Goal: Task Accomplishment & Management: Manage account settings

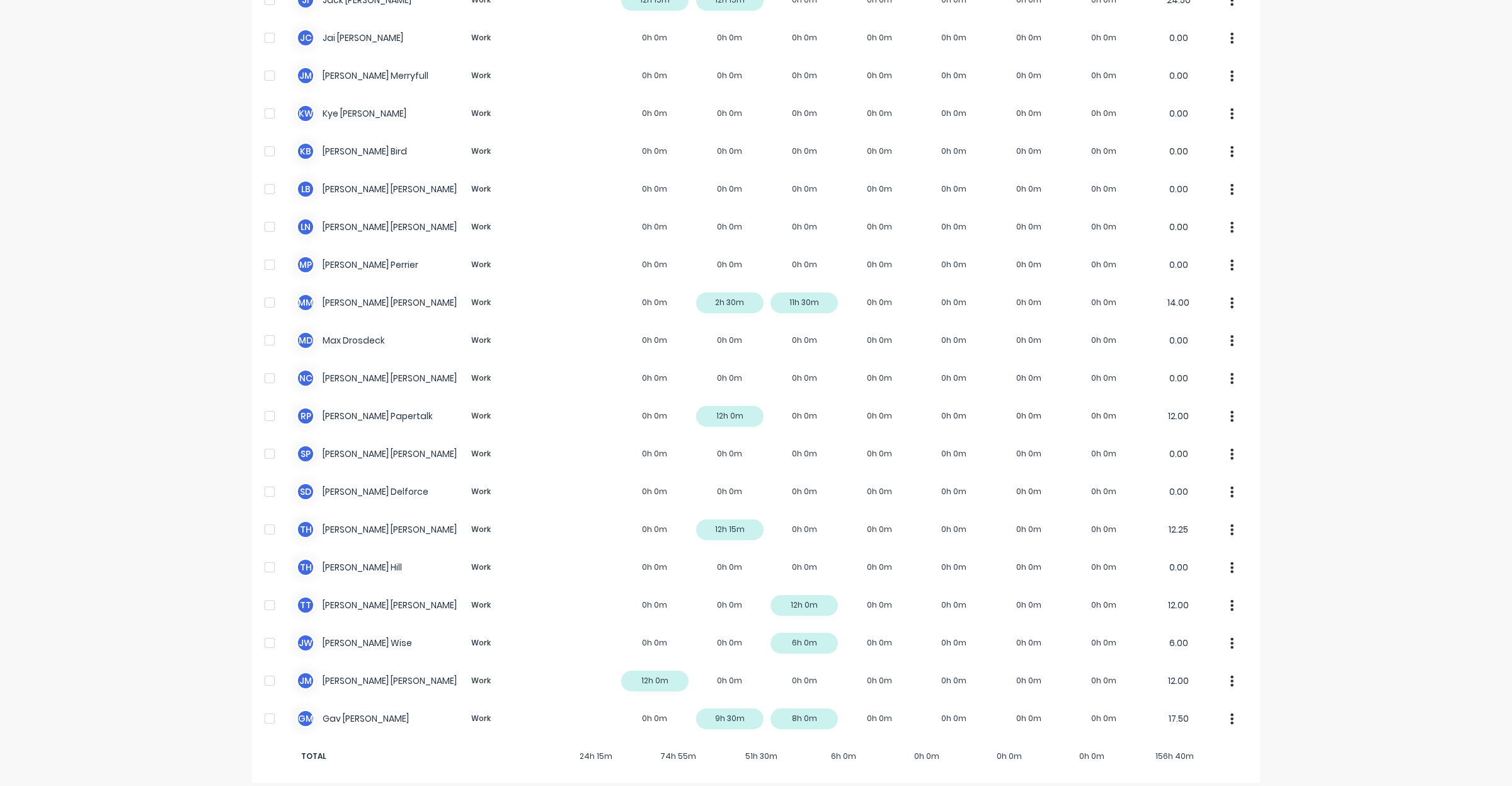
scroll to position [537, 0]
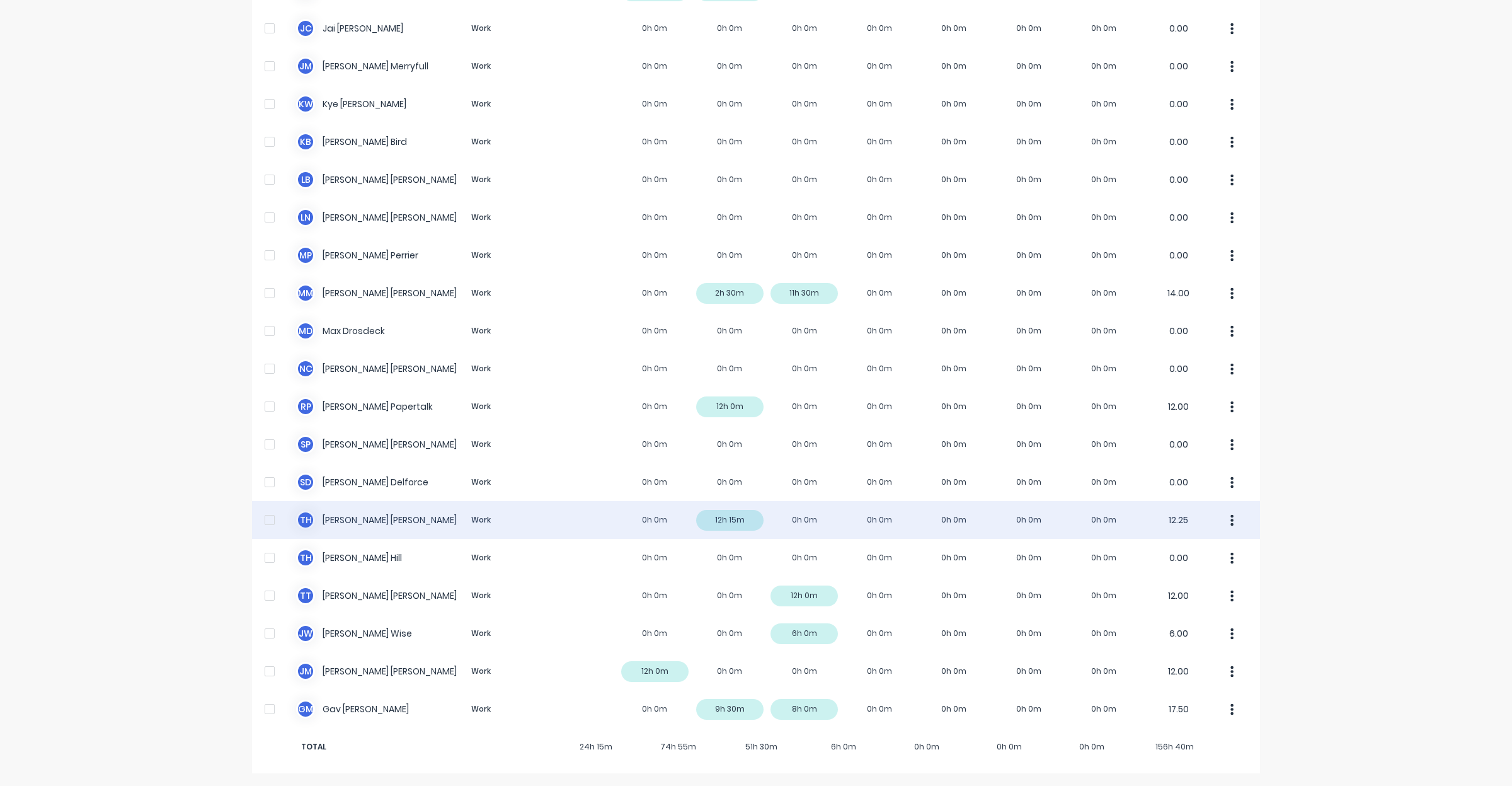
click at [262, 520] on div at bounding box center [269, 520] width 25 height 25
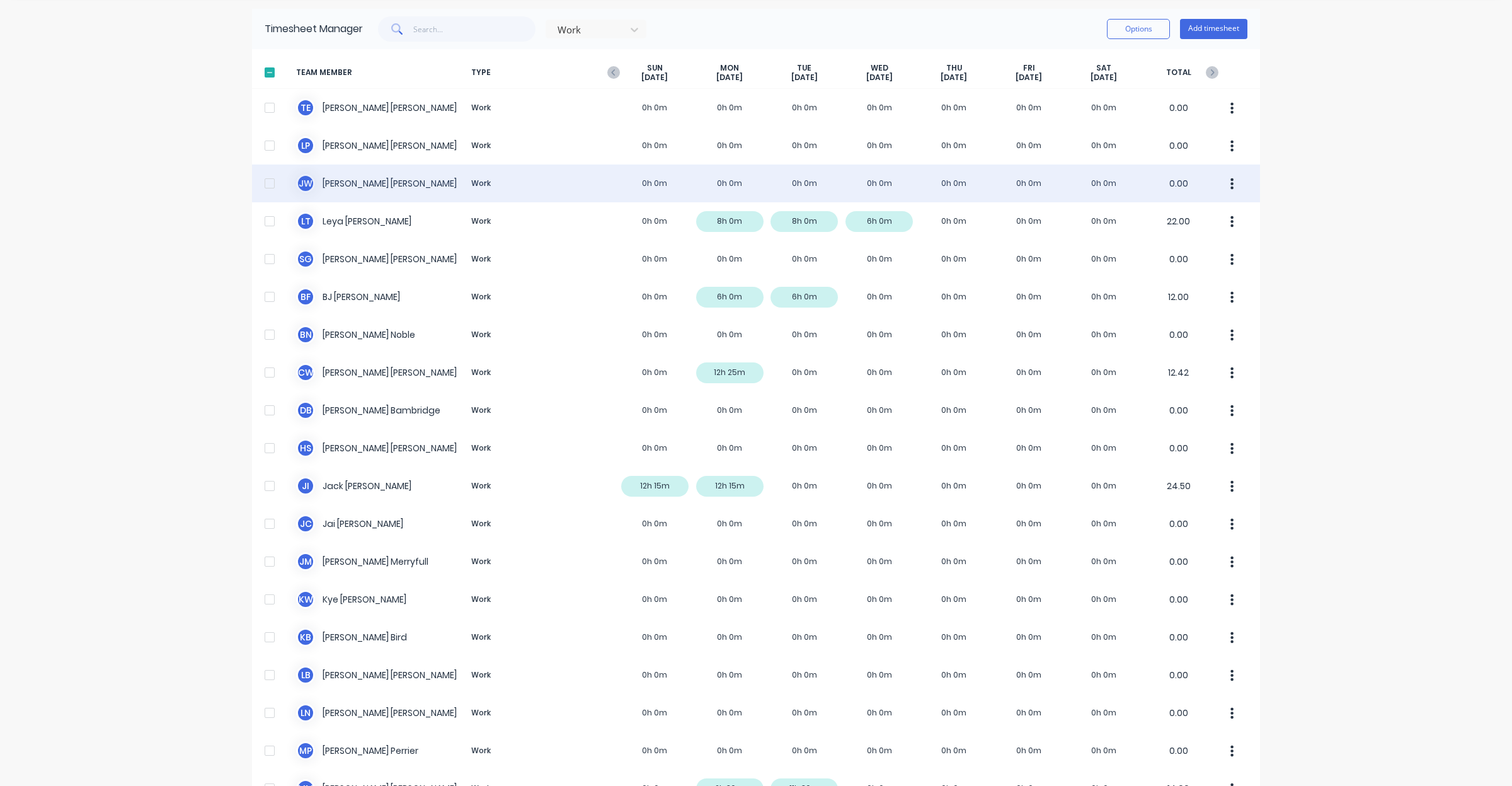
scroll to position [0, 0]
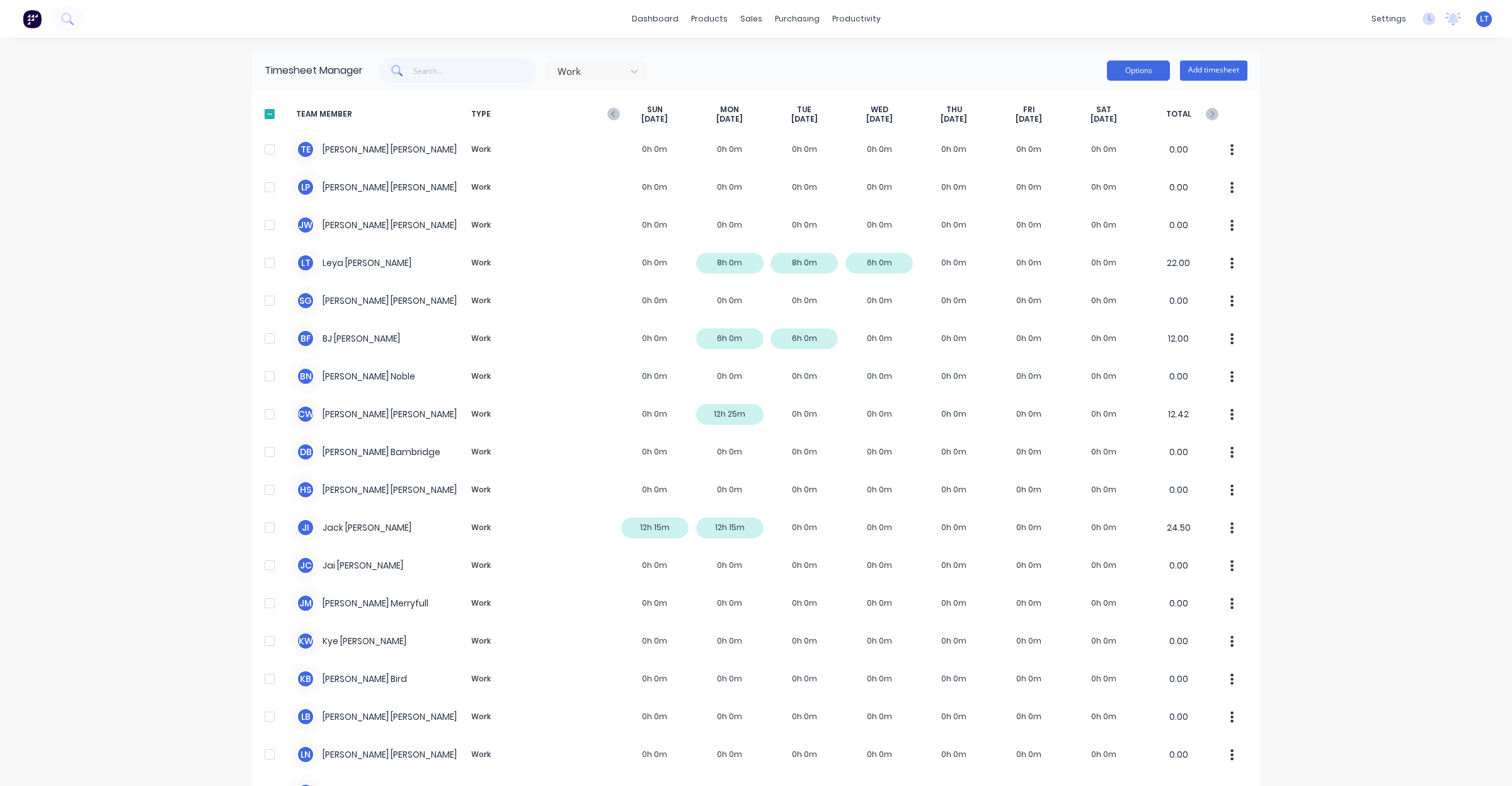
click at [1131, 68] on button "Options" at bounding box center [1138, 71] width 63 height 20
click at [1099, 177] on div "Export" at bounding box center [1110, 179] width 97 height 18
click at [783, 64] on div "Sales Orders" at bounding box center [791, 60] width 51 height 12
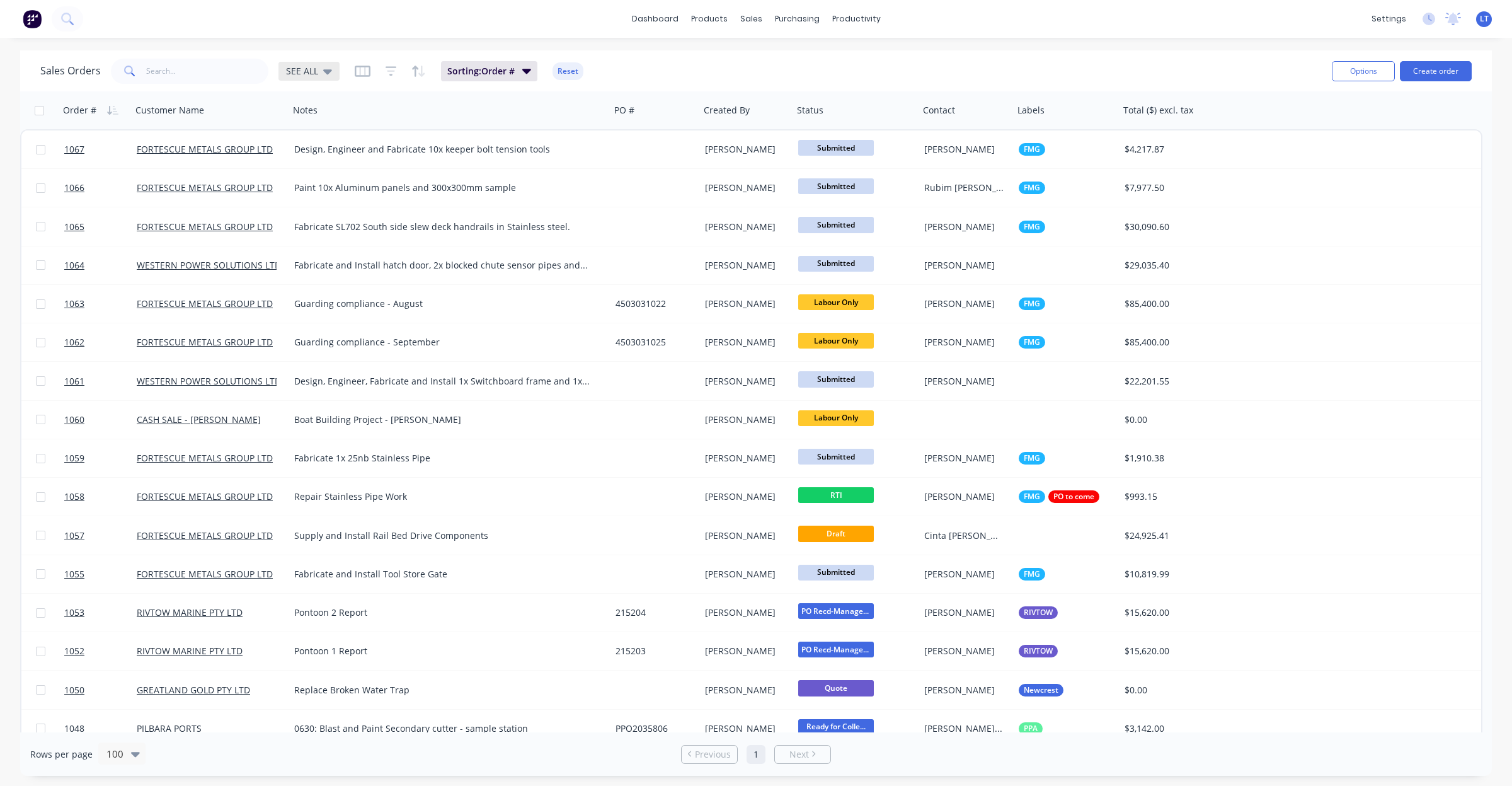
click at [323, 66] on icon at bounding box center [327, 71] width 8 height 14
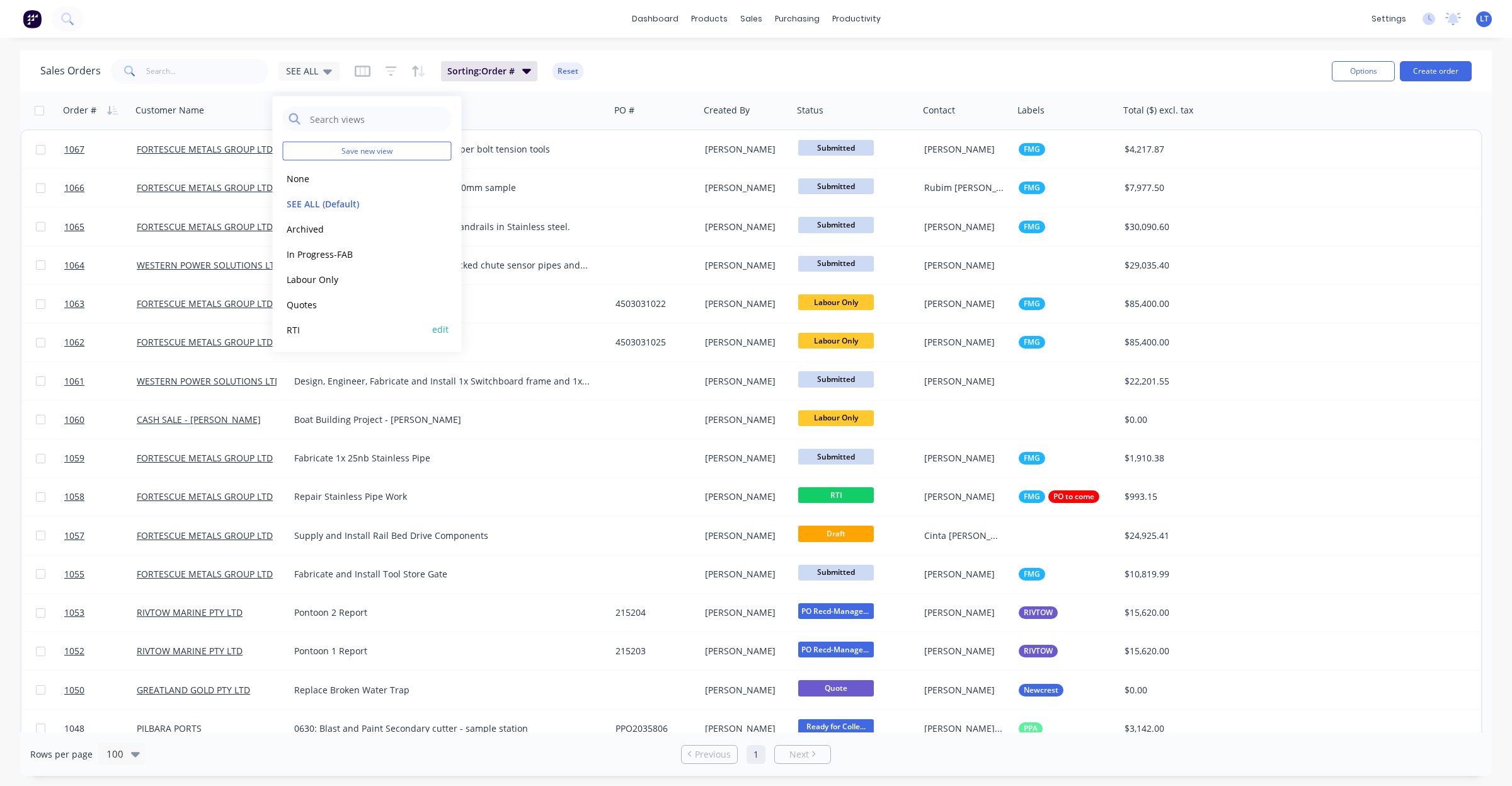
click at [317, 323] on button "RTI" at bounding box center [355, 329] width 144 height 15
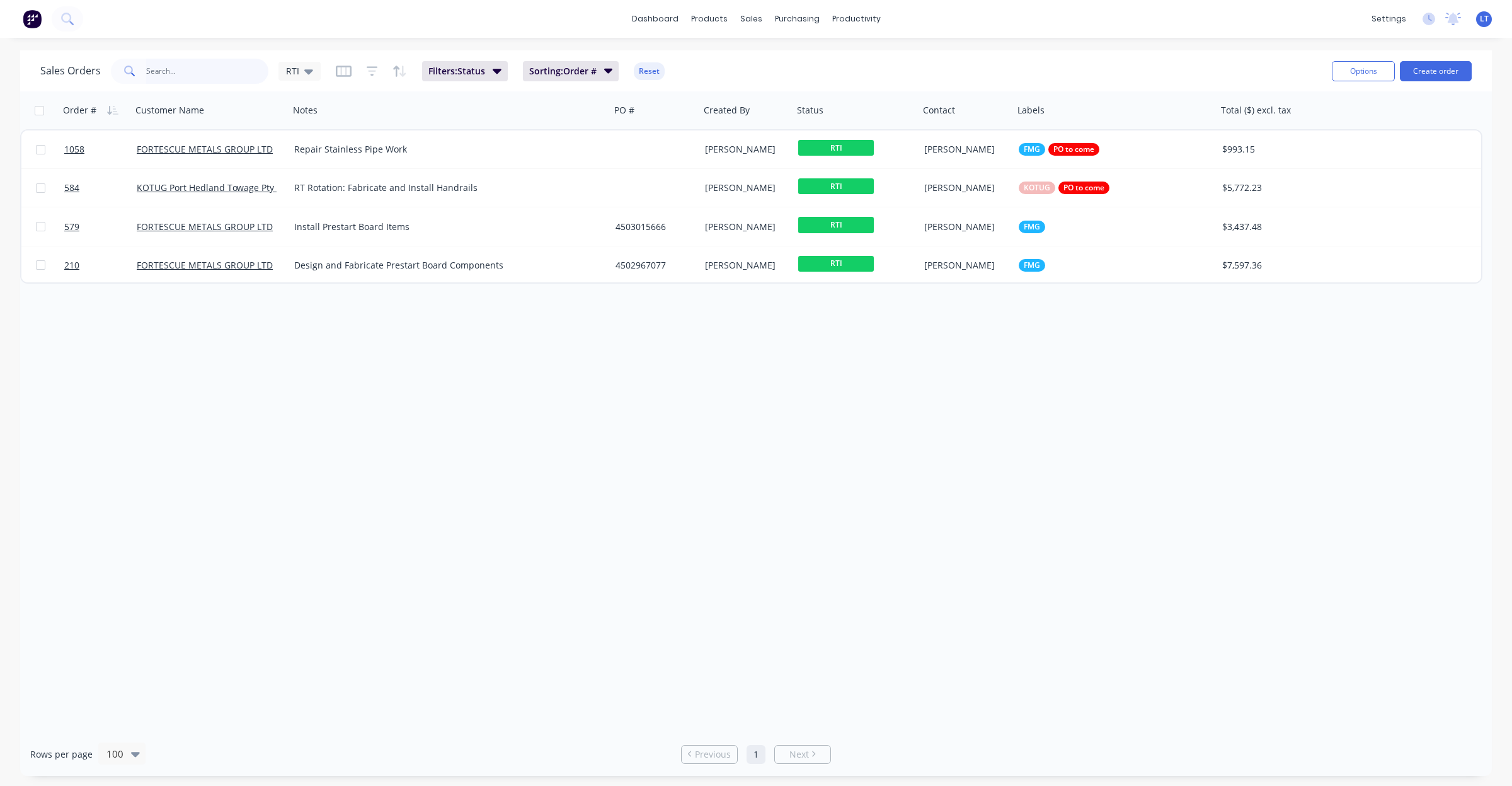
click at [187, 68] on input "text" at bounding box center [207, 71] width 123 height 25
click at [293, 68] on span "RTI" at bounding box center [292, 71] width 13 height 13
click at [344, 203] on button "SEE ALL (Default)" at bounding box center [355, 203] width 144 height 15
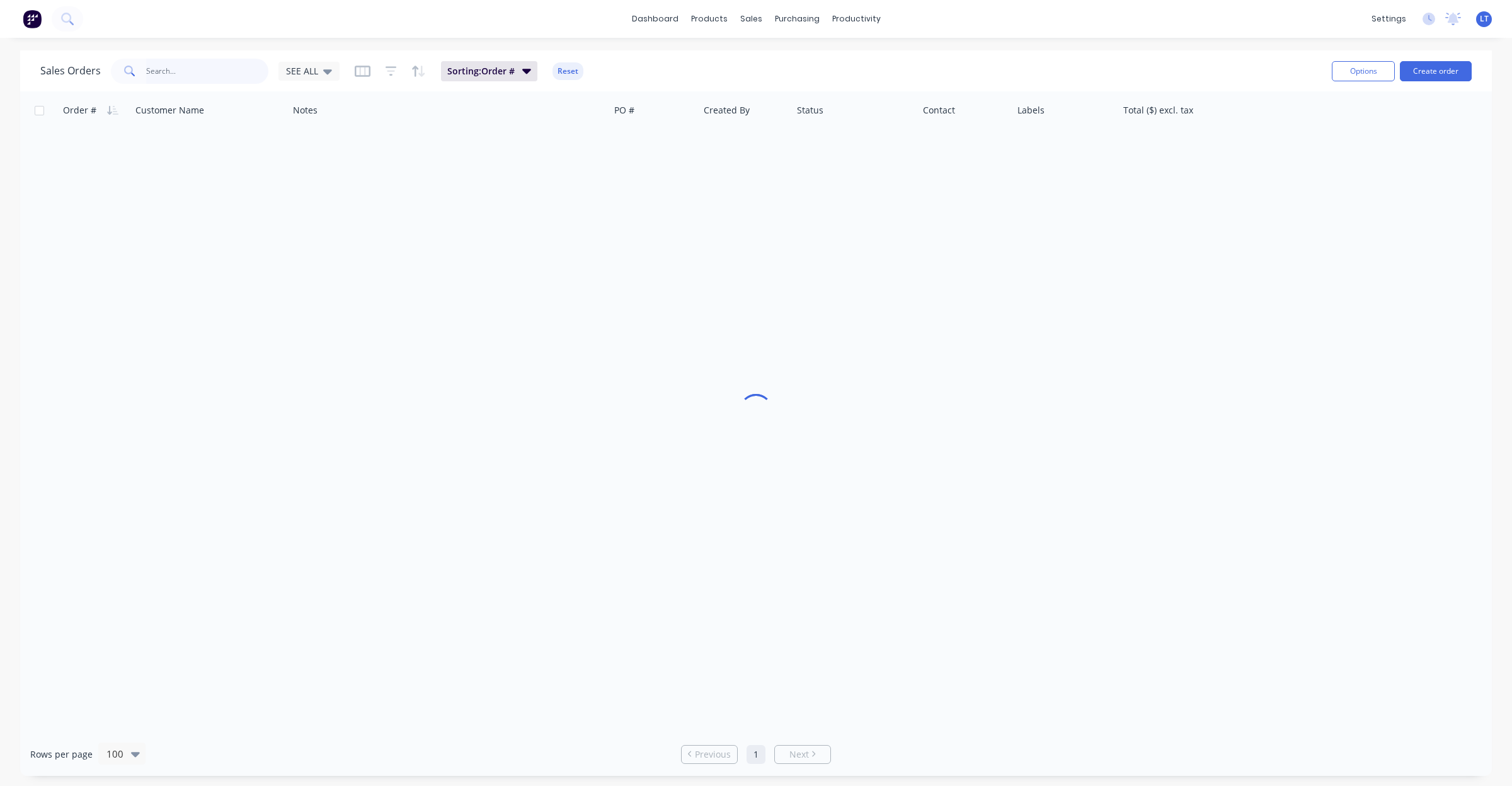
click at [197, 71] on input "text" at bounding box center [207, 71] width 123 height 25
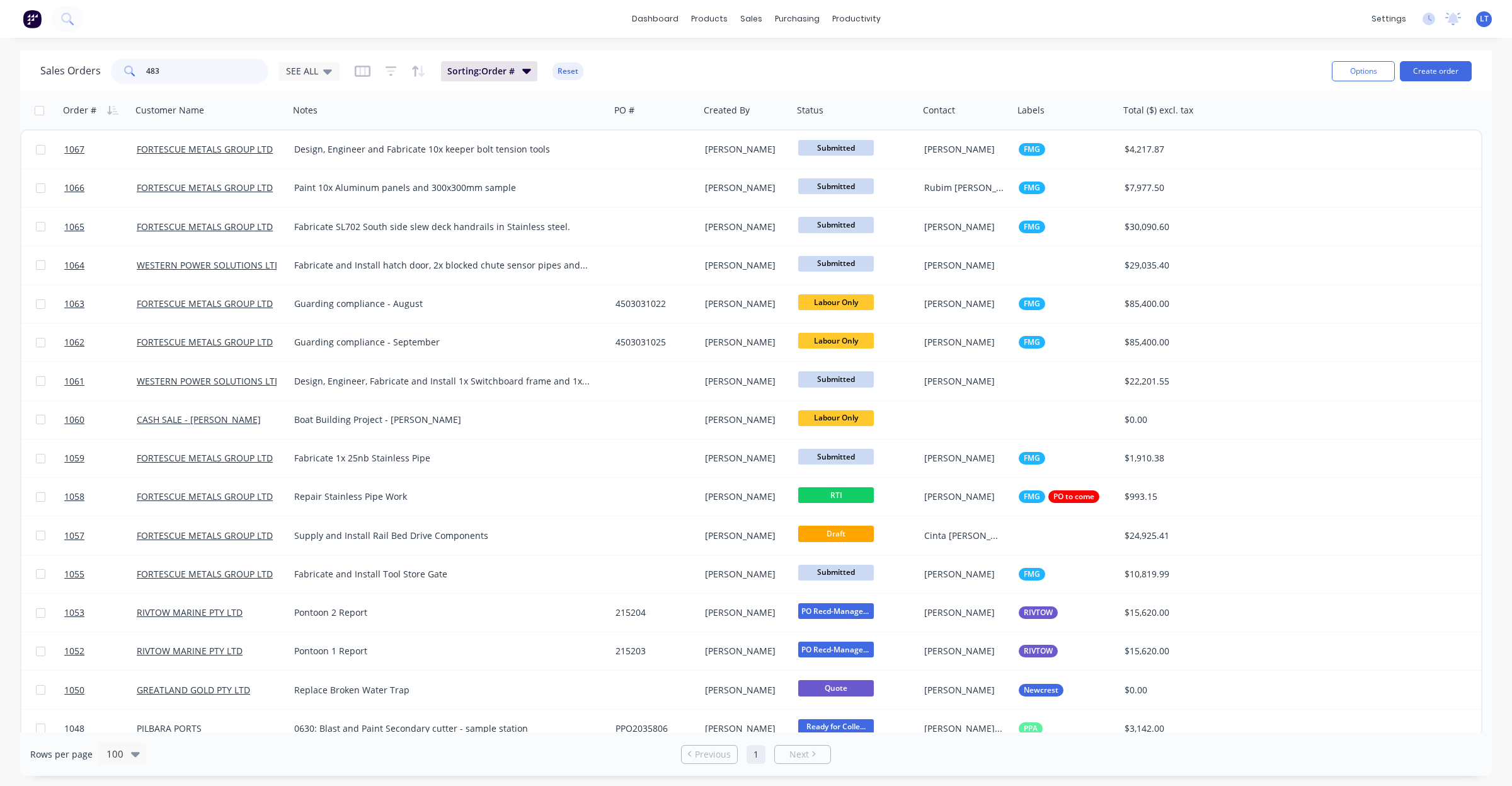
type input "483"
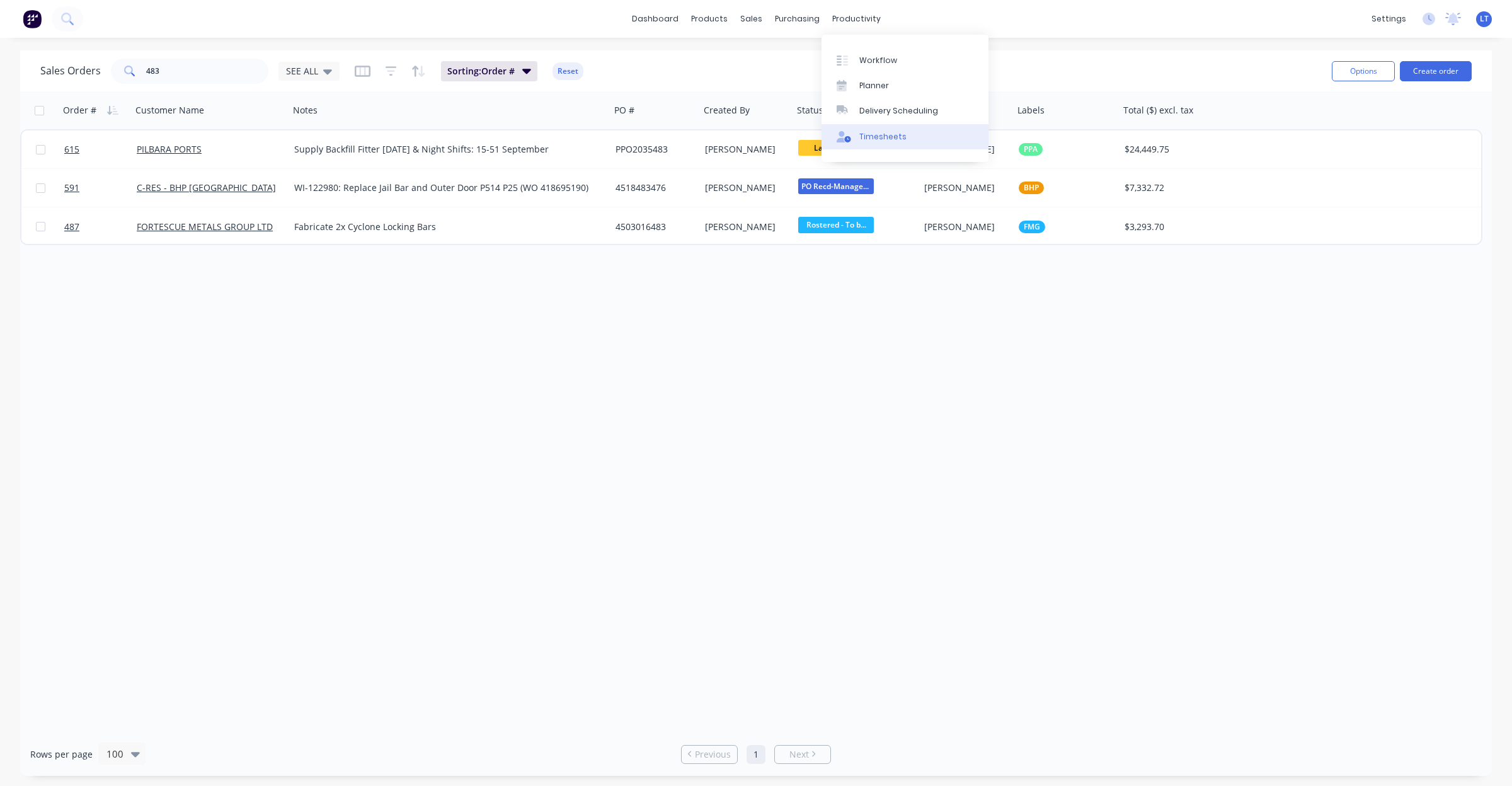
click at [881, 132] on div "Timesheets" at bounding box center [883, 137] width 48 height 12
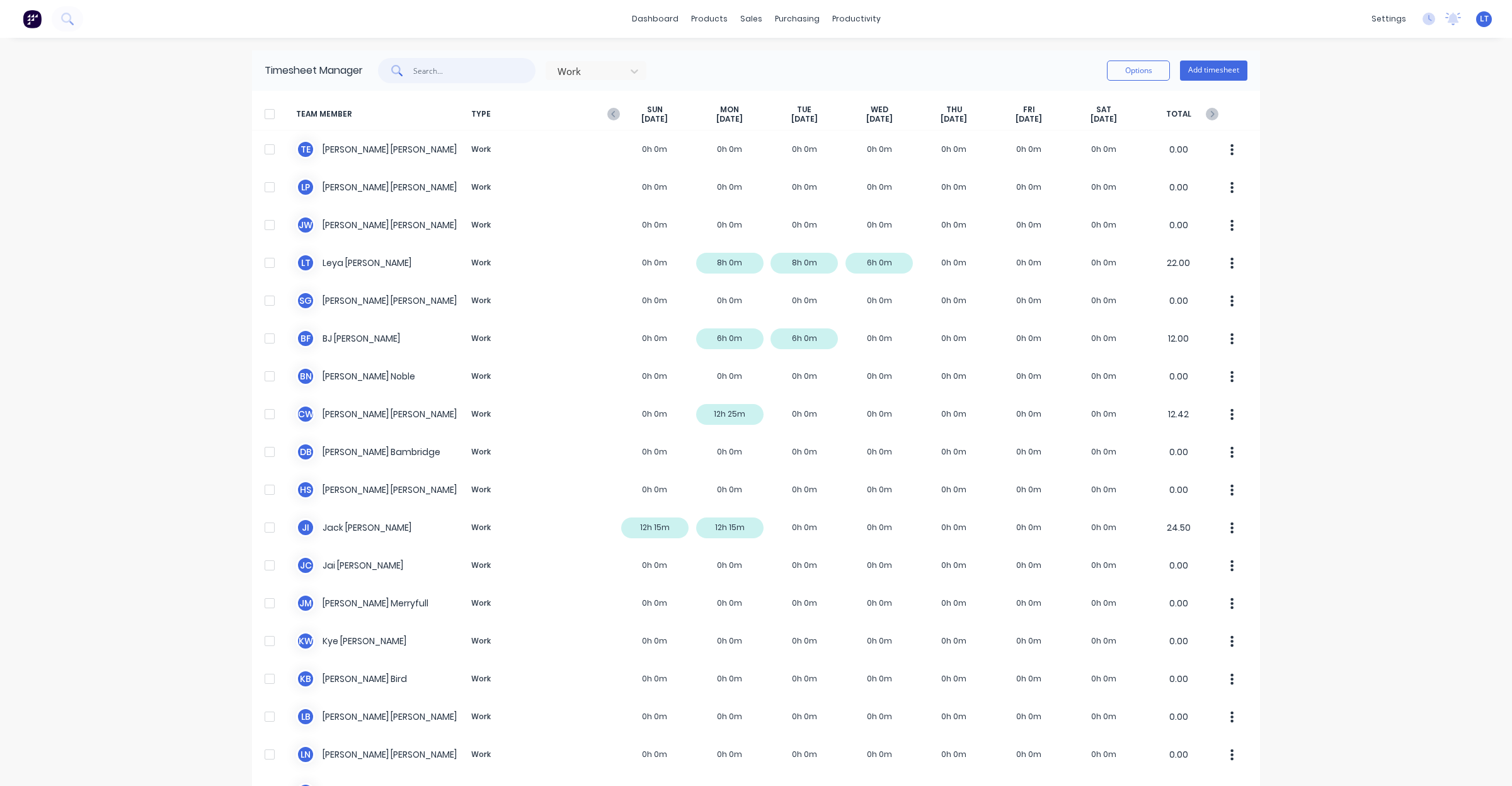
click at [512, 75] on input "text" at bounding box center [474, 71] width 123 height 25
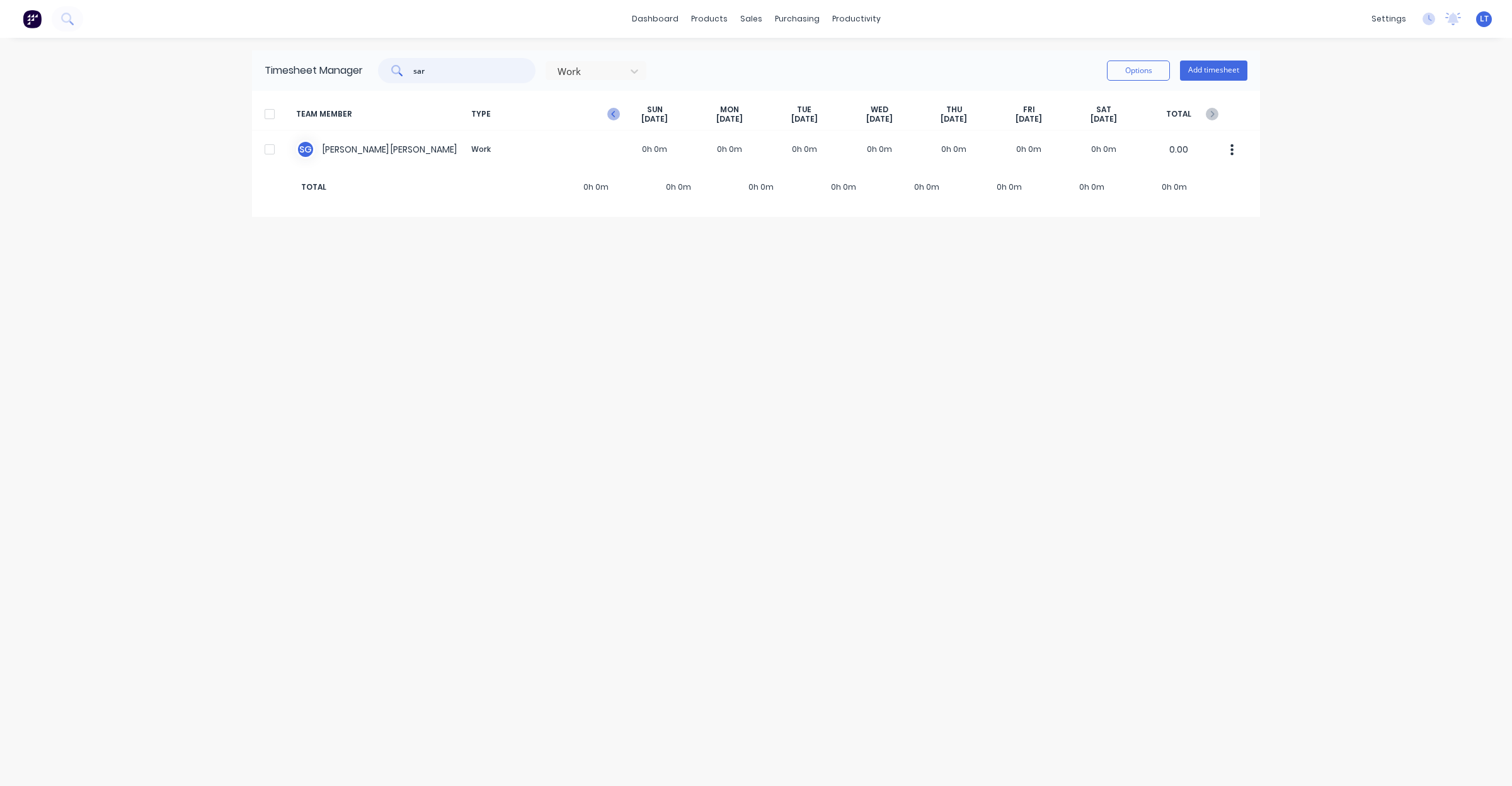
type input "sar"
click at [617, 112] on icon "button" at bounding box center [613, 114] width 12 height 12
click at [464, 71] on input "text" at bounding box center [474, 71] width 123 height 25
type input "sar"
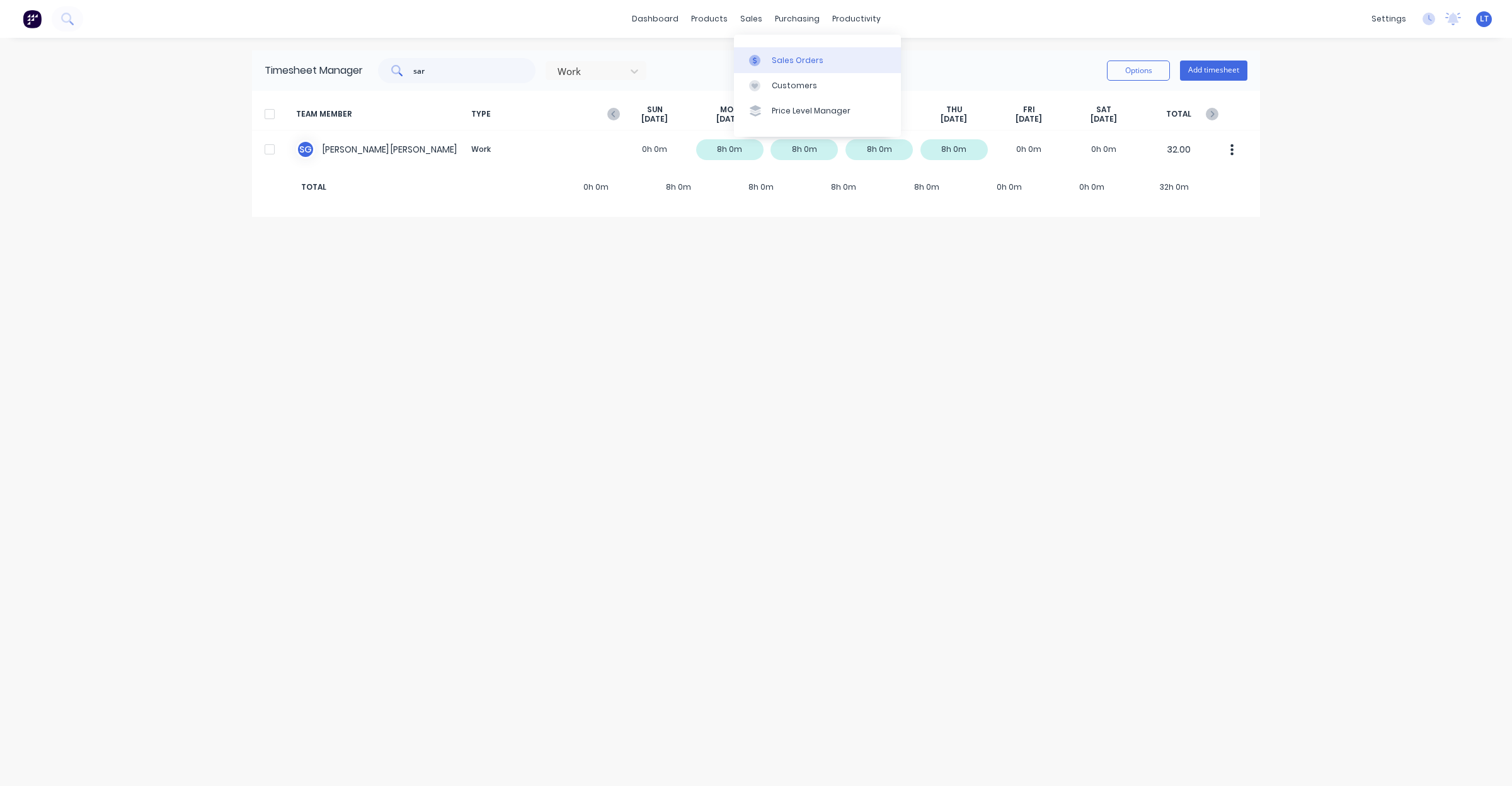
click at [764, 52] on link "Sales Orders" at bounding box center [817, 60] width 167 height 25
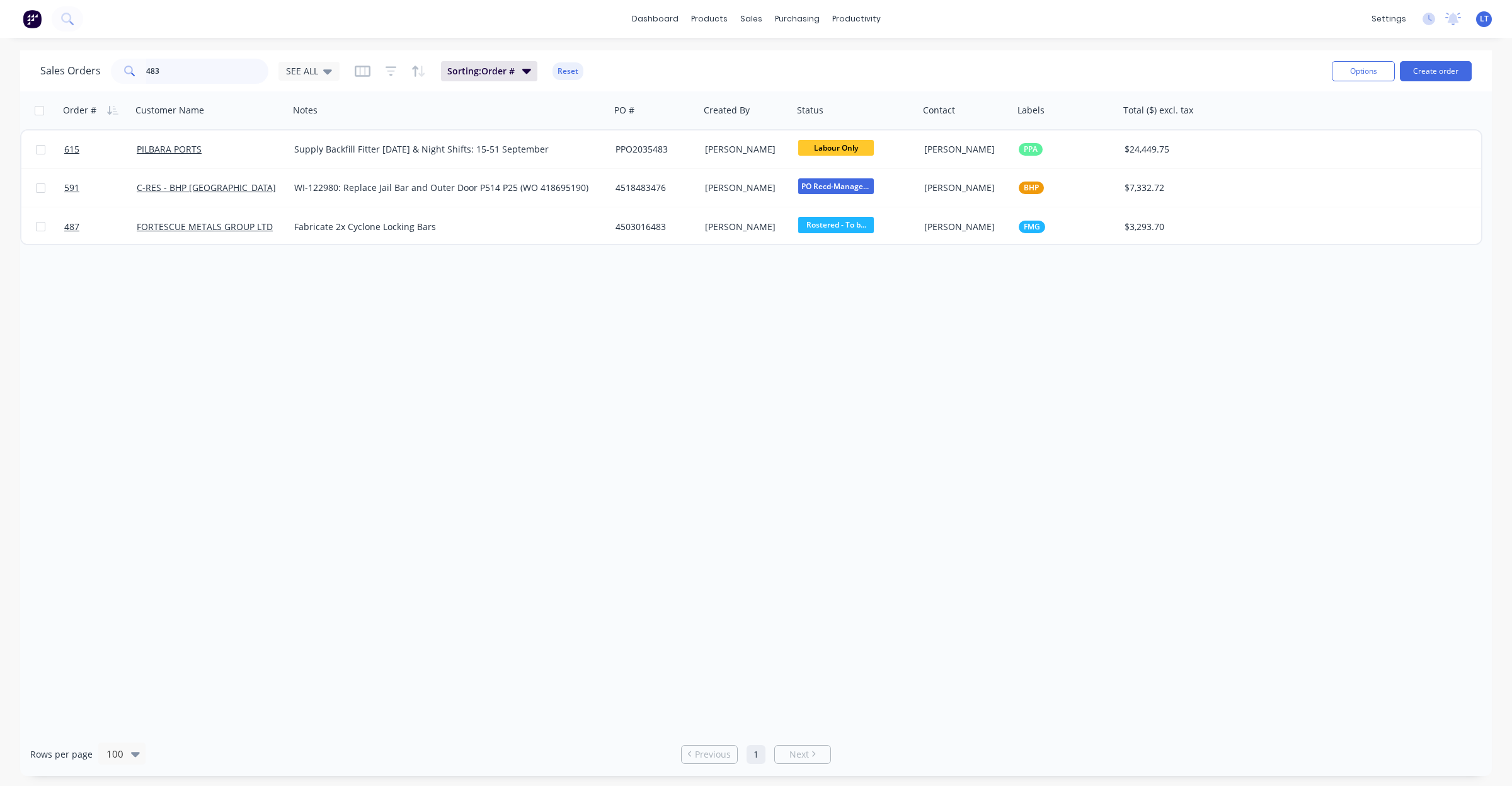
click at [223, 71] on input "483" at bounding box center [207, 71] width 123 height 25
type input "486"
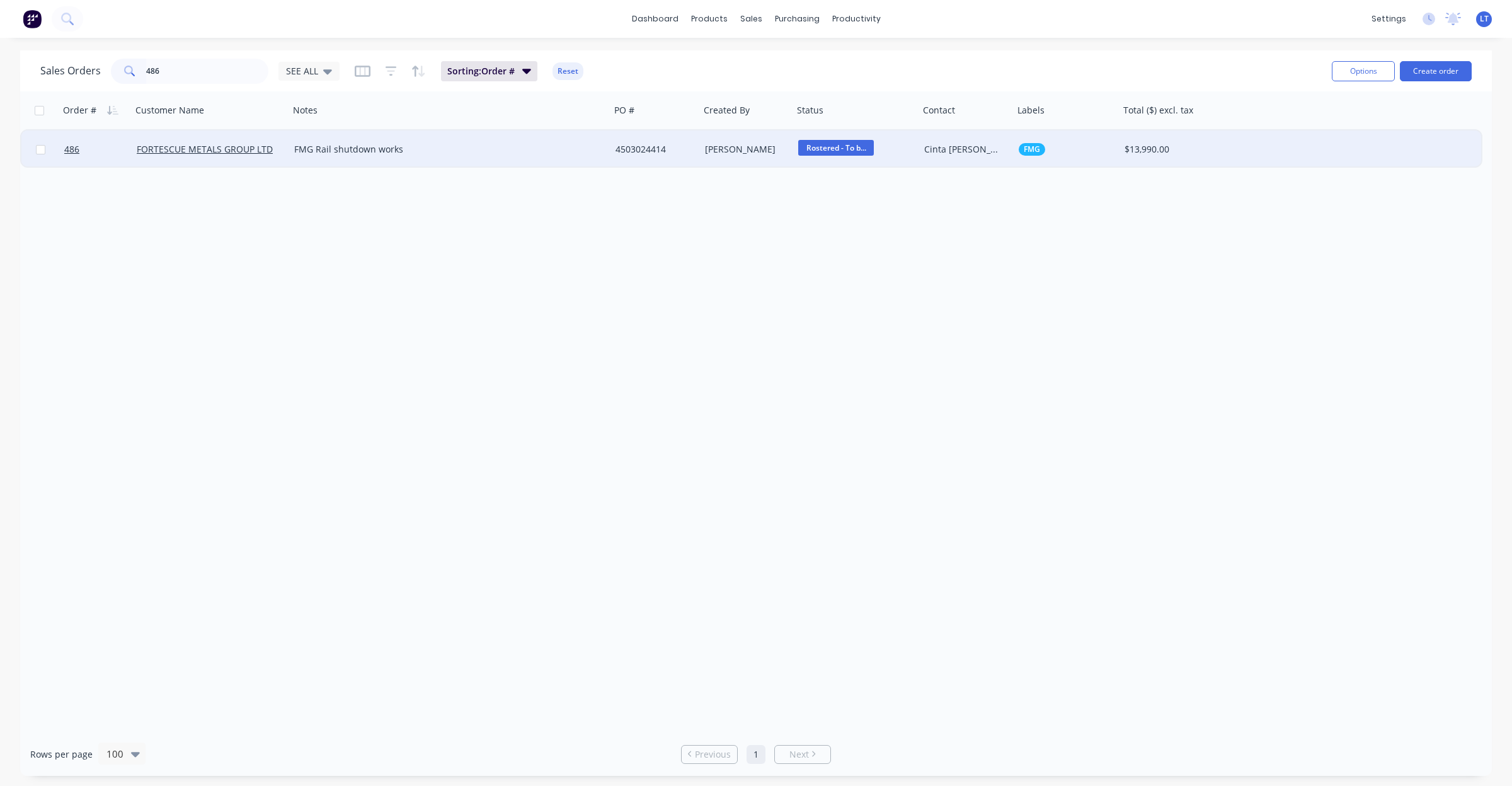
click at [726, 150] on div "[PERSON_NAME]" at bounding box center [744, 149] width 79 height 12
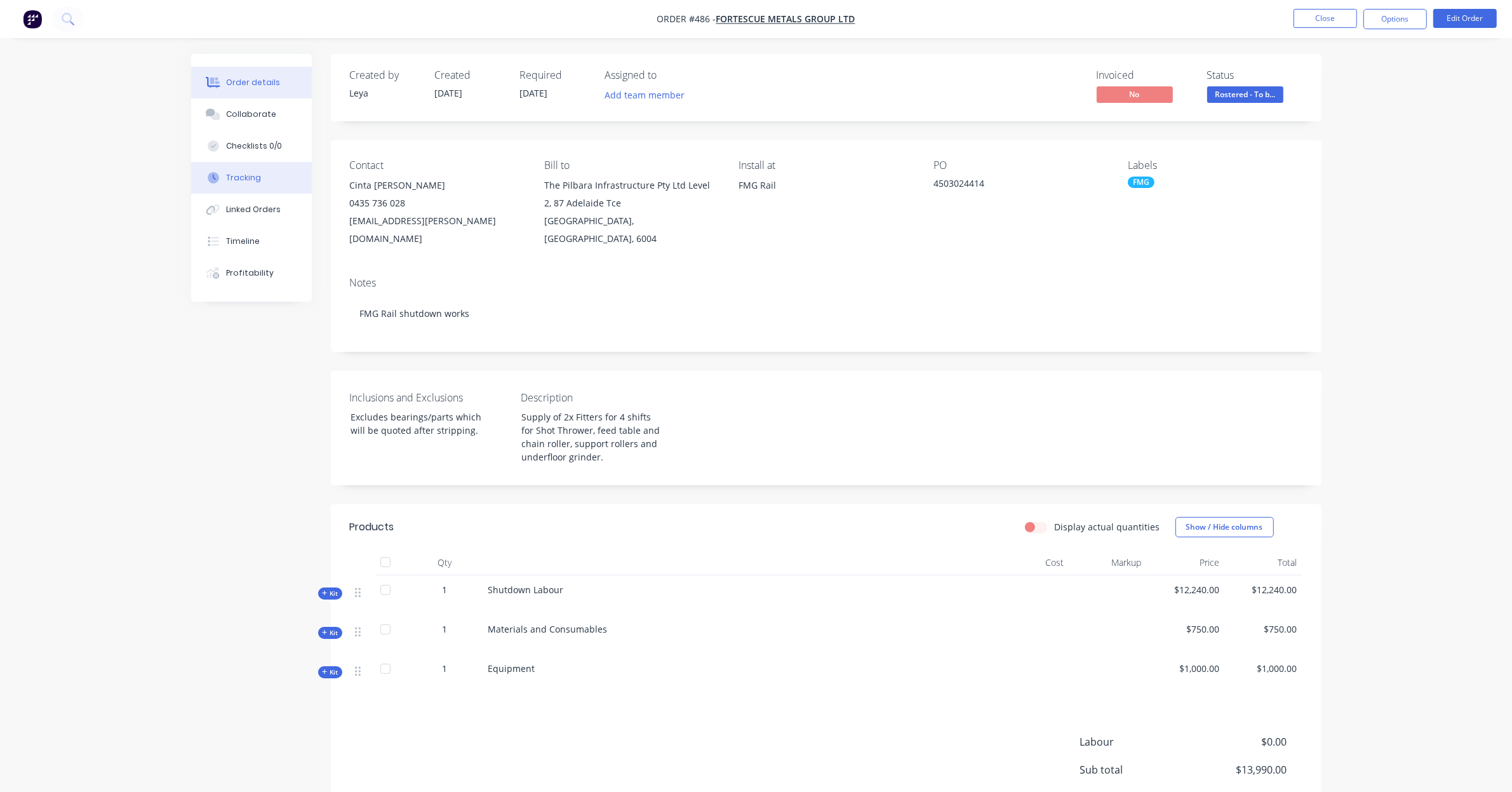
click at [259, 183] on button "Tracking" at bounding box center [251, 177] width 121 height 32
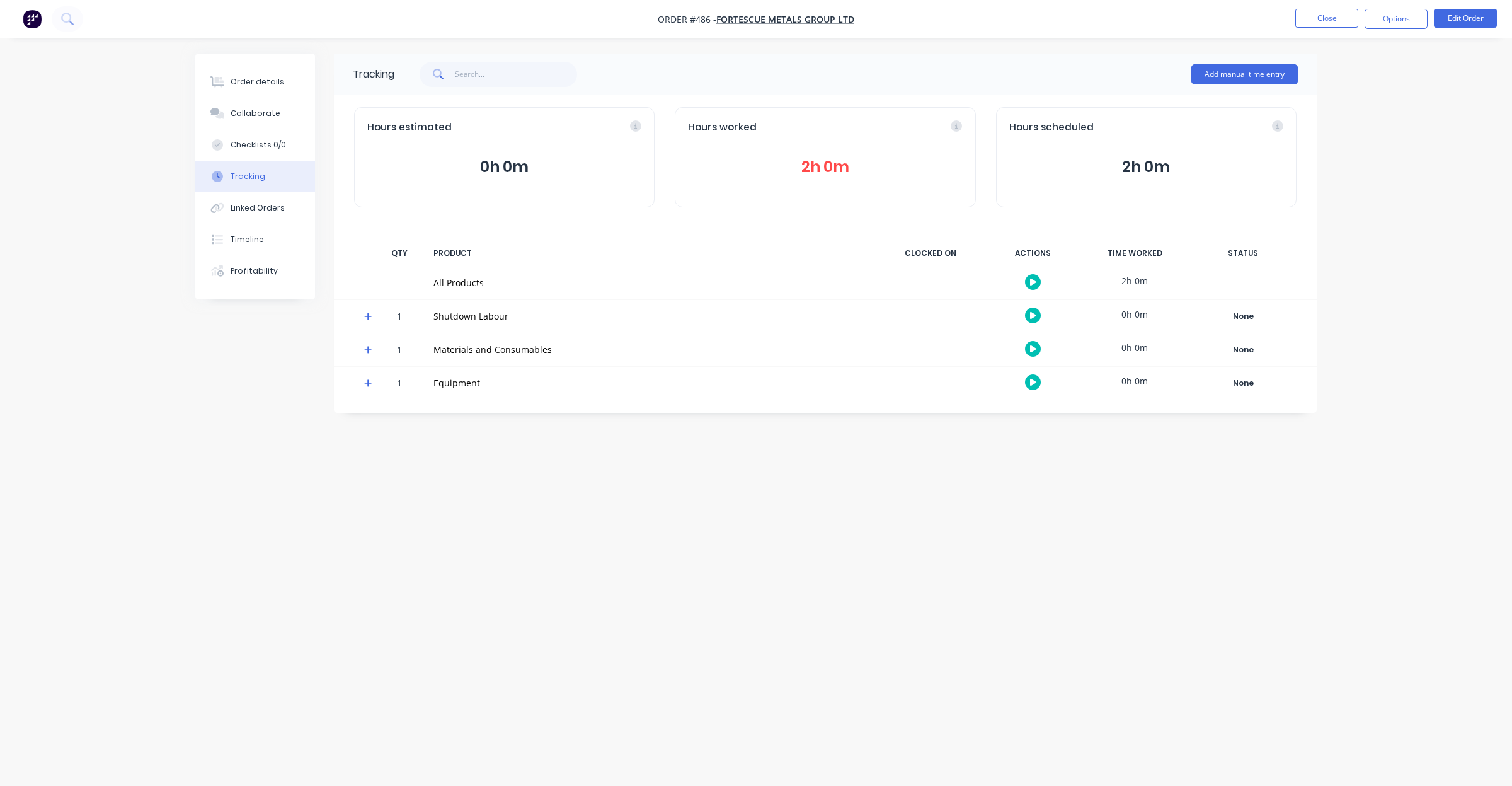
click at [804, 174] on button "2h 0m" at bounding box center [824, 167] width 274 height 24
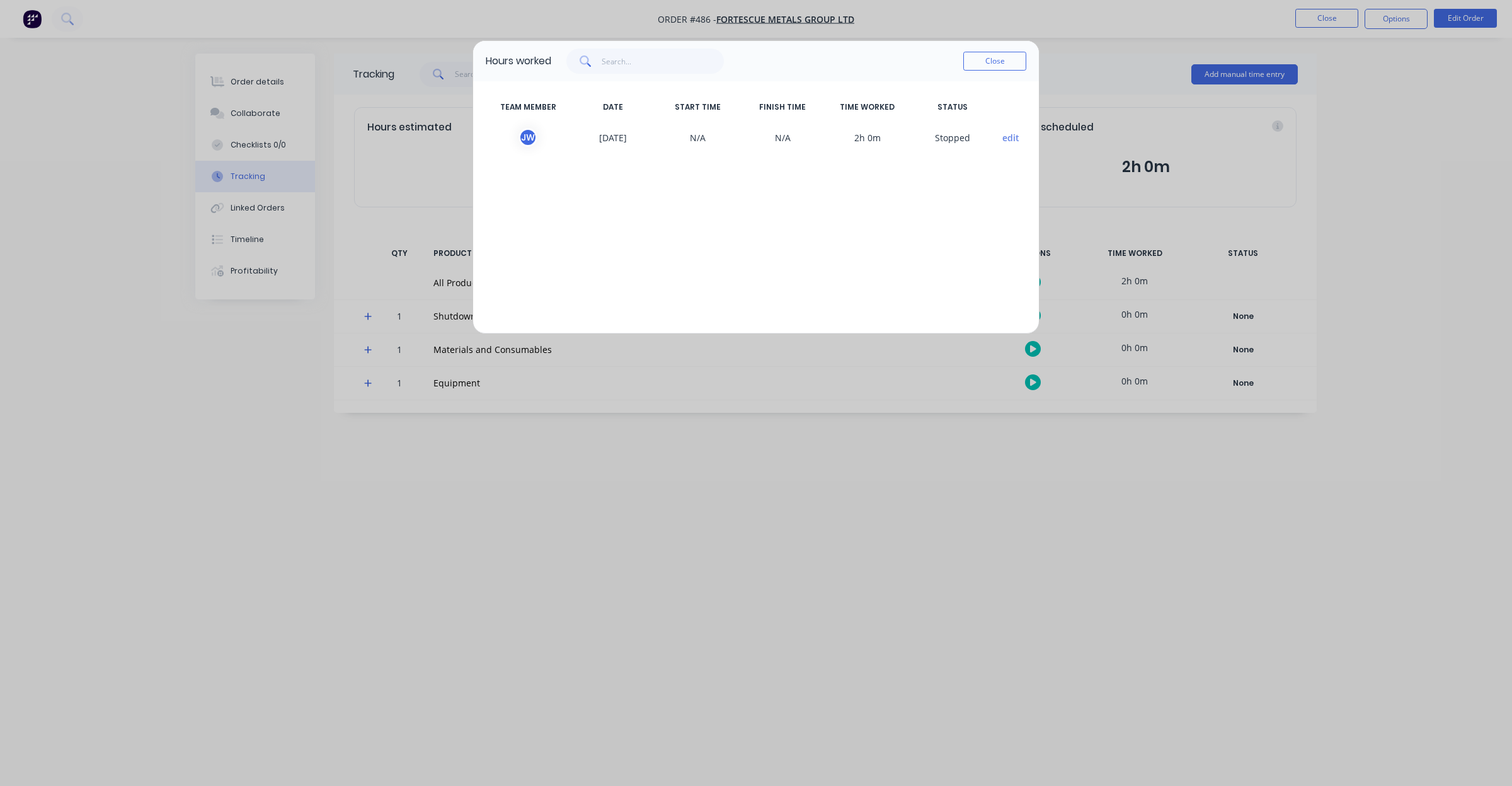
click at [1008, 134] on button "edit" at bounding box center [1011, 137] width 17 height 13
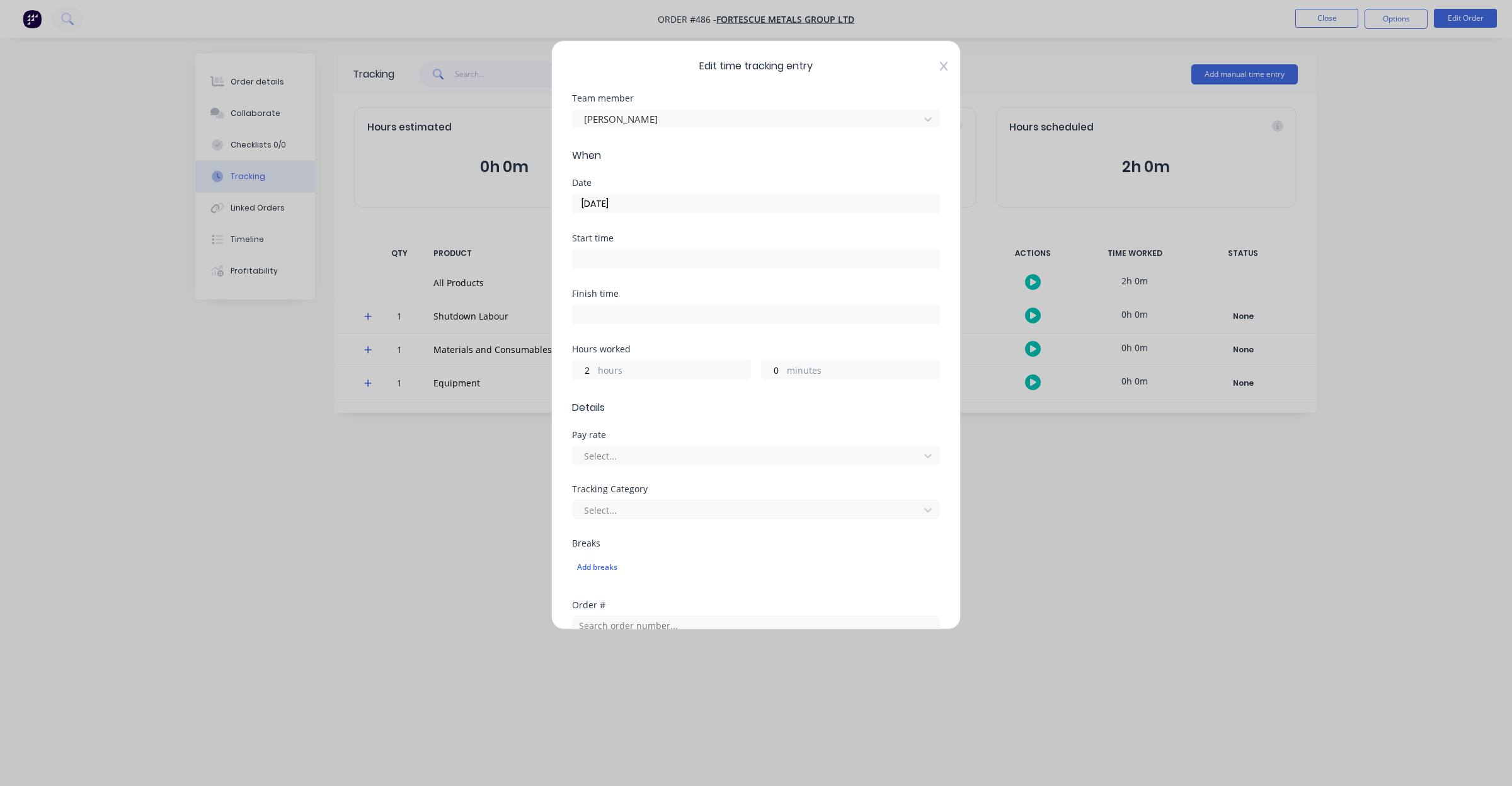
click at [940, 69] on icon at bounding box center [944, 66] width 8 height 10
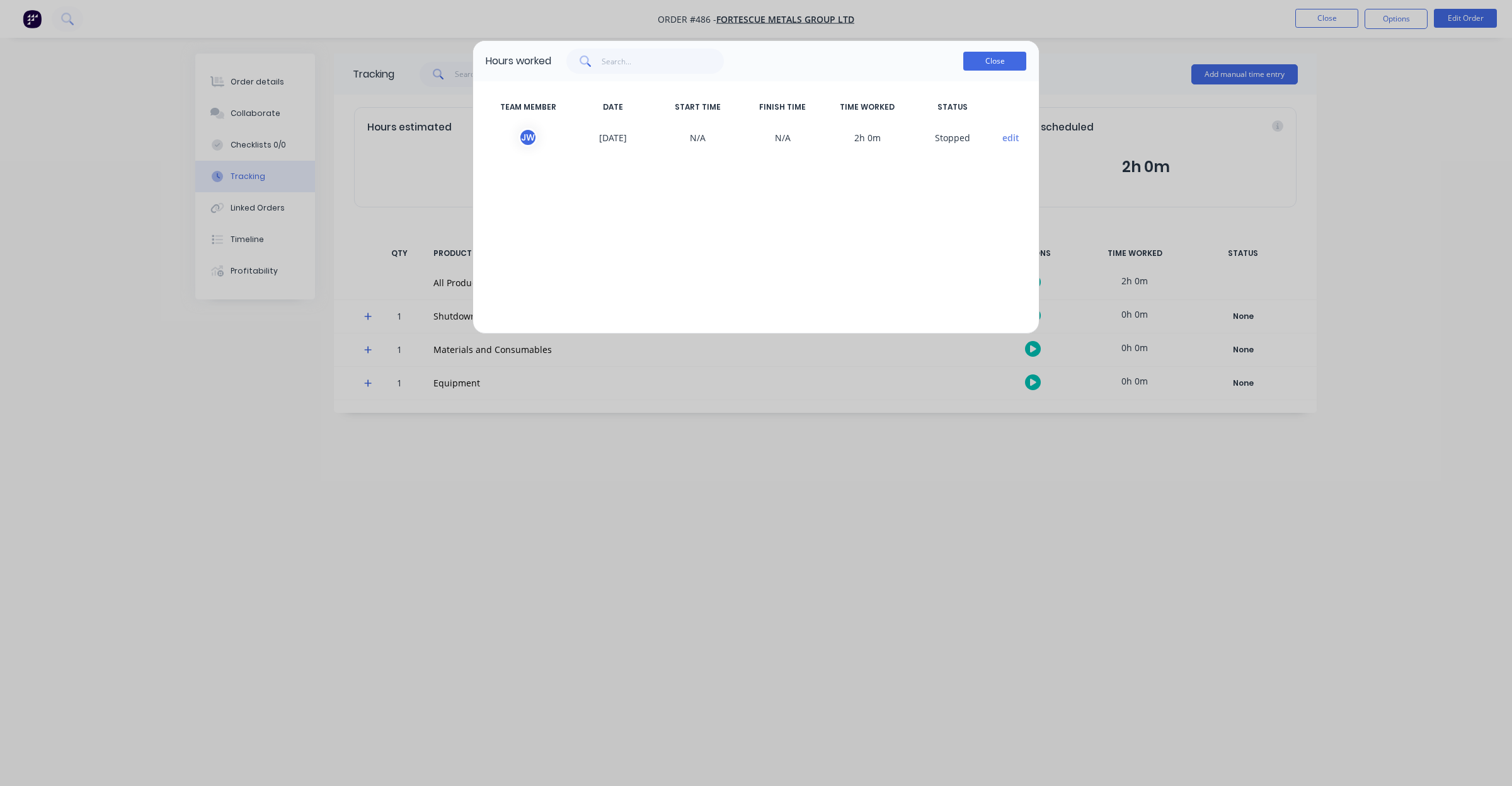
click at [1013, 65] on button "Close" at bounding box center [995, 61] width 63 height 19
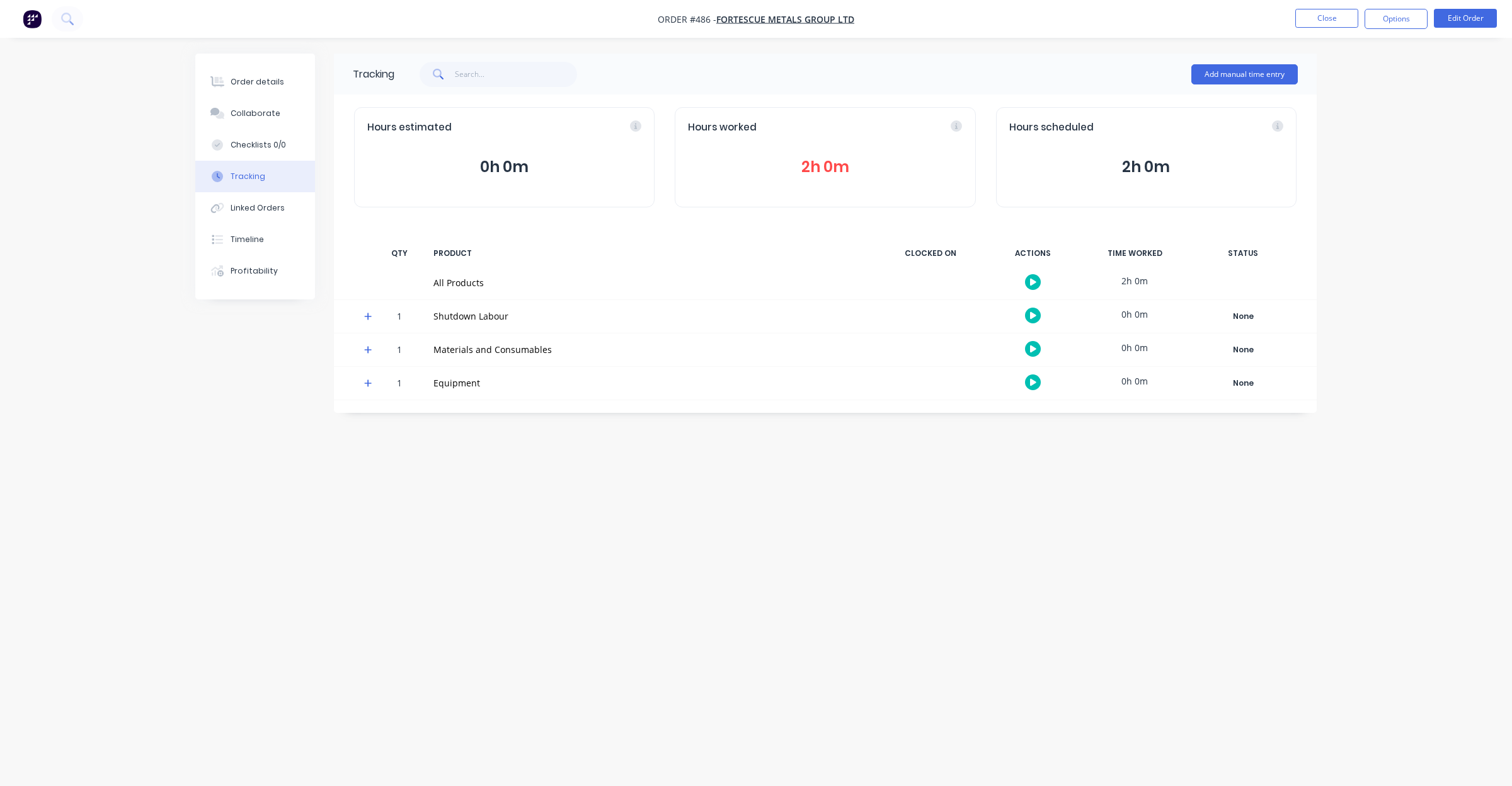
click at [1066, 61] on div "Add manual time entry" at bounding box center [846, 74] width 903 height 38
click at [983, 63] on div "Add manual time entry" at bounding box center [846, 74] width 903 height 38
drag, startPoint x: 980, startPoint y: 64, endPoint x: 919, endPoint y: 64, distance: 61.0
click at [919, 64] on div "Add manual time entry" at bounding box center [846, 74] width 903 height 38
click at [1236, 71] on button "Add manual time entry" at bounding box center [1244, 74] width 107 height 20
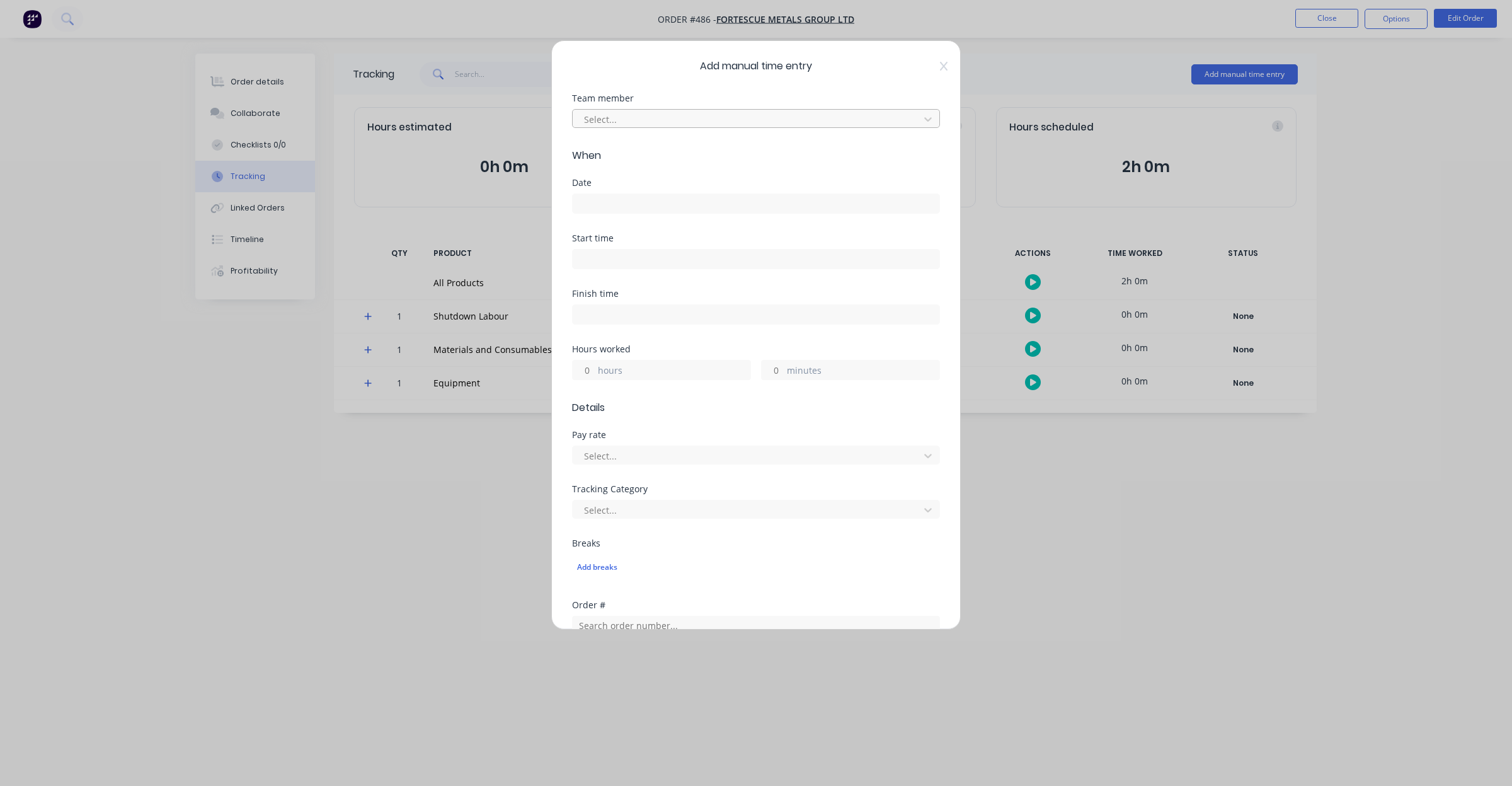
click at [628, 121] on div at bounding box center [748, 119] width 330 height 16
type input "jam"
click at [625, 142] on div "[PERSON_NAME]" at bounding box center [750, 147] width 356 height 23
click at [621, 194] on label at bounding box center [755, 203] width 368 height 20
click at [621, 194] on input at bounding box center [756, 203] width 367 height 19
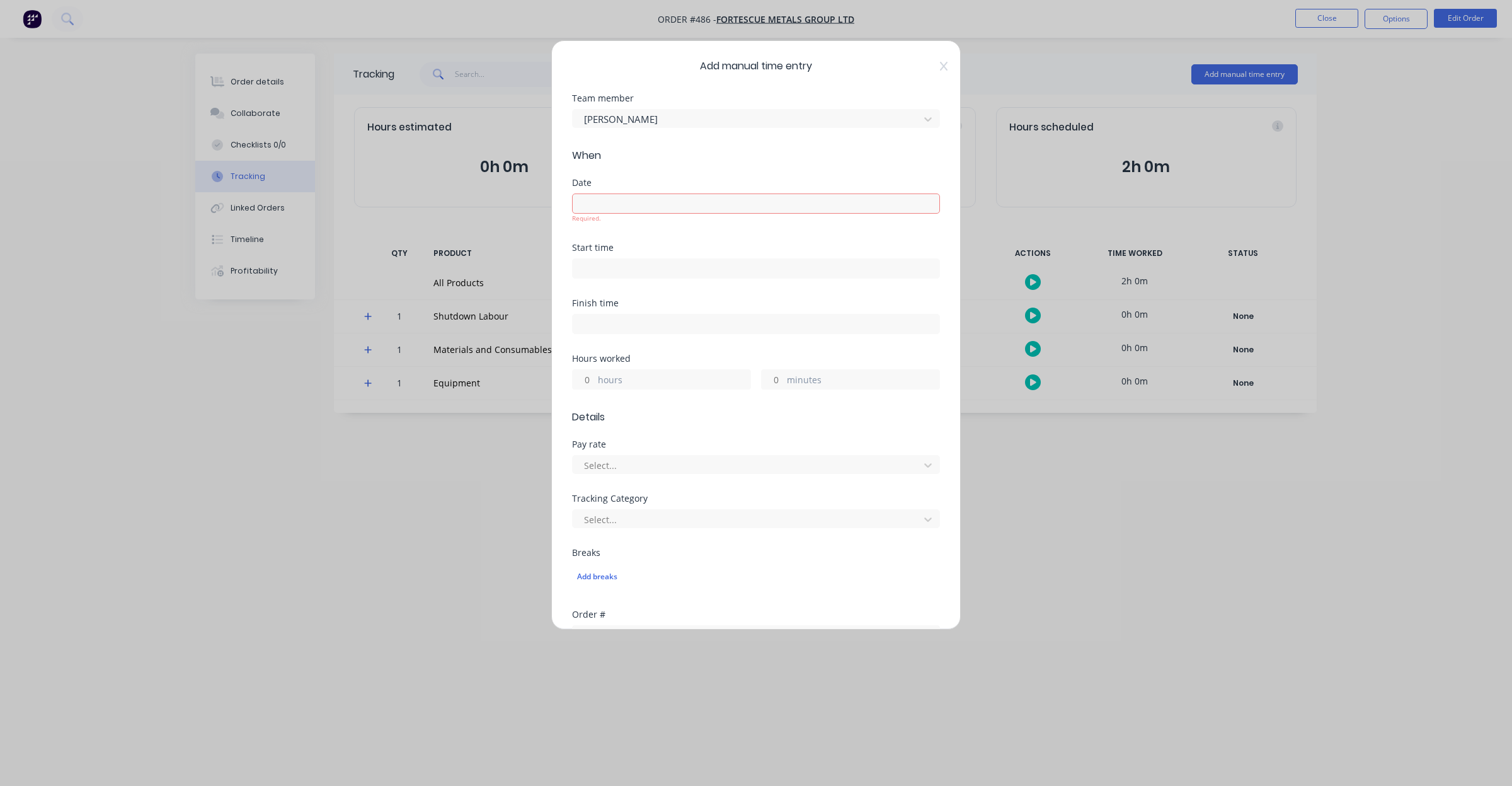
click at [624, 202] on input at bounding box center [756, 203] width 367 height 19
click at [628, 202] on input at bounding box center [756, 203] width 367 height 19
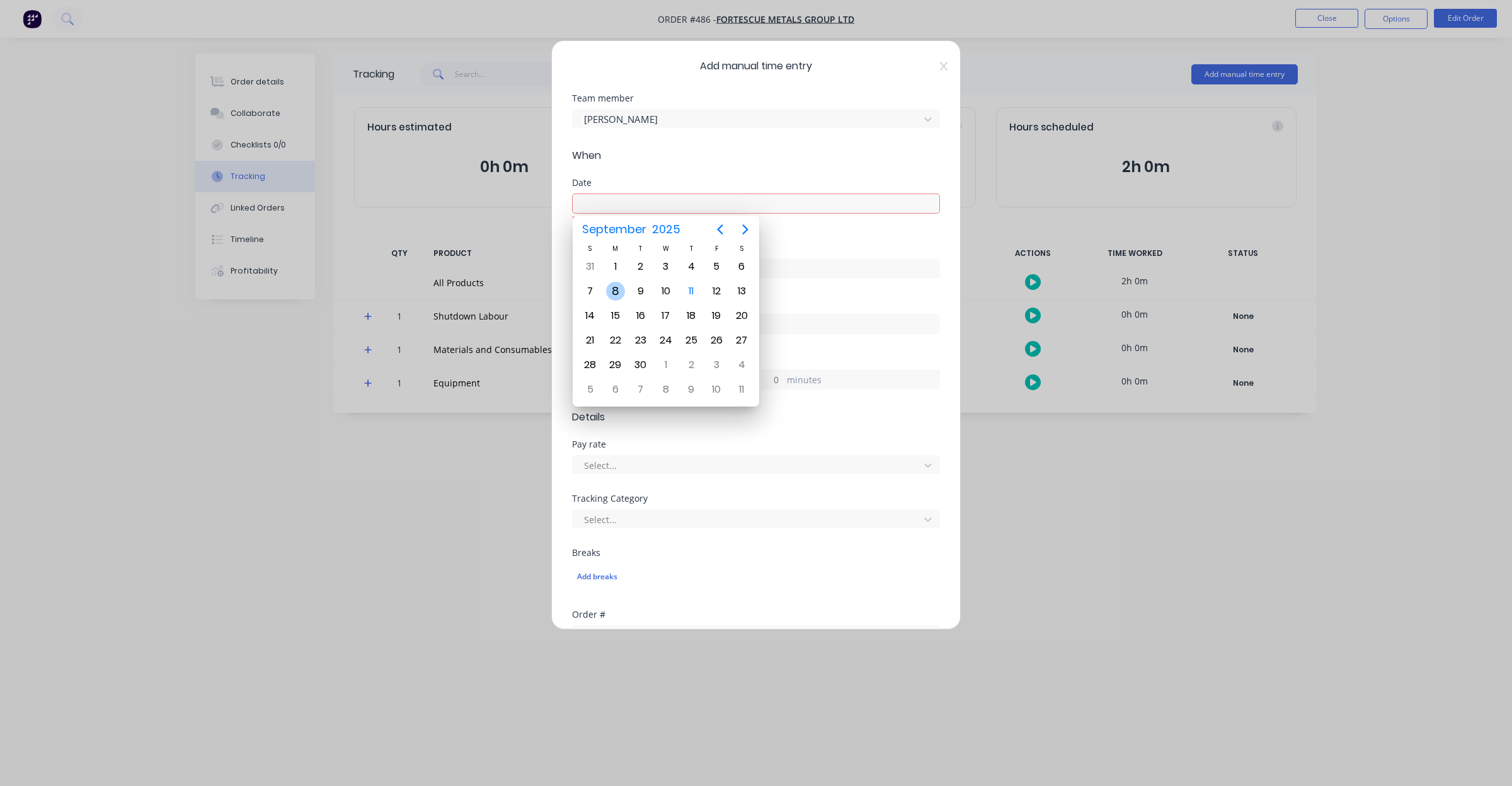
click at [618, 287] on div "8" at bounding box center [616, 291] width 19 height 19
type input "08/09/2025"
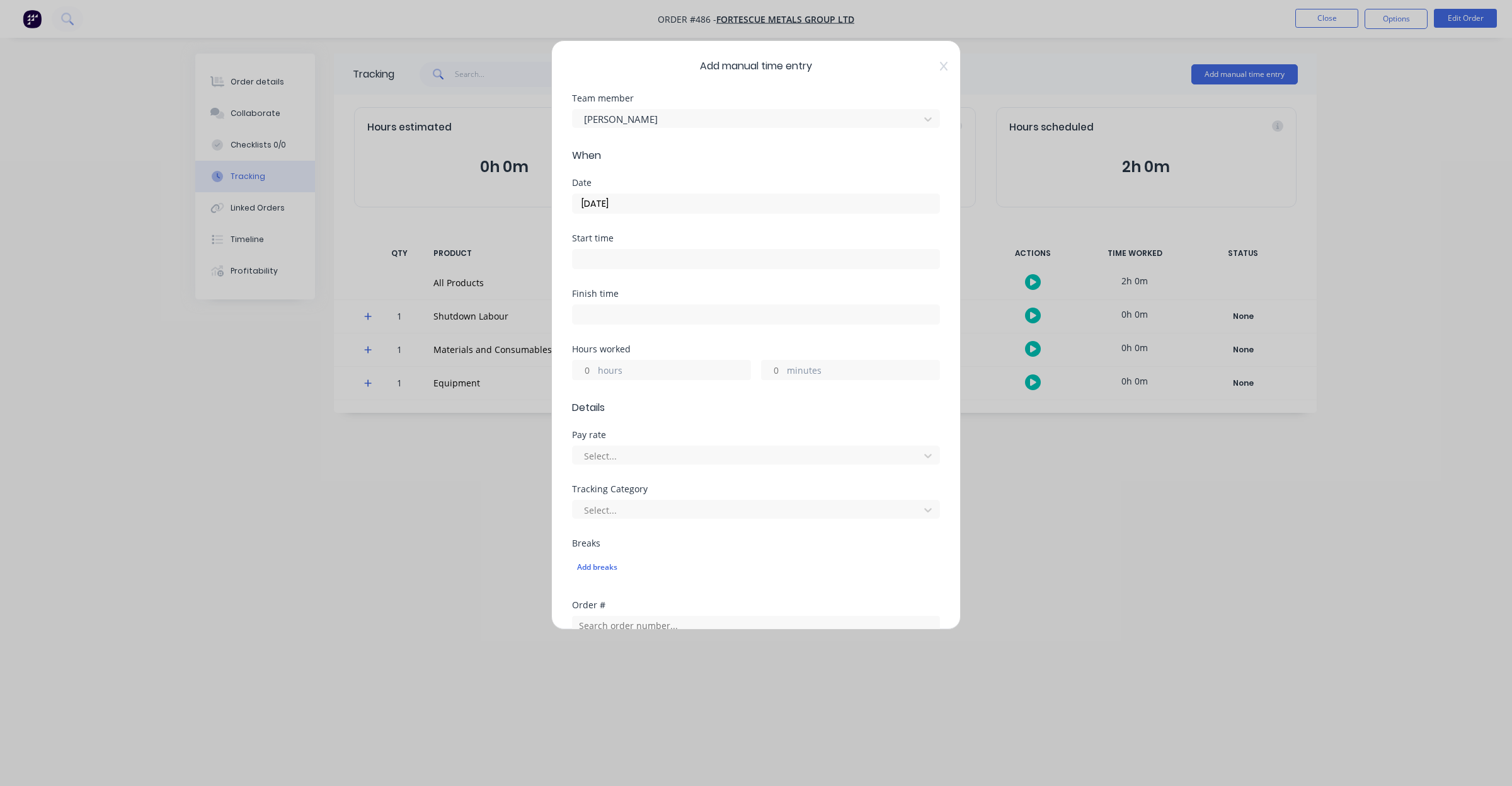
click at [587, 368] on input "hours" at bounding box center [583, 370] width 22 height 19
type input "11"
click at [653, 350] on div "Hours worked" at bounding box center [755, 348] width 368 height 8
click at [637, 452] on div at bounding box center [748, 456] width 330 height 16
click at [655, 428] on form "Team member James Wise When Date 08/09/2025 Start time Finish time Hours worked…" at bounding box center [755, 510] width 368 height 834
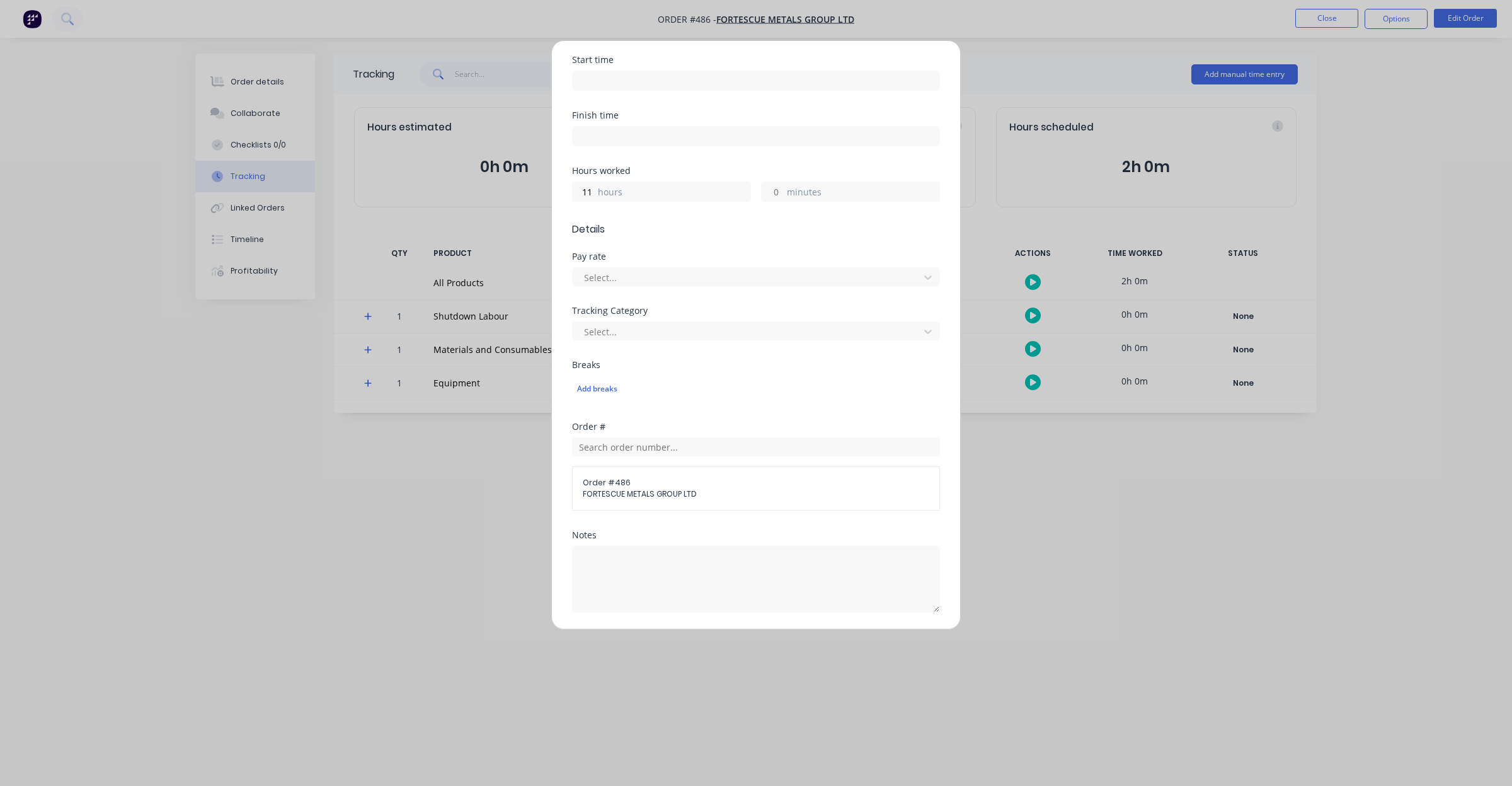
scroll to position [183, 0]
click at [896, 276] on div at bounding box center [748, 272] width 330 height 16
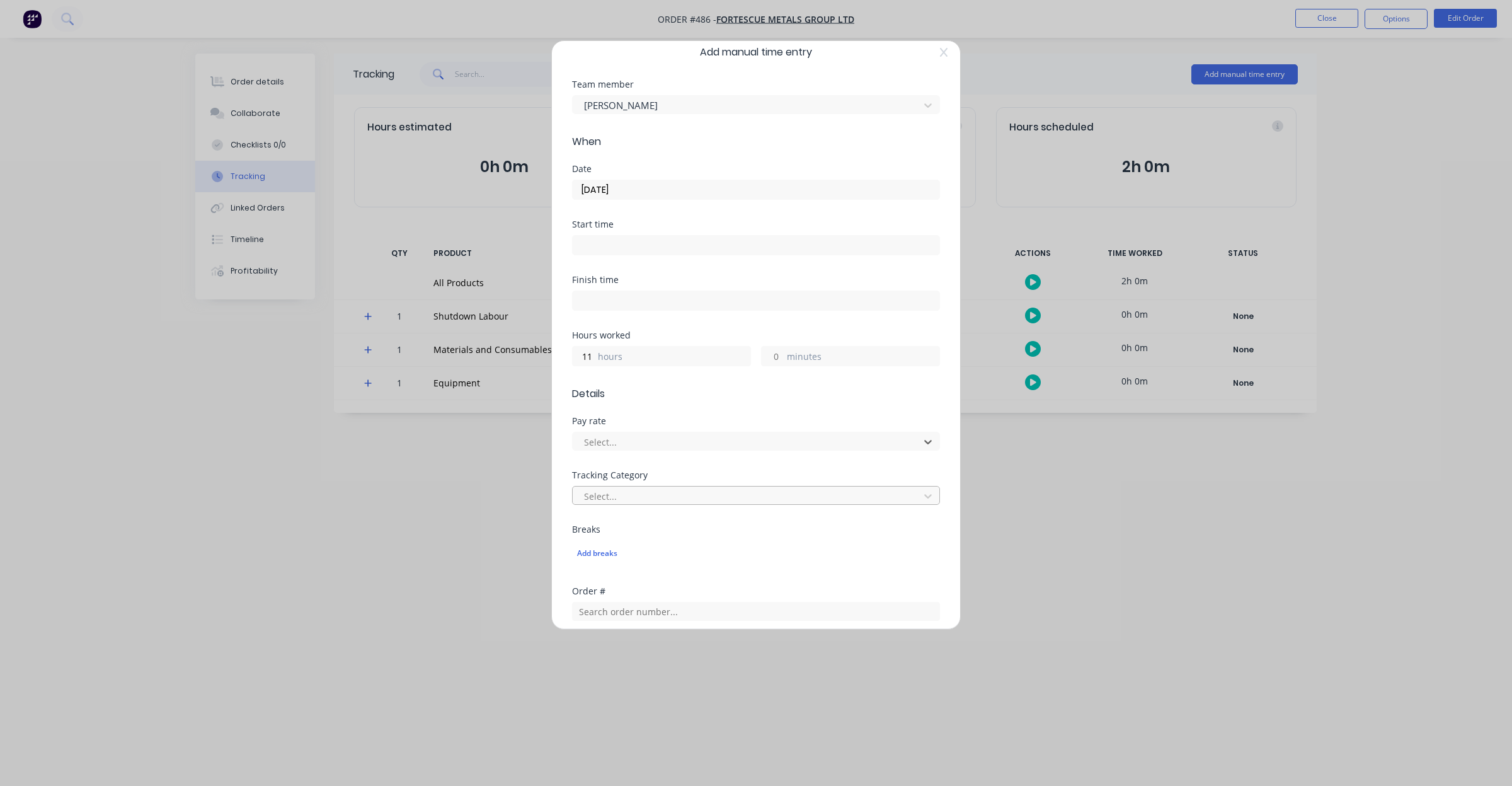
scroll to position [0, 0]
click at [926, 70] on span "Add manual time entry" at bounding box center [755, 66] width 368 height 15
click at [940, 68] on icon at bounding box center [944, 66] width 8 height 10
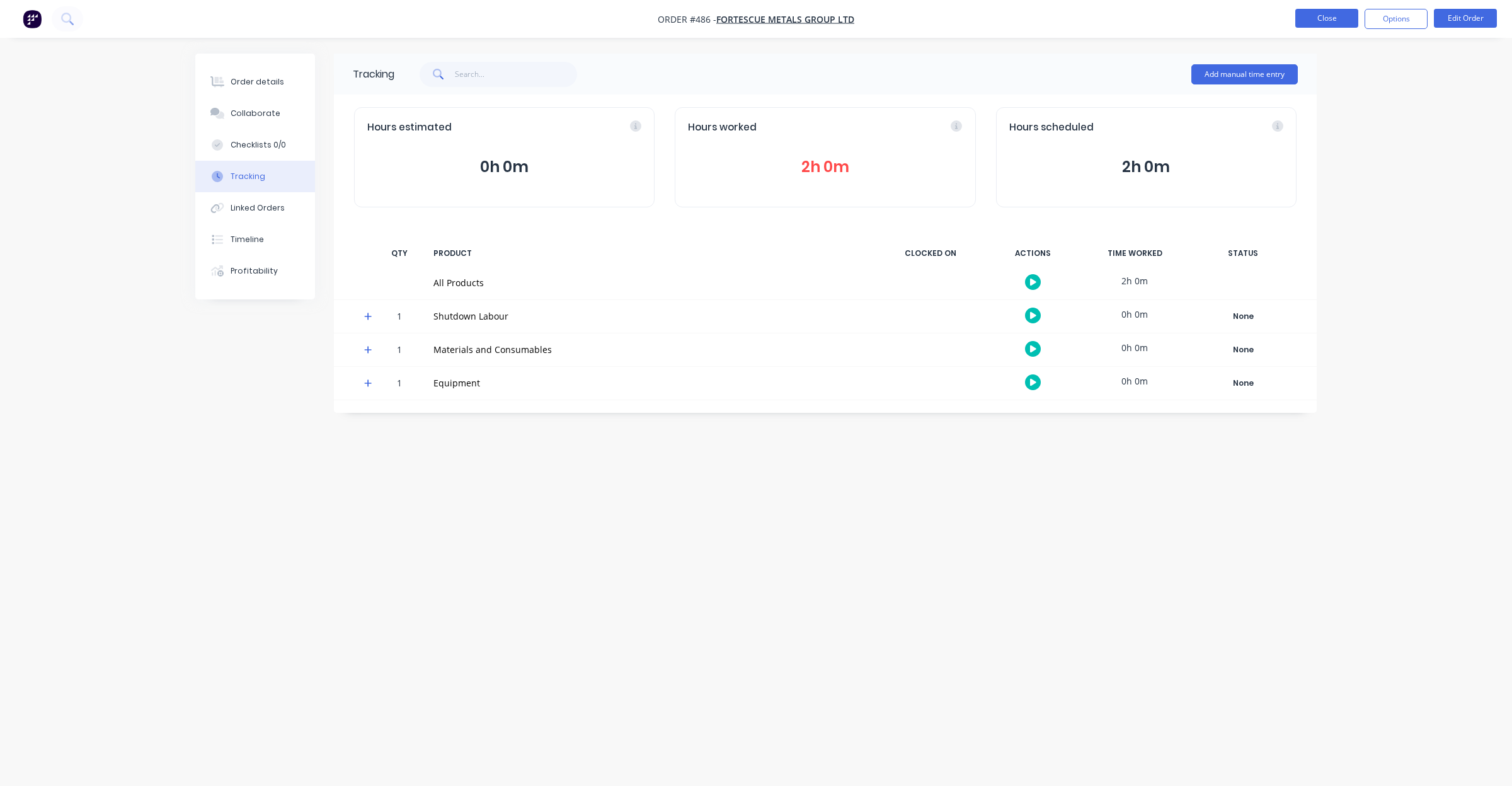
click at [1320, 16] on button "Close" at bounding box center [1327, 18] width 63 height 19
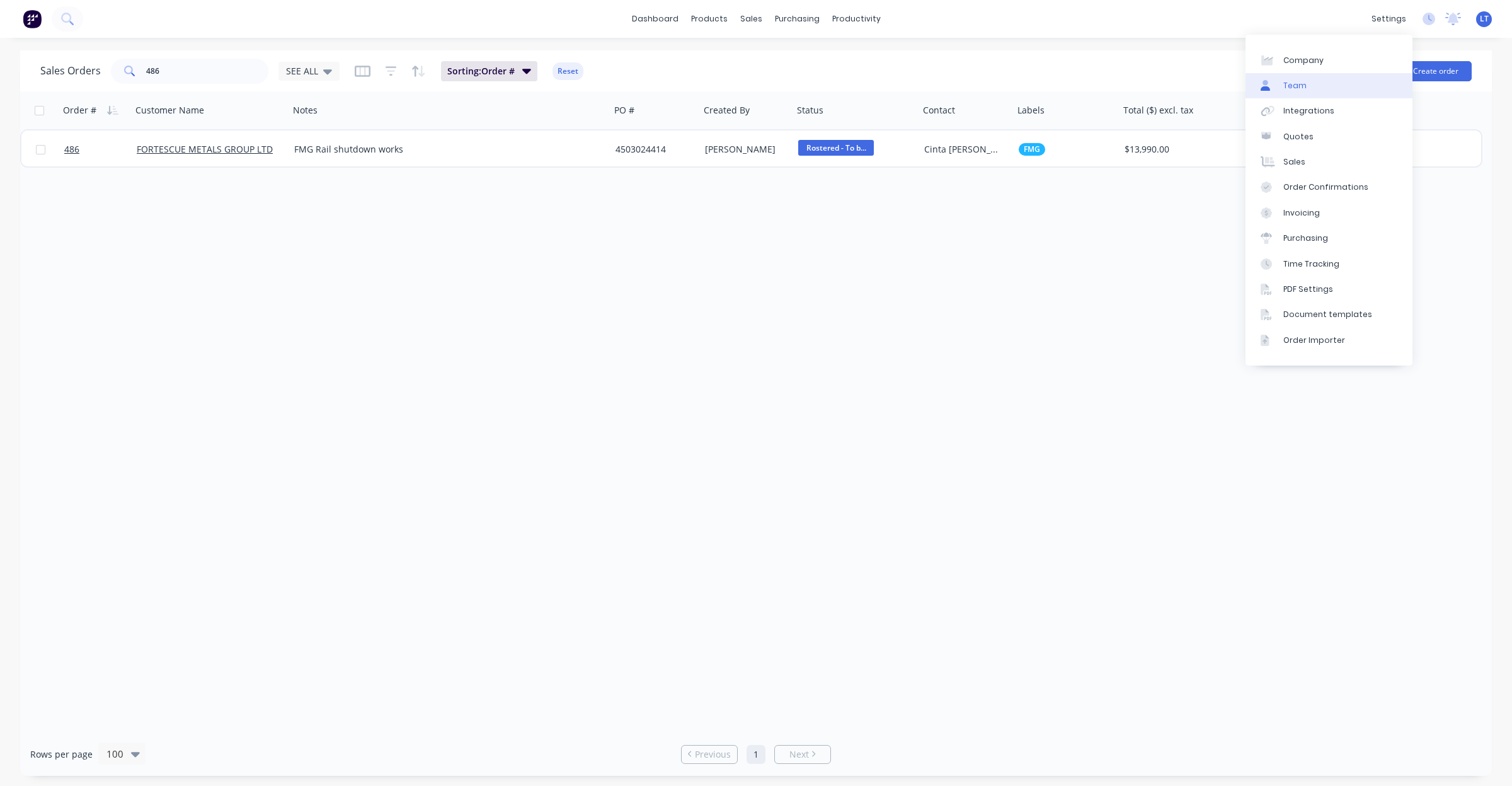
click at [1315, 83] on link "Team" at bounding box center [1329, 85] width 167 height 25
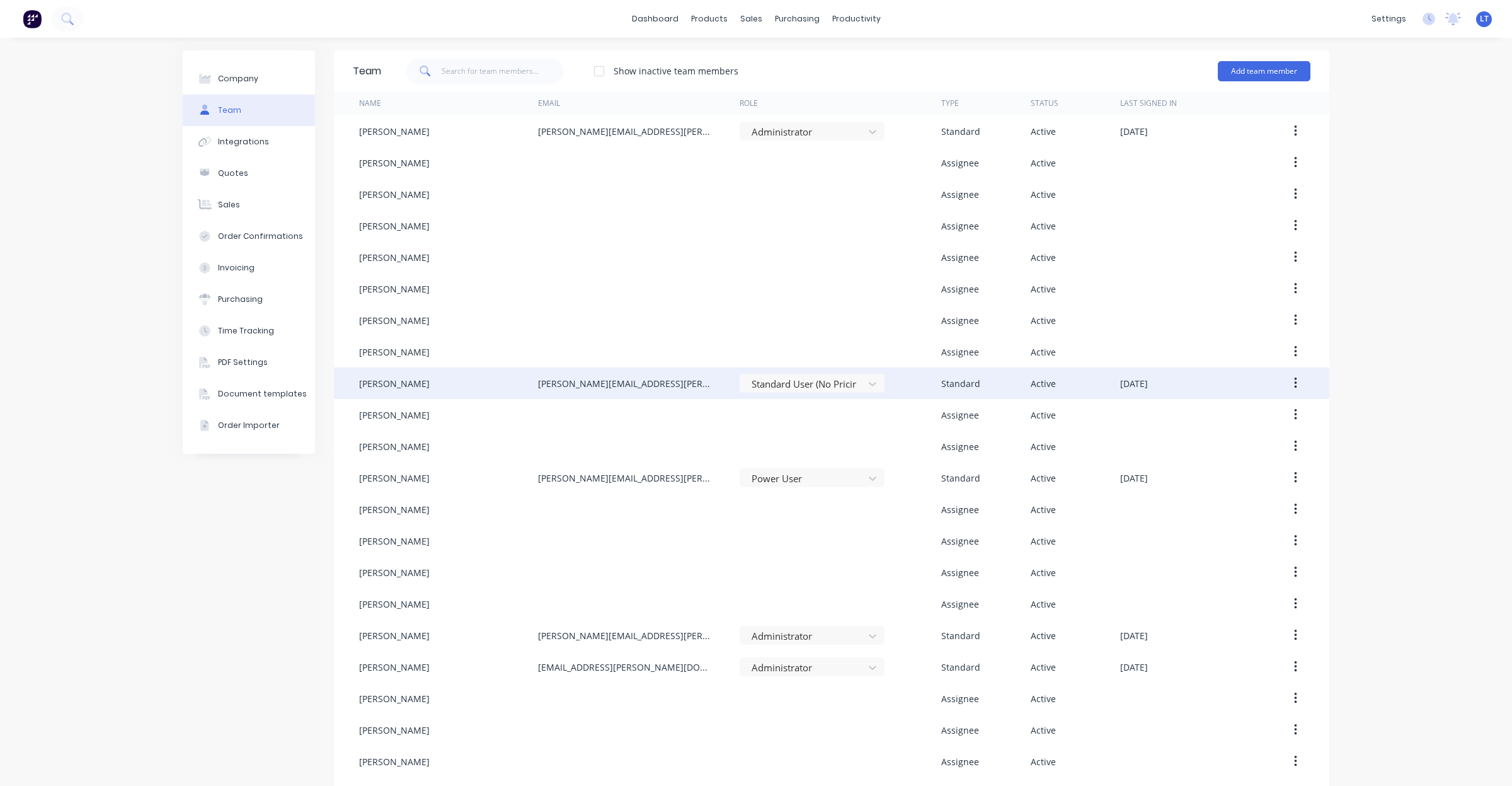
click at [708, 382] on div "James@madson.com.au" at bounding box center [639, 383] width 202 height 31
click at [1283, 385] on button "button" at bounding box center [1296, 383] width 30 height 23
click at [1276, 413] on div "Edit" at bounding box center [1250, 416] width 97 height 18
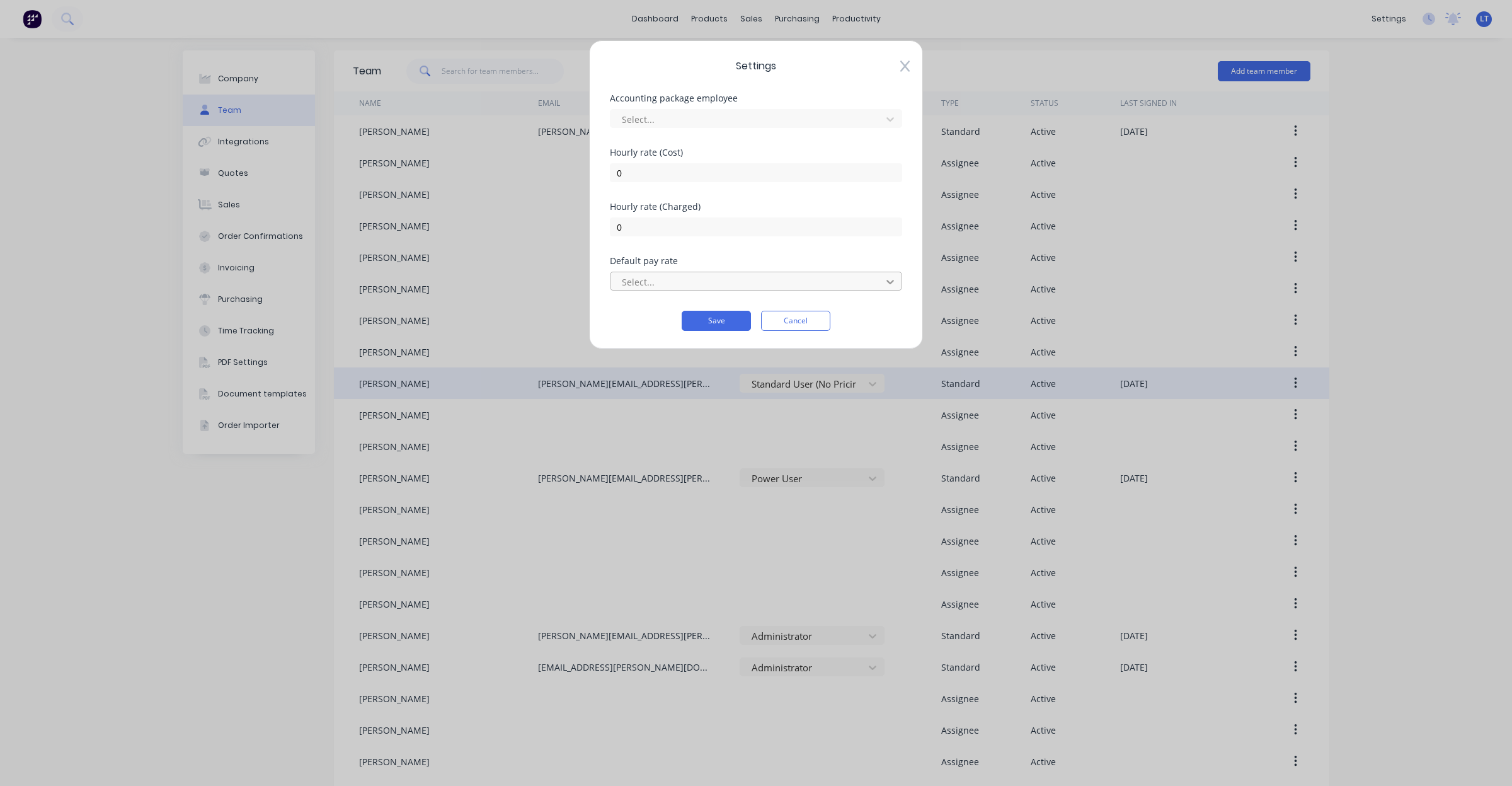
click at [882, 277] on div at bounding box center [890, 282] width 23 height 20
drag, startPoint x: 876, startPoint y: 276, endPoint x: 896, endPoint y: 114, distance: 163.2
click at [876, 276] on div "Select..." at bounding box center [748, 282] width 262 height 19
click at [907, 65] on icon at bounding box center [905, 66] width 9 height 12
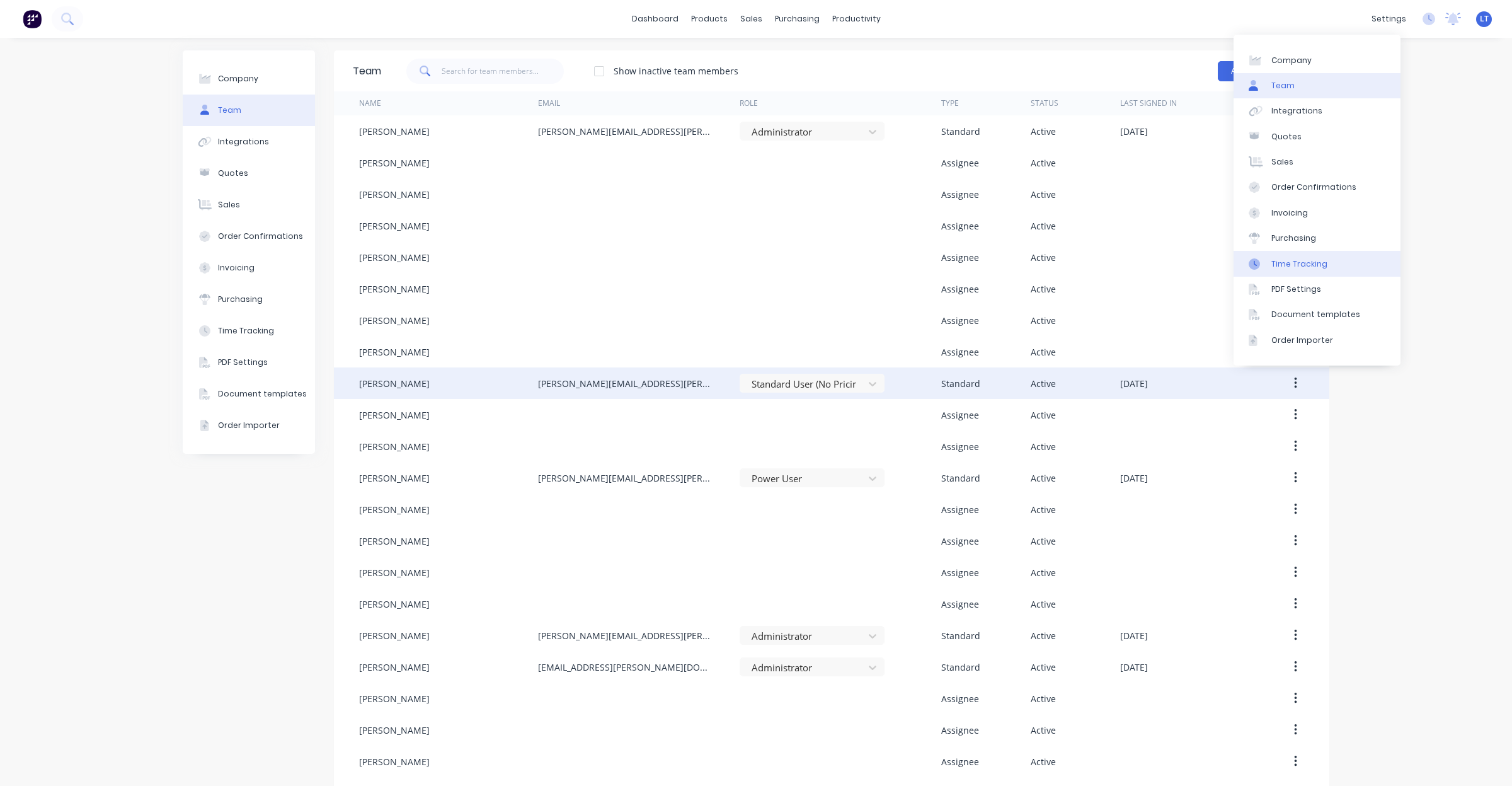
click at [1325, 259] on link "Time Tracking" at bounding box center [1317, 263] width 167 height 25
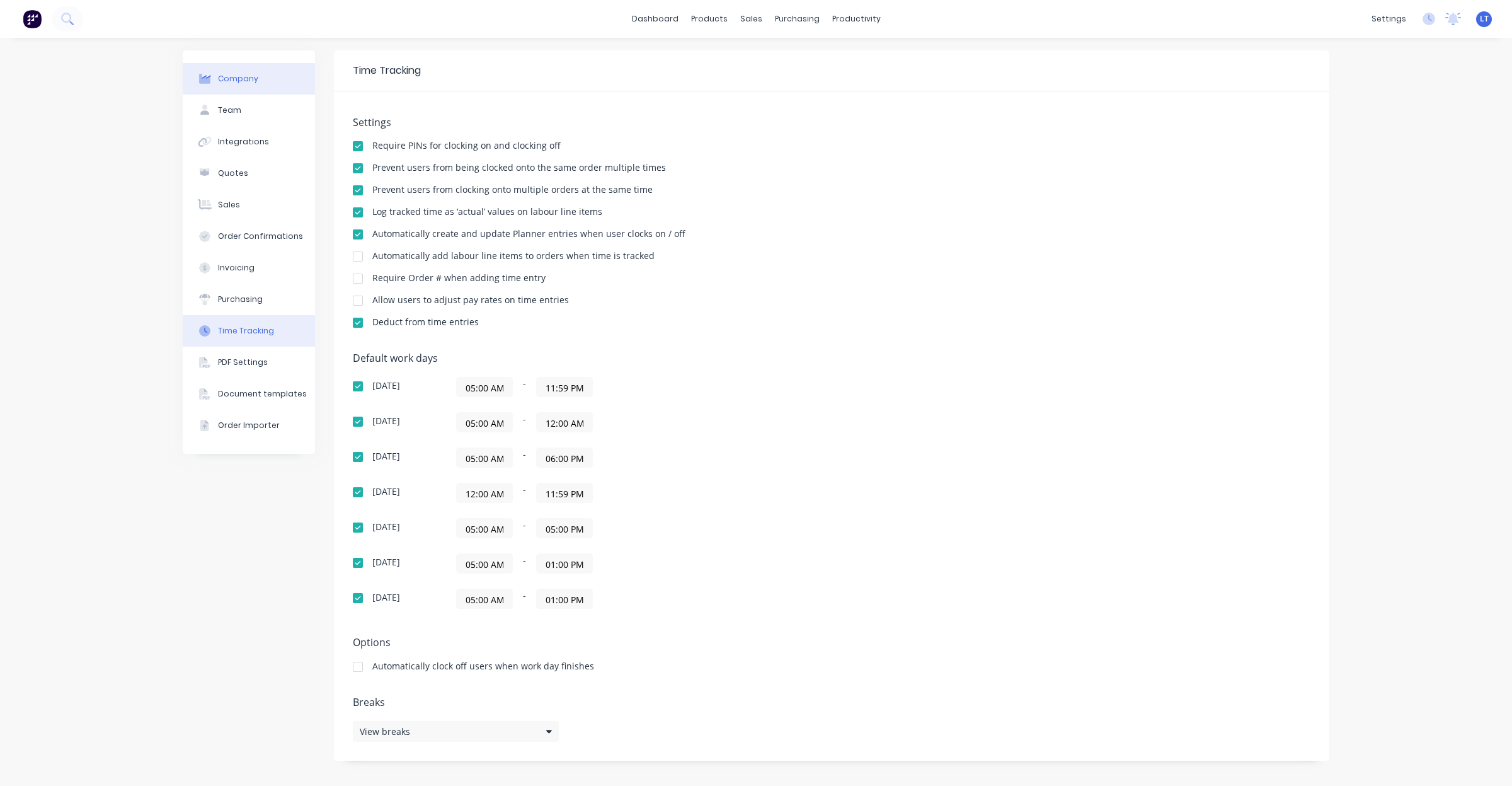
click at [246, 83] on div "Company" at bounding box center [238, 78] width 41 height 12
select select "AU"
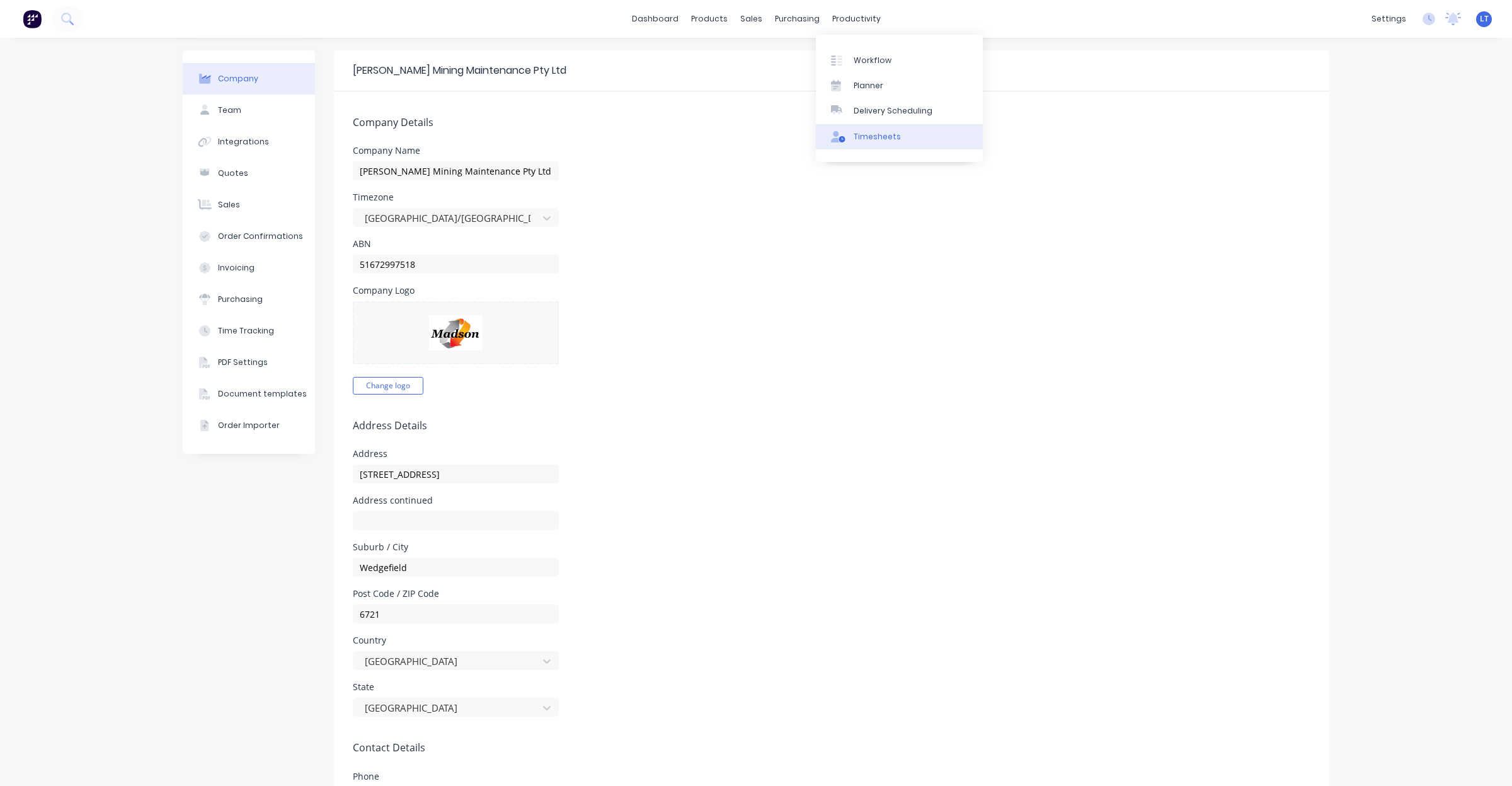
click at [870, 143] on link "Timesheets" at bounding box center [900, 137] width 167 height 25
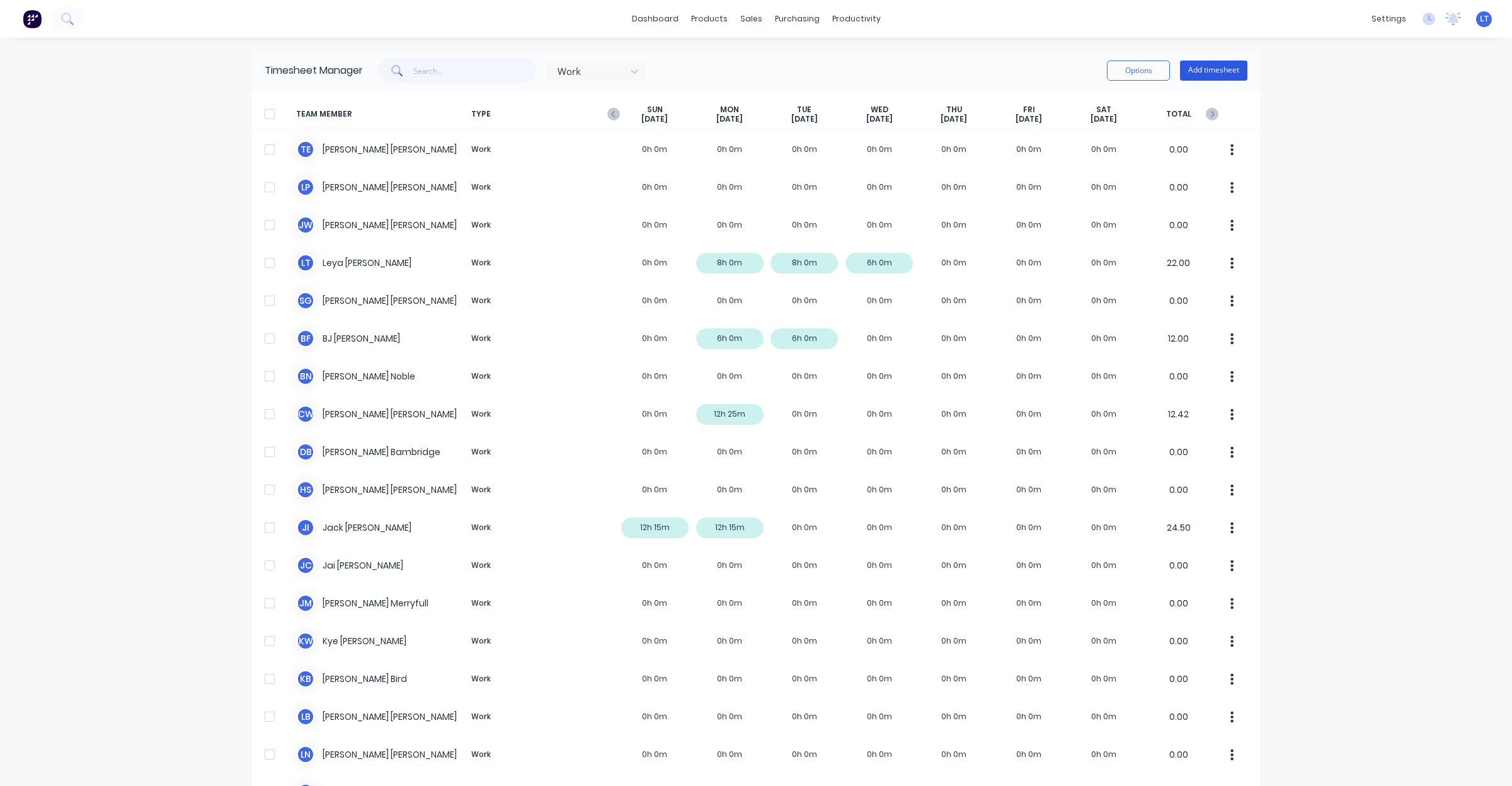
click at [1215, 70] on button "Add timesheet" at bounding box center [1213, 71] width 68 height 20
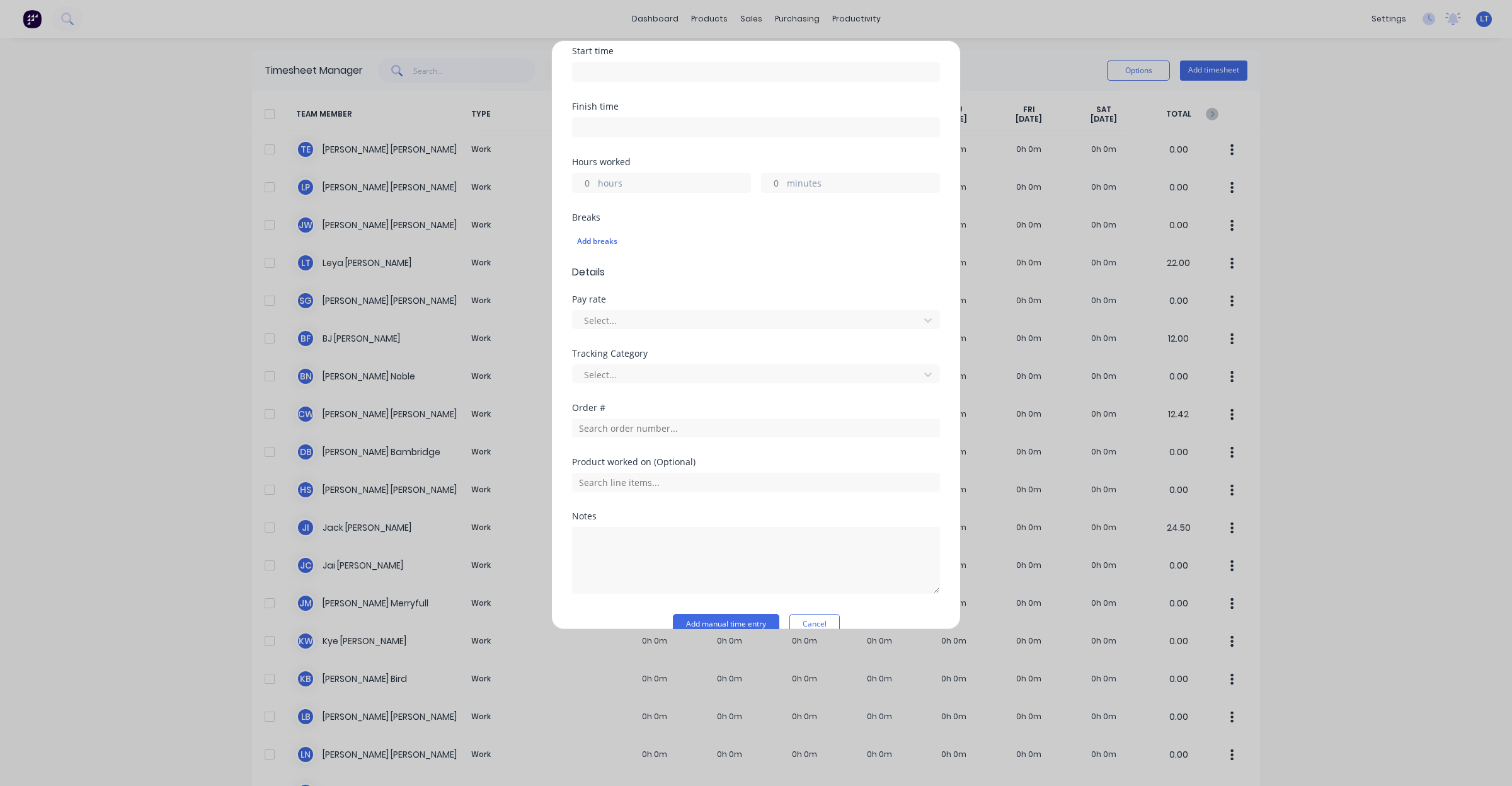
scroll to position [256, 0]
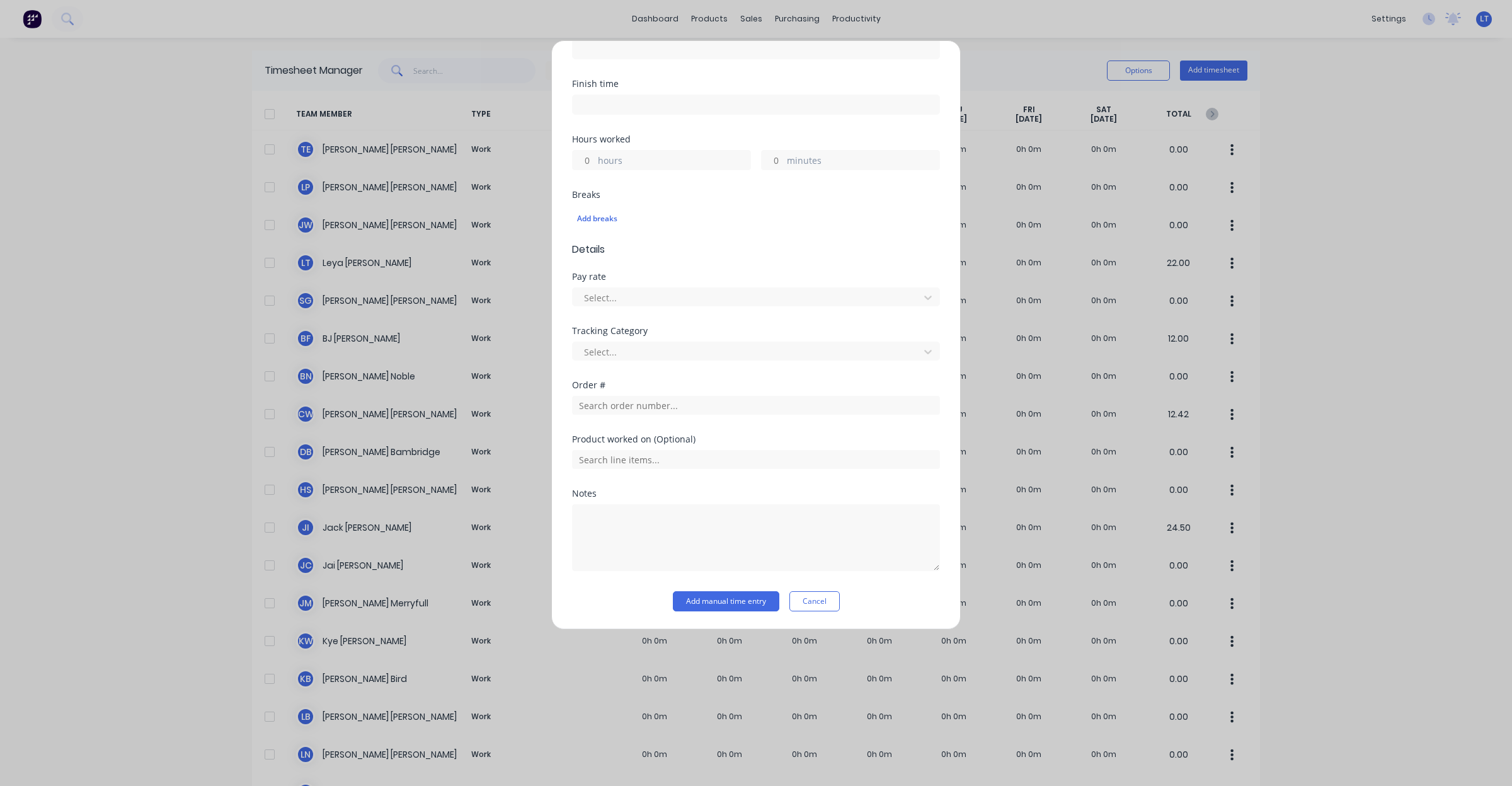
drag, startPoint x: 1408, startPoint y: 234, endPoint x: 1410, endPoint y: 223, distance: 11.2
click at [1408, 232] on div "Add timesheet Work Attendance Team member Select... When Date Start time Finish…" at bounding box center [756, 393] width 1512 height 786
click at [655, 299] on div at bounding box center [748, 298] width 330 height 16
click at [677, 302] on div at bounding box center [748, 298] width 330 height 16
click at [738, 603] on button "Add manual time entry" at bounding box center [726, 601] width 107 height 20
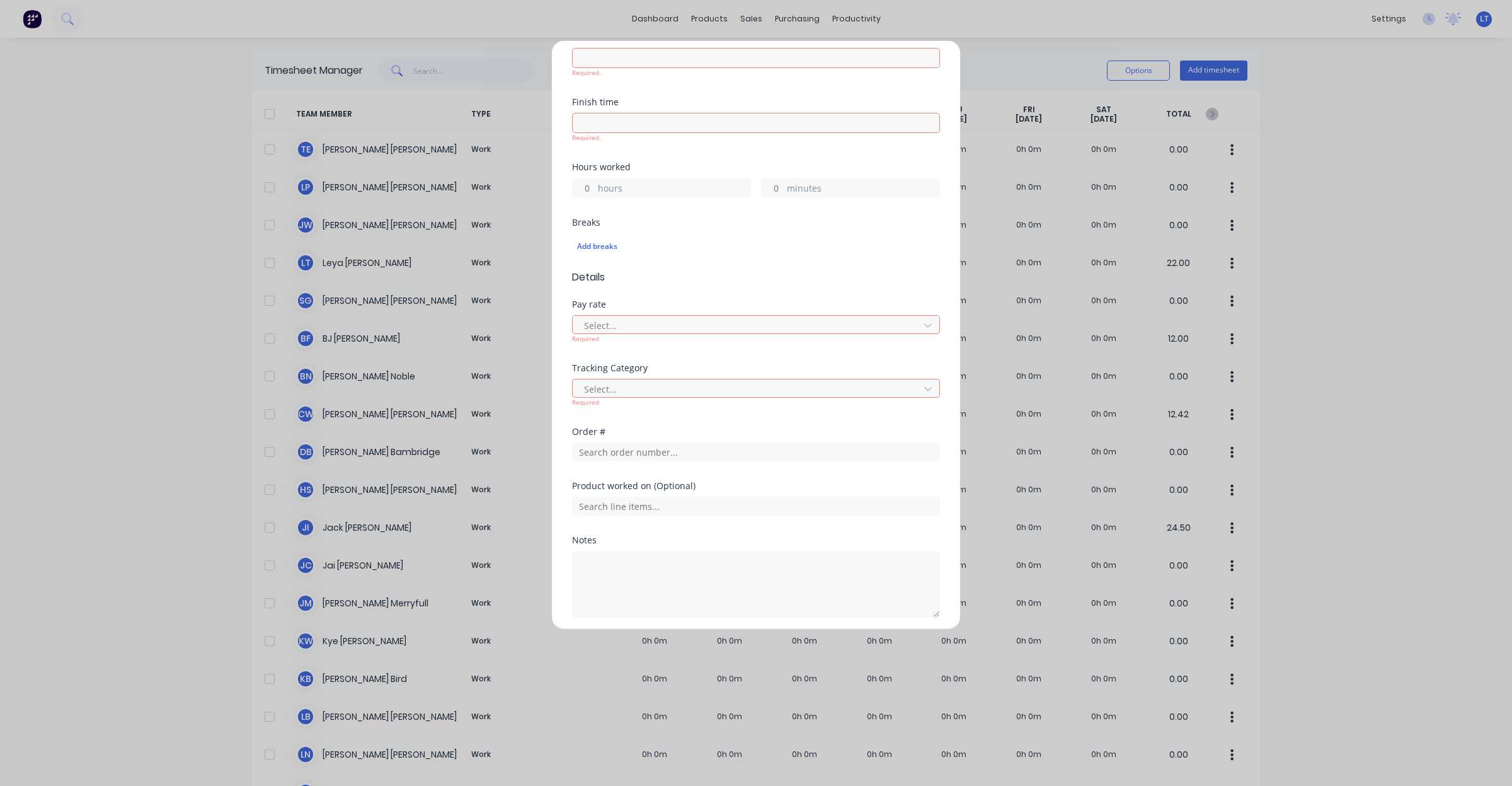
scroll to position [266, 0]
click at [685, 319] on div at bounding box center [748, 315] width 330 height 16
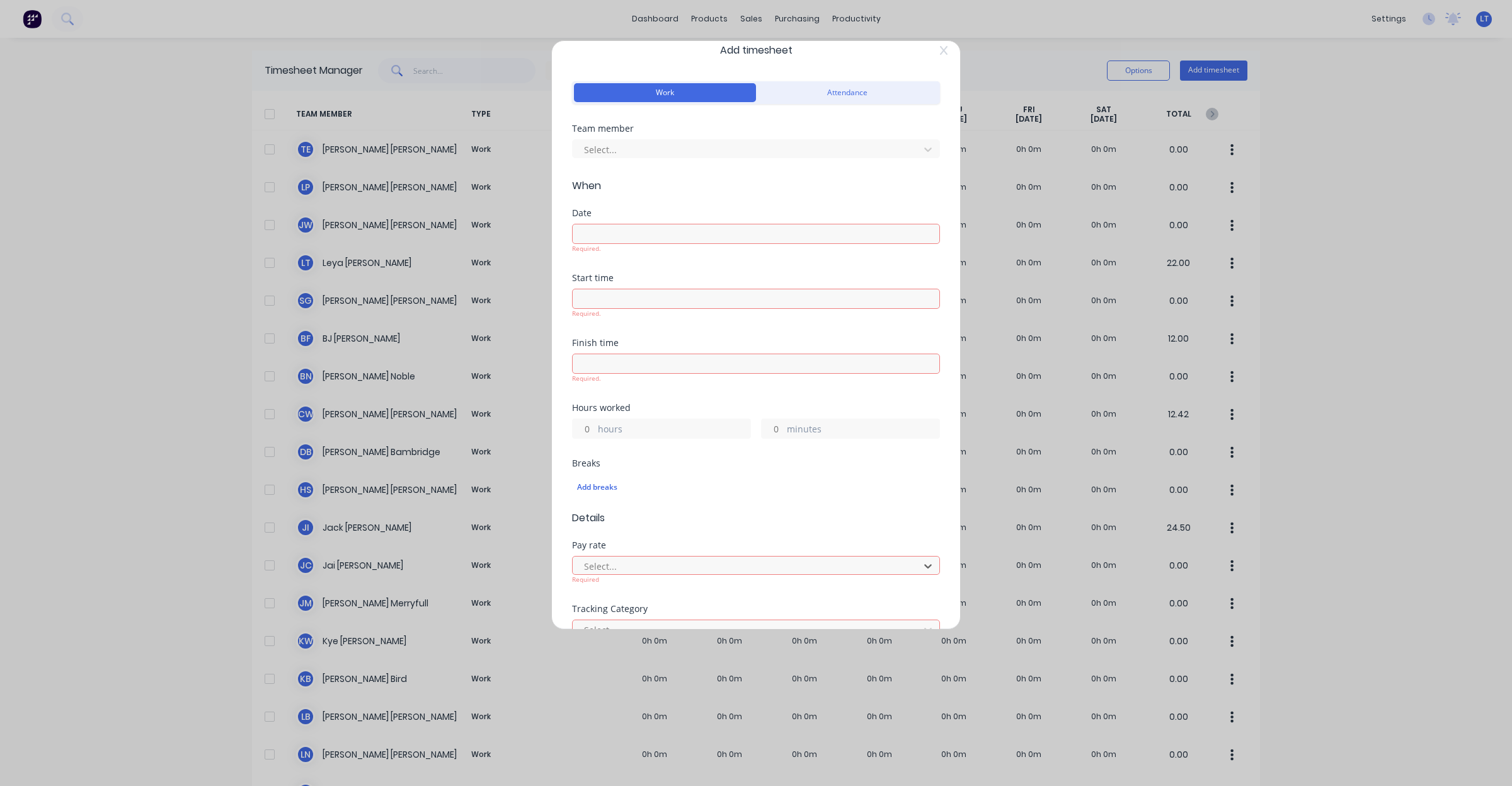
scroll to position [0, 0]
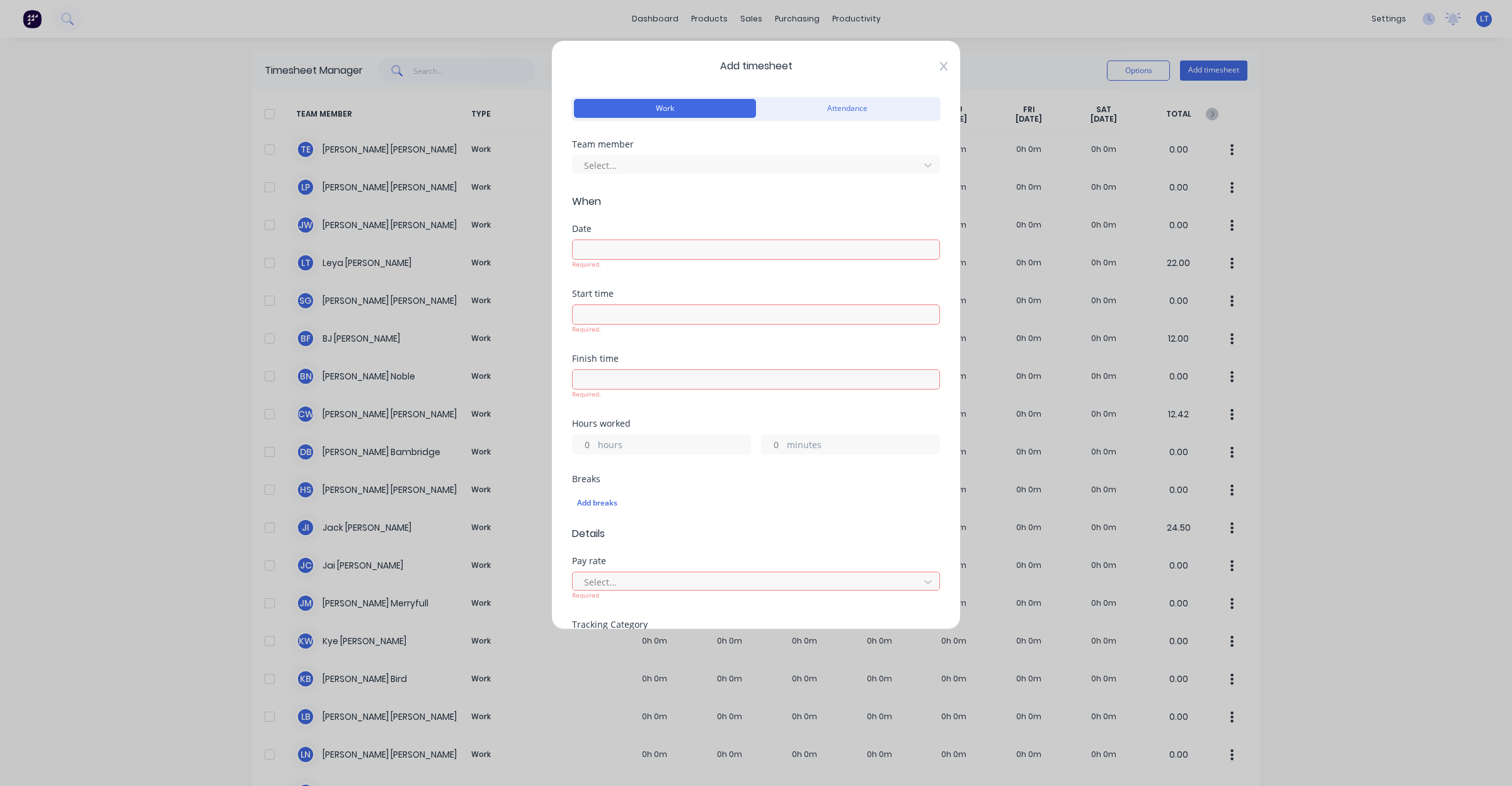
click at [940, 64] on icon at bounding box center [944, 66] width 8 height 10
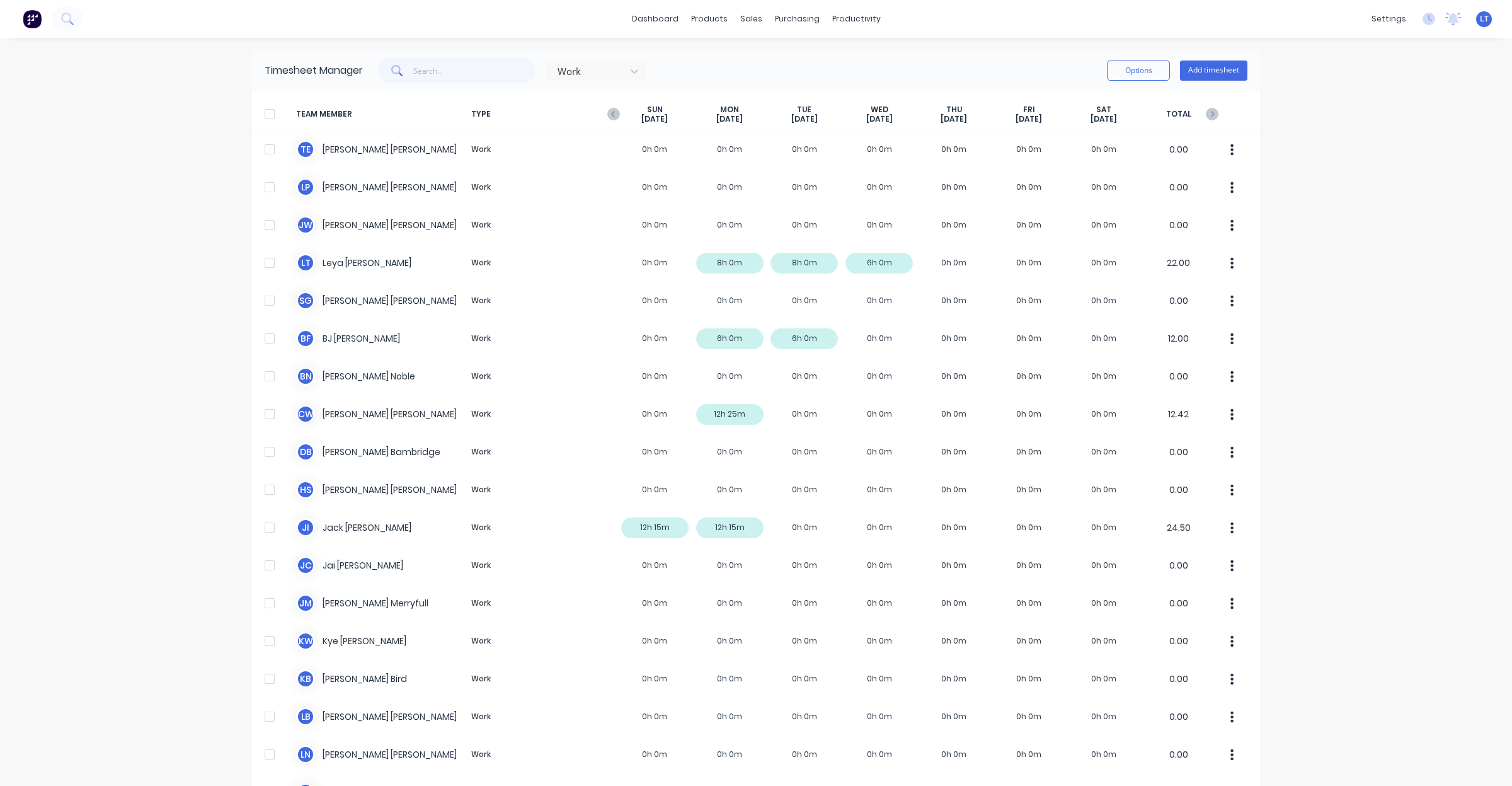
click at [1367, 148] on div "dashboard products sales purchasing productivity dashboard products Product Cat…" at bounding box center [756, 393] width 1512 height 786
click at [1341, 94] on div "dashboard products sales purchasing productivity dashboard products Product Cat…" at bounding box center [756, 393] width 1512 height 786
drag, startPoint x: 1338, startPoint y: 89, endPoint x: 1327, endPoint y: 72, distance: 20.2
click at [1327, 72] on div "dashboard products sales purchasing productivity dashboard products Product Cat…" at bounding box center [756, 393] width 1512 height 786
click at [1416, 705] on div "dashboard products sales purchasing productivity dashboard products Product Cat…" at bounding box center [756, 393] width 1512 height 786
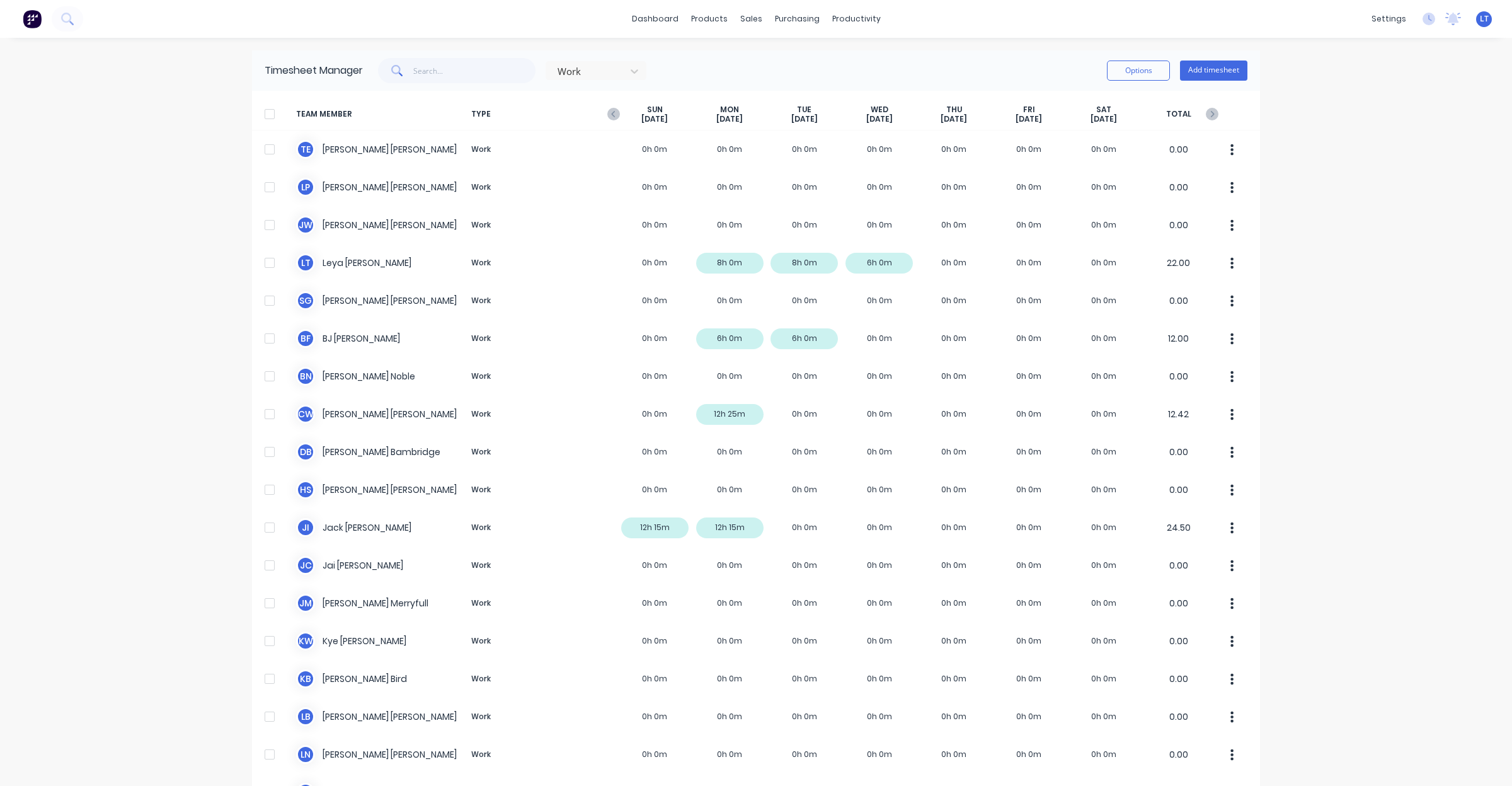
click at [1170, 71] on div "Options Add timesheet" at bounding box center [1177, 71] width 140 height 20
click at [1189, 69] on button "Add timesheet" at bounding box center [1213, 71] width 68 height 20
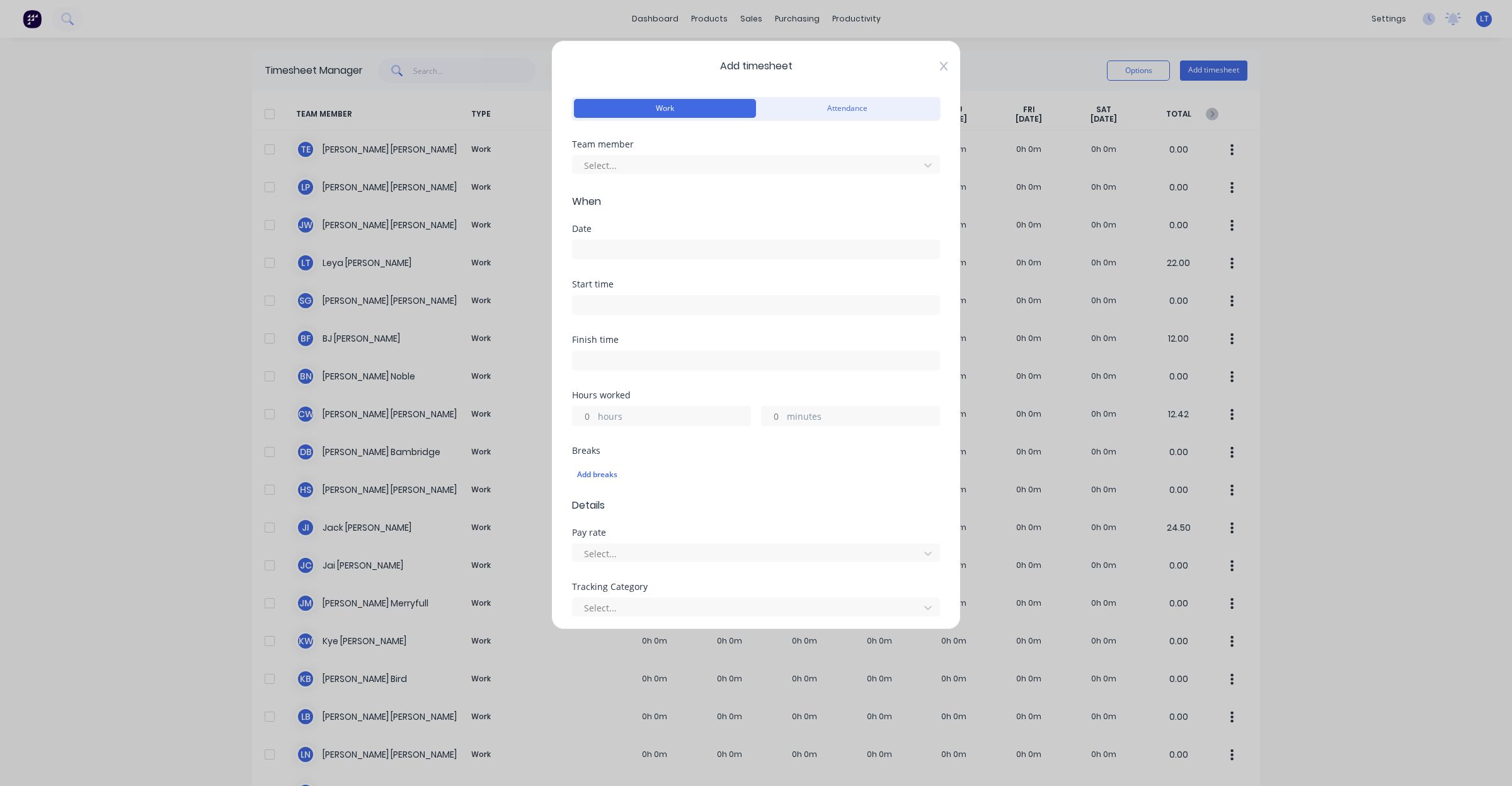
click at [940, 68] on icon at bounding box center [944, 66] width 8 height 10
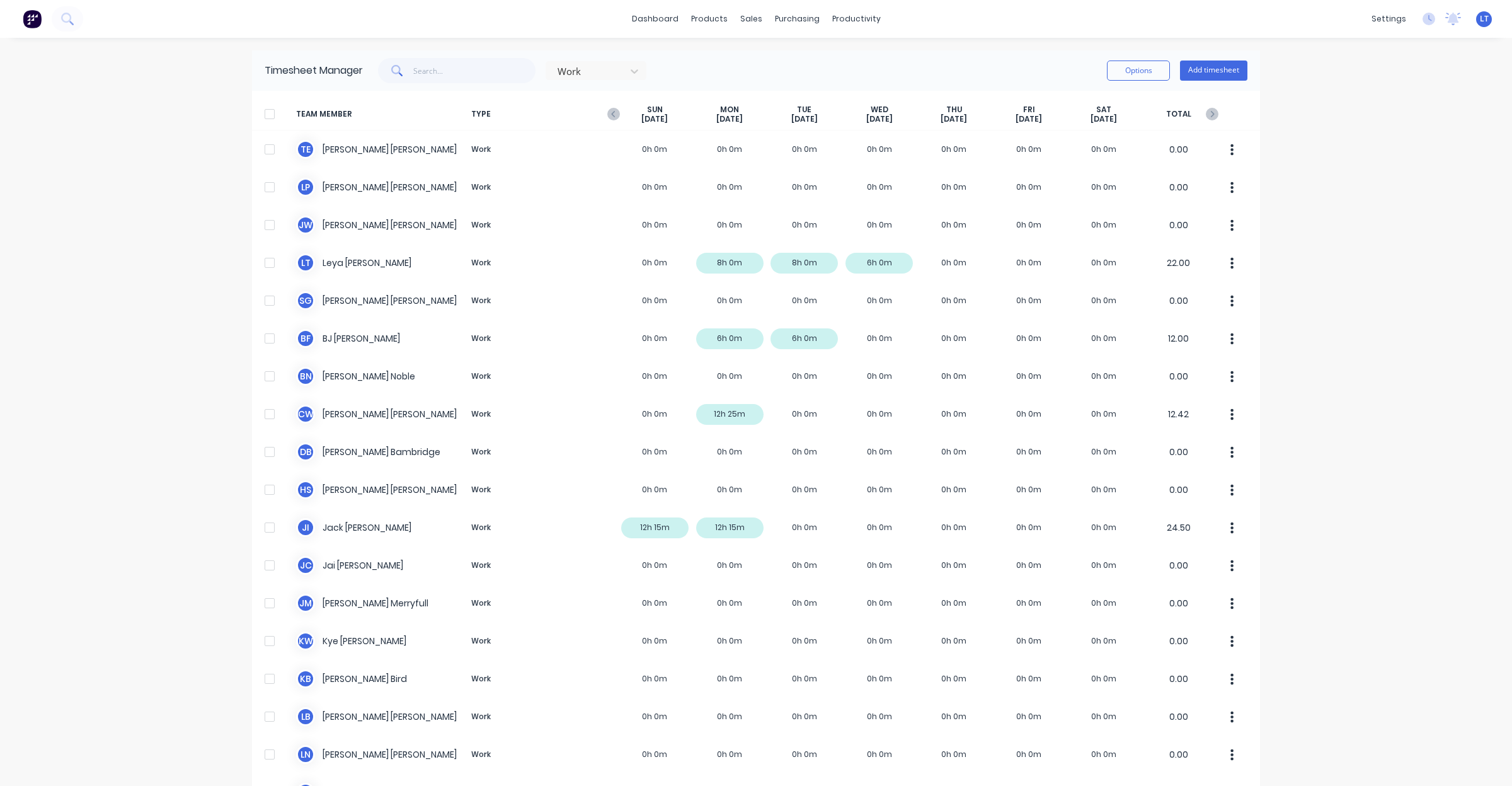
click at [1211, 58] on div "Options Add timesheet" at bounding box center [1177, 71] width 140 height 25
click at [1208, 64] on button "Add timesheet" at bounding box center [1213, 71] width 68 height 20
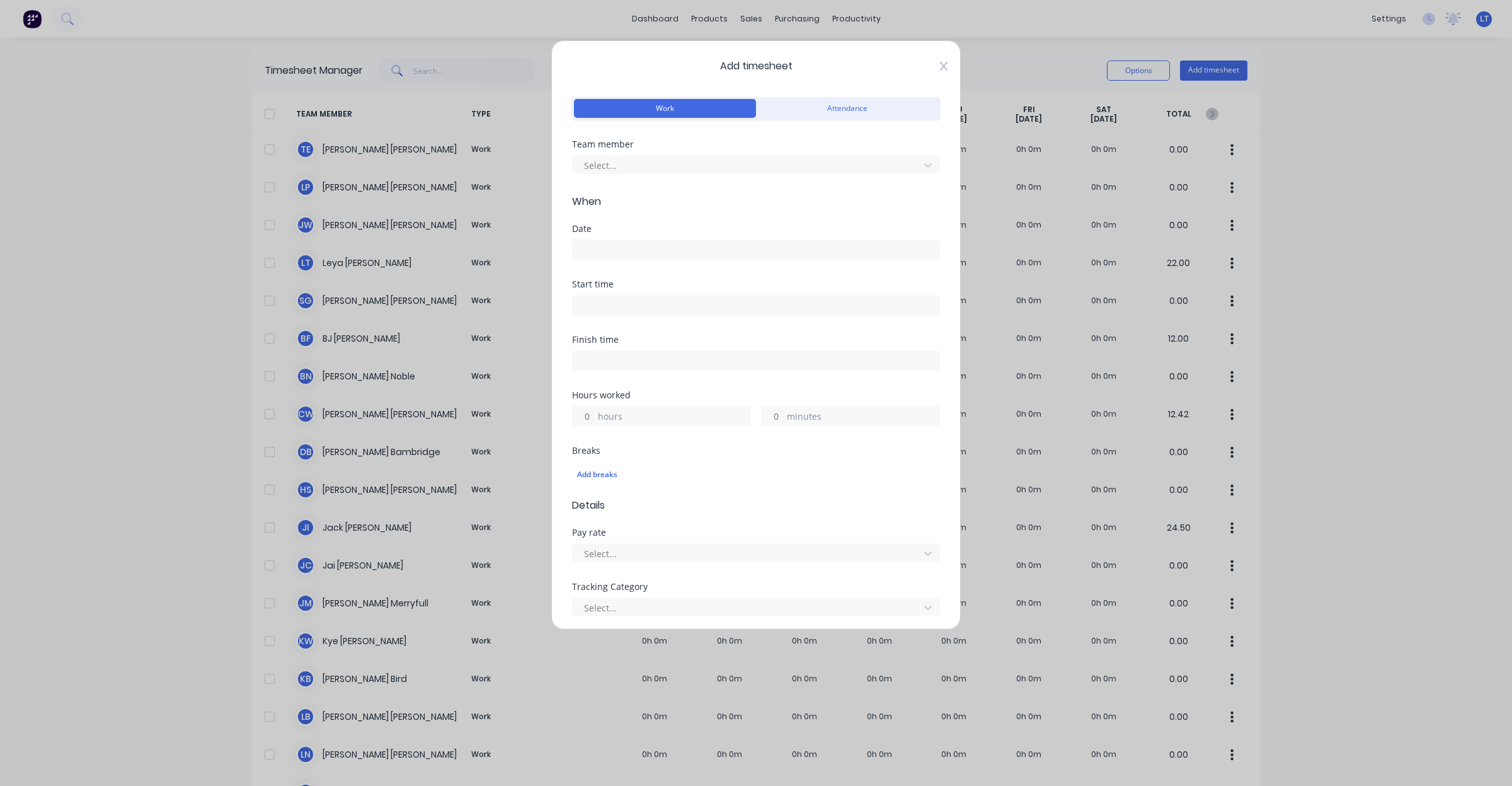
click at [940, 68] on icon at bounding box center [944, 65] width 8 height 8
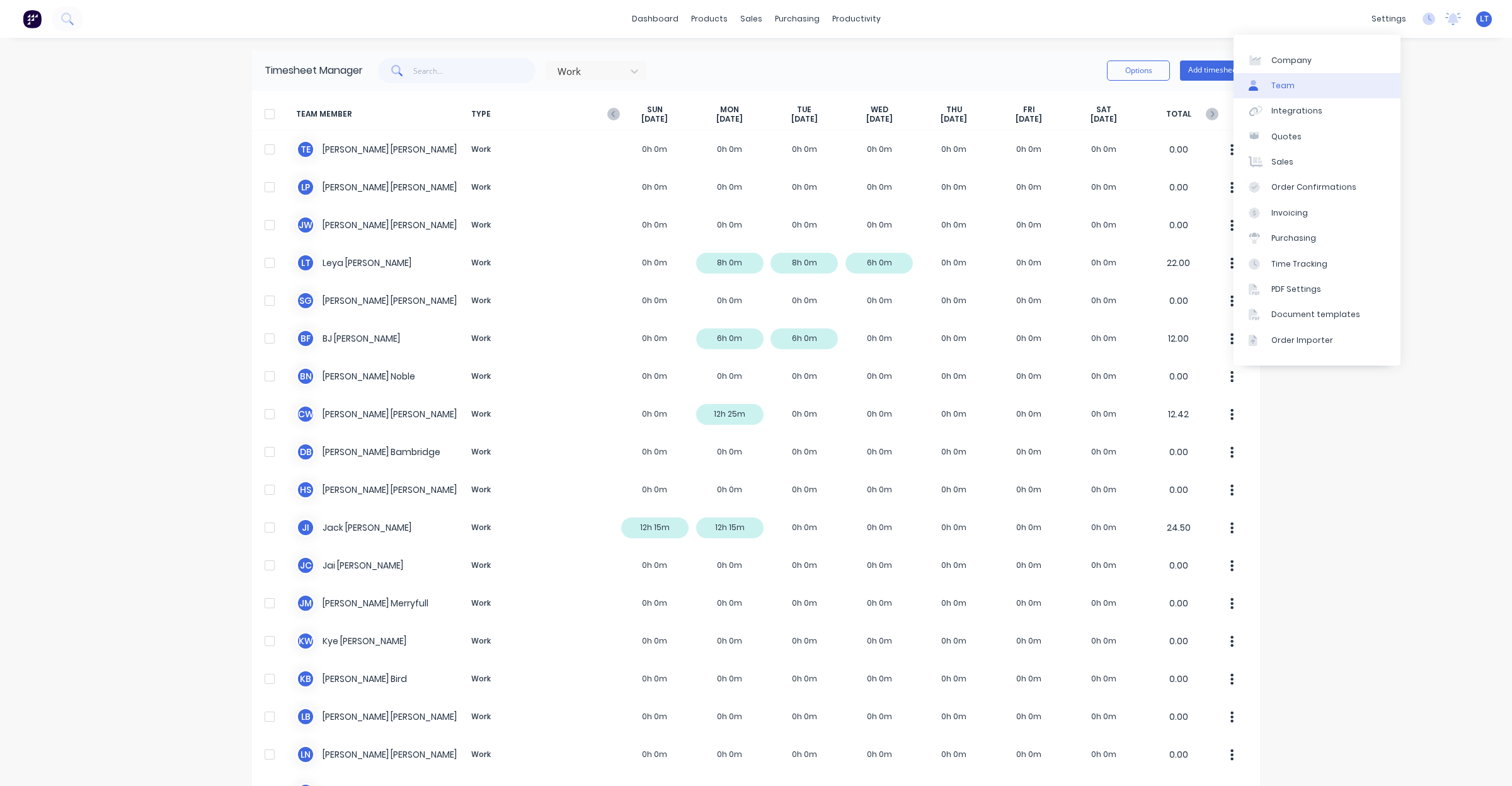
click at [1306, 86] on link "Team" at bounding box center [1317, 85] width 167 height 25
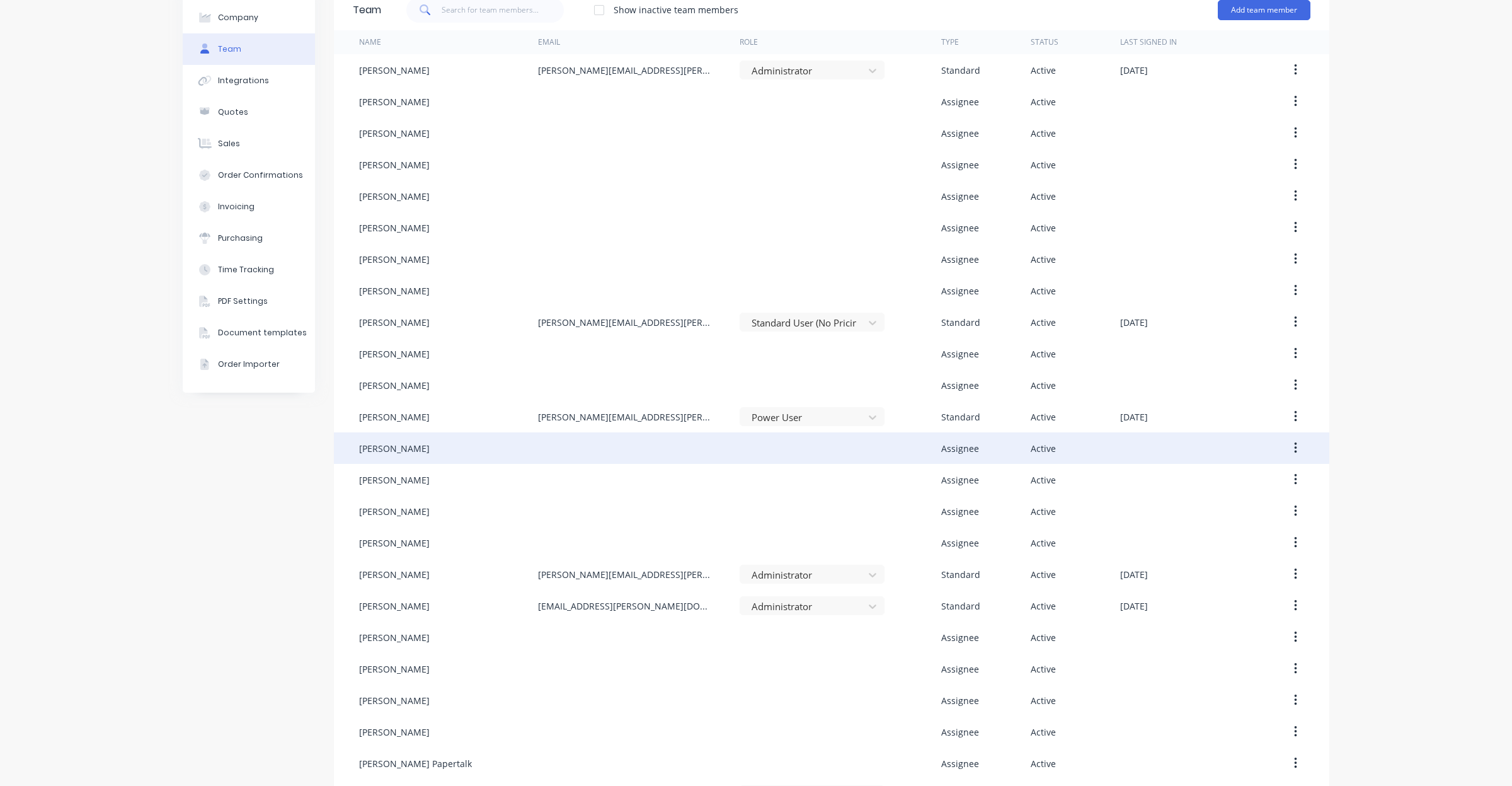
scroll to position [319, 0]
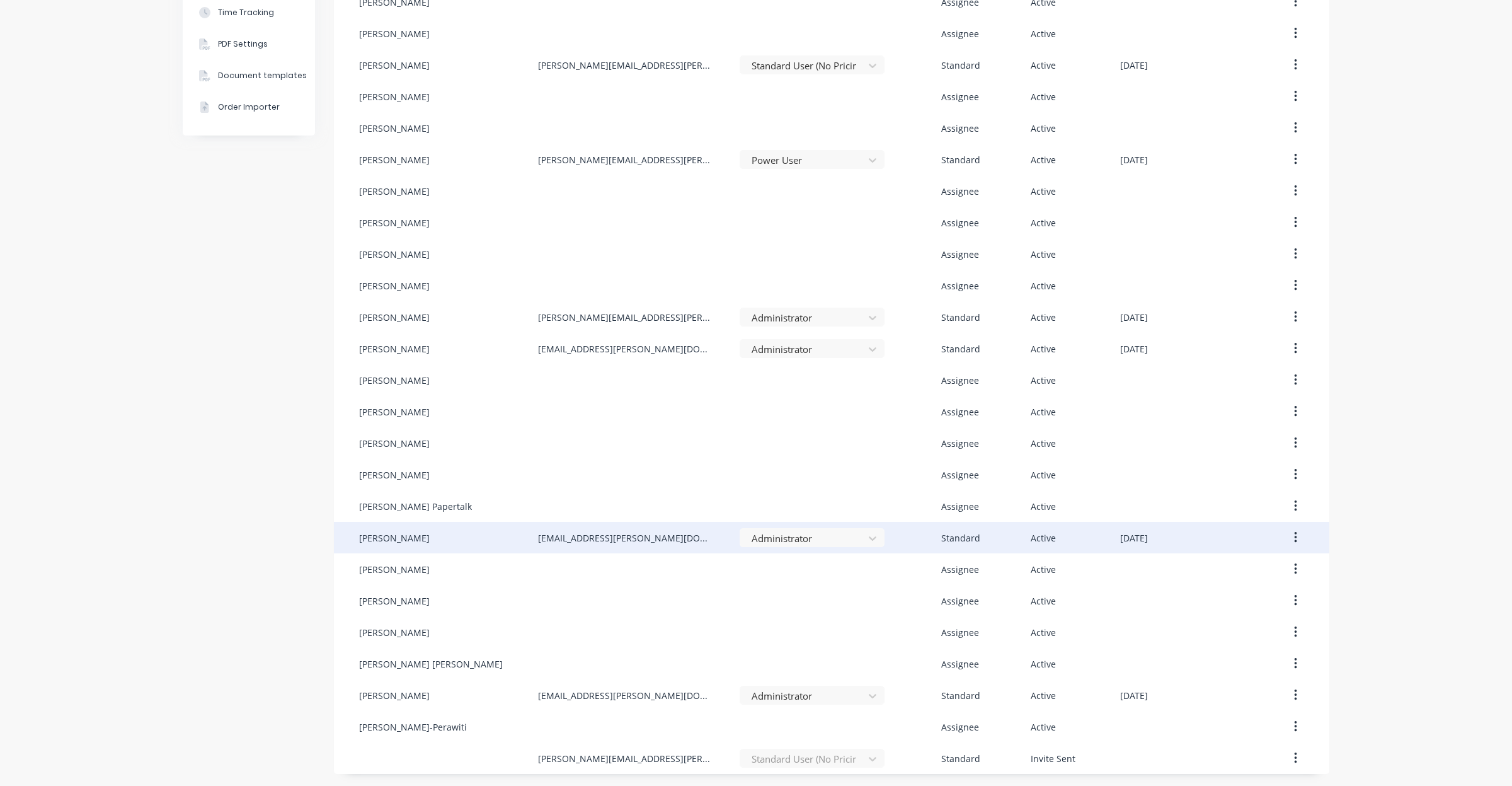
click at [1294, 537] on icon "button" at bounding box center [1295, 537] width 2 height 12
click at [1219, 567] on div "Edit" at bounding box center [1250, 570] width 97 height 18
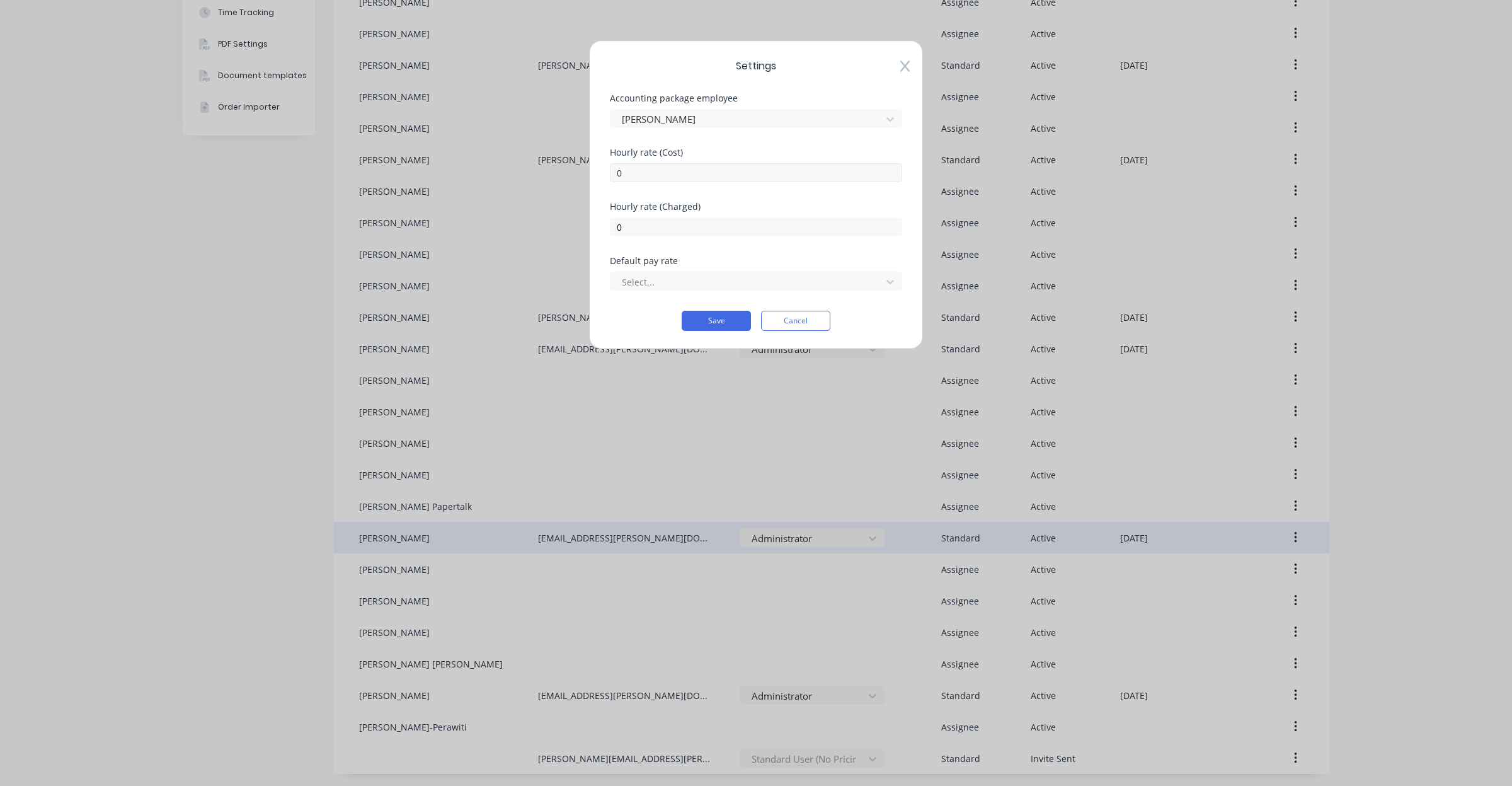
drag, startPoint x: 708, startPoint y: 181, endPoint x: 656, endPoint y: 177, distance: 52.2
click at [657, 177] on div "Hourly rate (Cost) 0" at bounding box center [756, 175] width 292 height 54
drag, startPoint x: 652, startPoint y: 177, endPoint x: 948, endPoint y: 96, distance: 306.9
click at [555, 170] on div "Settings Accounting package employee Sarah GOLDSMITH Hourly rate (Cost) 0 Hourl…" at bounding box center [756, 393] width 1512 height 786
type input "60"
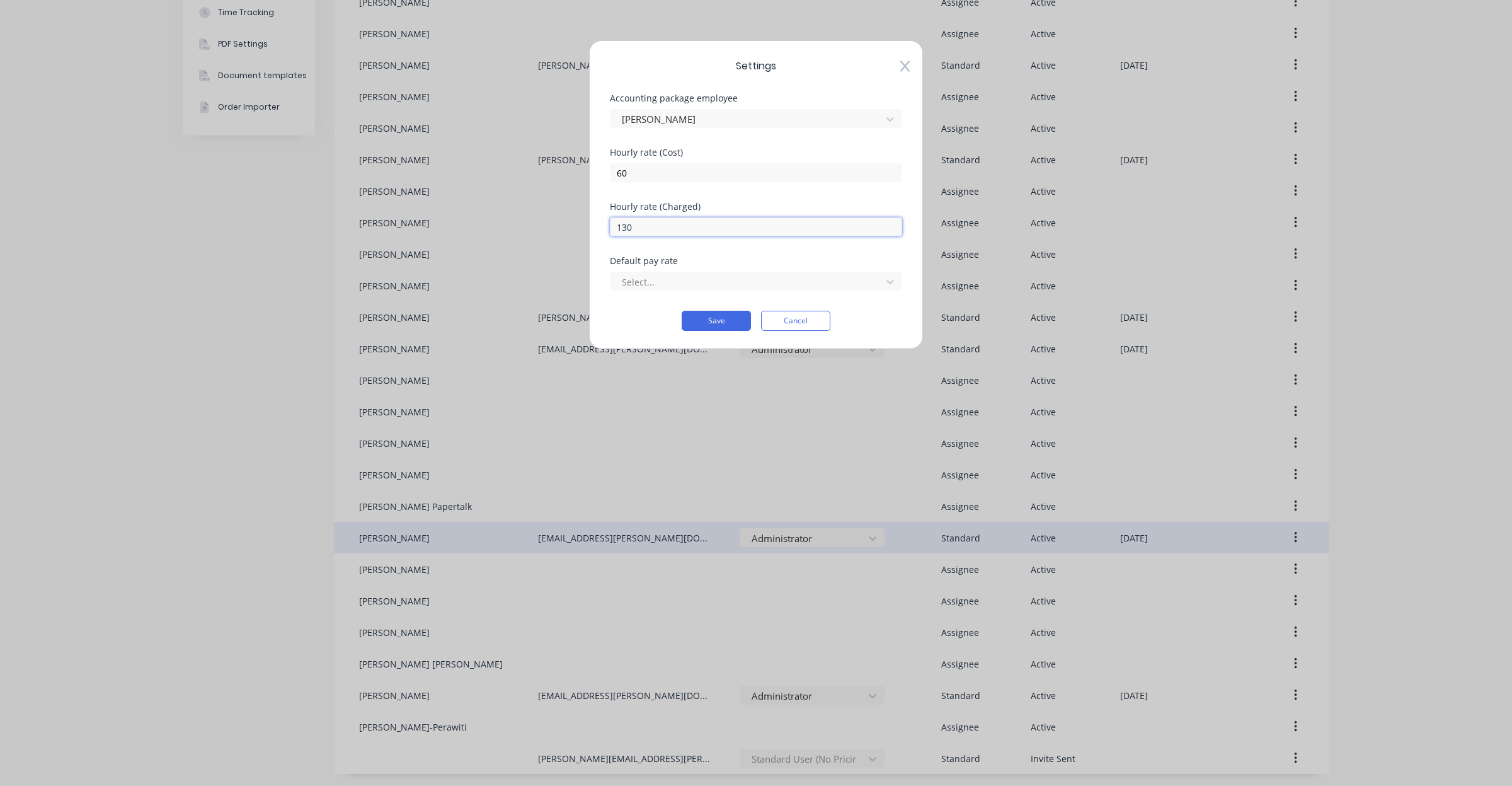
type input "130"
click at [861, 277] on div at bounding box center [748, 282] width 255 height 16
click at [874, 296] on div "No options" at bounding box center [756, 309] width 292 height 28
click at [891, 283] on icon at bounding box center [890, 282] width 12 height 12
click at [889, 283] on icon at bounding box center [890, 282] width 8 height 5
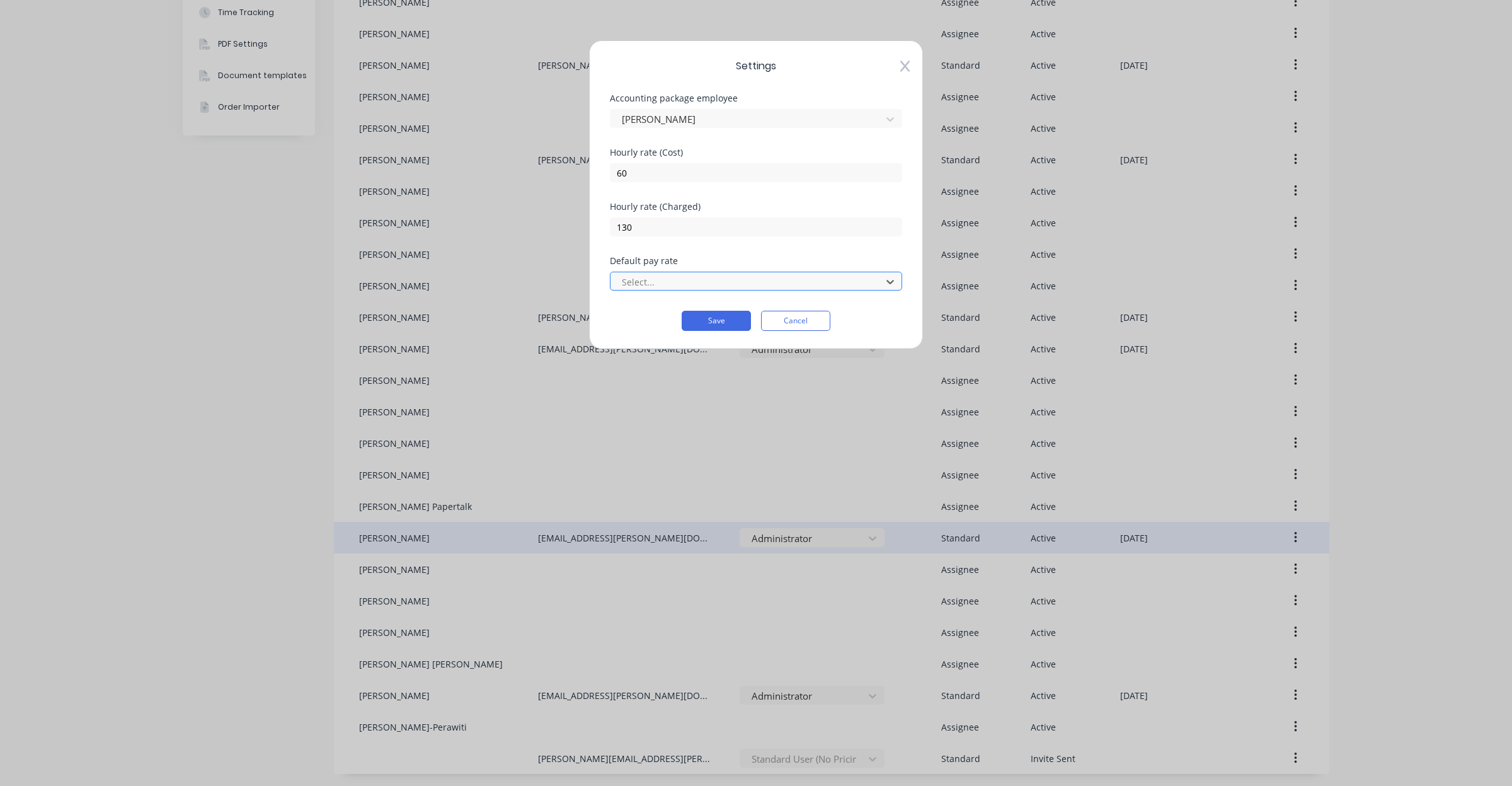
click at [864, 281] on div at bounding box center [748, 282] width 255 height 16
click at [810, 317] on button "Cancel" at bounding box center [796, 321] width 69 height 20
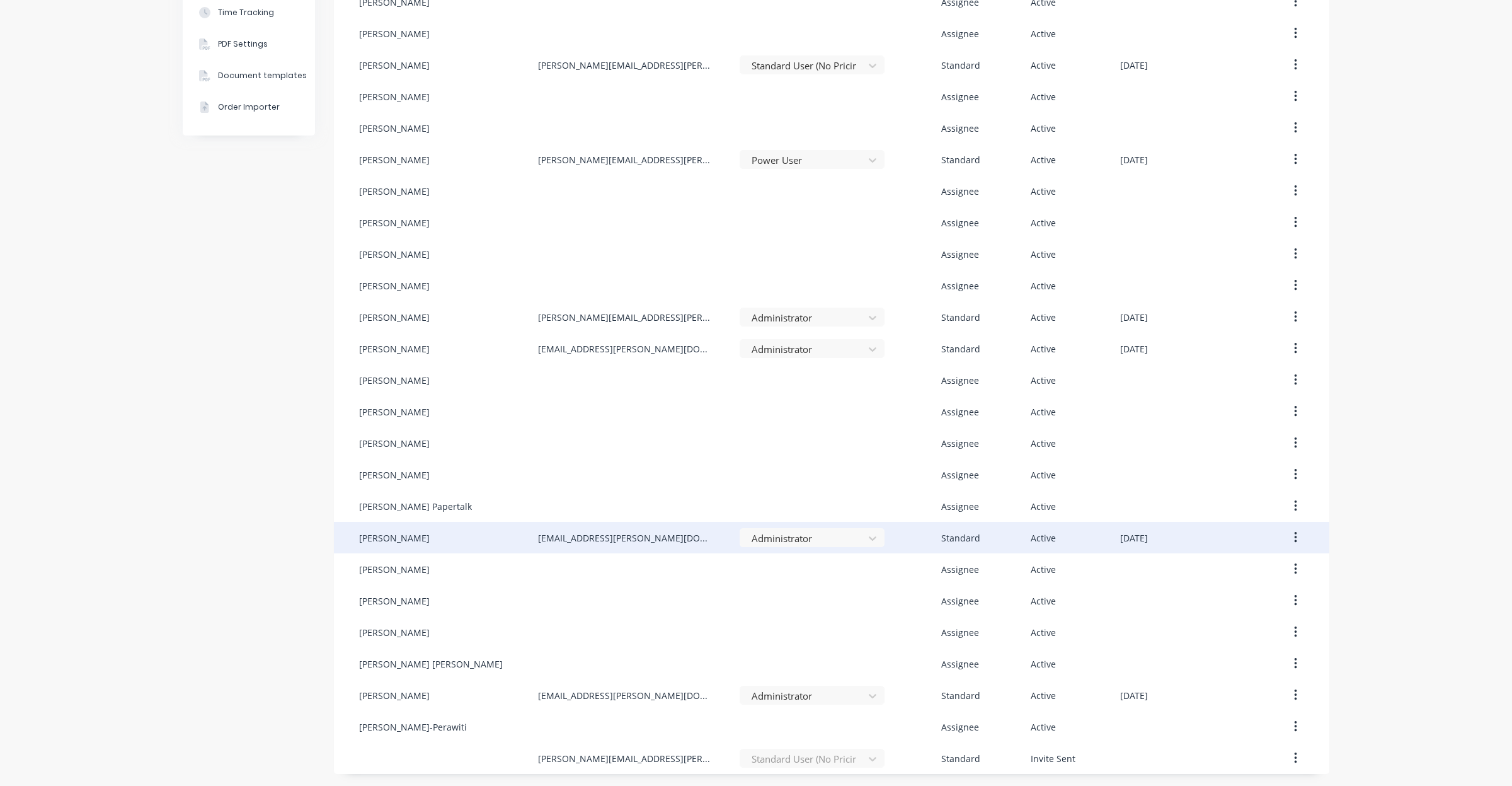
click at [1365, 319] on div "Company Team Integrations Quotes Sales Order Confirmations Invoicing Purchasing…" at bounding box center [756, 253] width 1512 height 1067
click at [1352, 268] on div "Company Team Integrations Quotes Sales Order Confirmations Invoicing Purchasing…" at bounding box center [756, 253] width 1512 height 1067
drag, startPoint x: 1352, startPoint y: 265, endPoint x: 1345, endPoint y: 229, distance: 36.7
click at [1345, 229] on div "Company Team Integrations Quotes Sales Order Confirmations Invoicing Purchasing…" at bounding box center [756, 253] width 1512 height 1067
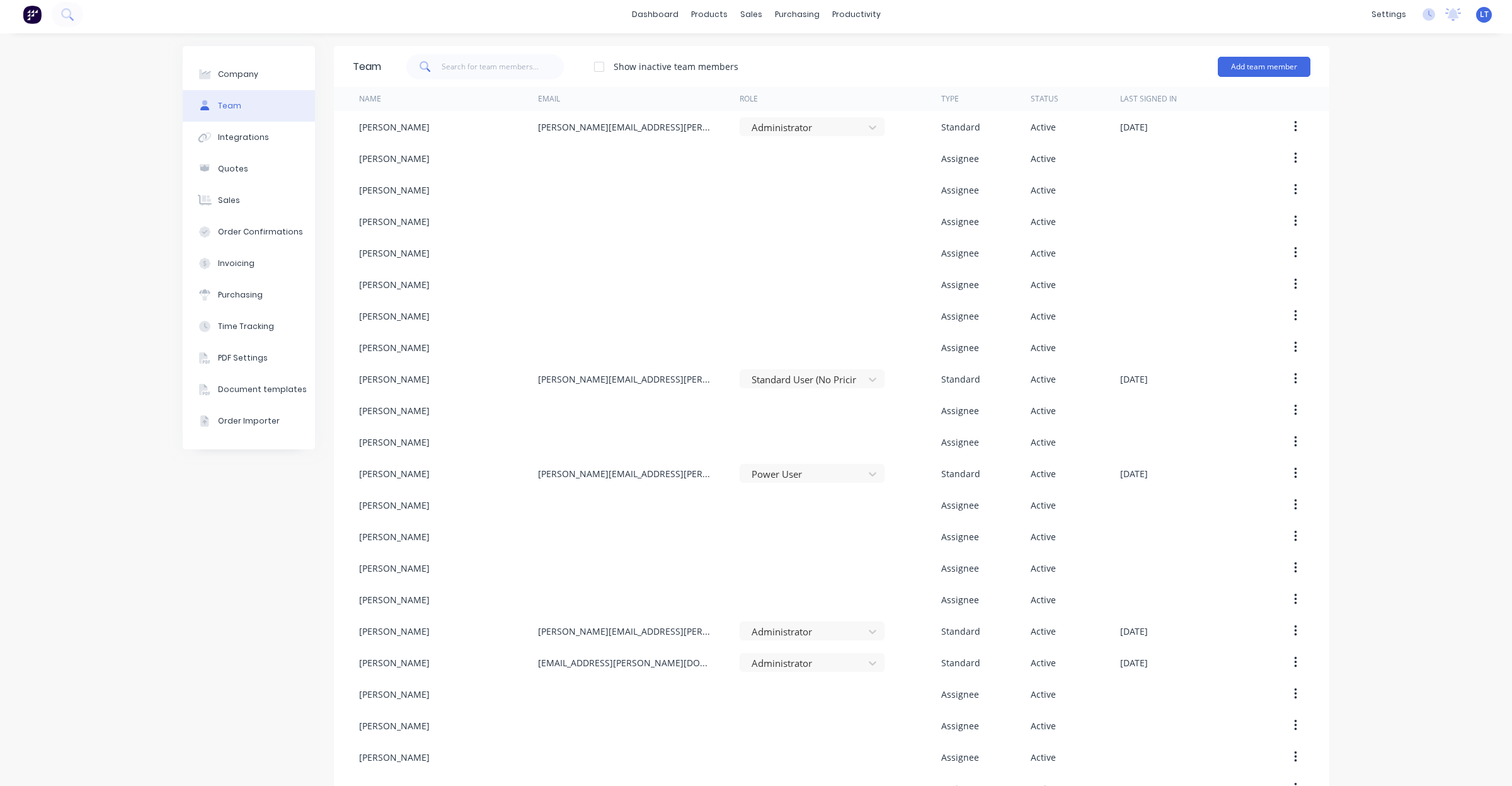
scroll to position [0, 0]
click at [1342, 225] on div "Company Team Integrations Quotes Sales Order Confirmations Invoicing Purchasing…" at bounding box center [756, 571] width 1512 height 1067
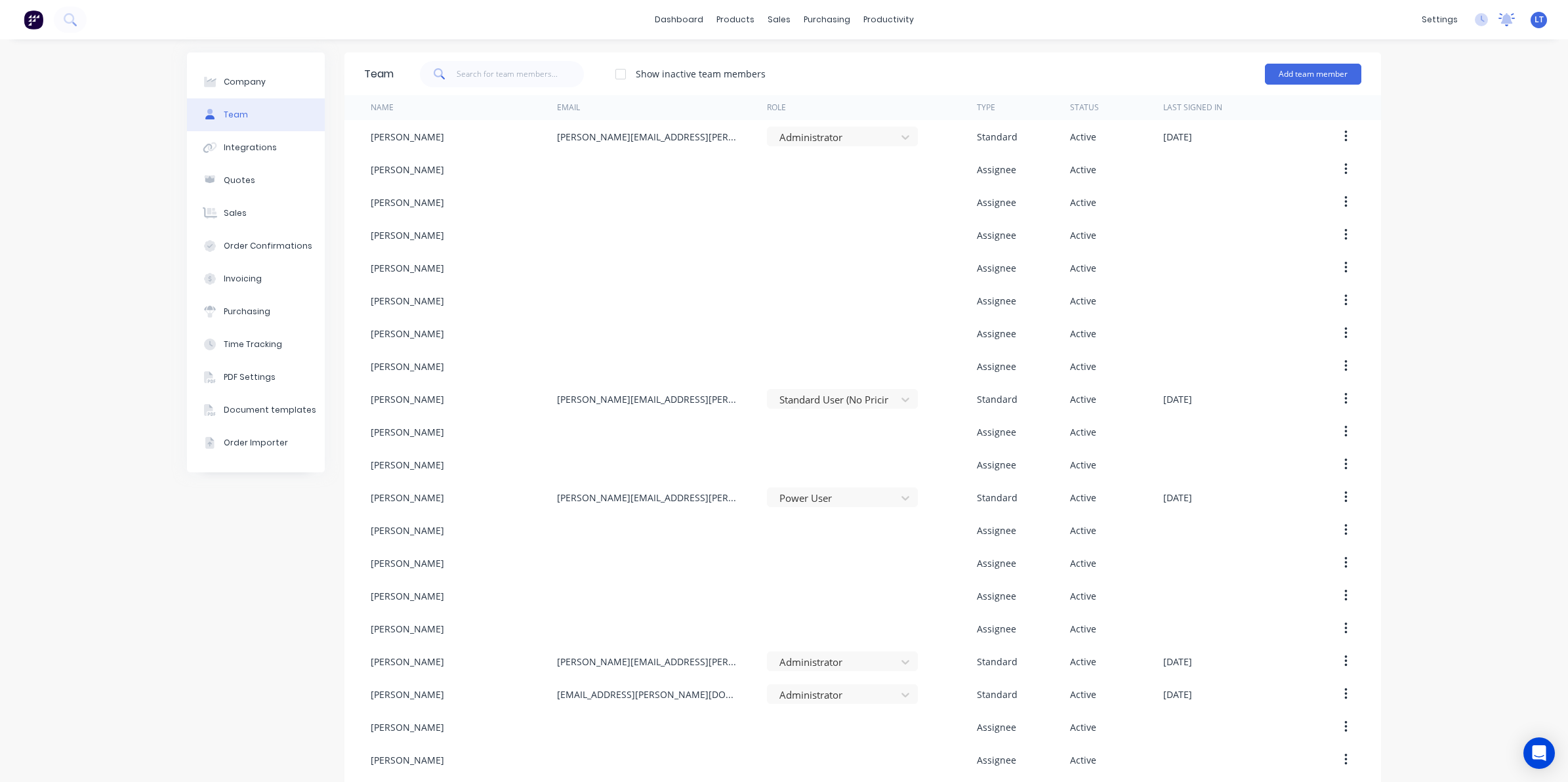
click at [1501, 21] on icon at bounding box center [1506, 18] width 12 height 10
click at [1474, 24] on icon at bounding box center [1481, 19] width 13 height 13
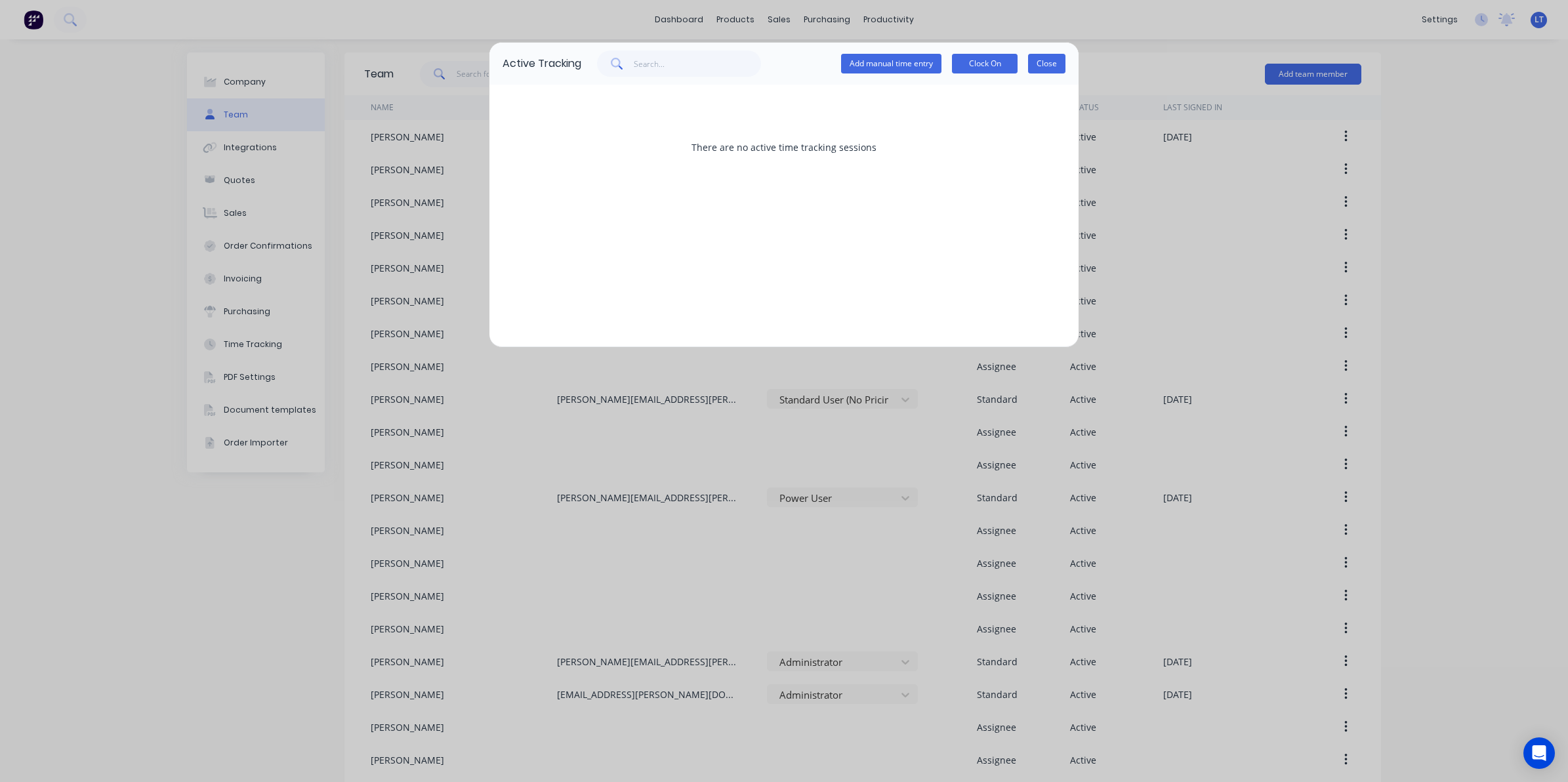
drag, startPoint x: 1038, startPoint y: 57, endPoint x: 1350, endPoint y: 44, distance: 312.3
click at [1041, 57] on button "Close" at bounding box center [1046, 63] width 38 height 20
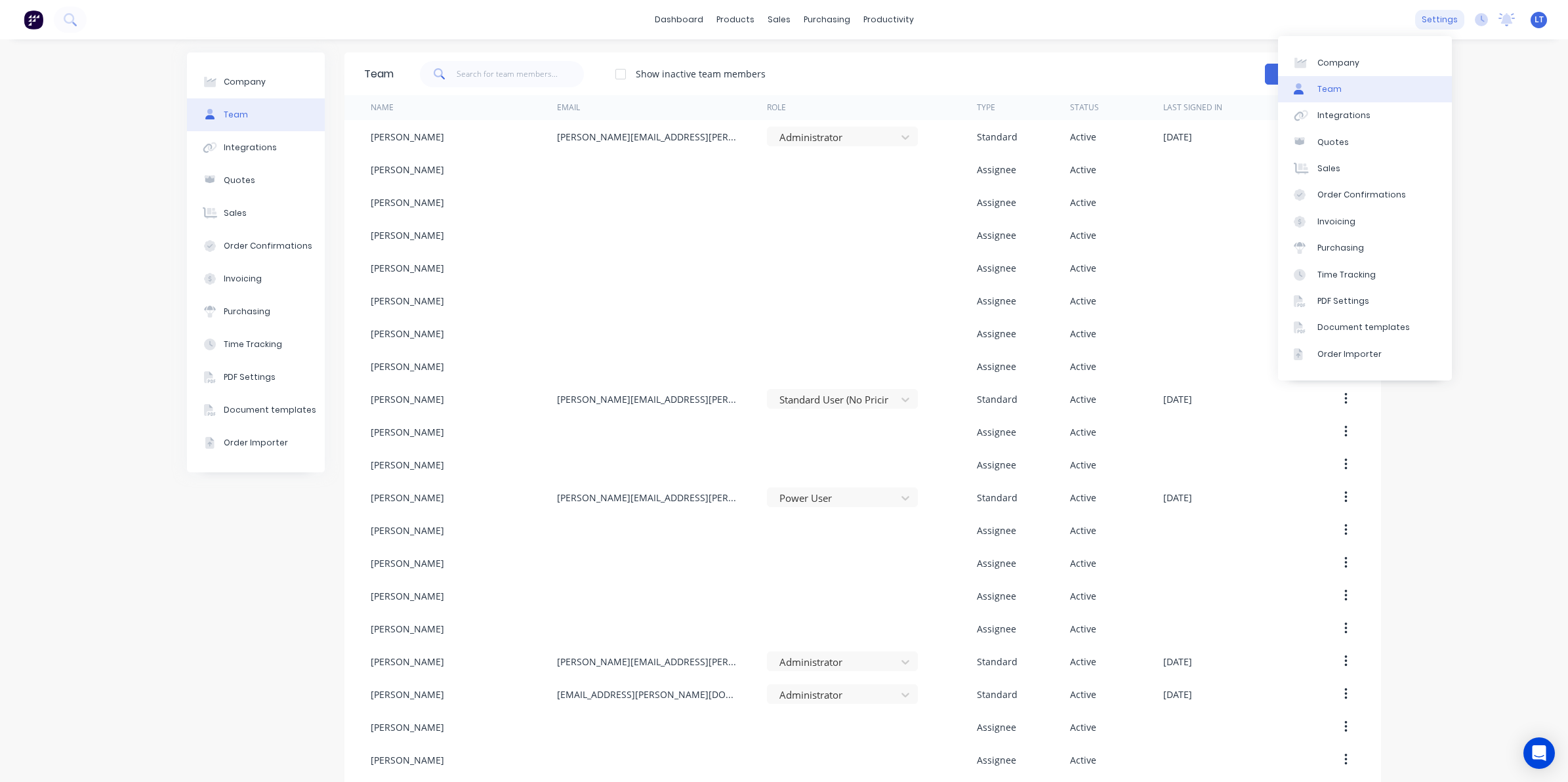
click at [1431, 20] on div "settings" at bounding box center [1440, 19] width 50 height 20
click at [1495, 89] on div "Company Team Integrations Quotes Sales Order Confirmations Invoicing Purchasing…" at bounding box center [784, 595] width 1568 height 1111
click at [1501, 21] on icon at bounding box center [1506, 18] width 12 height 10
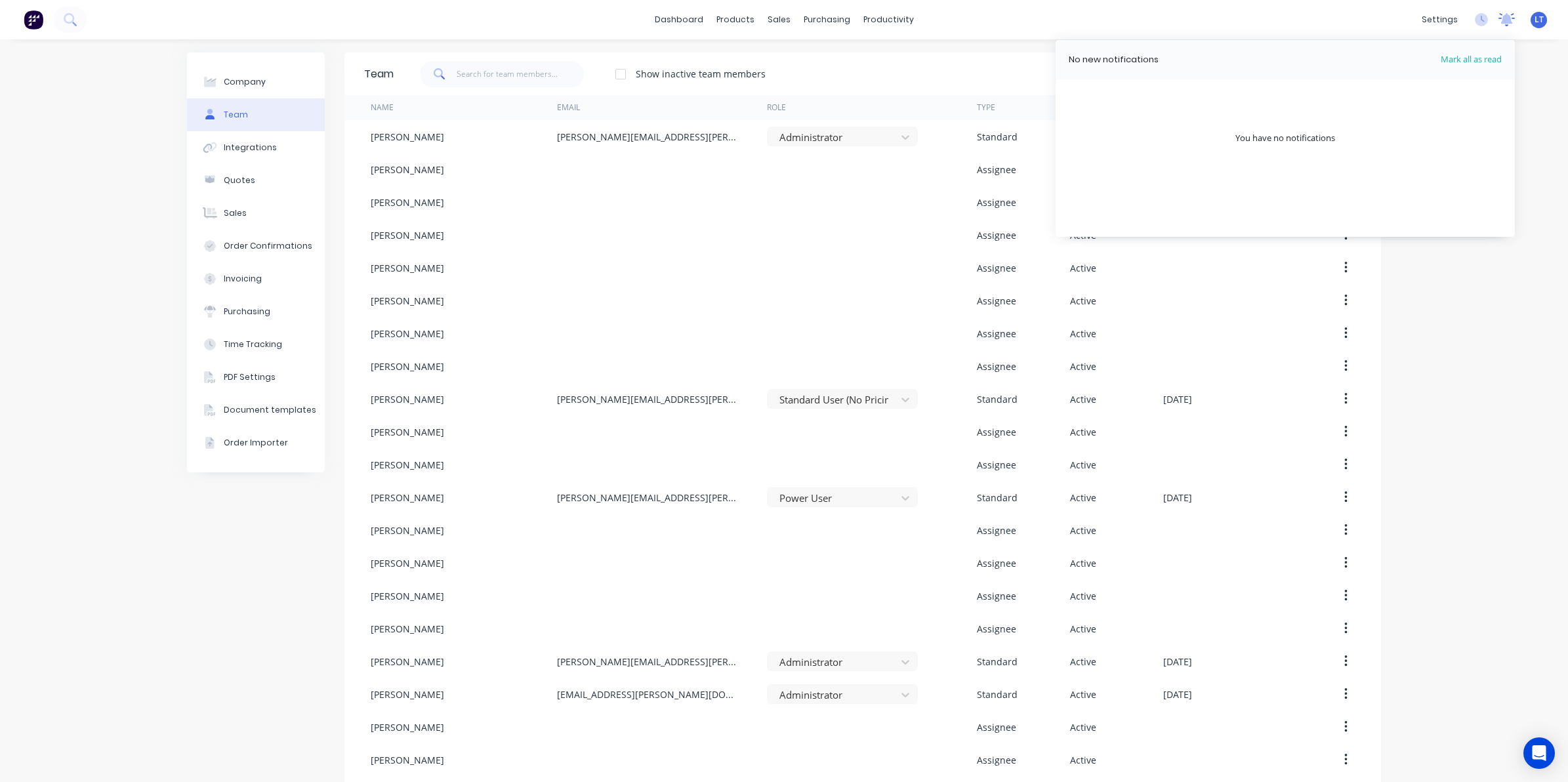
click at [1501, 21] on icon at bounding box center [1506, 18] width 12 height 10
drag, startPoint x: 125, startPoint y: 112, endPoint x: 10, endPoint y: 71, distance: 122.1
click at [48, 99] on div "Company Team Integrations Quotes Sales Order Confirmations Invoicing Purchasing…" at bounding box center [784, 595] width 1568 height 1111
click at [27, 18] on img at bounding box center [34, 19] width 20 height 20
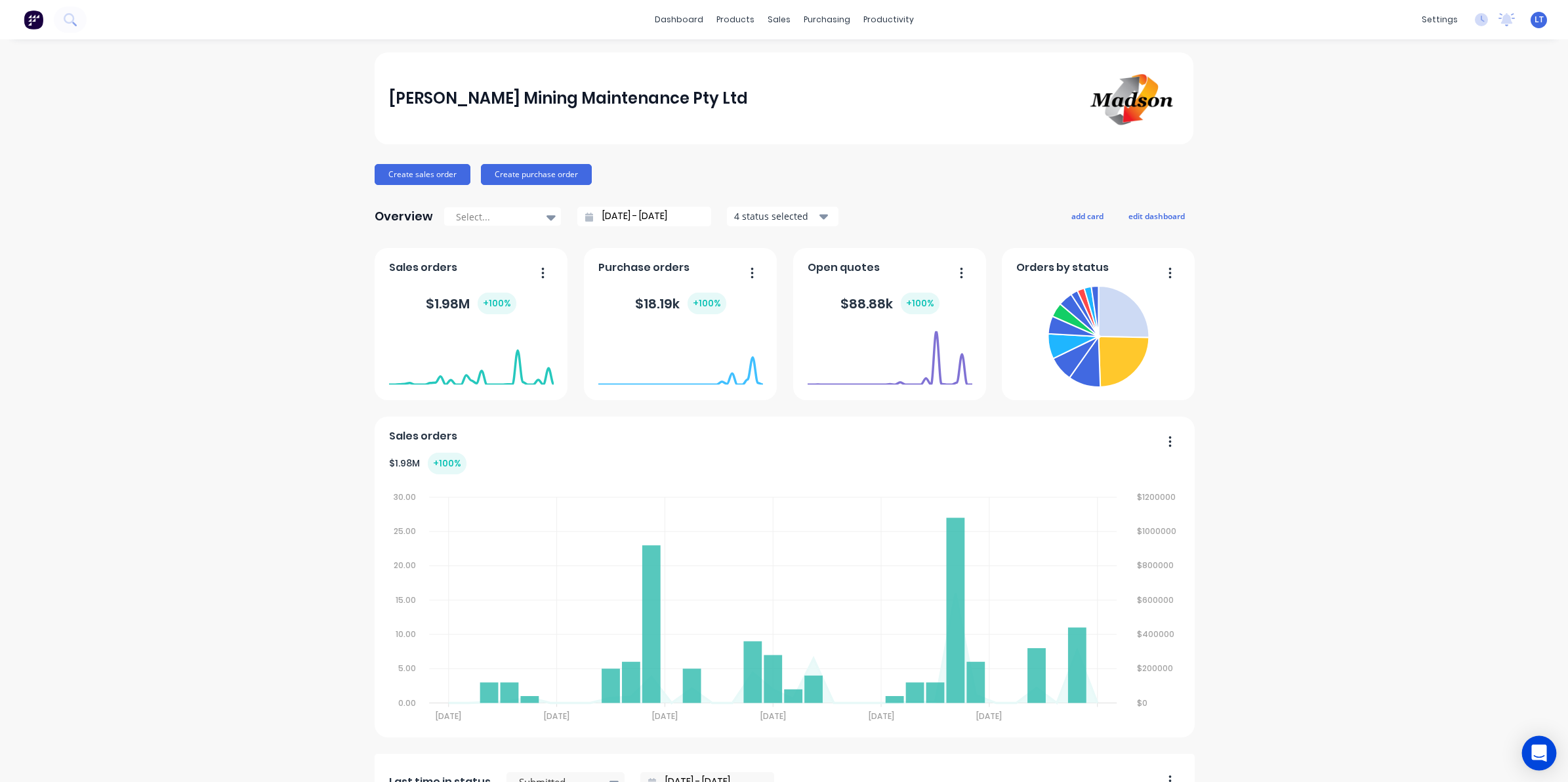
click at [1539, 743] on div "Open Intercom Messenger" at bounding box center [1539, 754] width 35 height 35
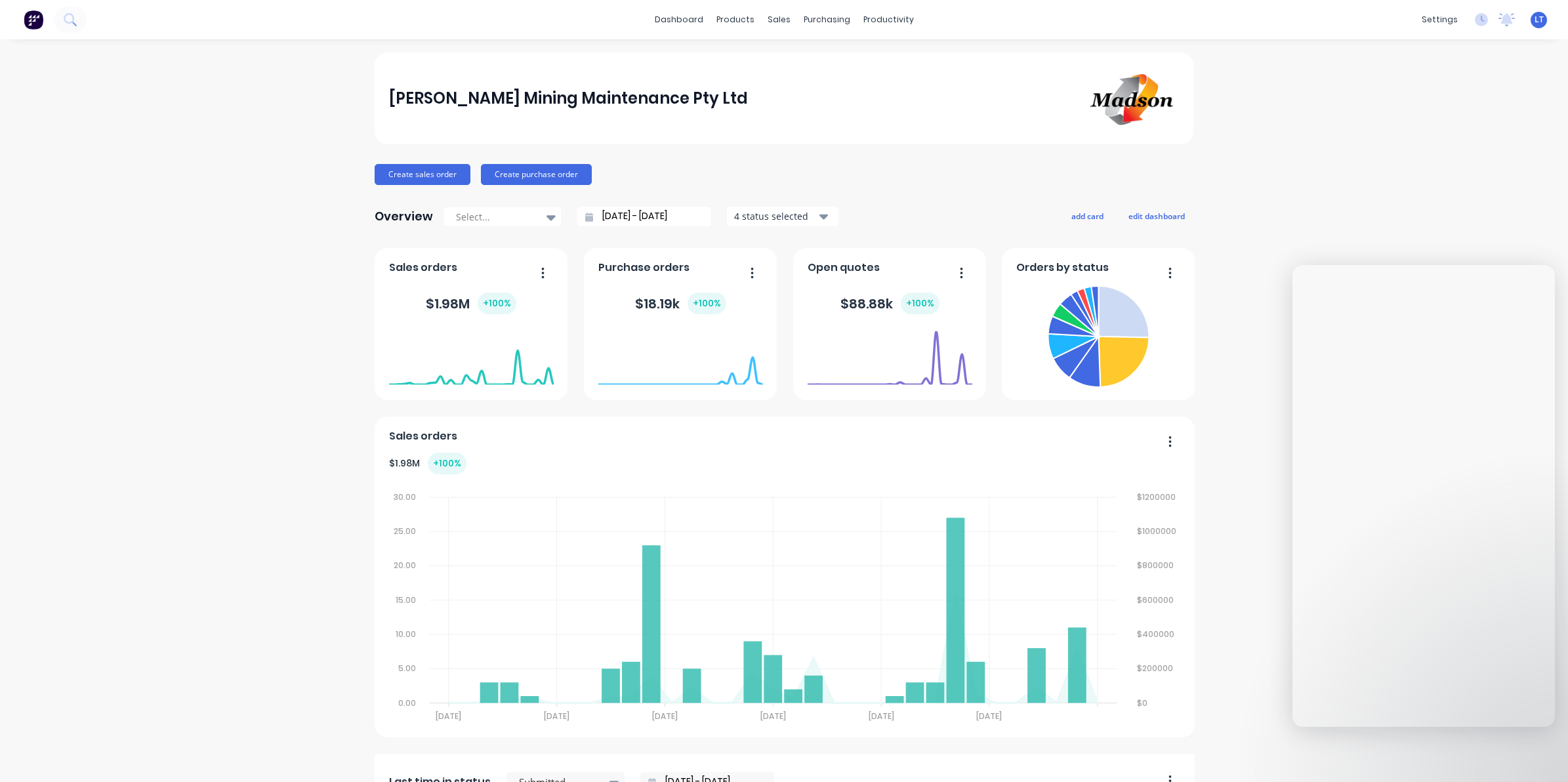
click at [1244, 357] on div "Madson Mining Maintenance Pty Ltd Create sales order Create purchase order Over…" at bounding box center [784, 648] width 1568 height 1191
click at [1230, 333] on div "Madson Mining Maintenance Pty Ltd Create sales order Create purchase order Over…" at bounding box center [784, 648] width 1568 height 1191
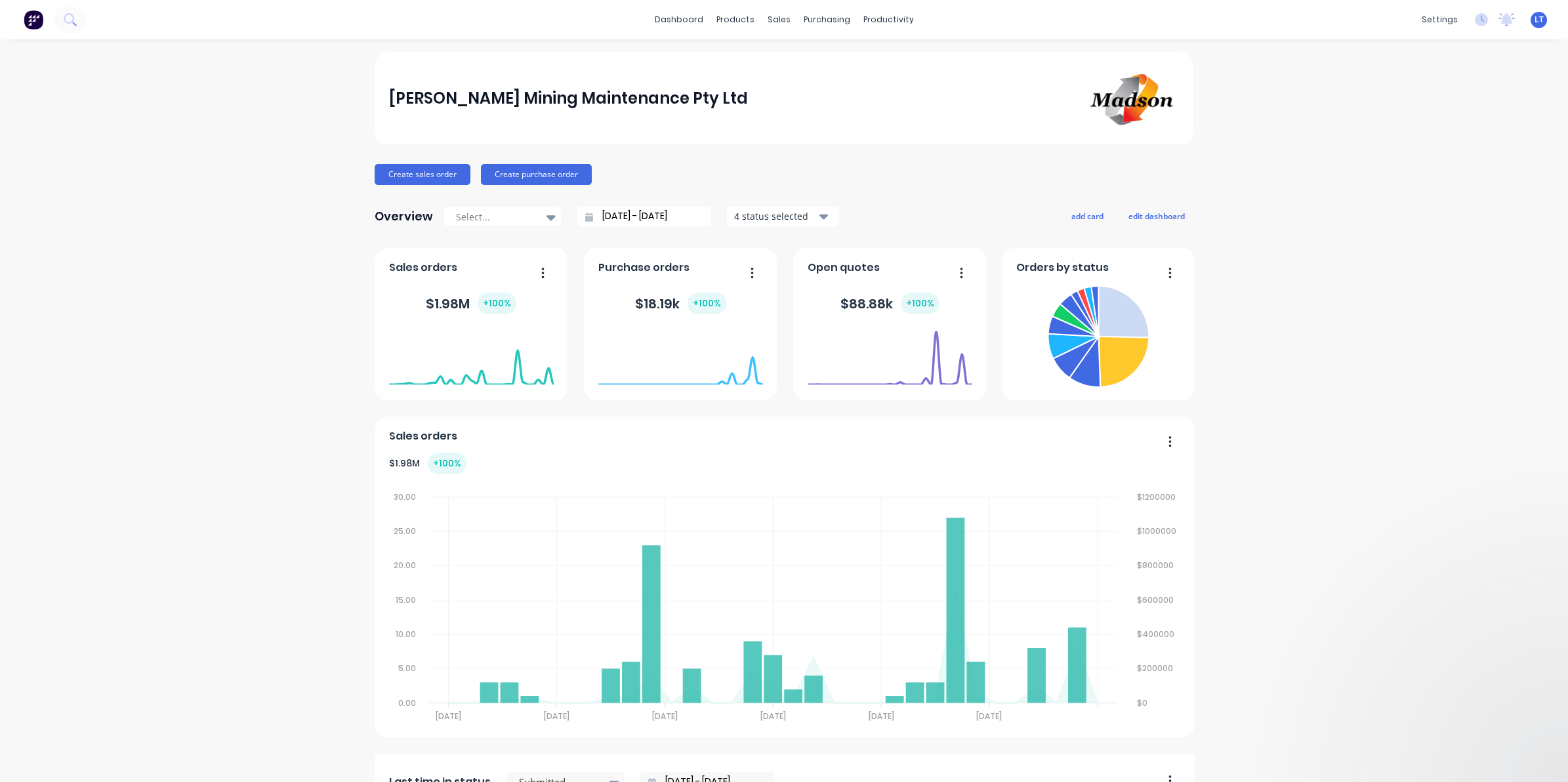
click at [1404, 232] on div "Madson Mining Maintenance Pty Ltd Create sales order Create purchase order Over…" at bounding box center [784, 648] width 1568 height 1191
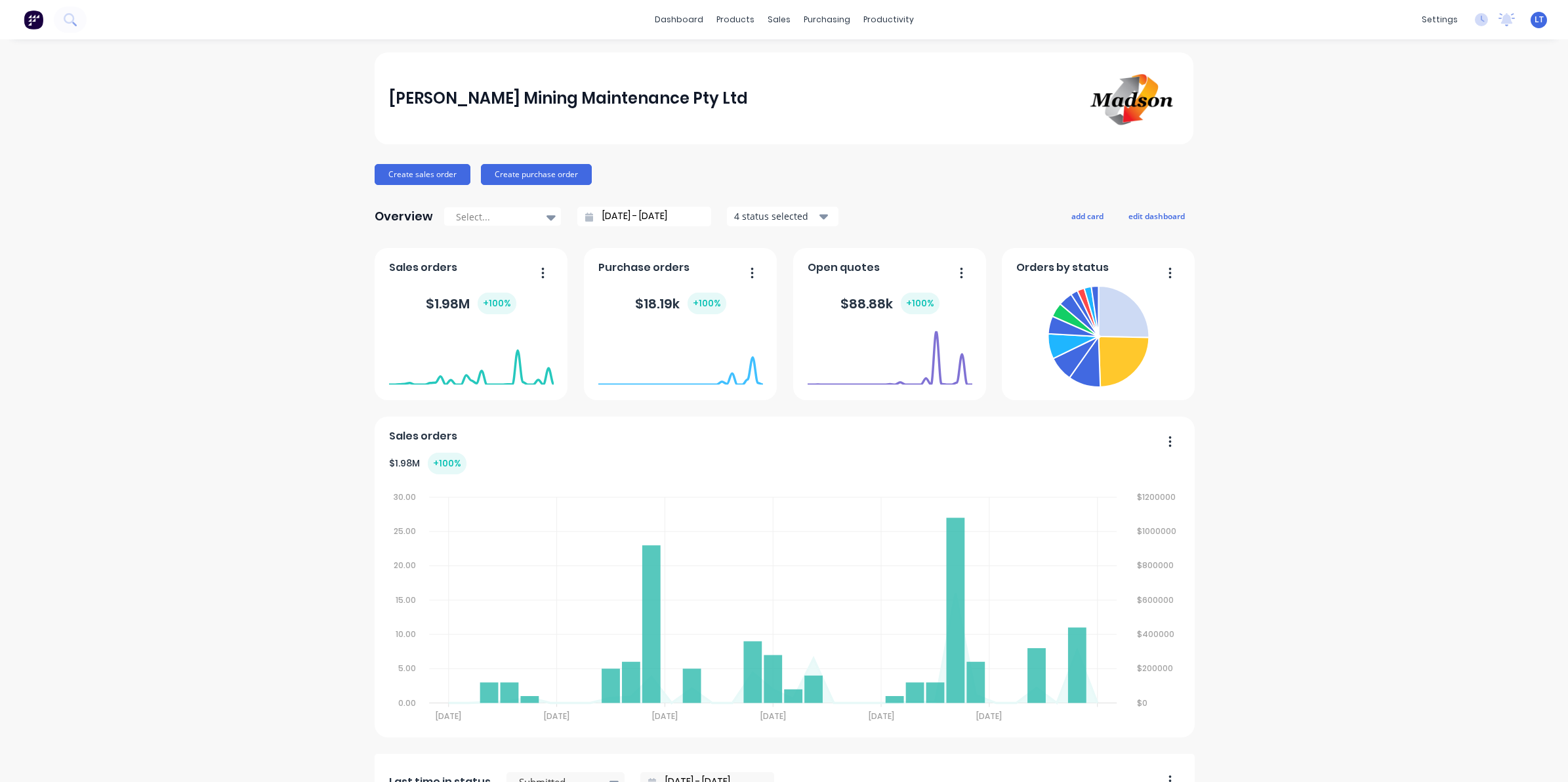
click at [1395, 653] on div "Madson Mining Maintenance Pty Ltd Create sales order Create purchase order Over…" at bounding box center [784, 648] width 1568 height 1191
drag, startPoint x: 1405, startPoint y: 231, endPoint x: 846, endPoint y: 14, distance: 599.6
click at [1405, 230] on div "Madson Mining Maintenance Pty Ltd Create sales order Create purchase order Over…" at bounding box center [784, 648] width 1568 height 1191
click at [742, 156] on div "Madson Mining Maintenance Pty Ltd Create sales order Create purchase order Over…" at bounding box center [784, 648] width 818 height 1191
click at [699, 159] on div "Madson Mining Maintenance Pty Ltd Create sales order Create purchase order Over…" at bounding box center [784, 648] width 818 height 1191
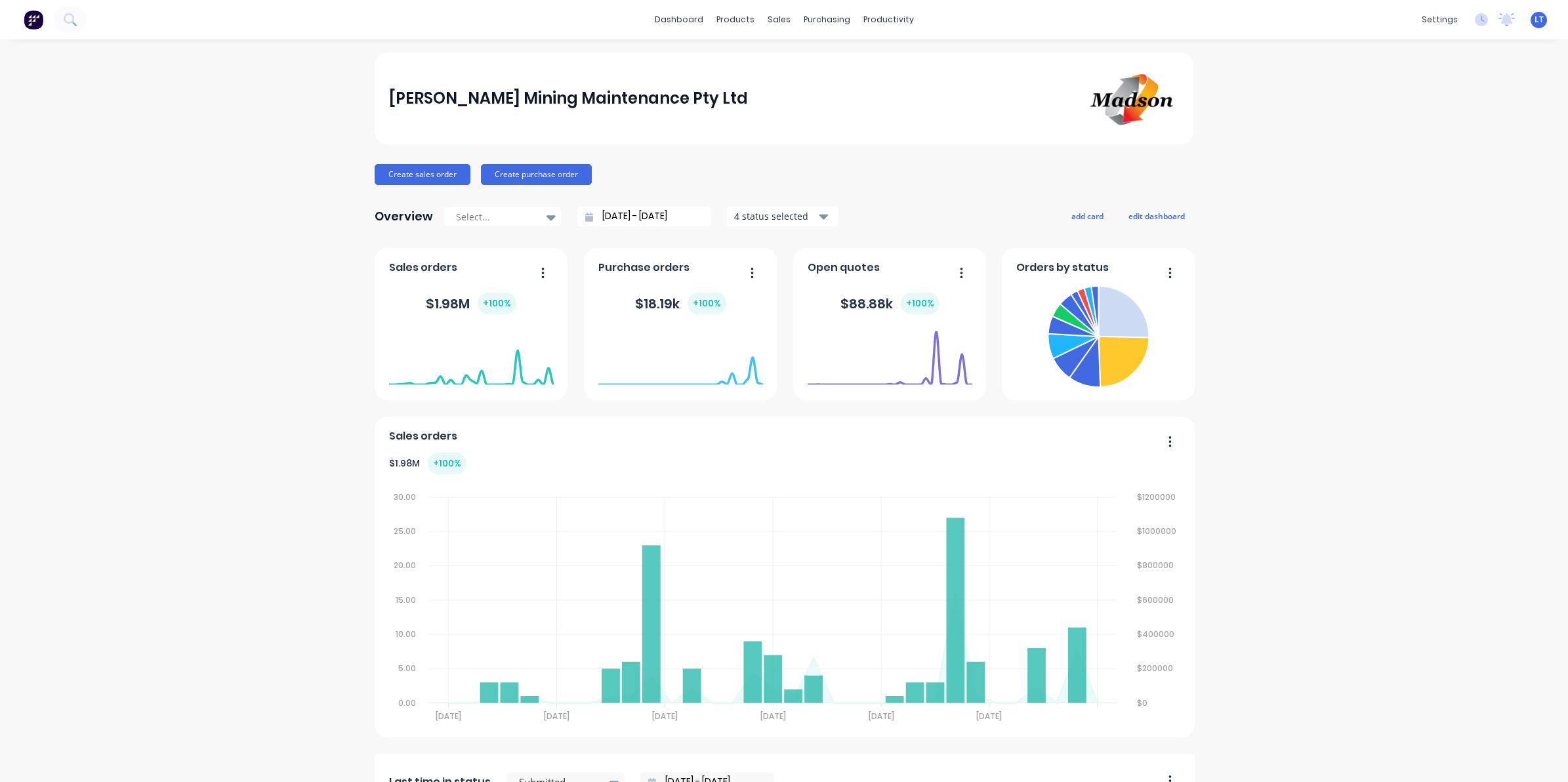
click at [670, 156] on div "Madson Mining Maintenance Pty Ltd Create sales order Create purchase order Over…" at bounding box center [784, 648] width 818 height 1191
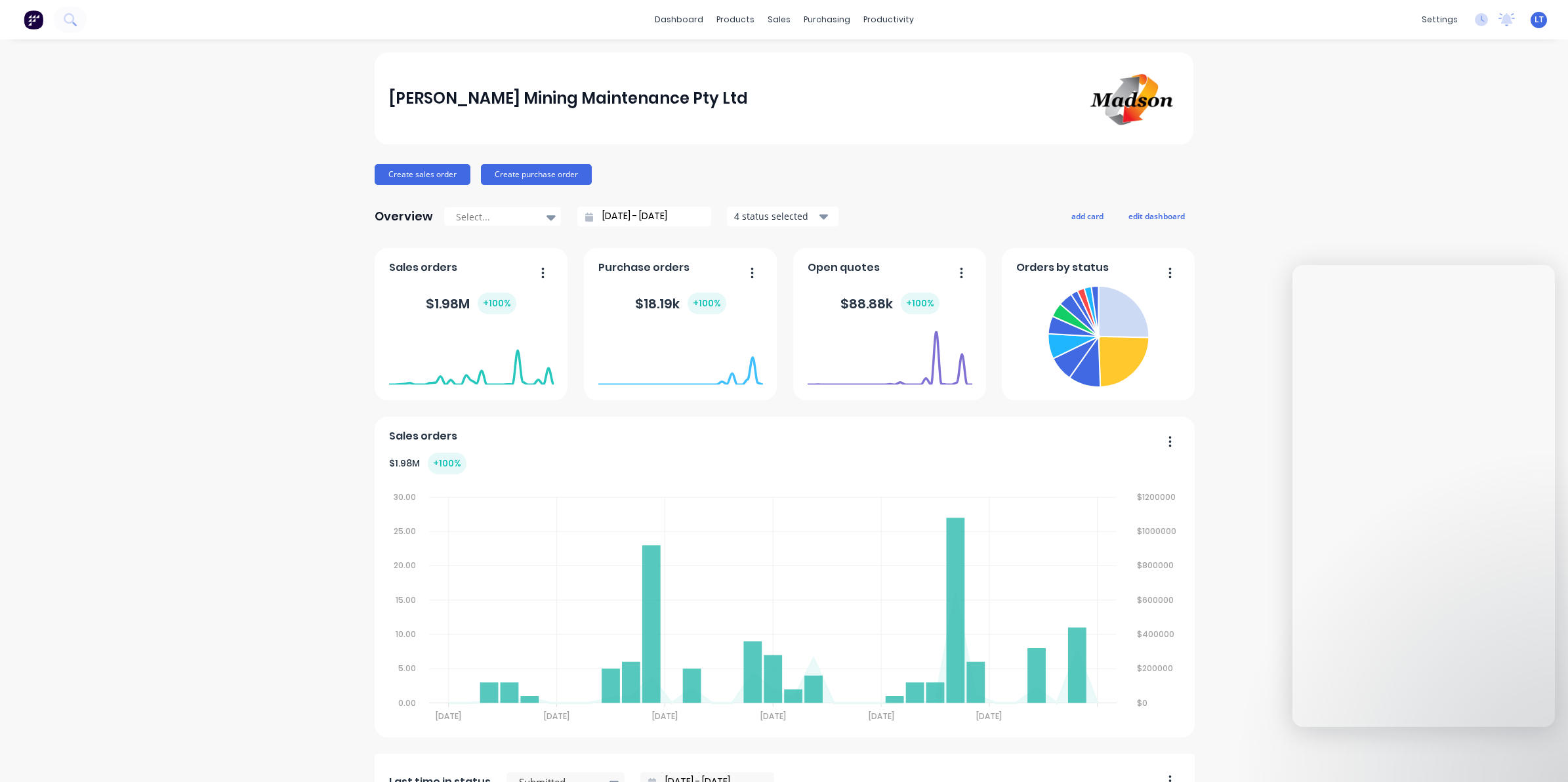
click at [1441, 172] on div "Madson Mining Maintenance Pty Ltd Create sales order Create purchase order Over…" at bounding box center [784, 648] width 1568 height 1191
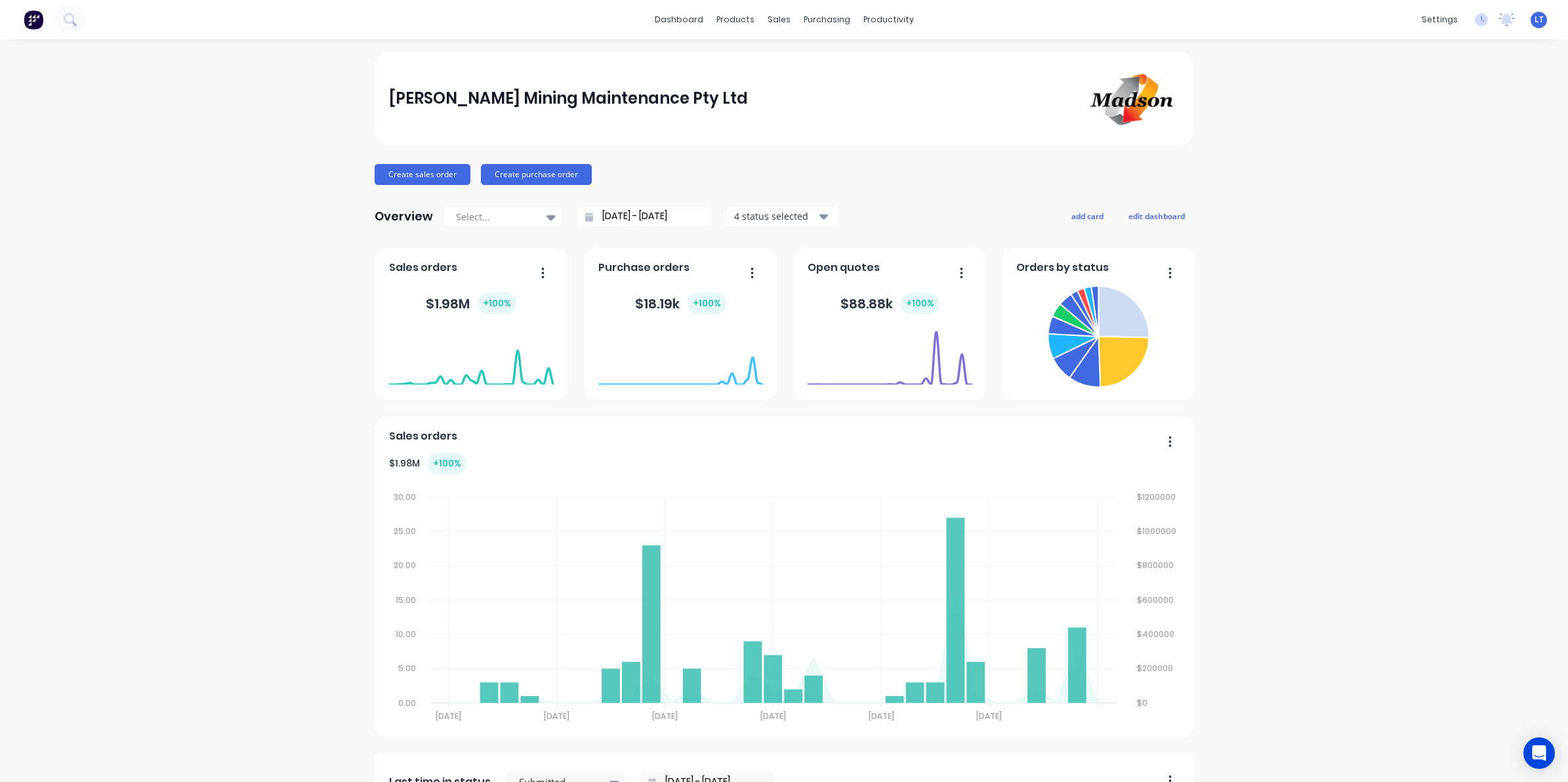
click at [1254, 485] on div "Madson Mining Maintenance Pty Ltd Create sales order Create purchase order Over…" at bounding box center [784, 648] width 1568 height 1191
click at [1539, 749] on icon "Open Intercom Messenger" at bounding box center [1538, 753] width 15 height 17
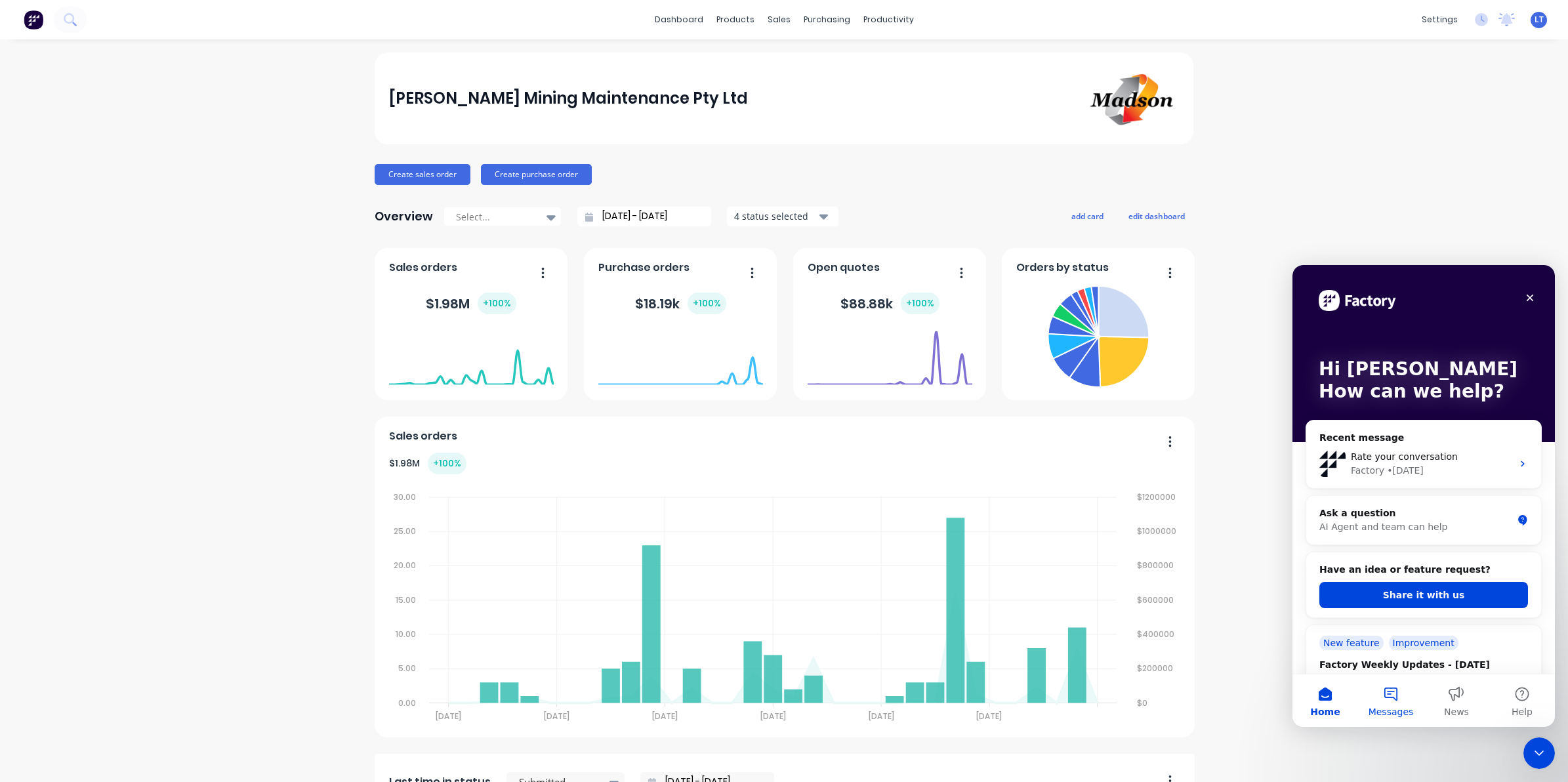
click at [1394, 695] on button "Messages" at bounding box center [1391, 701] width 66 height 53
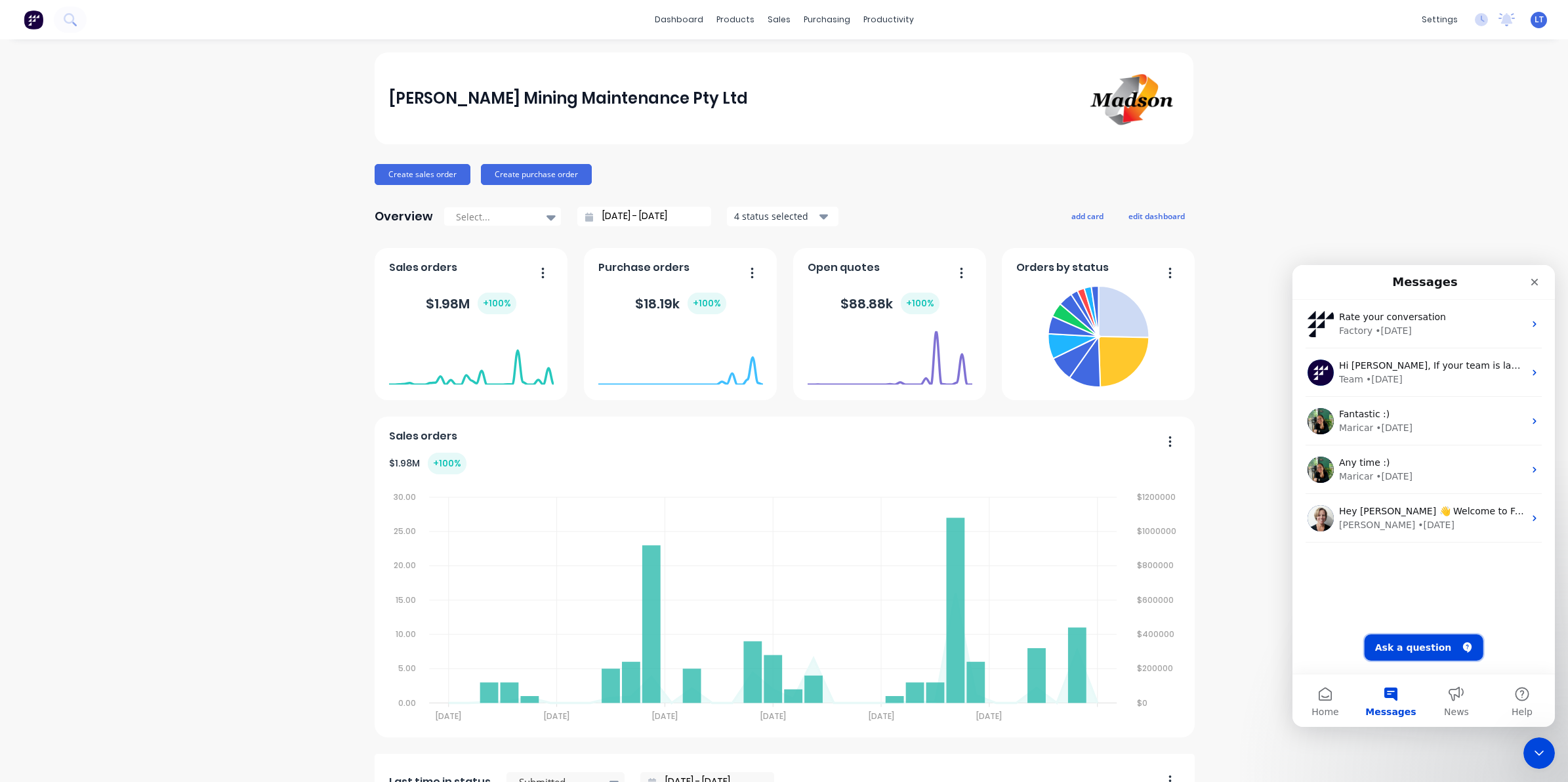
click at [1391, 650] on button "Ask a question" at bounding box center [1423, 648] width 119 height 26
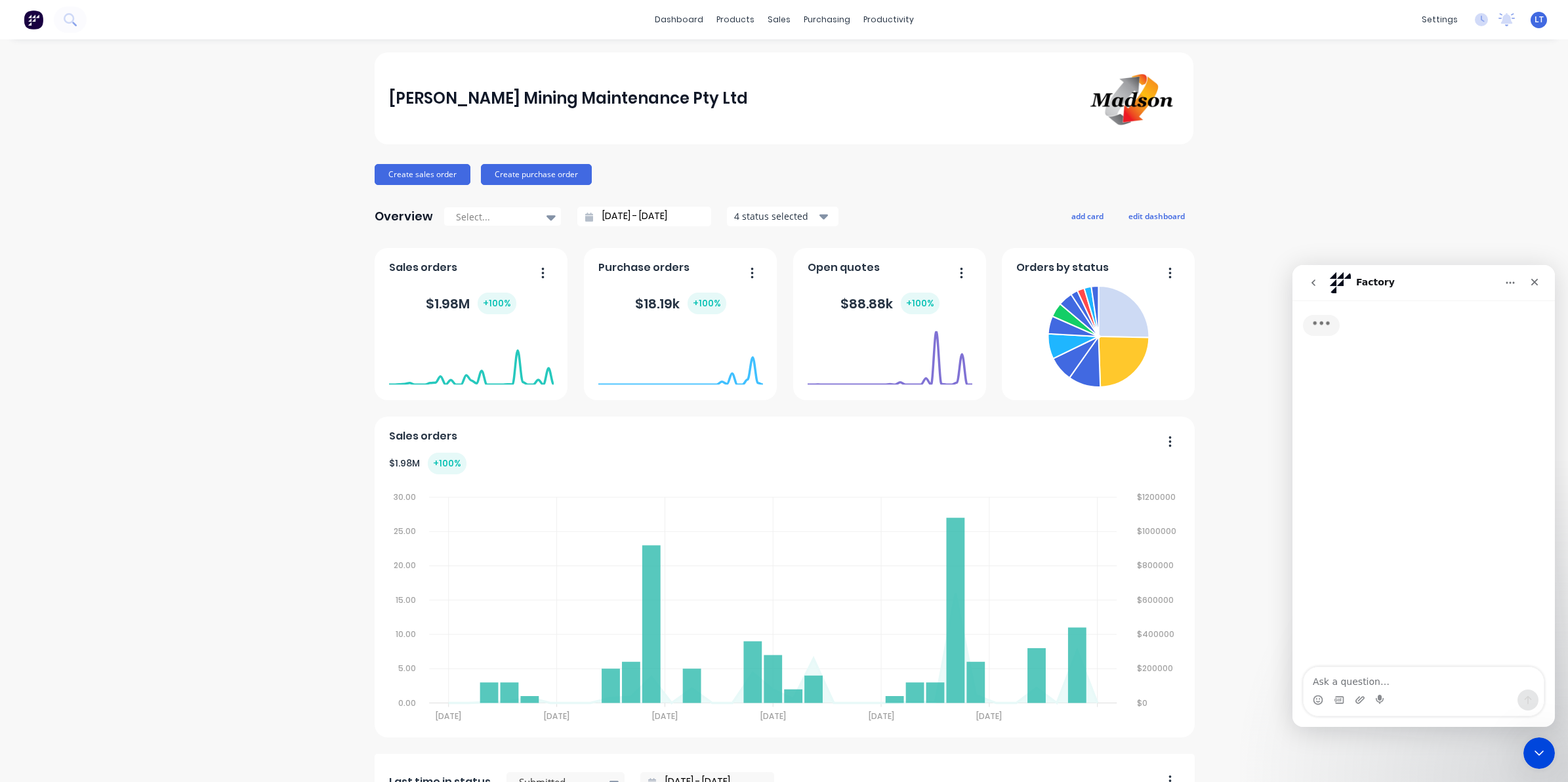
click at [1379, 682] on textarea "Ask a question…" at bounding box center [1423, 679] width 240 height 22
type textarea "H"
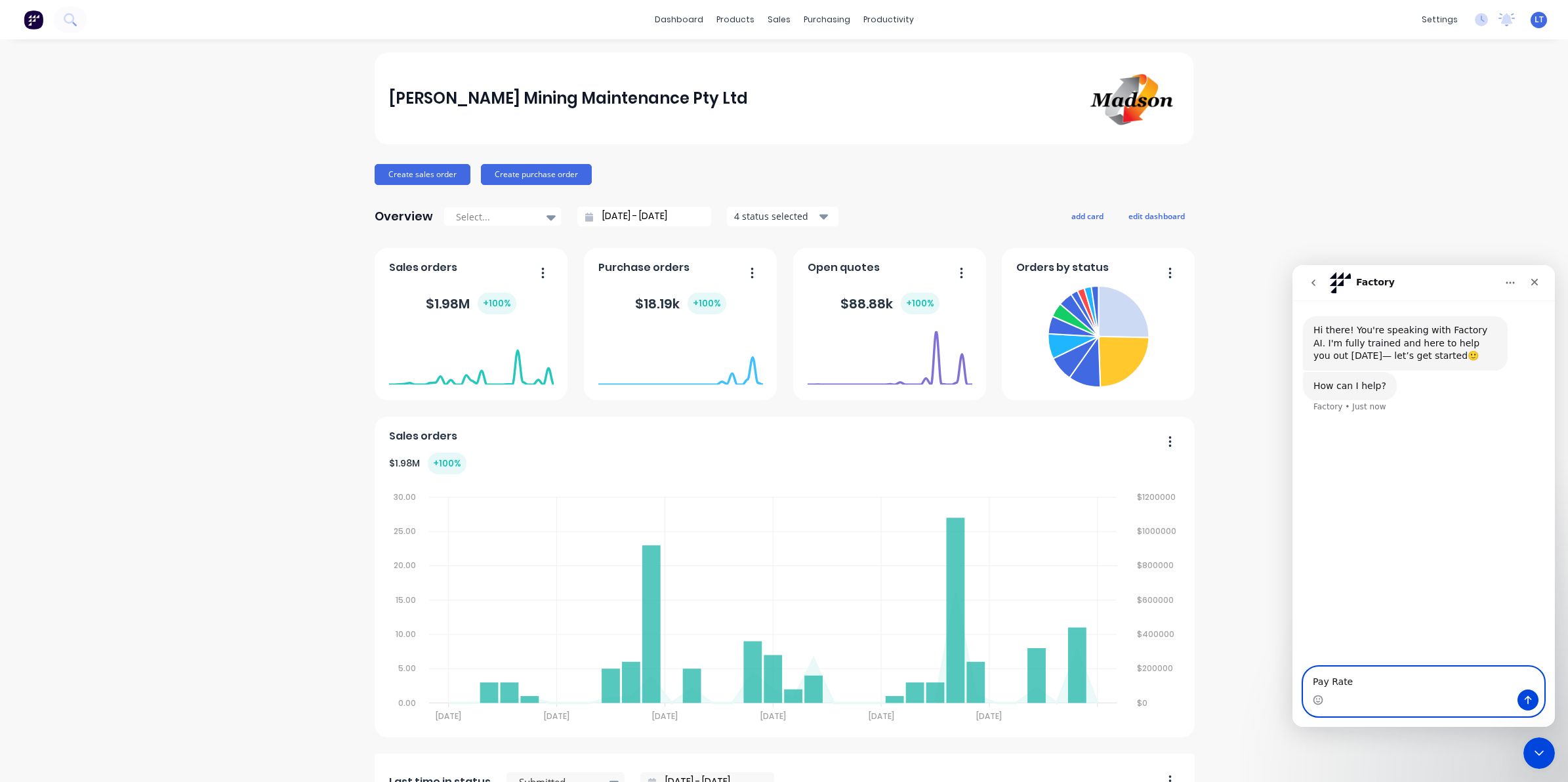
click at [1423, 683] on textarea "Pay Rate" at bounding box center [1423, 679] width 240 height 22
type textarea "Pay Rate help"
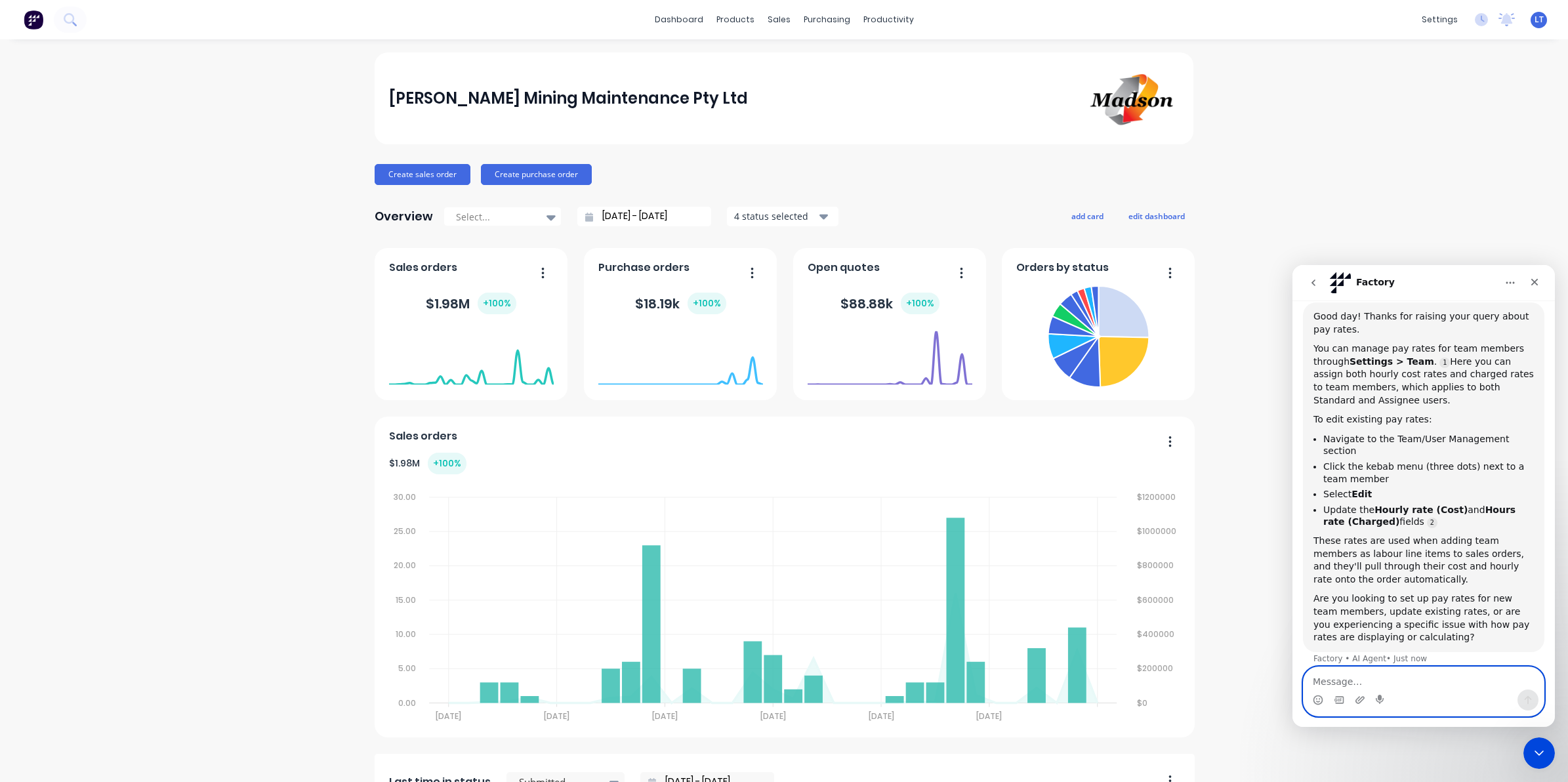
scroll to position [148, 0]
type textarea "having trouble with default pay rate"
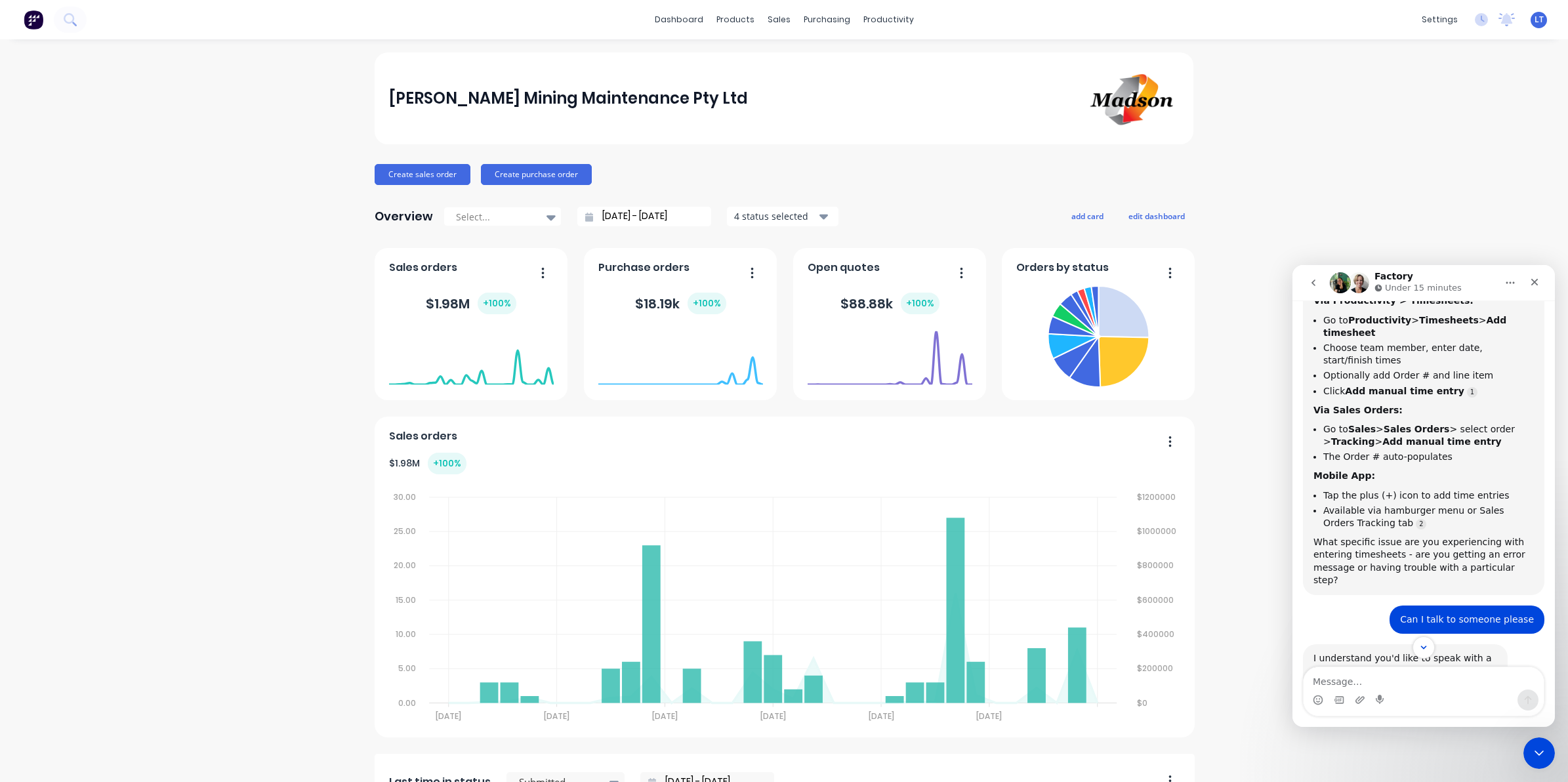
scroll to position [868, 0]
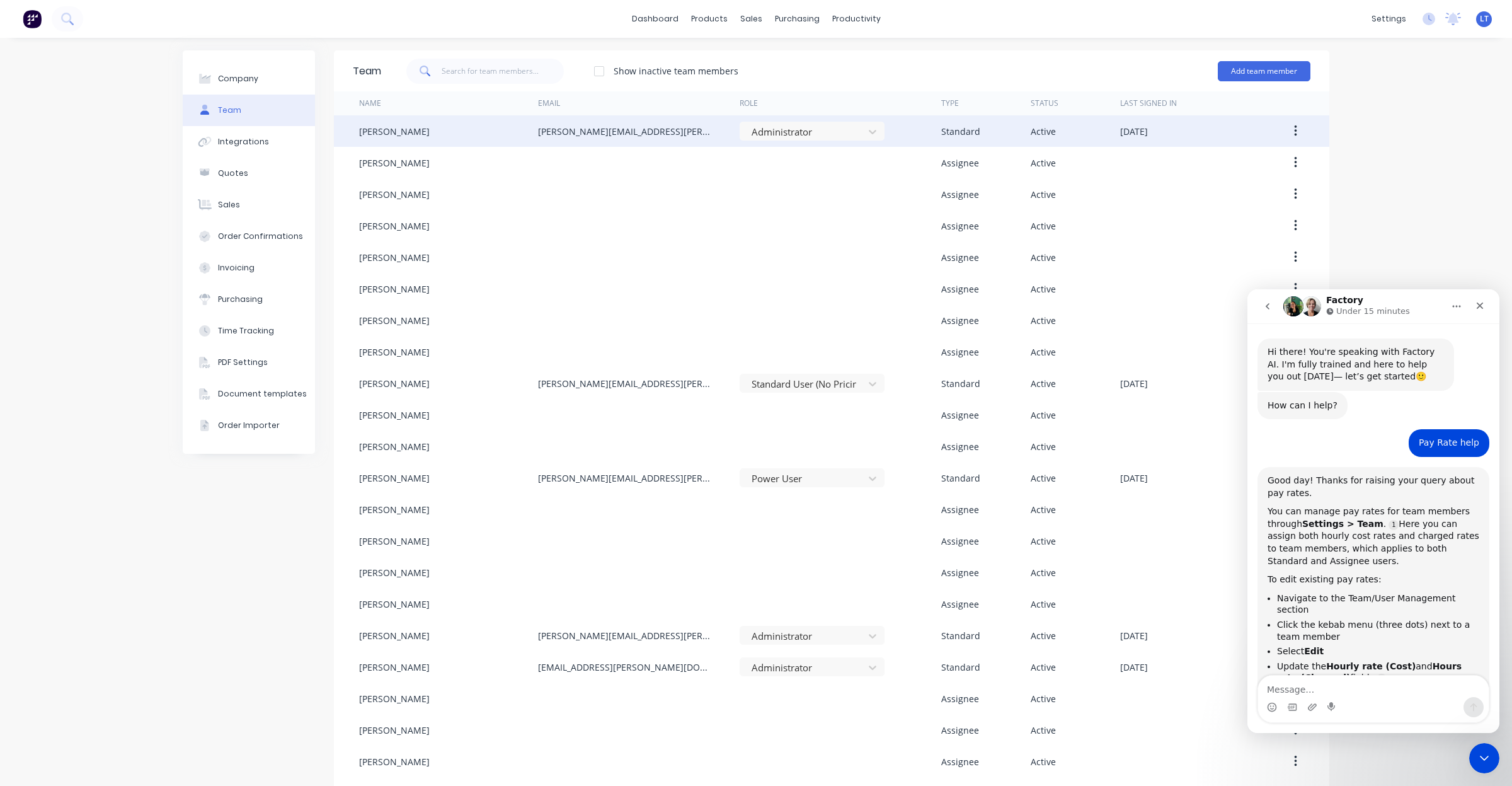
scroll to position [833, 0]
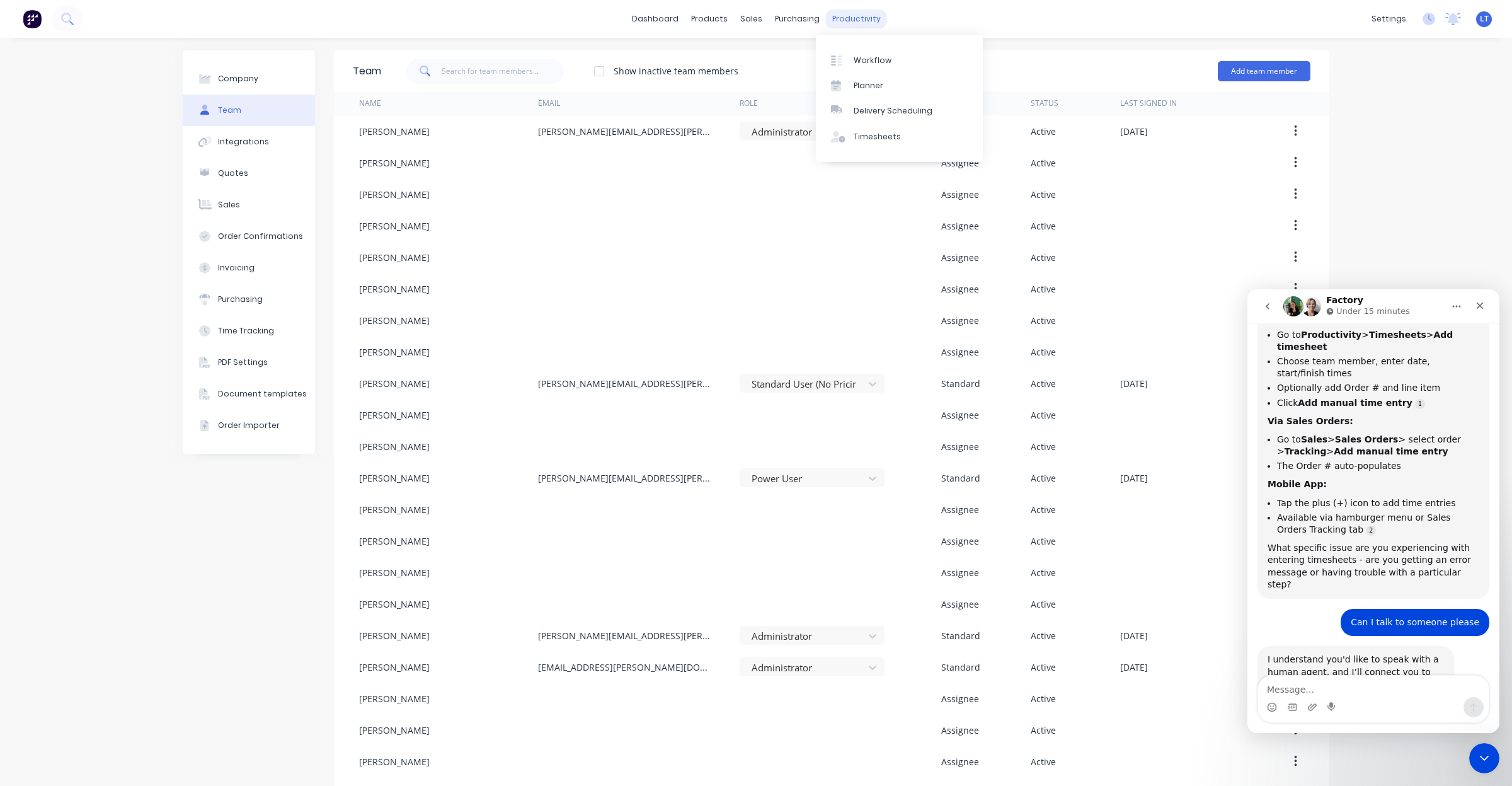
click at [844, 9] on div "productivity" at bounding box center [857, 18] width 61 height 19
click at [876, 134] on div "Timesheets" at bounding box center [877, 137] width 48 height 12
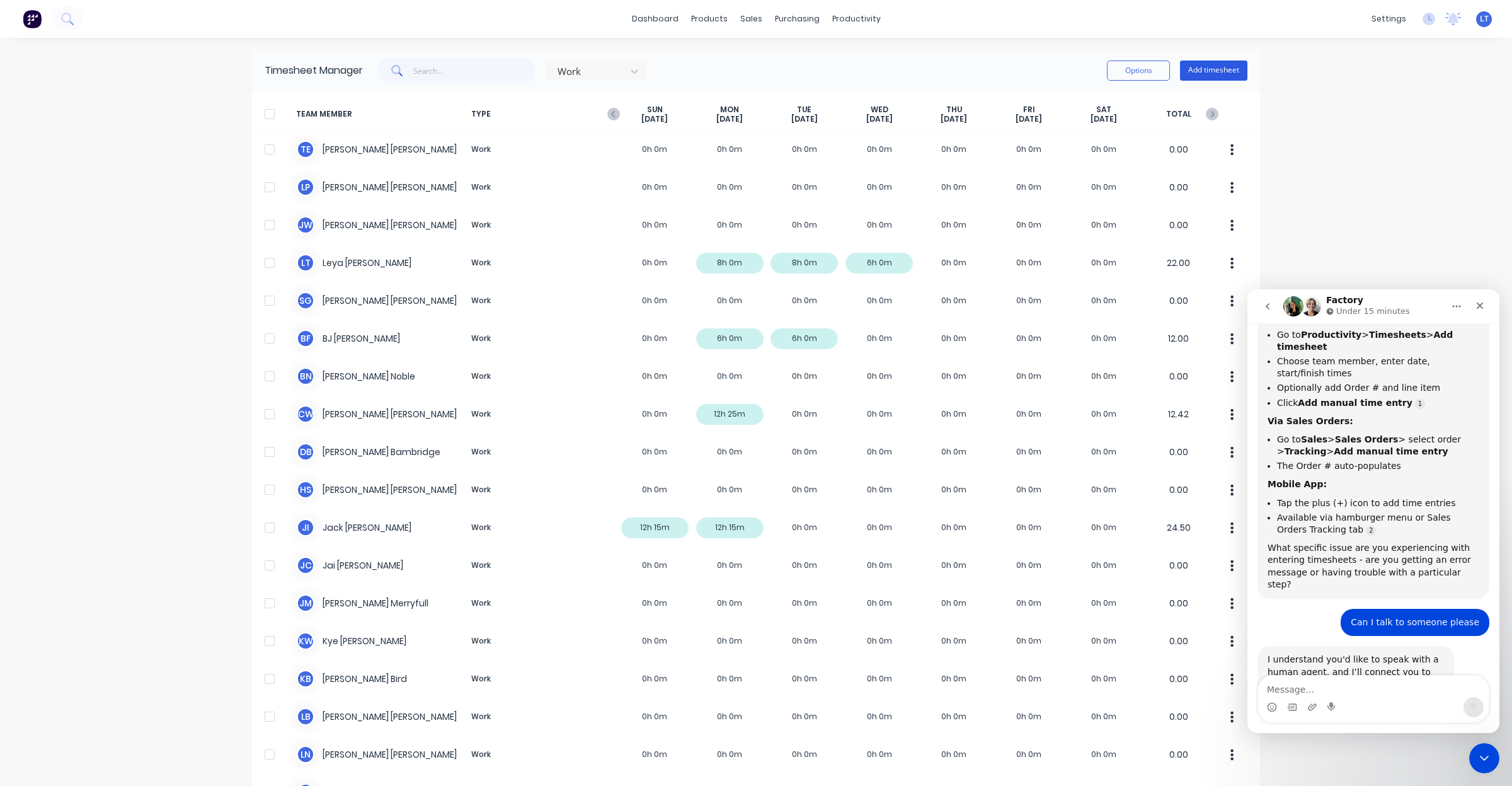
click at [1200, 74] on button "Add timesheet" at bounding box center [1213, 71] width 68 height 20
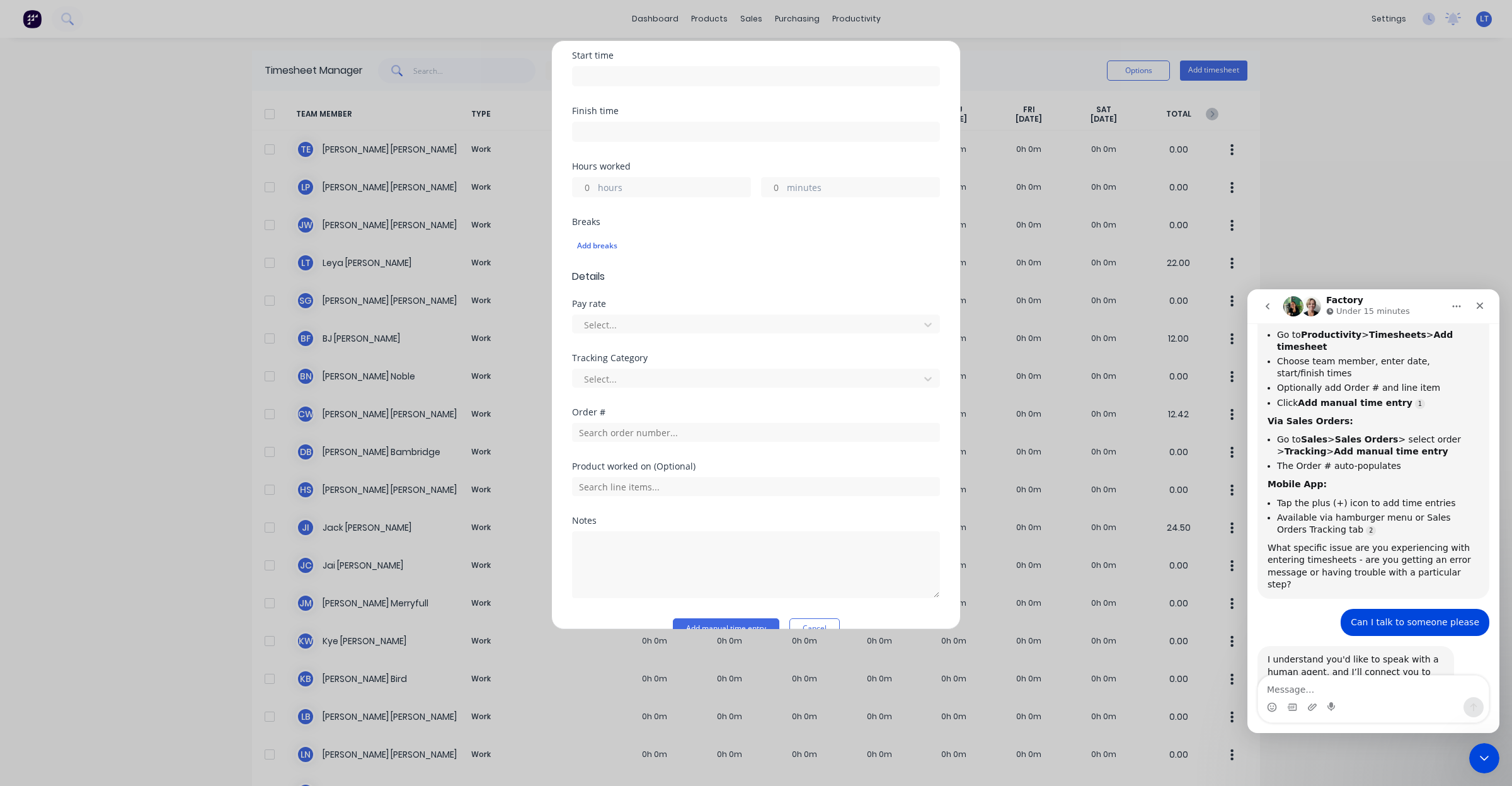
scroll to position [256, 0]
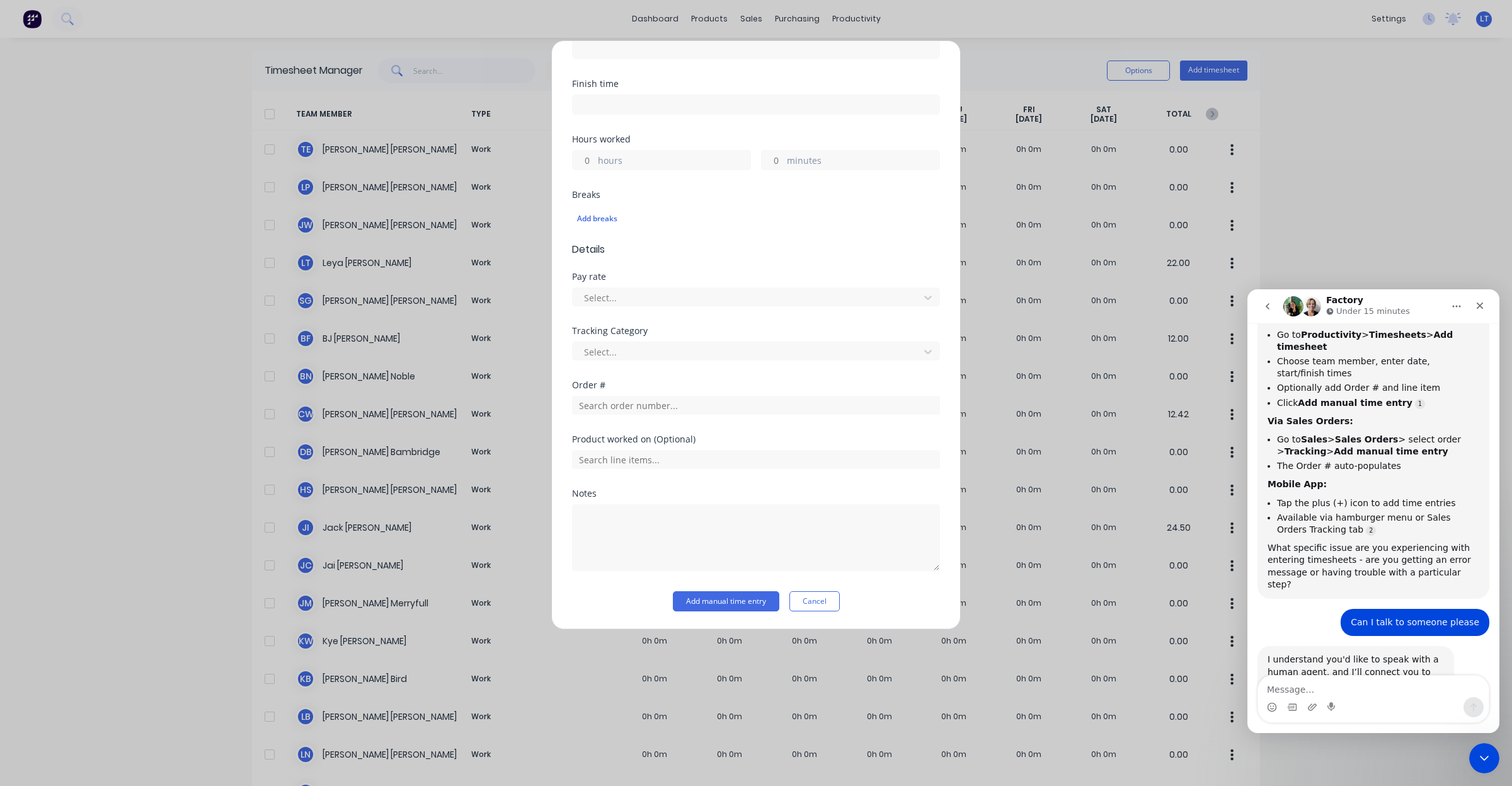
click at [741, 312] on div "Pay rate Select..." at bounding box center [755, 299] width 368 height 54
click at [744, 297] on div at bounding box center [748, 298] width 330 height 16
click at [745, 299] on div at bounding box center [748, 298] width 330 height 16
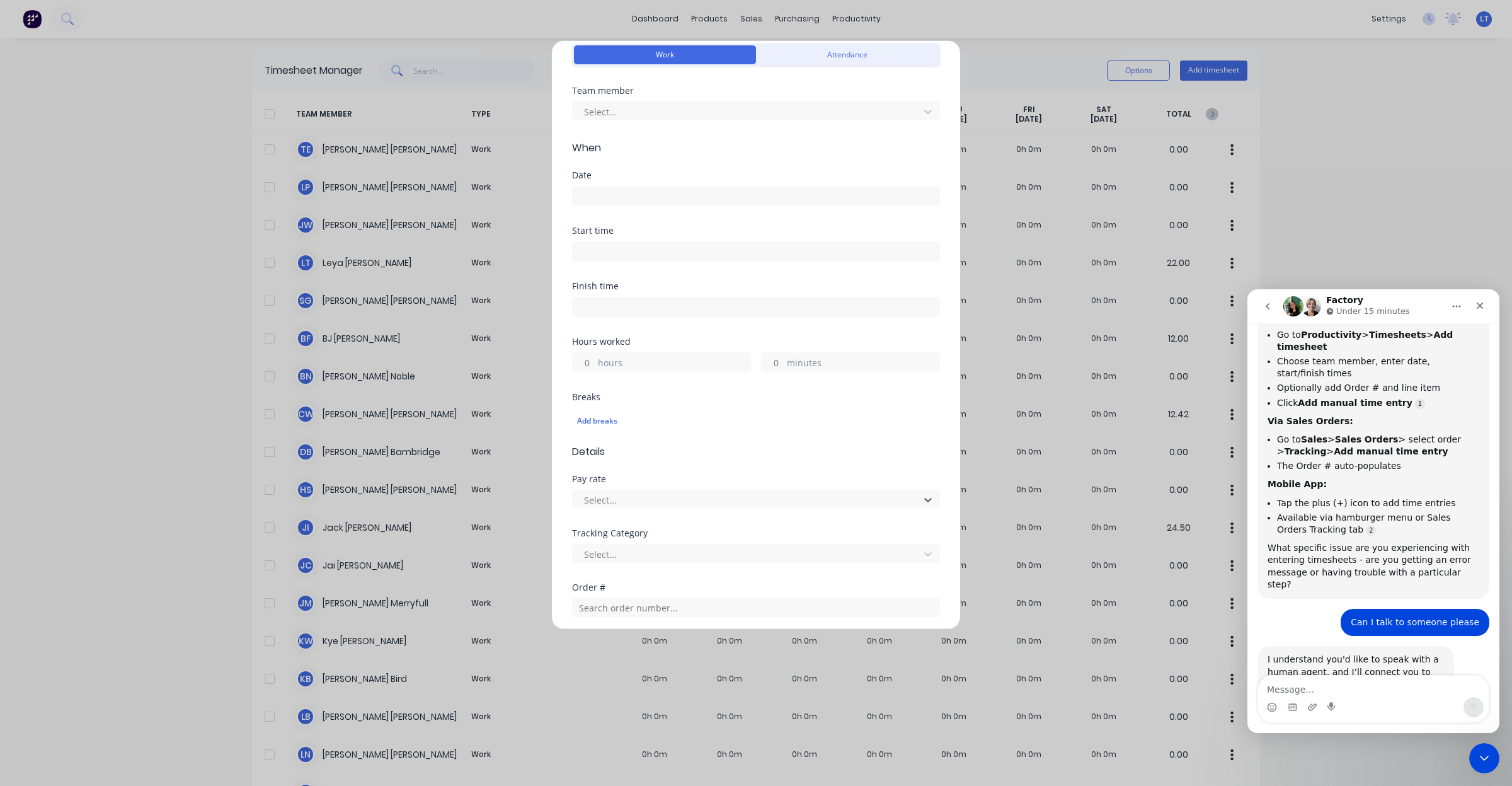
scroll to position [0, 0]
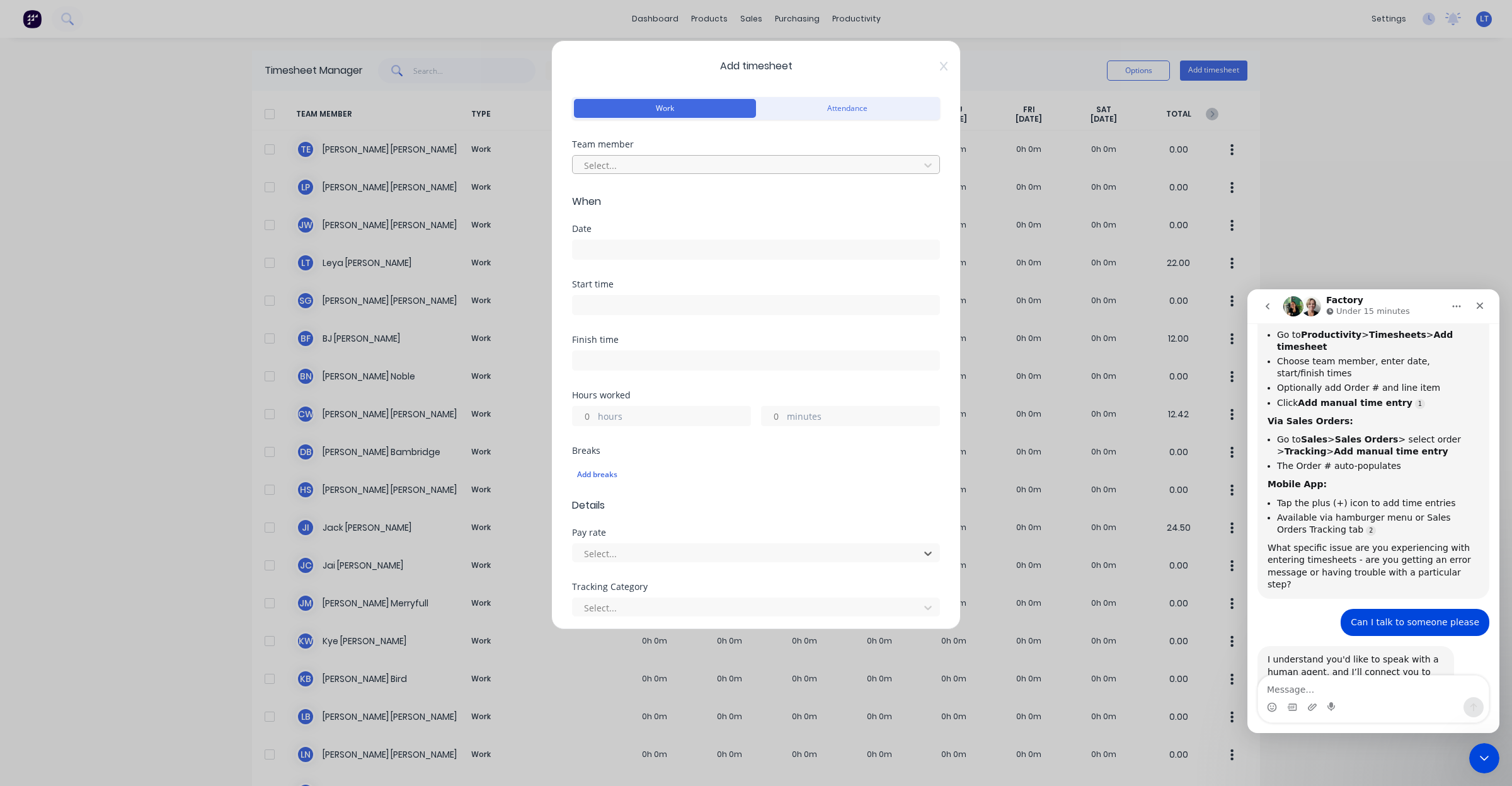
click at [629, 167] on div at bounding box center [748, 165] width 330 height 16
type input "sara"
click at [633, 195] on div "[PERSON_NAME]" at bounding box center [750, 193] width 356 height 23
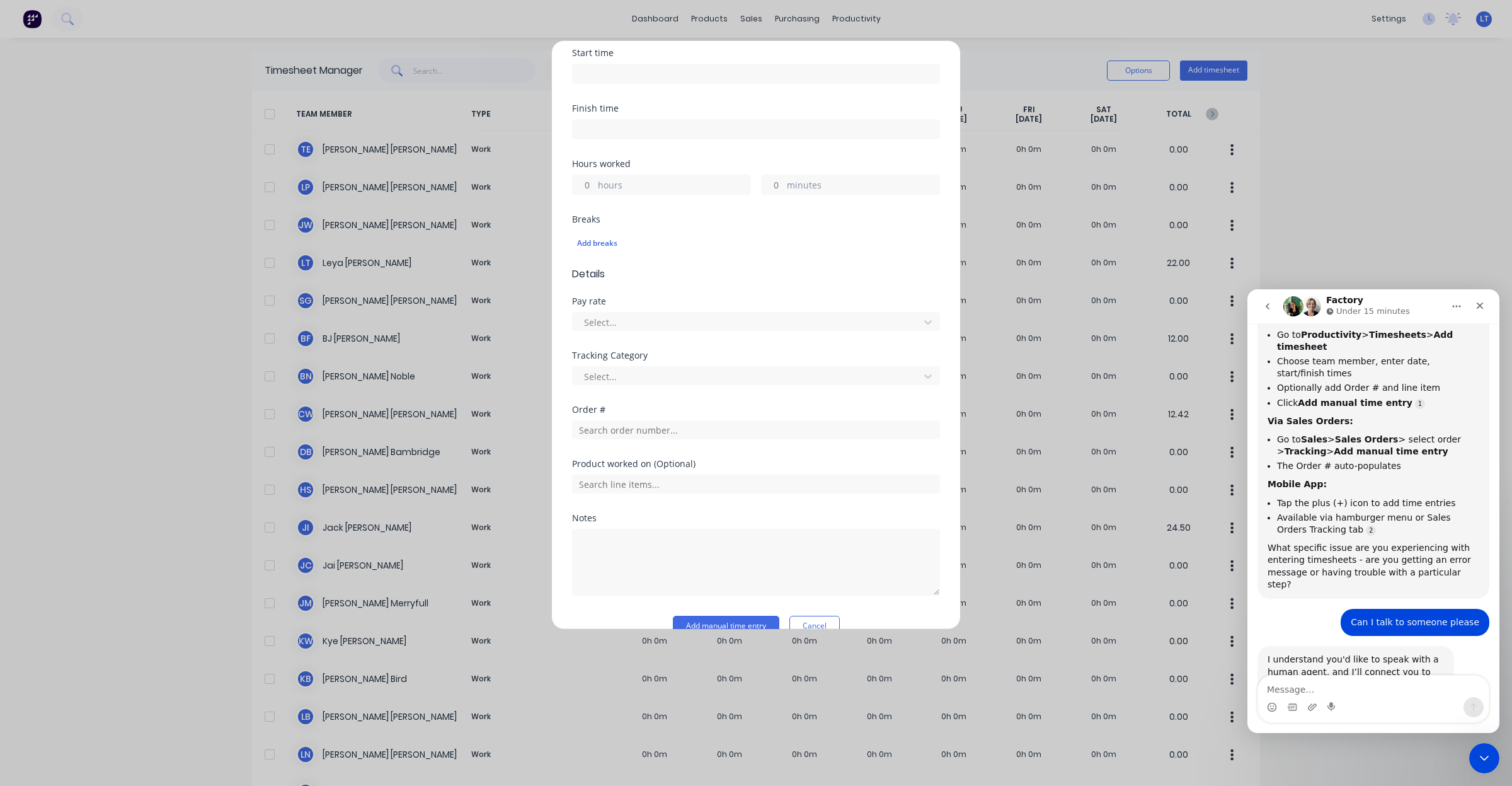
scroll to position [256, 0]
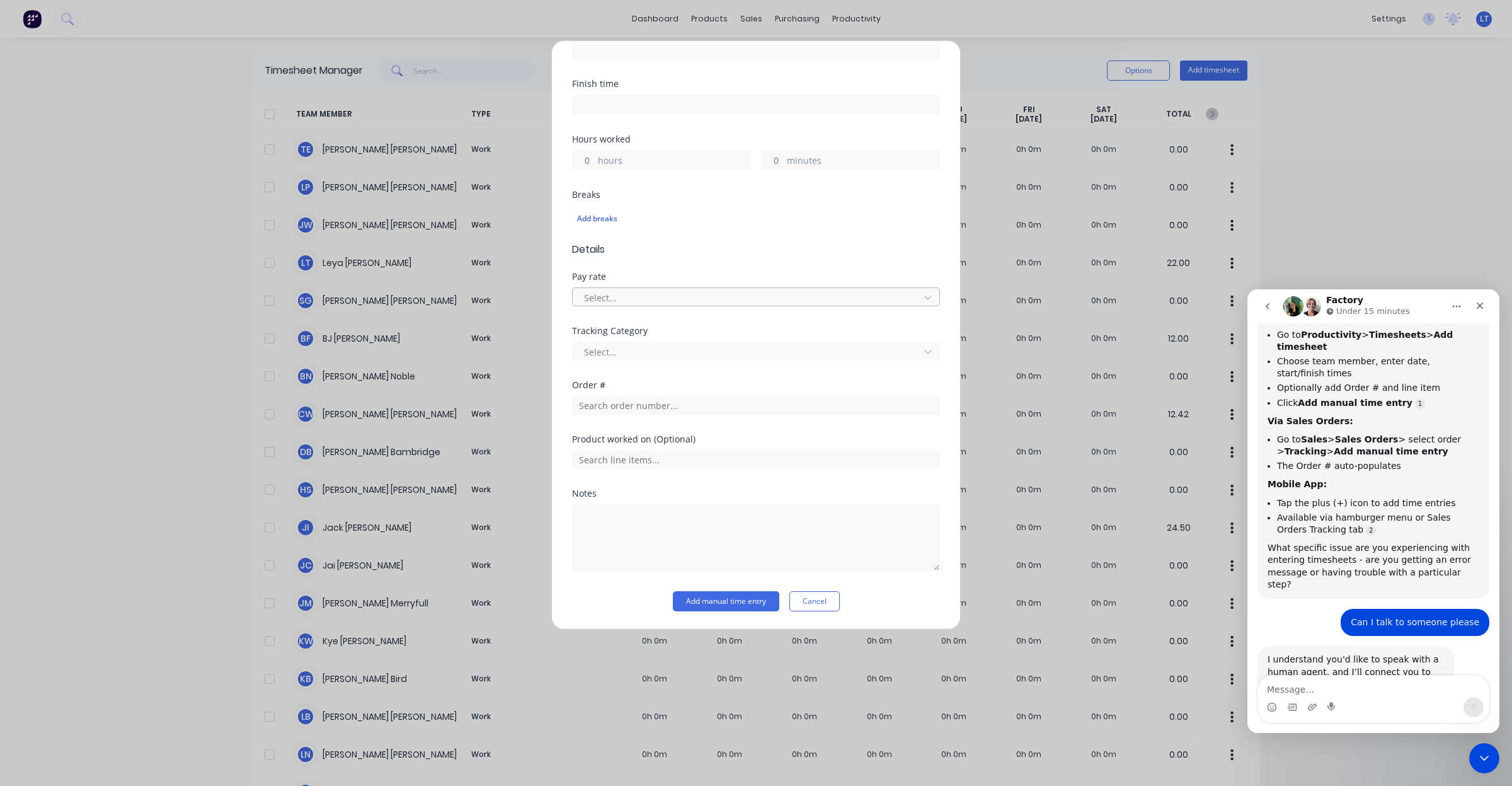
click at [698, 294] on div at bounding box center [748, 298] width 330 height 16
click at [698, 299] on div at bounding box center [748, 298] width 330 height 16
click at [817, 606] on button "Cancel" at bounding box center [815, 601] width 51 height 20
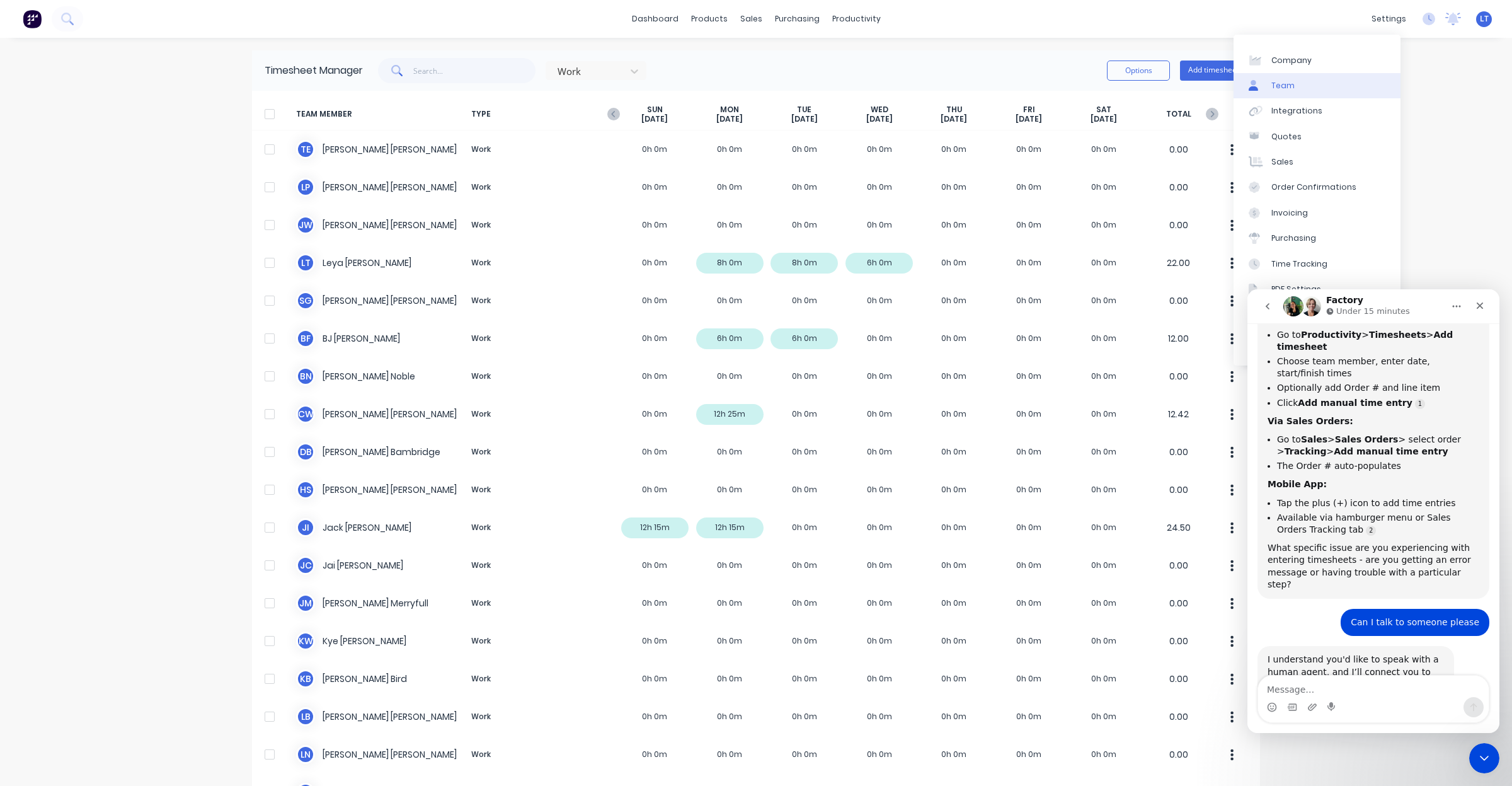
click at [1330, 88] on link "Team" at bounding box center [1317, 85] width 167 height 25
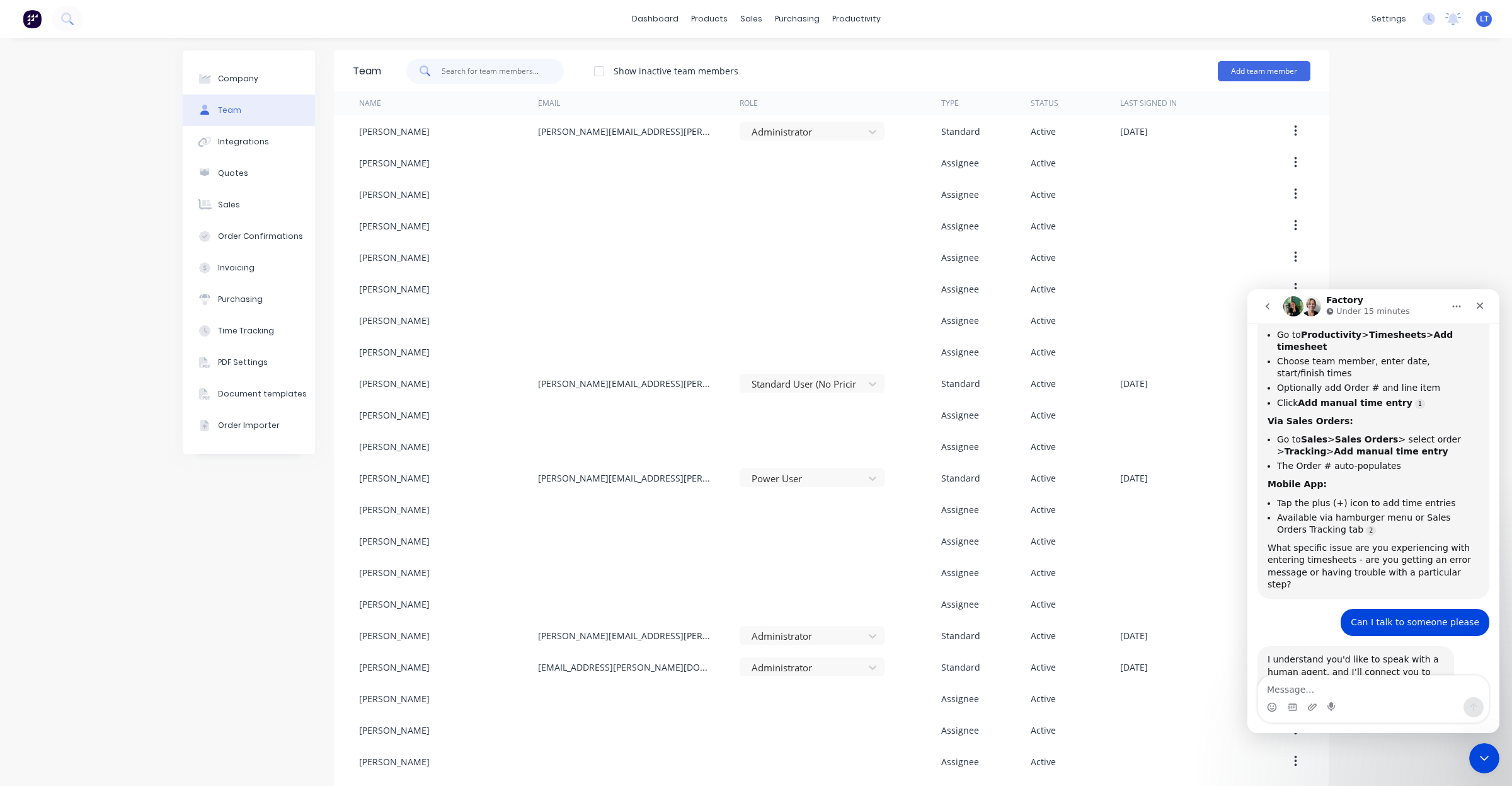
click at [515, 70] on input "text" at bounding box center [503, 71] width 123 height 25
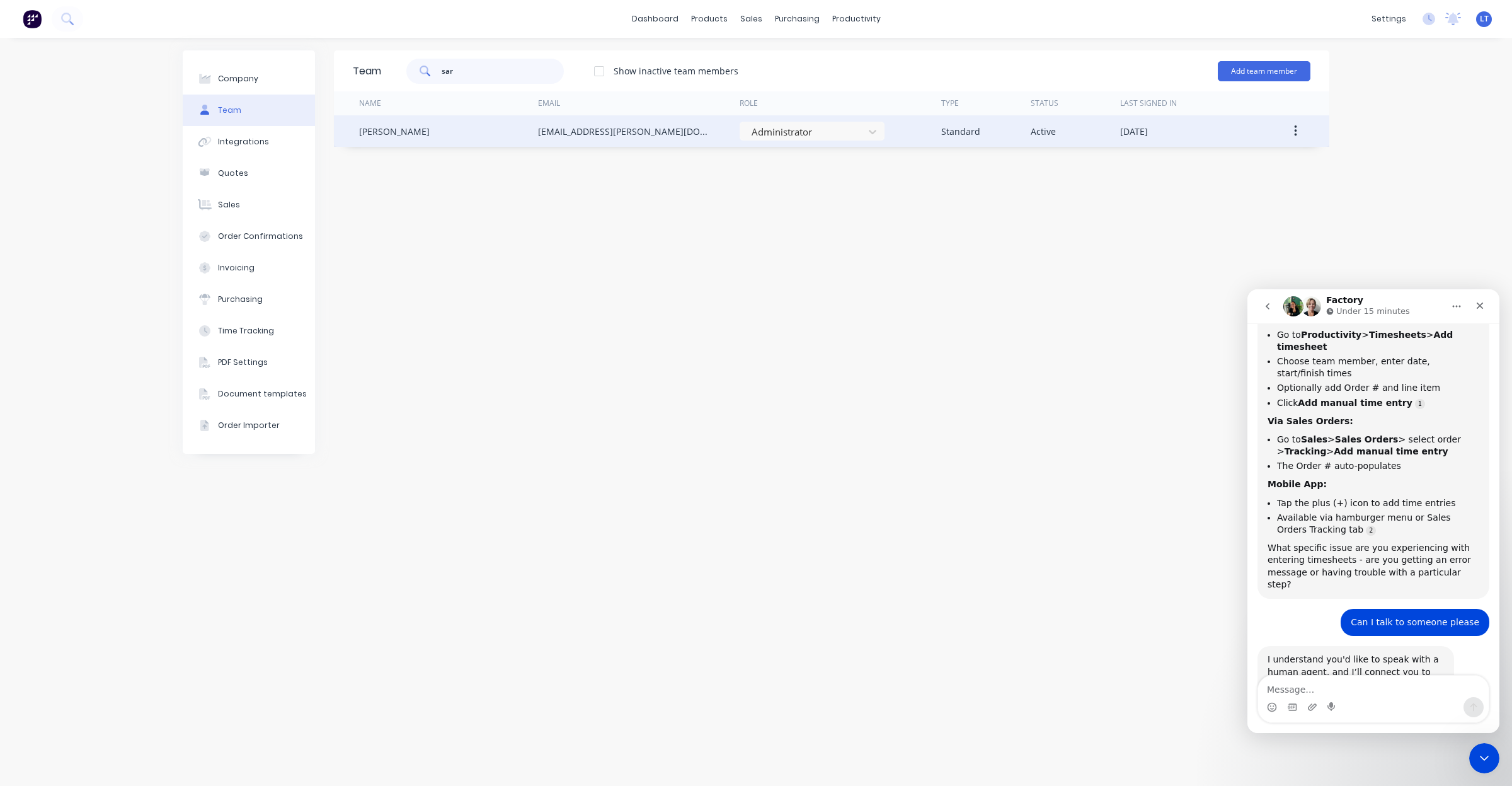
type input "sar"
click at [590, 140] on div "[EMAIL_ADDRESS][PERSON_NAME][DOMAIN_NAME]" at bounding box center [639, 130] width 202 height 31
click at [1308, 134] on button "button" at bounding box center [1296, 131] width 30 height 23
click at [1226, 161] on div "Edit" at bounding box center [1250, 164] width 97 height 18
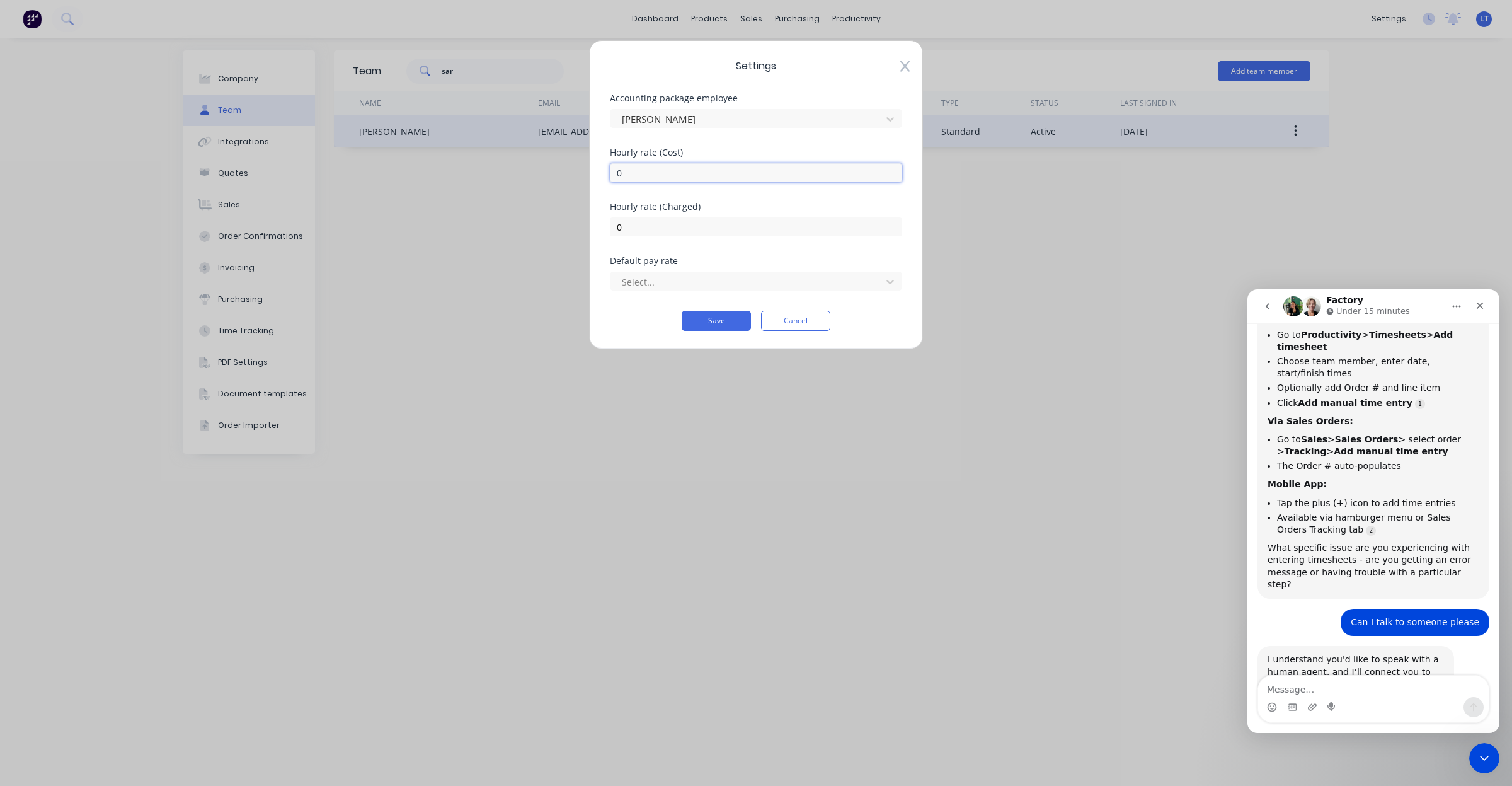
click at [747, 177] on input "0" at bounding box center [756, 173] width 292 height 19
drag, startPoint x: 691, startPoint y: 174, endPoint x: 527, endPoint y: 161, distance: 164.5
click at [527, 161] on div "Settings Accounting package employee [PERSON_NAME] [DEMOGRAPHIC_DATA] rate (Cos…" at bounding box center [756, 393] width 1512 height 786
type input "60"
type input "130"
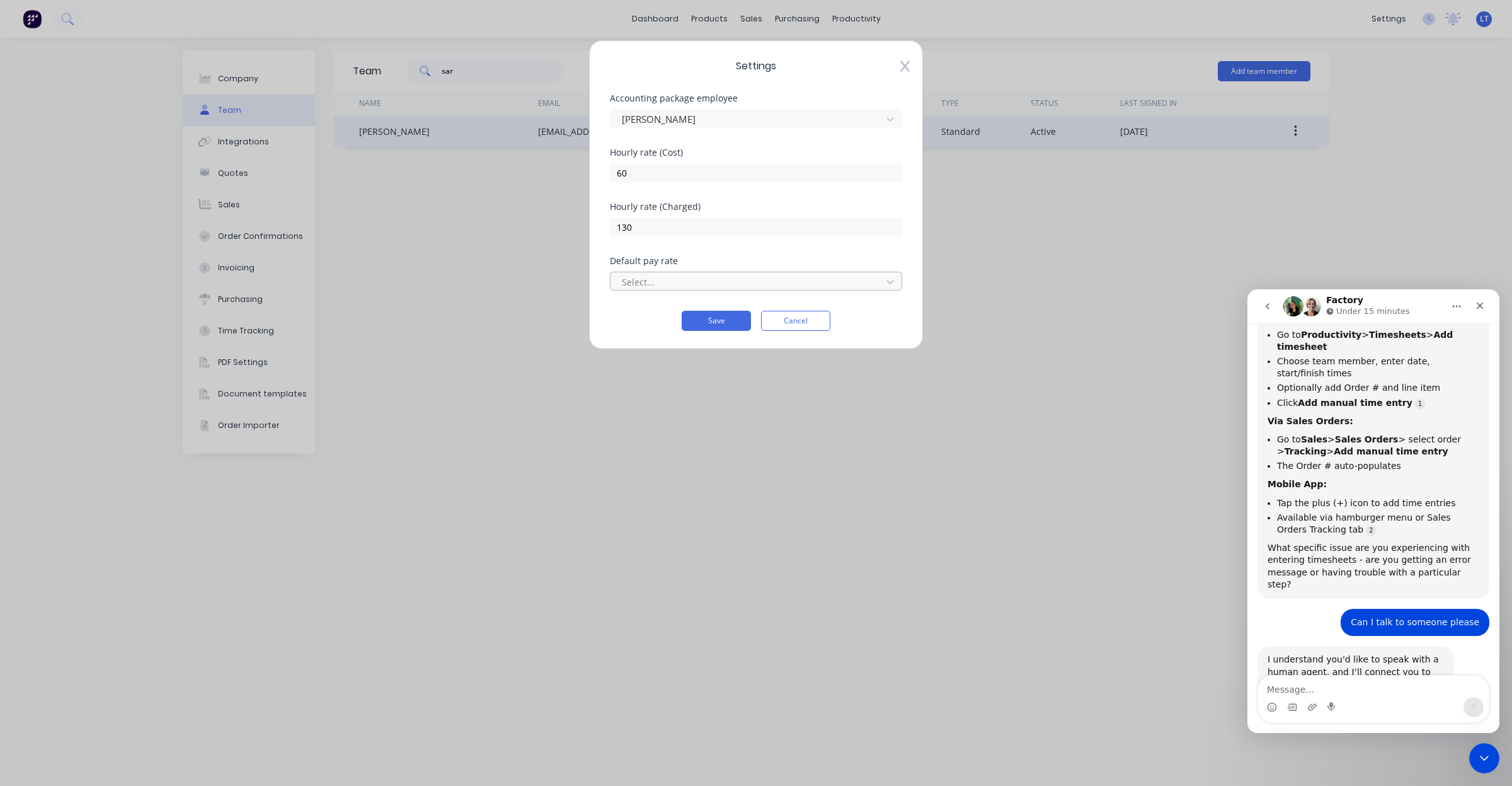
click at [672, 272] on div "Select..." at bounding box center [756, 279] width 292 height 22
click at [672, 275] on div at bounding box center [748, 282] width 255 height 16
click at [675, 283] on div at bounding box center [748, 282] width 255 height 16
type input "ad"
click at [698, 257] on div "Default pay rate" at bounding box center [756, 260] width 292 height 8
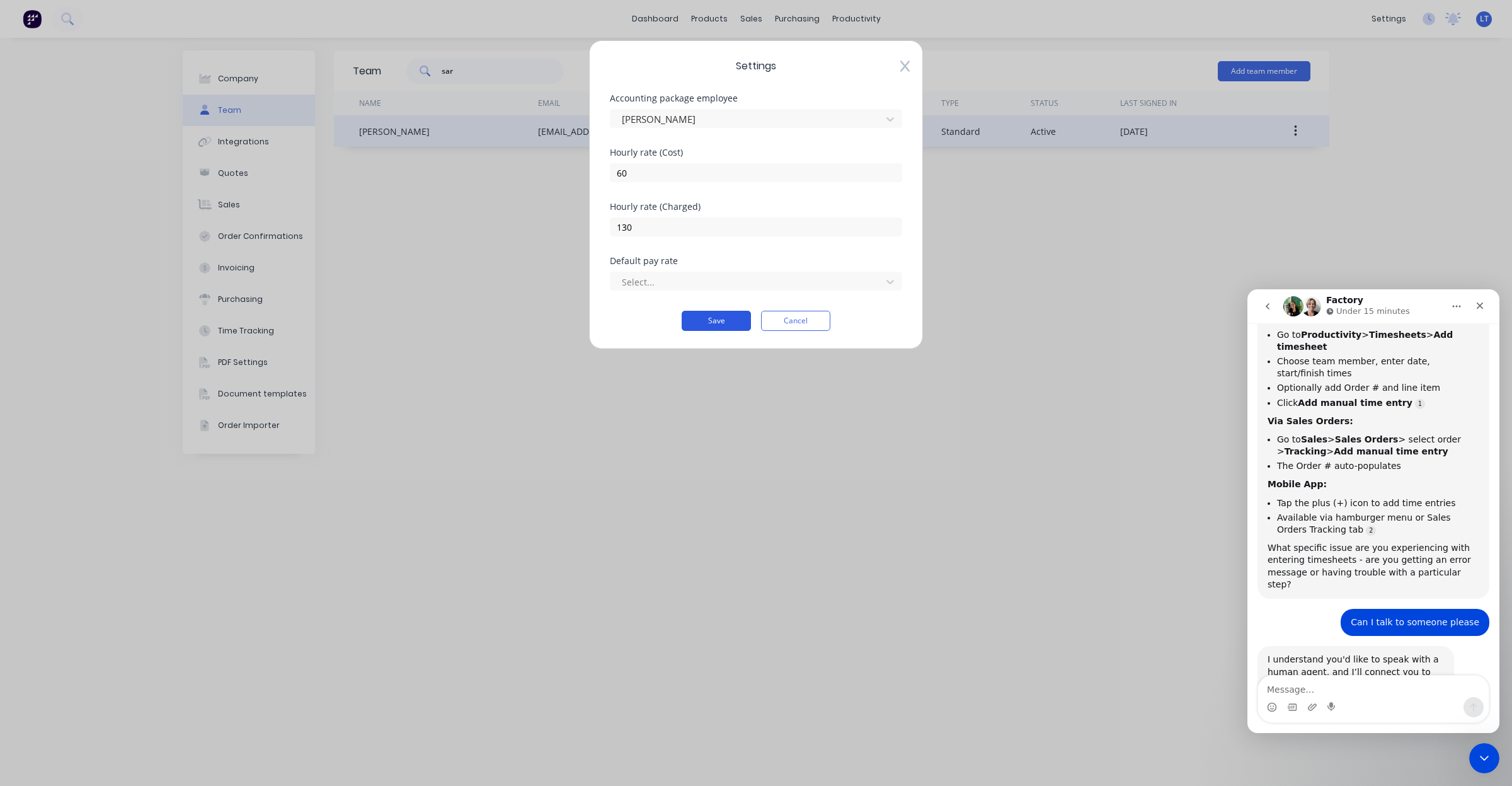
click at [725, 314] on button "Save" at bounding box center [716, 321] width 69 height 20
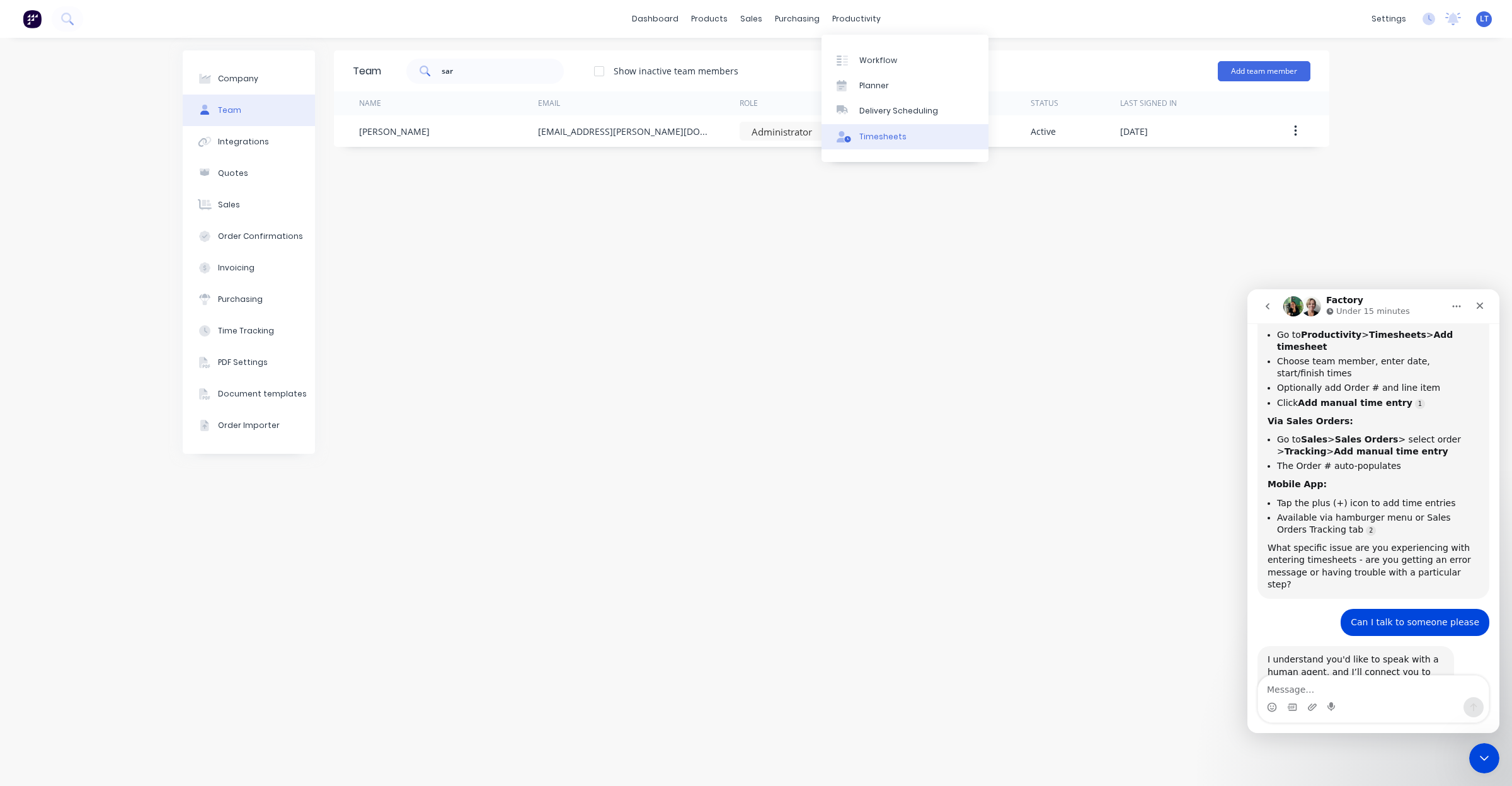
click at [873, 137] on div "Timesheets" at bounding box center [883, 137] width 48 height 12
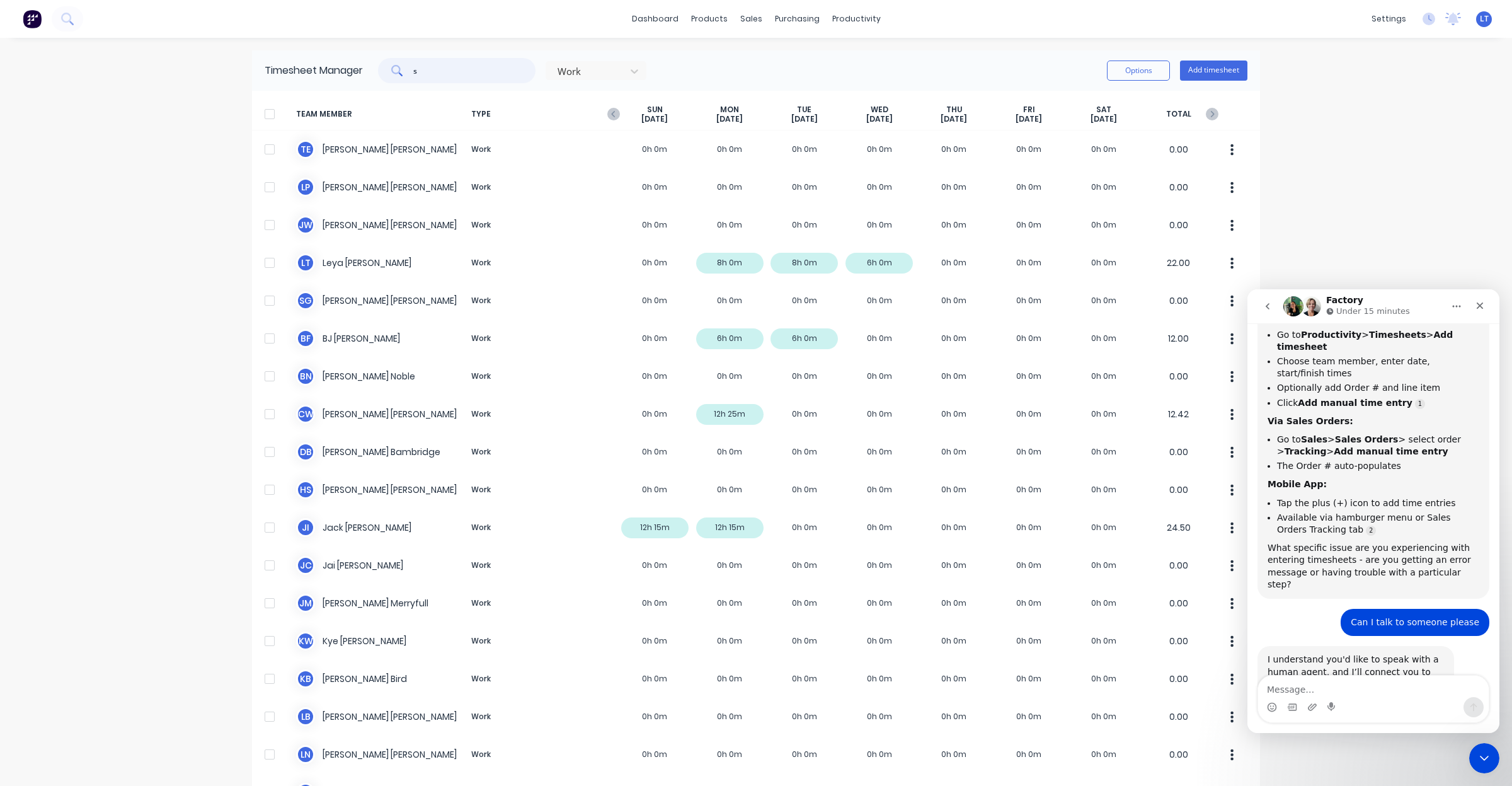
click at [487, 81] on input "s" at bounding box center [474, 71] width 123 height 25
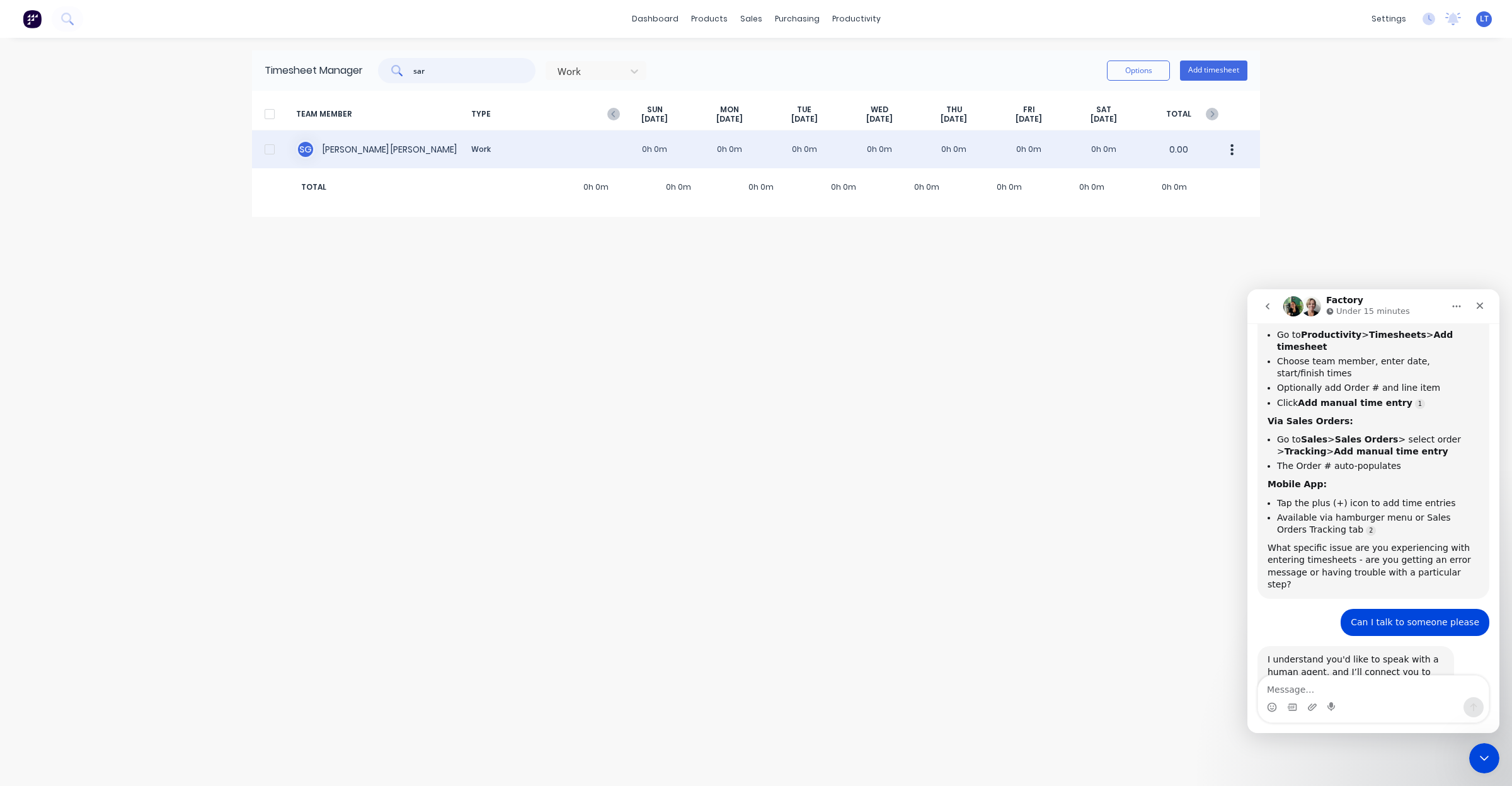
type input "sar"
click at [391, 146] on div "S G Sarah Goldsmith Work 0h 0m 0h 0m 0h 0m 0h 0m 0h 0m 0h 0m 0h 0m 0.00" at bounding box center [755, 149] width 1008 height 38
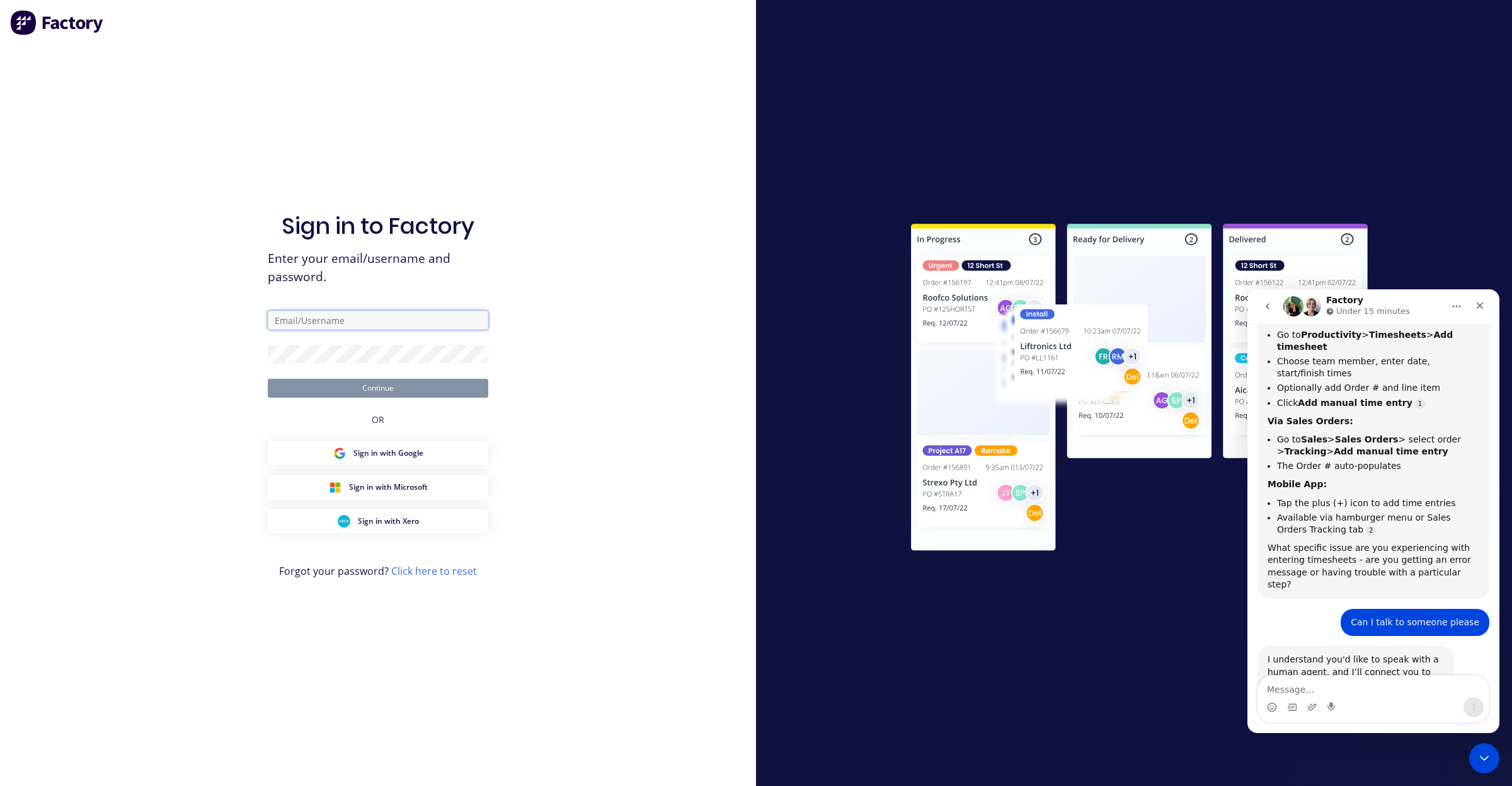
type input "office@madson.com.au"
click at [394, 385] on button "Continue" at bounding box center [378, 388] width 220 height 19
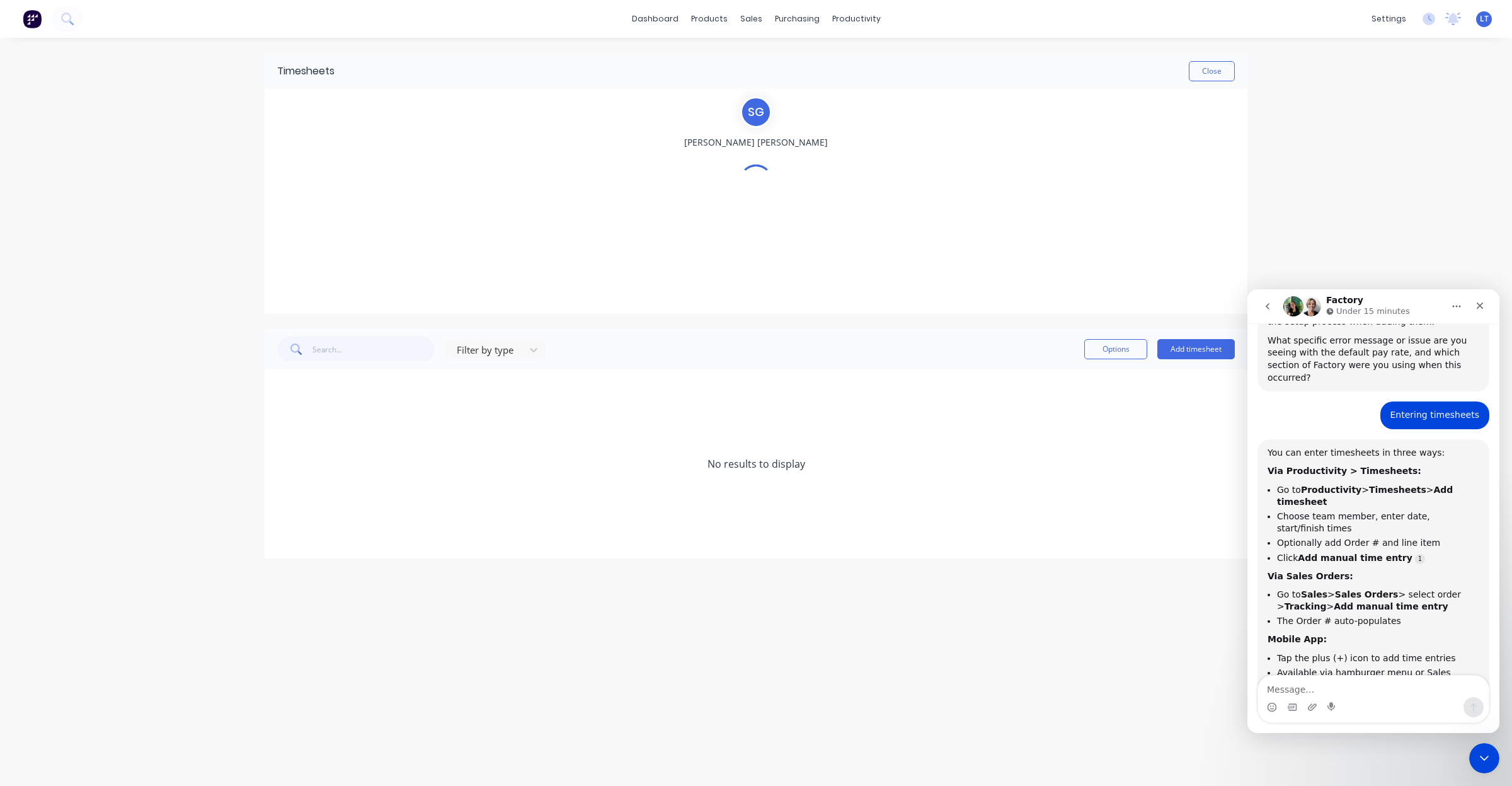
scroll to position [833, 0]
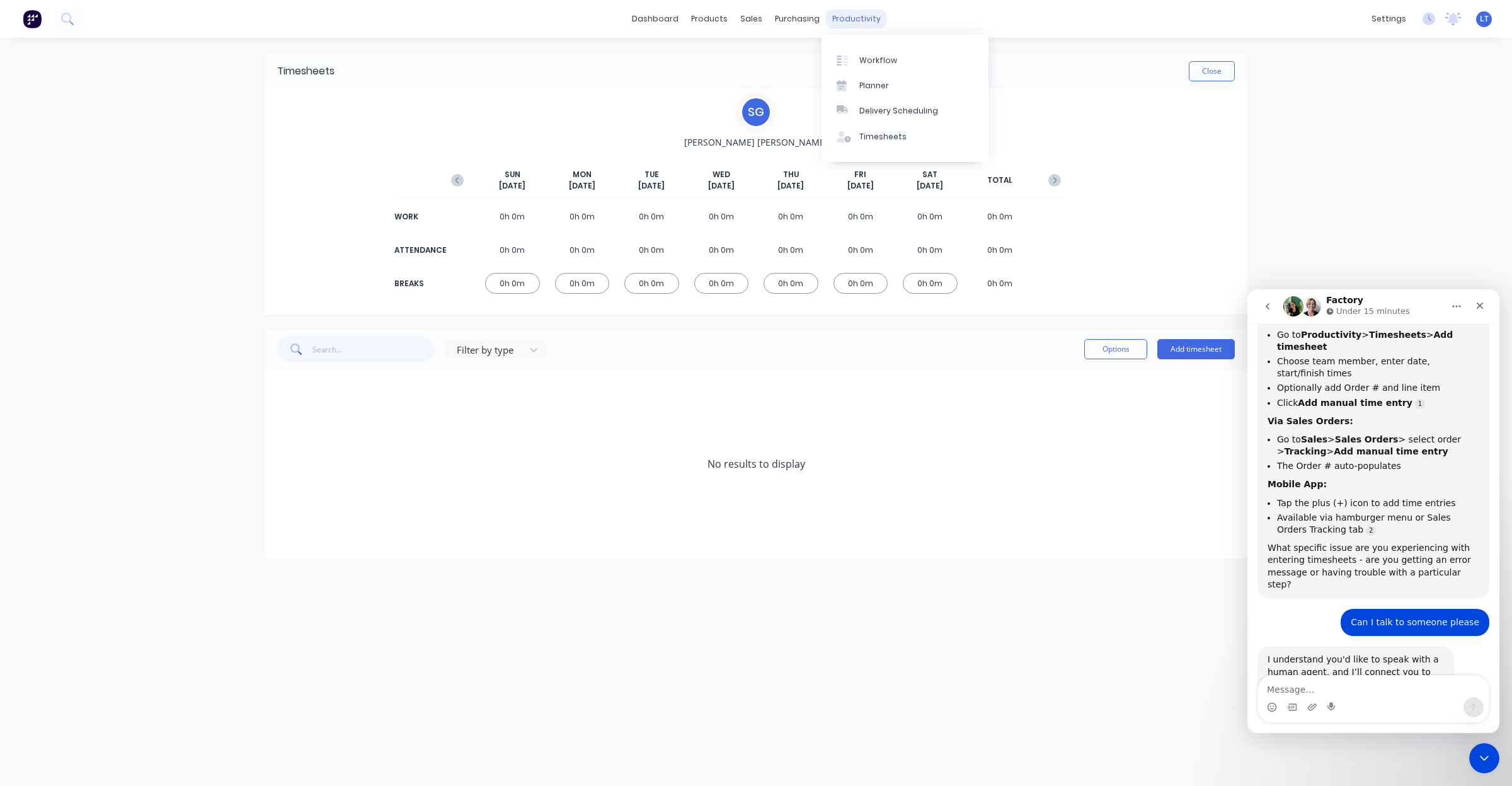
click at [859, 12] on div "productivity" at bounding box center [857, 18] width 61 height 19
click at [883, 143] on link "Timesheets" at bounding box center [905, 137] width 167 height 25
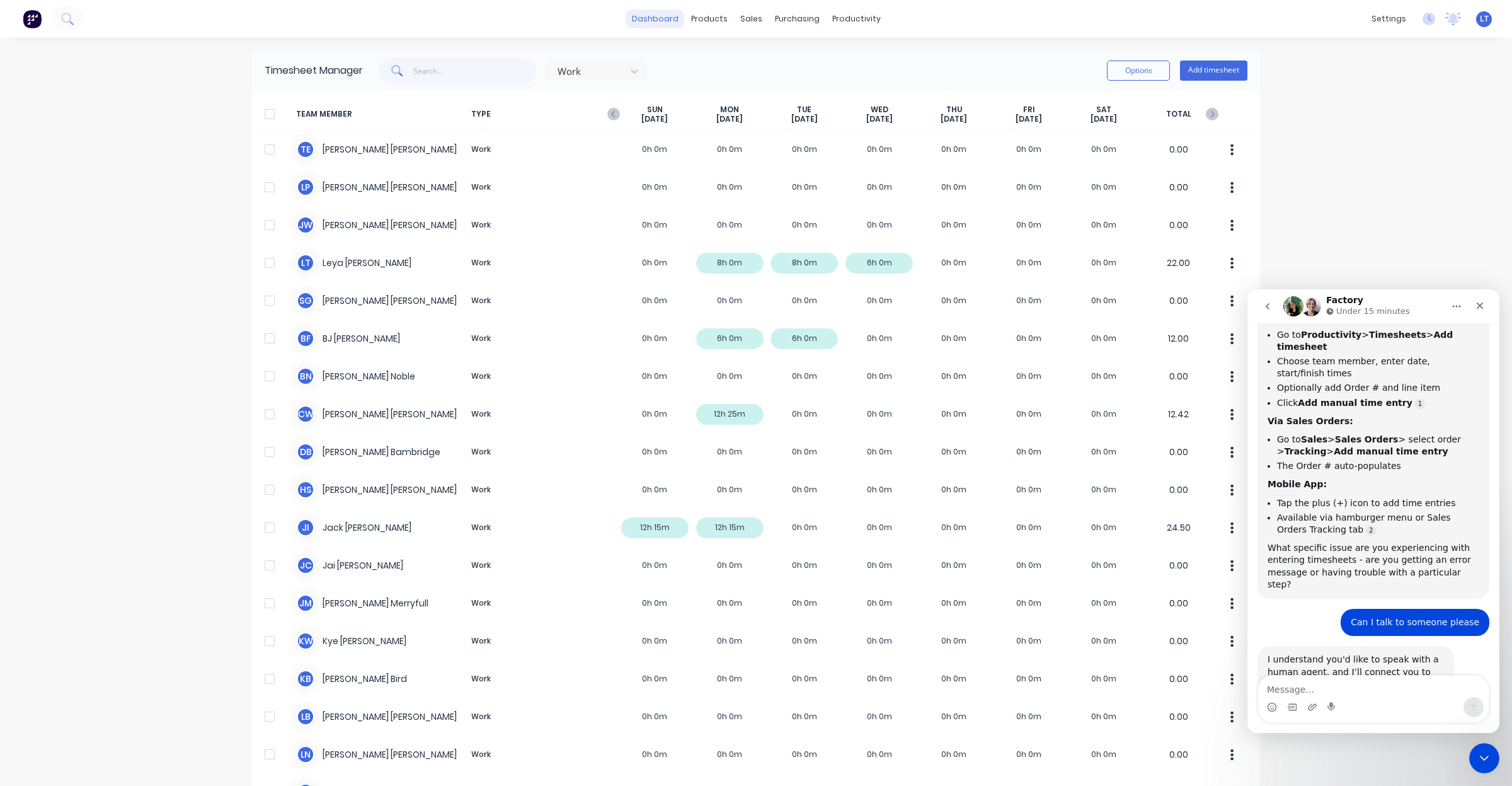
click at [672, 20] on link "dashboard" at bounding box center [655, 18] width 59 height 19
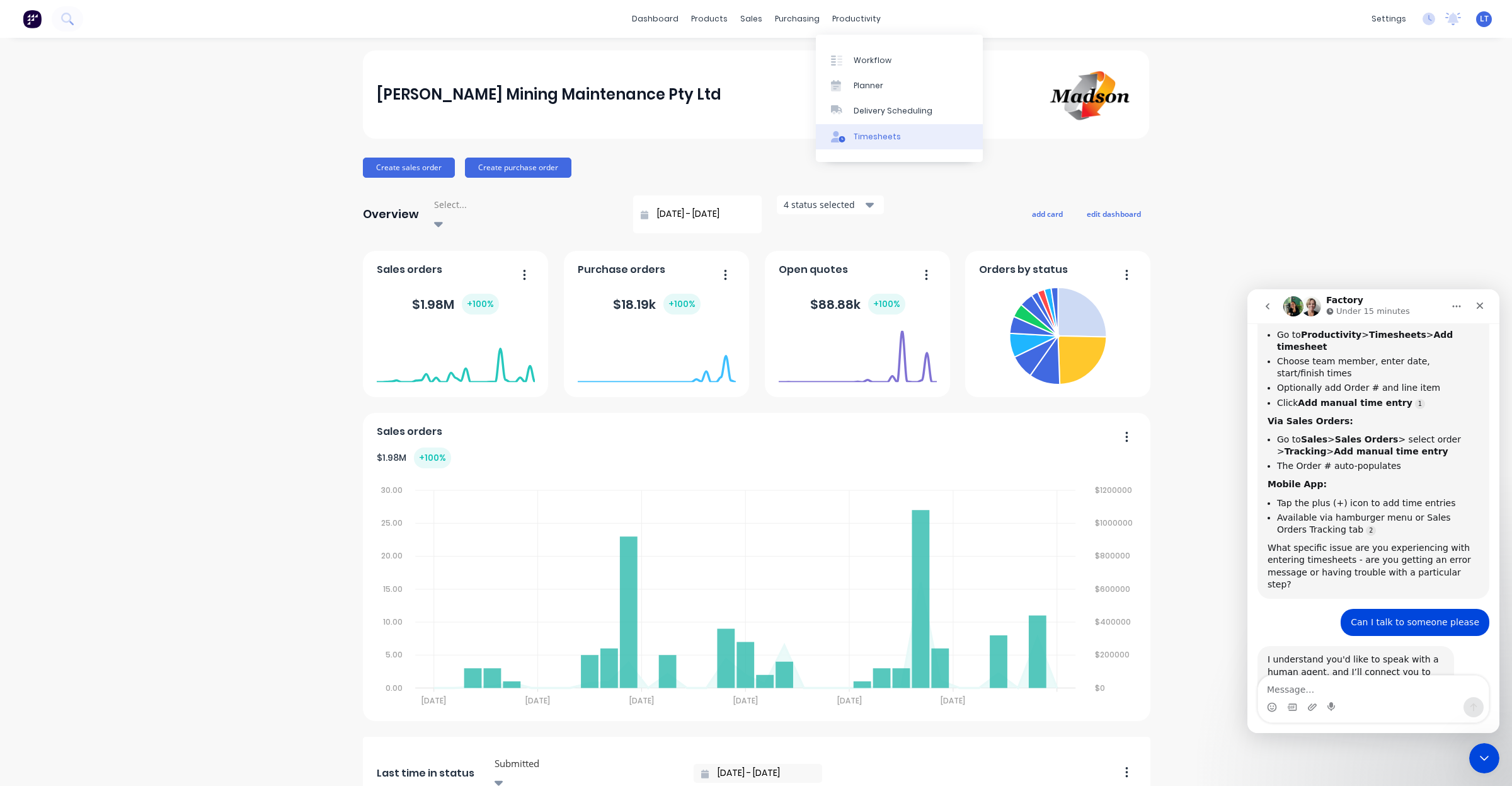
click at [890, 140] on div "Timesheets" at bounding box center [877, 137] width 48 height 12
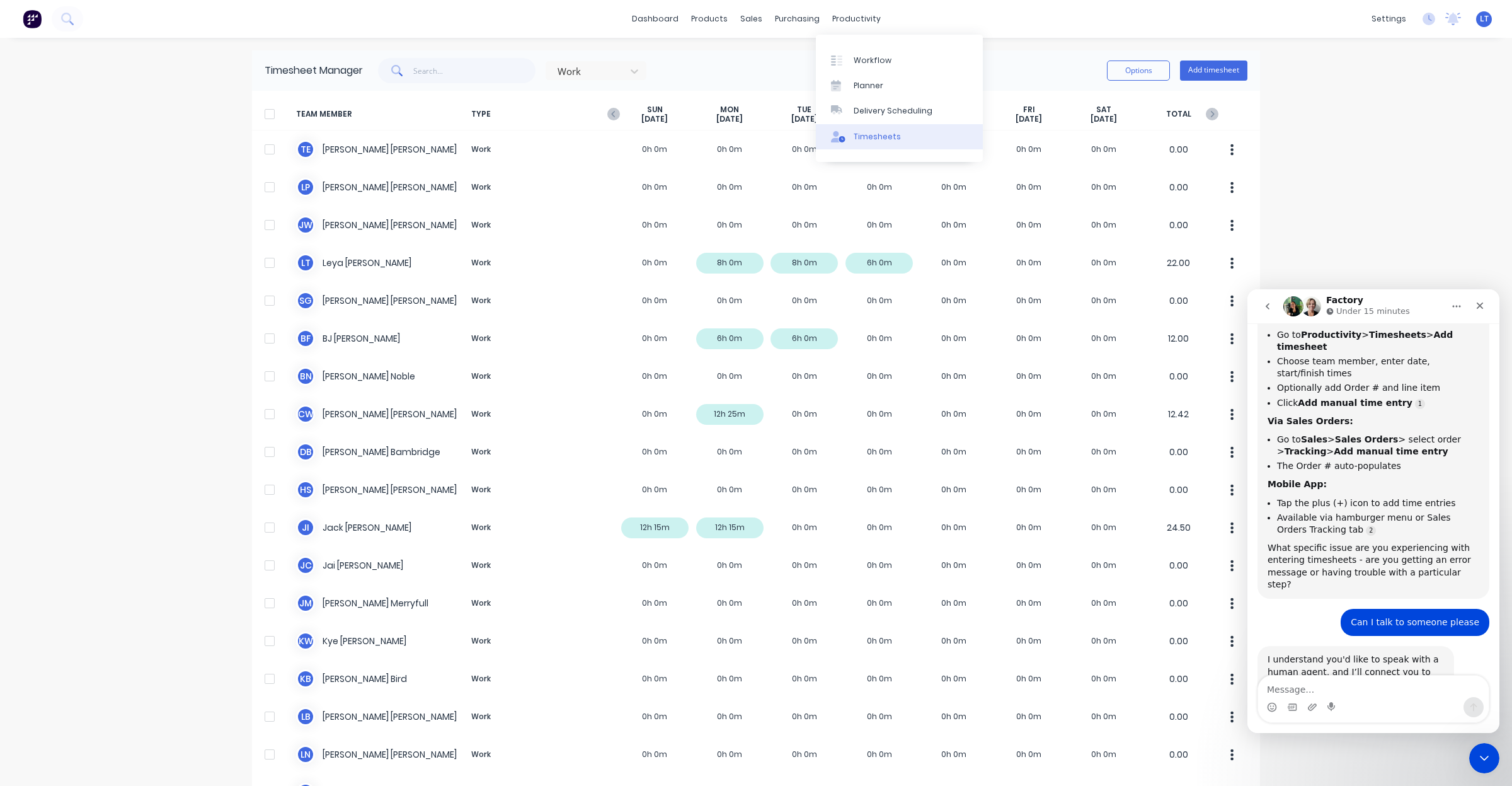
click at [896, 140] on link "Timesheets" at bounding box center [900, 137] width 167 height 25
click at [886, 139] on div "Timesheets" at bounding box center [877, 137] width 48 height 12
click at [839, 31] on div "Workflow Planner Delivery Scheduling Timesheets" at bounding box center [900, 98] width 167 height 135
click at [868, 140] on div "Timesheets" at bounding box center [877, 137] width 48 height 12
click at [876, 140] on div "Timesheets" at bounding box center [877, 137] width 48 height 12
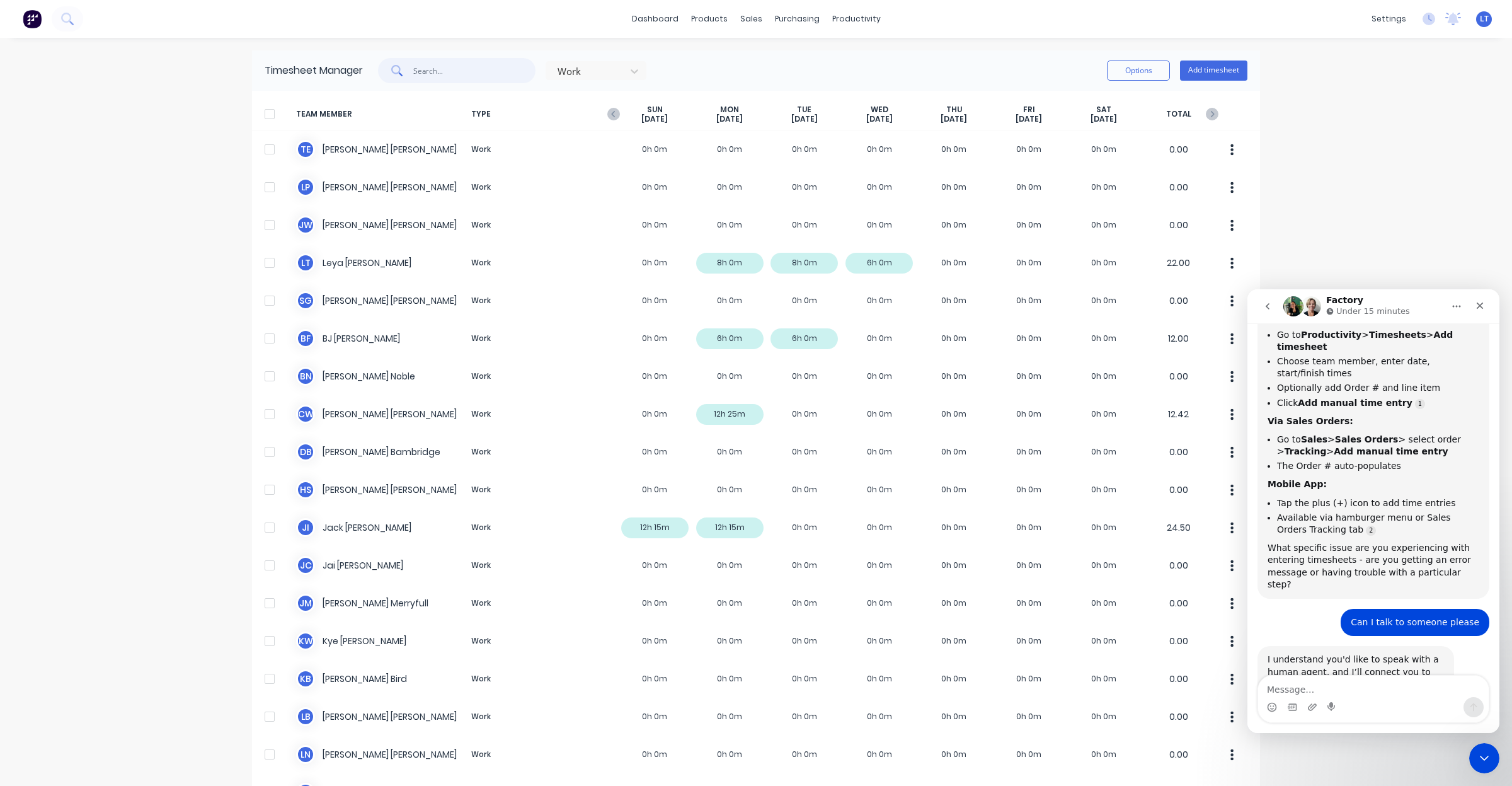
click at [458, 73] on input "text" at bounding box center [474, 71] width 123 height 25
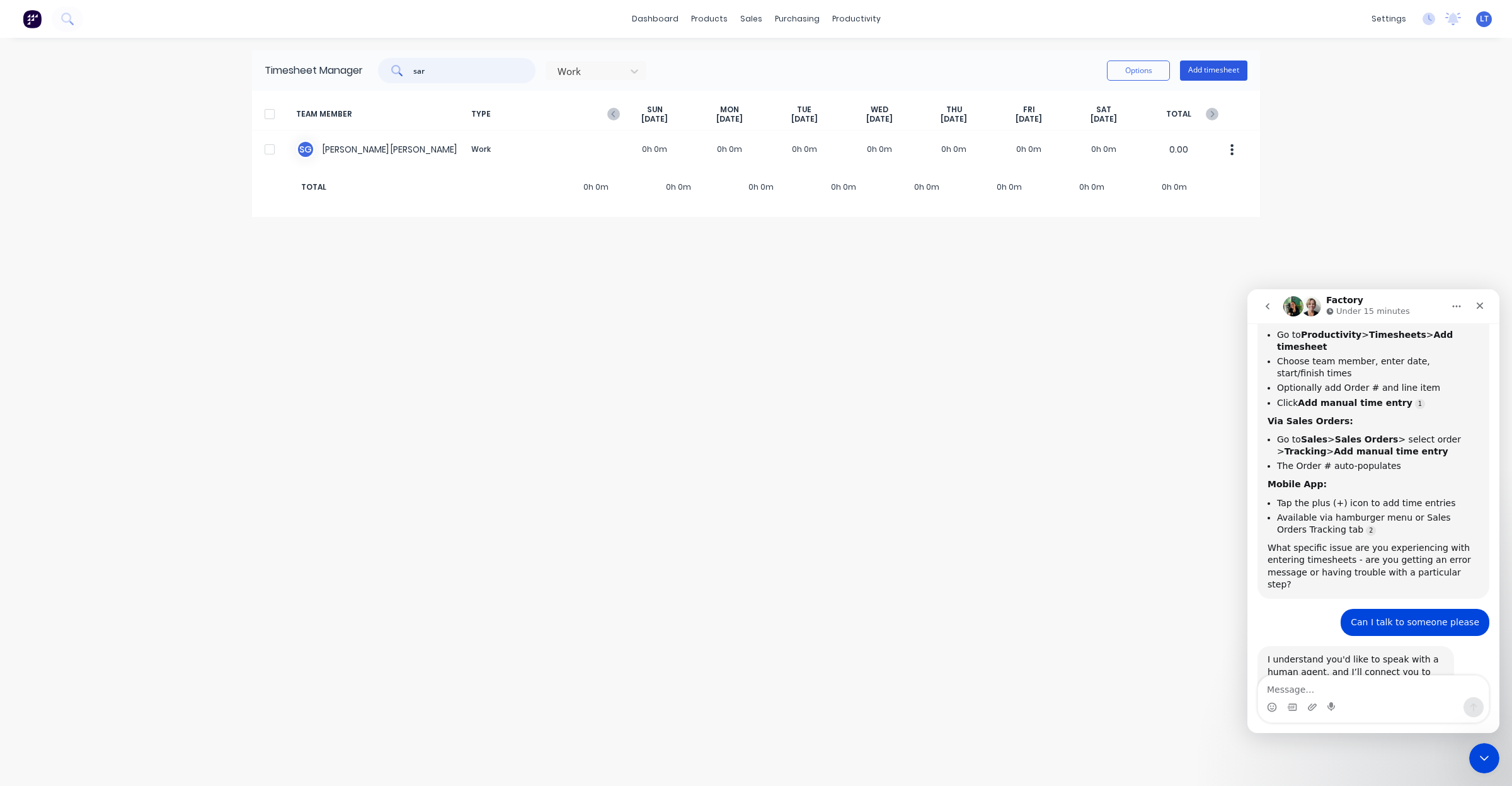
type input "sar"
click at [1232, 76] on button "Add timesheet" at bounding box center [1213, 71] width 68 height 20
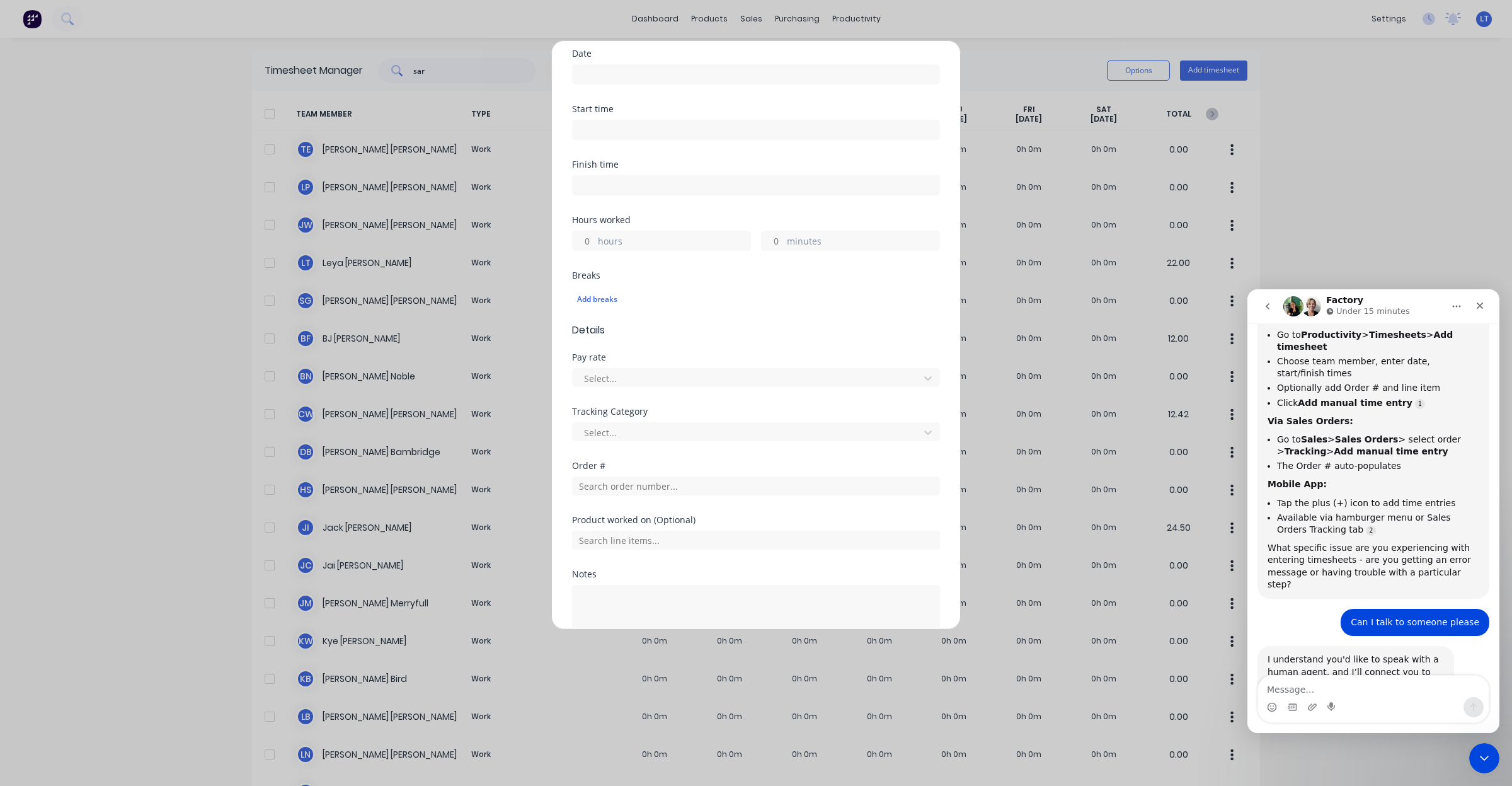
scroll to position [183, 0]
click at [732, 369] on div at bounding box center [748, 370] width 330 height 16
click at [721, 368] on div at bounding box center [748, 370] width 330 height 16
drag, startPoint x: 736, startPoint y: 332, endPoint x: 688, endPoint y: 329, distance: 48.1
drag, startPoint x: 688, startPoint y: 329, endPoint x: 712, endPoint y: 331, distance: 24.1
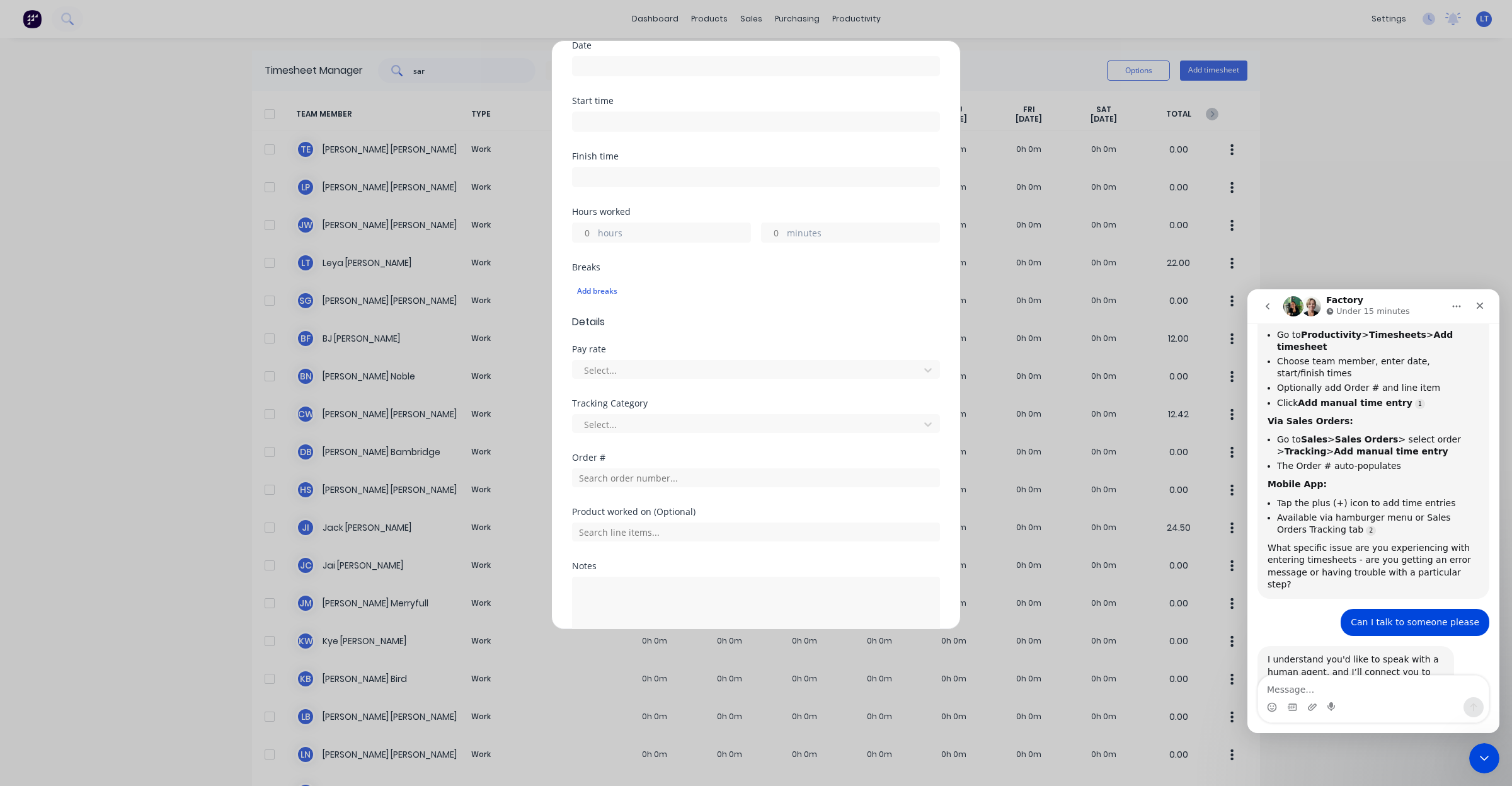
click at [669, 331] on form "Work Attendance Team member Select... When Date Start time Finish time Hours wo…" at bounding box center [755, 296] width 368 height 773
drag, startPoint x: 757, startPoint y: 334, endPoint x: 726, endPoint y: 335, distance: 31.0
click at [726, 335] on form "Work Attendance Team member Select... When Date Start time Finish time Hours wo…" at bounding box center [755, 296] width 368 height 773
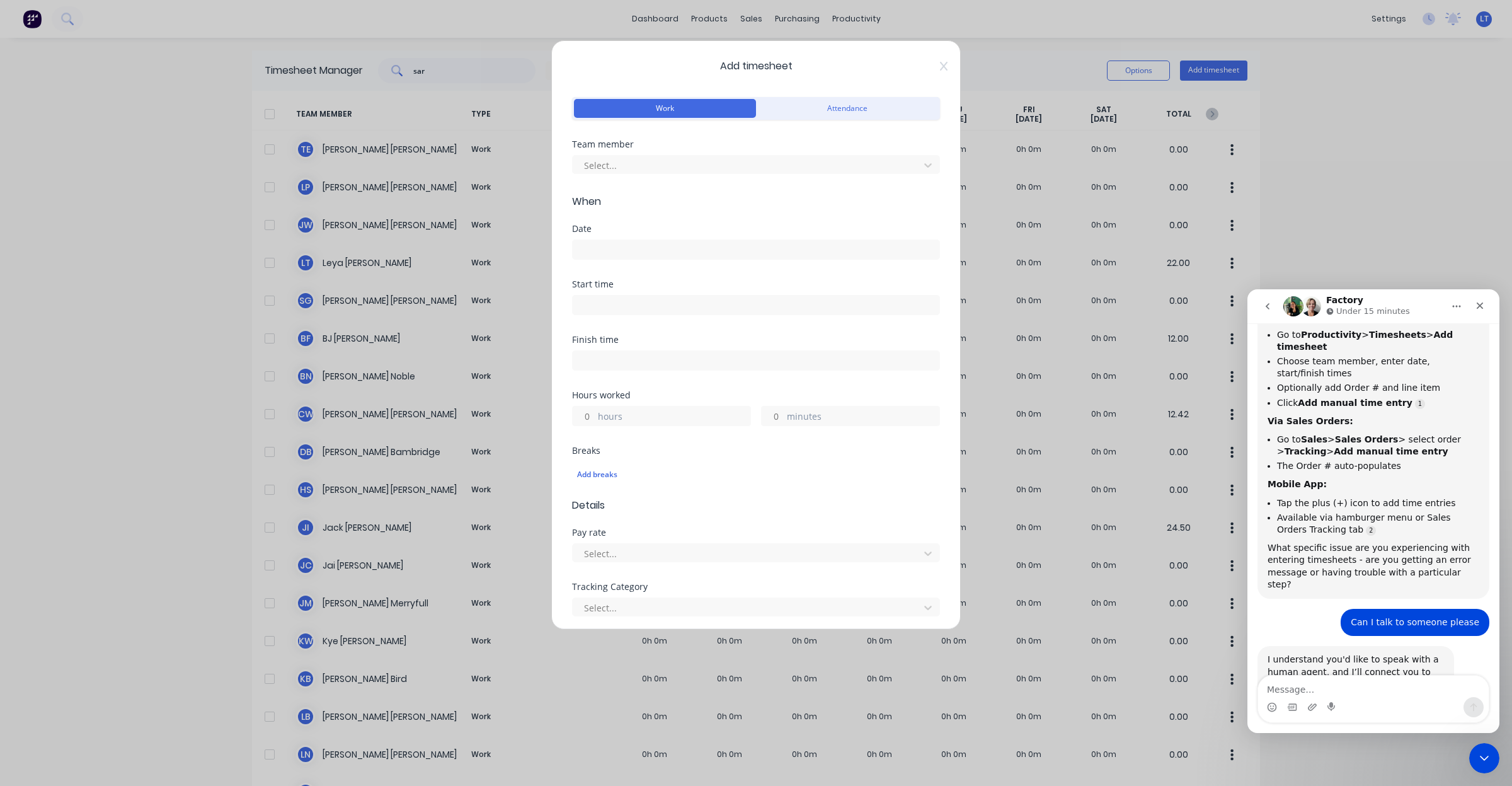
scroll to position [26, 0]
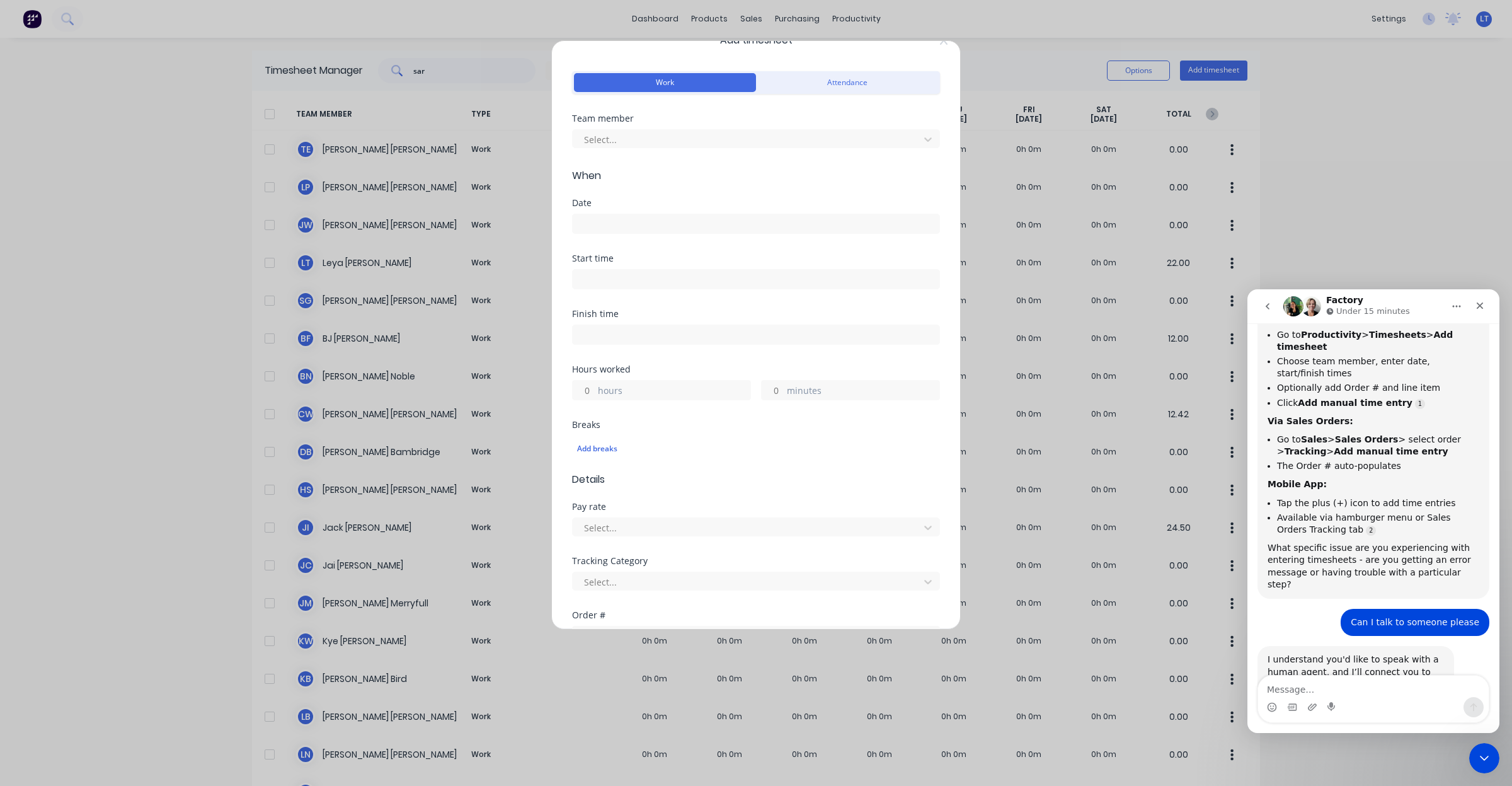
click at [649, 127] on div "Select..." at bounding box center [755, 137] width 368 height 22
click at [645, 136] on div at bounding box center [748, 140] width 330 height 16
type input "[PERSON_NAME]"
click at [655, 167] on div "Team member Sarah Goldsmith" at bounding box center [755, 141] width 368 height 54
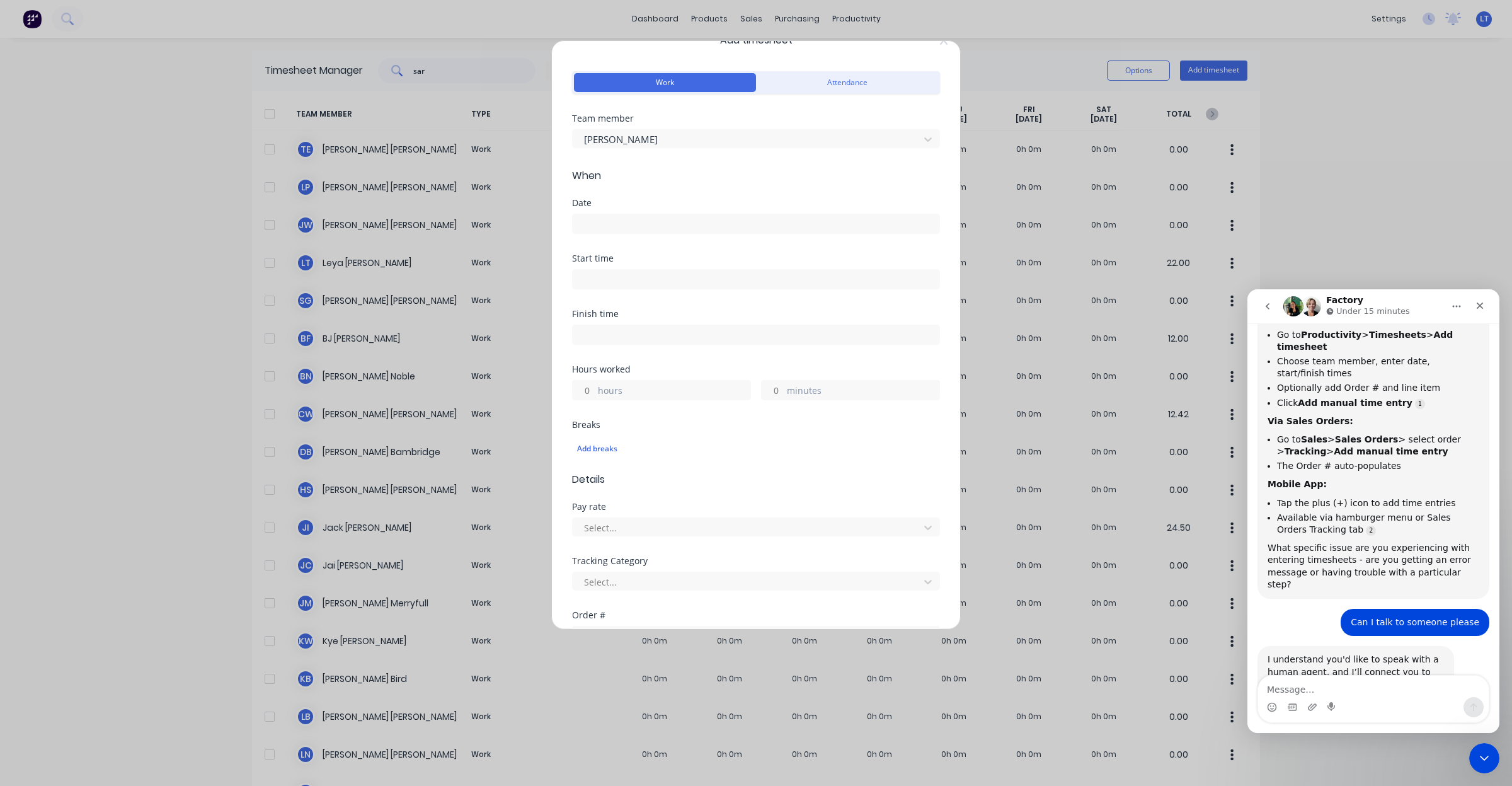
drag, startPoint x: 655, startPoint y: 167, endPoint x: 639, endPoint y: 167, distance: 16.0
click at [639, 167] on div "Team member Sarah Goldsmith" at bounding box center [755, 141] width 368 height 54
drag, startPoint x: 682, startPoint y: 166, endPoint x: 691, endPoint y: 170, distance: 9.8
click at [670, 166] on div "Team member Sarah Goldsmith" at bounding box center [755, 141] width 368 height 54
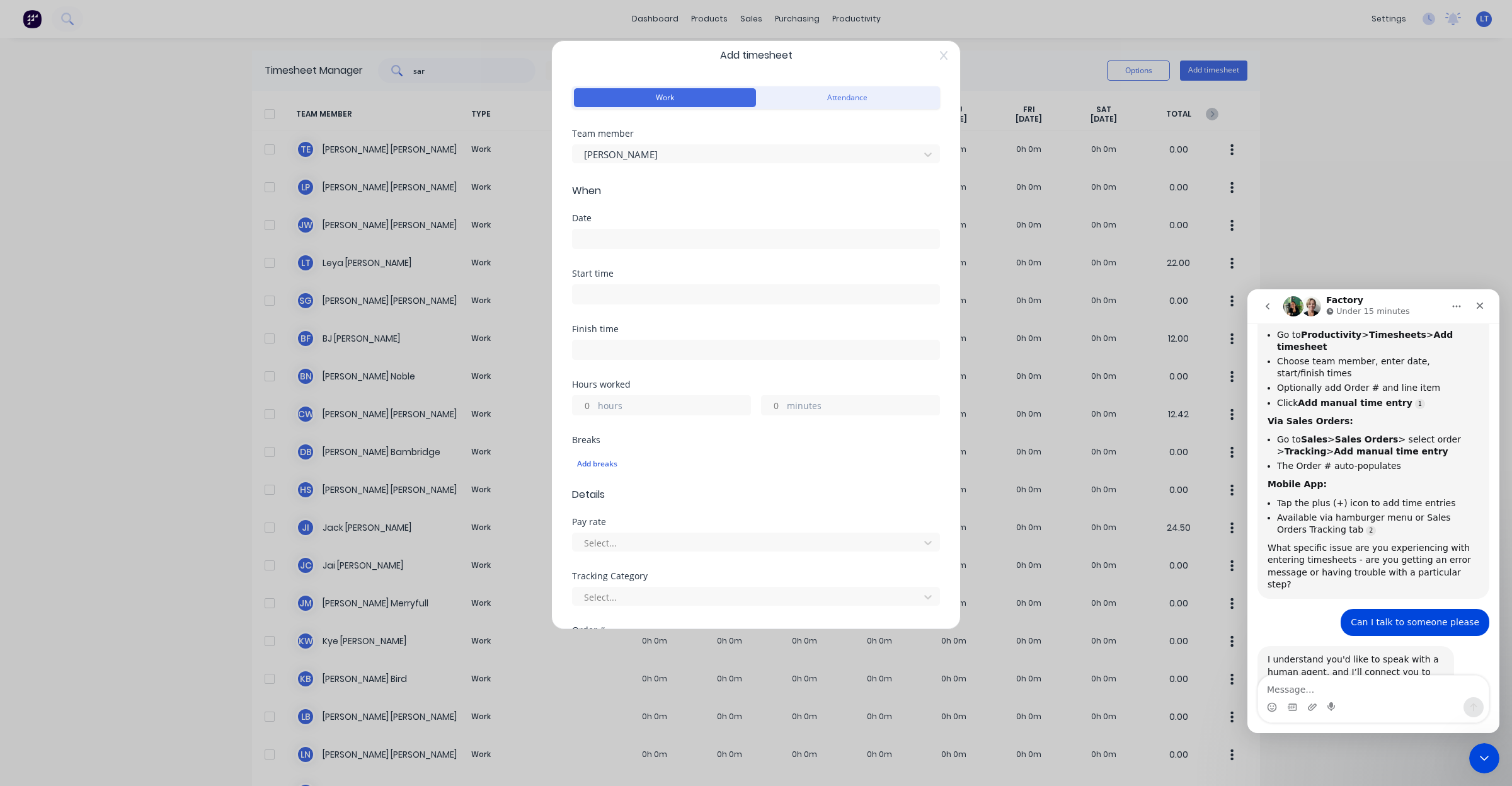
scroll to position [0, 0]
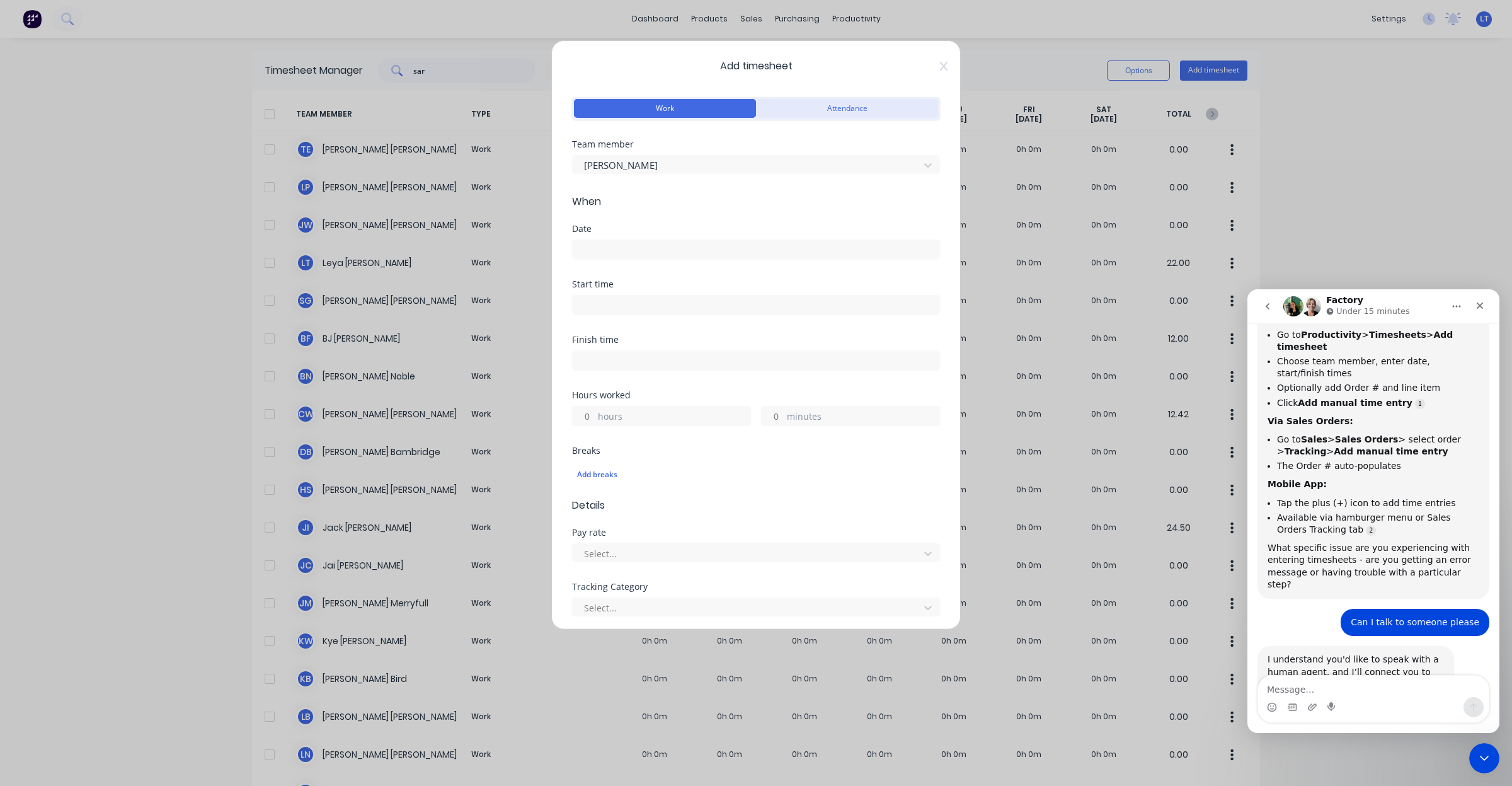
click at [796, 114] on button "Attendance" at bounding box center [847, 108] width 182 height 19
click at [688, 112] on button "Work" at bounding box center [665, 108] width 182 height 19
click at [788, 112] on button "Attendance" at bounding box center [847, 108] width 182 height 19
click at [715, 121] on div "Work Attendance" at bounding box center [755, 117] width 368 height 46
click at [721, 112] on button "Work" at bounding box center [665, 108] width 182 height 19
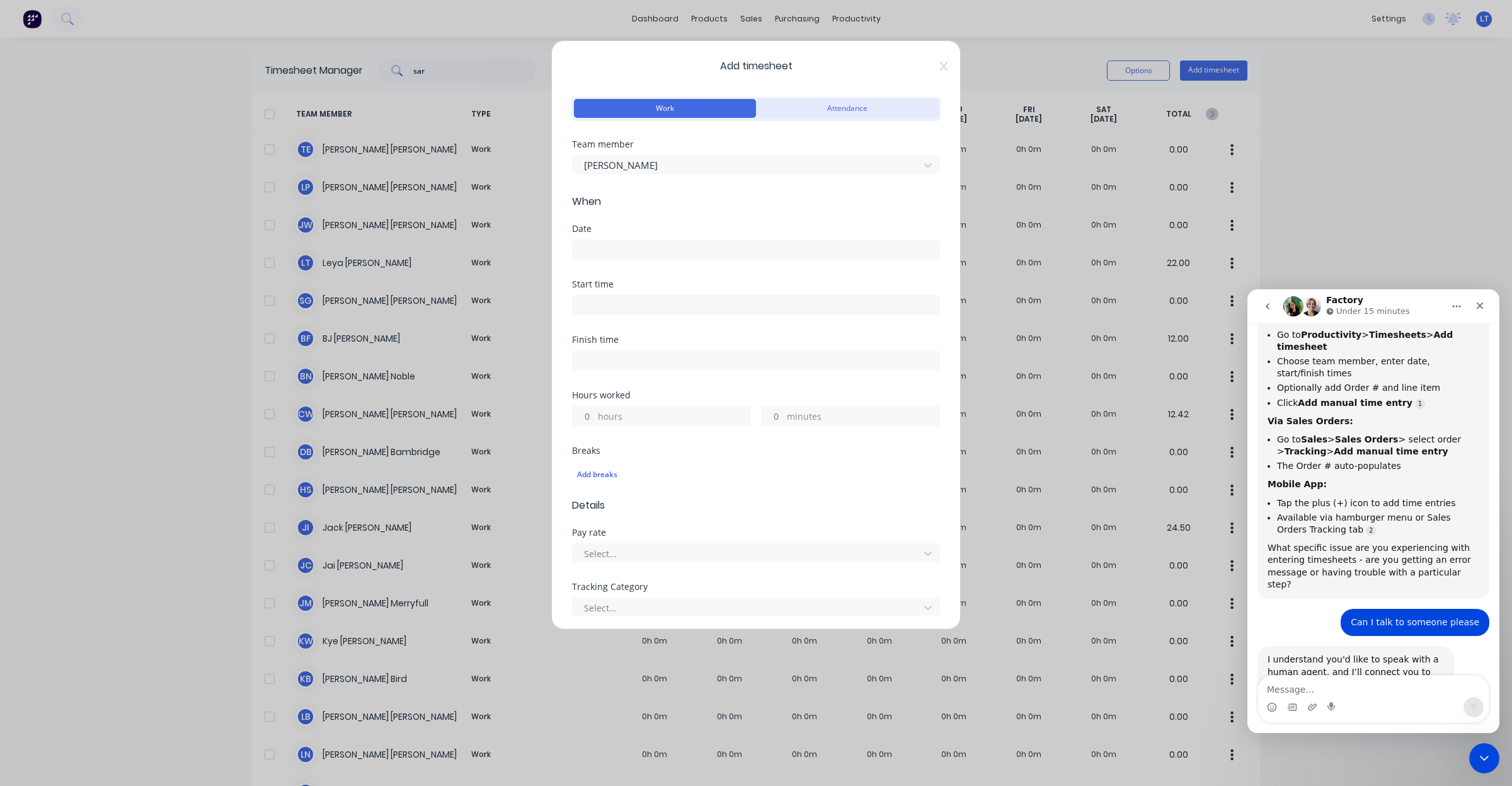
click at [823, 111] on button "Attendance" at bounding box center [847, 108] width 182 height 19
click at [706, 111] on button "Work" at bounding box center [665, 108] width 182 height 19
click at [824, 114] on button "Attendance" at bounding box center [847, 108] width 182 height 19
click at [705, 244] on input at bounding box center [756, 249] width 367 height 19
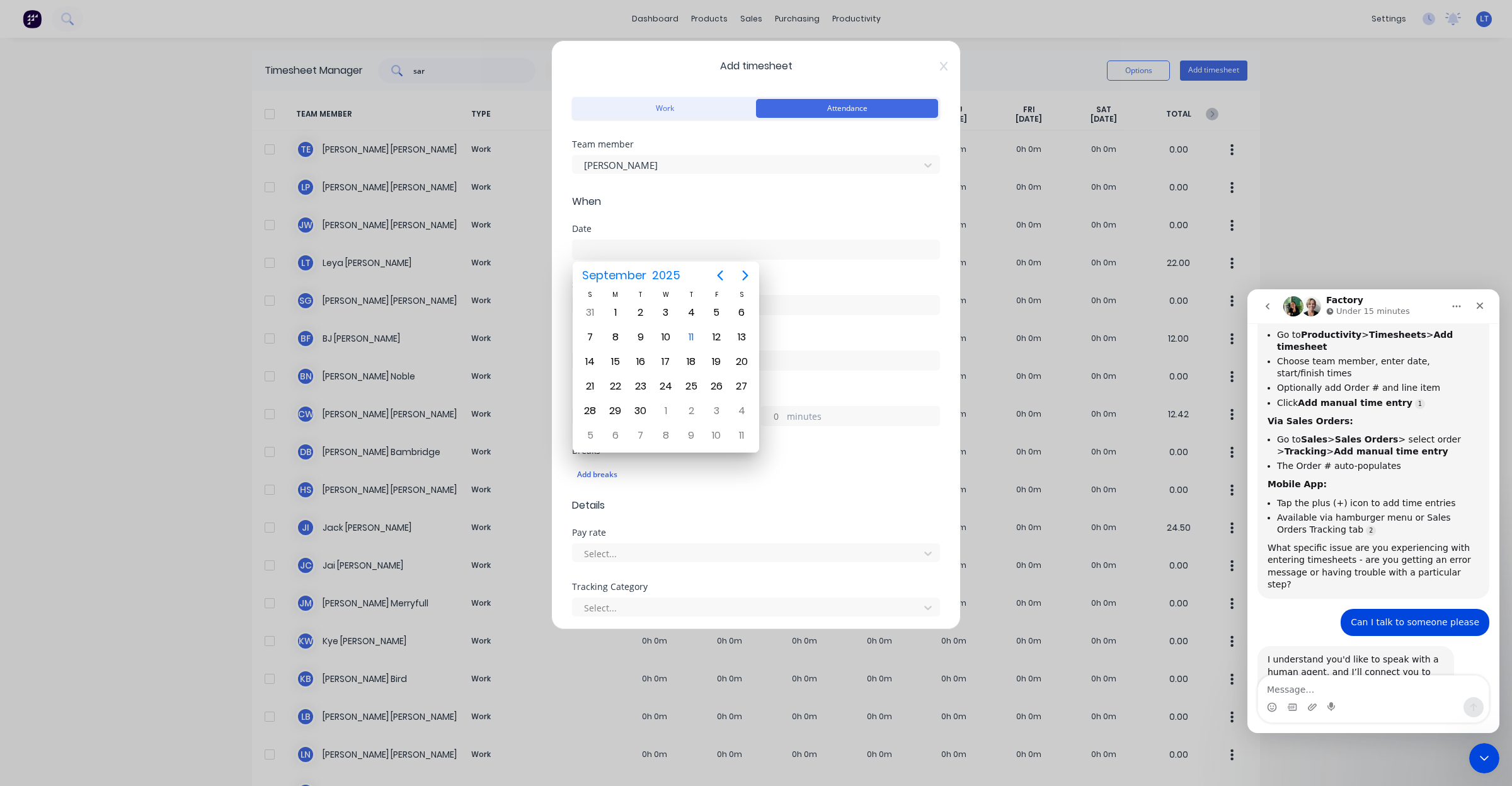
click at [704, 225] on div "Date" at bounding box center [755, 228] width 368 height 8
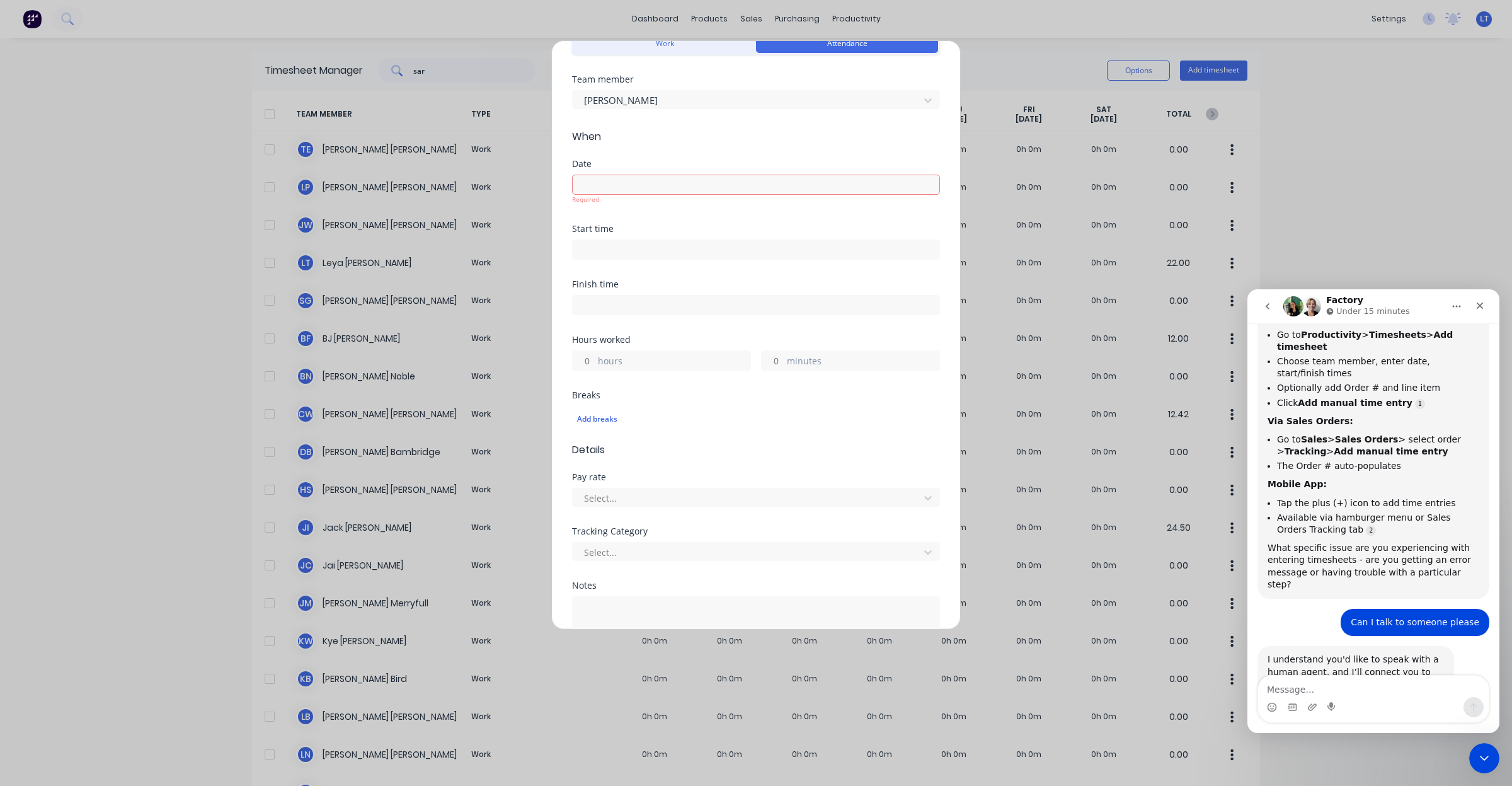
scroll to position [79, 0]
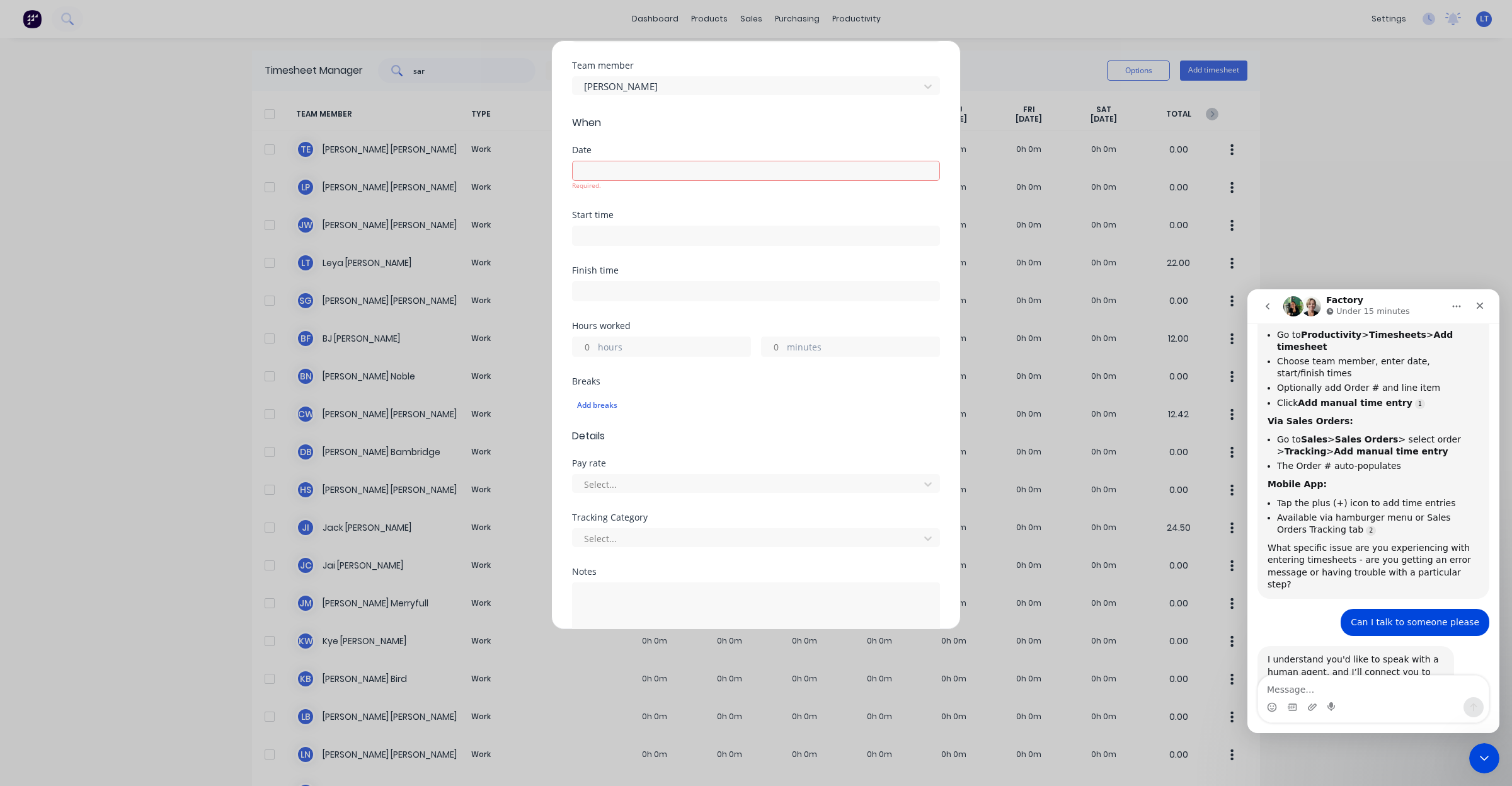
click at [646, 171] on input at bounding box center [756, 170] width 367 height 19
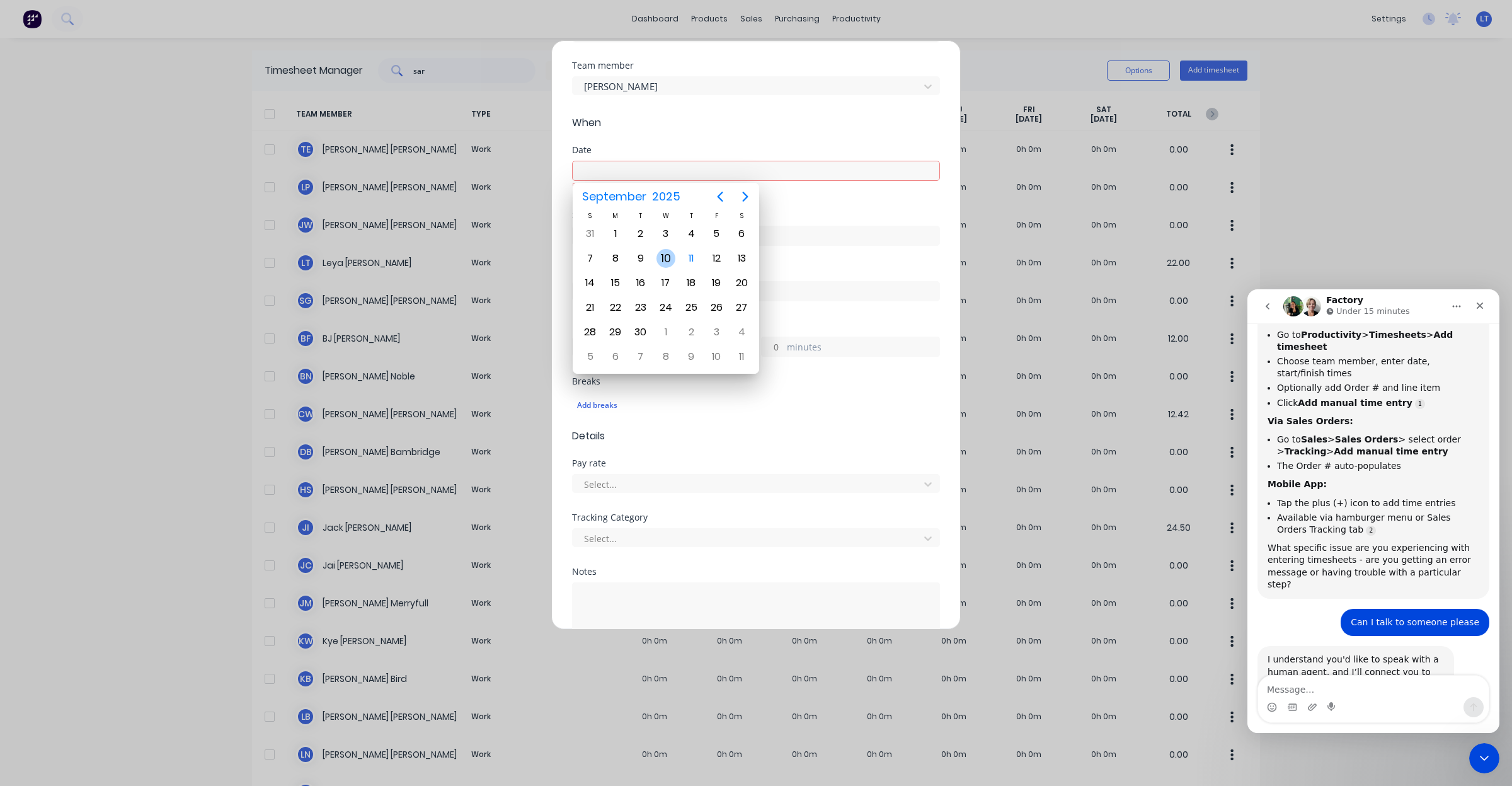
click at [670, 259] on div "10" at bounding box center [665, 258] width 19 height 19
type input "[DATE]"
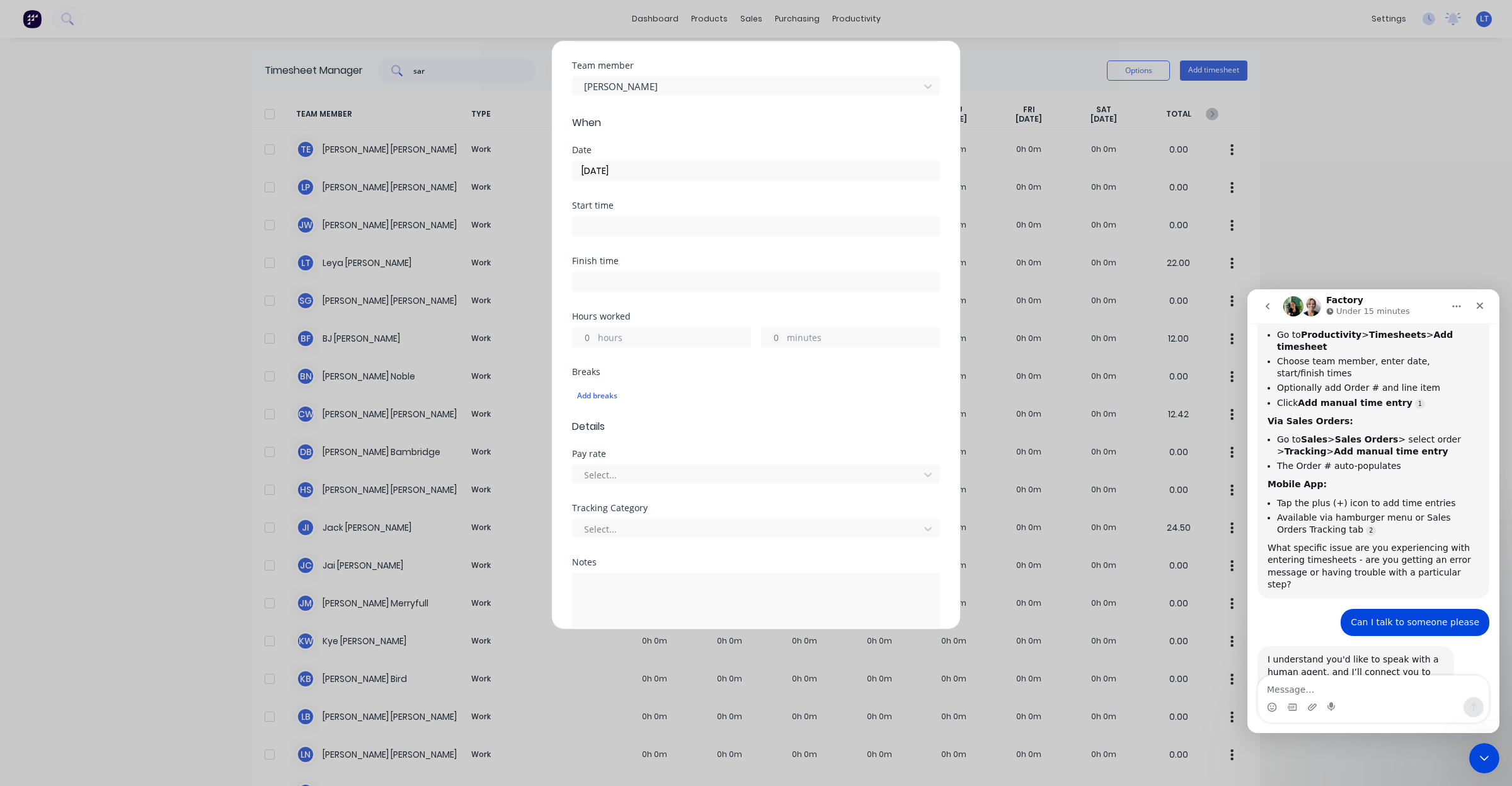
click at [582, 337] on input "hours" at bounding box center [583, 337] width 22 height 19
type input "8"
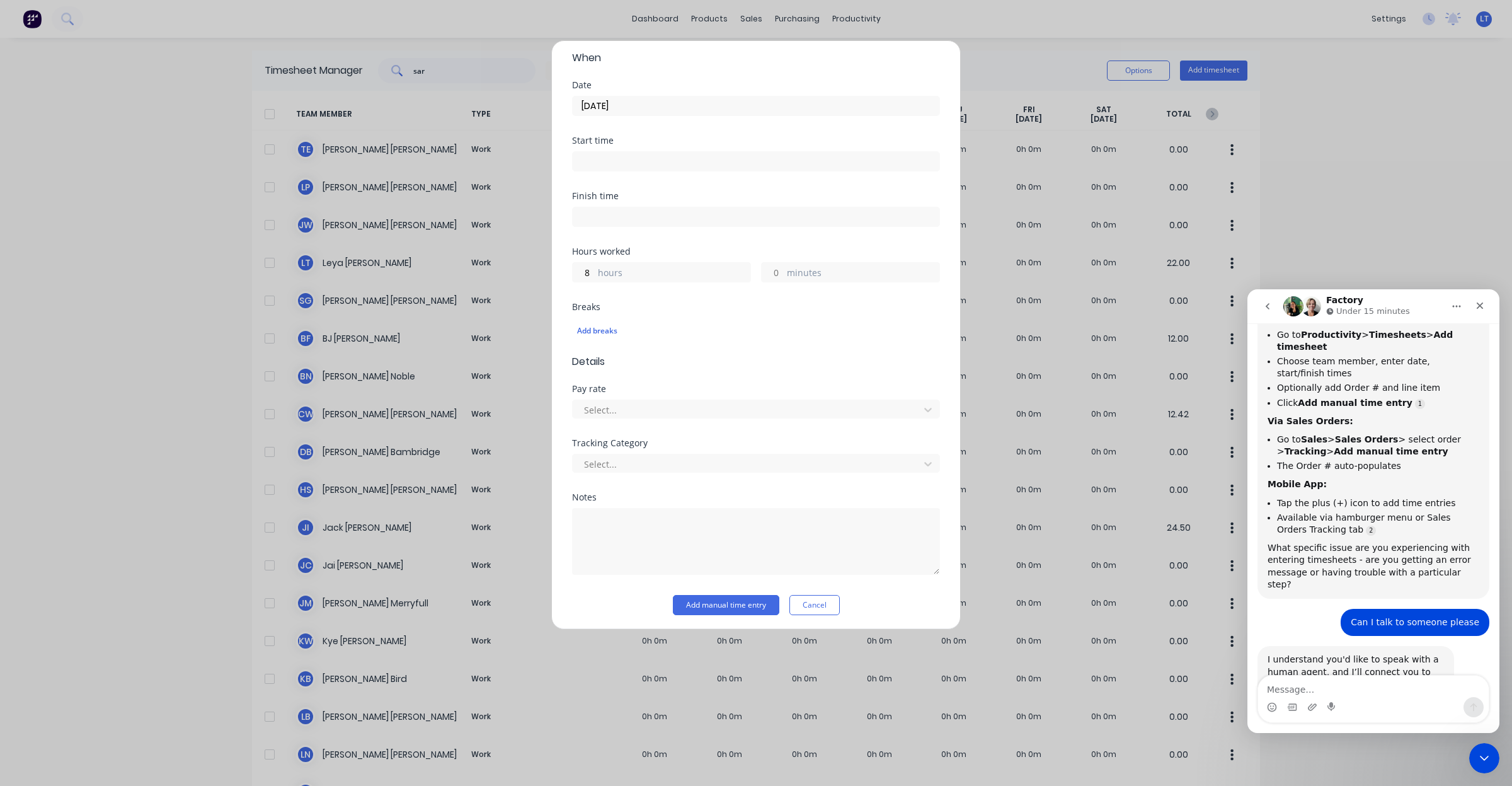
scroll to position [148, 0]
click at [748, 406] on div at bounding box center [748, 406] width 330 height 16
click at [922, 411] on icon at bounding box center [928, 405] width 12 height 12
click at [922, 406] on icon at bounding box center [928, 405] width 12 height 12
click at [928, 379] on div "Add timesheet Work Attendance Team member Sarah Goldsmith When Date 10/09/2025 …" at bounding box center [756, 335] width 410 height 589
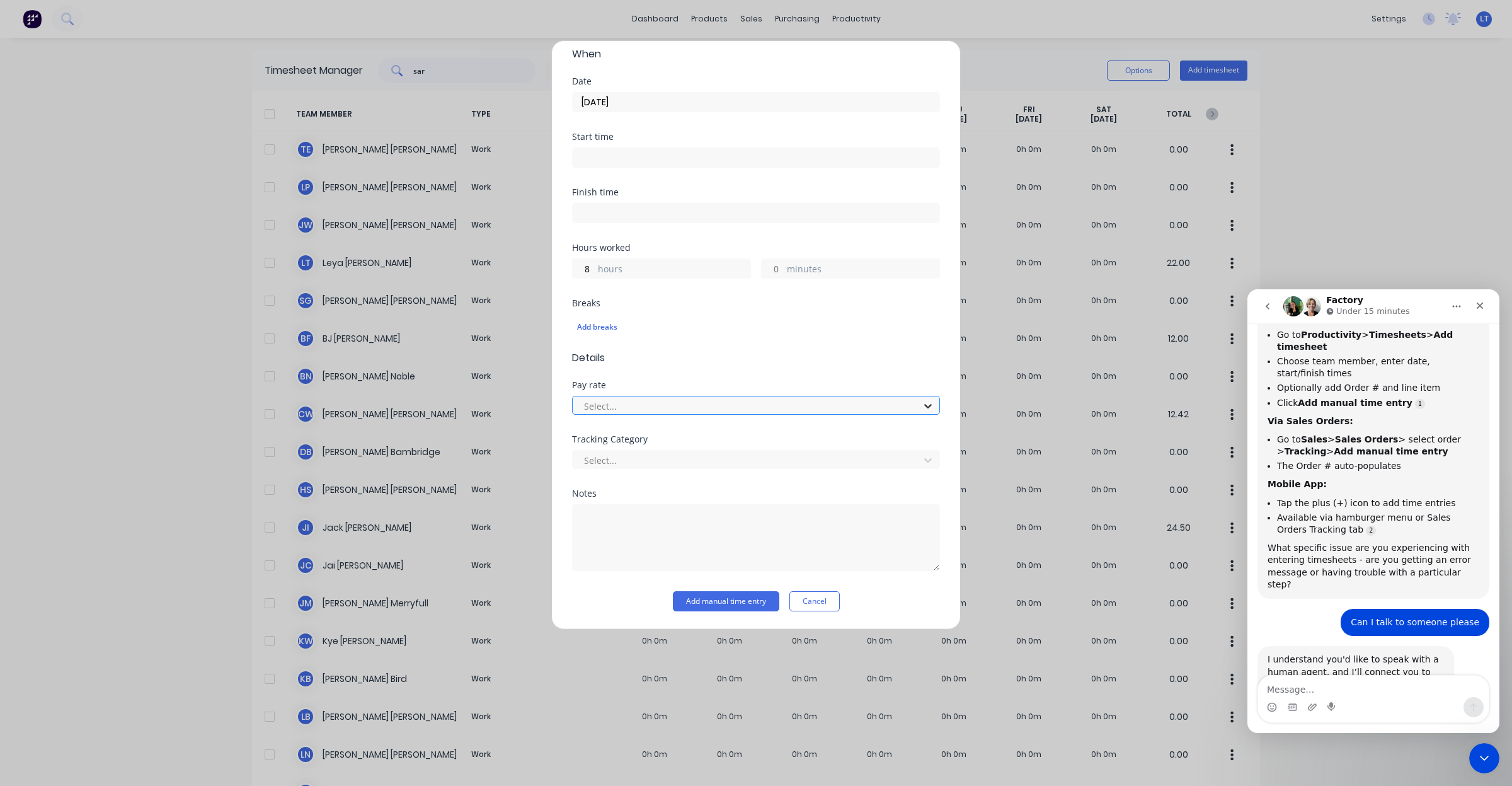
click at [922, 407] on icon at bounding box center [928, 405] width 12 height 12
click at [917, 368] on form "Work Attendance Team member Sarah Goldsmith When Date 10/09/2025 Start time Fin…" at bounding box center [755, 279] width 368 height 665
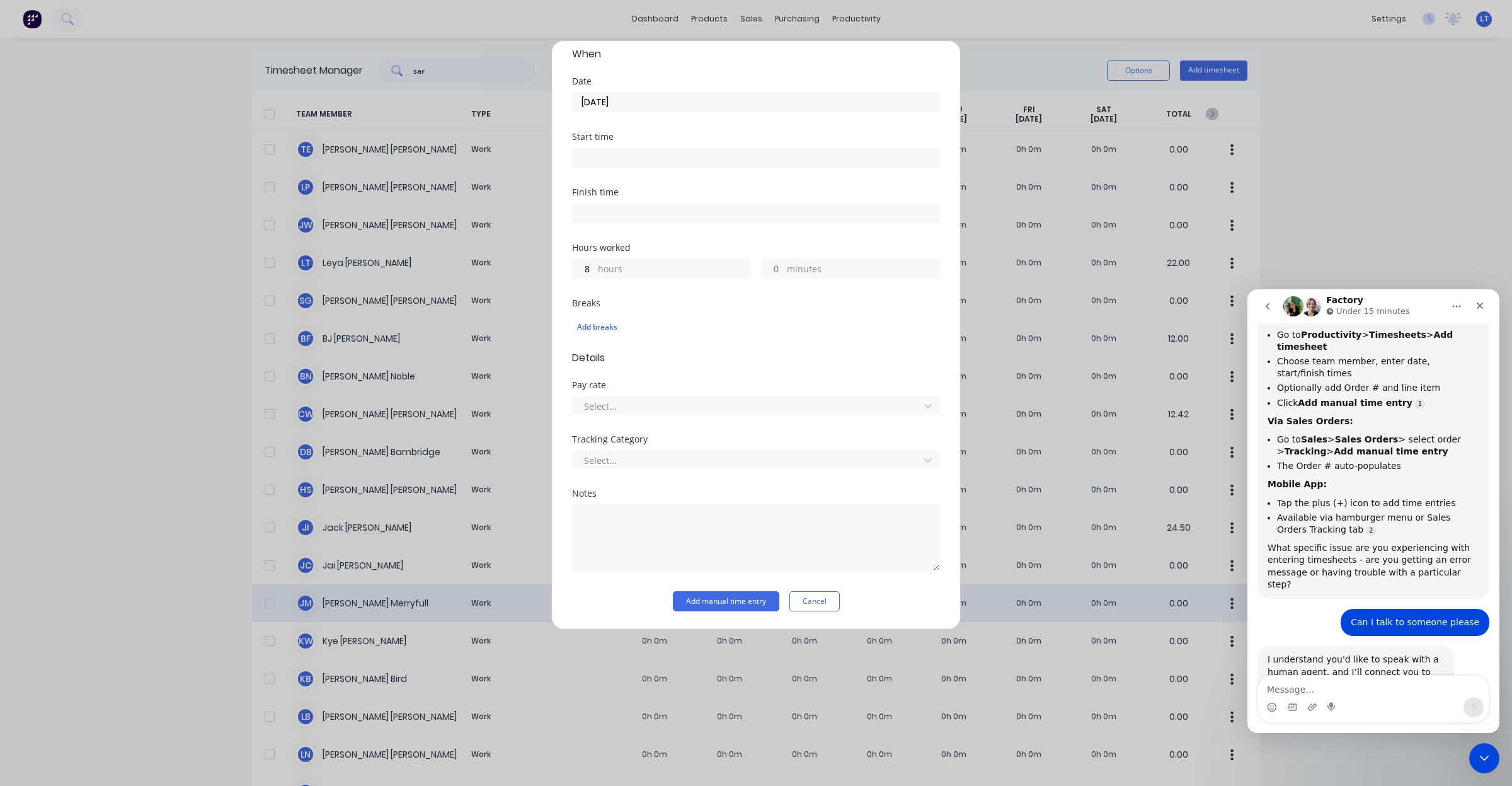
click at [827, 609] on button "Cancel" at bounding box center [815, 601] width 51 height 20
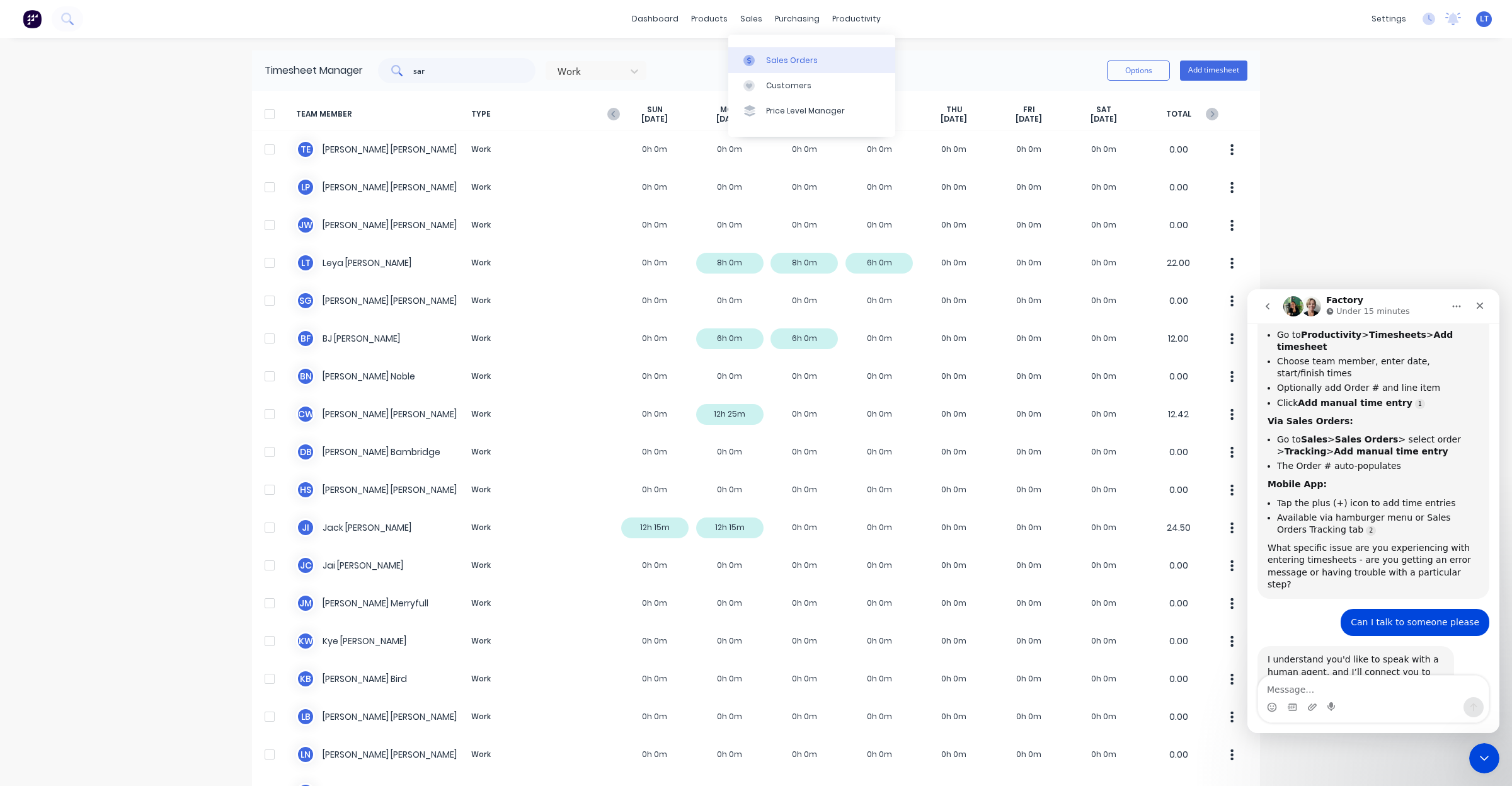
click at [772, 60] on div "Sales Orders" at bounding box center [791, 60] width 51 height 12
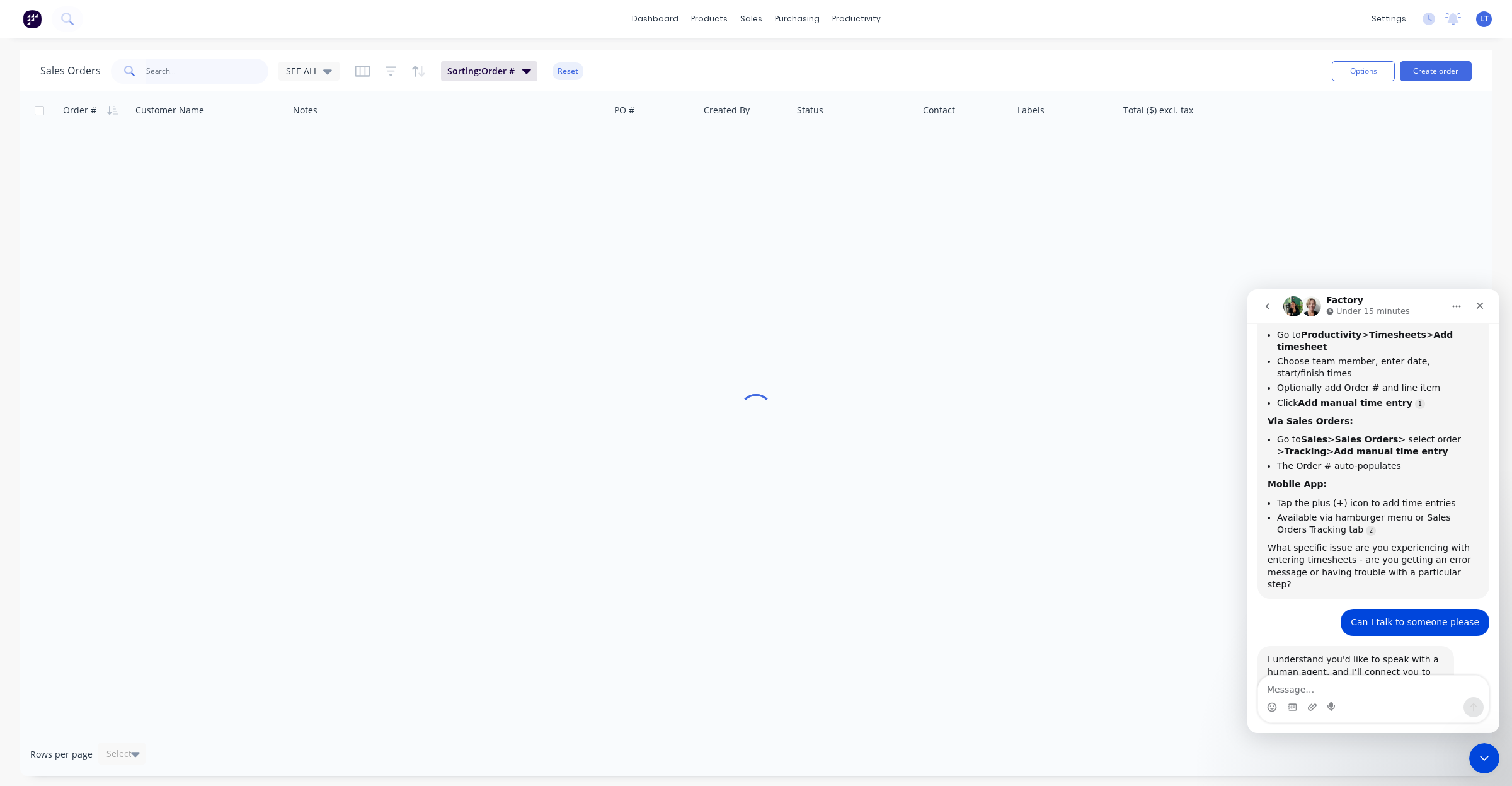
click at [218, 82] on input "text" at bounding box center [207, 71] width 123 height 25
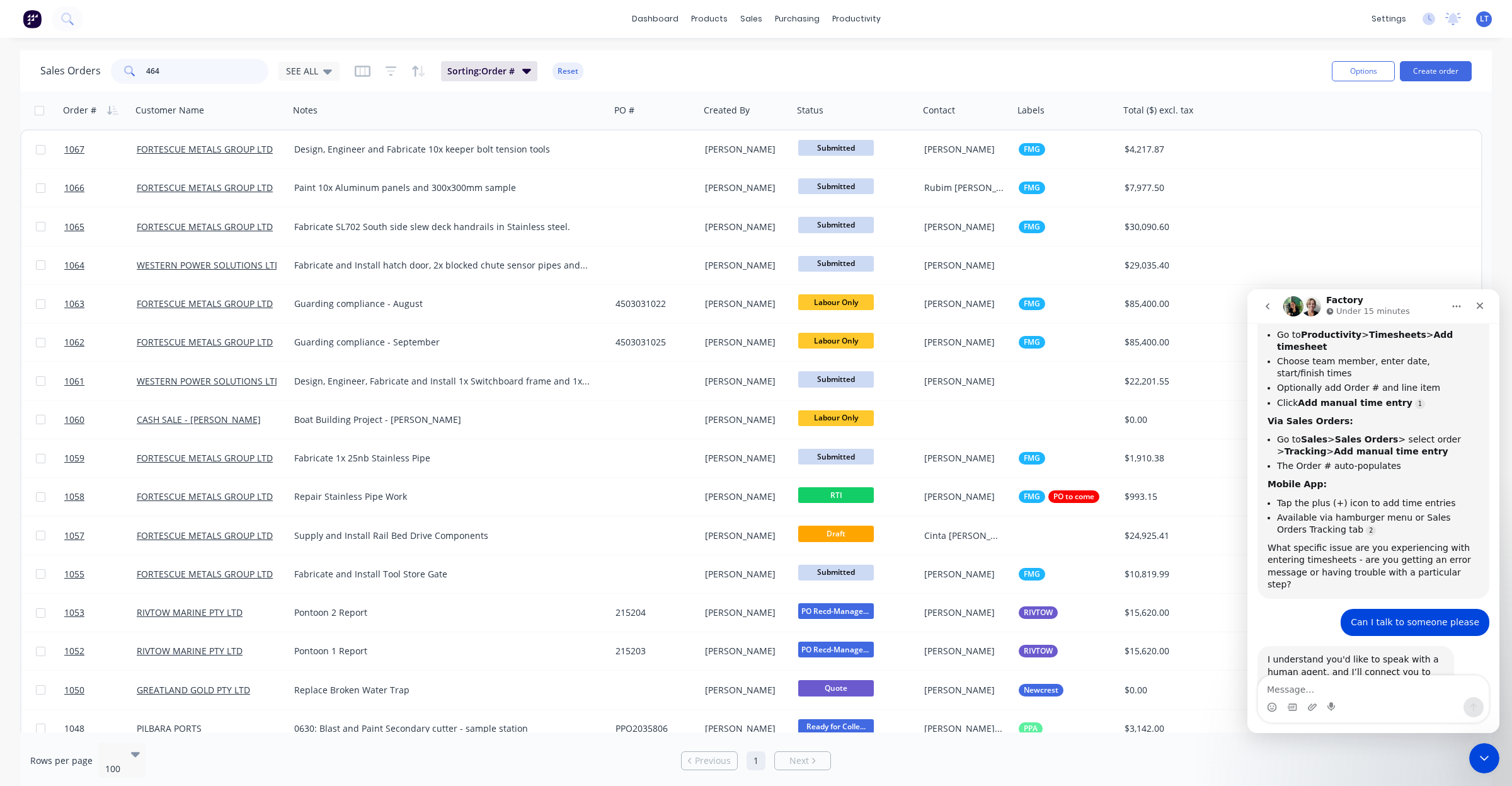
type input "464"
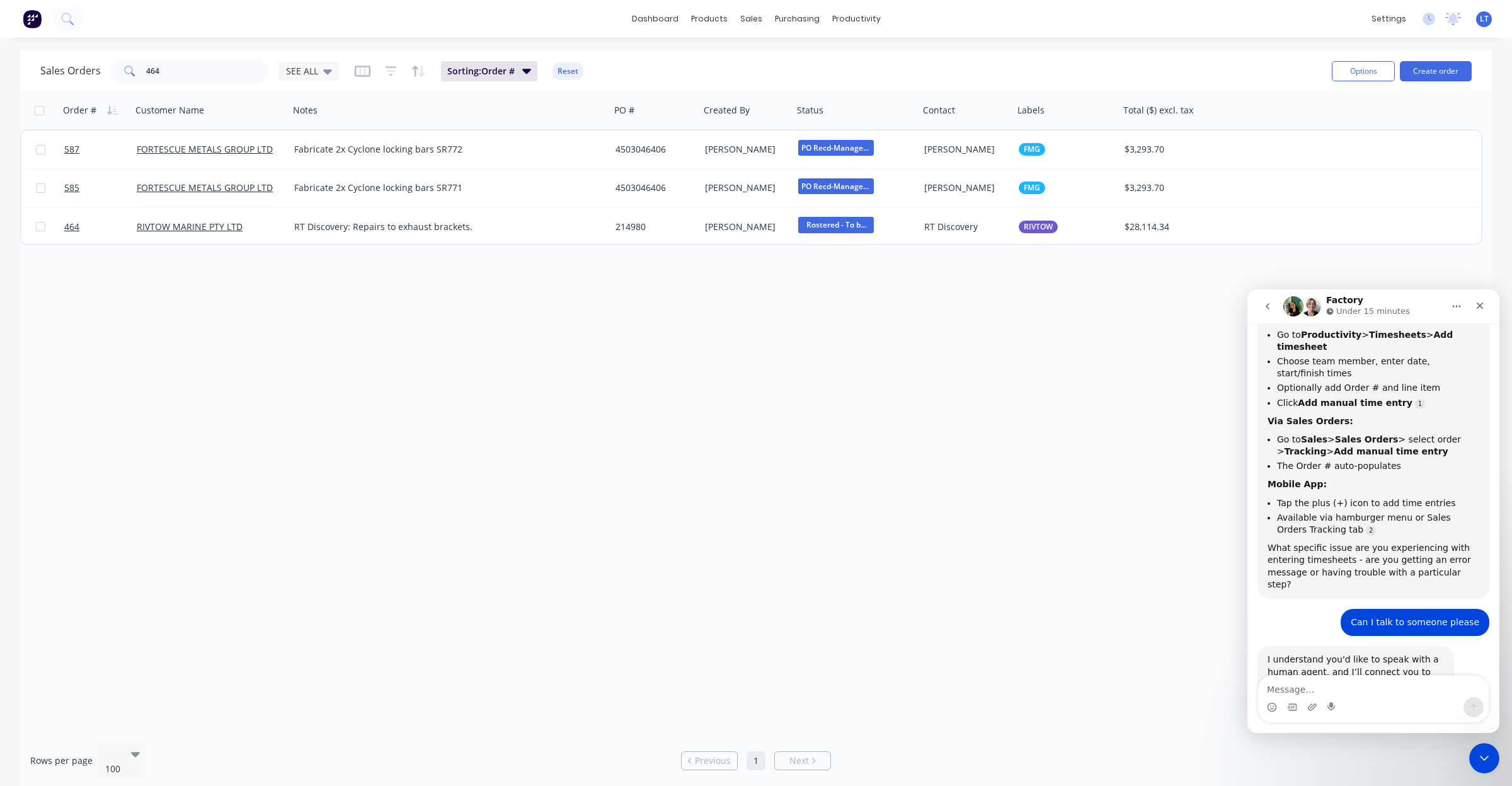
click at [685, 339] on div "Order # Customer Name Notes PO # Created By Status Contact Labels Total ($) exc…" at bounding box center [755, 411] width 1471 height 641
click at [580, 317] on div "Order # Customer Name Notes PO # Created By Status Contact Labels Total ($) exc…" at bounding box center [755, 411] width 1471 height 641
drag, startPoint x: 580, startPoint y: 317, endPoint x: 505, endPoint y: 310, distance: 75.3
click at [505, 310] on div "Order # Customer Name Notes PO # Created By Status Contact Labels Total ($) exc…" at bounding box center [755, 411] width 1471 height 641
click at [697, 325] on div "Order # Customer Name Notes PO # Created By Status Contact Labels Total ($) exc…" at bounding box center [755, 411] width 1471 height 641
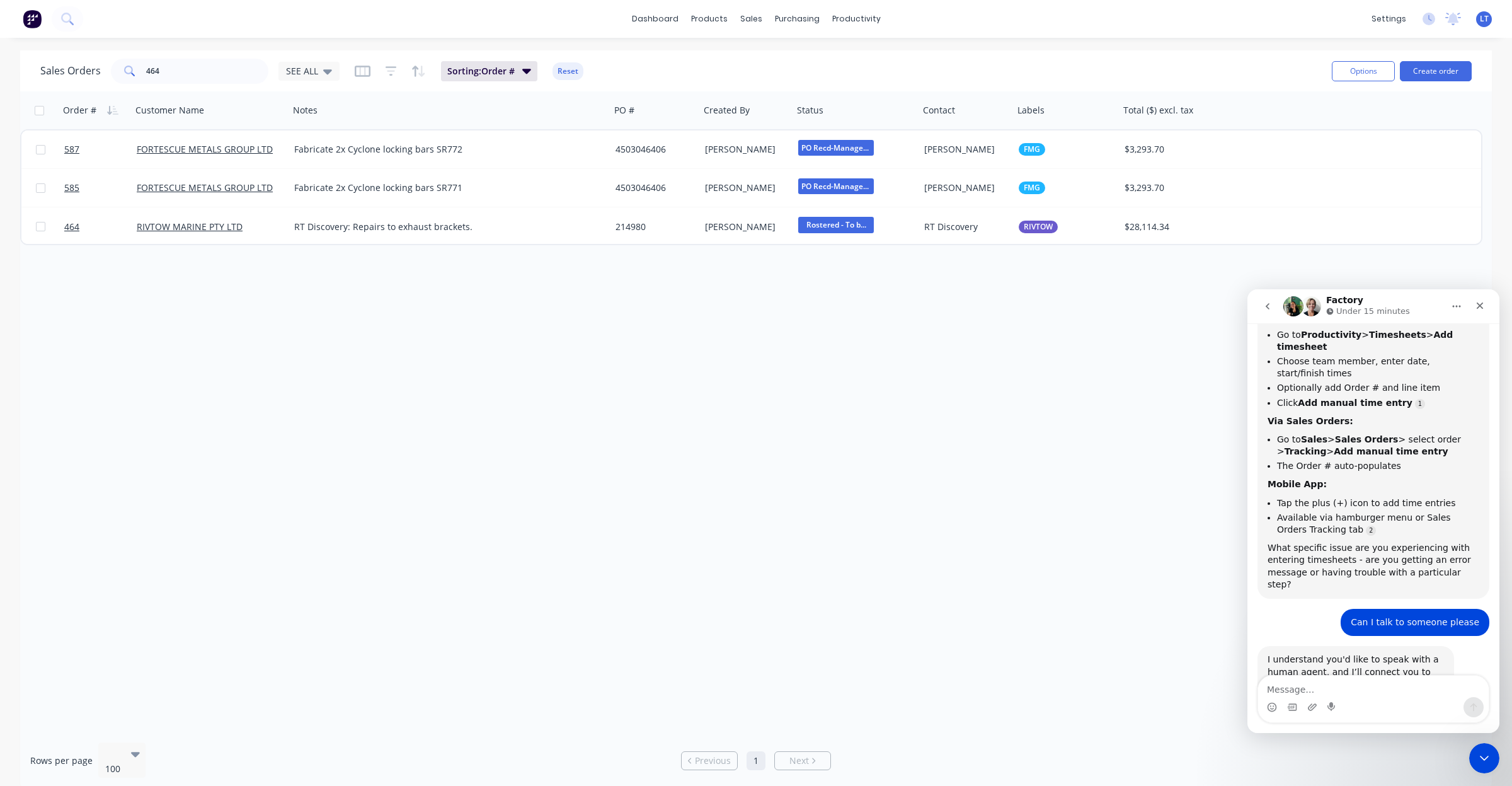
drag, startPoint x: 685, startPoint y: 323, endPoint x: 590, endPoint y: 315, distance: 95.3
click at [590, 315] on div "Order # Customer Name Notes PO # Created By Status Contact Labels Total ($) exc…" at bounding box center [755, 411] width 1471 height 641
click at [819, 325] on div "Order # Customer Name Notes PO # Created By Status Contact Labels Total ($) exc…" at bounding box center [755, 411] width 1471 height 641
drag, startPoint x: 819, startPoint y: 325, endPoint x: 891, endPoint y: 104, distance: 232.4
click at [781, 325] on div "Order # Customer Name Notes PO # Created By Status Contact Labels Total ($) exc…" at bounding box center [755, 411] width 1471 height 641
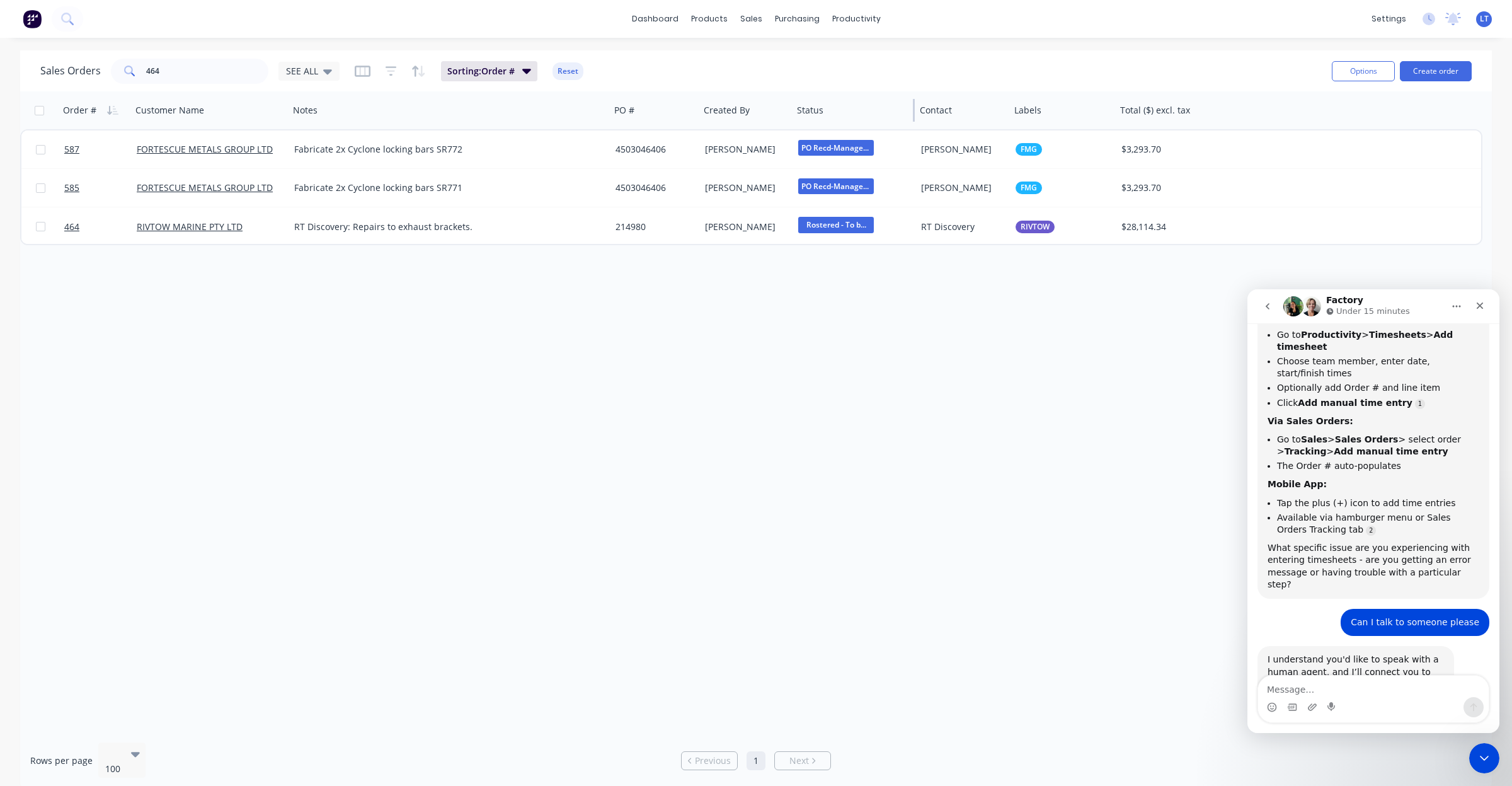
drag, startPoint x: 916, startPoint y: 107, endPoint x: 913, endPoint y: 120, distance: 13.3
click at [913, 120] on div at bounding box center [913, 111] width 2 height 23
drag, startPoint x: 867, startPoint y: 325, endPoint x: 754, endPoint y: 323, distance: 113.0
click at [754, 323] on div "Order # Customer Name Notes PO # Created By Status Contact Labels Total ($) exc…" at bounding box center [755, 411] width 1471 height 641
click at [814, 320] on div "Order # Customer Name Notes PO # Created By Status Contact Labels Total ($) exc…" at bounding box center [755, 411] width 1471 height 641
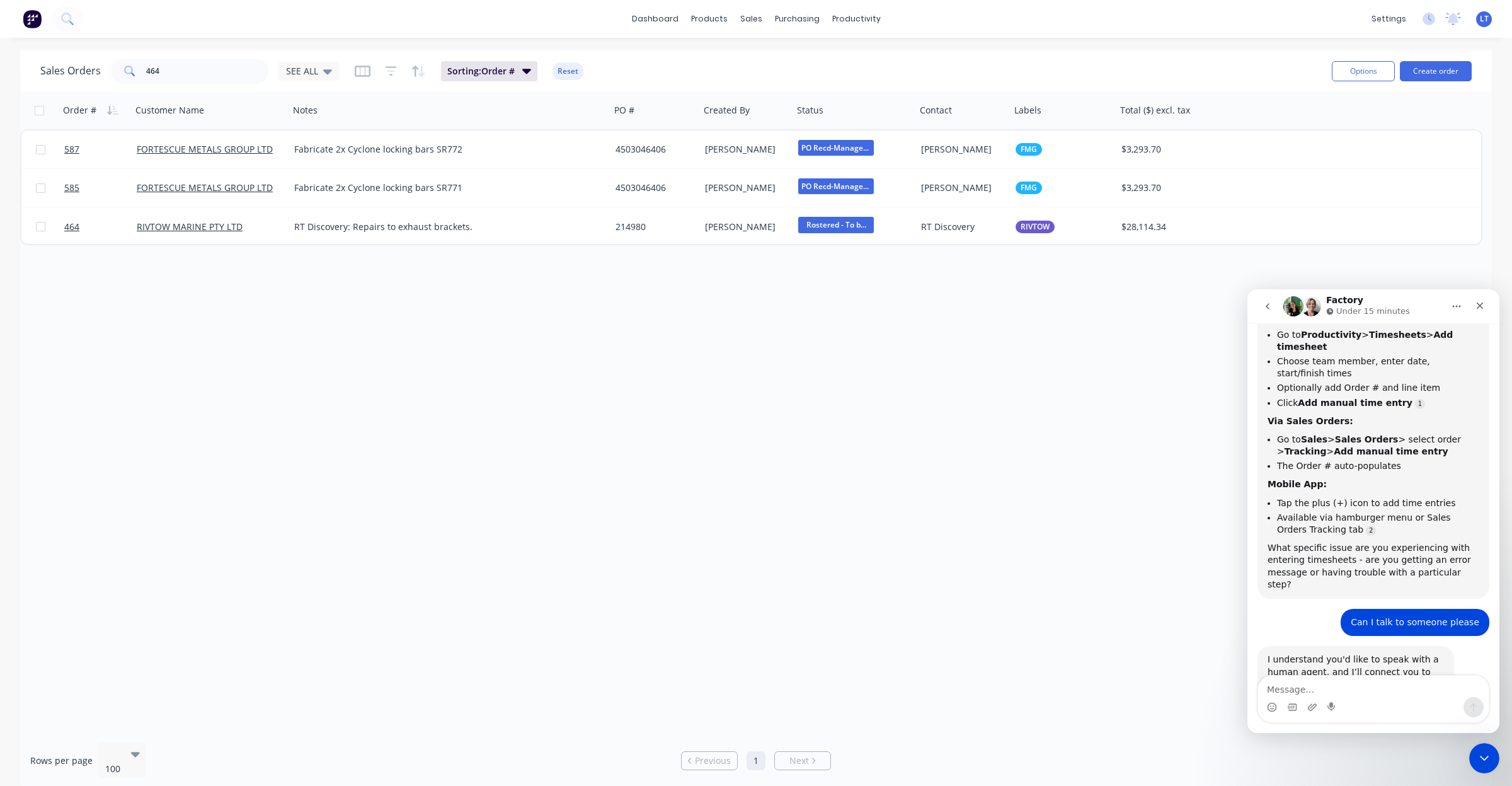
drag, startPoint x: 814, startPoint y: 320, endPoint x: 783, endPoint y: 308, distance: 33.2
click at [783, 310] on div "Order # Customer Name Notes PO # Created By Status Contact Labels Total ($) exc…" at bounding box center [755, 411] width 1471 height 641
drag, startPoint x: 778, startPoint y: 418, endPoint x: 699, endPoint y: 421, distance: 79.1
click at [699, 421] on div "Order # Customer Name Notes PO # Created By Status Contact Labels Total ($) exc…" at bounding box center [755, 411] width 1471 height 641
click at [769, 421] on div "Order # Customer Name Notes PO # Created By Status Contact Labels Total ($) exc…" at bounding box center [755, 411] width 1471 height 641
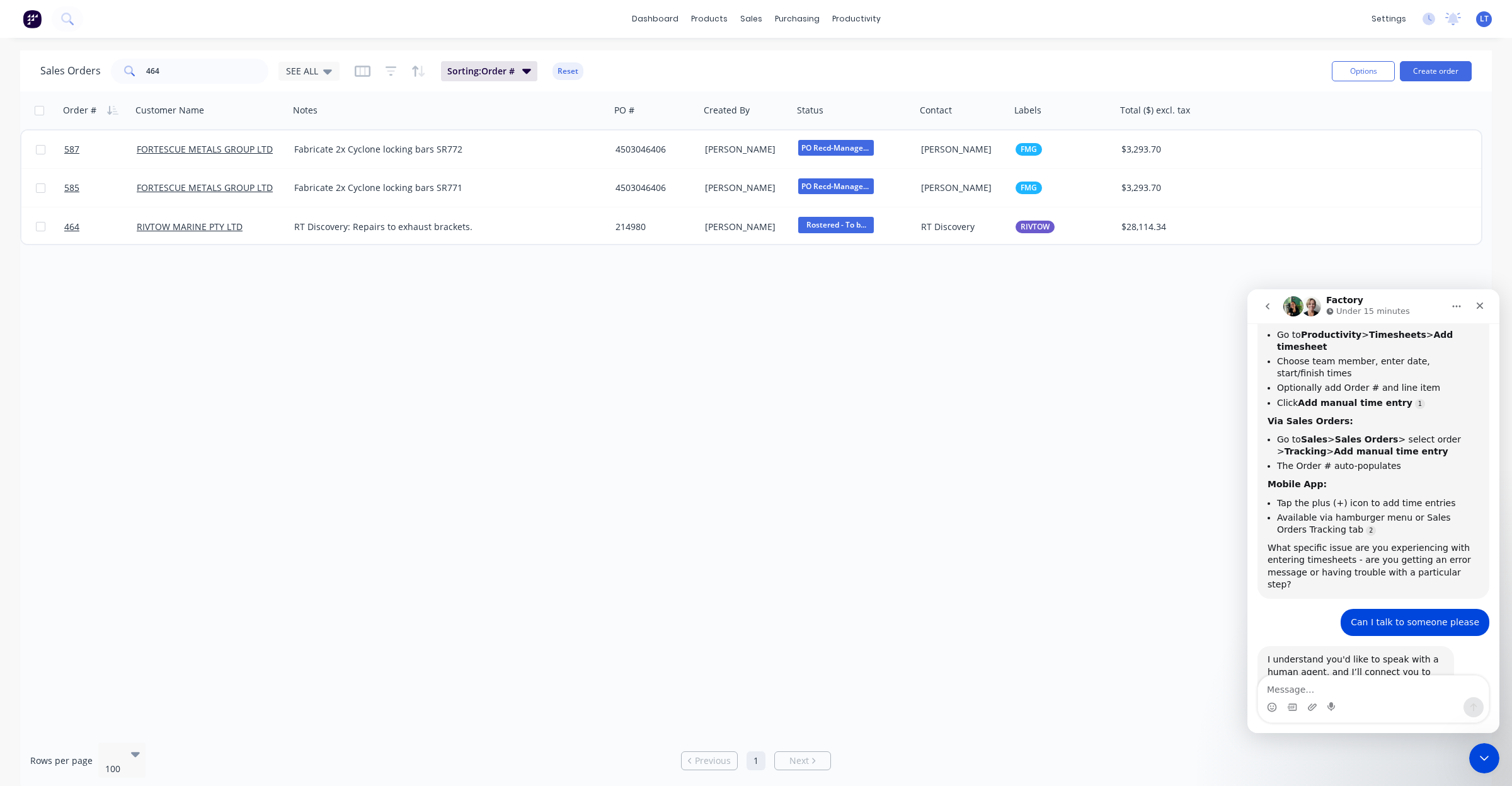
drag, startPoint x: 766, startPoint y: 420, endPoint x: 677, endPoint y: 417, distance: 89.1
click at [677, 417] on div "Order # Customer Name Notes PO # Created By Status Contact Labels Total ($) exc…" at bounding box center [755, 411] width 1471 height 641
click at [744, 410] on div "Order # Customer Name Notes PO # Created By Status Contact Labels Total ($) exc…" at bounding box center [755, 411] width 1471 height 641
click at [870, 29] on div "dashboard products sales purchasing productivity dashboard products Product Cat…" at bounding box center [756, 18] width 1512 height 38
click at [870, 20] on div "productivity" at bounding box center [857, 18] width 61 height 19
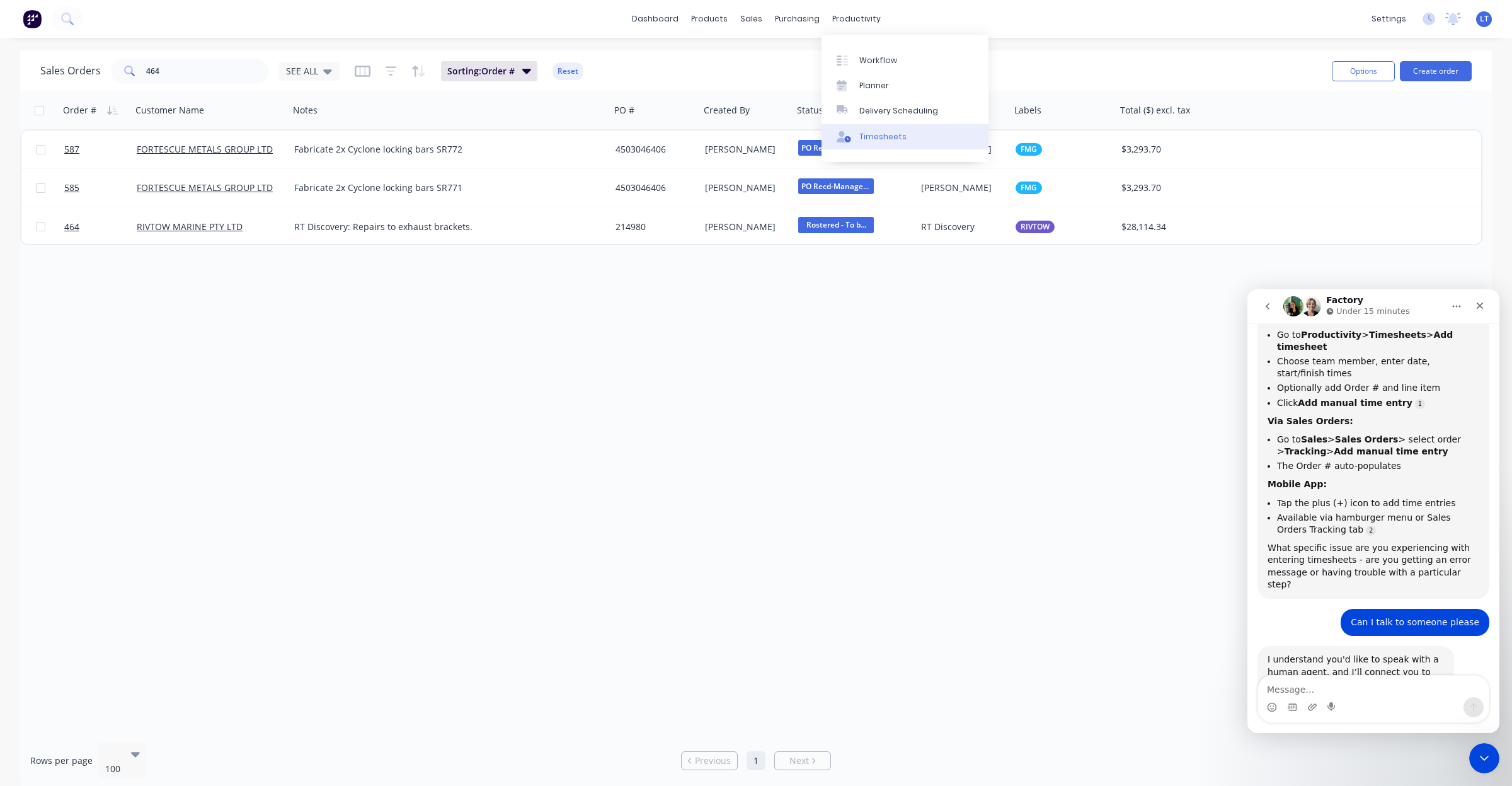
click at [867, 134] on div "Timesheets" at bounding box center [883, 137] width 48 height 12
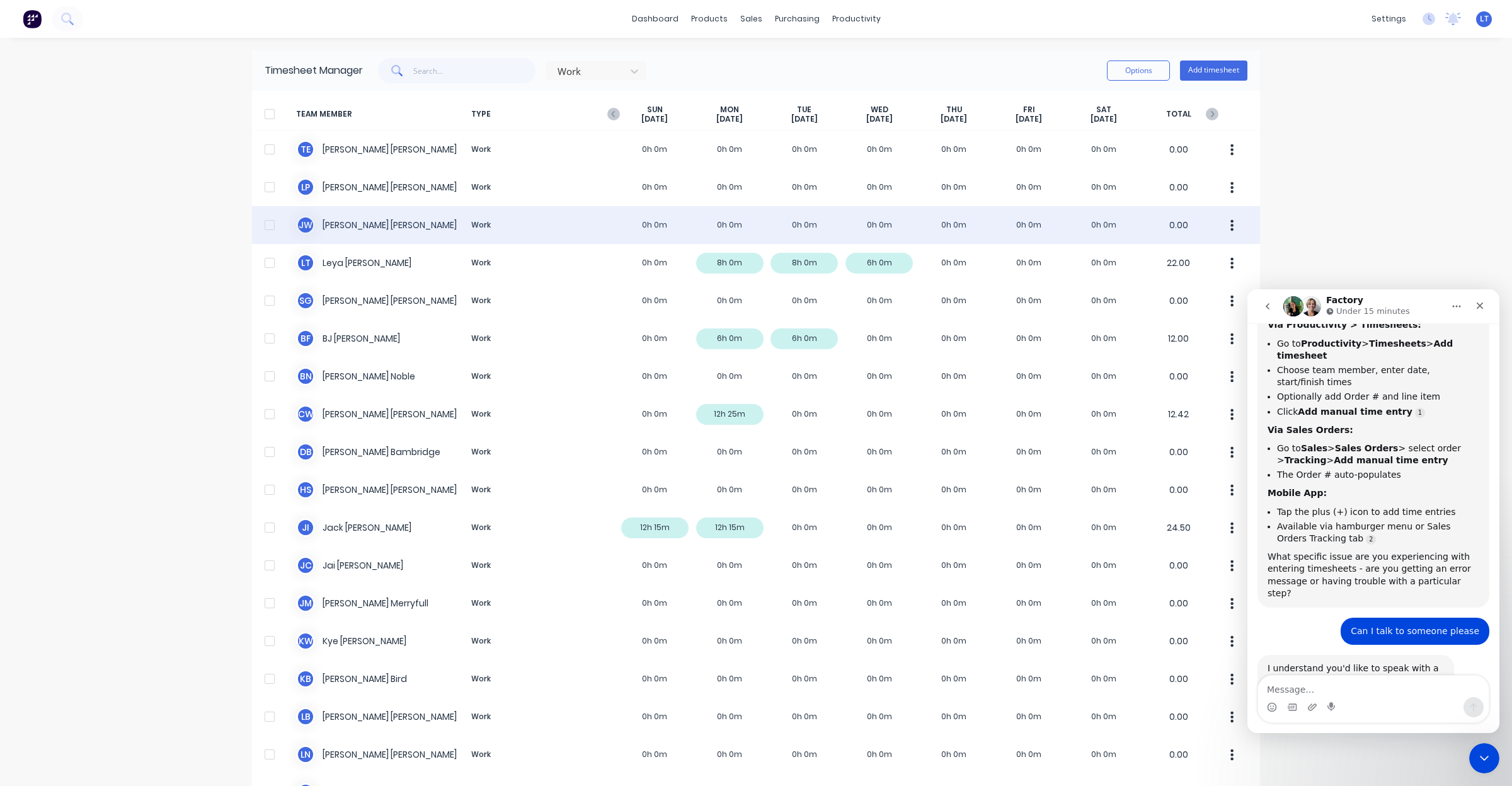
scroll to position [833, 0]
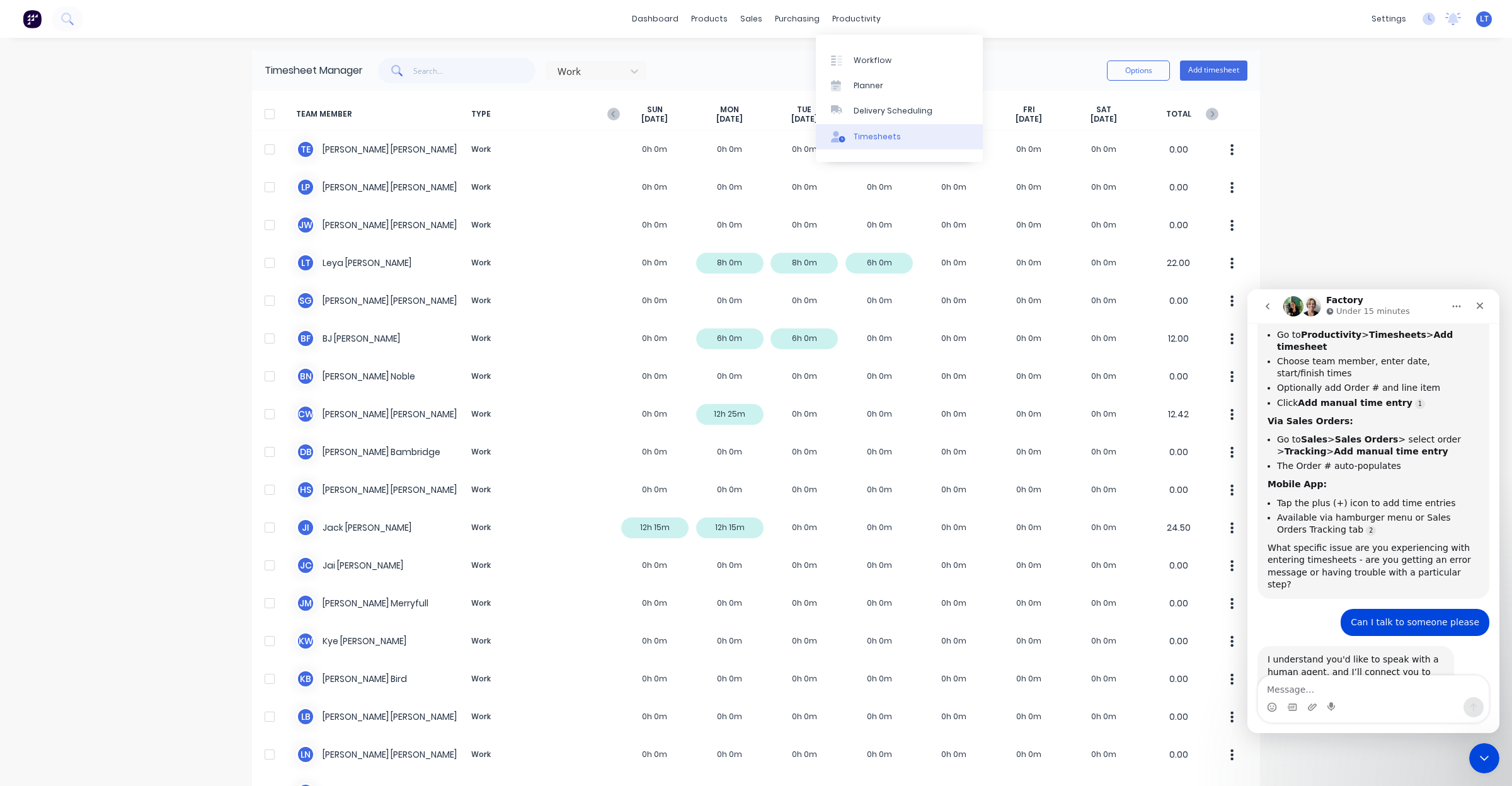
click at [879, 133] on div "Timesheets" at bounding box center [877, 137] width 48 height 12
click at [1196, 71] on button "Add timesheet" at bounding box center [1213, 71] width 68 height 20
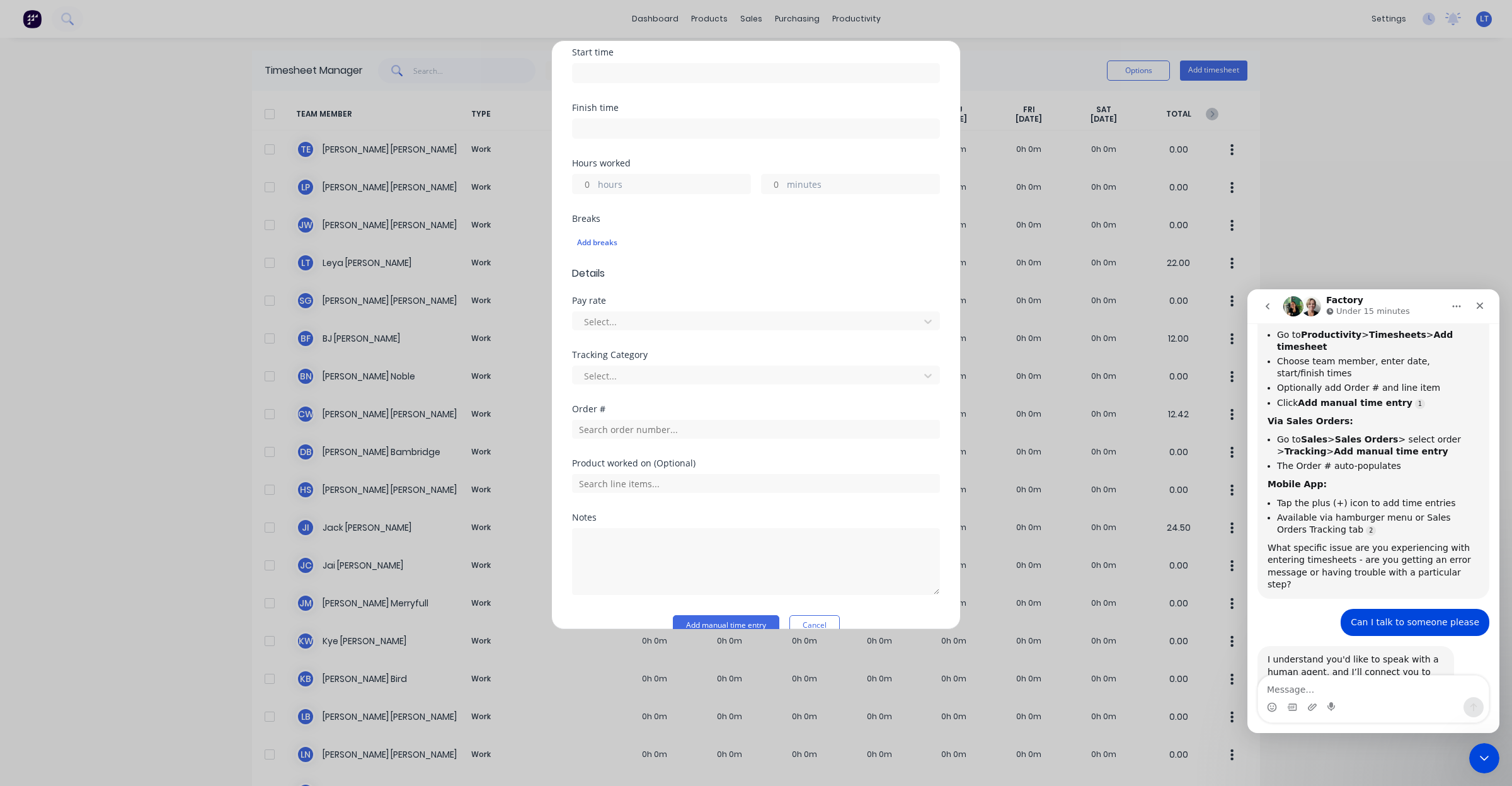
scroll to position [236, 0]
click at [810, 315] on div at bounding box center [748, 317] width 330 height 16
click at [810, 312] on div at bounding box center [748, 317] width 330 height 16
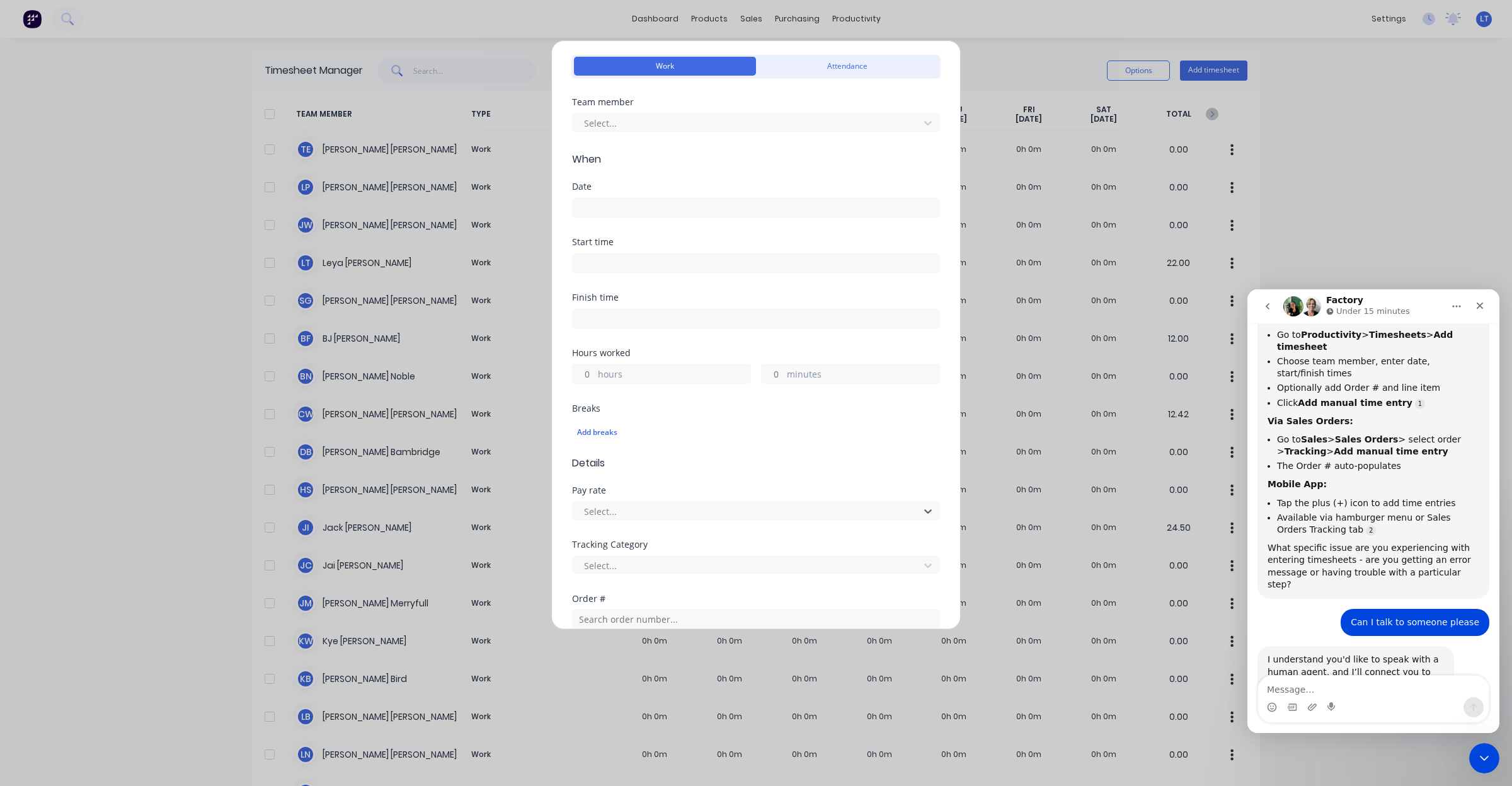
scroll to position [0, 0]
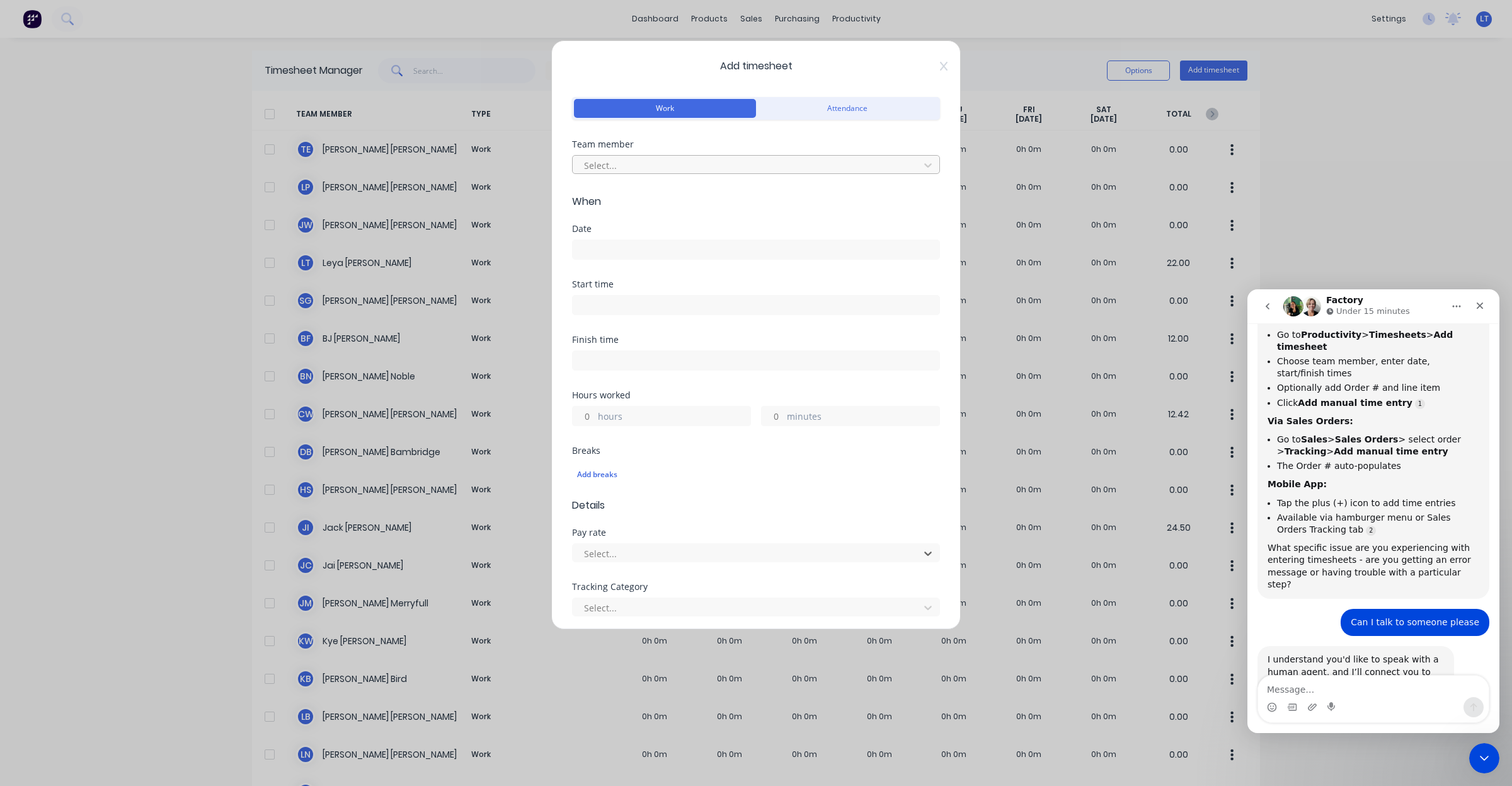
click at [669, 161] on div at bounding box center [748, 165] width 330 height 16
type input "sara"
click at [669, 193] on div "[PERSON_NAME]" at bounding box center [750, 193] width 356 height 23
drag, startPoint x: 691, startPoint y: 197, endPoint x: 678, endPoint y: 193, distance: 13.6
click at [659, 197] on span "When" at bounding box center [755, 202] width 368 height 15
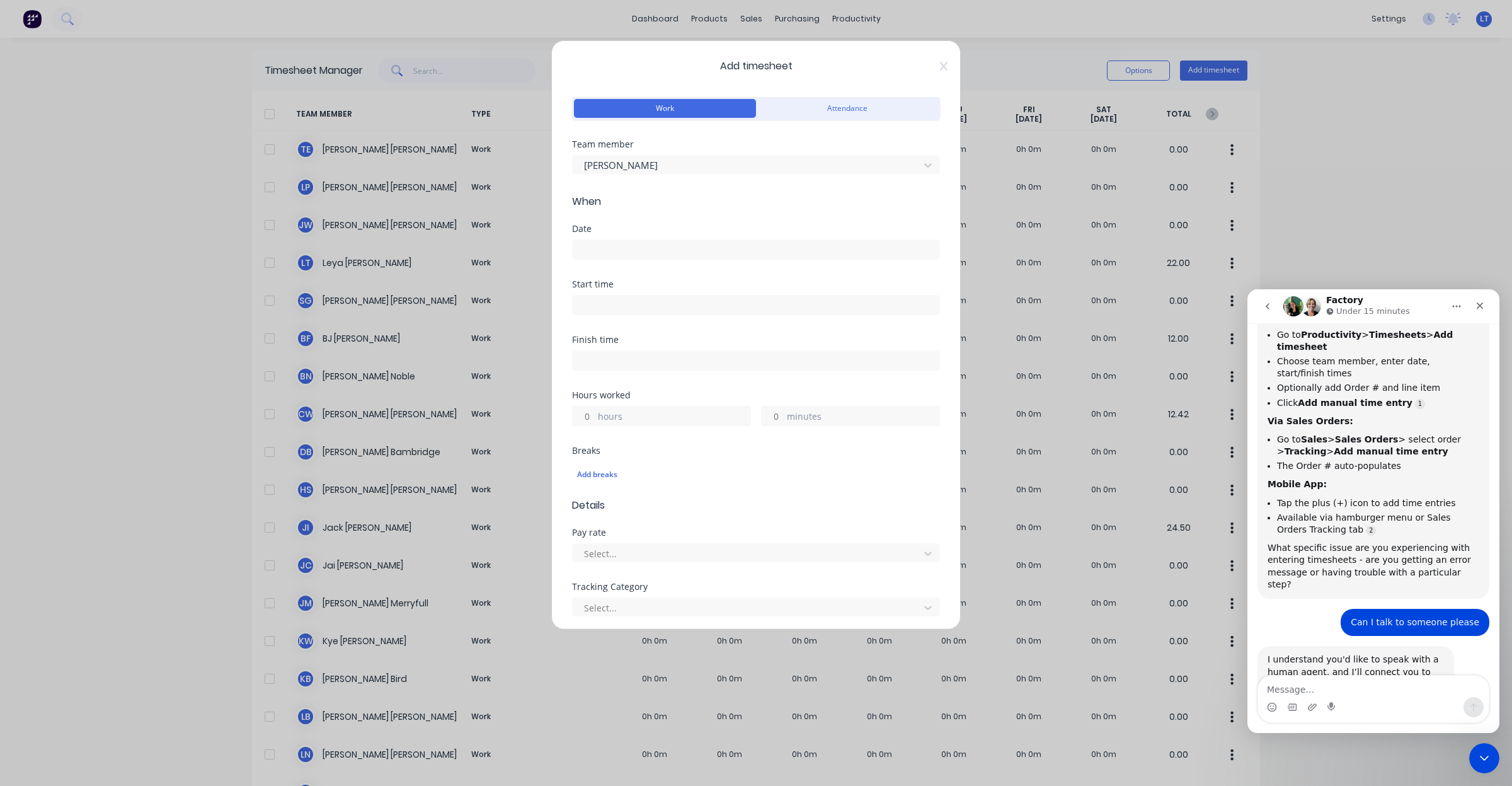
drag, startPoint x: 728, startPoint y: 193, endPoint x: 697, endPoint y: 194, distance: 31.0
click at [684, 194] on span "When" at bounding box center [755, 202] width 368 height 15
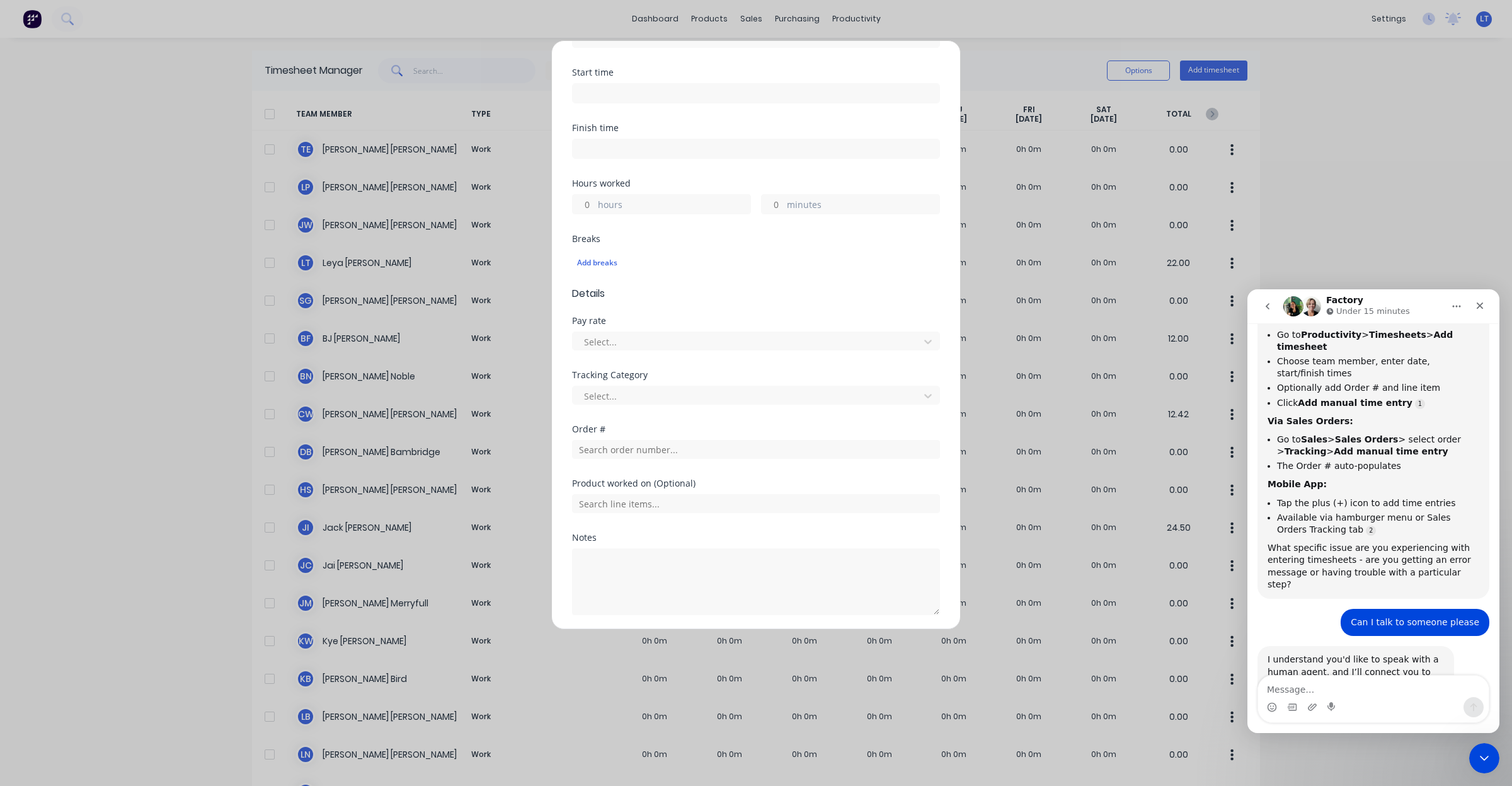
scroll to position [256, 0]
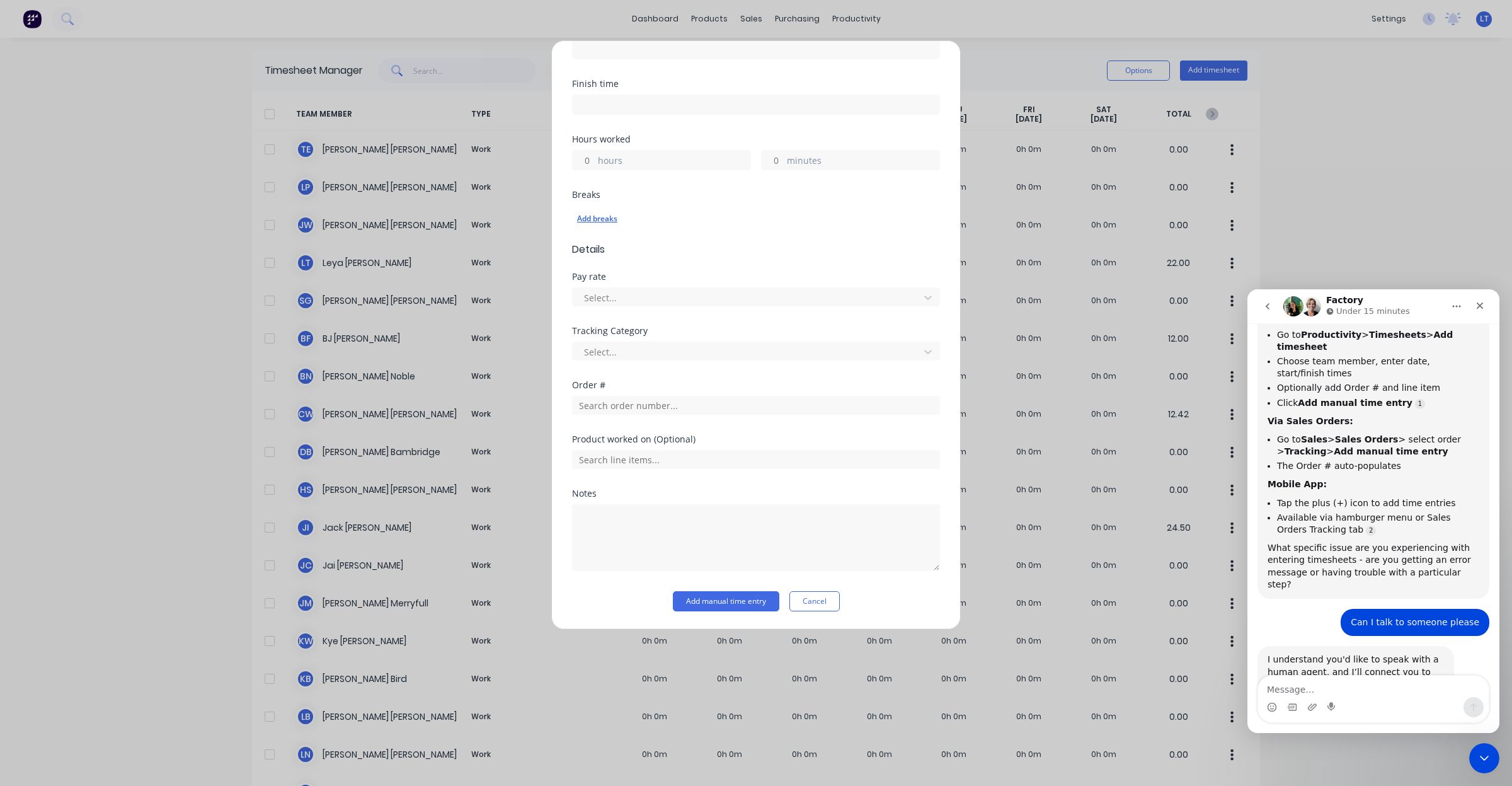
click at [611, 219] on div "Add breaks" at bounding box center [756, 218] width 358 height 16
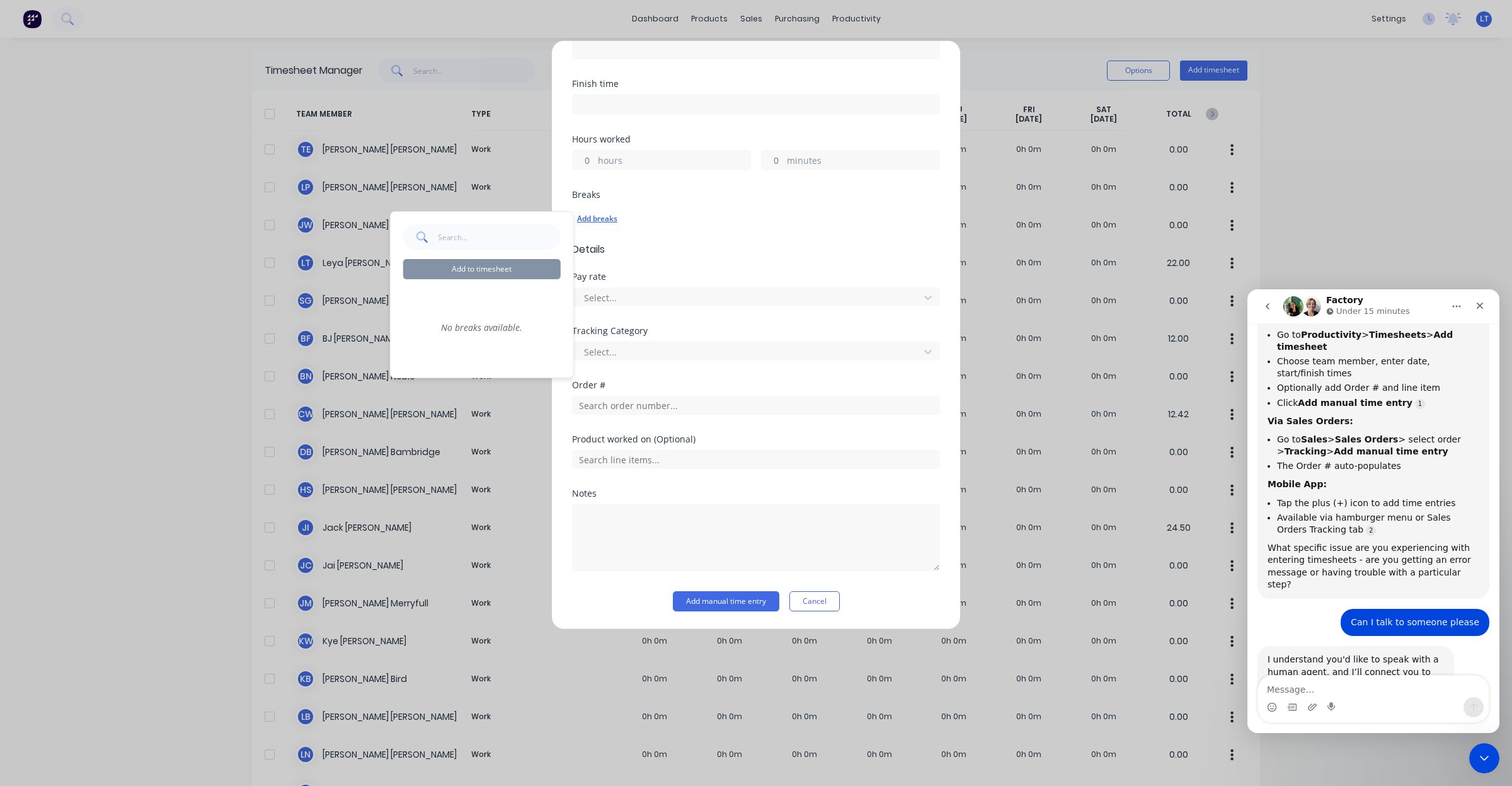
click at [737, 220] on div "Add breaks" at bounding box center [756, 218] width 358 height 16
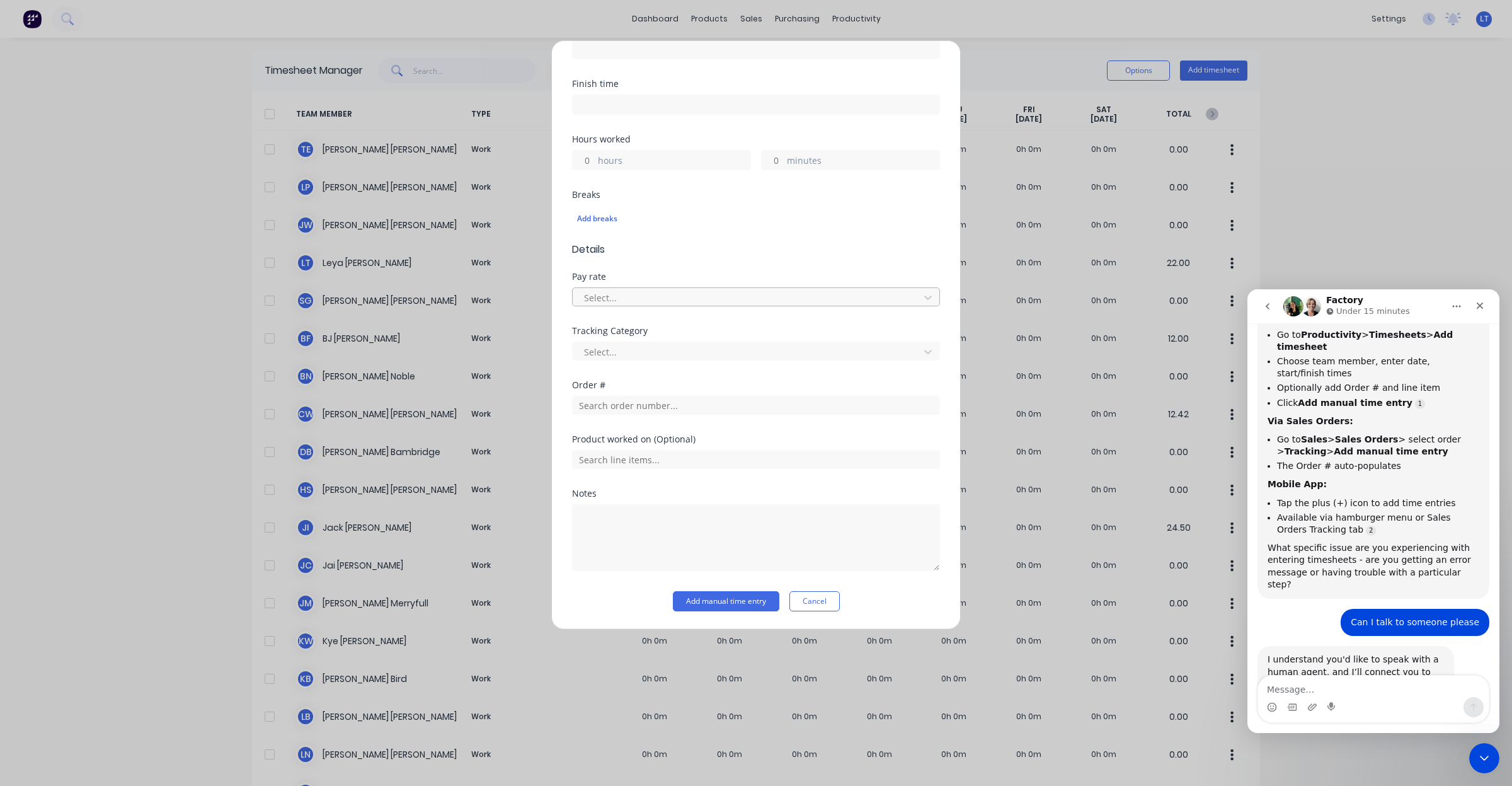
click at [710, 294] on div at bounding box center [748, 298] width 330 height 16
click at [756, 289] on div "Select..." at bounding box center [748, 297] width 338 height 19
click at [748, 347] on div at bounding box center [748, 352] width 330 height 16
click at [753, 348] on div at bounding box center [748, 352] width 330 height 16
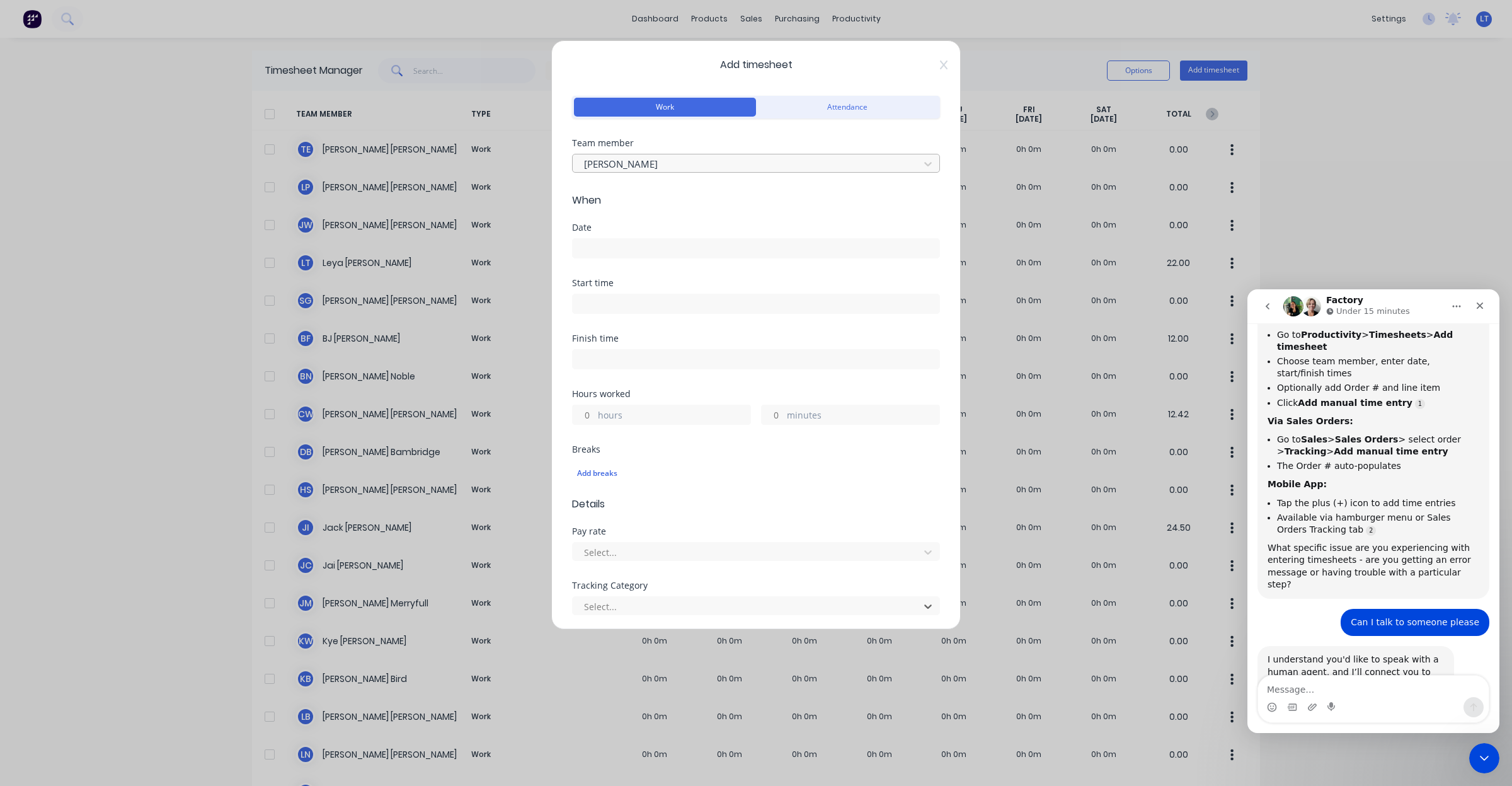
scroll to position [0, 0]
click at [824, 108] on button "Attendance" at bounding box center [847, 108] width 182 height 19
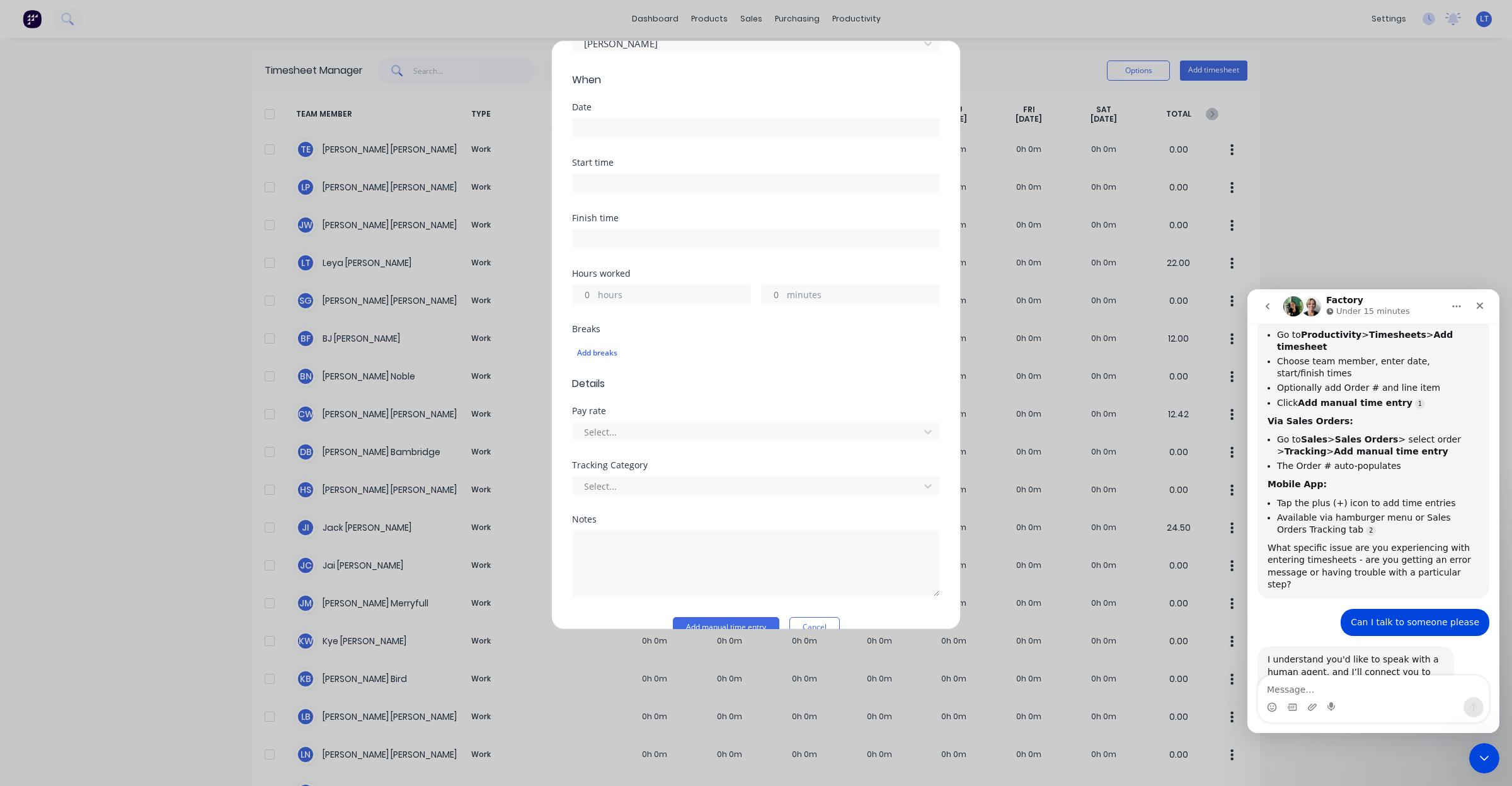
scroll to position [148, 0]
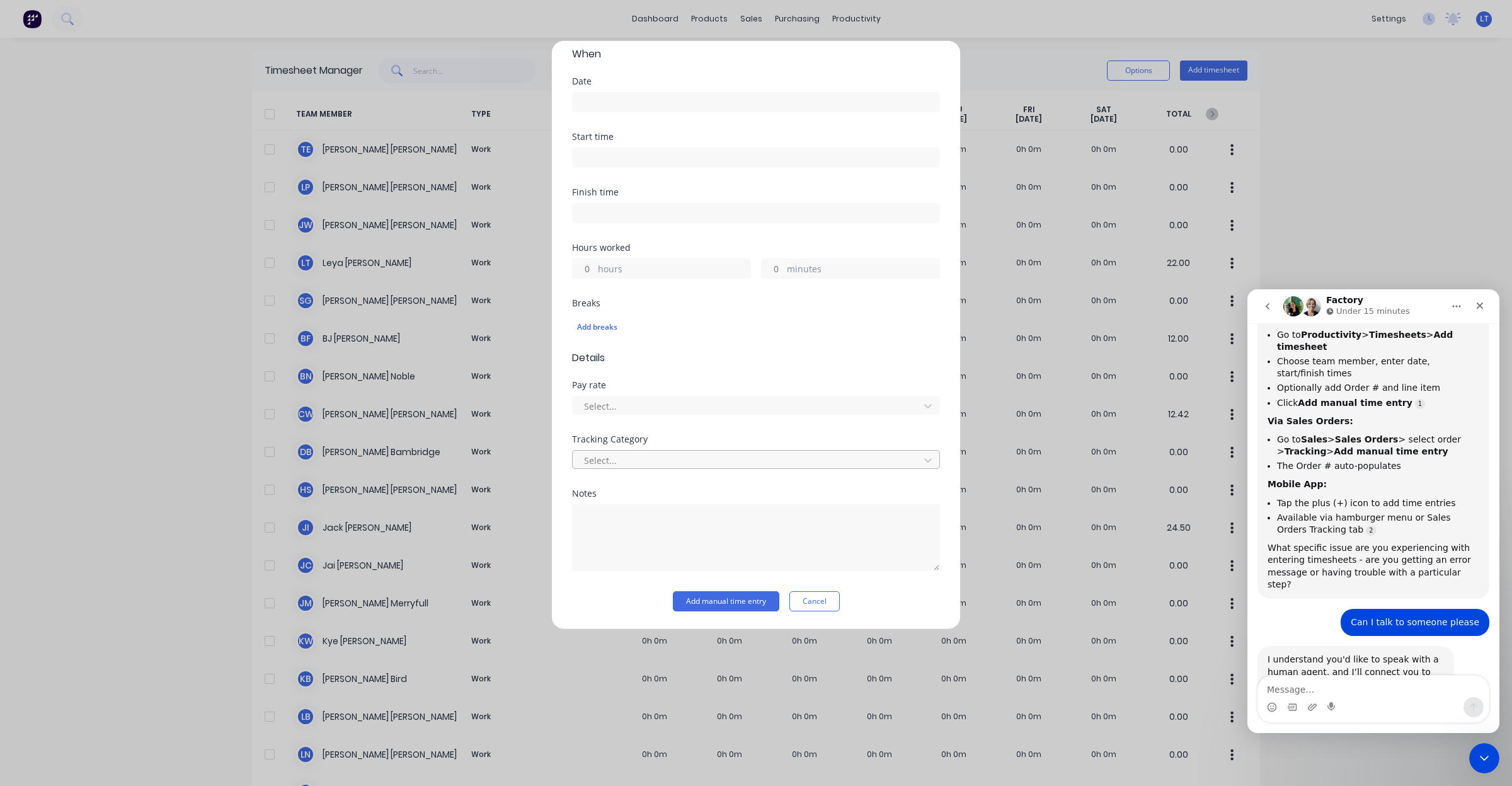
click at [814, 460] on div at bounding box center [748, 460] width 330 height 16
click at [826, 454] on div at bounding box center [748, 460] width 330 height 16
click at [814, 615] on div "Add timesheet Work Attendance Team member Sarah Goldsmith When Date Start time …" at bounding box center [756, 335] width 410 height 589
click at [817, 602] on button "Cancel" at bounding box center [815, 601] width 51 height 20
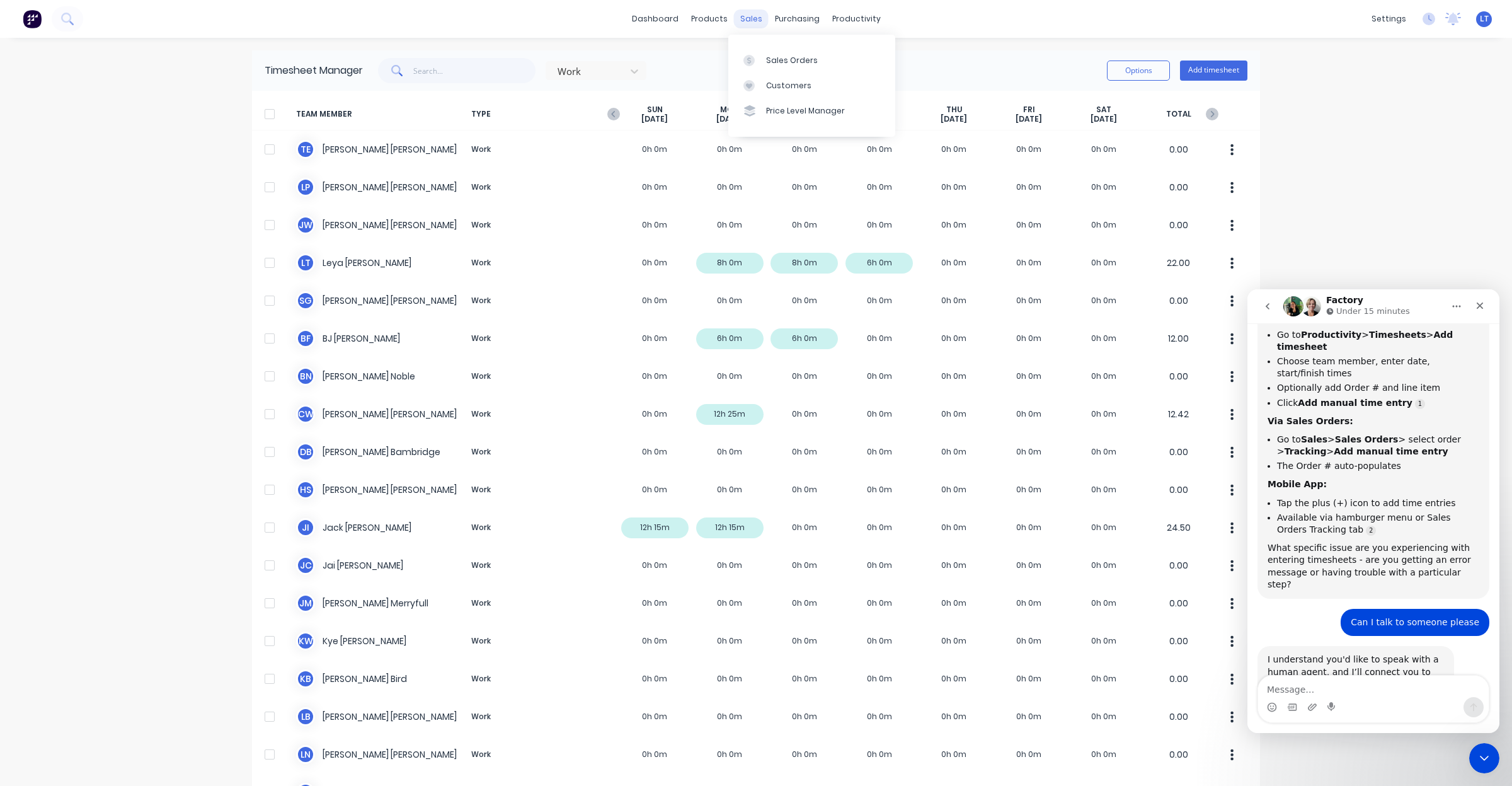
click at [748, 27] on div "sales" at bounding box center [751, 18] width 35 height 19
click at [770, 58] on div "Sales Orders" at bounding box center [791, 60] width 51 height 12
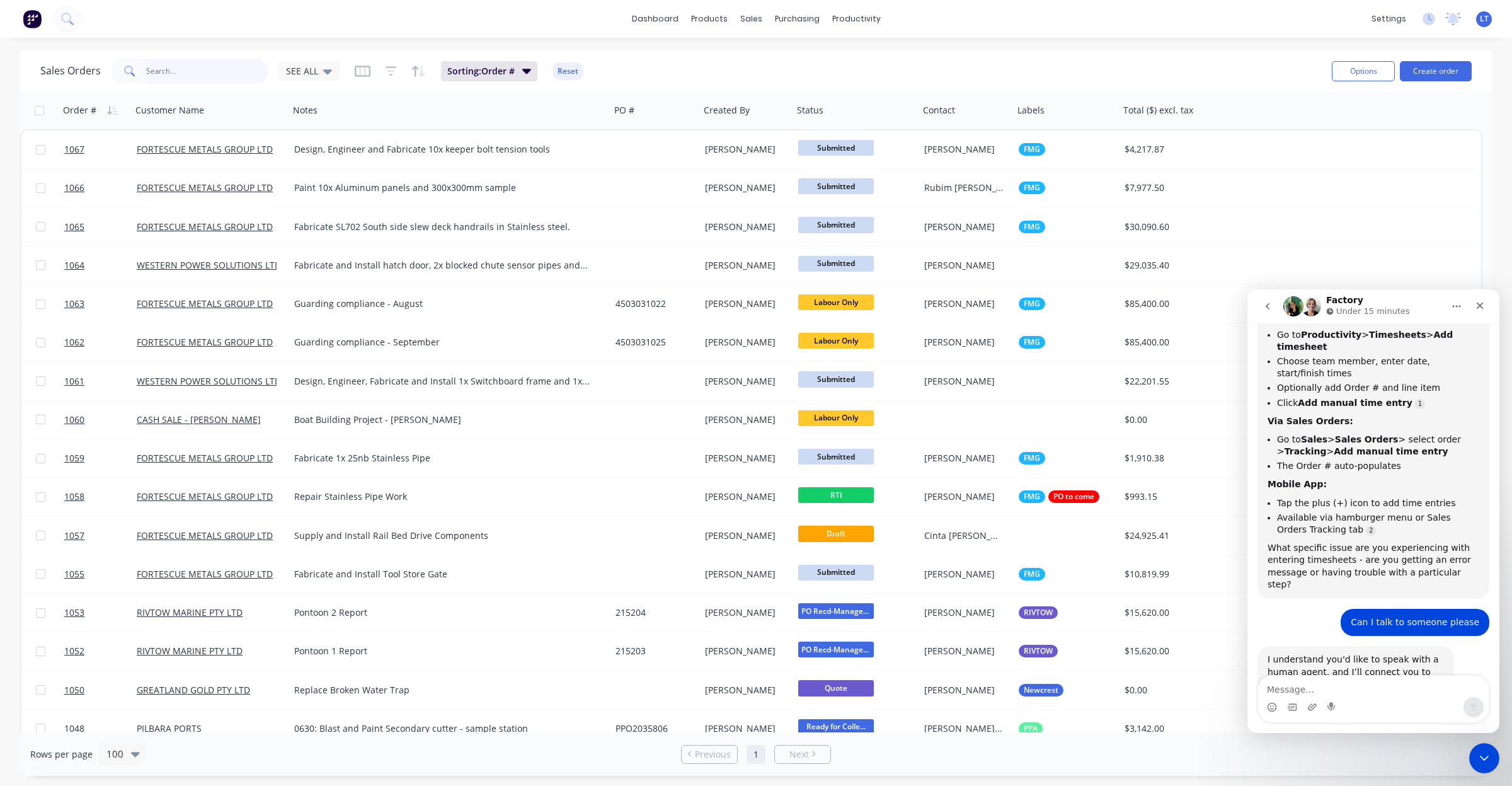
drag, startPoint x: 231, startPoint y: 79, endPoint x: 223, endPoint y: 80, distance: 8.1
click at [223, 79] on input "text" at bounding box center [207, 71] width 123 height 25
type input "495"
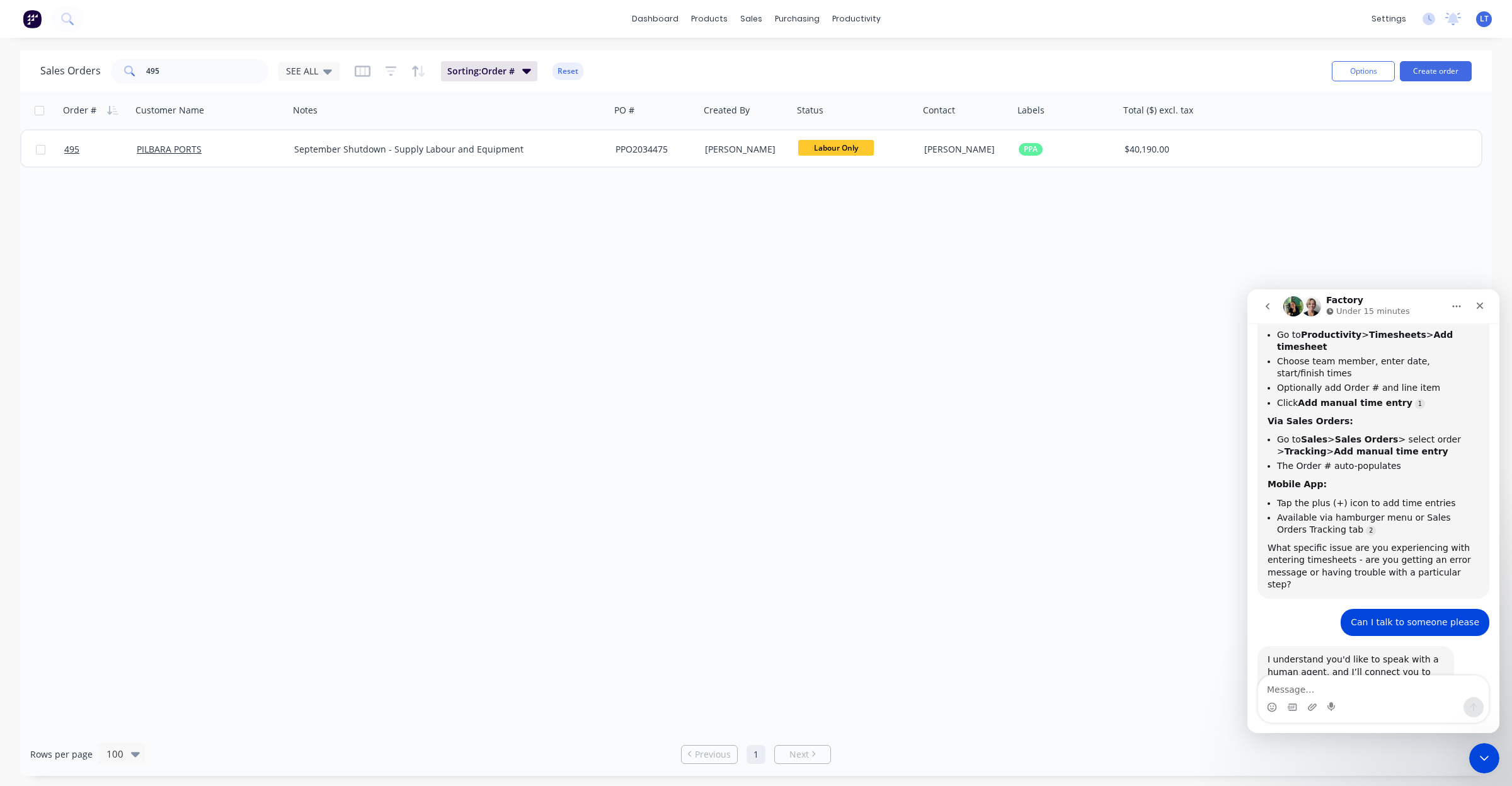
click at [758, 389] on div "Order # Customer Name Notes PO # Created By Status Contact Labels Total ($) exc…" at bounding box center [755, 411] width 1471 height 641
drag, startPoint x: 758, startPoint y: 389, endPoint x: 685, endPoint y: 385, distance: 73.1
click at [685, 385] on div "Order # Customer Name Notes PO # Created By Status Contact Labels Total ($) exc…" at bounding box center [755, 411] width 1471 height 641
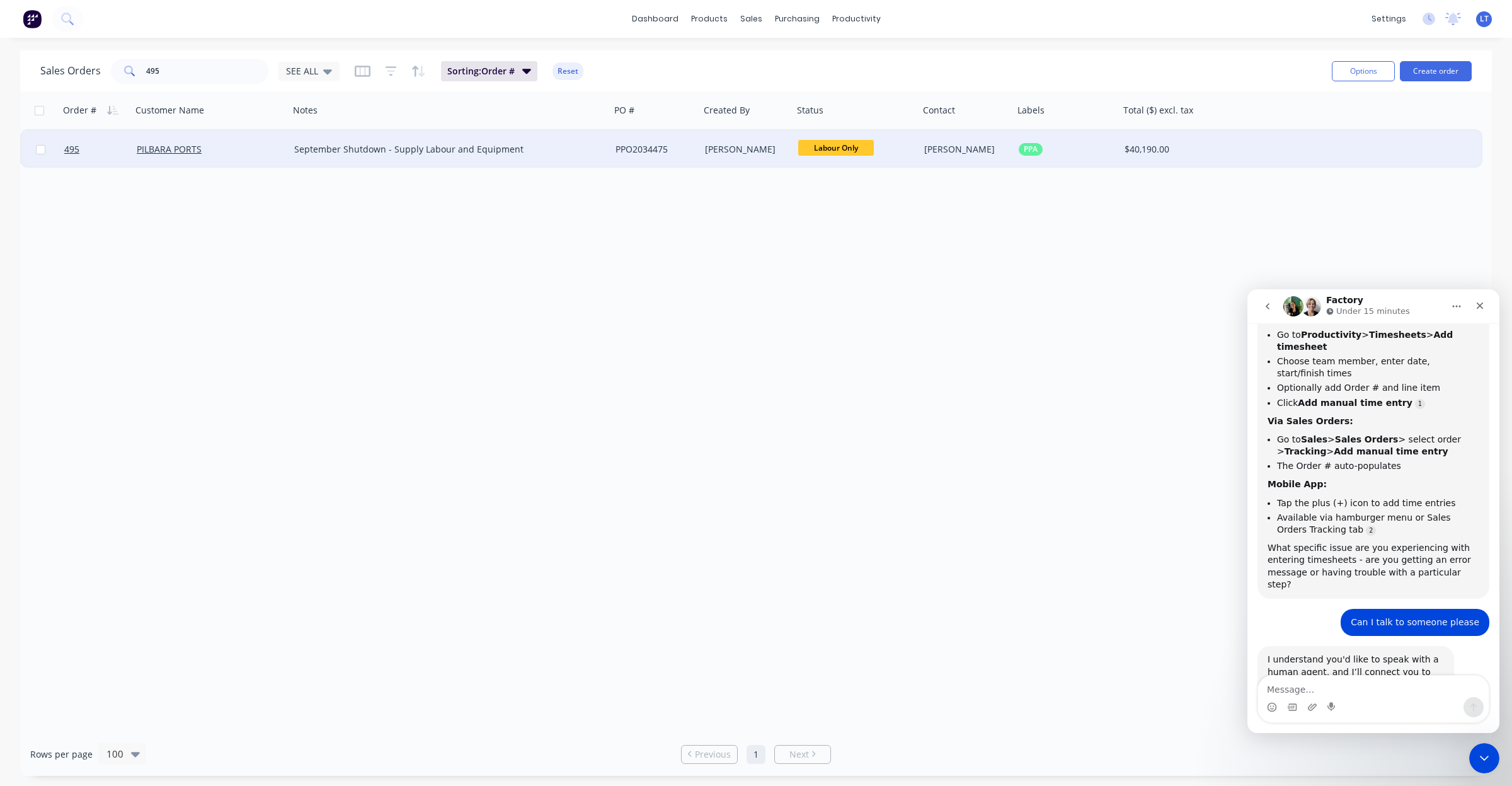
click at [946, 145] on div "Patrick Fitzsimmons" at bounding box center [964, 149] width 80 height 12
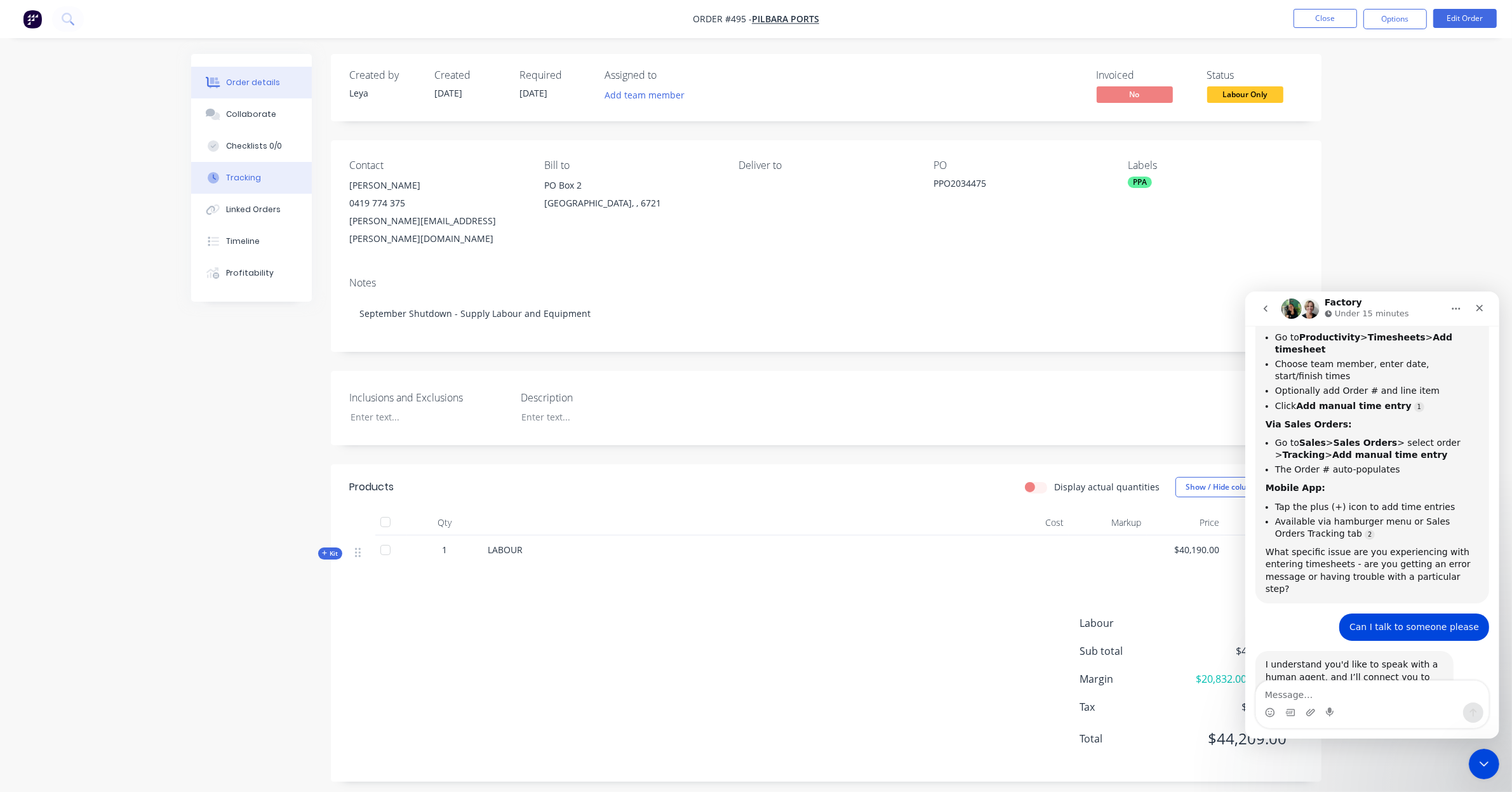
click at [238, 167] on button "Tracking" at bounding box center [251, 177] width 121 height 32
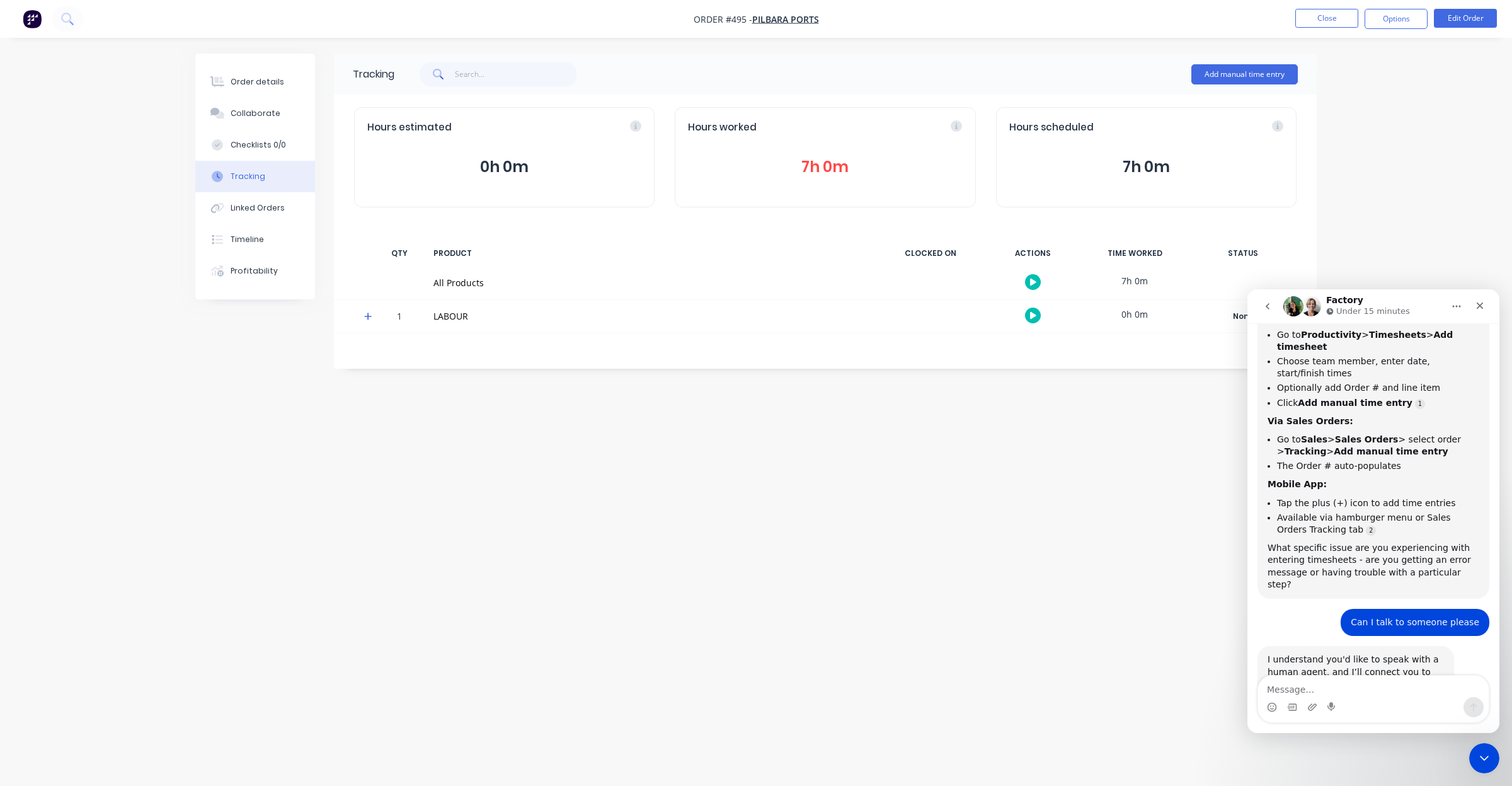
click at [819, 153] on div "Hours worked 7h 0m" at bounding box center [825, 157] width 301 height 101
click at [827, 171] on button "7h 0m" at bounding box center [824, 167] width 274 height 24
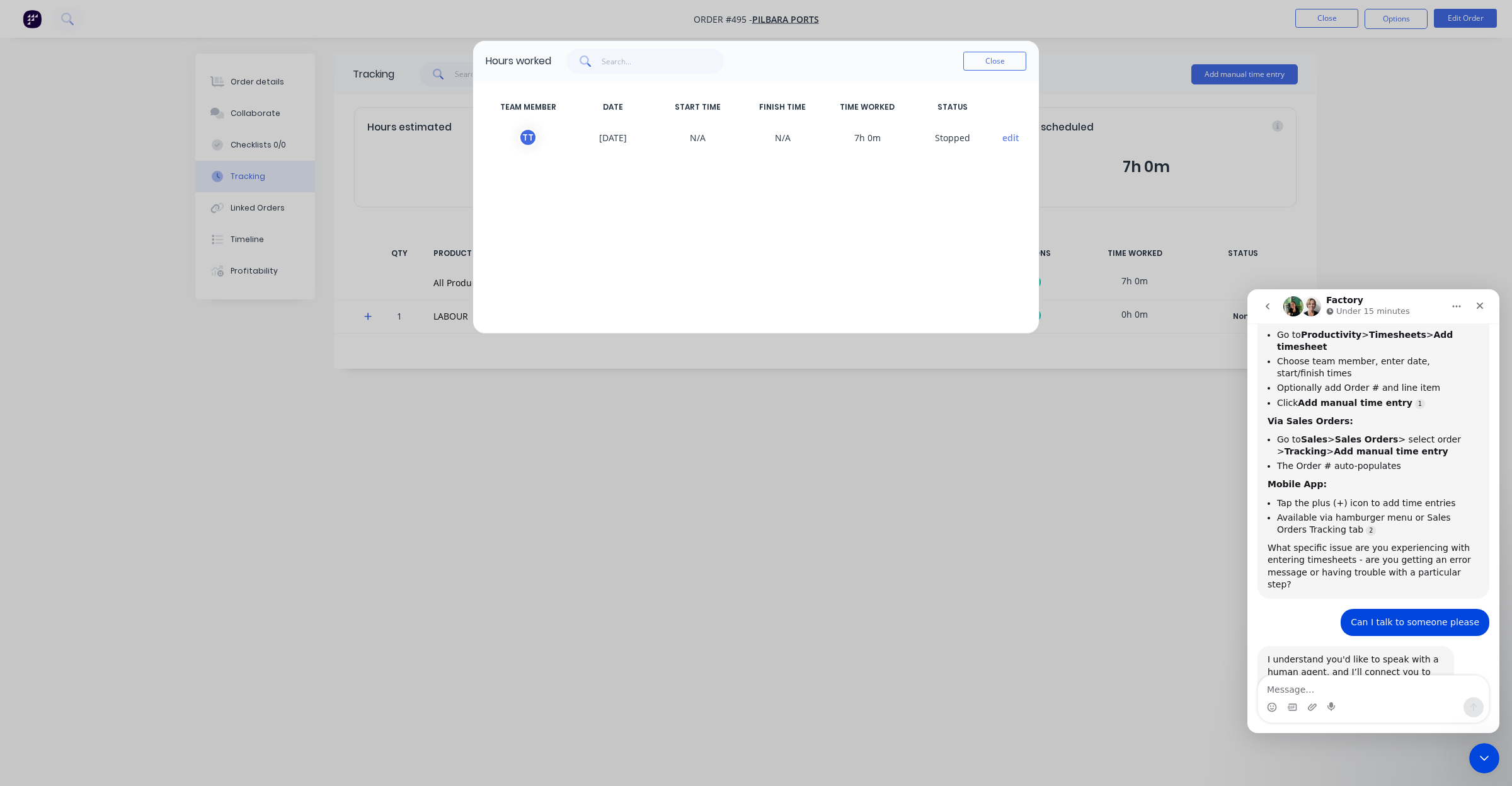
click at [1002, 139] on button "edit" at bounding box center [1011, 137] width 17 height 13
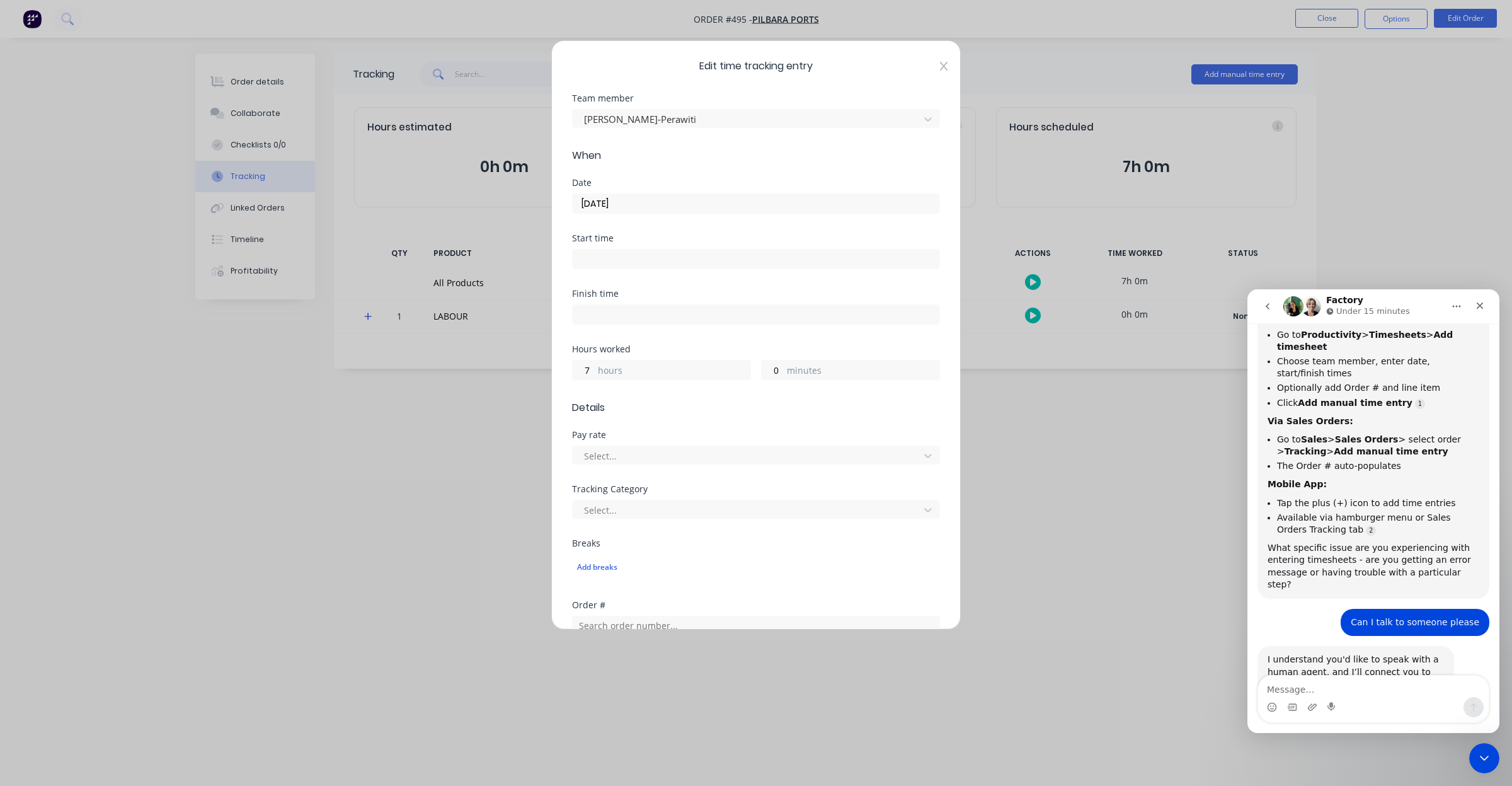
click at [940, 61] on icon at bounding box center [944, 66] width 8 height 10
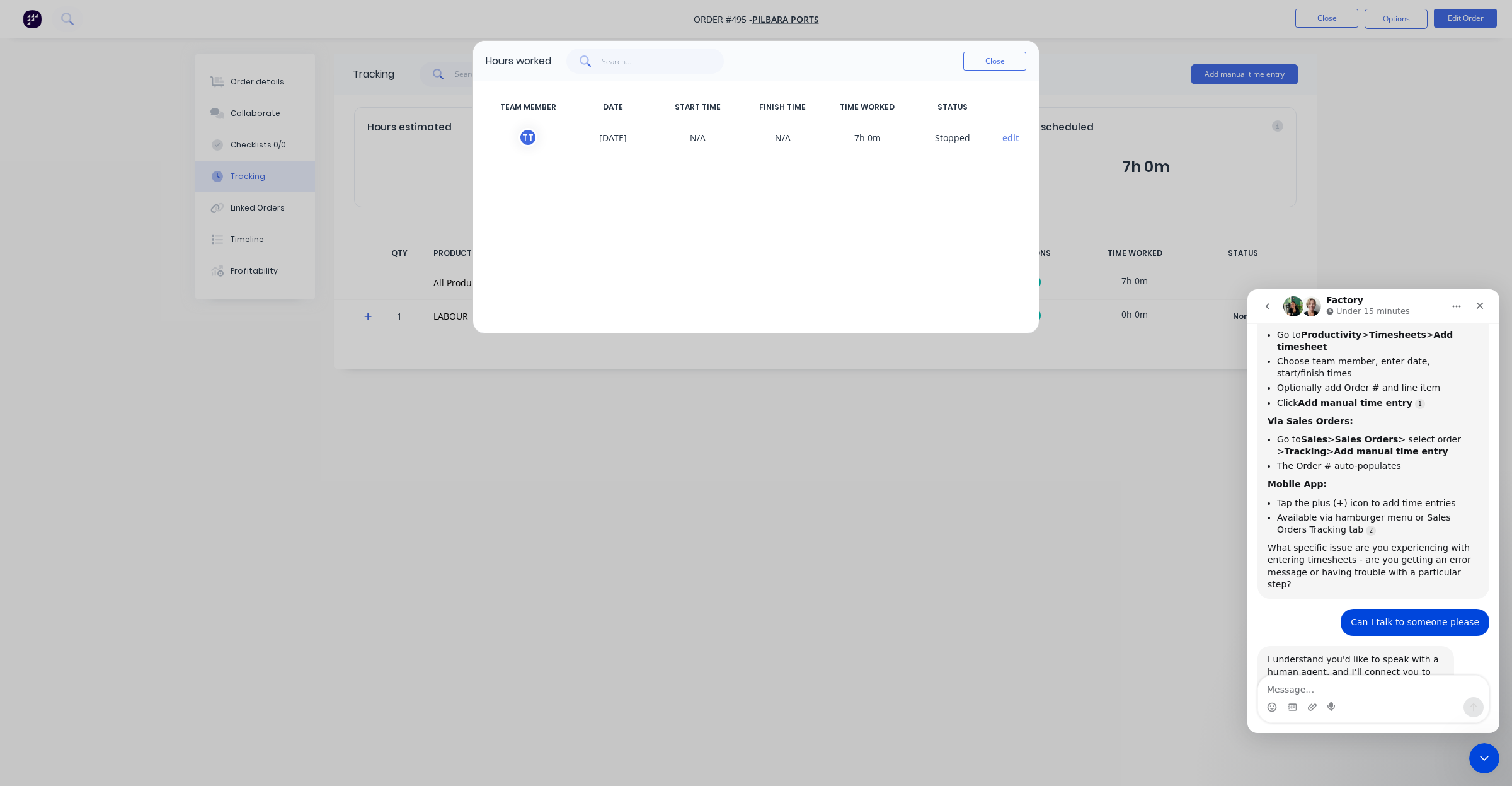
click at [1012, 139] on button "edit" at bounding box center [1011, 137] width 17 height 13
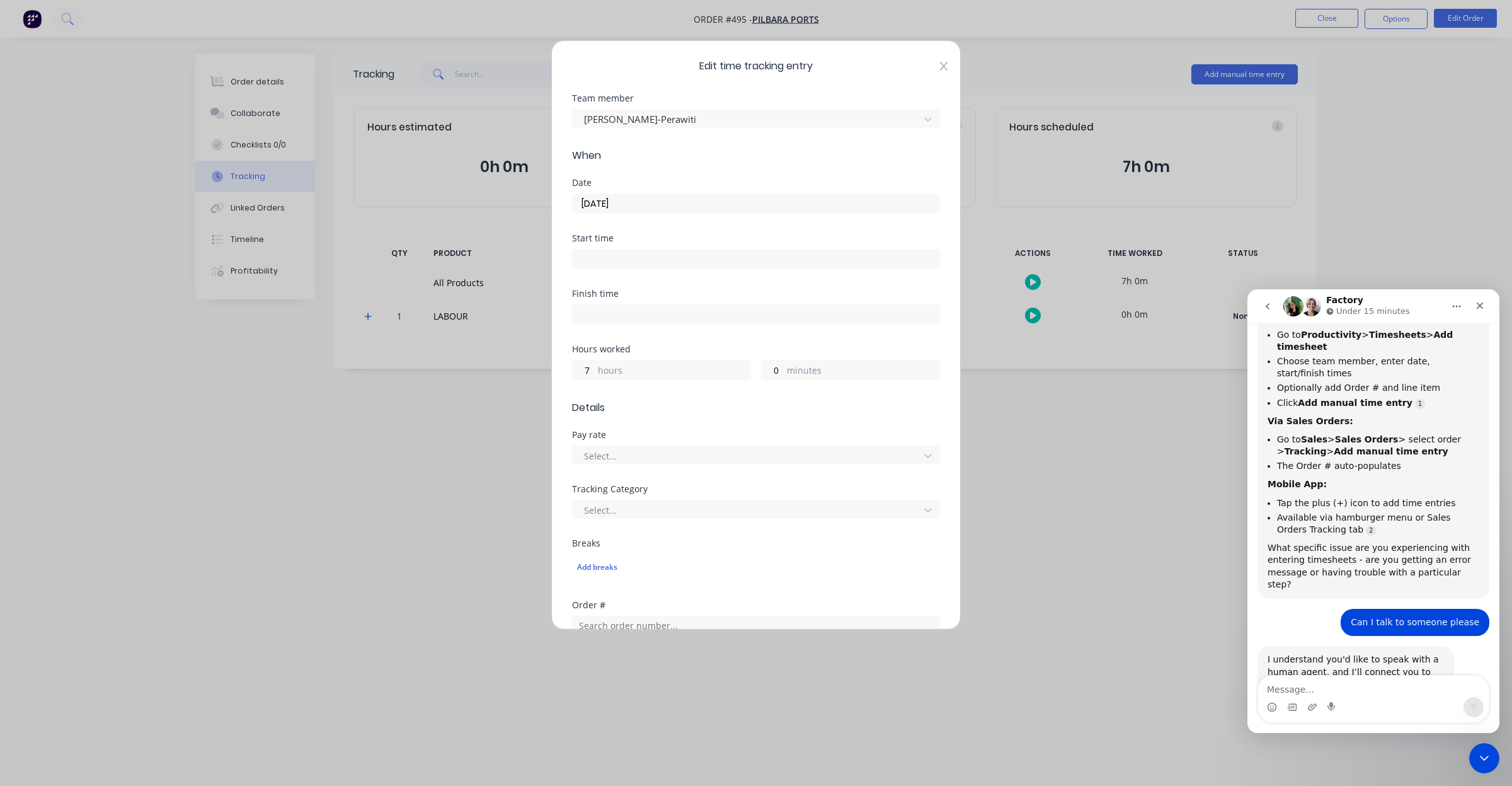
click at [940, 68] on icon at bounding box center [944, 65] width 8 height 8
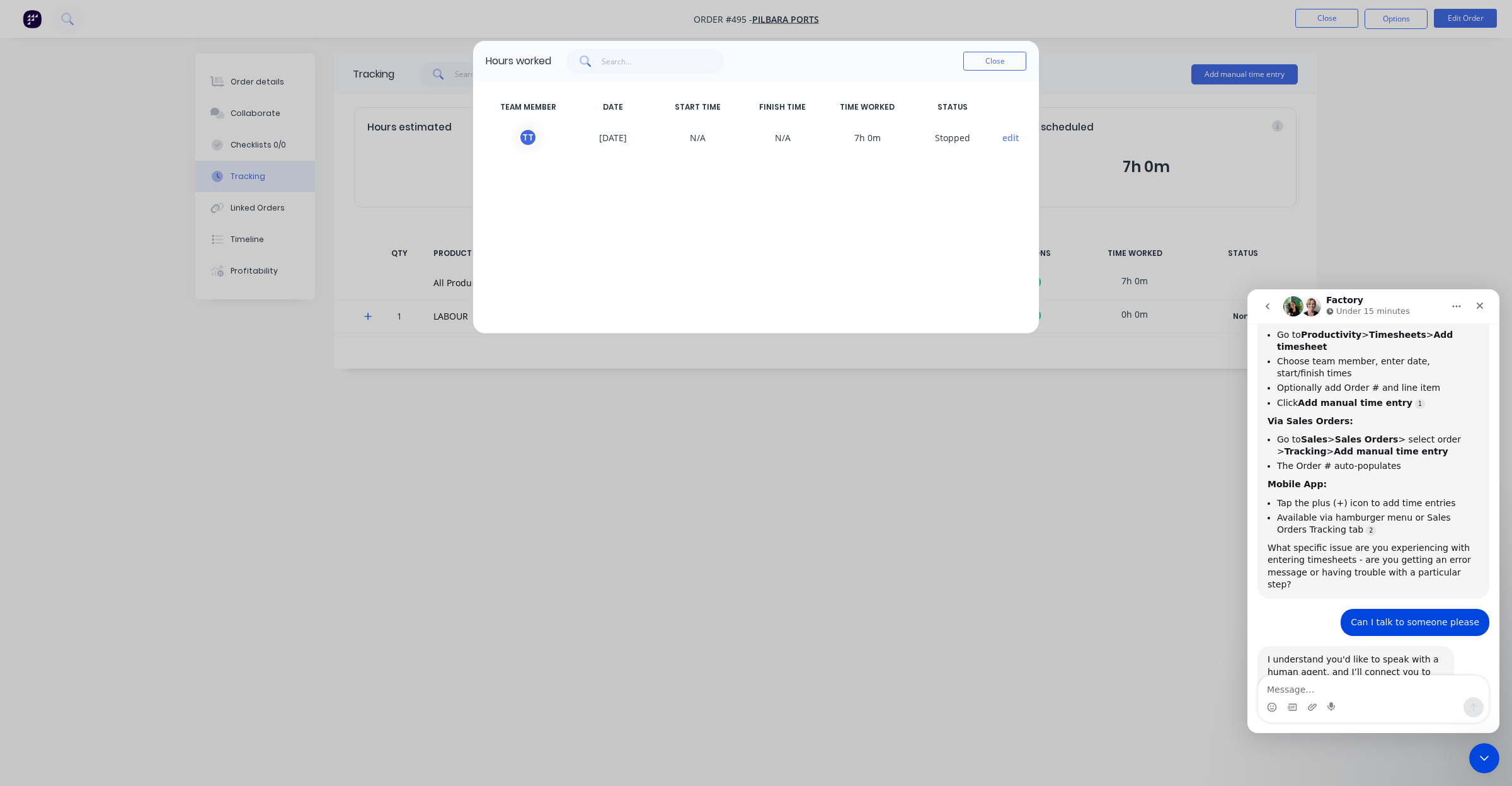
click at [1010, 139] on button "edit" at bounding box center [1011, 137] width 17 height 13
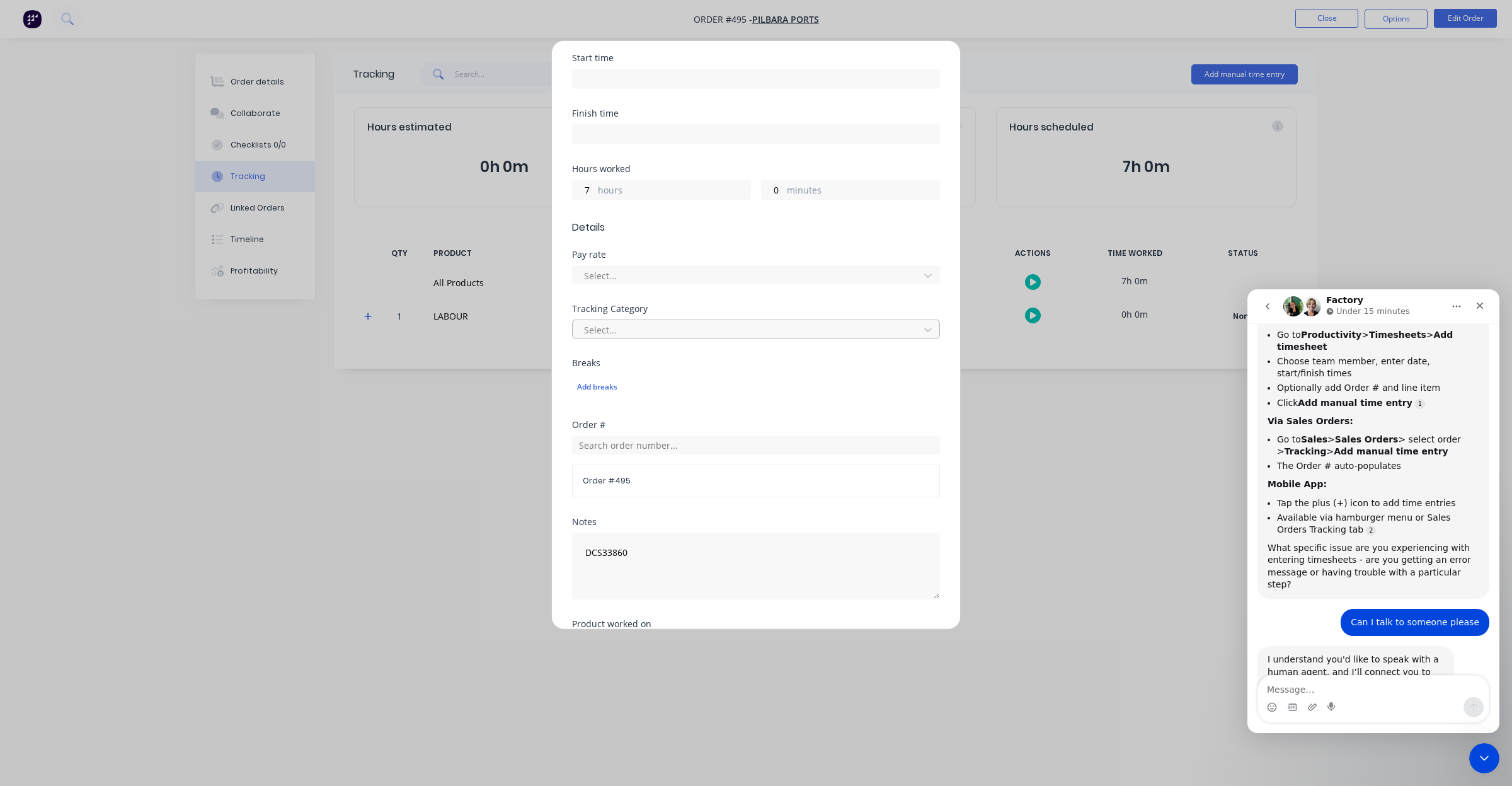
scroll to position [175, 0]
drag, startPoint x: 583, startPoint y: 197, endPoint x: 575, endPoint y: 197, distance: 8.0
click at [575, 197] on input "7" at bounding box center [583, 194] width 22 height 19
type input "0"
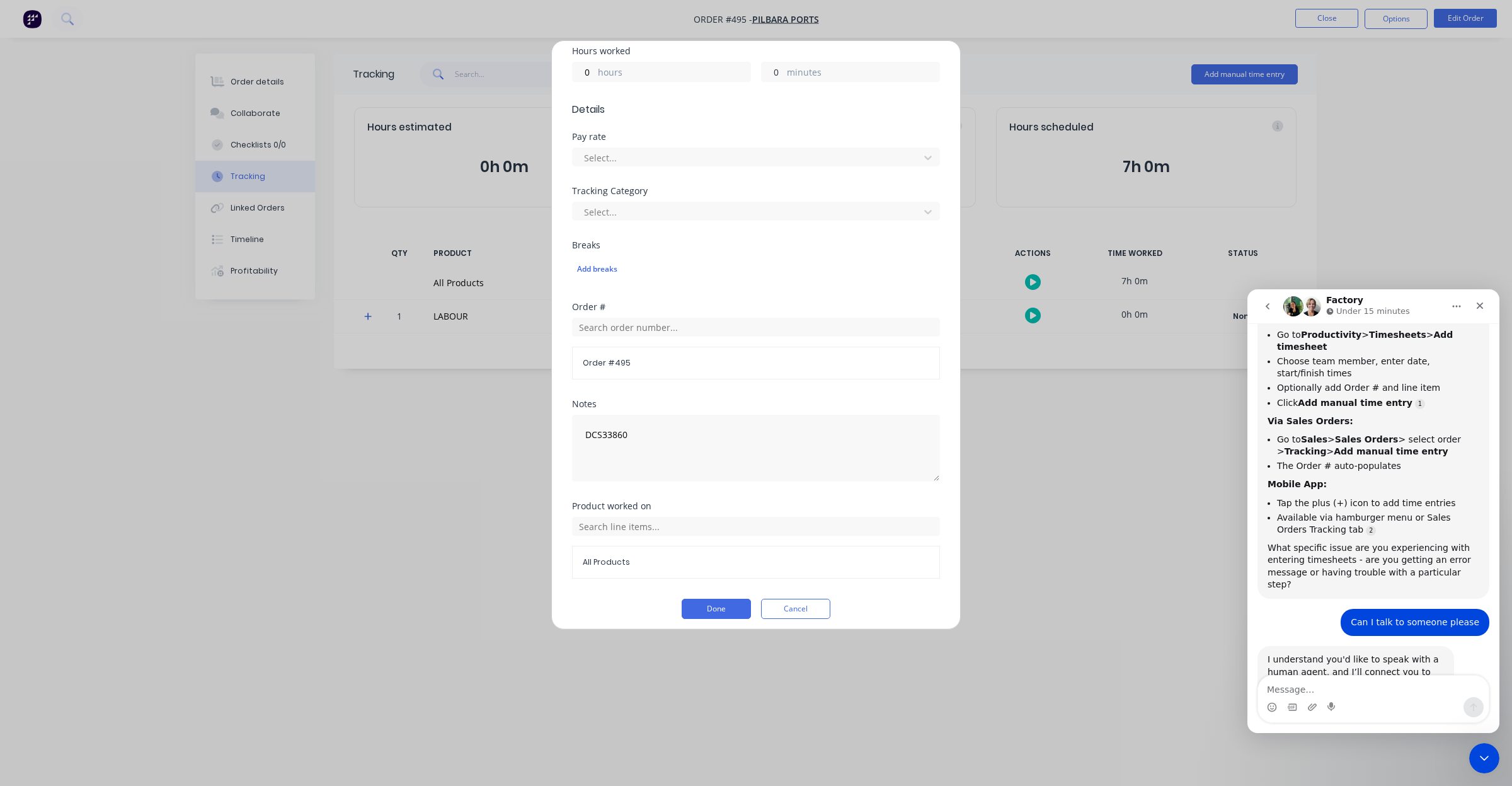
scroll to position [307, 0]
click at [708, 602] on button "Done" at bounding box center [716, 601] width 69 height 20
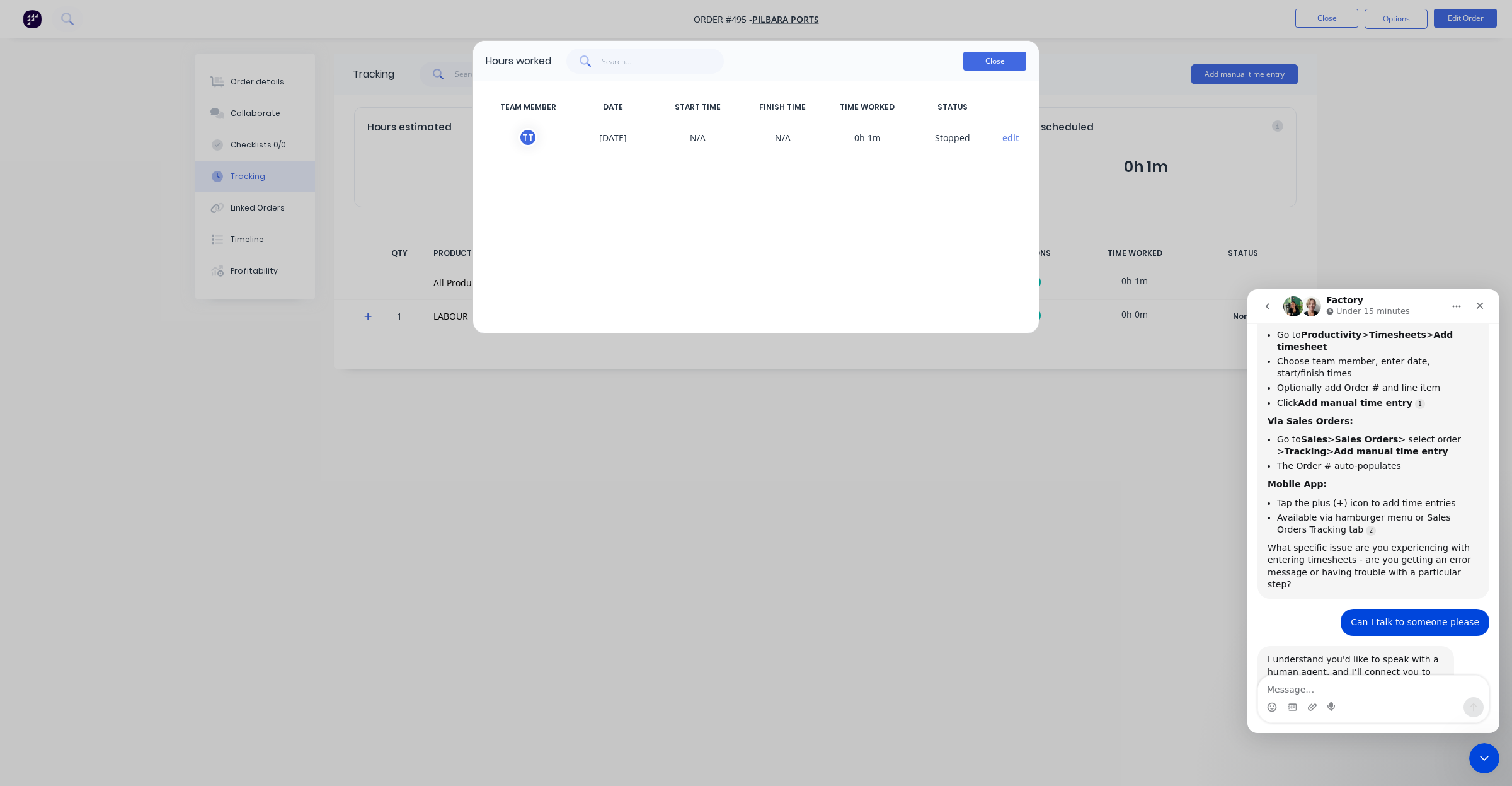
click at [993, 60] on button "Close" at bounding box center [995, 61] width 63 height 19
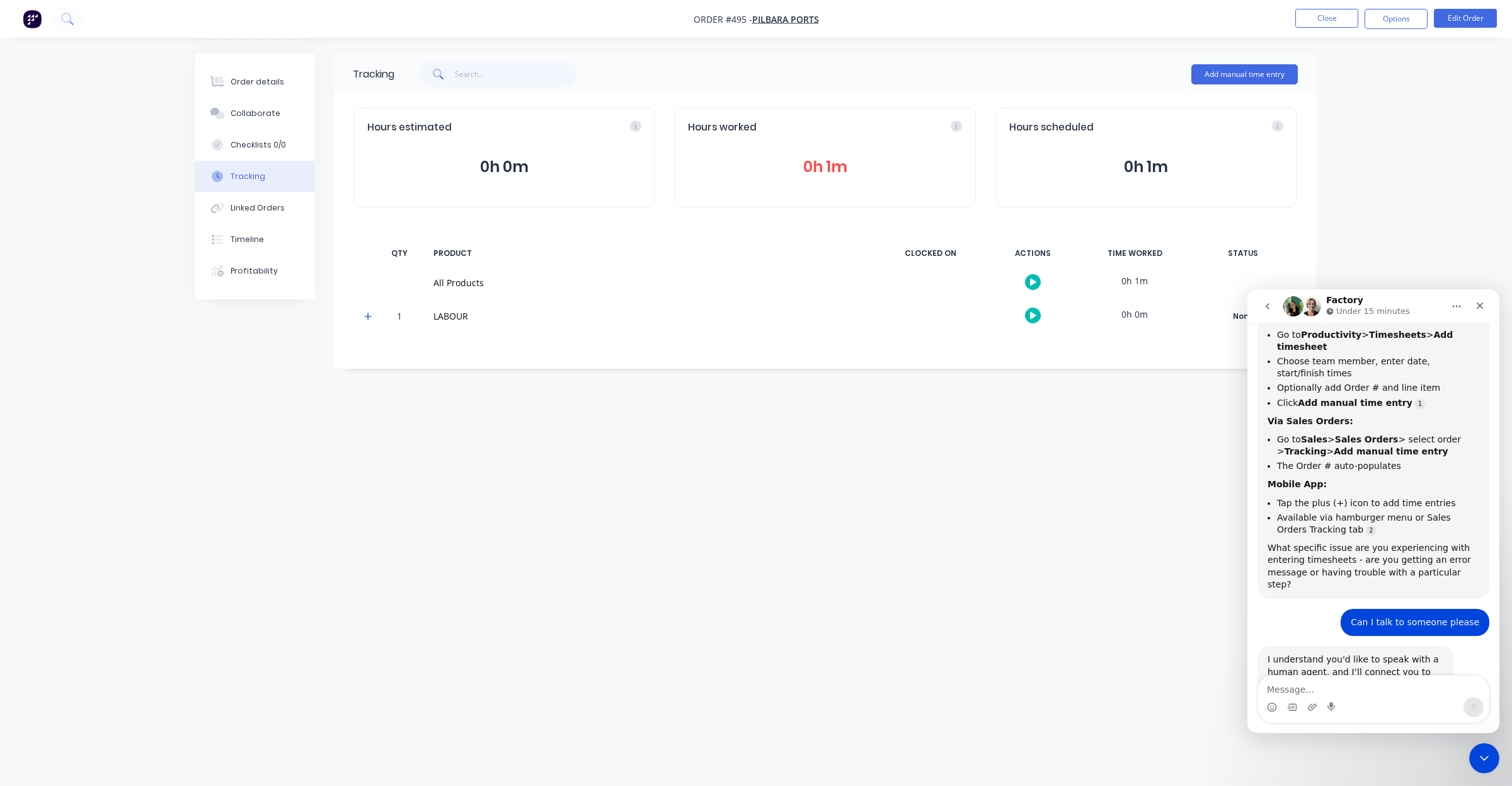
drag, startPoint x: 973, startPoint y: 425, endPoint x: 879, endPoint y: 421, distance: 94.1
click at [879, 421] on div "Tracking Add manual time entry Hours estimated 0h 0m Hours worked 0h 1m Hours s…" at bounding box center [755, 369] width 1121 height 631
click at [1343, 24] on button "Close" at bounding box center [1327, 18] width 63 height 19
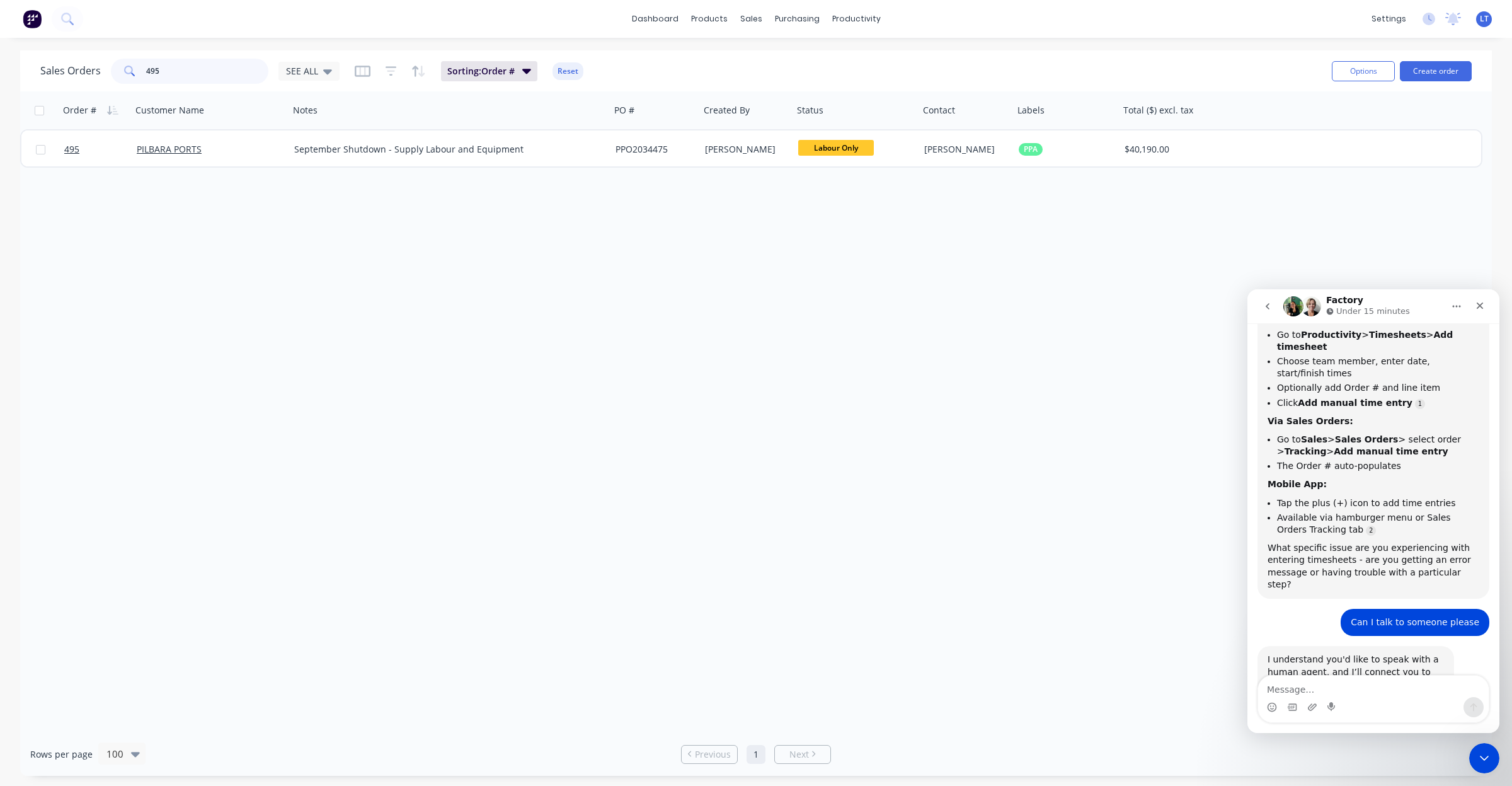
drag, startPoint x: 131, startPoint y: 64, endPoint x: 58, endPoint y: 61, distance: 73.1
click at [61, 61] on div "Sales Orders 495 SEE ALL" at bounding box center [190, 71] width 299 height 25
type input "527"
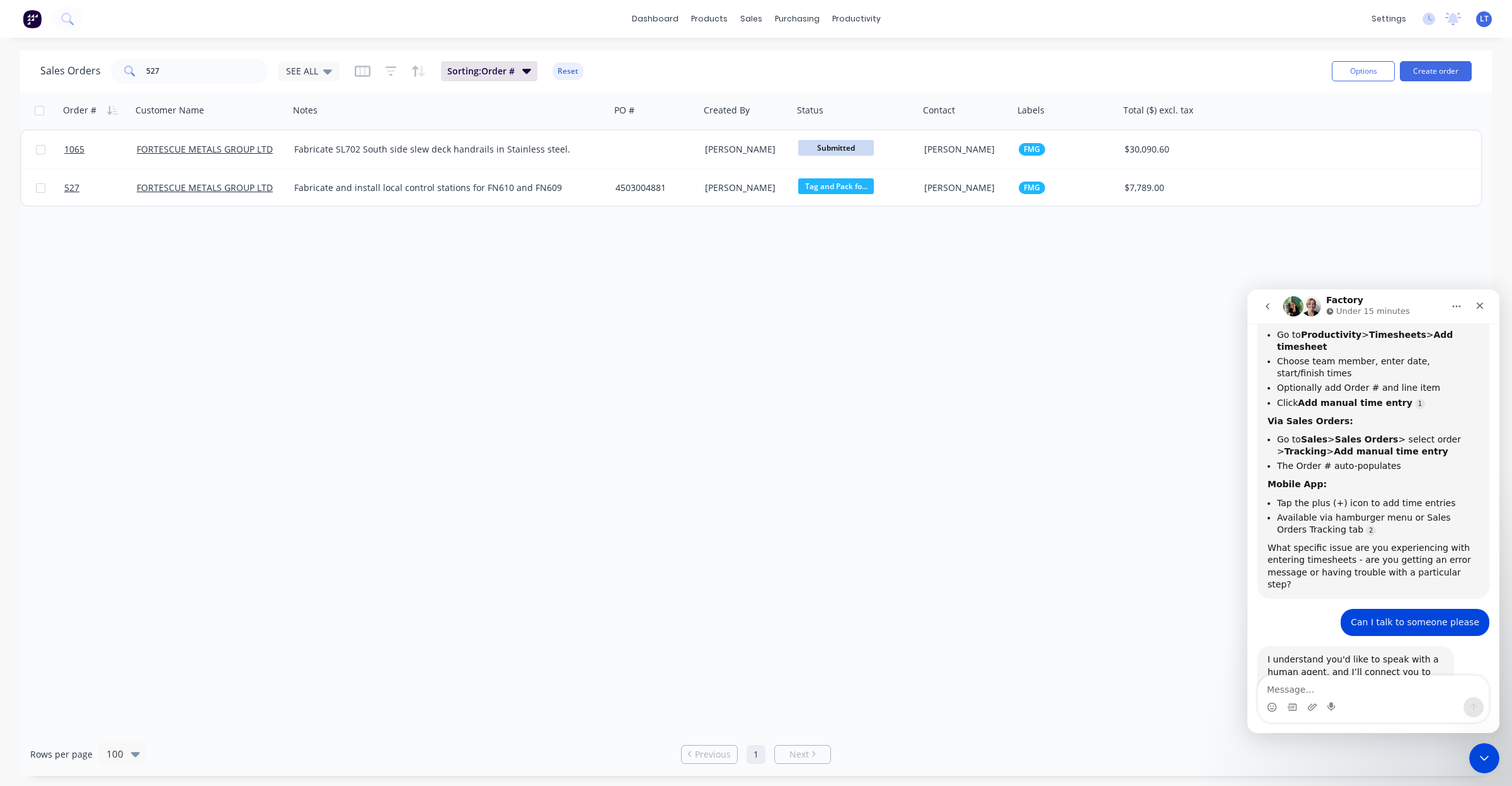
drag, startPoint x: 808, startPoint y: 420, endPoint x: 701, endPoint y: 407, distance: 107.8
drag, startPoint x: 701, startPoint y: 407, endPoint x: 632, endPoint y: 403, distance: 69.1
click at [632, 403] on div "Order # Customer Name Notes PO # Created By Status Contact Labels Total ($) exc…" at bounding box center [755, 411] width 1471 height 641
click at [865, 20] on div "productivity" at bounding box center [857, 18] width 61 height 19
click at [883, 136] on div "Timesheets" at bounding box center [883, 137] width 48 height 12
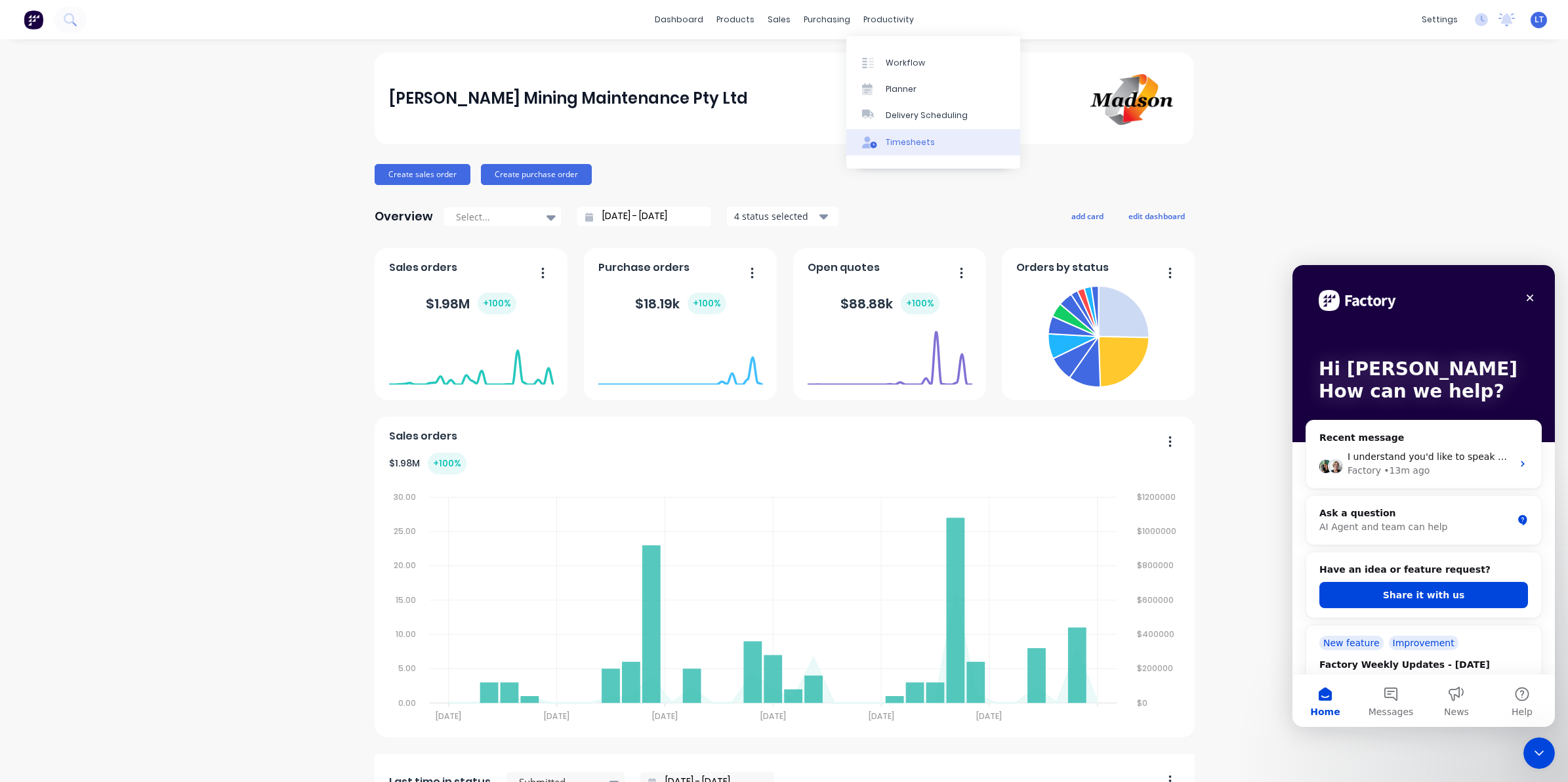
click at [899, 142] on div "Timesheets" at bounding box center [910, 142] width 50 height 12
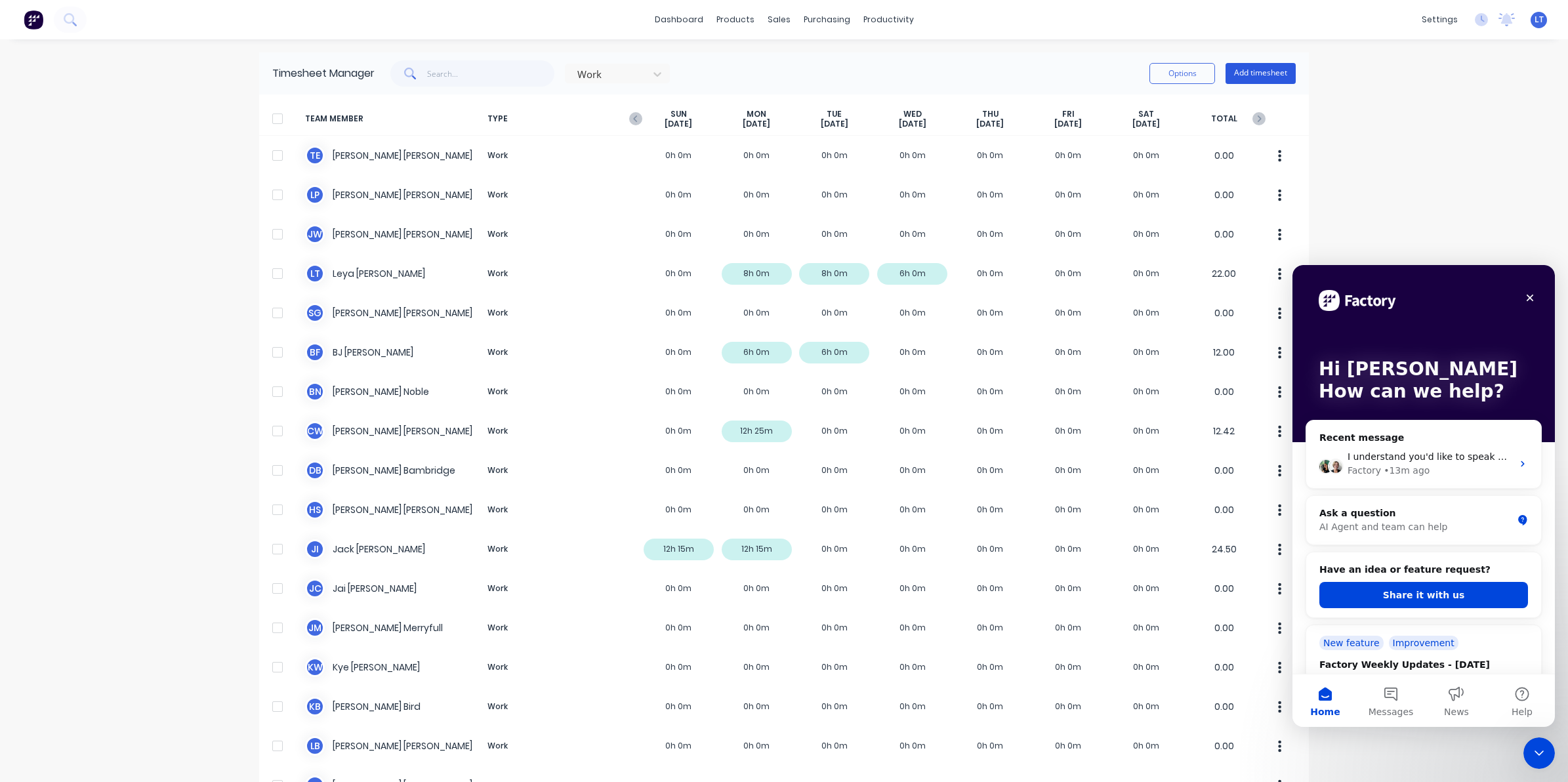
click at [1225, 73] on button "Add timesheet" at bounding box center [1260, 74] width 70 height 21
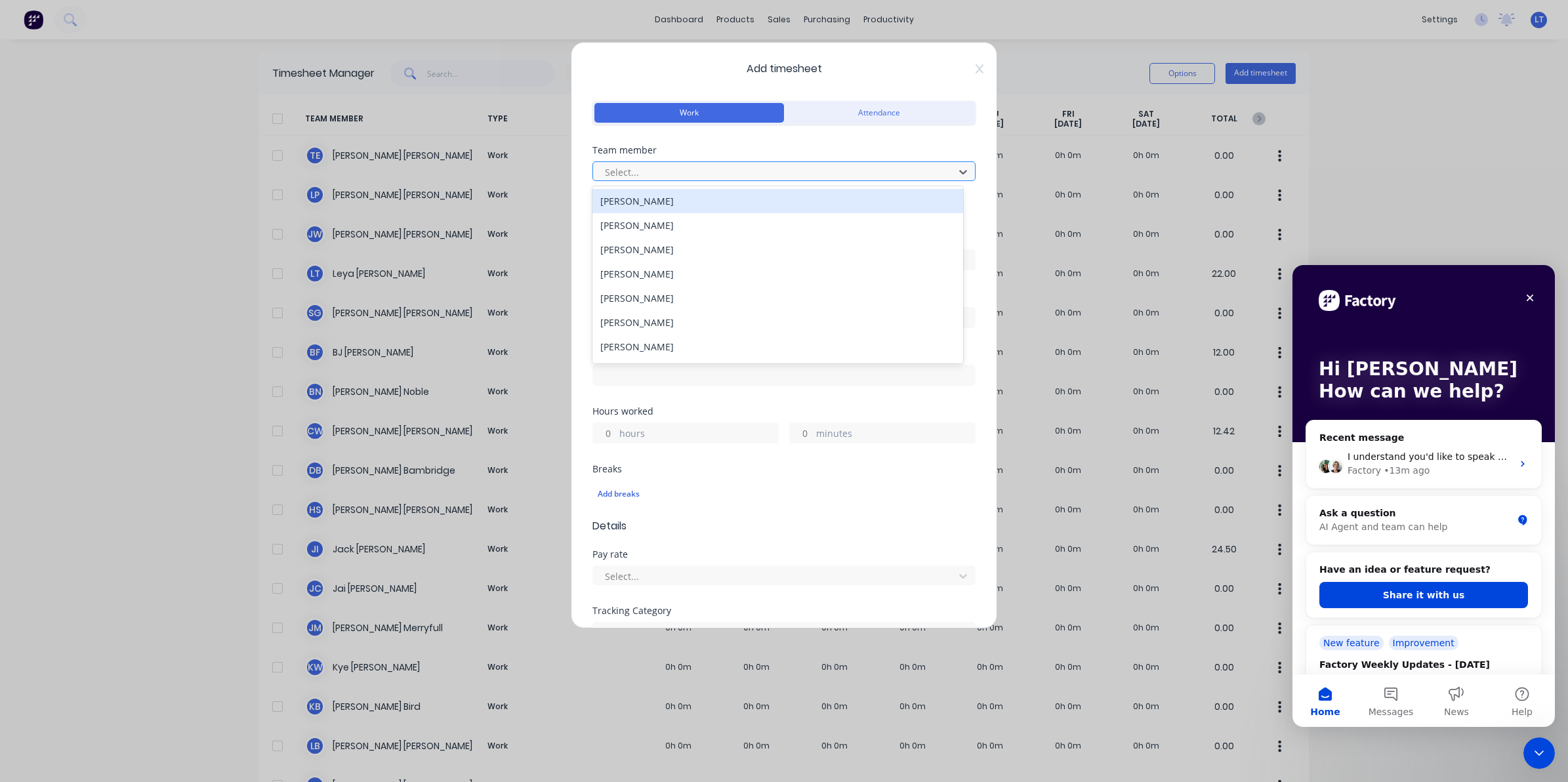
click at [679, 172] on div at bounding box center [775, 172] width 344 height 17
type input "[PERSON_NAME]"
click at [678, 196] on div "[PERSON_NAME]" at bounding box center [778, 201] width 371 height 24
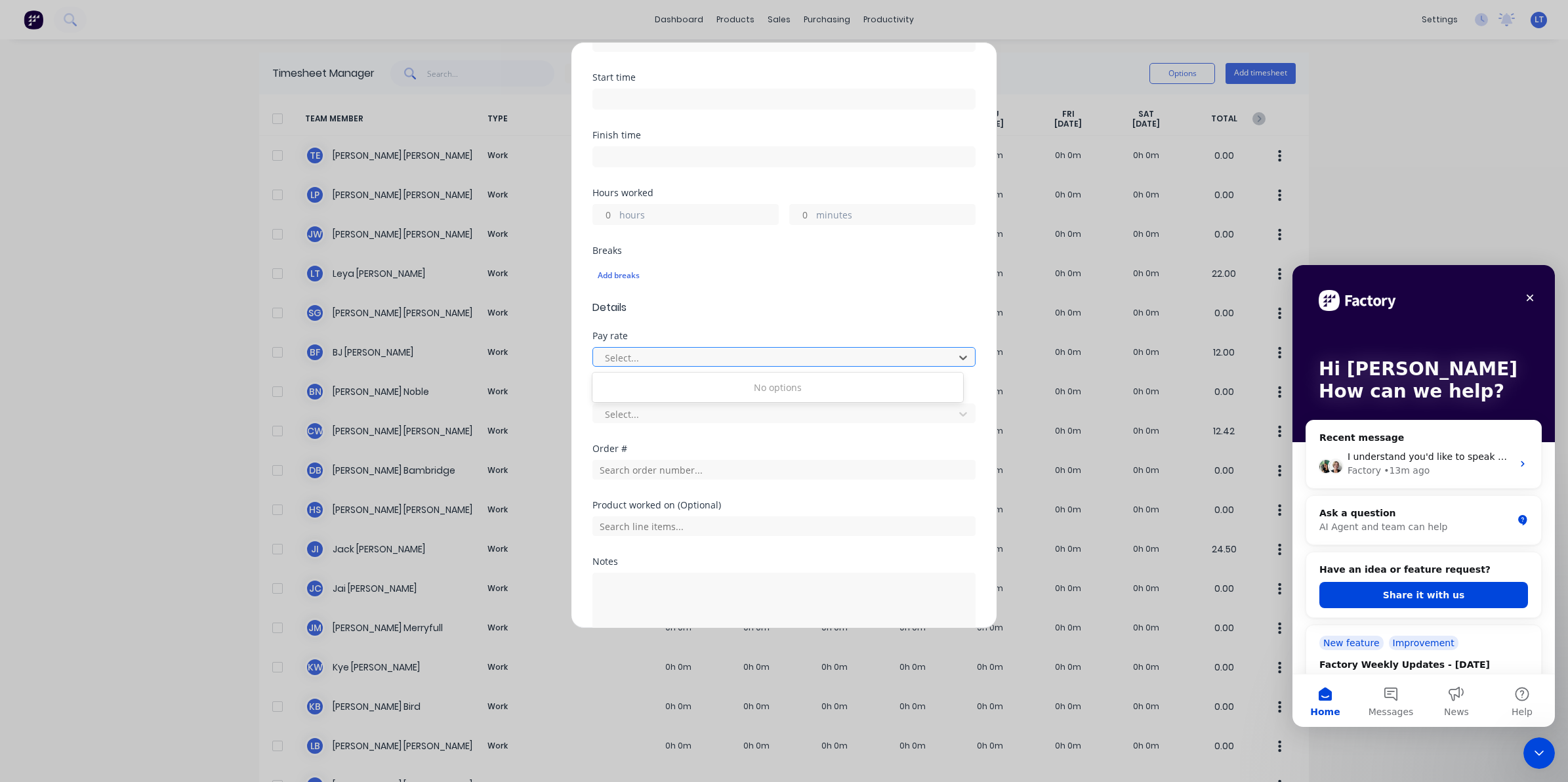
click at [723, 355] on div at bounding box center [775, 358] width 344 height 17
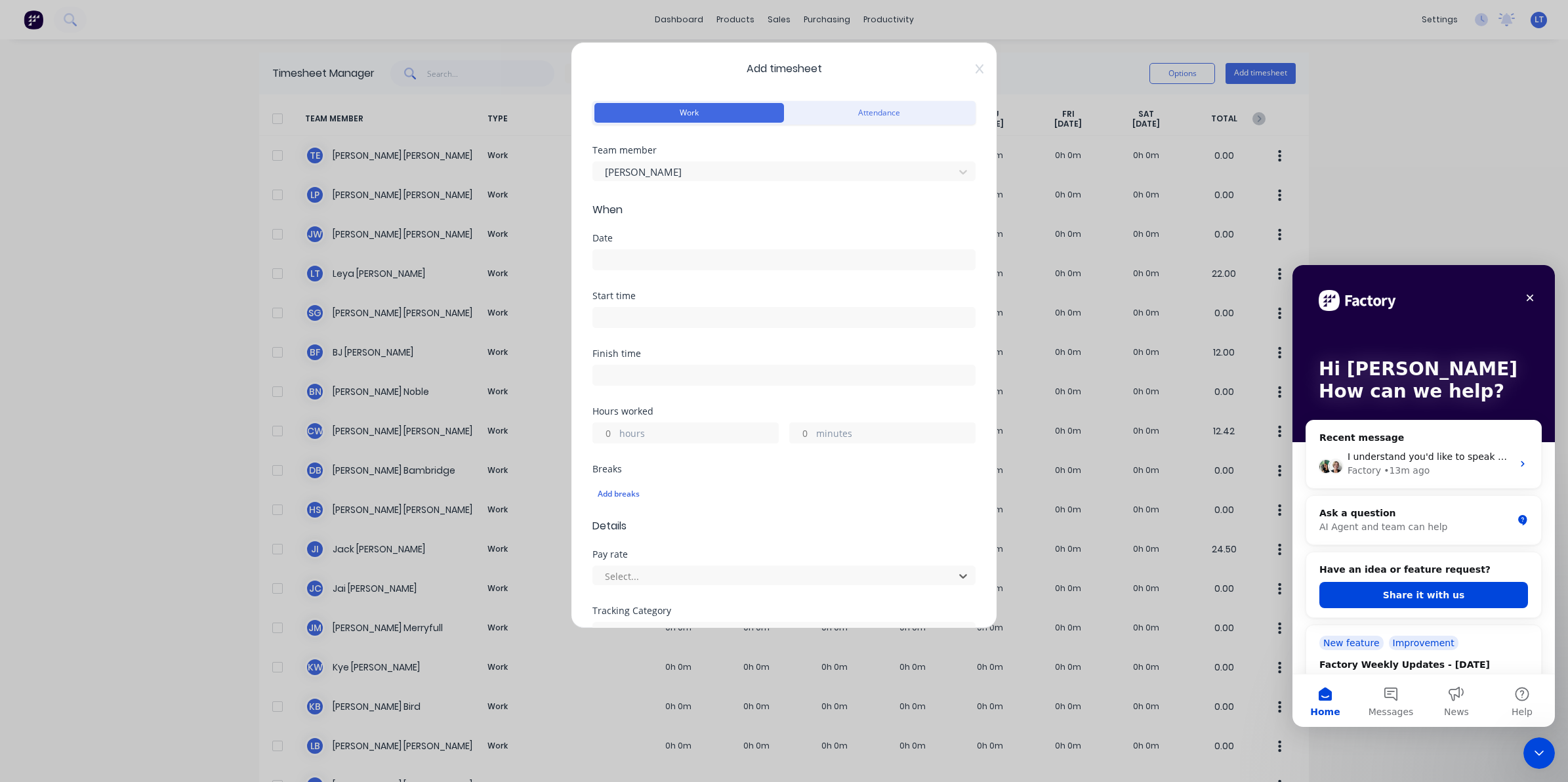
click at [687, 263] on input at bounding box center [784, 260] width 382 height 20
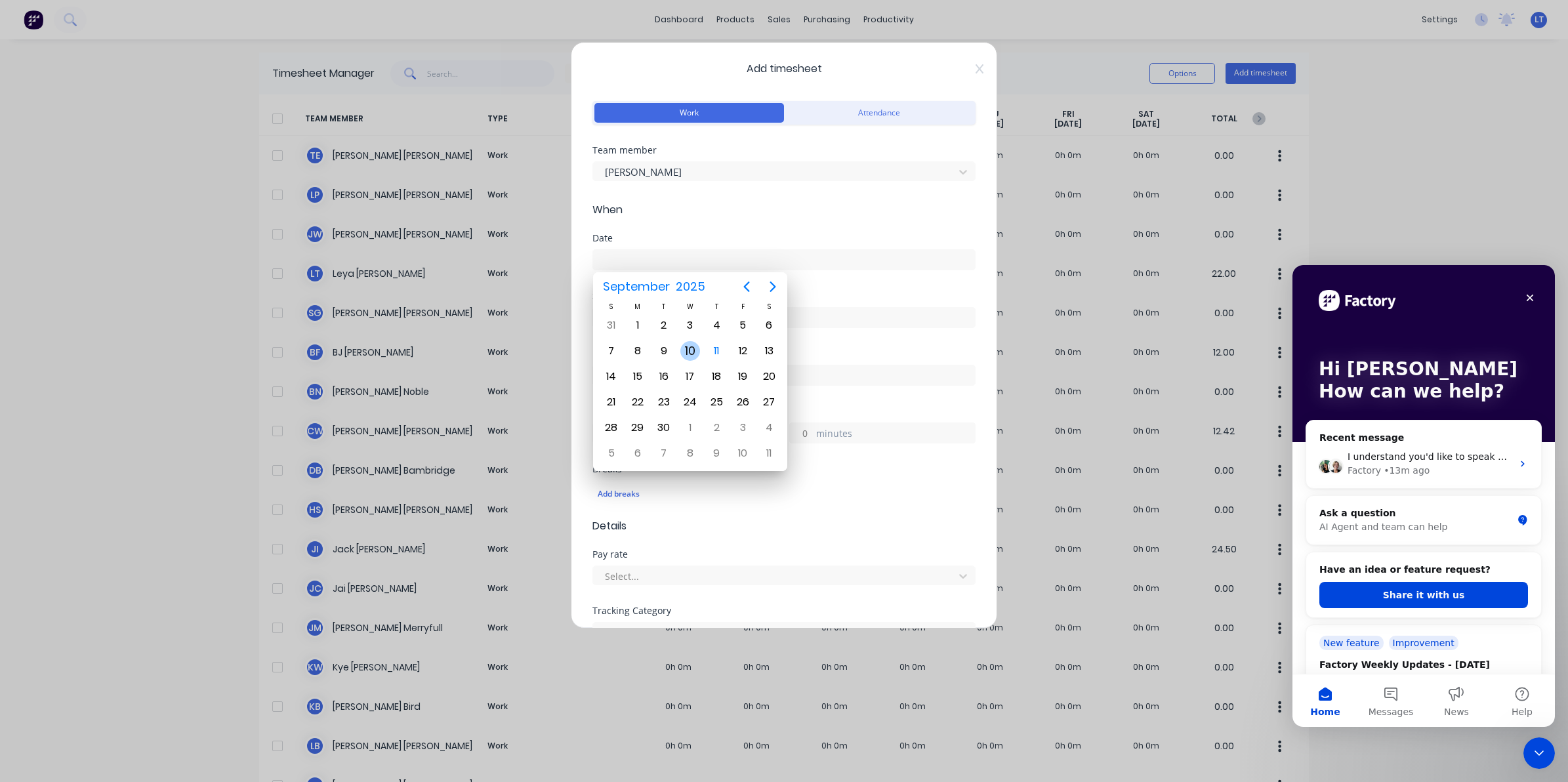
click at [693, 345] on div "10" at bounding box center [690, 351] width 20 height 20
type input "10/09/2025"
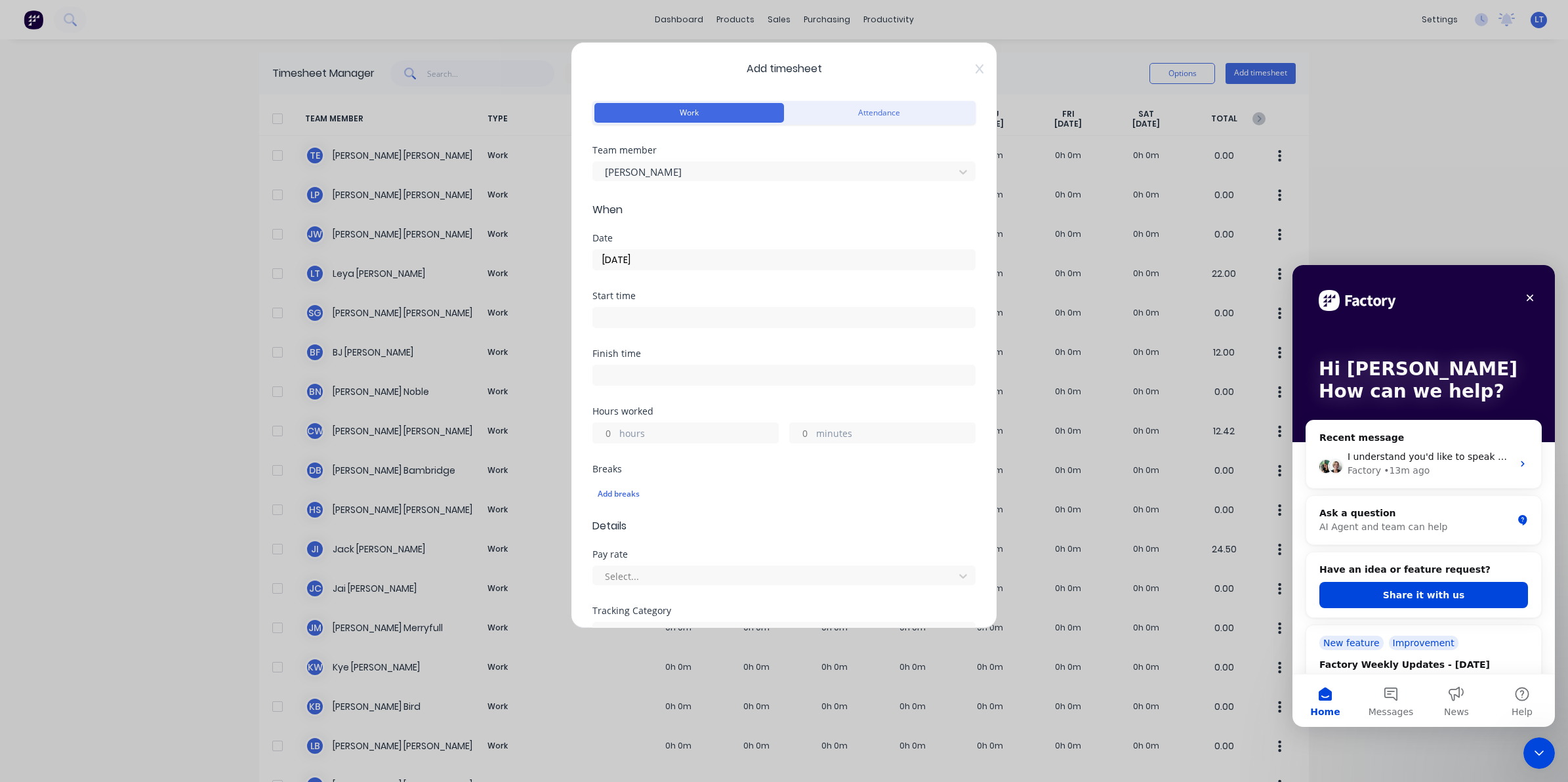
click at [651, 310] on input at bounding box center [784, 317] width 382 height 20
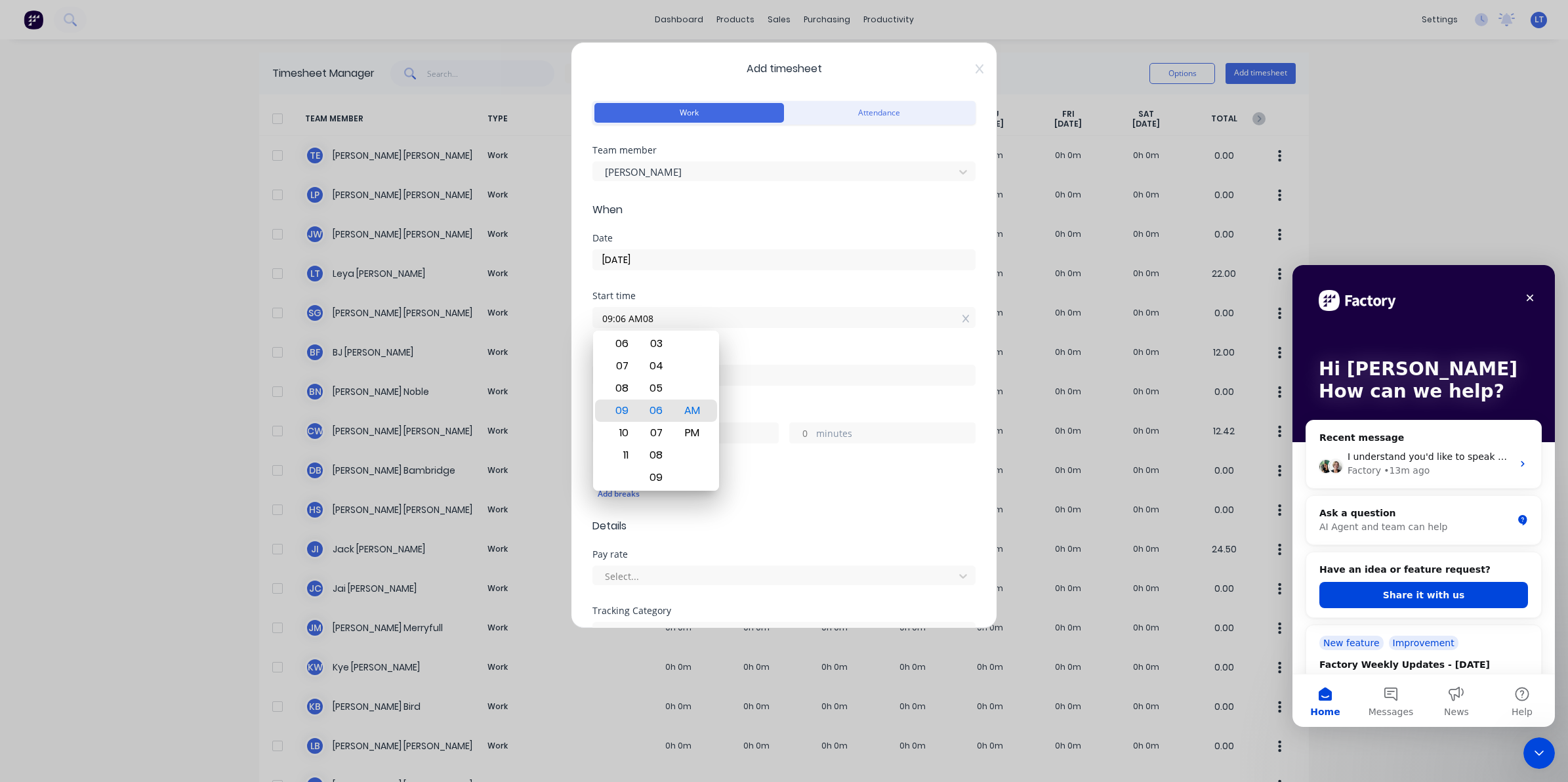
drag, startPoint x: 667, startPoint y: 324, endPoint x: 451, endPoint y: 317, distance: 216.1
click at [451, 317] on div "Add timesheet Work Attendance Team member Sarah Goldsmith When Date 10/09/2025 …" at bounding box center [784, 391] width 1568 height 782
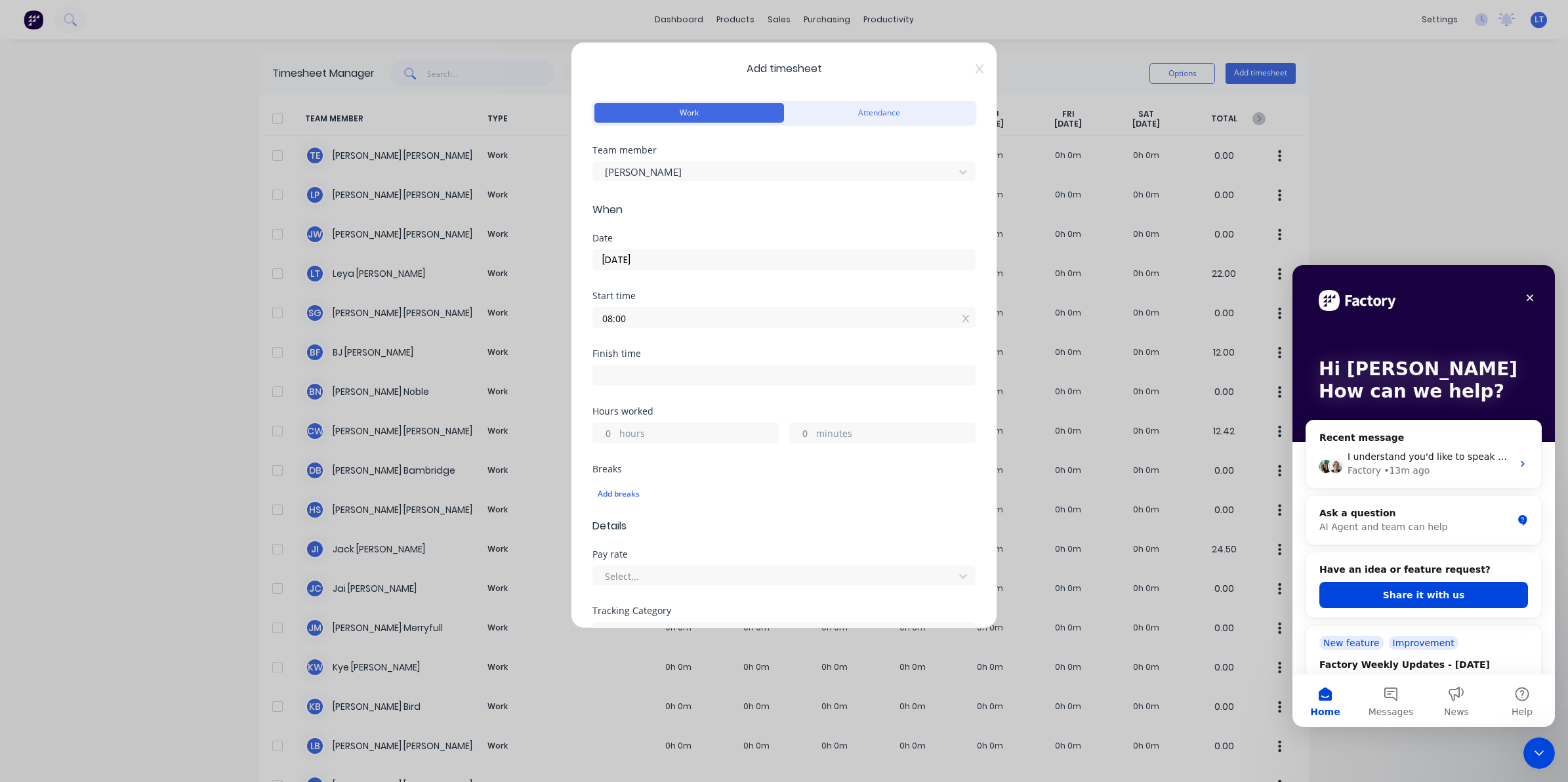
type input "08:00 AM"
type input "02:00 PM"
type input "6"
type input "0"
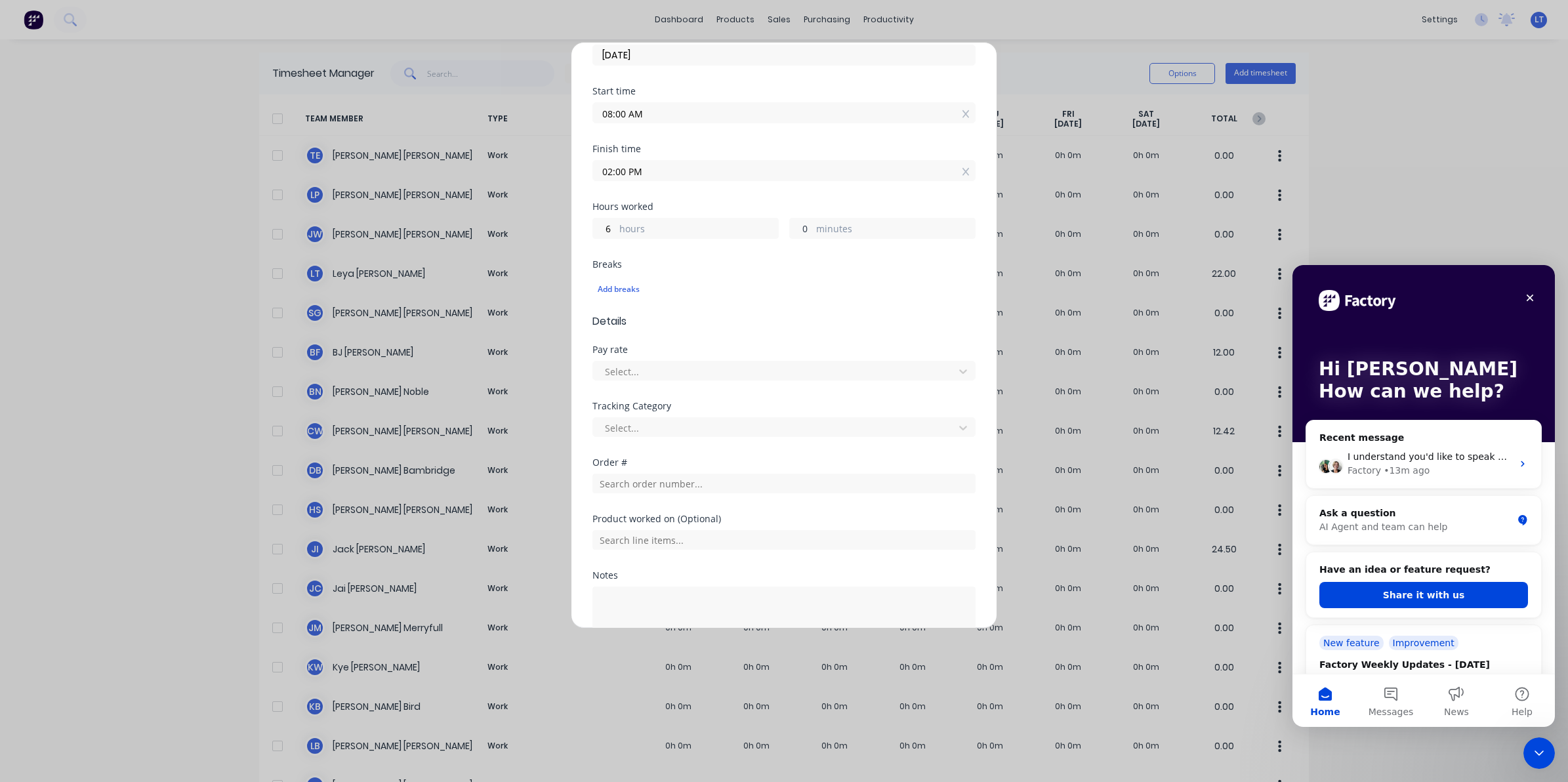
scroll to position [191, 0]
click at [730, 385] on div at bounding box center [775, 385] width 344 height 17
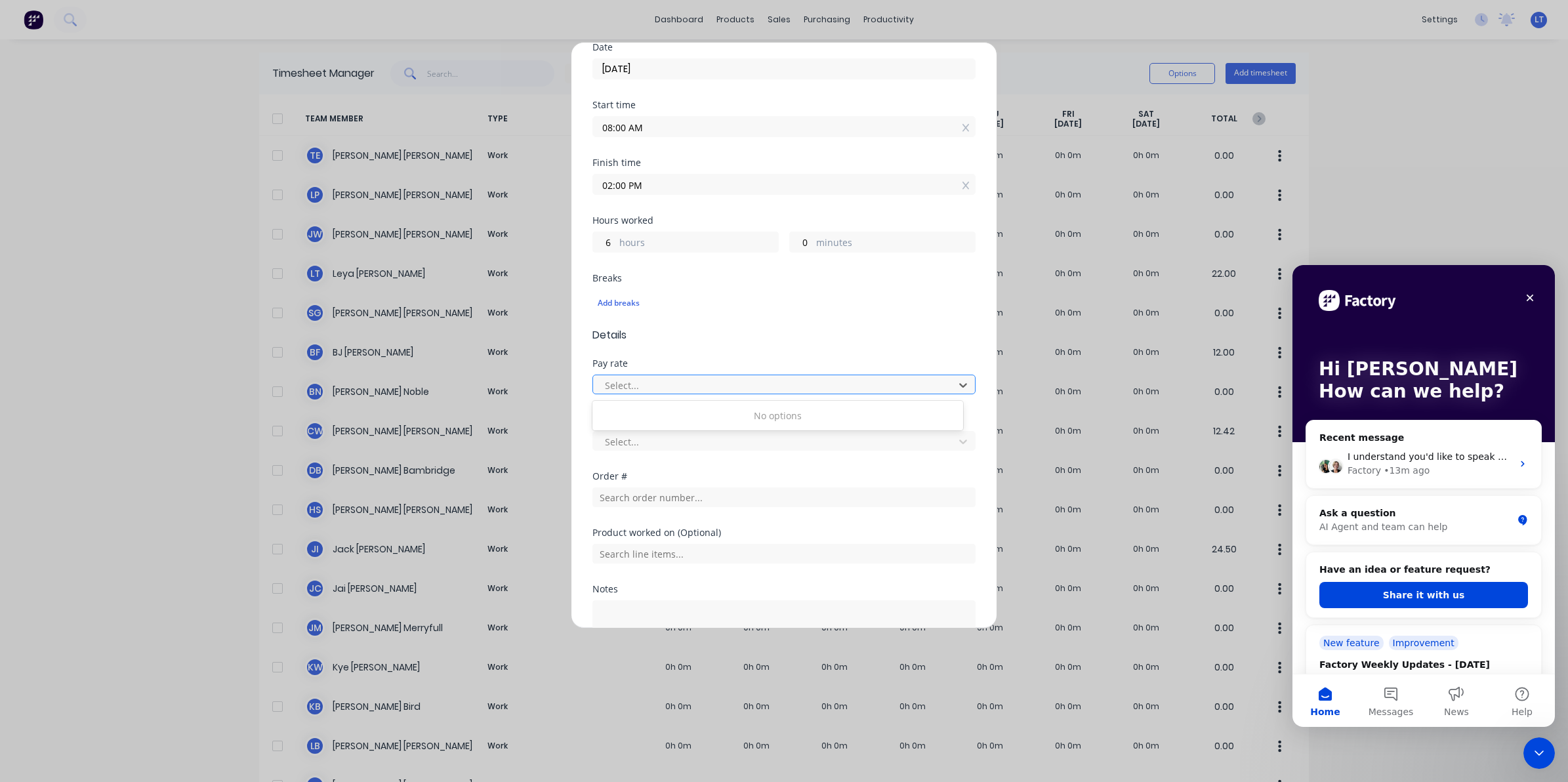
click at [840, 389] on div at bounding box center [775, 385] width 344 height 17
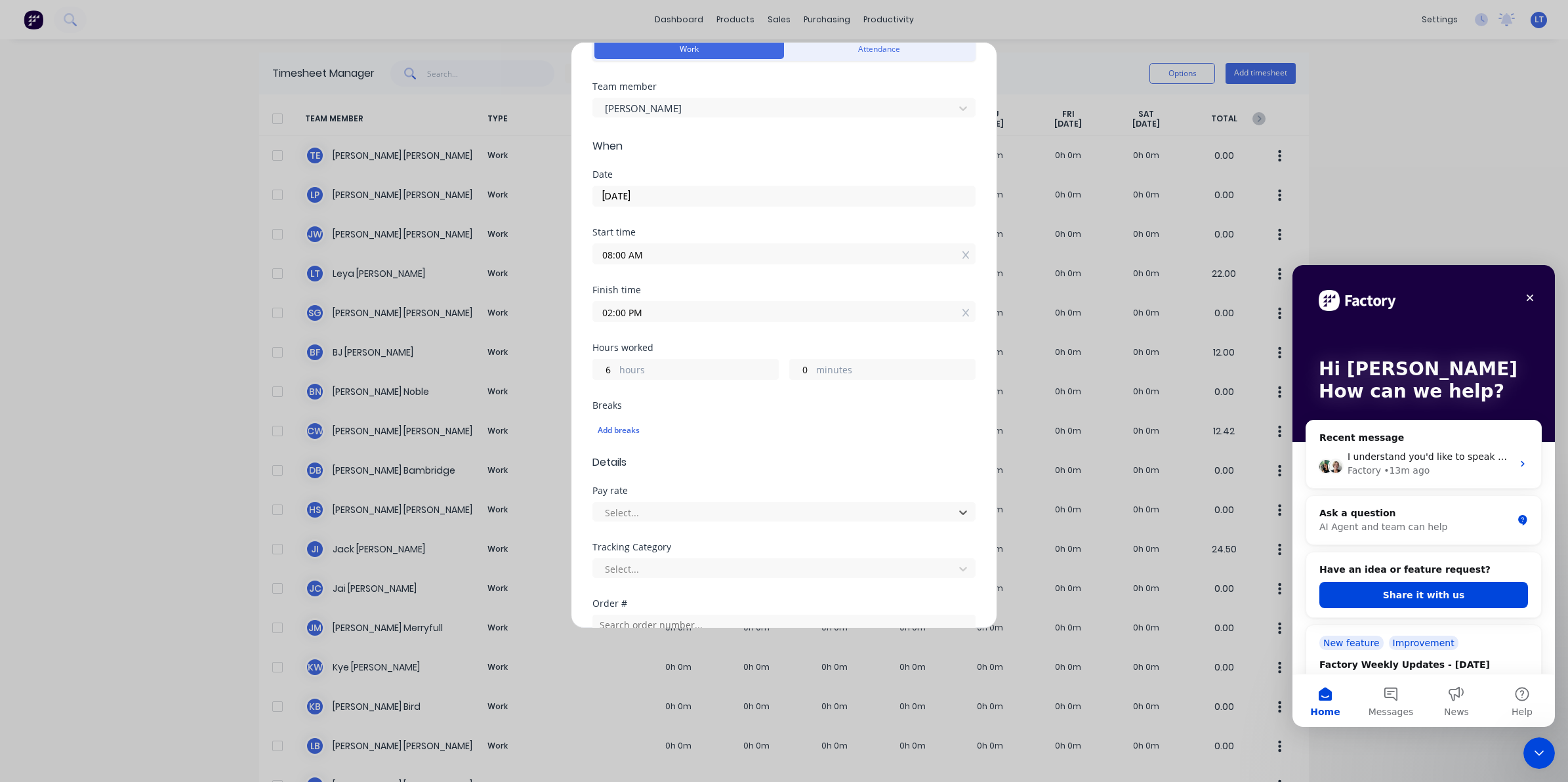
scroll to position [0, 0]
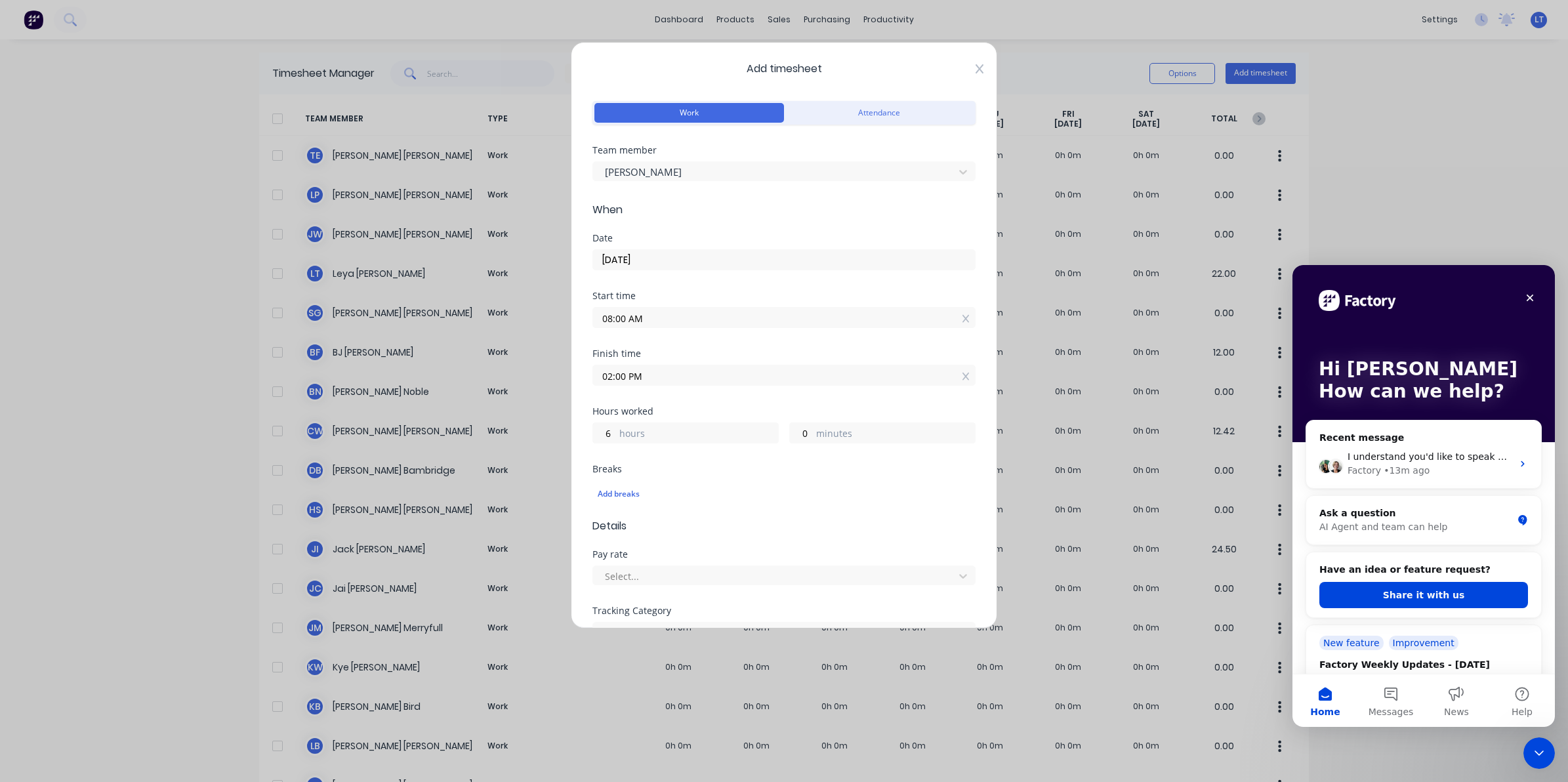
click at [976, 73] on icon at bounding box center [980, 69] width 8 height 10
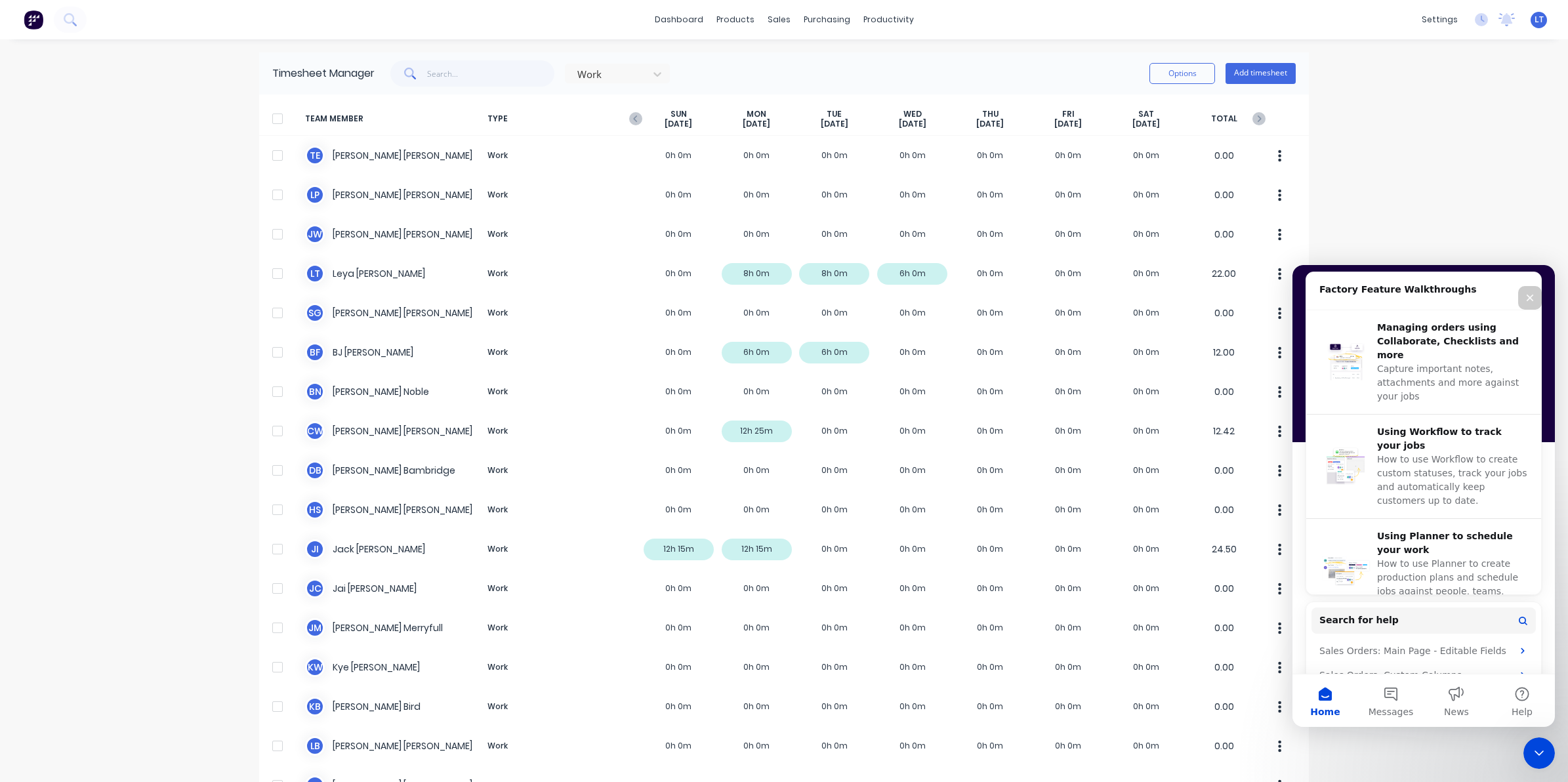
scroll to position [581, 0]
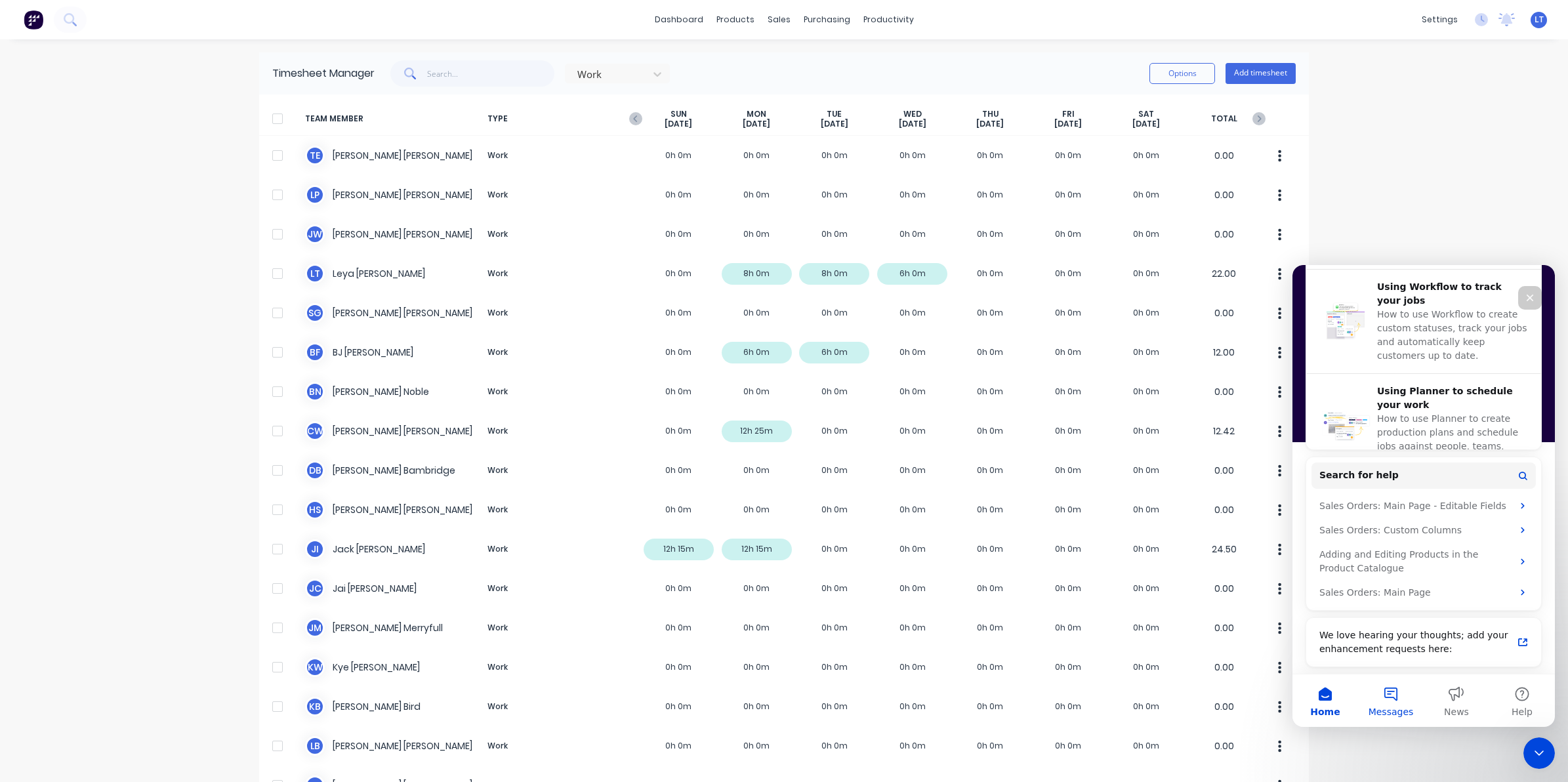
click at [1396, 708] on span "Messages" at bounding box center [1391, 712] width 46 height 9
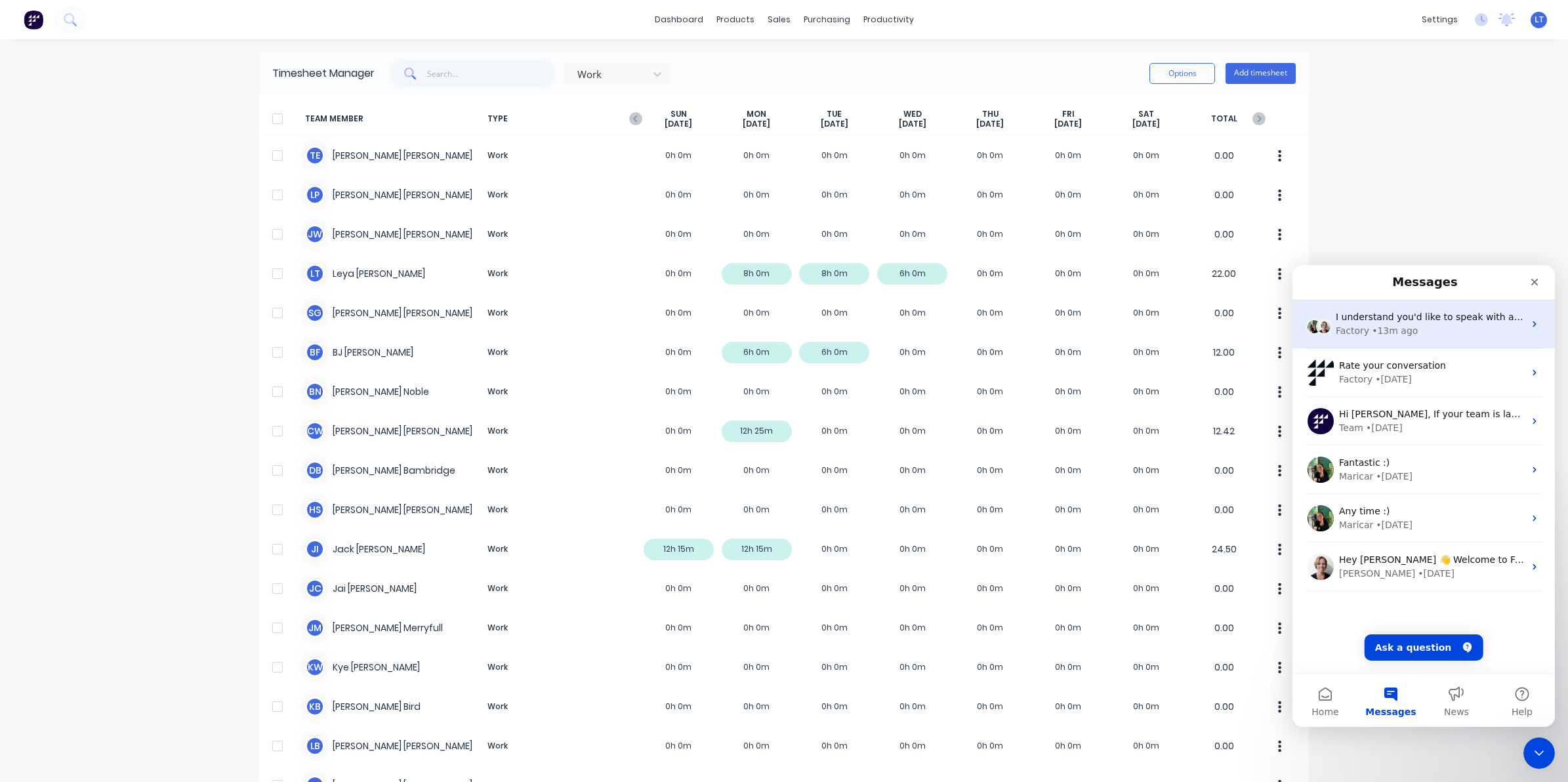
click at [1421, 327] on div "Factory • 13m ago" at bounding box center [1430, 330] width 189 height 14
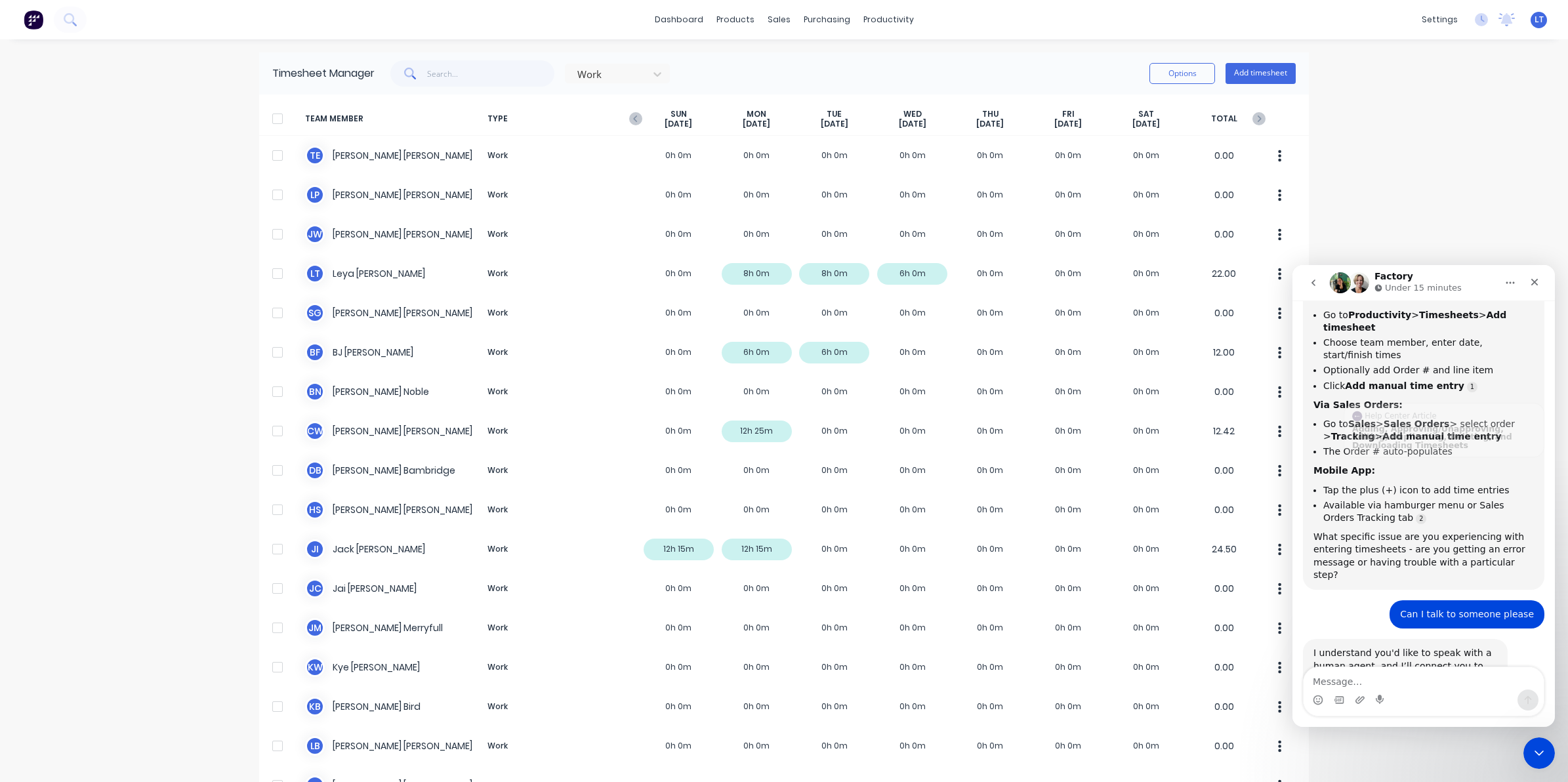
scroll to position [868, 0]
click at [188, 258] on div "dashboard products sales purchasing productivity dashboard products Product Cat…" at bounding box center [784, 391] width 1568 height 782
click at [132, 210] on div "dashboard products sales purchasing productivity dashboard products Product Cat…" at bounding box center [784, 391] width 1568 height 782
drag, startPoint x: 132, startPoint y: 210, endPoint x: 128, endPoint y: 201, distance: 9.8
click at [128, 201] on div "dashboard products sales purchasing productivity dashboard products Product Cat…" at bounding box center [784, 391] width 1568 height 782
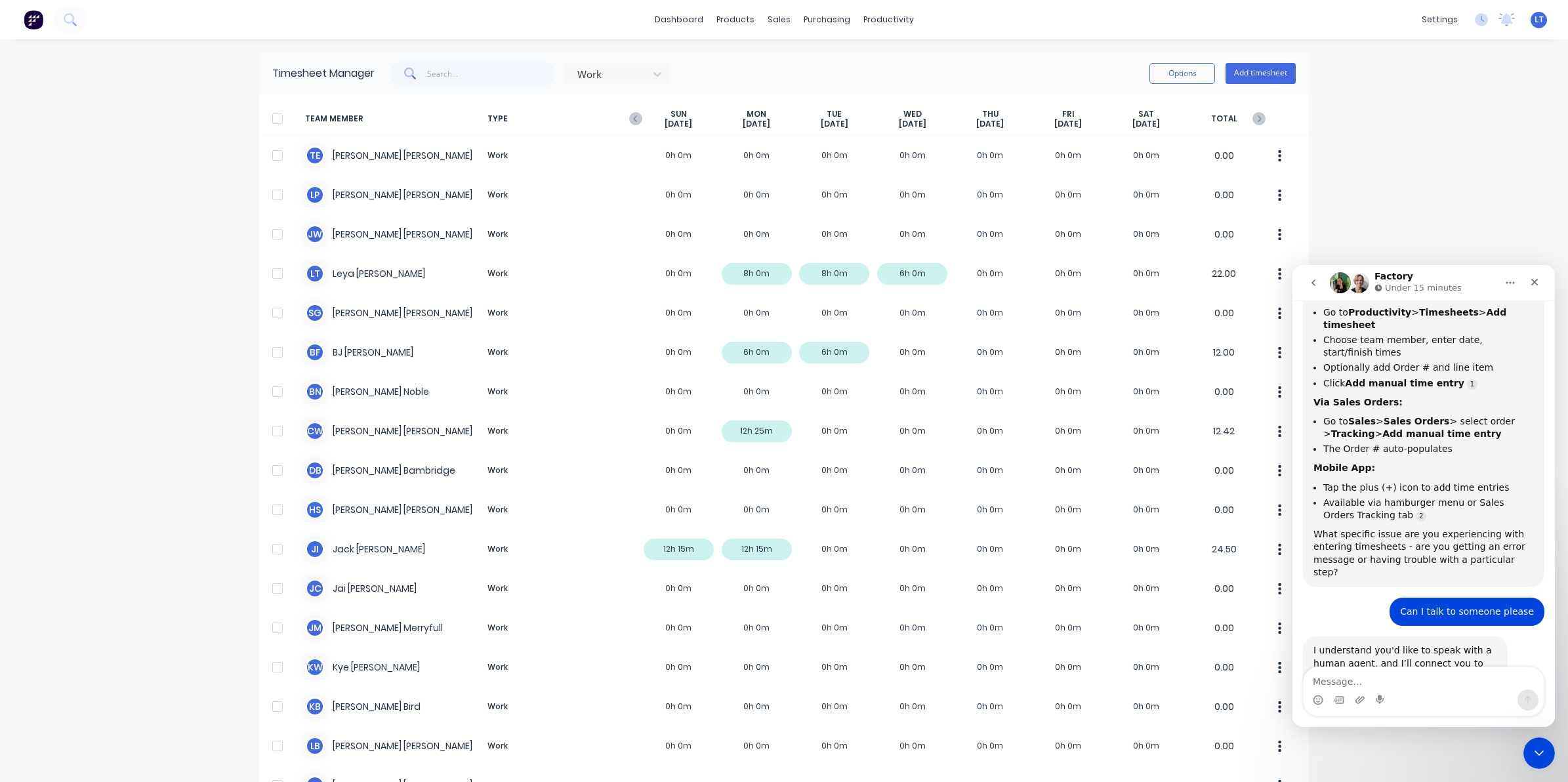
click at [149, 186] on div "dashboard products sales purchasing productivity dashboard products Product Cat…" at bounding box center [784, 391] width 1568 height 782
click at [145, 182] on div "dashboard products sales purchasing productivity dashboard products Product Cat…" at bounding box center [784, 391] width 1568 height 782
click at [158, 173] on div "dashboard products sales purchasing productivity dashboard products Product Cat…" at bounding box center [784, 391] width 1568 height 782
drag, startPoint x: 130, startPoint y: 168, endPoint x: 86, endPoint y: 168, distance: 44.0
click at [86, 168] on div "dashboard products sales purchasing productivity dashboard products Product Cat…" at bounding box center [784, 391] width 1568 height 782
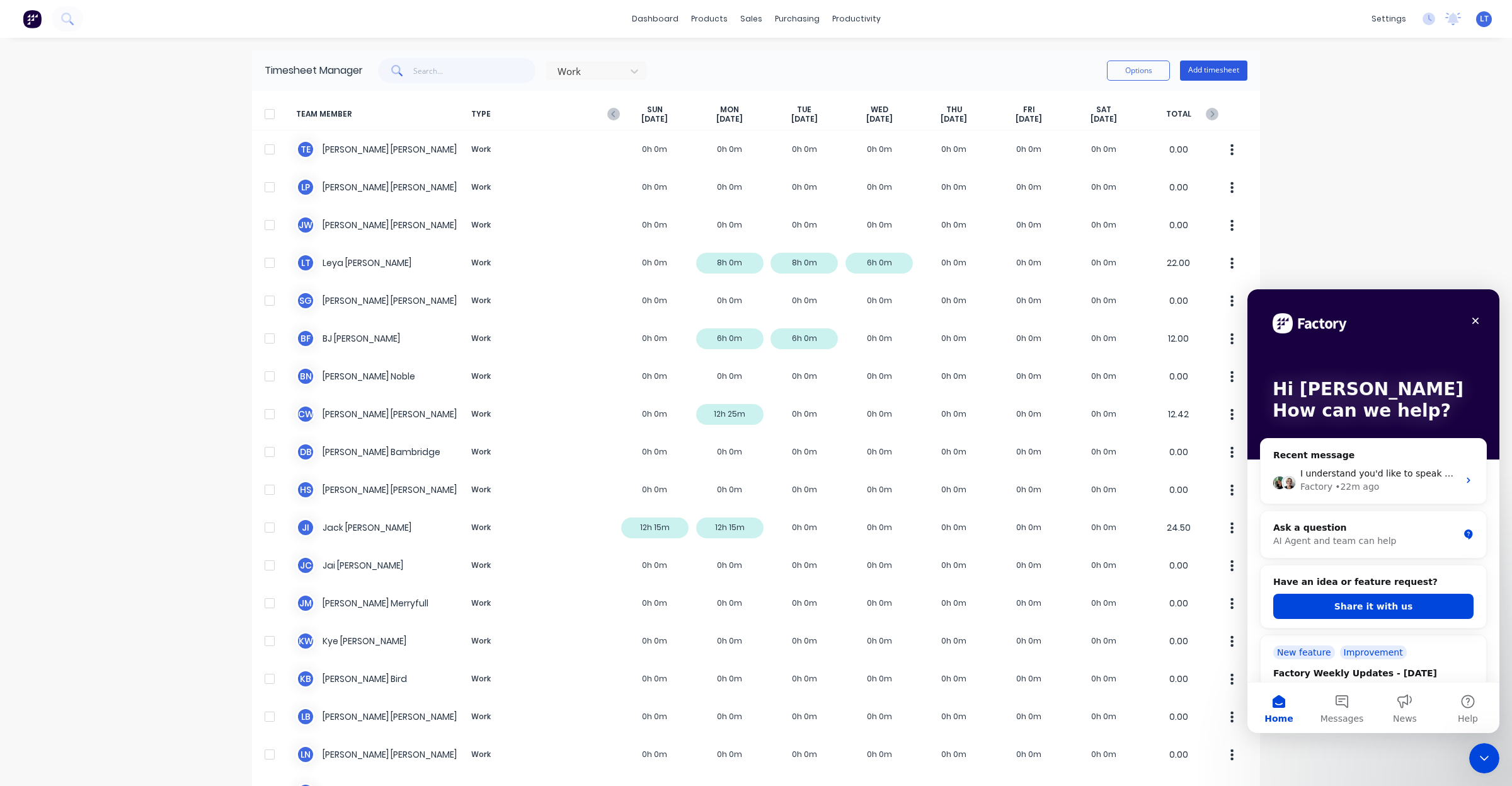
click at [1192, 68] on button "Add timesheet" at bounding box center [1213, 71] width 68 height 20
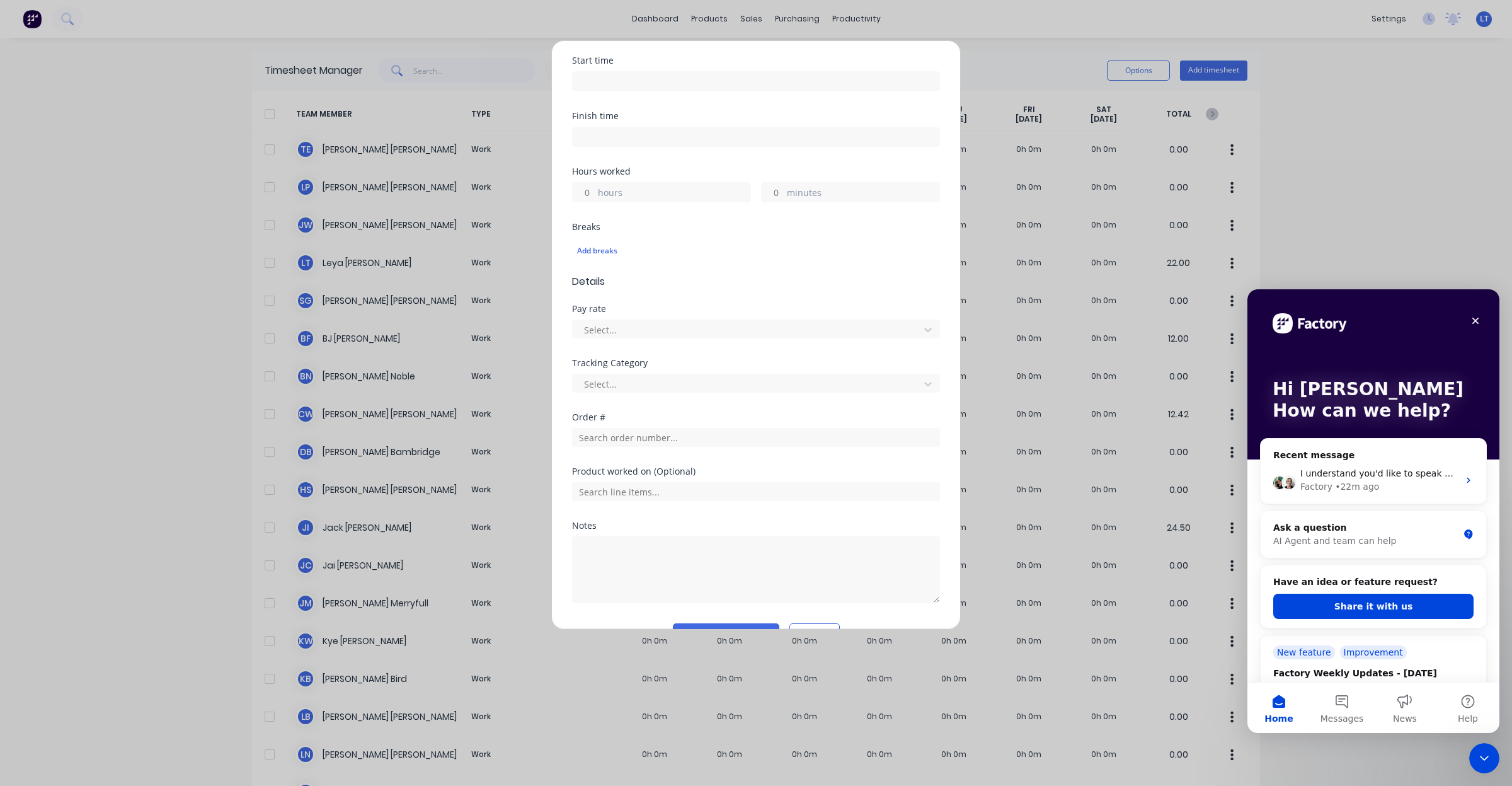
scroll to position [256, 0]
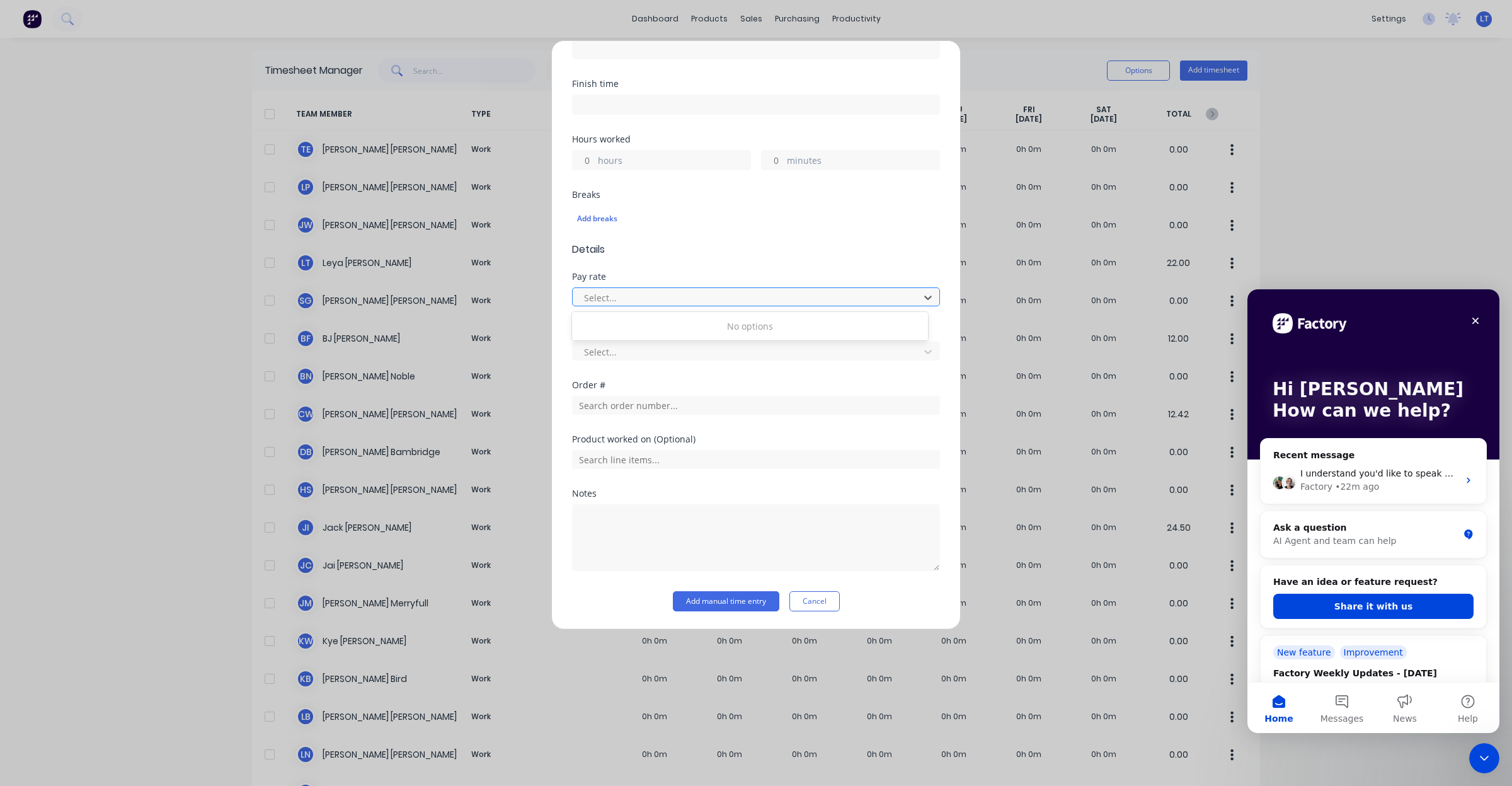
click at [719, 291] on div at bounding box center [748, 298] width 330 height 16
click at [716, 297] on div at bounding box center [748, 298] width 330 height 16
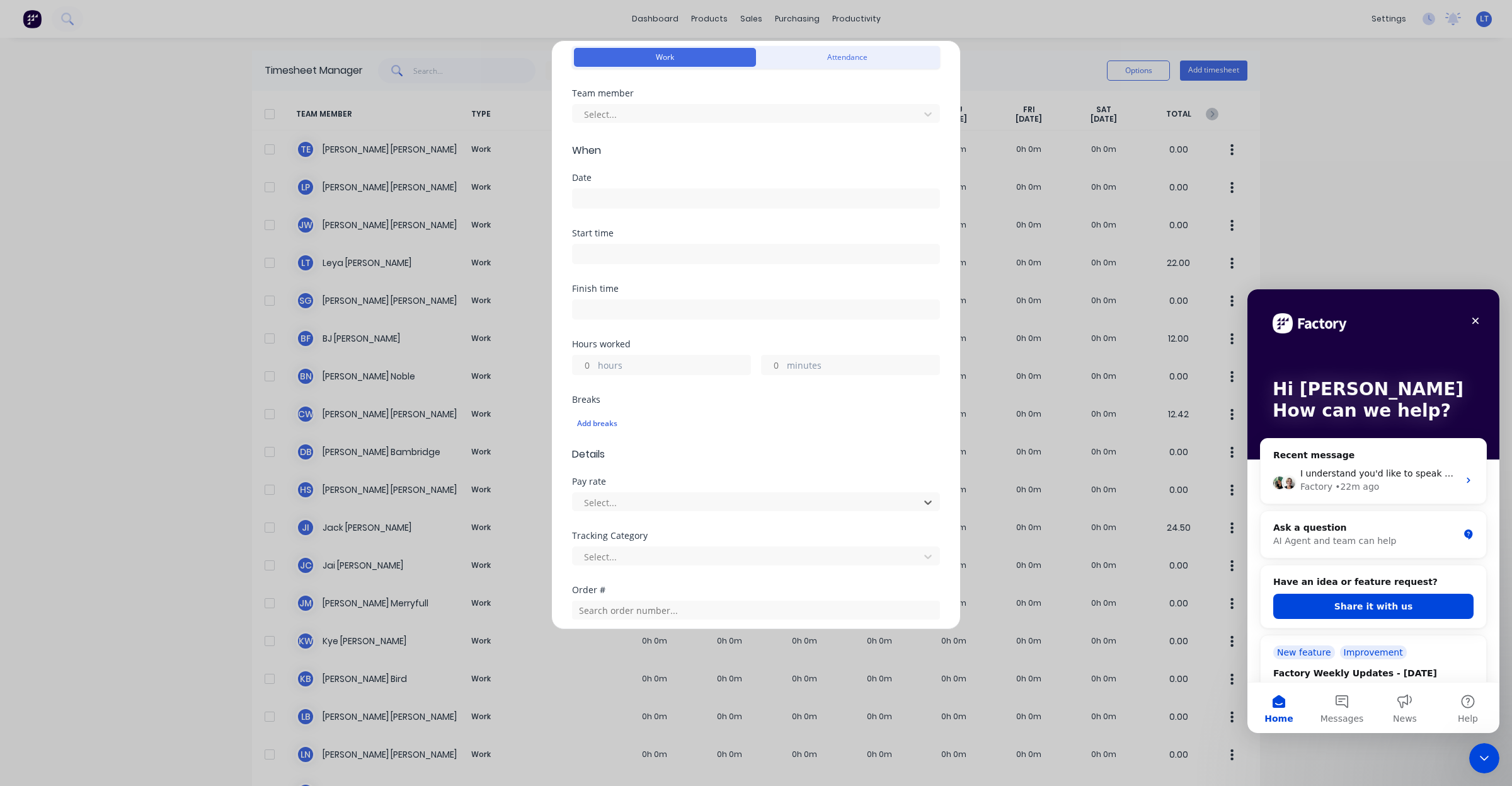
scroll to position [0, 0]
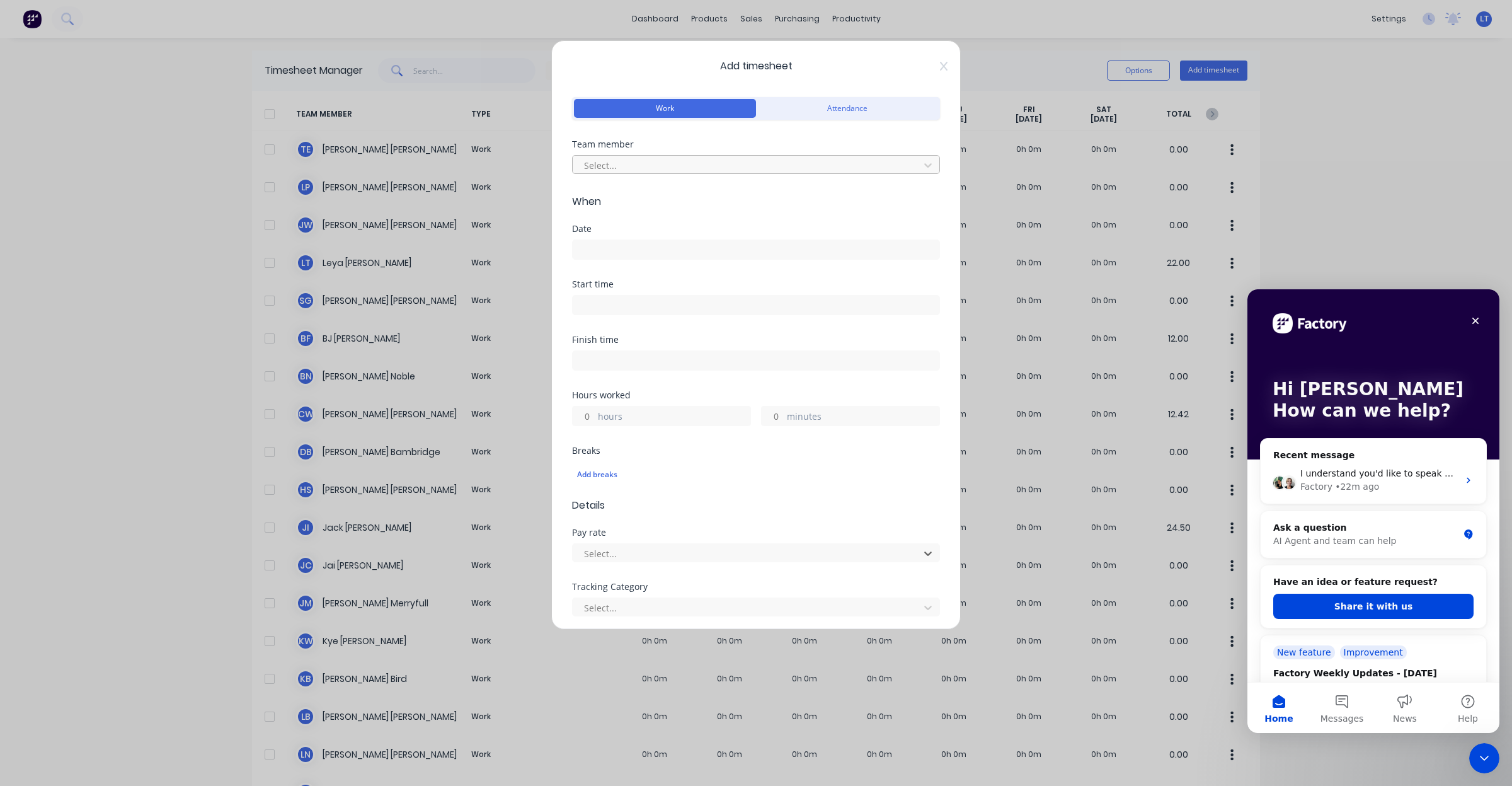
click at [631, 168] on div at bounding box center [748, 165] width 330 height 16
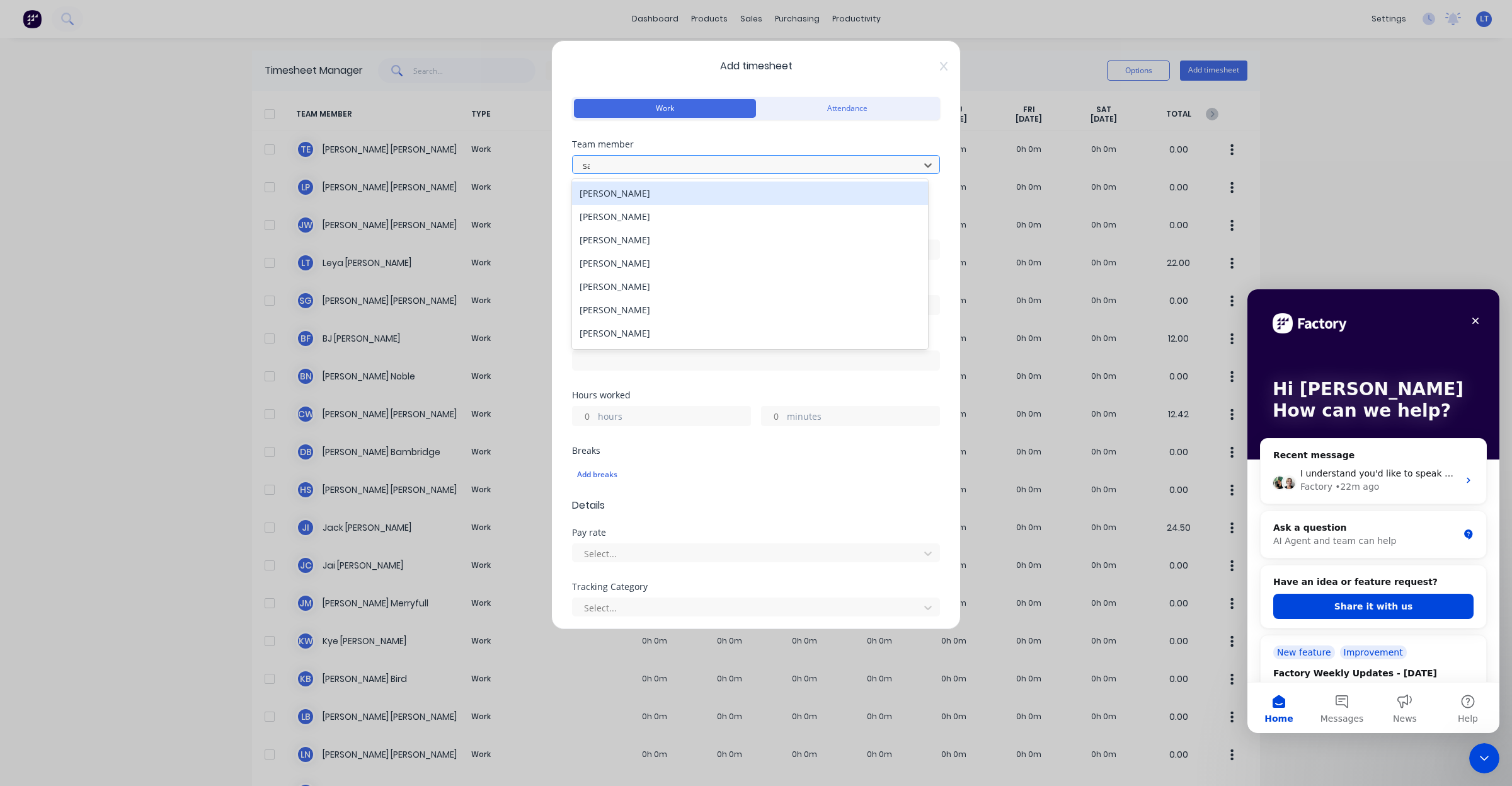
type input "sar"
click at [628, 188] on div "[PERSON_NAME]" at bounding box center [750, 193] width 356 height 23
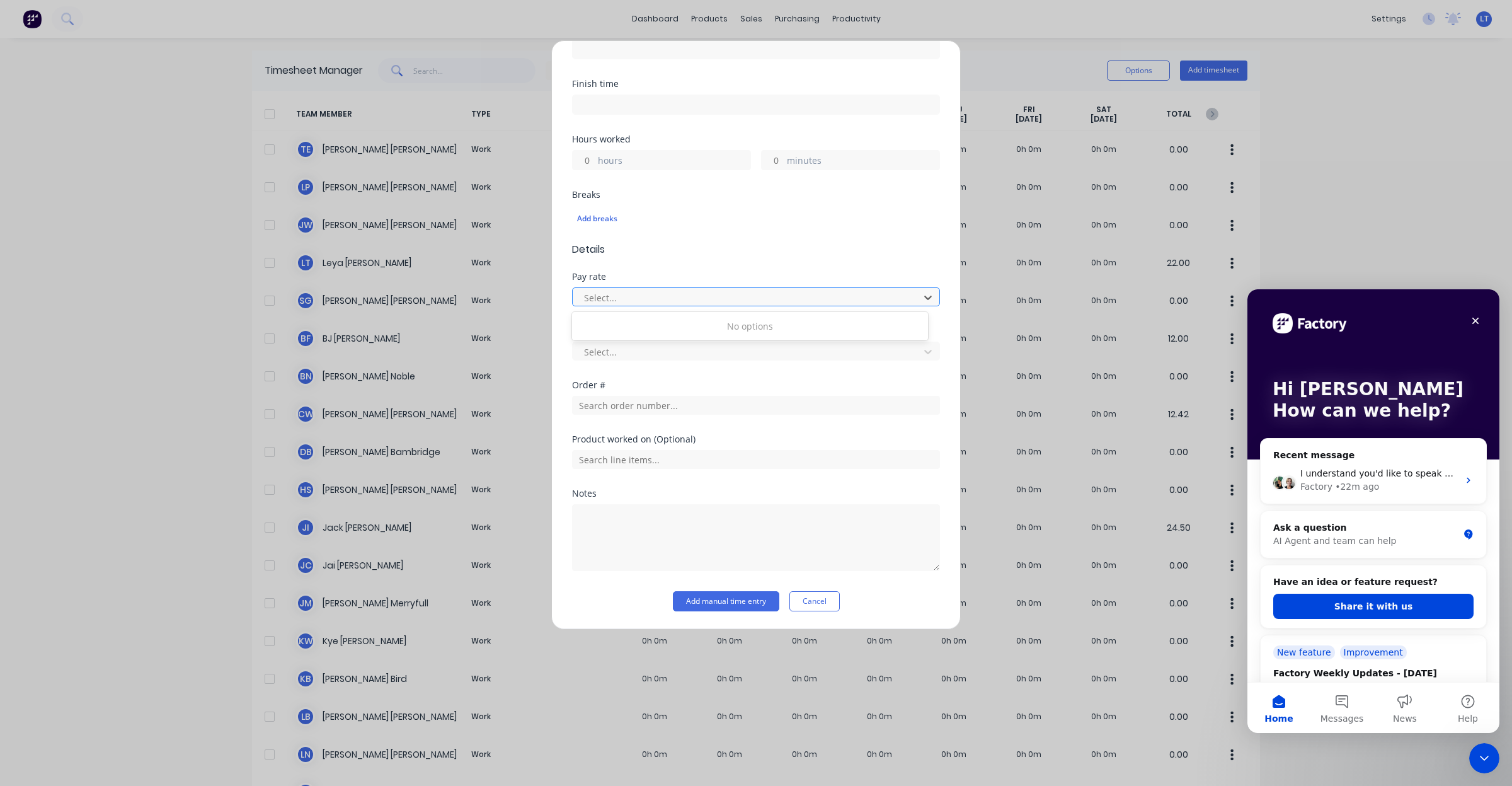
click at [700, 299] on div at bounding box center [748, 298] width 330 height 16
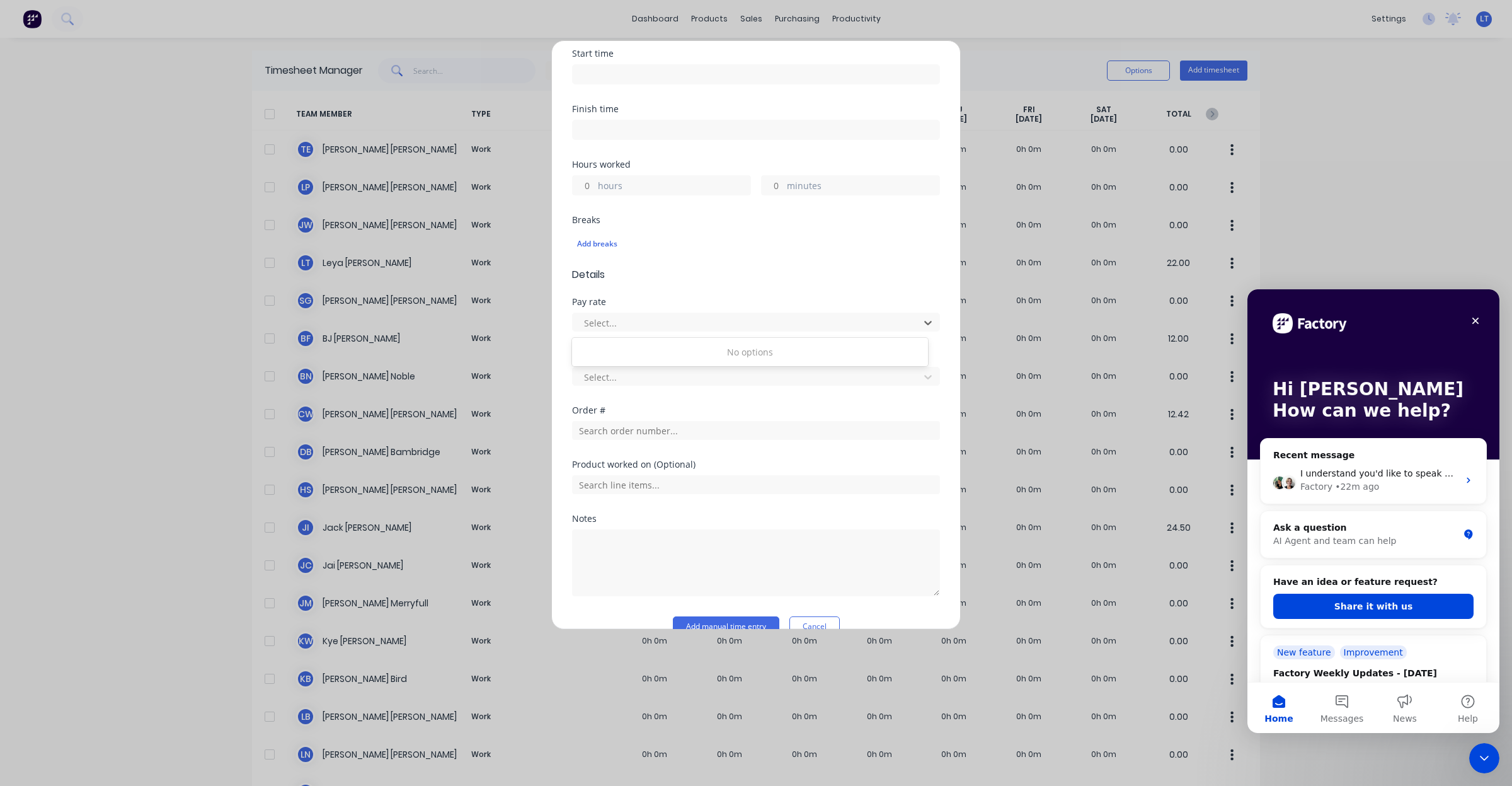
click at [744, 269] on span "Details" at bounding box center [755, 275] width 368 height 15
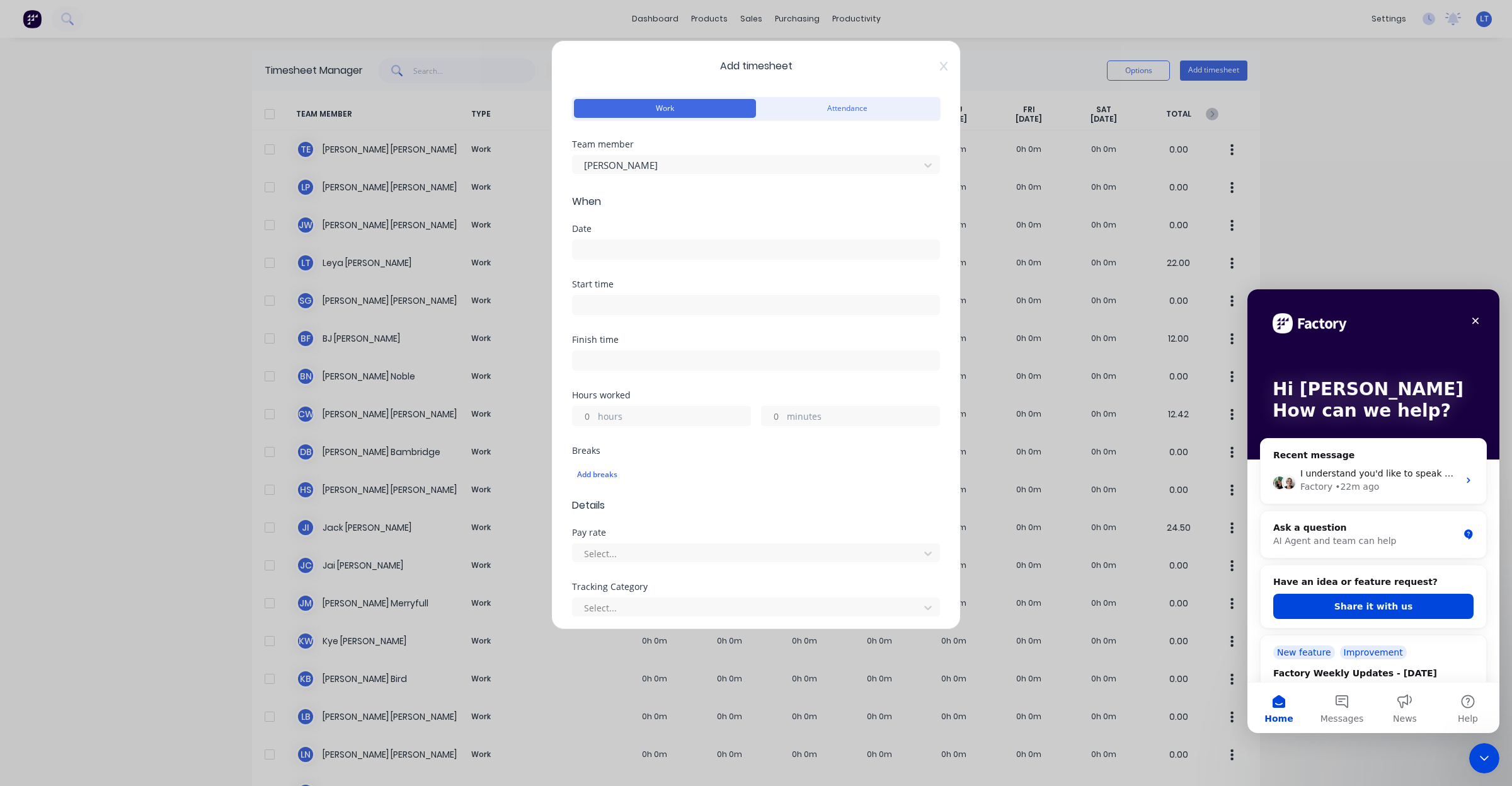
click at [926, 66] on span "Add timesheet" at bounding box center [755, 66] width 368 height 15
click at [940, 68] on icon at bounding box center [944, 65] width 8 height 8
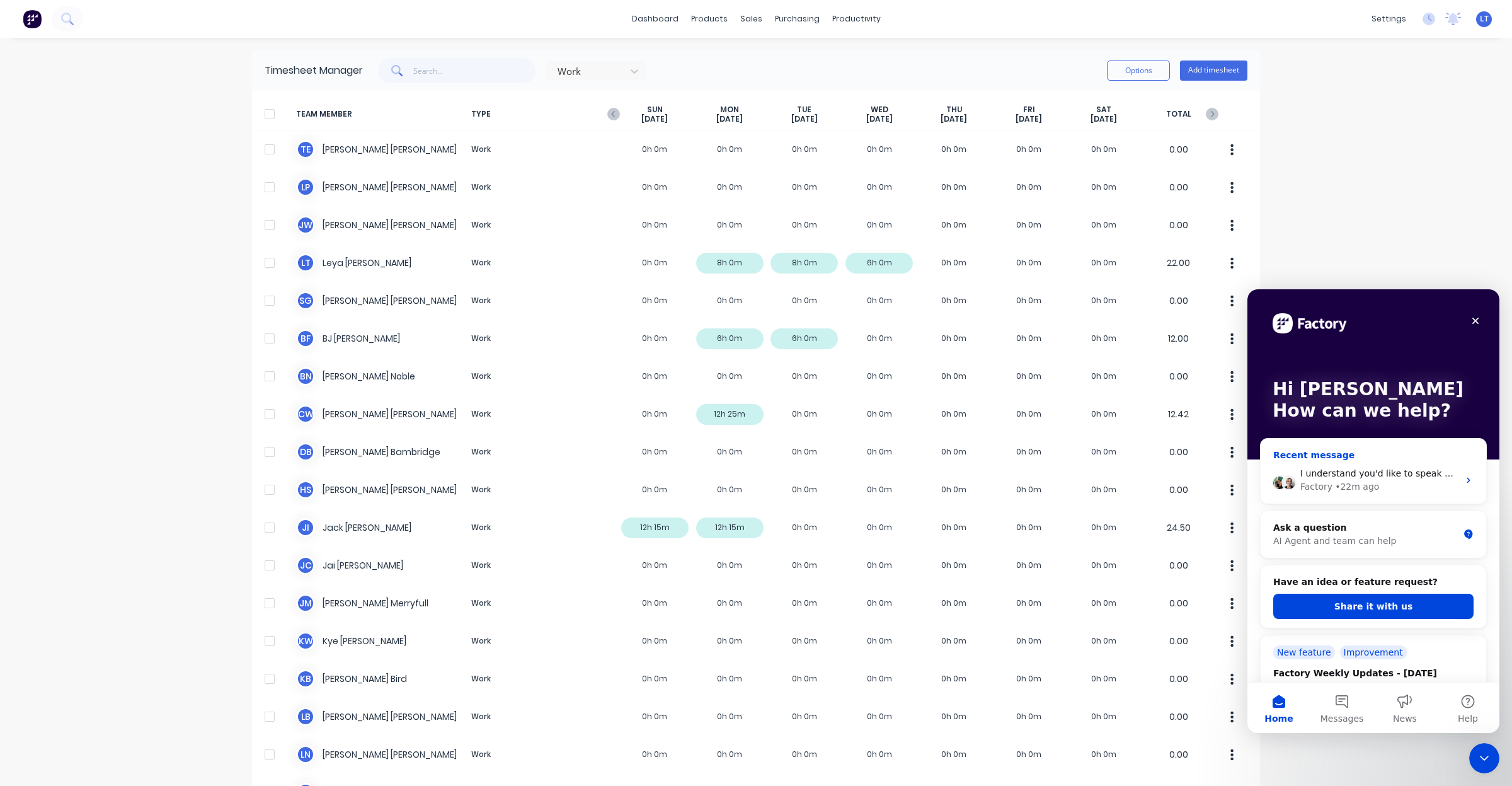
click at [1378, 484] on div "Factory • 22m ago" at bounding box center [1379, 486] width 158 height 13
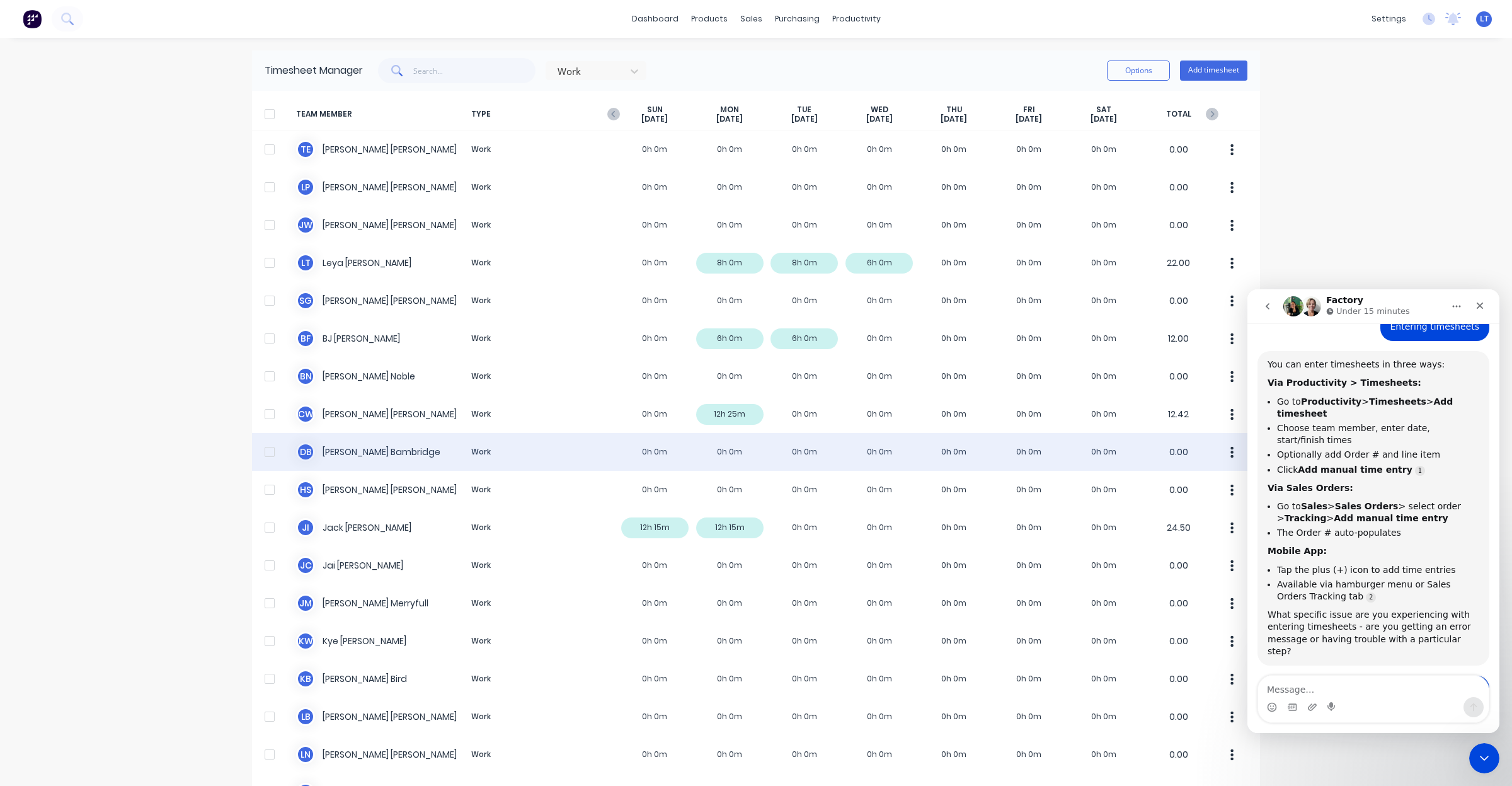
scroll to position [833, 0]
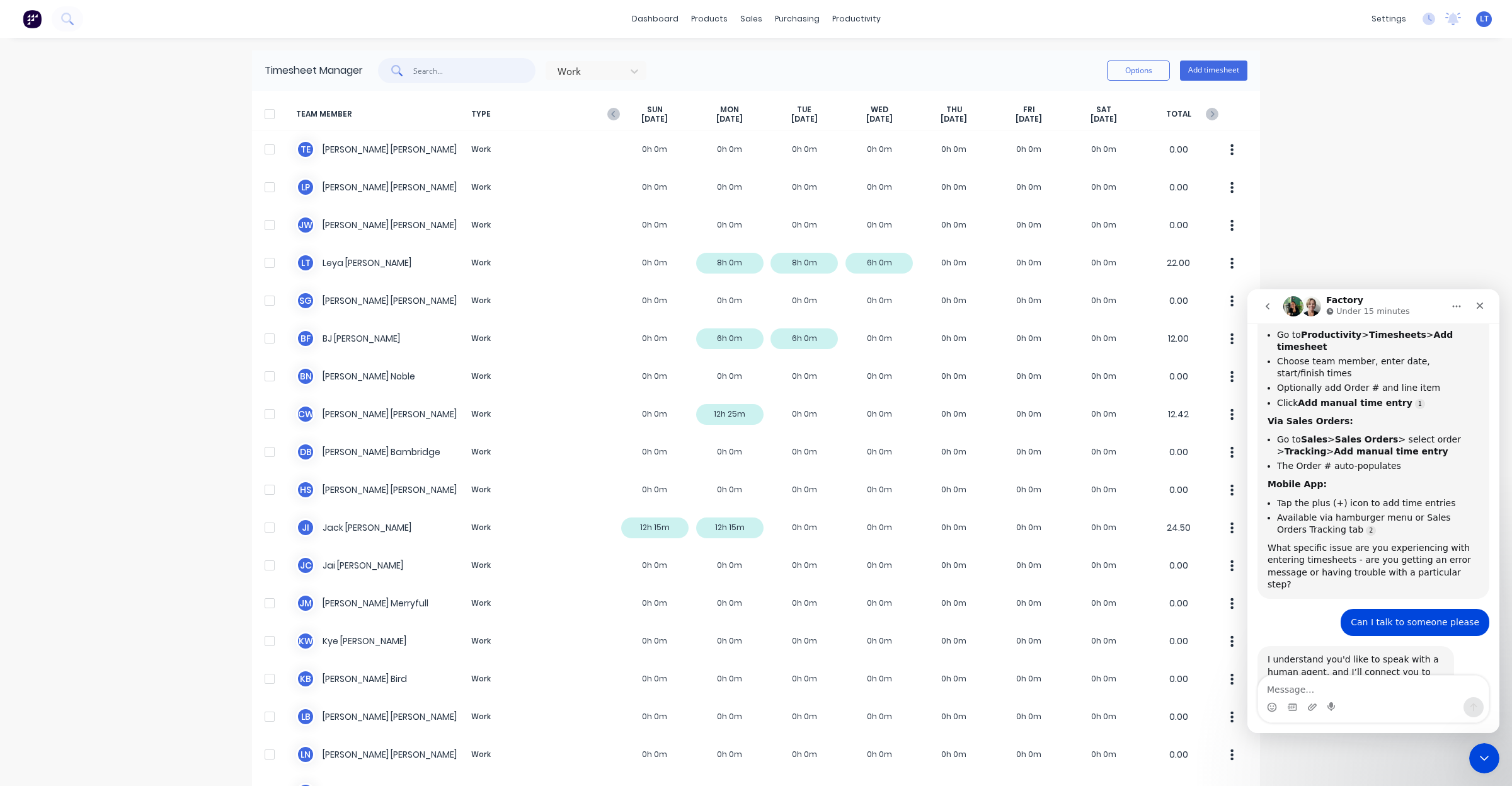
click at [452, 73] on input "text" at bounding box center [474, 71] width 123 height 25
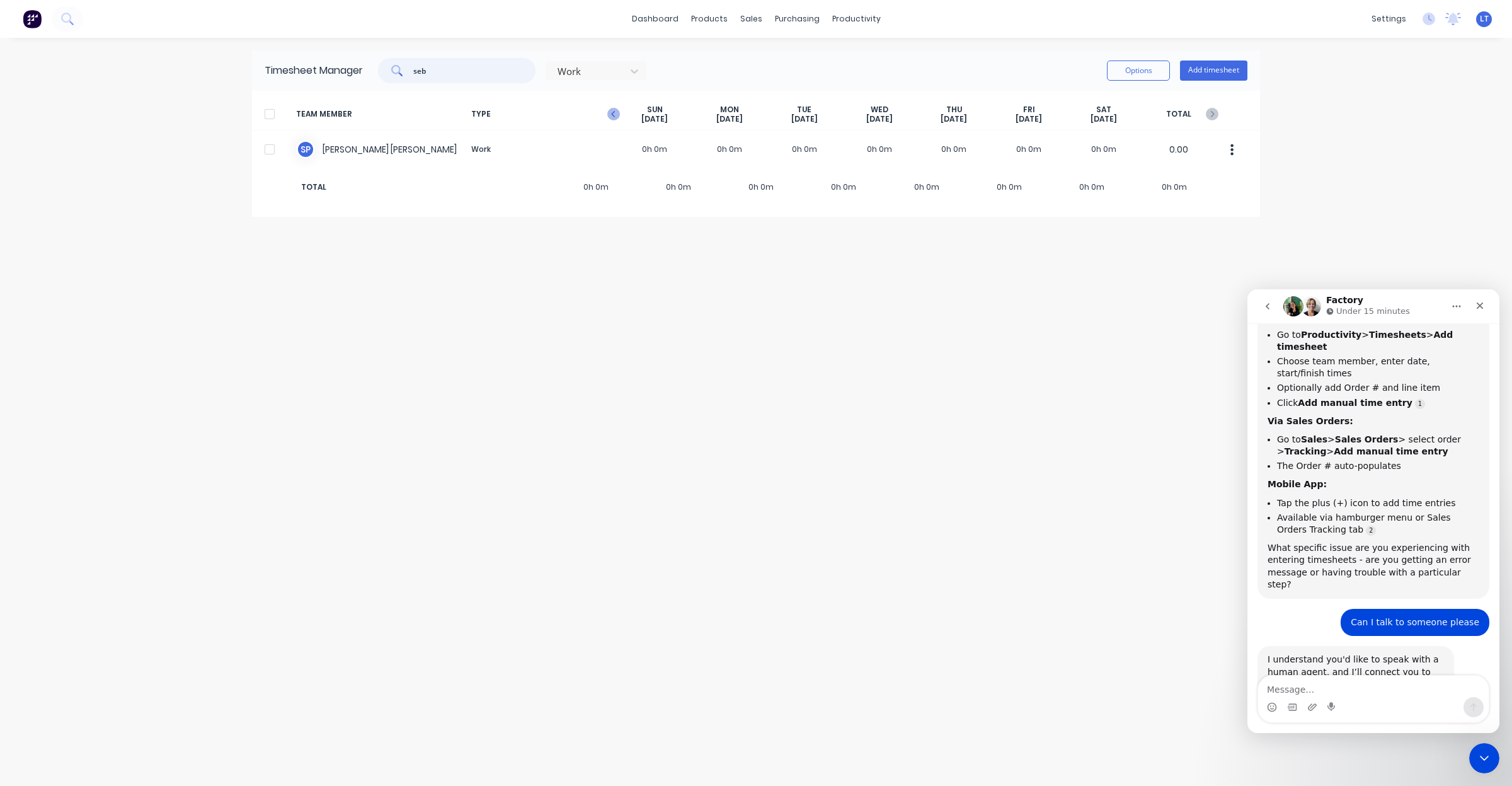
type input "seb"
click at [611, 111] on icon "button" at bounding box center [613, 114] width 12 height 12
click at [600, 68] on div at bounding box center [588, 71] width 63 height 16
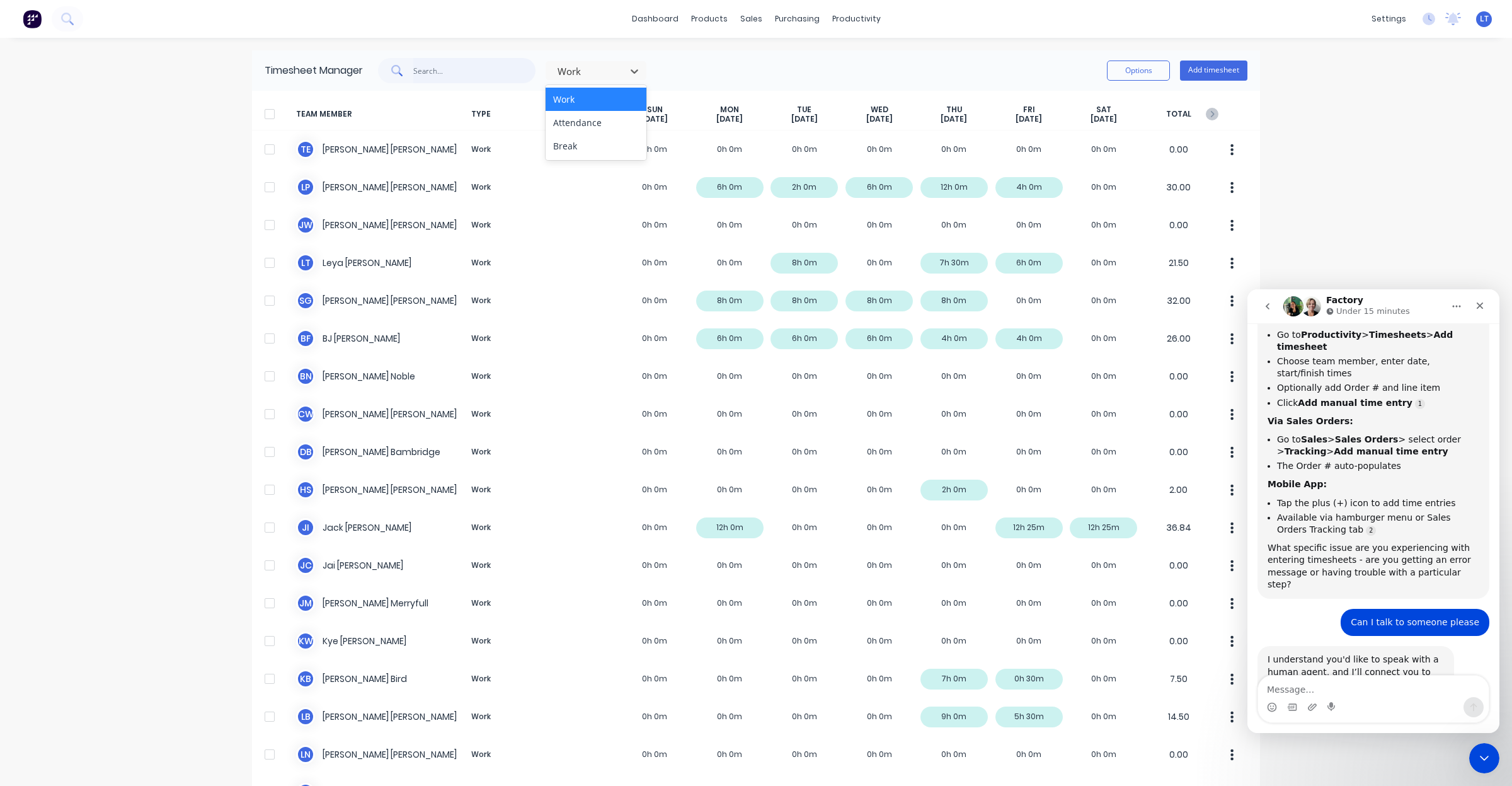
click at [489, 73] on input "text" at bounding box center [474, 71] width 123 height 25
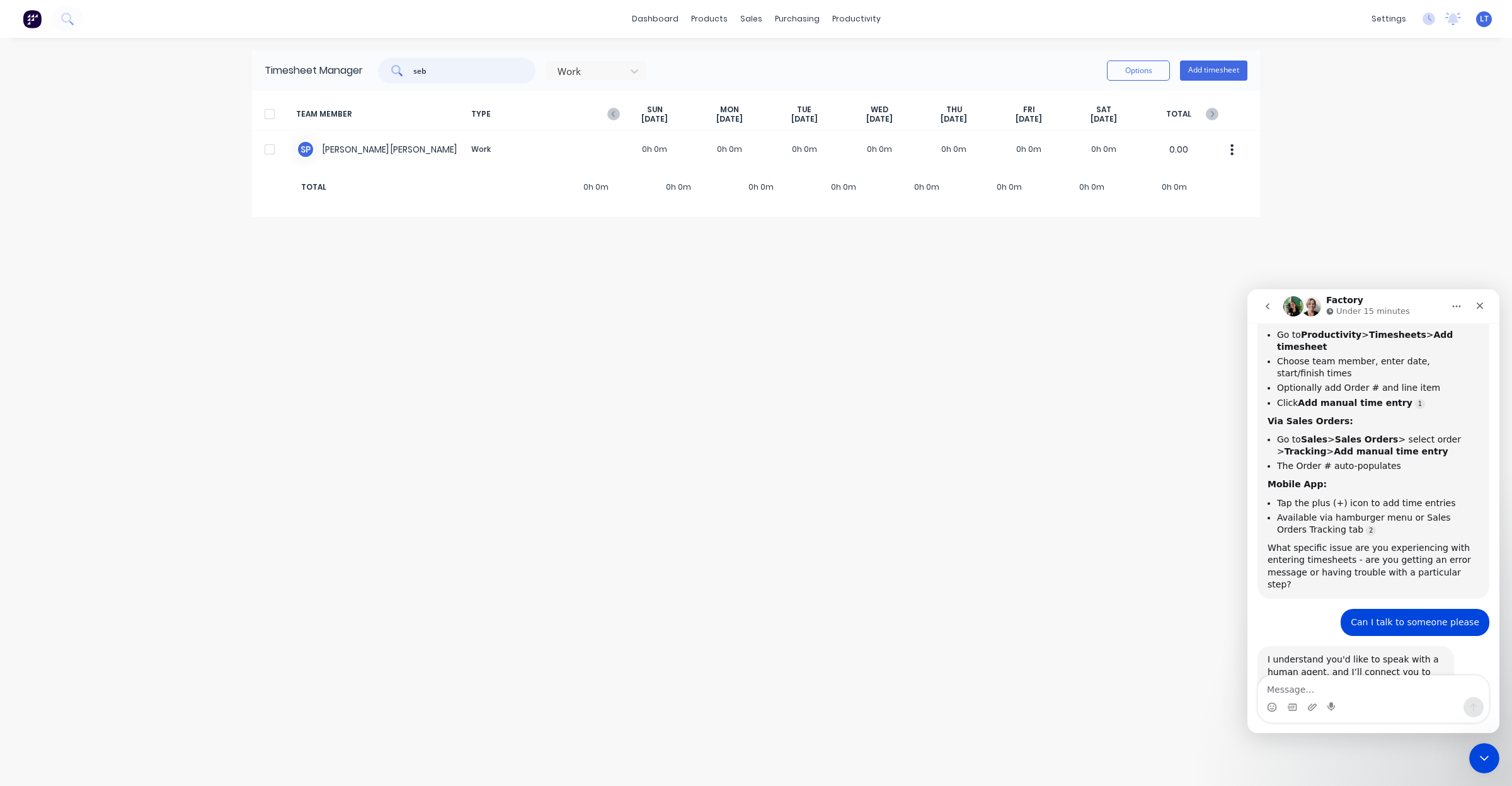
type input "seb"
drag, startPoint x: 826, startPoint y: 296, endPoint x: 787, endPoint y: 363, distance: 77.5
click at [731, 291] on div "Timesheet Manager seb Work Options Add timesheet TEAM MEMBER TYPE [DATE] [DATE]…" at bounding box center [755, 411] width 1008 height 722
click at [1211, 112] on icon "button" at bounding box center [1212, 114] width 12 height 12
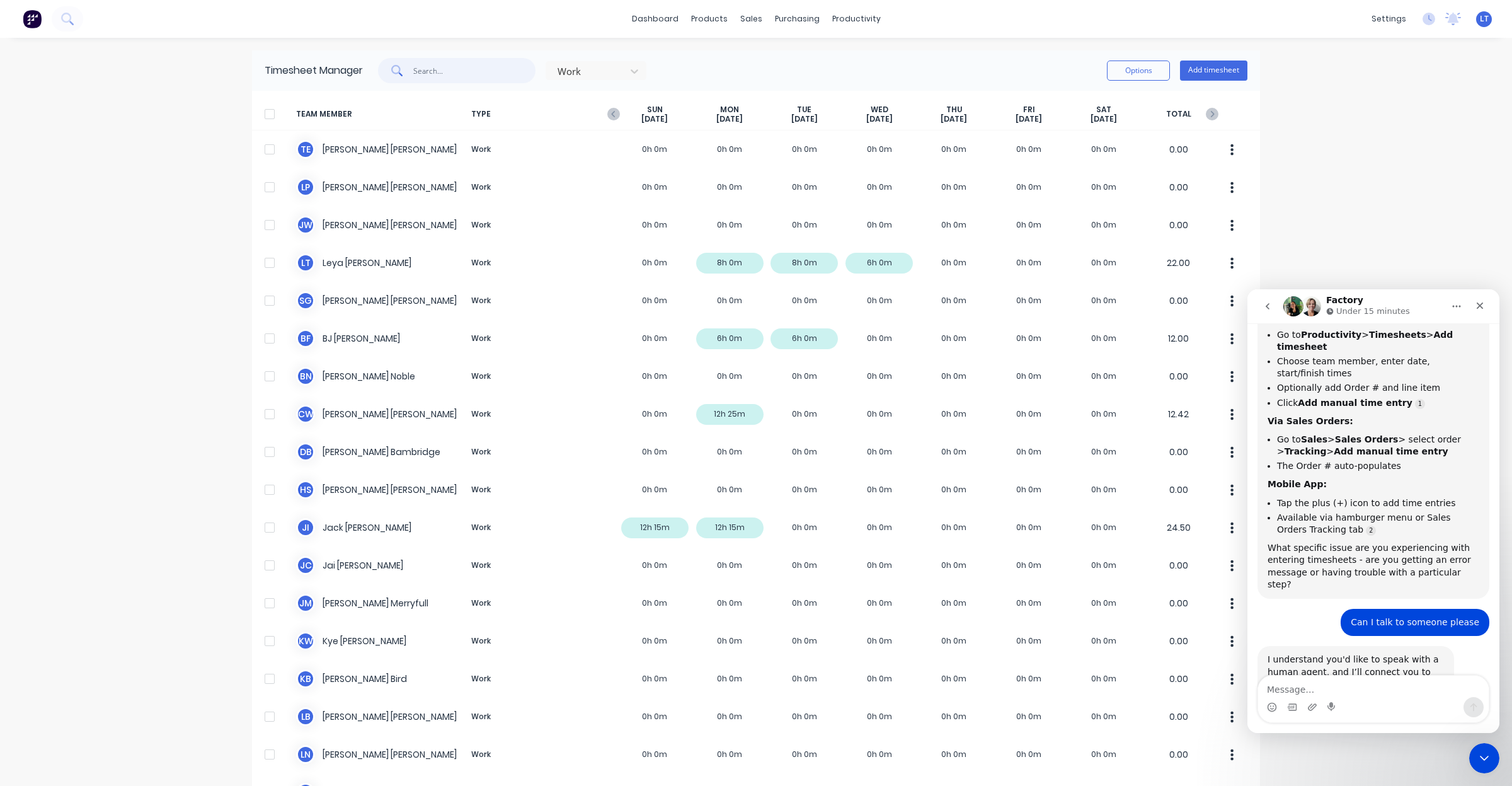
click at [470, 71] on input "text" at bounding box center [474, 71] width 123 height 25
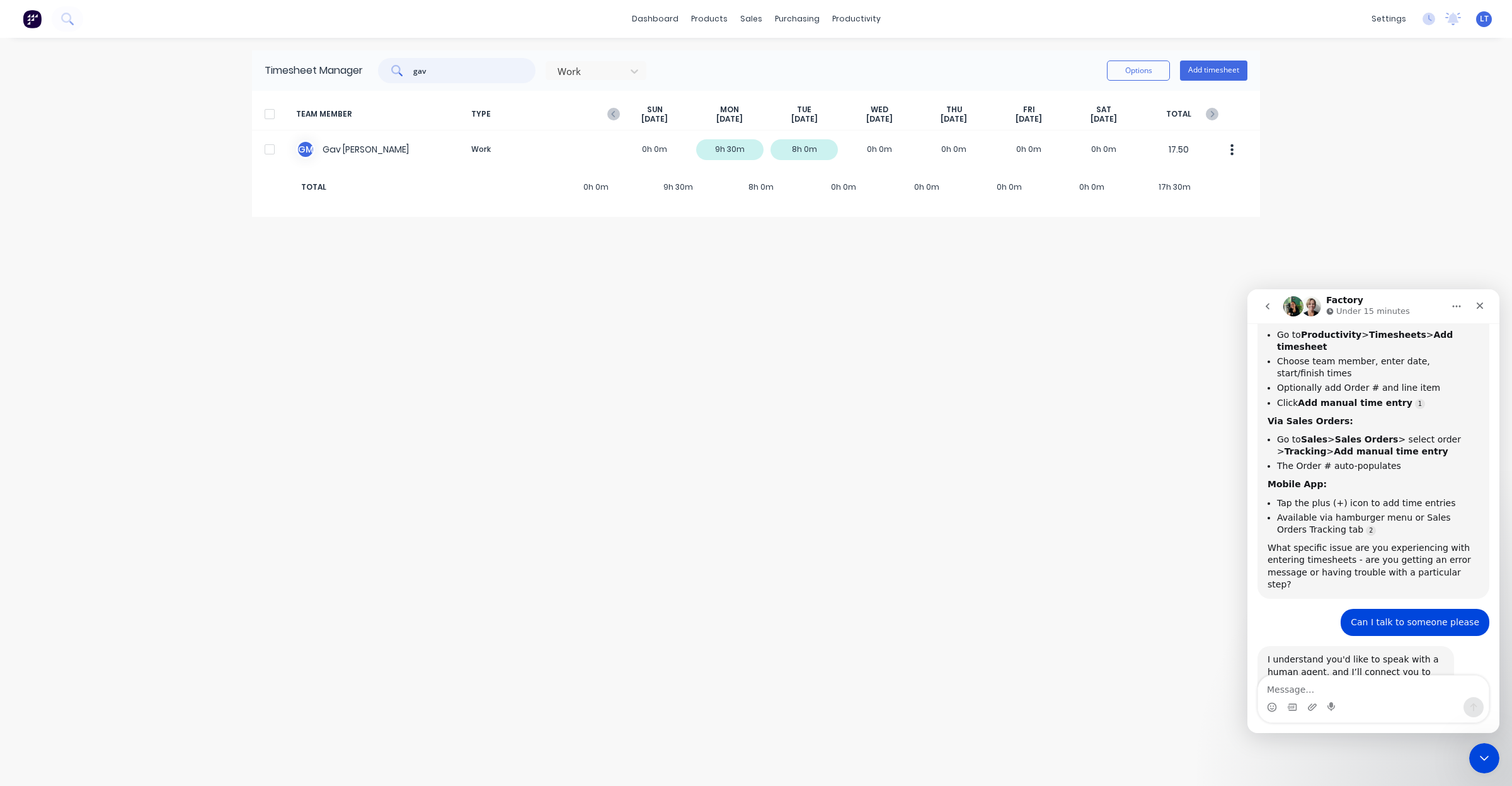
type input "gav"
click at [725, 241] on div "Timesheet Manager gav Work Options Add timesheet TEAM MEMBER TYPE [DATE] [DATE]…" at bounding box center [755, 411] width 1008 height 722
drag, startPoint x: 725, startPoint y: 241, endPoint x: 725, endPoint y: 299, distance: 58.0
click at [659, 248] on div "Timesheet Manager gav Work Options Add timesheet TEAM MEMBER TYPE [DATE] [DATE]…" at bounding box center [755, 411] width 1008 height 722
drag, startPoint x: 879, startPoint y: 481, endPoint x: 729, endPoint y: 448, distance: 153.6
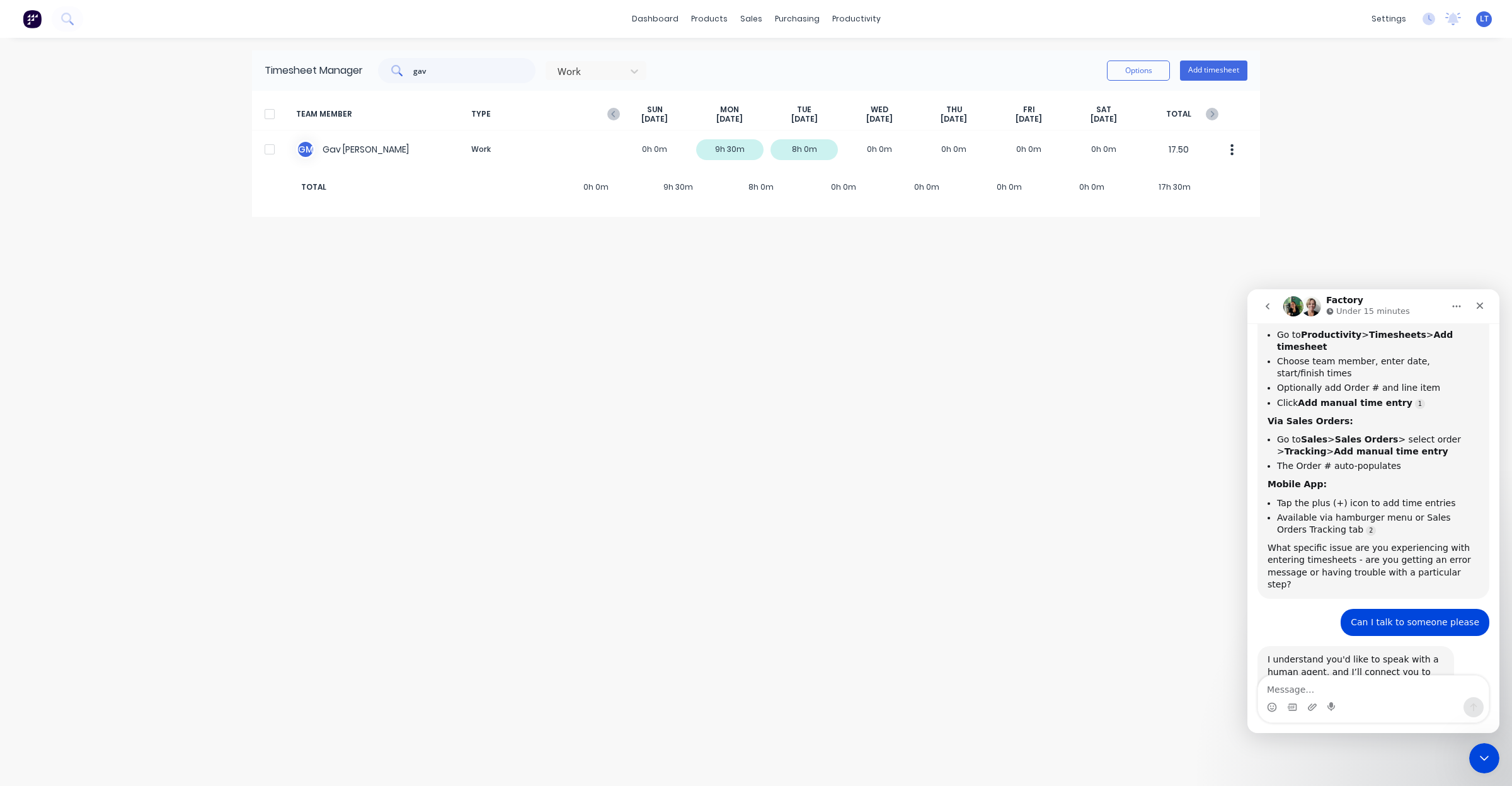
click at [729, 448] on div "Timesheet Manager gav Work Options Add timesheet TEAM MEMBER TYPE [DATE] [DATE]…" at bounding box center [755, 411] width 1008 height 722
drag, startPoint x: 921, startPoint y: 635, endPoint x: 797, endPoint y: 633, distance: 124.0
click at [797, 633] on div "Timesheet Manager gav Work Options Add timesheet TEAM MEMBER TYPE [DATE] [DATE]…" at bounding box center [755, 411] width 1008 height 722
drag, startPoint x: 912, startPoint y: 364, endPoint x: 902, endPoint y: 362, distance: 10.2
drag, startPoint x: 902, startPoint y: 362, endPoint x: 801, endPoint y: 347, distance: 102.1
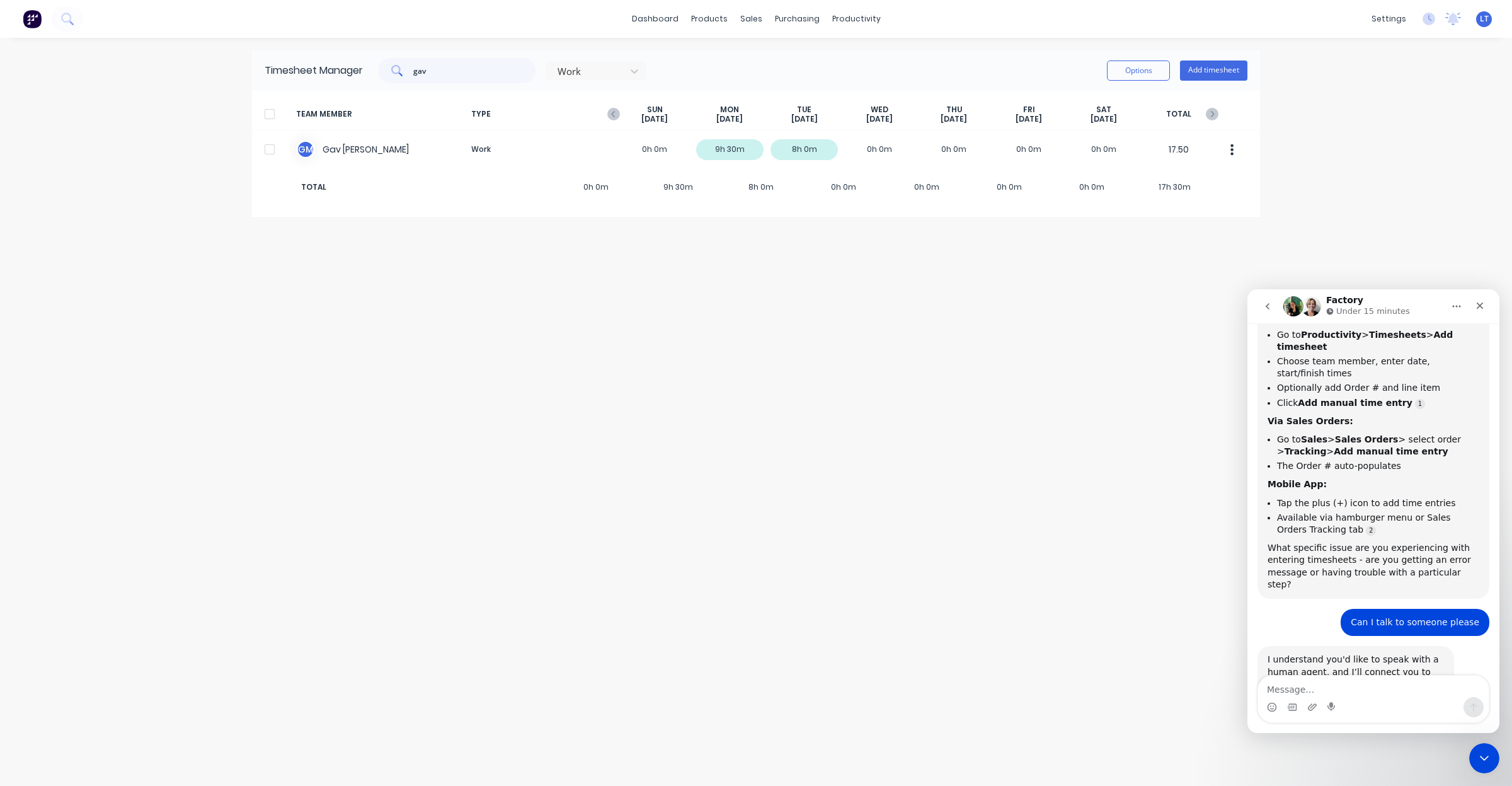
click at [801, 347] on div "Timesheet Manager gav Work Options Add timesheet TEAM MEMBER TYPE [DATE] [DATE]…" at bounding box center [755, 411] width 1008 height 722
click at [1106, 380] on div "Timesheet Manager gav Work Options Add timesheet TEAM MEMBER TYPE [DATE] [DATE]…" at bounding box center [755, 411] width 1008 height 722
click at [1046, 348] on div "Timesheet Manager gav Work Options Add timesheet TEAM MEMBER TYPE [DATE] [DATE]…" at bounding box center [755, 411] width 1008 height 722
drag, startPoint x: 1046, startPoint y: 348, endPoint x: 1009, endPoint y: 319, distance: 47.0
click at [1002, 326] on div "Timesheet Manager gav Work Options Add timesheet TEAM MEMBER TYPE [DATE] [DATE]…" at bounding box center [755, 411] width 1008 height 722
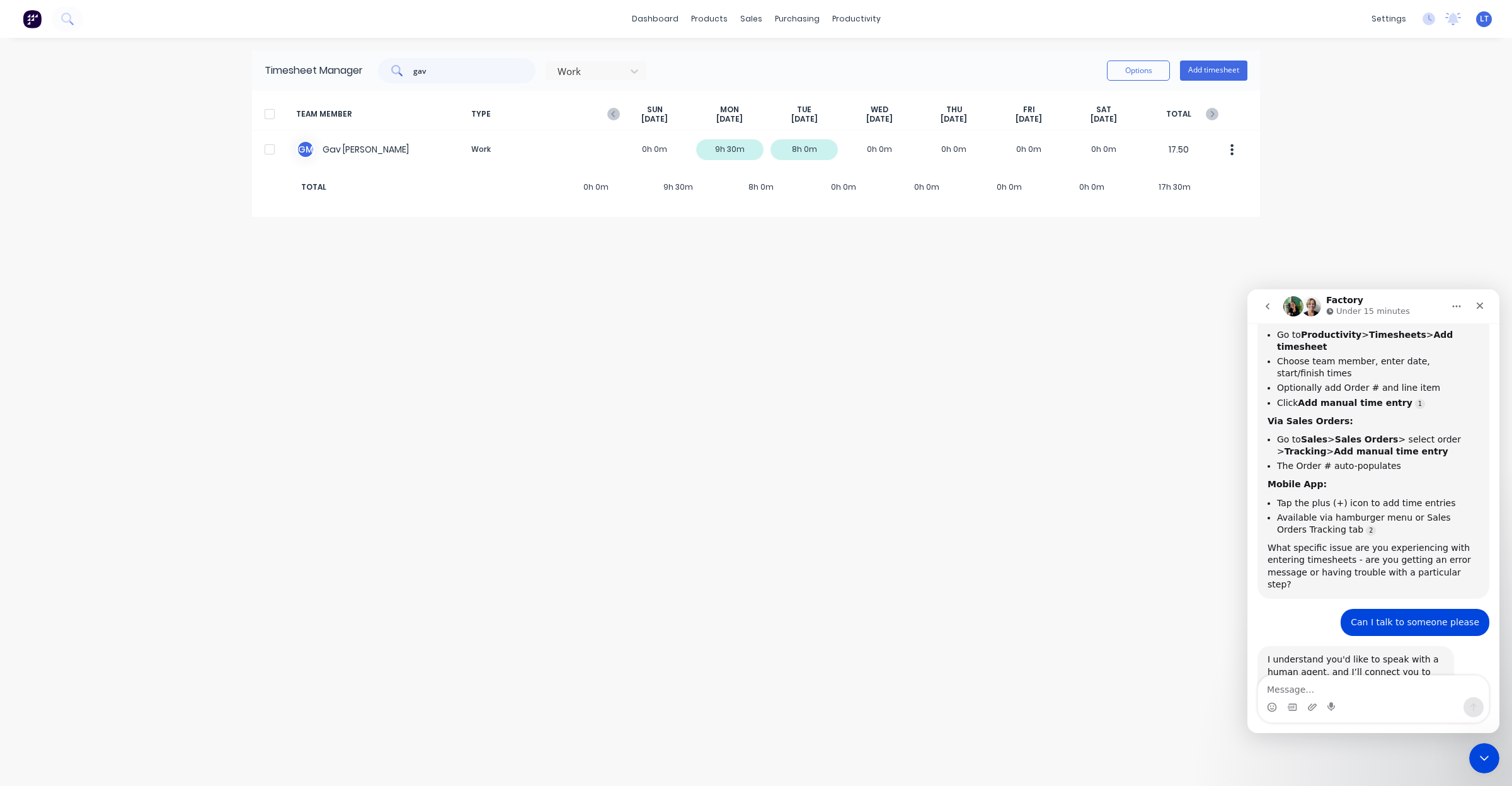
drag, startPoint x: 1078, startPoint y: 312, endPoint x: 1007, endPoint y: 290, distance: 74.3
click at [1019, 308] on div "Timesheet Manager gav Work Options Add timesheet TEAM MEMBER TYPE [DATE] [DATE]…" at bounding box center [755, 411] width 1008 height 722
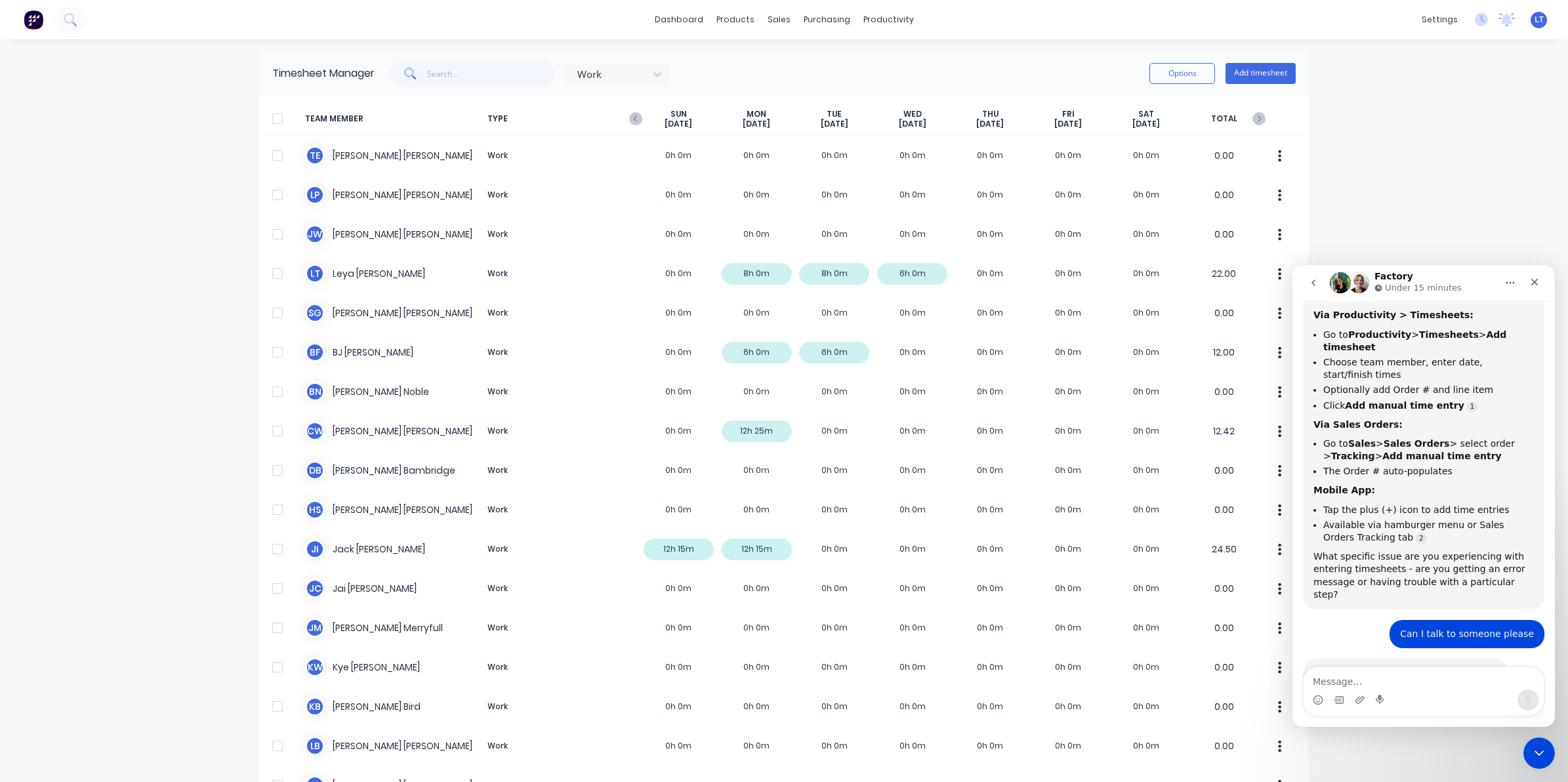
scroll to position [868, 0]
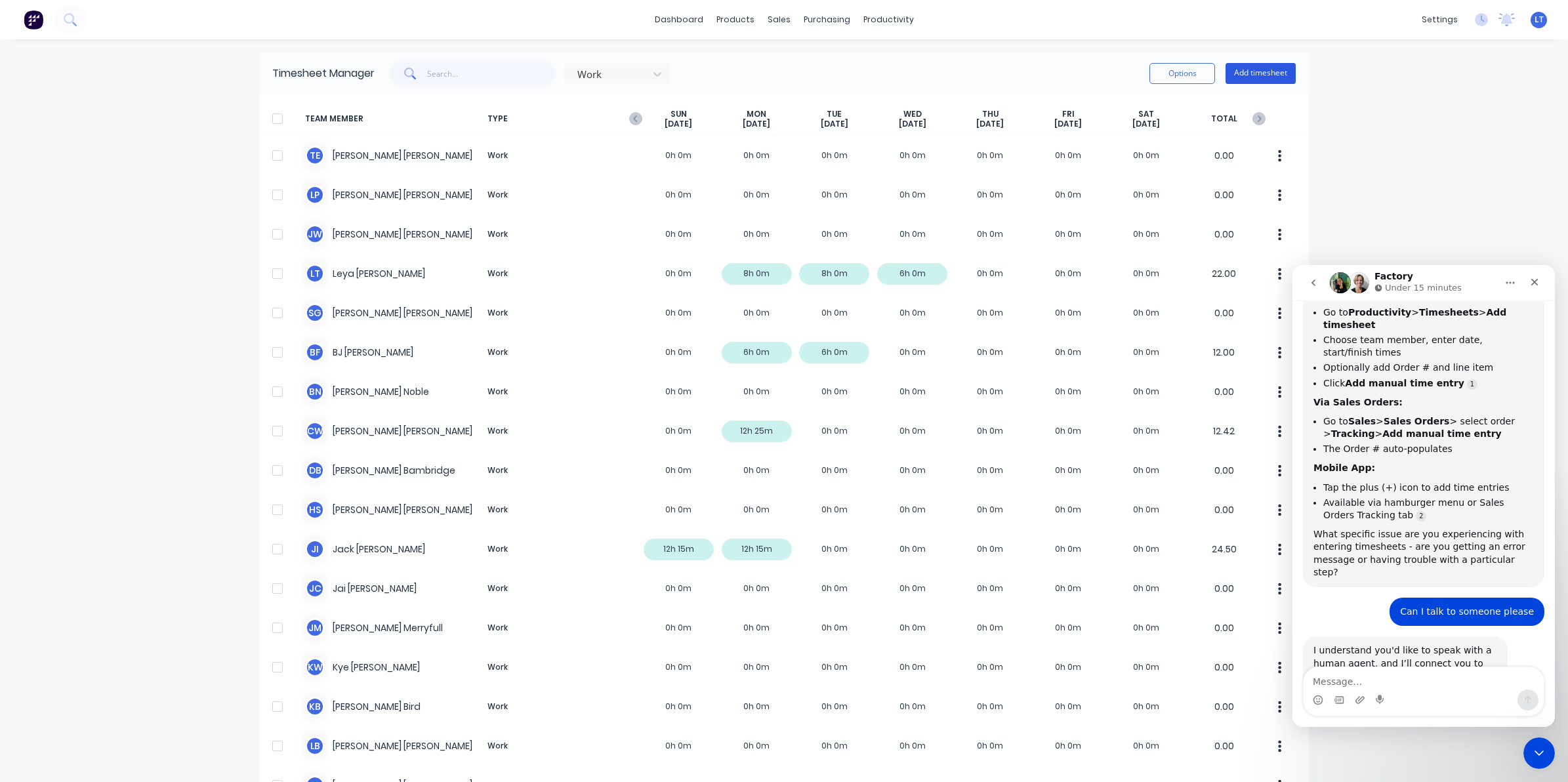
click at [1254, 74] on button "Add timesheet" at bounding box center [1260, 74] width 70 height 21
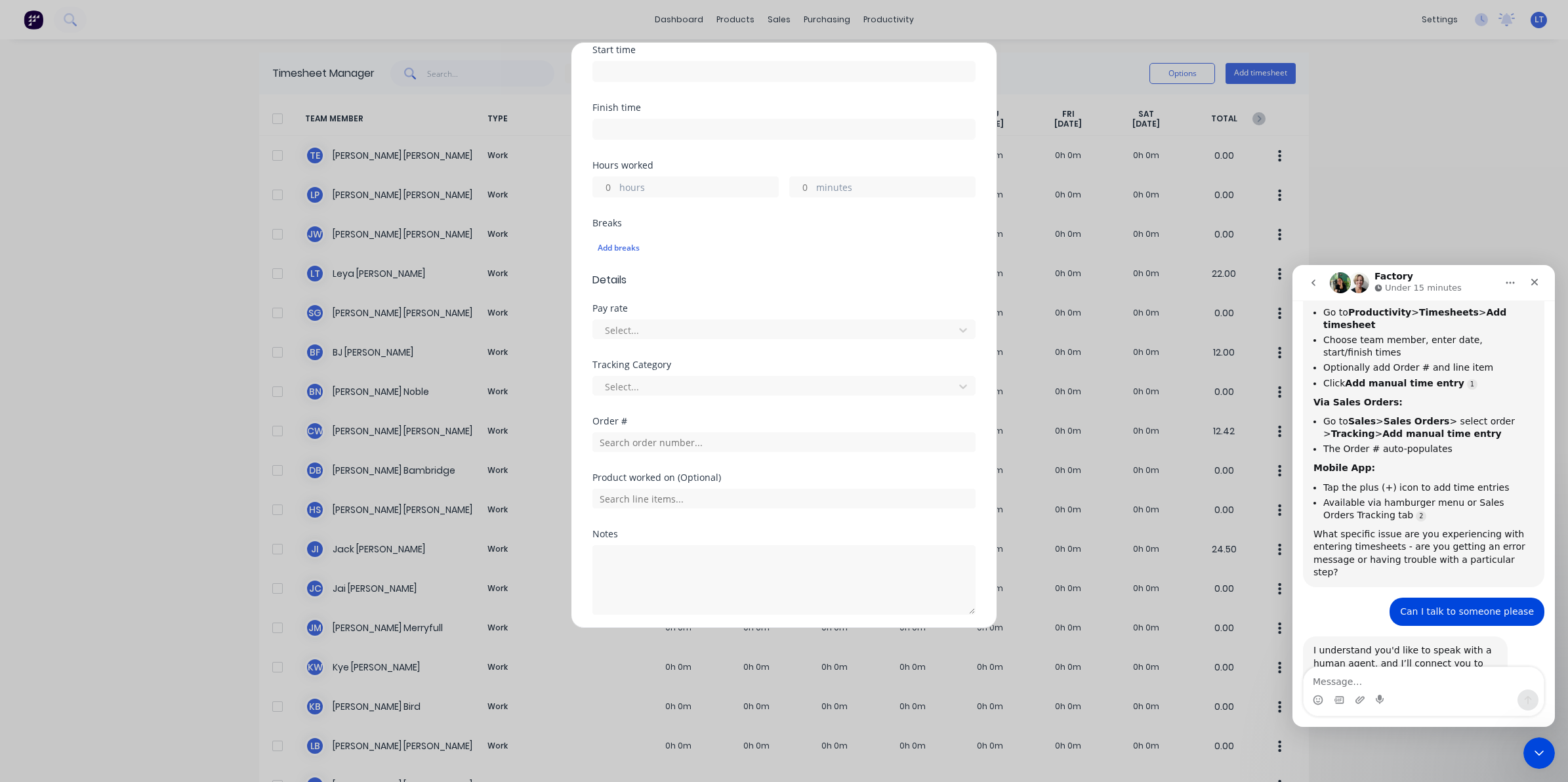
scroll to position [273, 0]
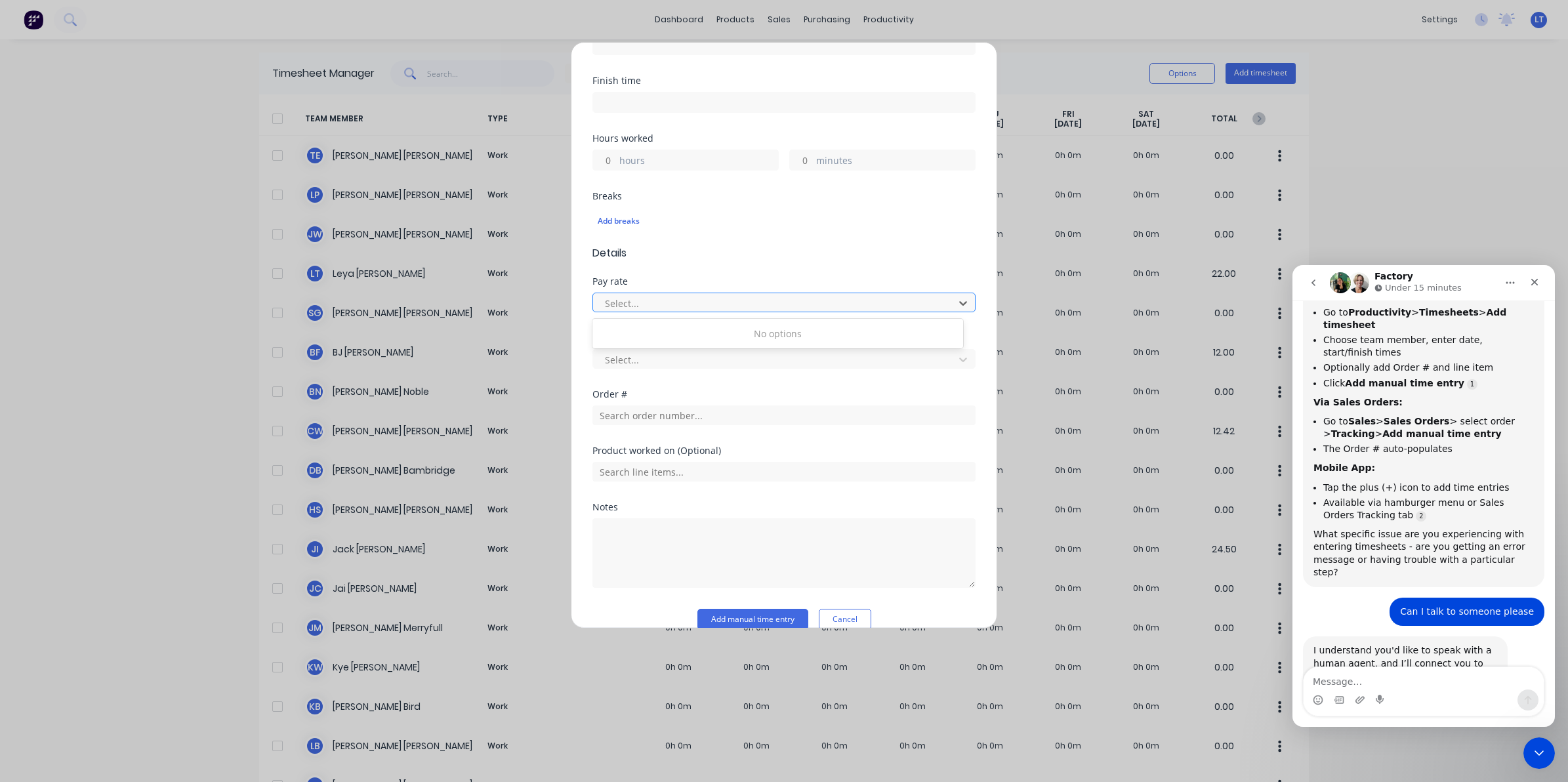
click at [905, 304] on div at bounding box center [775, 303] width 344 height 17
click at [907, 304] on div at bounding box center [775, 303] width 344 height 17
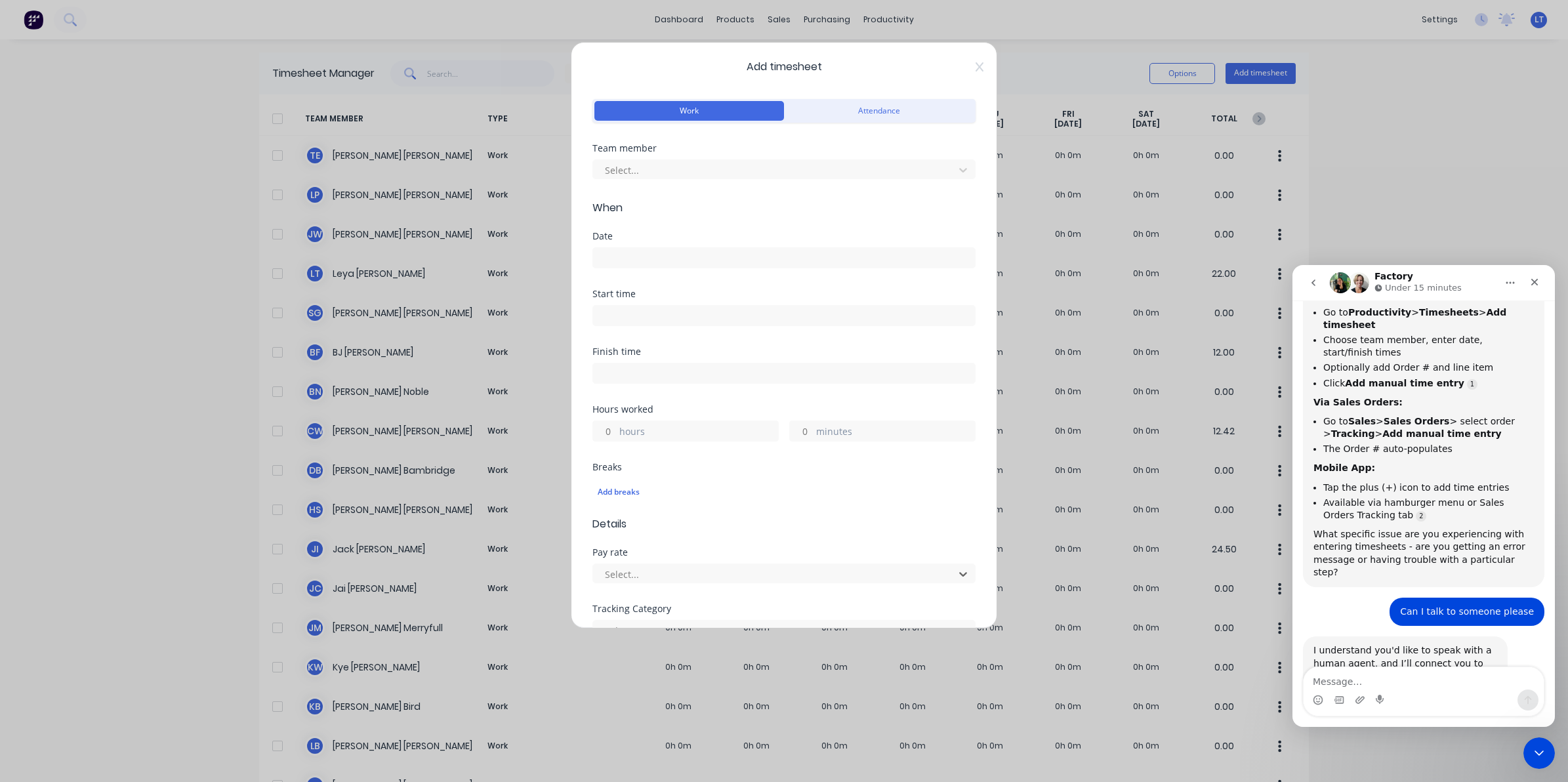
scroll to position [0, 0]
click at [976, 68] on icon at bounding box center [980, 69] width 8 height 10
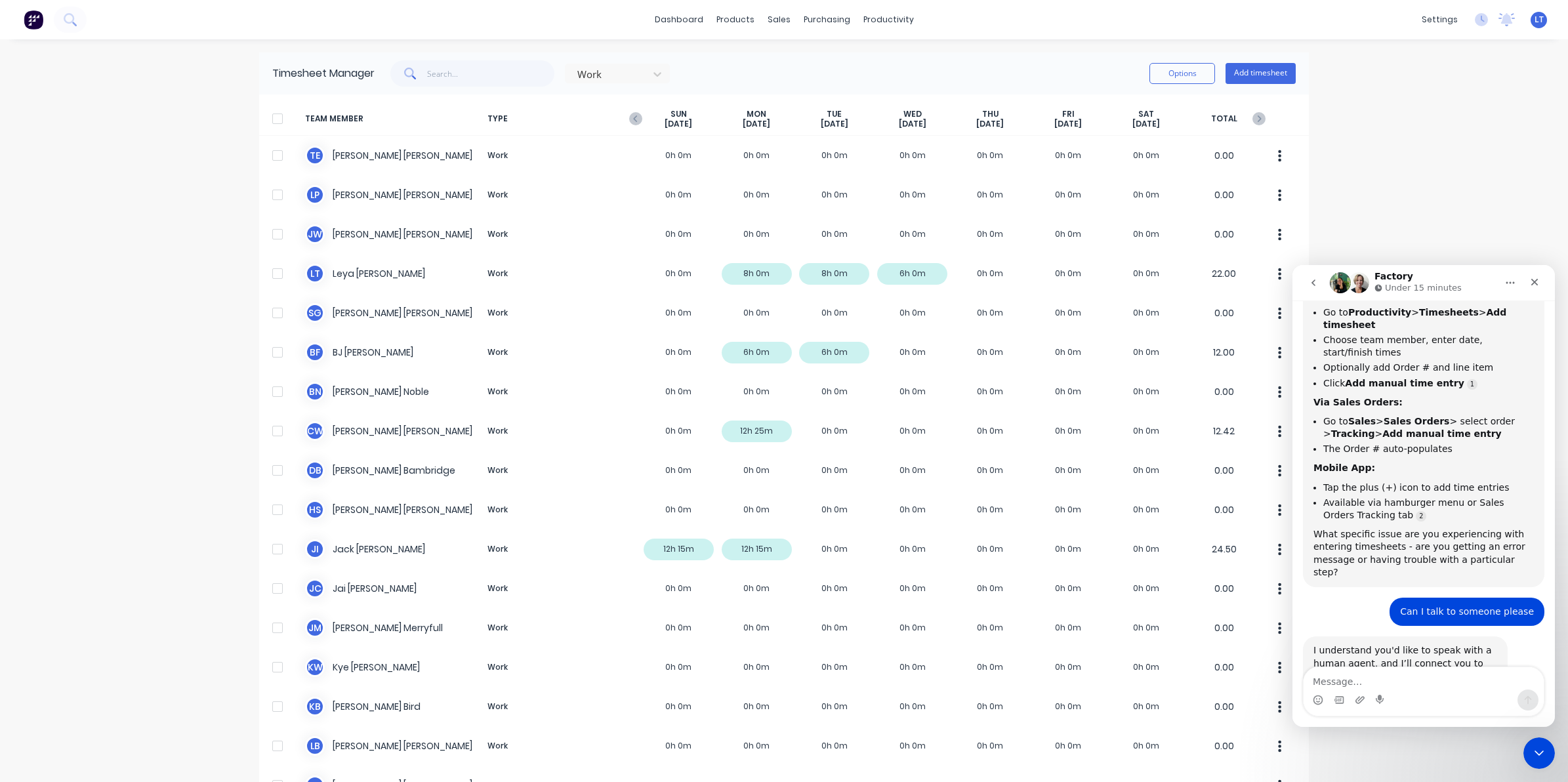
click at [1350, 130] on div "dashboard products sales purchasing productivity dashboard products Product Cat…" at bounding box center [784, 391] width 1568 height 782
drag, startPoint x: 1350, startPoint y: 130, endPoint x: 1349, endPoint y: 118, distance: 12.0
drag, startPoint x: 1349, startPoint y: 118, endPoint x: 1342, endPoint y: 98, distance: 21.2
click at [1342, 98] on div "dashboard products sales purchasing productivity dashboard products Product Cat…" at bounding box center [784, 391] width 1568 height 782
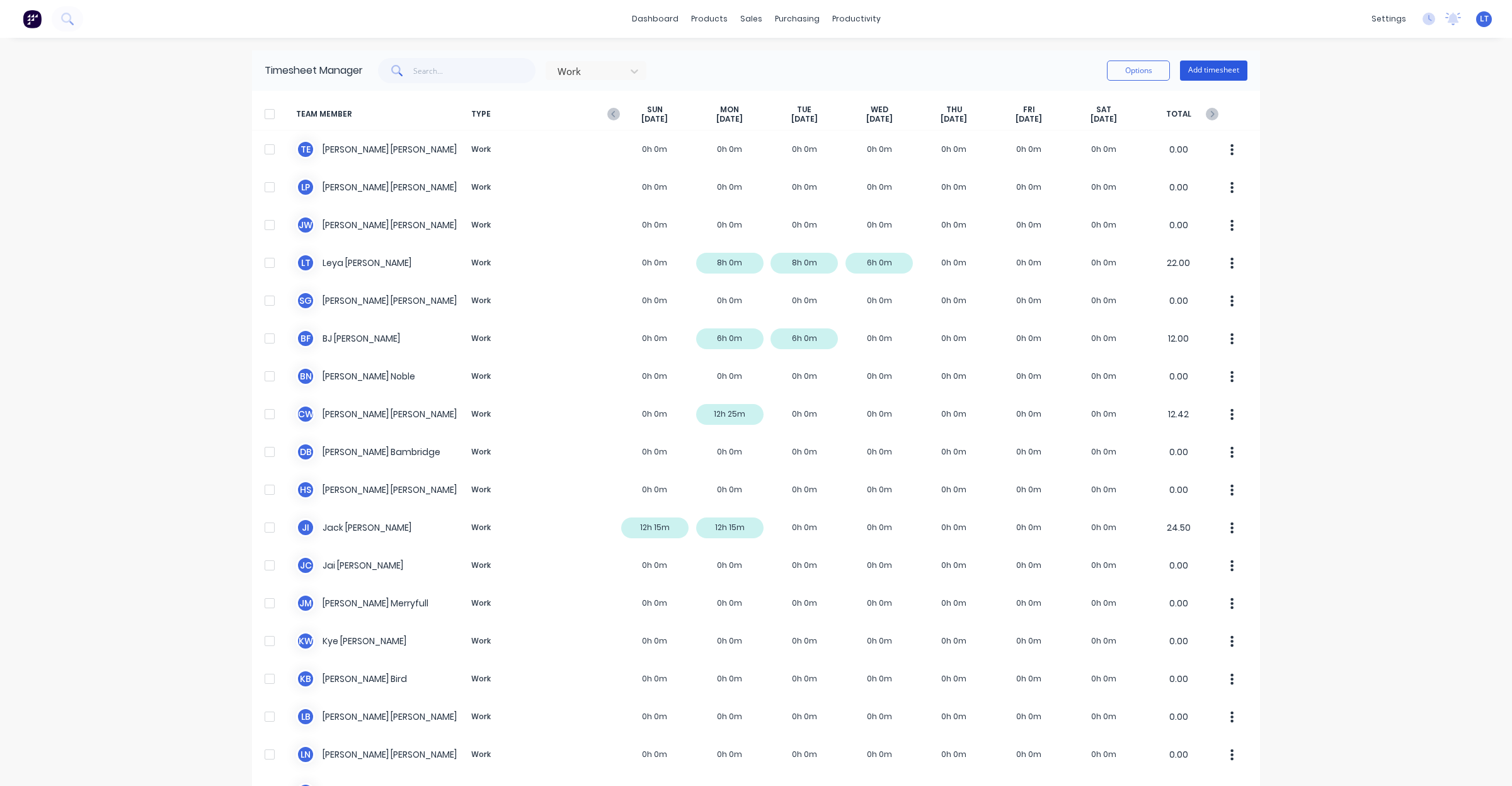
click at [1190, 68] on button "Add timesheet" at bounding box center [1213, 71] width 68 height 20
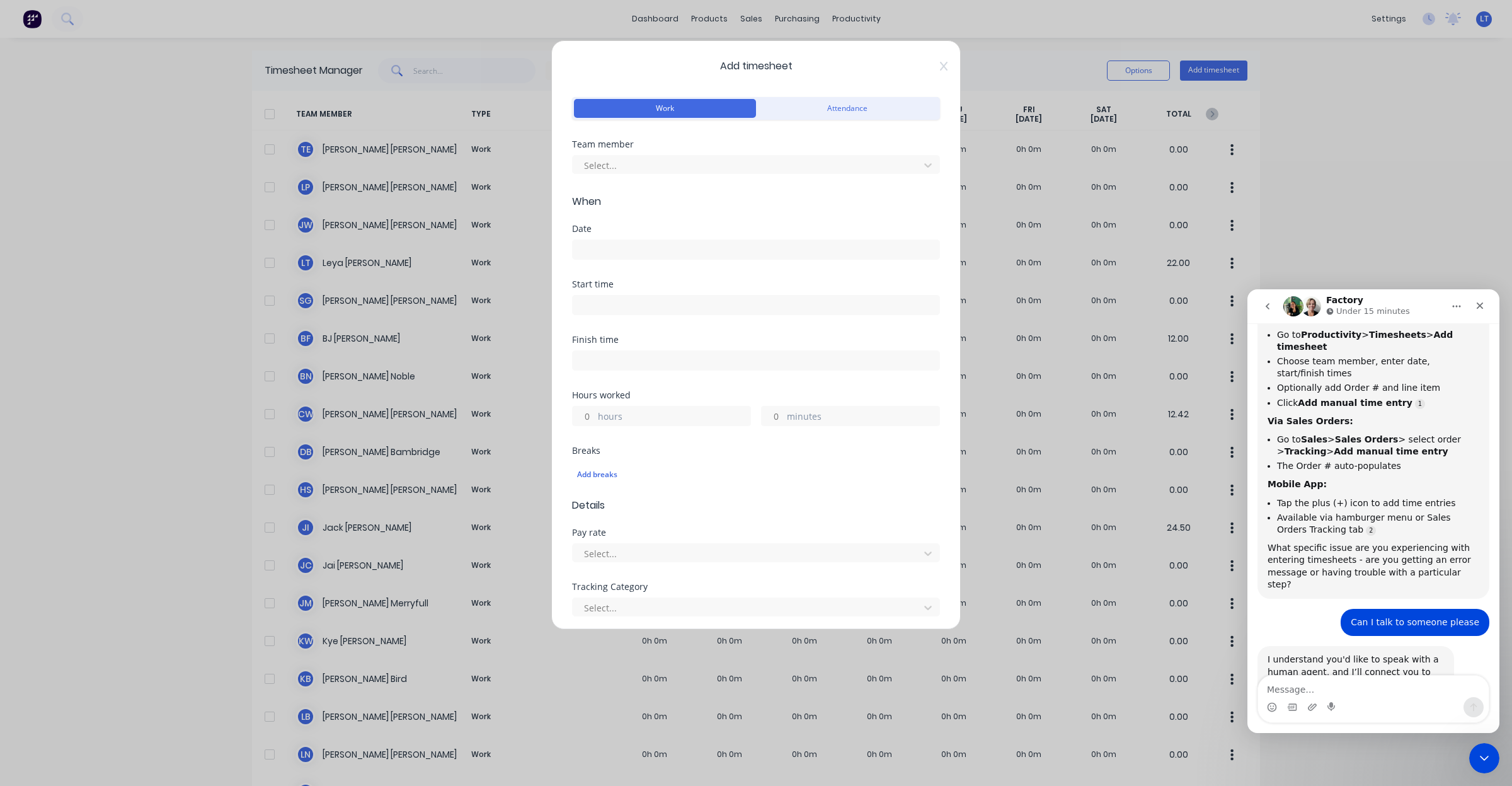
click at [937, 63] on div "Add timesheet Work Attendance Team member Select... When Date Start time Finish…" at bounding box center [756, 335] width 410 height 589
click at [940, 68] on icon at bounding box center [944, 66] width 8 height 10
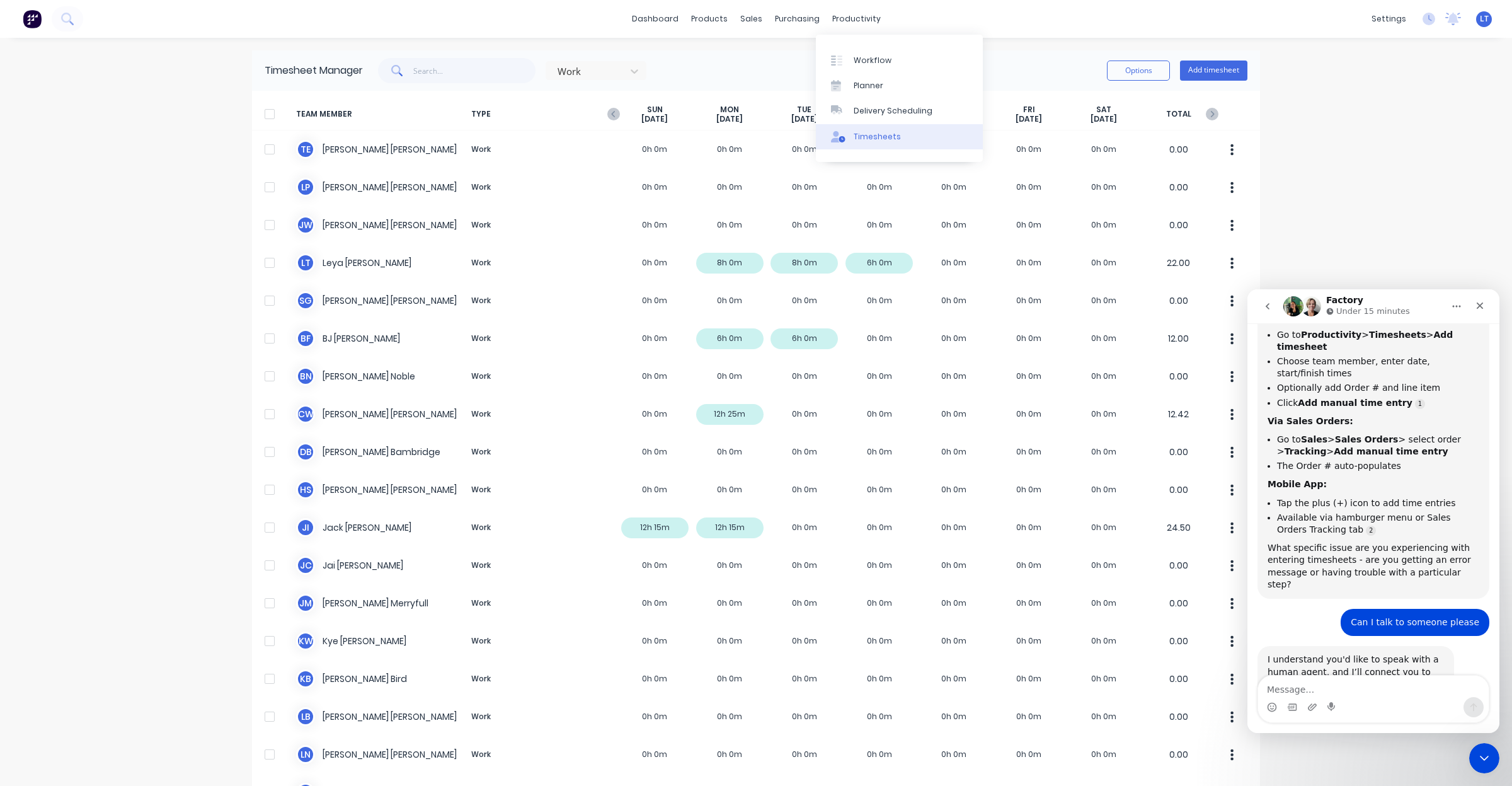
click at [883, 140] on div "Timesheets" at bounding box center [877, 137] width 48 height 12
click at [496, 75] on input "text" at bounding box center [474, 71] width 123 height 25
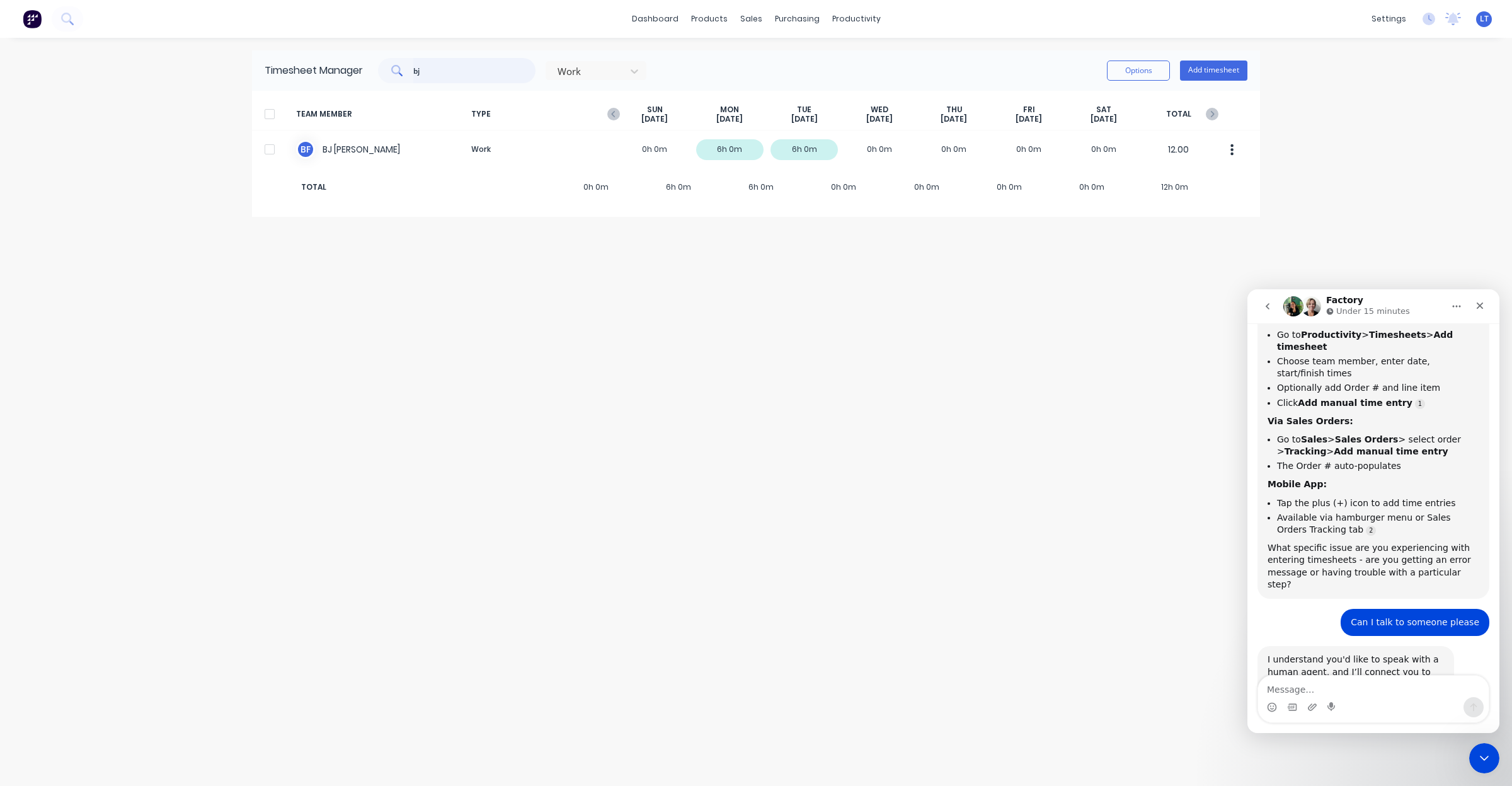
drag, startPoint x: 441, startPoint y: 70, endPoint x: 236, endPoint y: 45, distance: 206.5
click at [236, 45] on div "dashboard products sales purchasing productivity dashboard products Product Cat…" at bounding box center [756, 393] width 1512 height 786
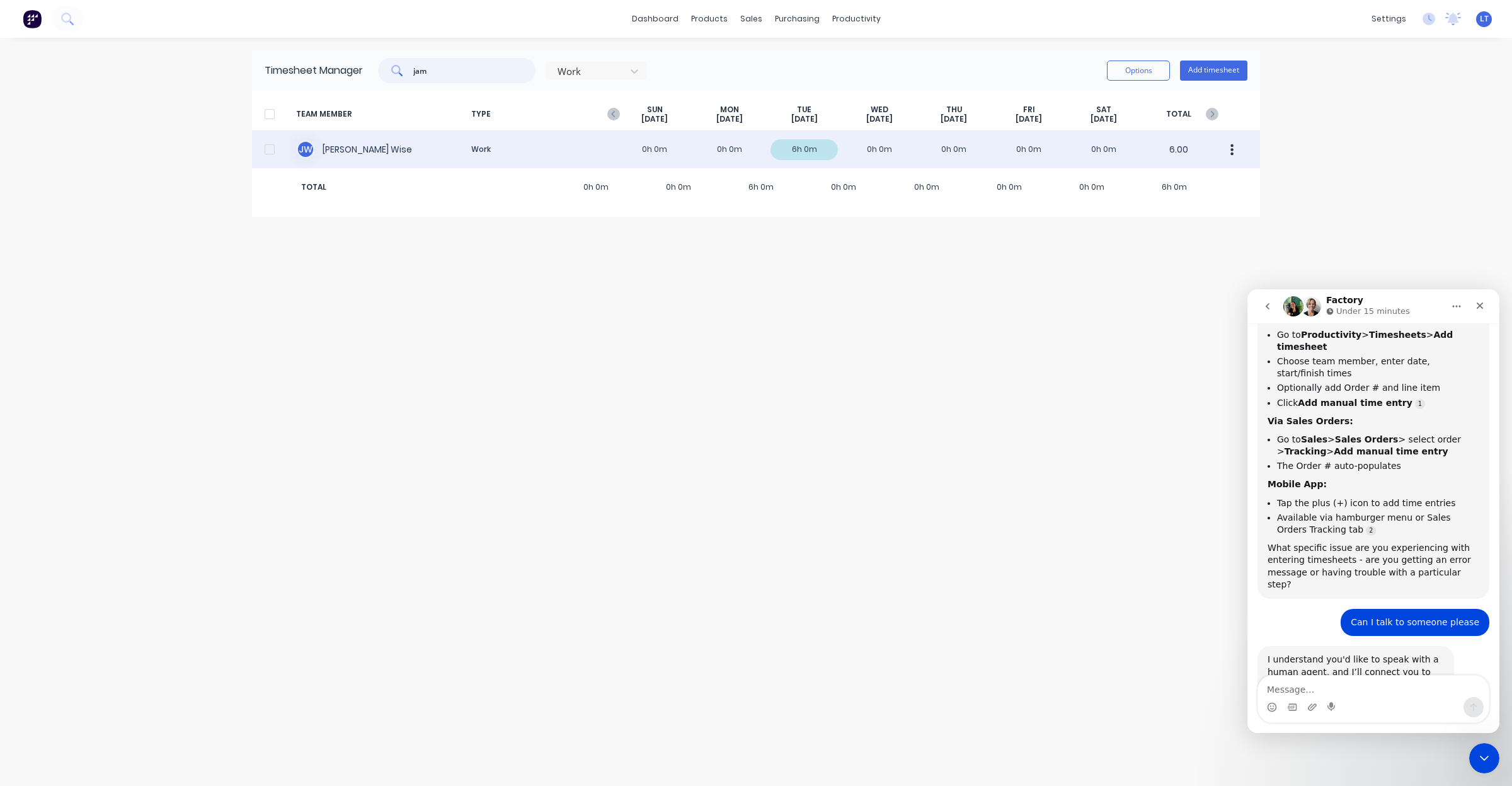
type input "jam"
click at [819, 153] on div "J W James Wise Work 0h 0m 0h 0m 6h 0m 0h 0m 0h 0m 0h 0m 0h 0m 6.00" at bounding box center [755, 149] width 1008 height 38
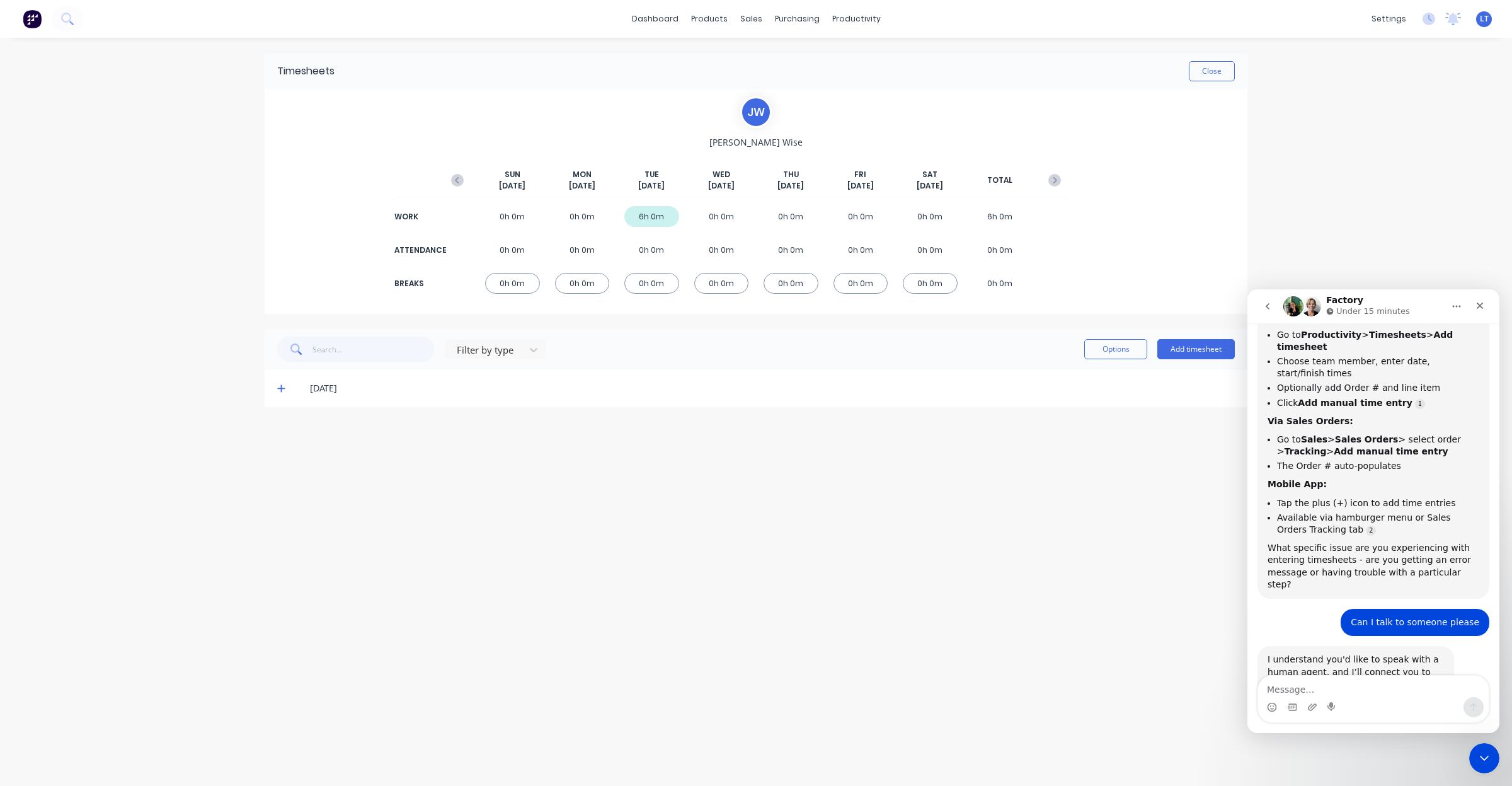
click at [282, 391] on icon at bounding box center [281, 388] width 8 height 8
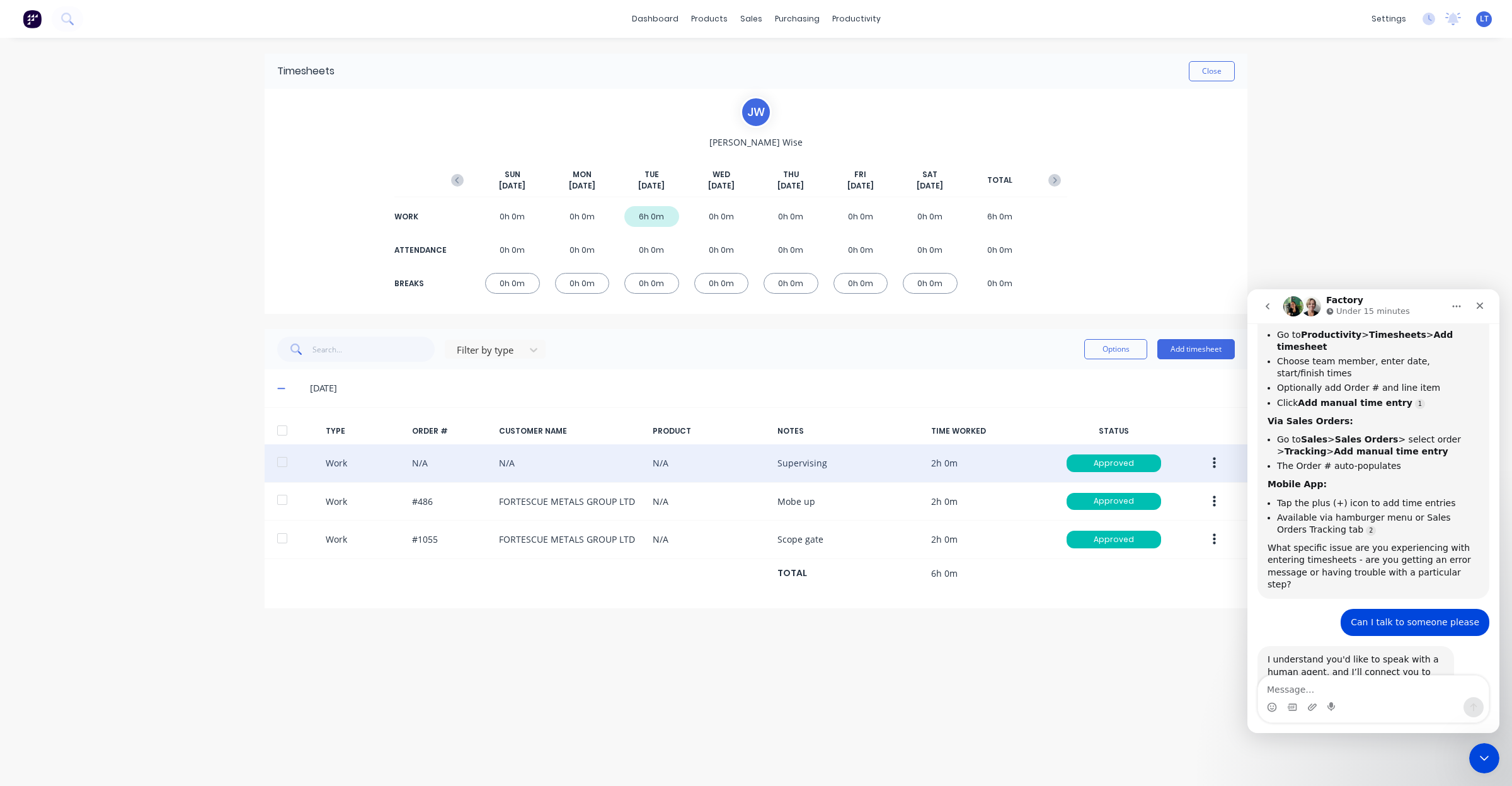
click at [1213, 465] on icon "button" at bounding box center [1214, 463] width 3 height 14
click at [1161, 410] on div "Edit" at bounding box center [1169, 415] width 97 height 18
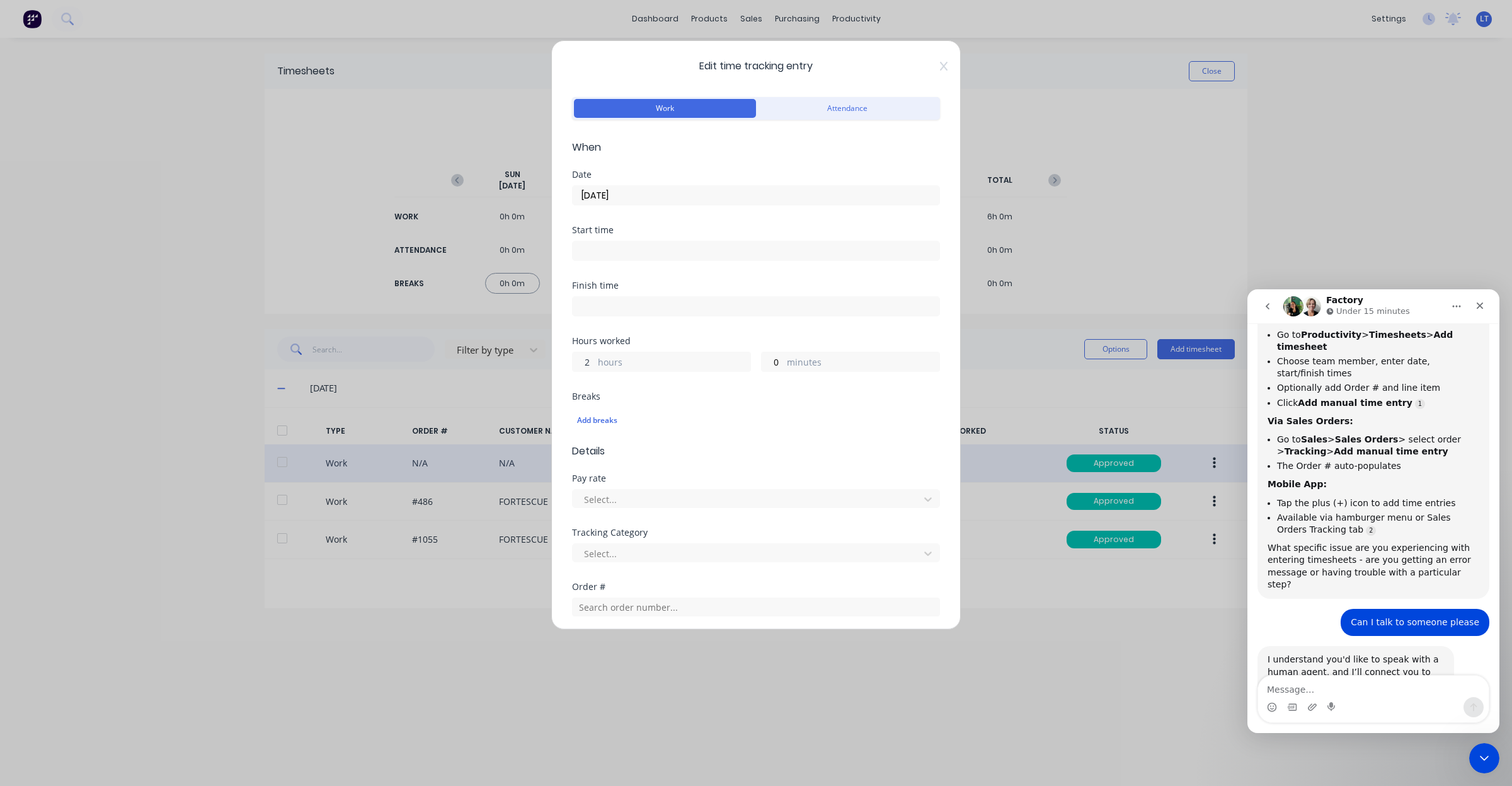
drag, startPoint x: 593, startPoint y: 361, endPoint x: 558, endPoint y: 358, distance: 35.1
click at [558, 358] on div "Edit time tracking entry Work Attendance When Date 09/09/2025 Start time Finish…" at bounding box center [756, 335] width 410 height 589
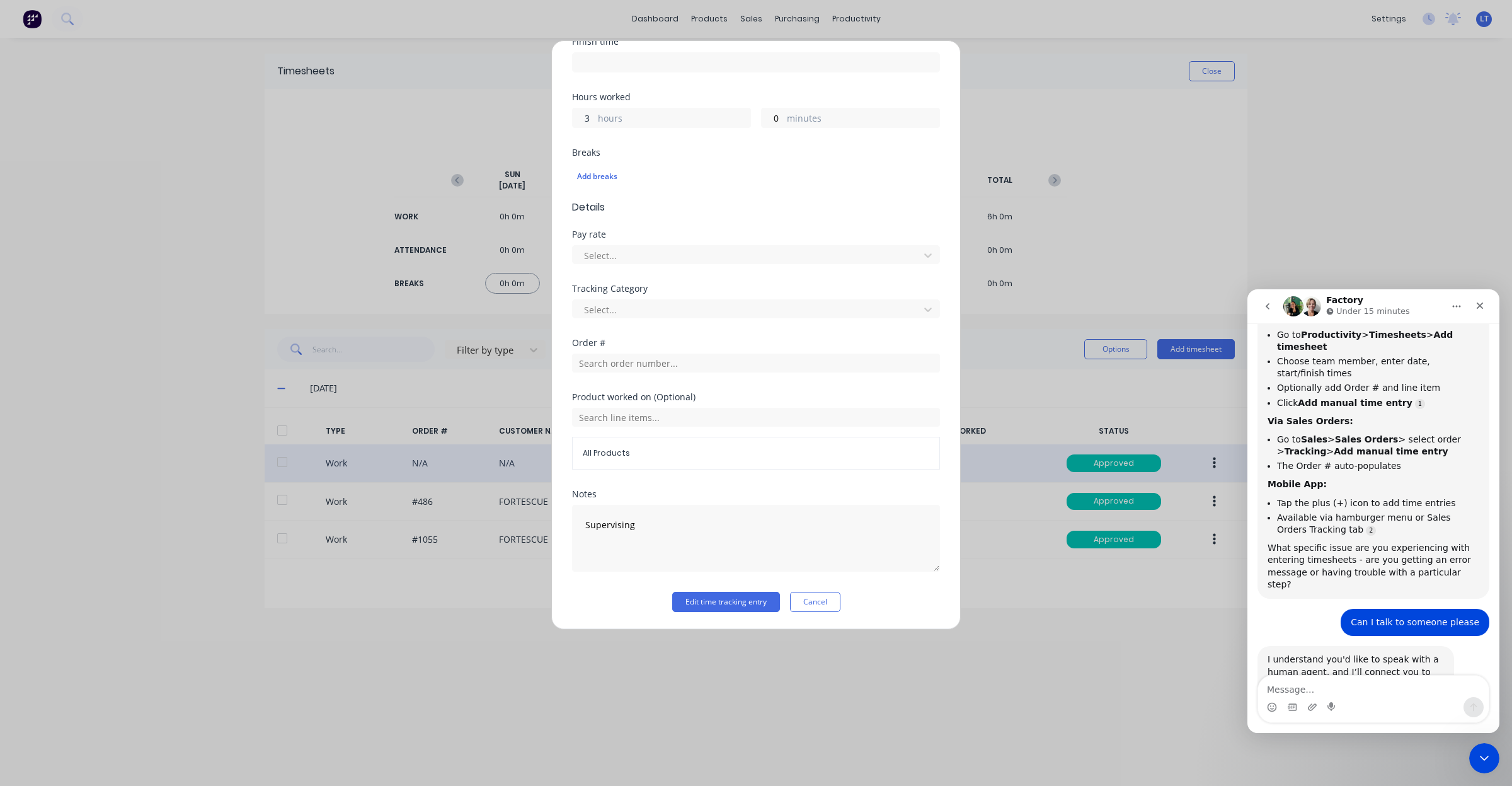
scroll to position [246, 0]
type input "3"
click at [732, 603] on button "Edit time tracking entry" at bounding box center [726, 601] width 107 height 20
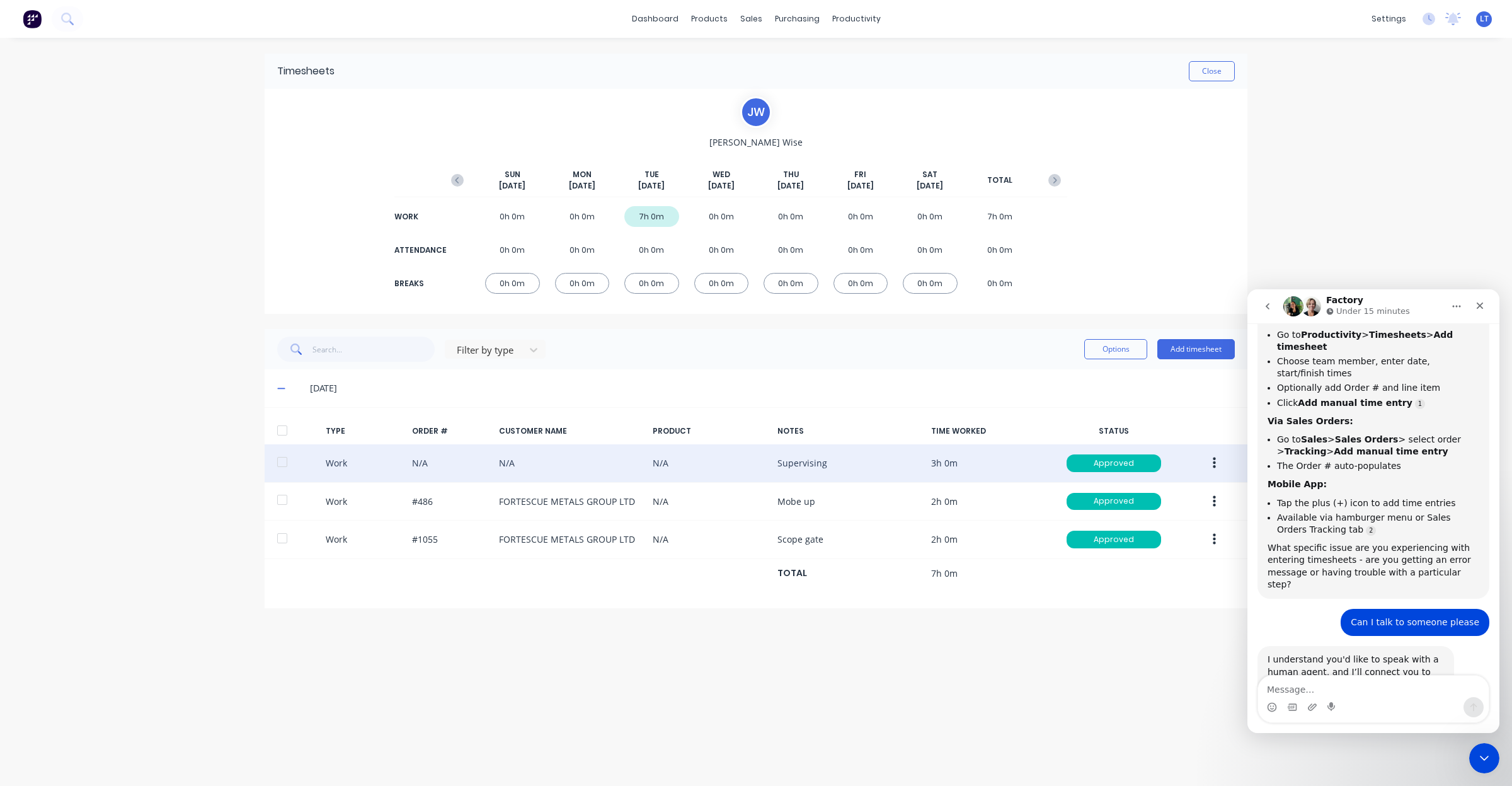
click at [779, 690] on div "Timesheets Close J W James Wise SUN Sep 7th MON Sep 8th TUE Sep 9th WED Sep 10t…" at bounding box center [755, 398] width 1008 height 722
click at [708, 681] on div "Timesheets Close J W James Wise SUN Sep 7th MON Sep 8th TUE Sep 9th WED Sep 10t…" at bounding box center [755, 398] width 1008 height 722
drag, startPoint x: 627, startPoint y: 679, endPoint x: 580, endPoint y: 675, distance: 47.2
click at [580, 675] on div "Timesheets Close J W James Wise SUN Sep 7th MON Sep 8th TUE Sep 9th WED Sep 10t…" at bounding box center [755, 398] width 1008 height 722
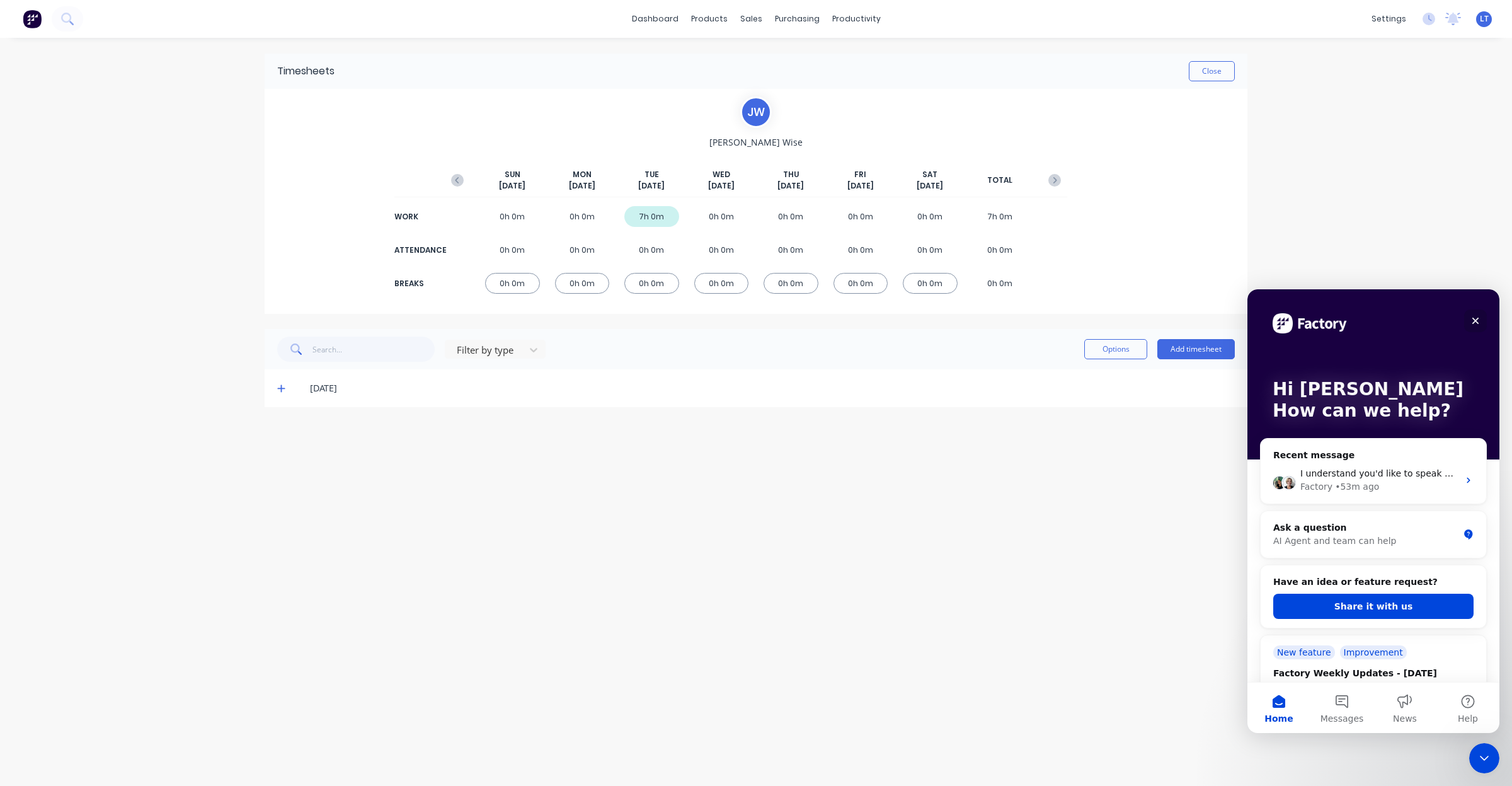
click at [1474, 319] on icon "Close" at bounding box center [1475, 321] width 7 height 7
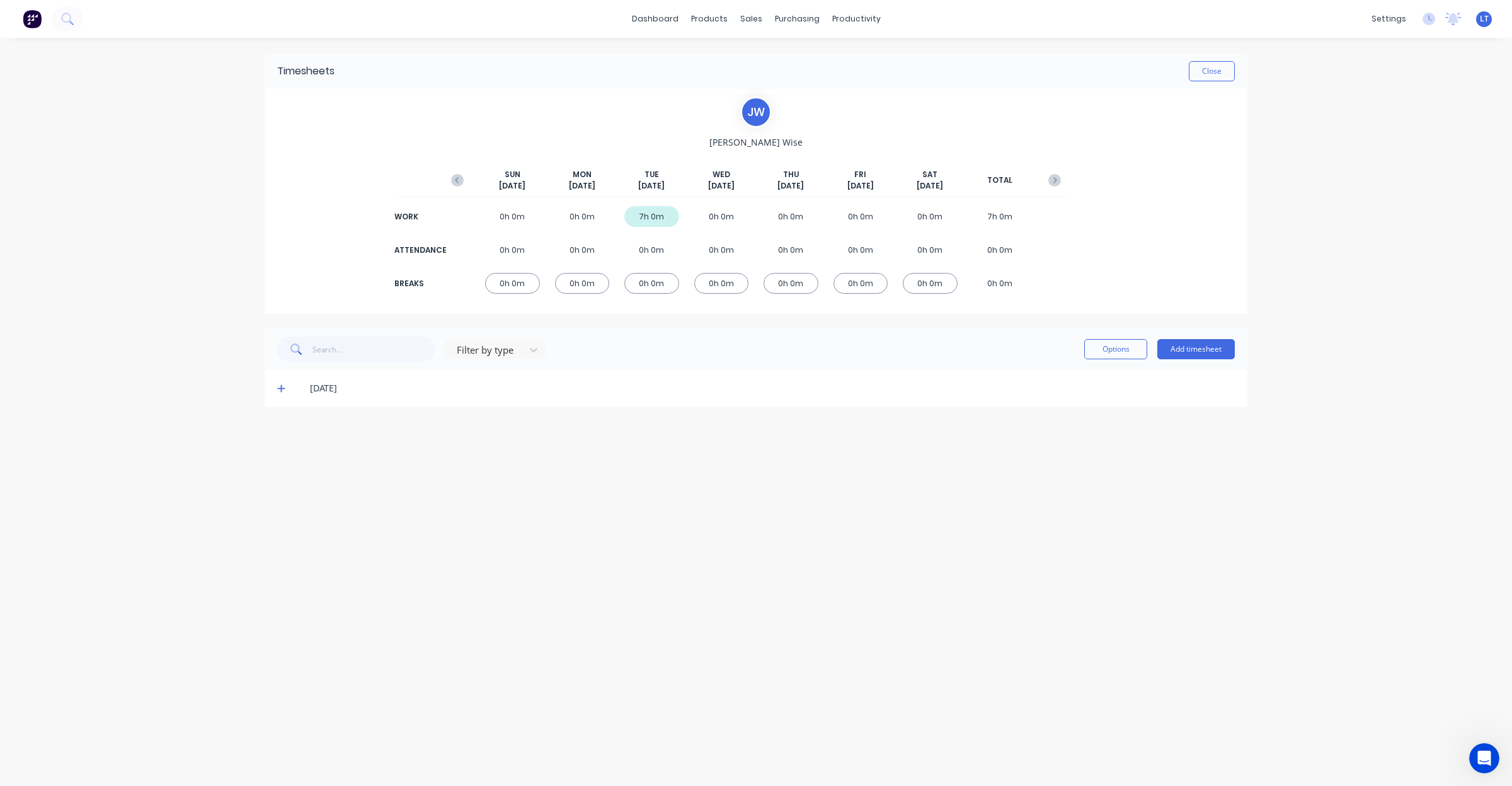
click at [1096, 585] on div "Timesheets Close [PERSON_NAME] [DATE] [DATE] [DATE] [DATE] [DATE] [DATE] [DATE]…" at bounding box center [755, 398] width 1008 height 722
drag, startPoint x: 1096, startPoint y: 585, endPoint x: 1035, endPoint y: 582, distance: 61.1
click at [1035, 582] on div "Timesheets Close [PERSON_NAME] [DATE] [DATE] [DATE] [DATE] [DATE] [DATE] [DATE]…" at bounding box center [755, 398] width 1008 height 722
click at [948, 477] on div "Timesheets Close [PERSON_NAME] [DATE] [DATE] [DATE] [DATE] [DATE] [DATE] [DATE]…" at bounding box center [755, 398] width 1008 height 722
click at [765, 482] on div "Timesheets Close [PERSON_NAME] [DATE] [DATE] [DATE] [DATE] [DATE] [DATE] [DATE]…" at bounding box center [755, 398] width 1008 height 722
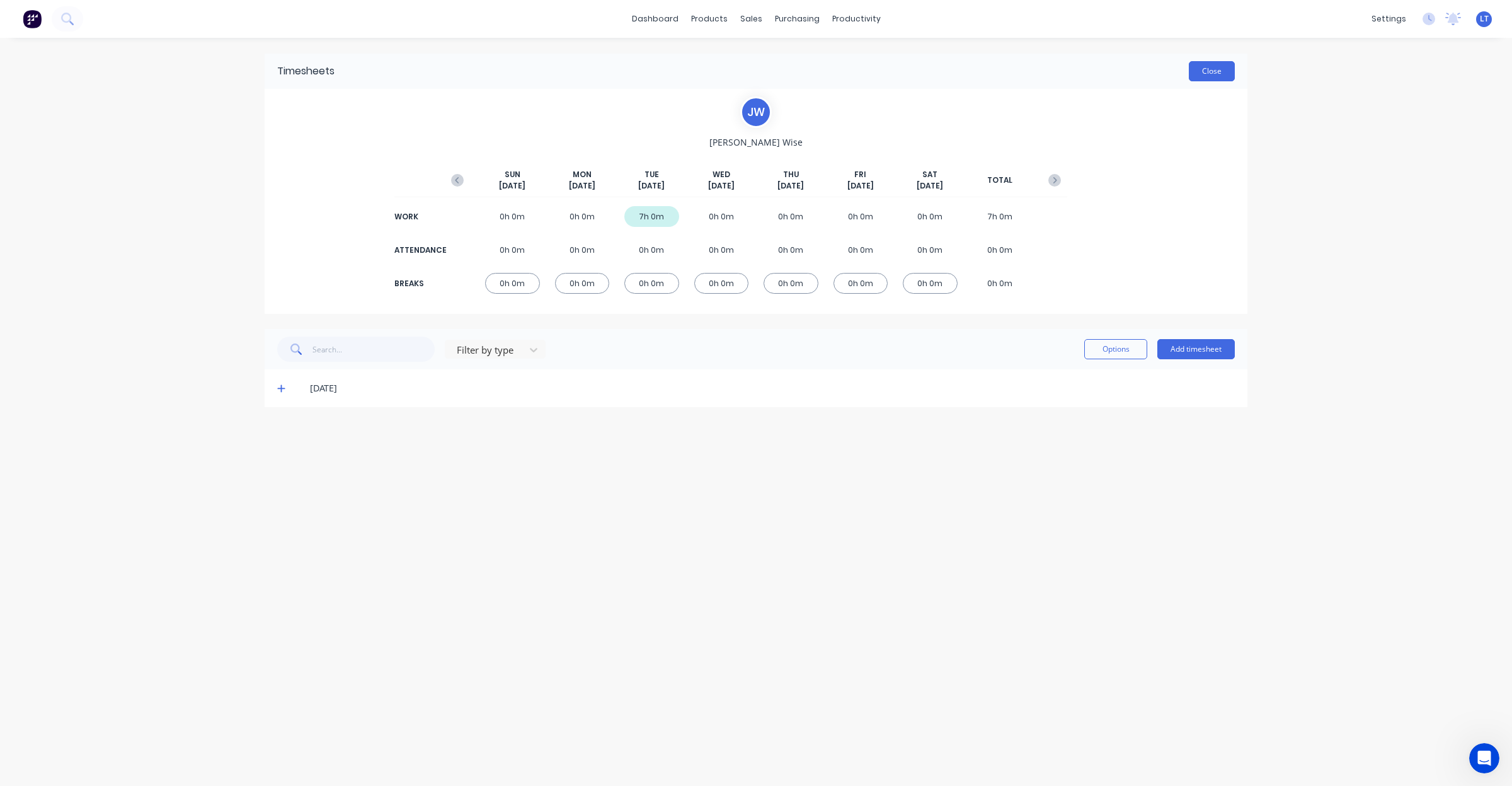
click at [1221, 68] on button "Close" at bounding box center [1212, 71] width 46 height 20
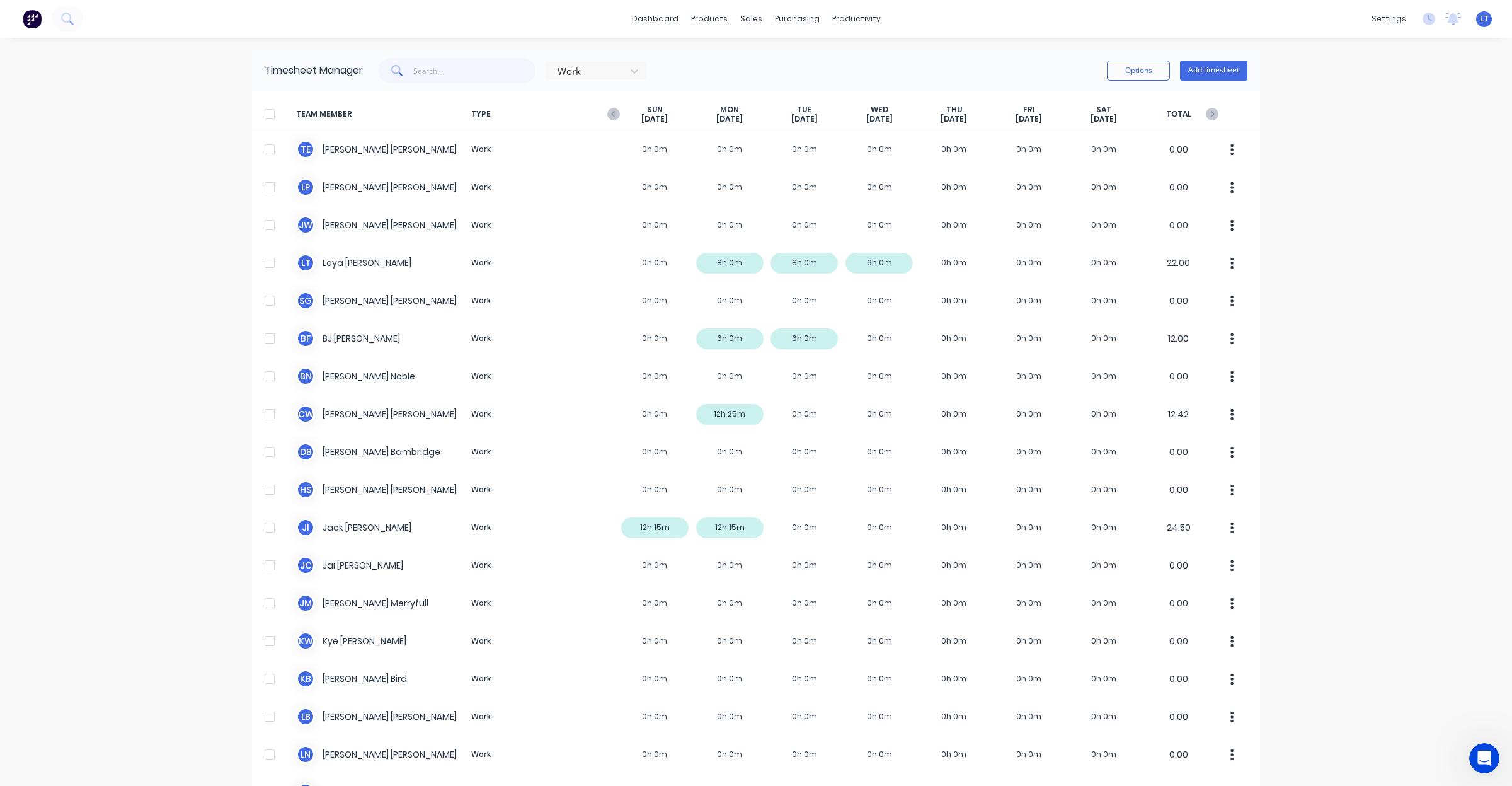
click at [1327, 304] on div "dashboard products sales purchasing productivity dashboard products Product Cat…" at bounding box center [756, 393] width 1512 height 786
drag, startPoint x: 1327, startPoint y: 298, endPoint x: 1323, endPoint y: 280, distance: 18.4
click at [1323, 280] on div "dashboard products sales purchasing productivity dashboard products Product Cat…" at bounding box center [756, 393] width 1512 height 786
click at [1215, 73] on button "Add timesheet" at bounding box center [1213, 71] width 68 height 20
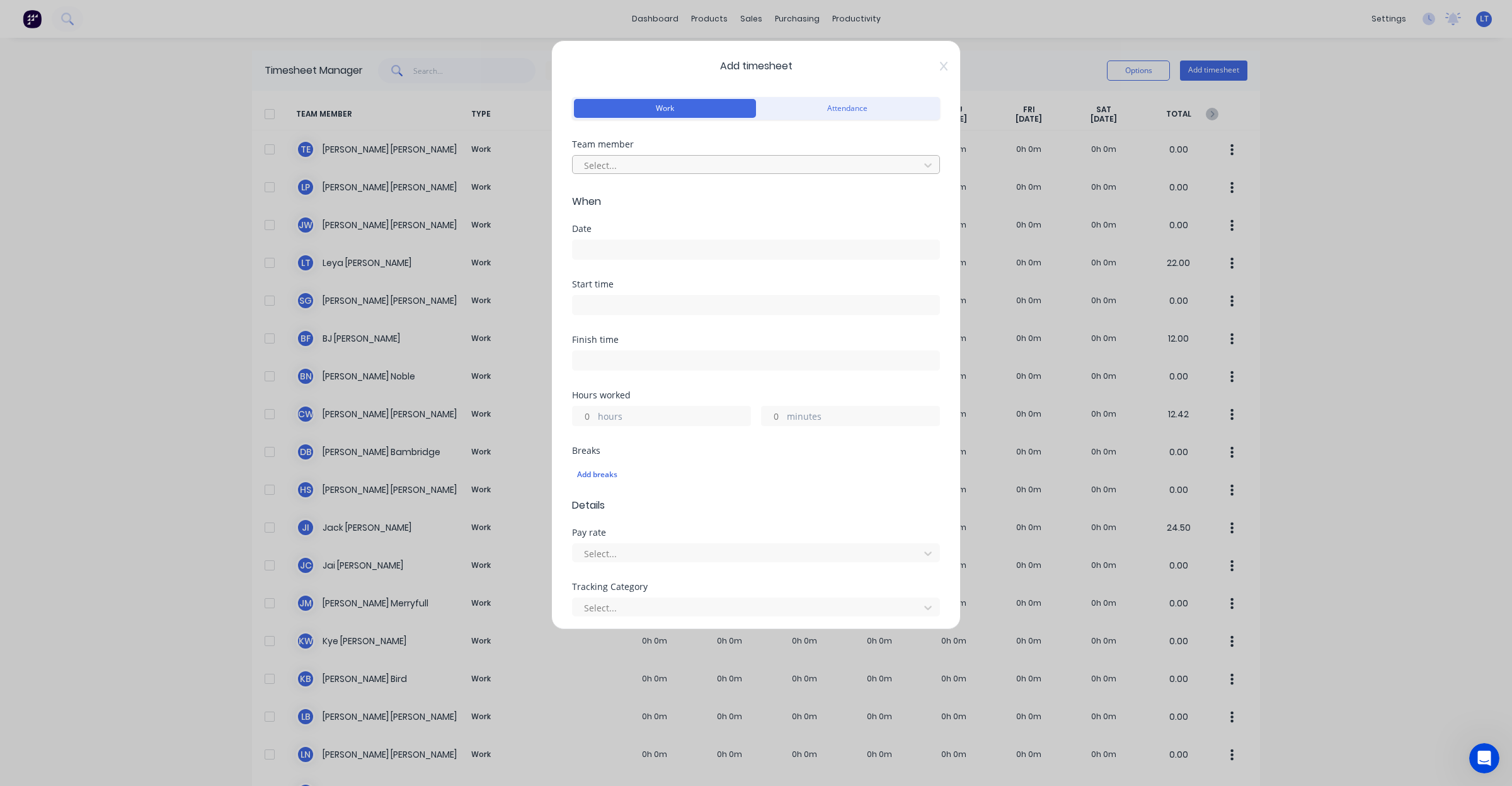
click at [682, 162] on div at bounding box center [748, 165] width 330 height 16
type input "[PERSON_NAME]"
click at [673, 194] on div "[PERSON_NAME]" at bounding box center [750, 193] width 356 height 23
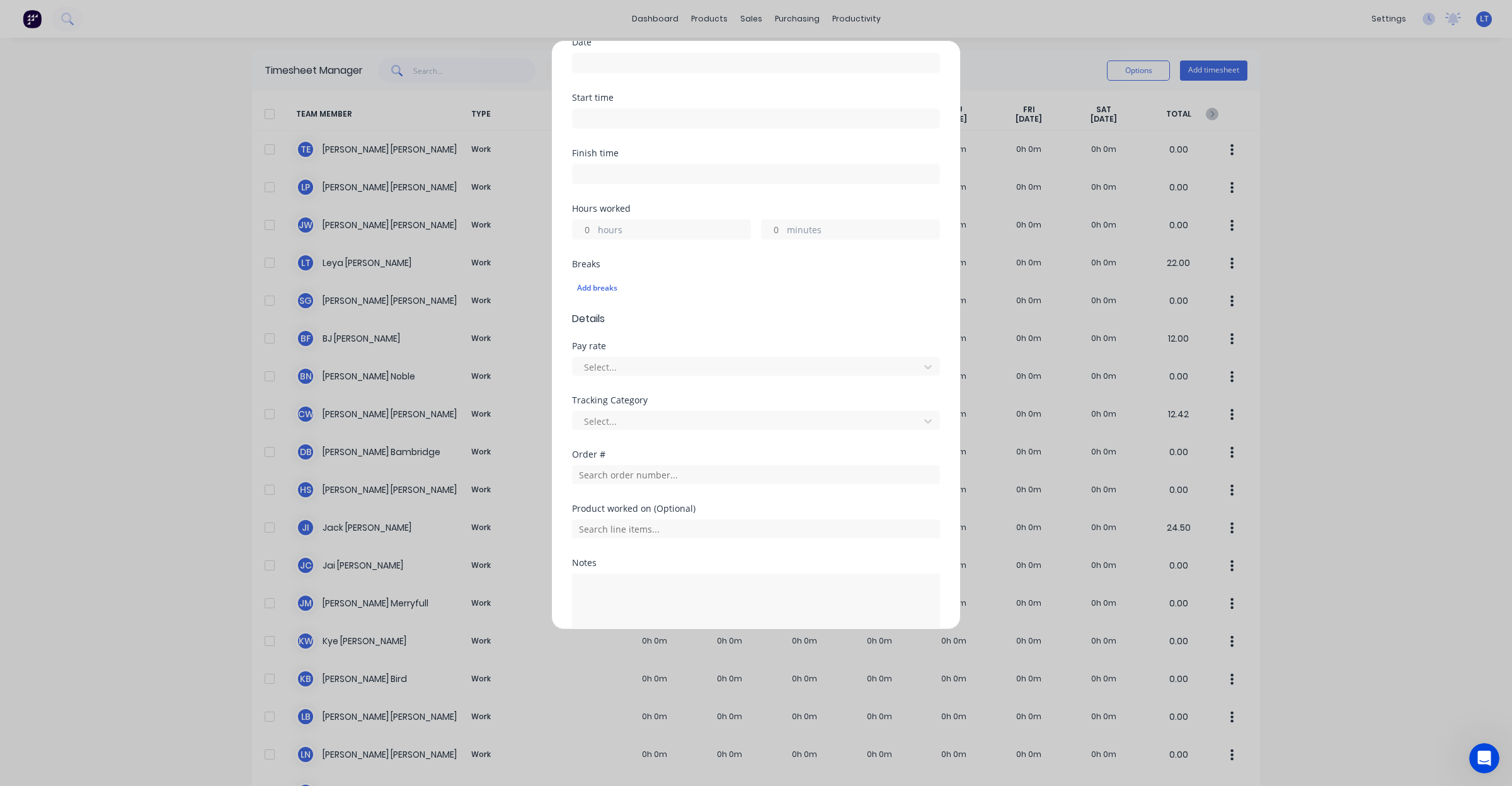
scroll to position [210, 0]
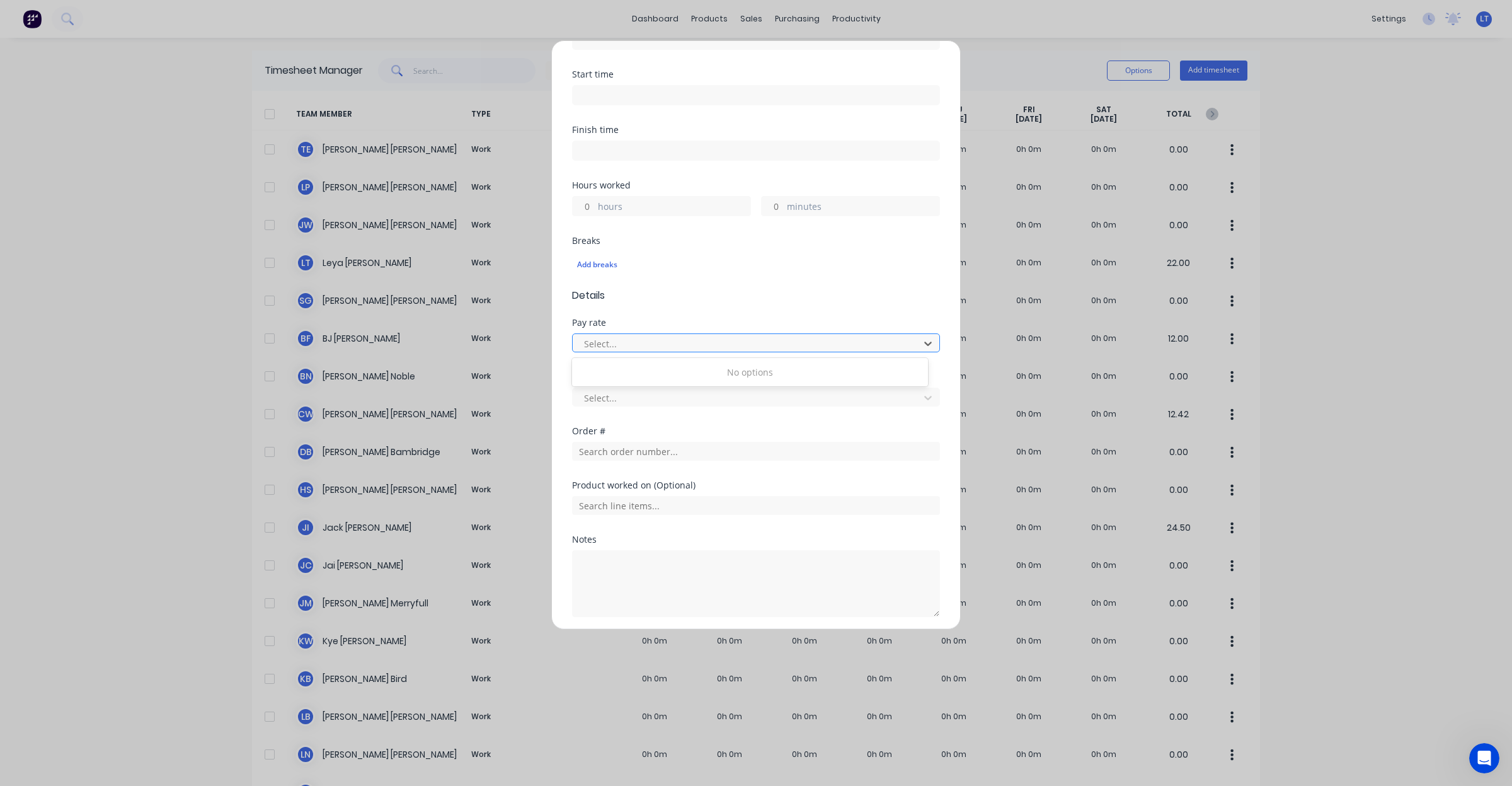
click at [715, 339] on div at bounding box center [748, 344] width 330 height 16
click at [843, 348] on div at bounding box center [748, 344] width 330 height 16
click at [842, 413] on div "Tracking Category Select..." at bounding box center [755, 399] width 368 height 54
click at [848, 402] on div at bounding box center [748, 398] width 330 height 16
click at [851, 398] on div at bounding box center [748, 398] width 330 height 16
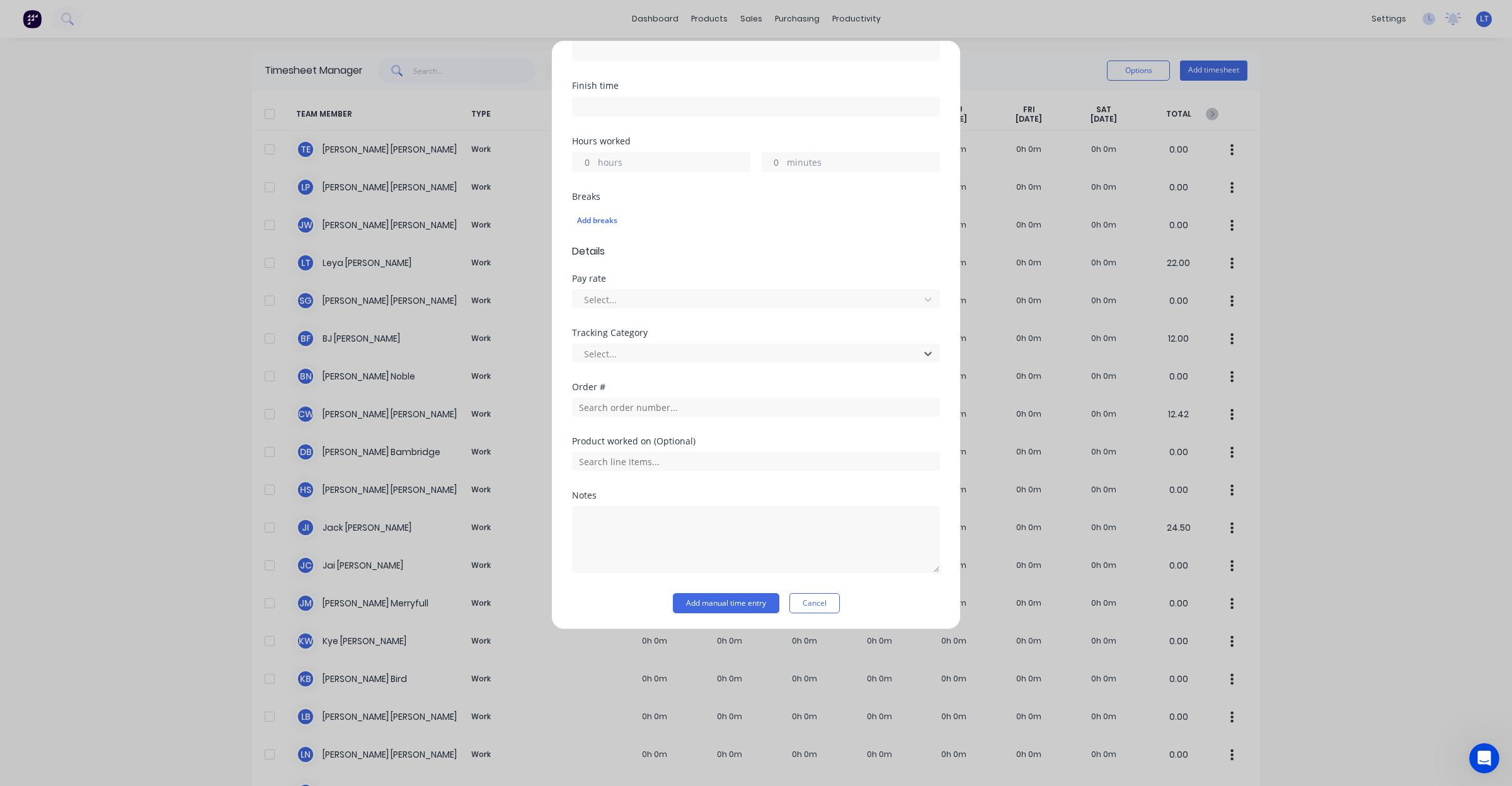
scroll to position [256, 0]
drag, startPoint x: 928, startPoint y: 74, endPoint x: 899, endPoint y: 125, distance: 58.7
click at [928, 74] on div "Add timesheet Work Attendance Team member [PERSON_NAME] When Date Start time Fi…" at bounding box center [756, 335] width 410 height 589
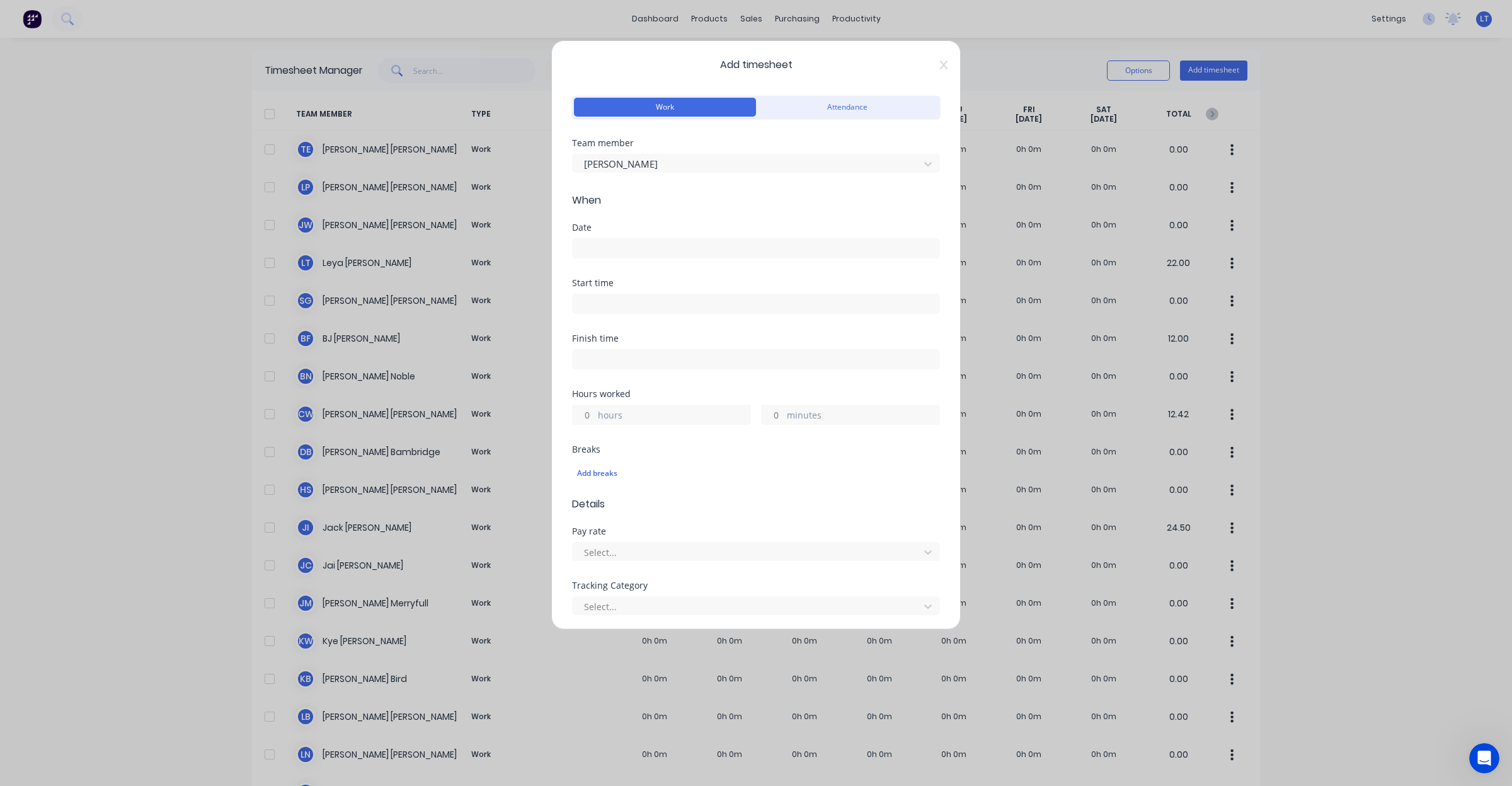
scroll to position [0, 0]
click at [940, 69] on icon at bounding box center [944, 65] width 8 height 8
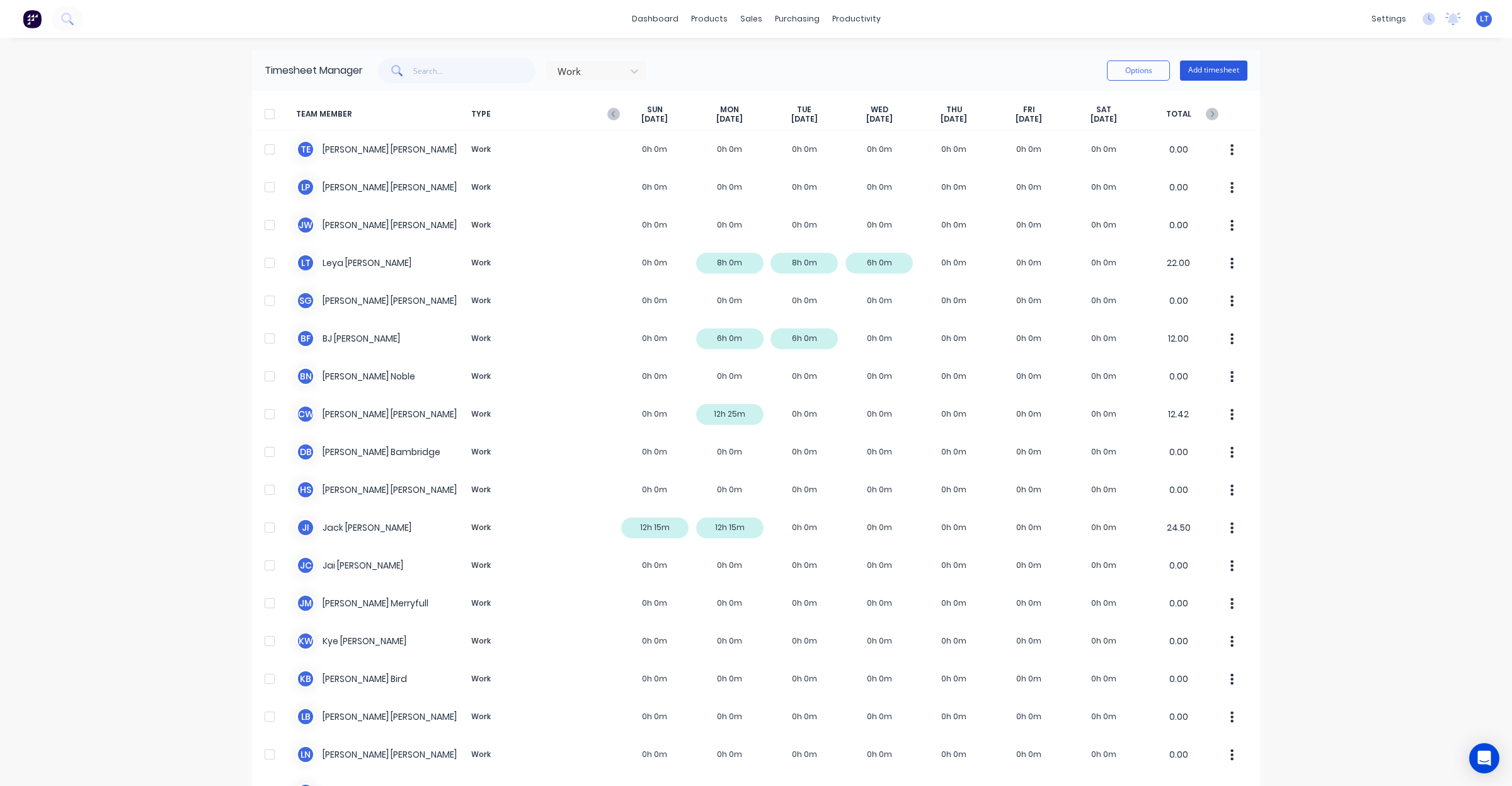
click at [1207, 72] on button "Add timesheet" at bounding box center [1213, 71] width 68 height 20
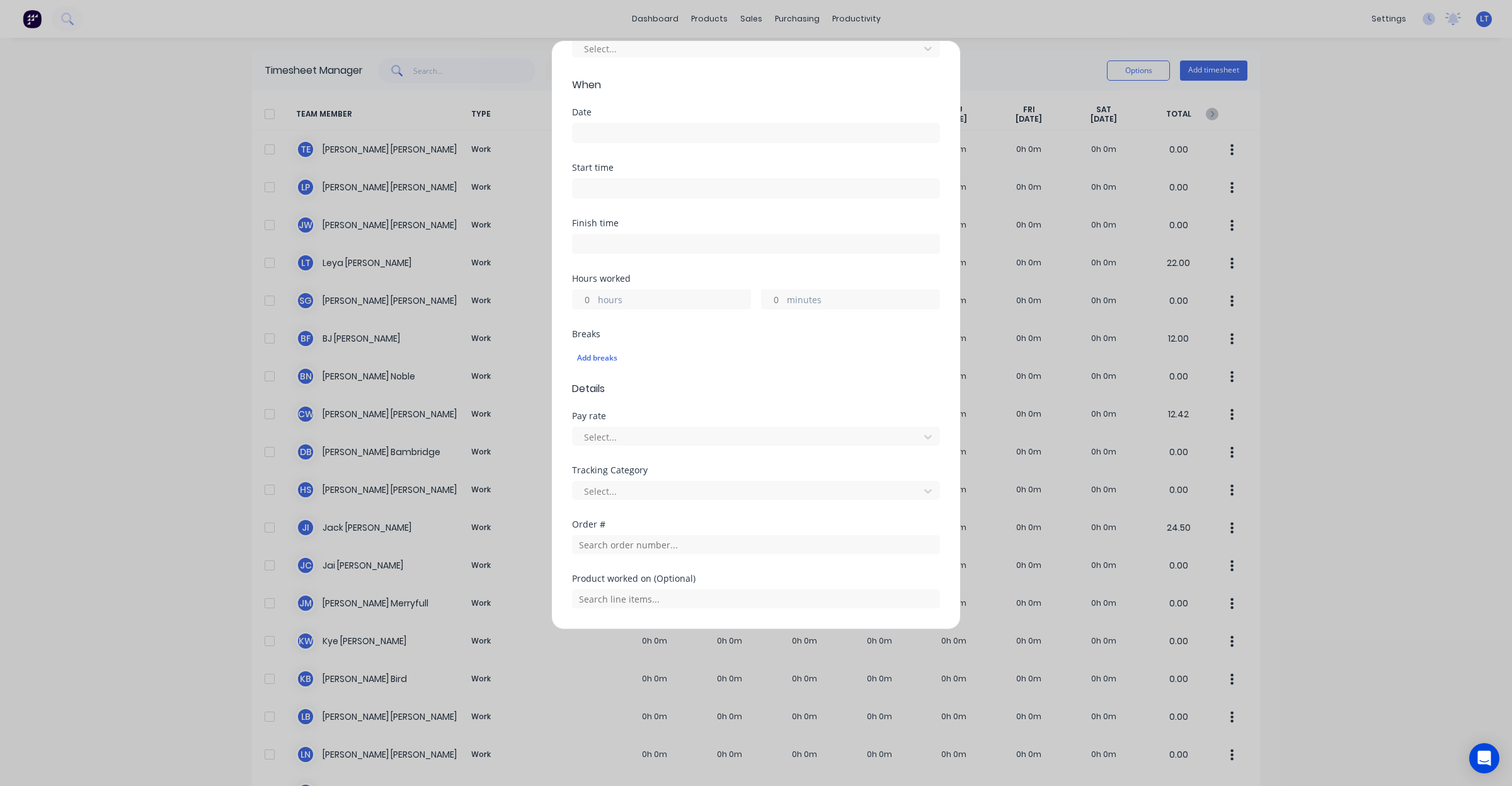
scroll to position [183, 0]
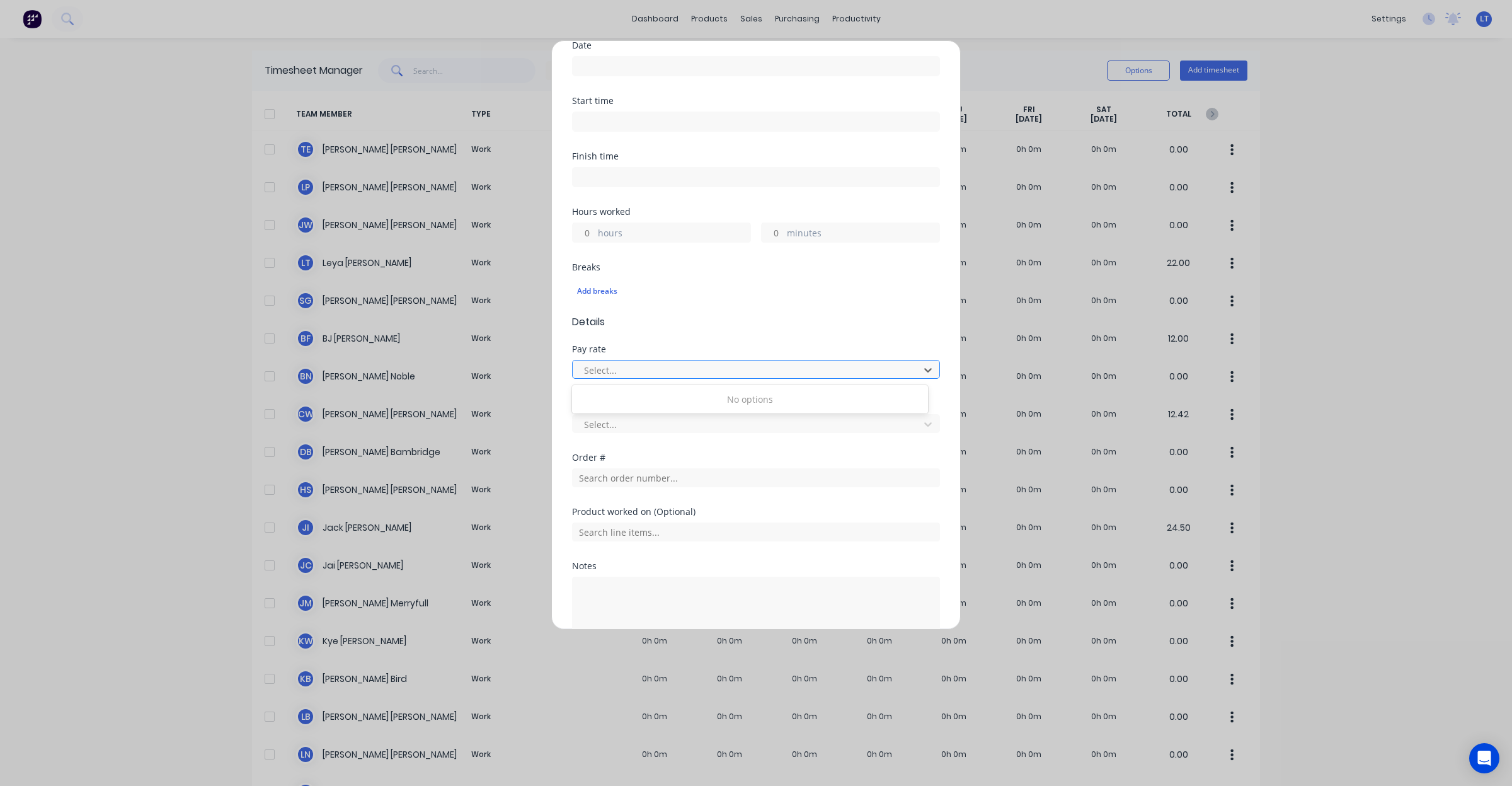
click at [768, 370] on div at bounding box center [748, 370] width 330 height 16
click at [768, 370] on div at bounding box center [748, 370] width 330 height 16
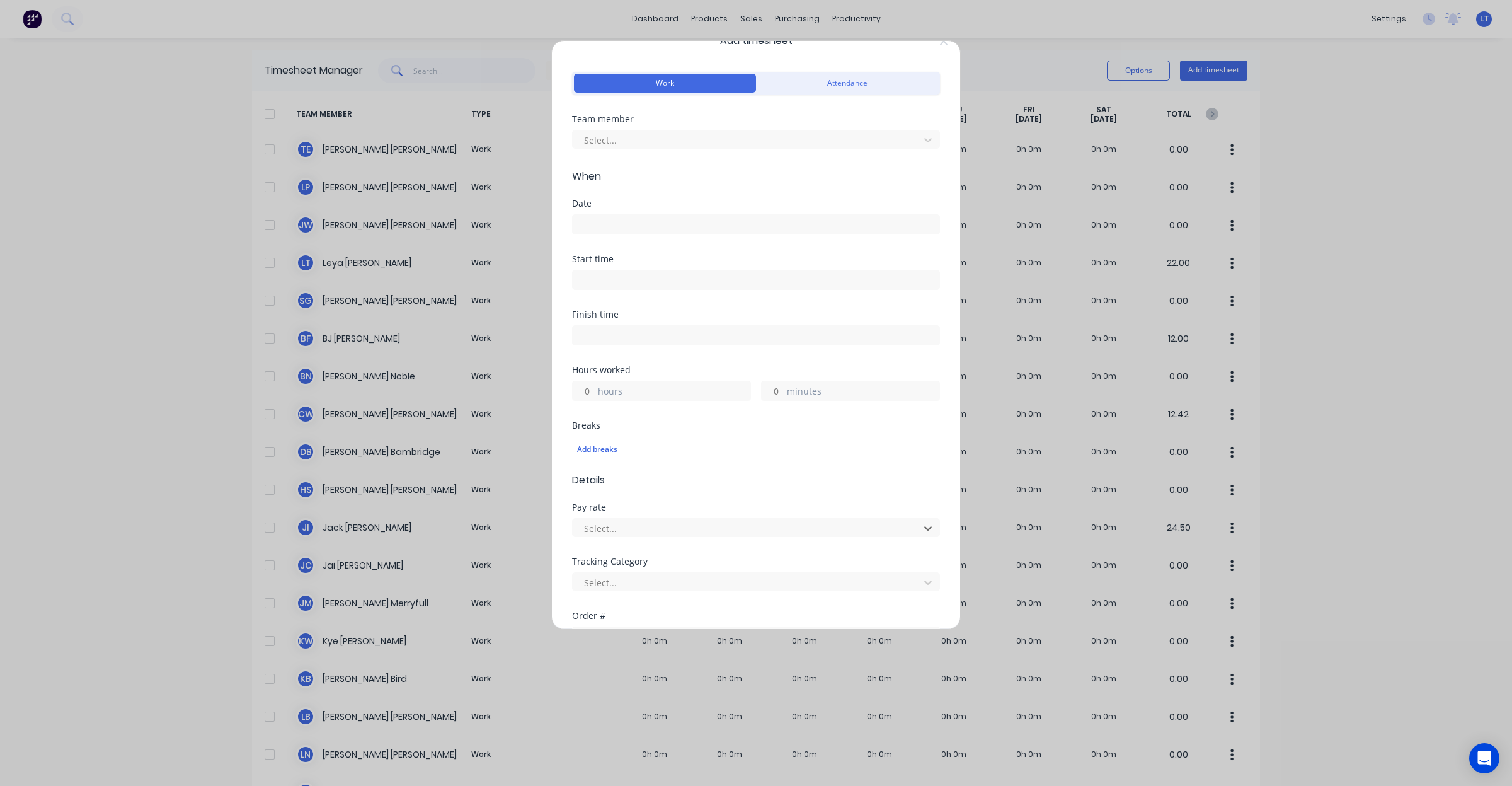
scroll to position [0, 0]
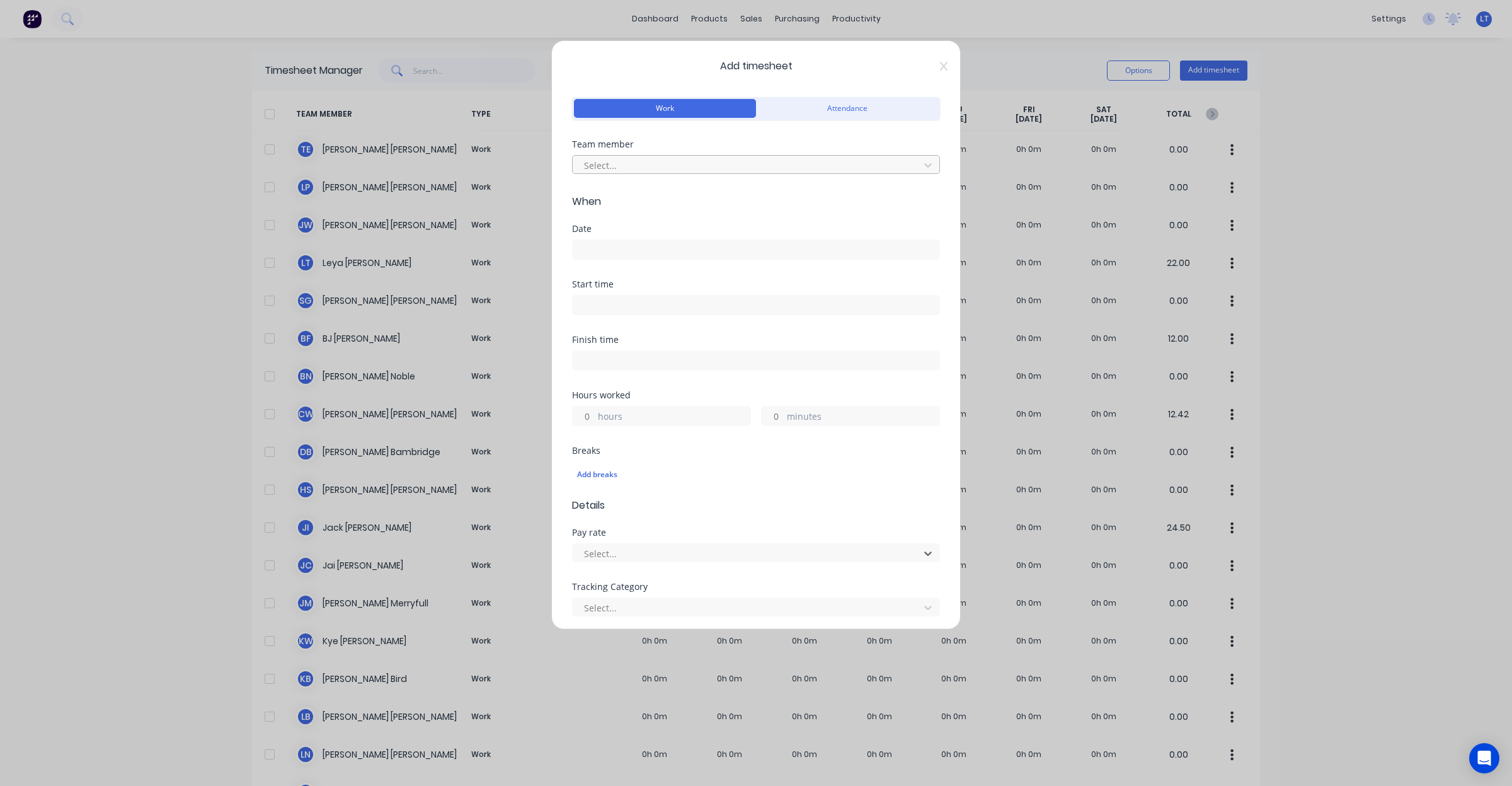
click at [674, 171] on div at bounding box center [748, 165] width 330 height 16
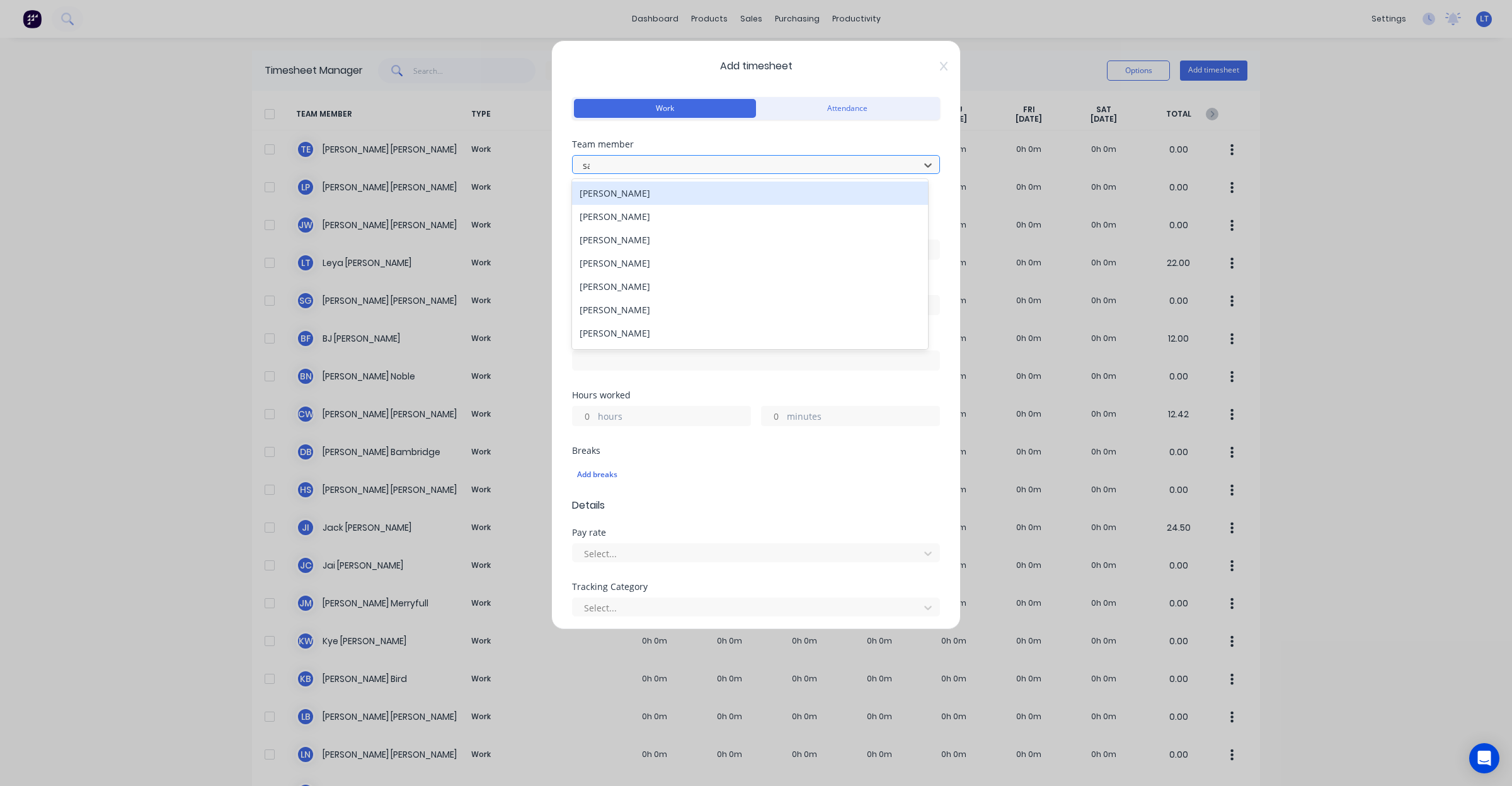
type input "[PERSON_NAME]"
click at [665, 191] on div "[PERSON_NAME]" at bounding box center [750, 193] width 356 height 23
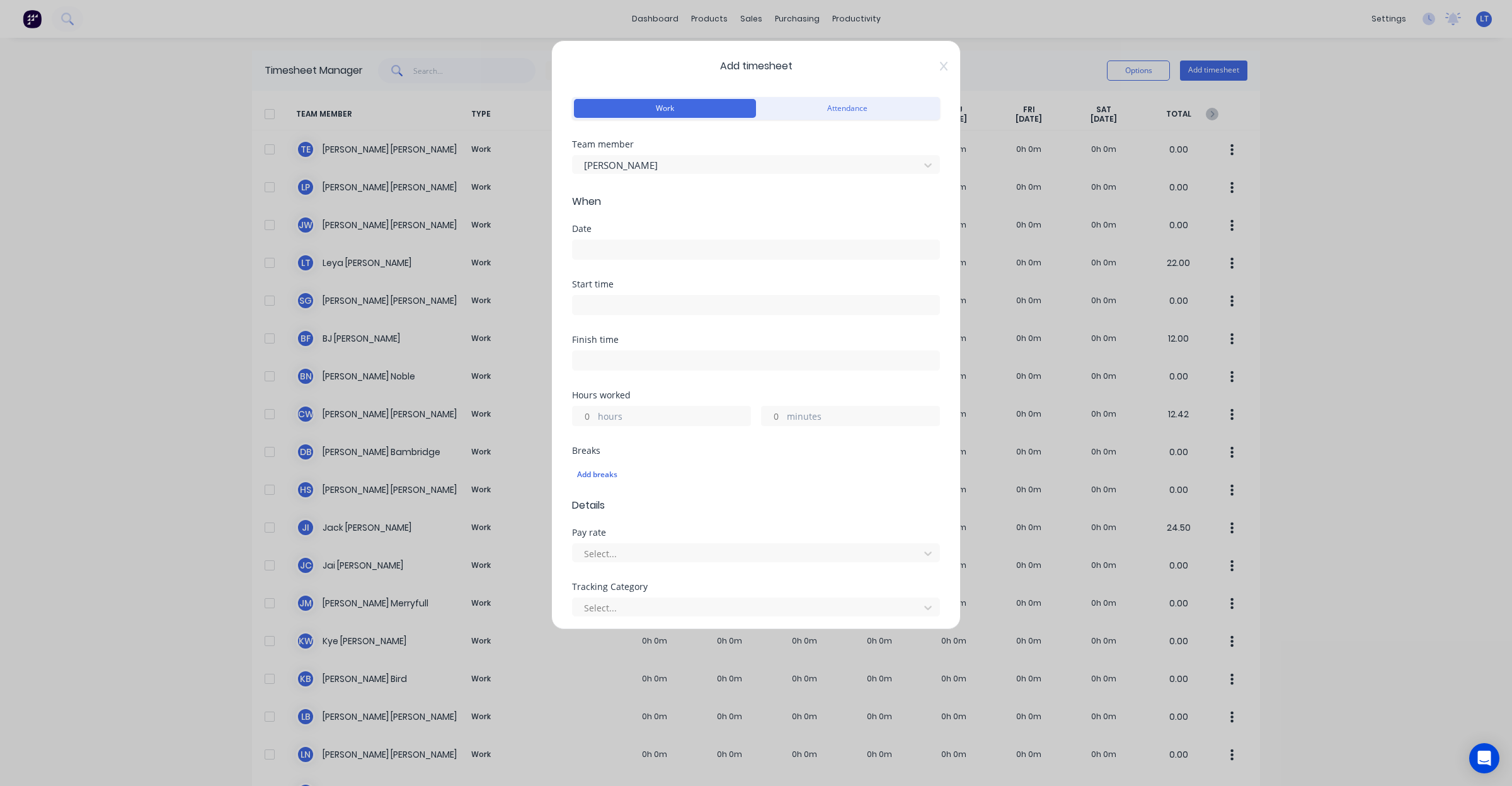
click at [666, 246] on input at bounding box center [756, 249] width 367 height 19
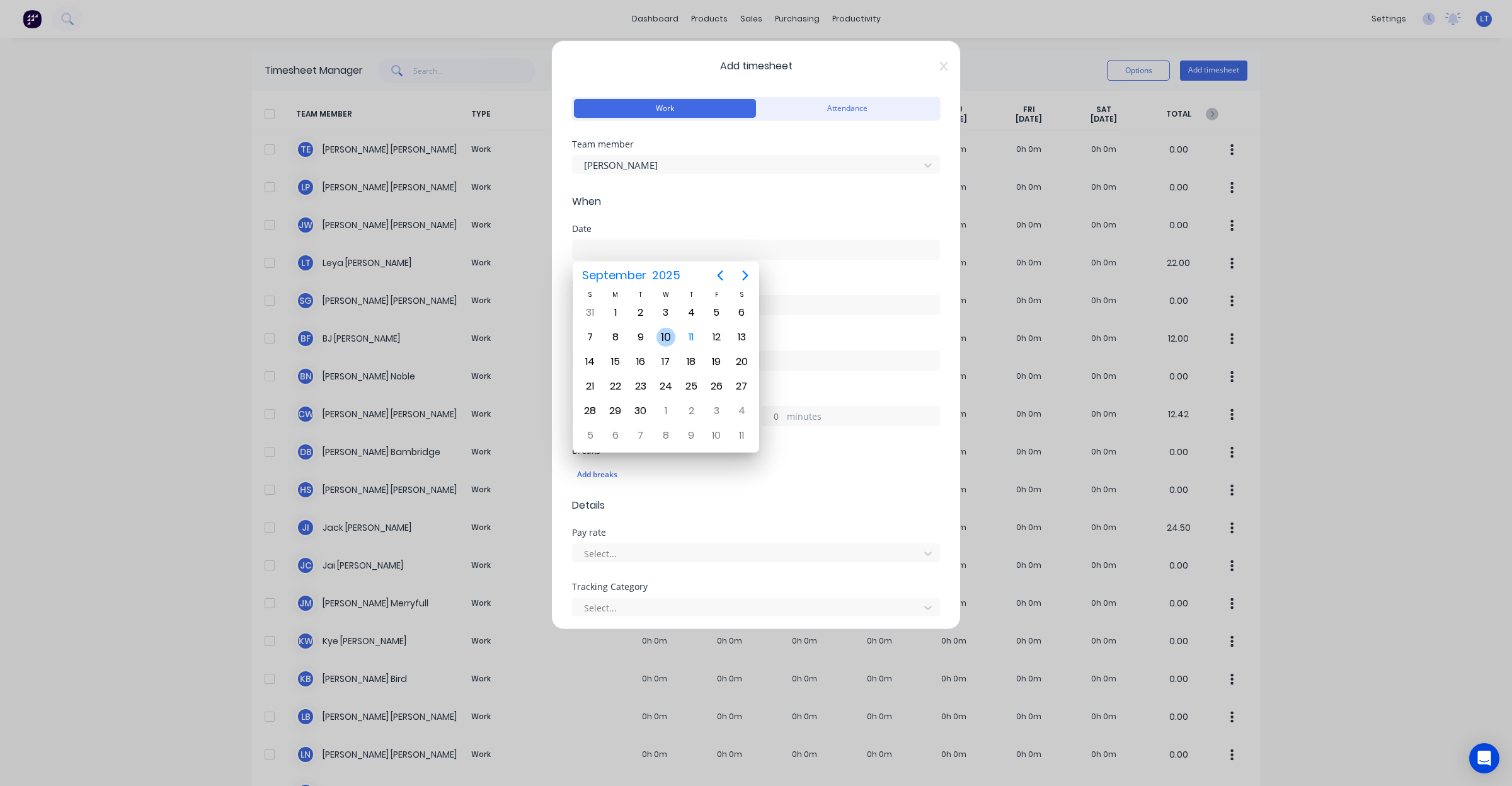
click at [666, 334] on div "10" at bounding box center [665, 337] width 19 height 19
type input "[DATE]"
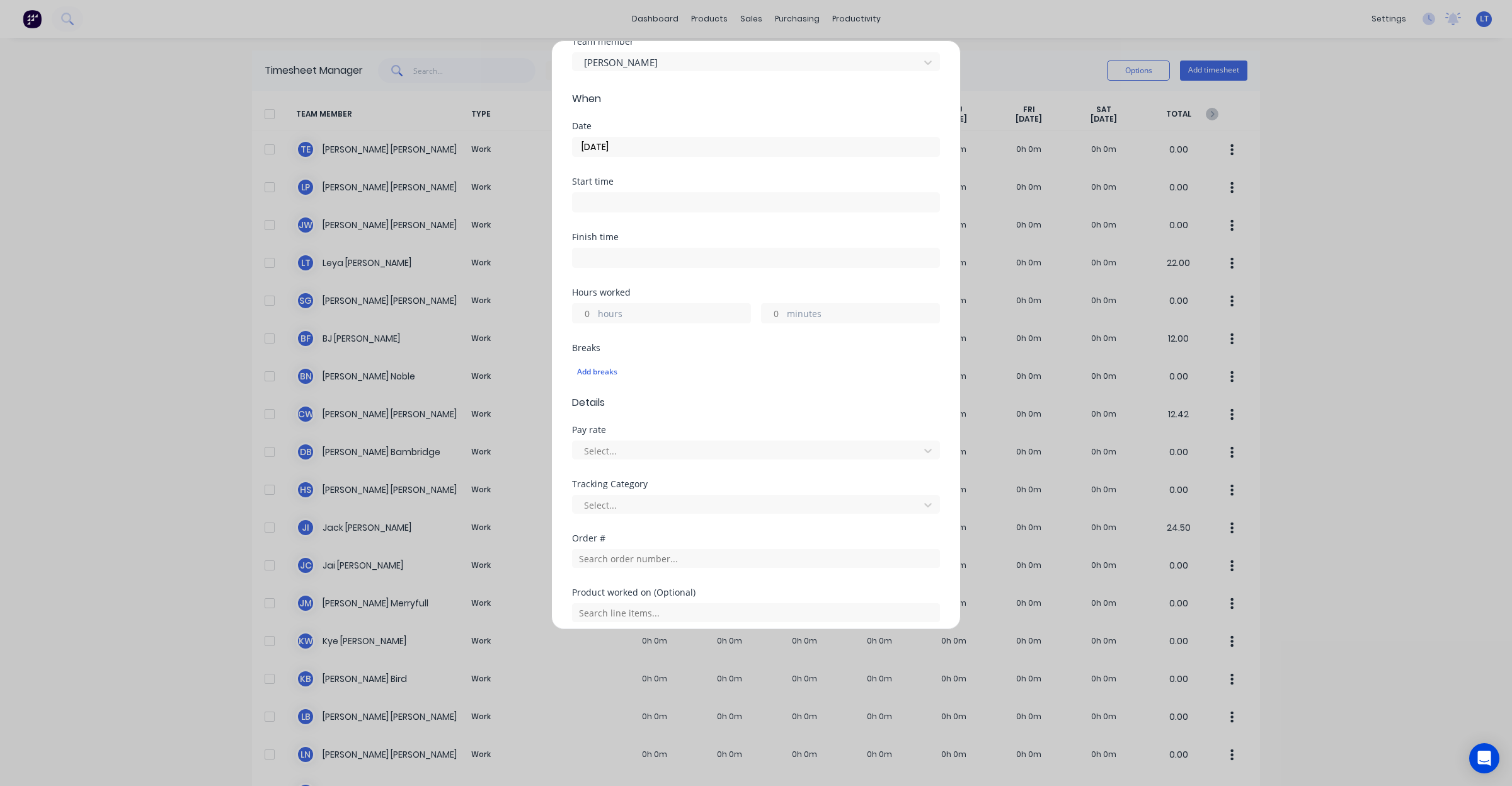
scroll to position [104, 0]
click at [614, 199] on input at bounding box center [756, 200] width 367 height 19
drag, startPoint x: 619, startPoint y: 200, endPoint x: 471, endPoint y: 199, distance: 148.0
click at [471, 199] on div "Add timesheet Work Attendance Team member [PERSON_NAME] When Date [DATE] Start …" at bounding box center [756, 393] width 1512 height 786
type input "07:30 AM"
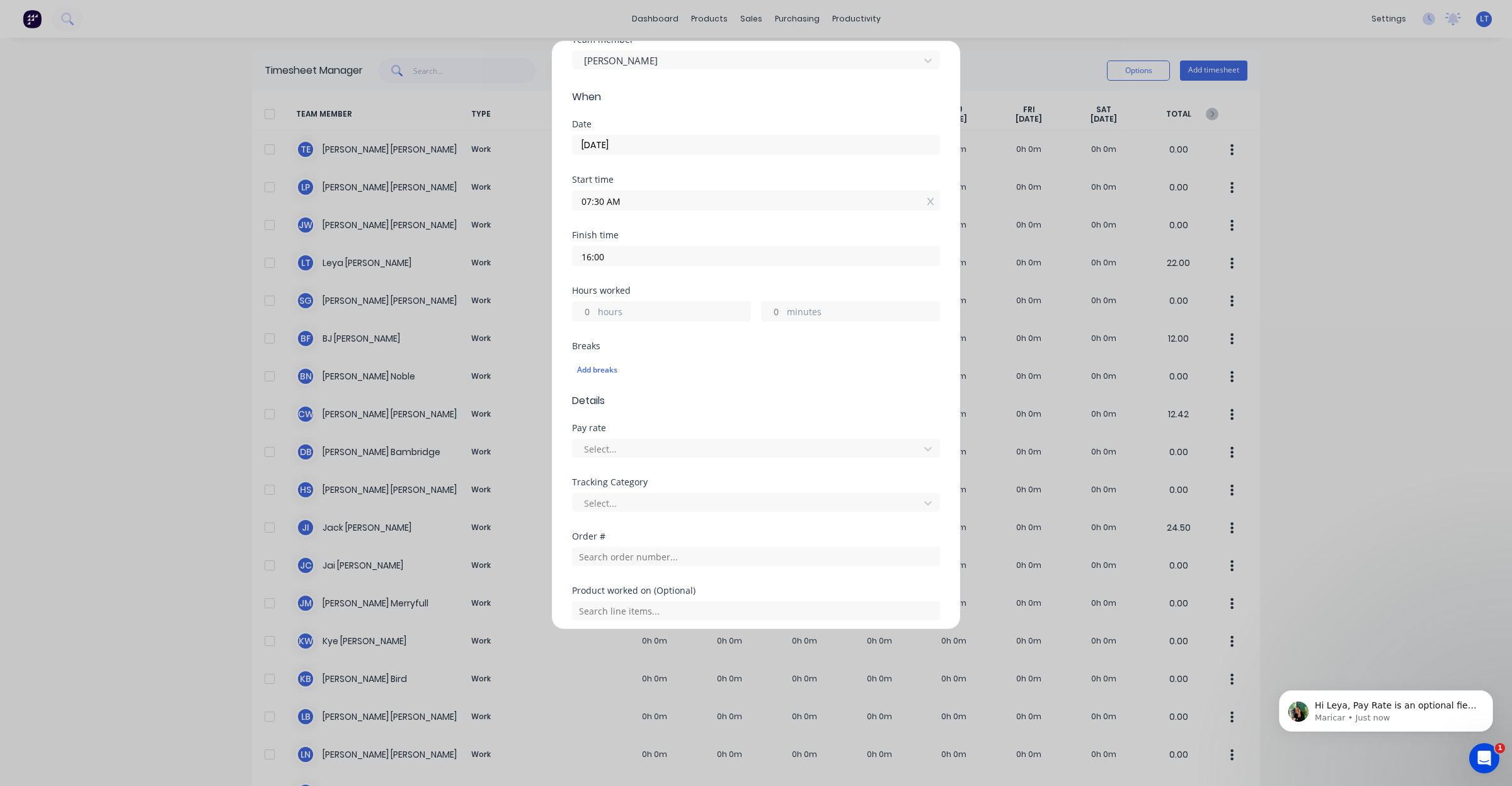
scroll to position [0, 0]
type input "04:00 PM"
type input "8"
type input "30"
click at [562, 253] on div "Add timesheet Work Attendance Team member [PERSON_NAME] When Date [DATE] Start …" at bounding box center [756, 335] width 410 height 589
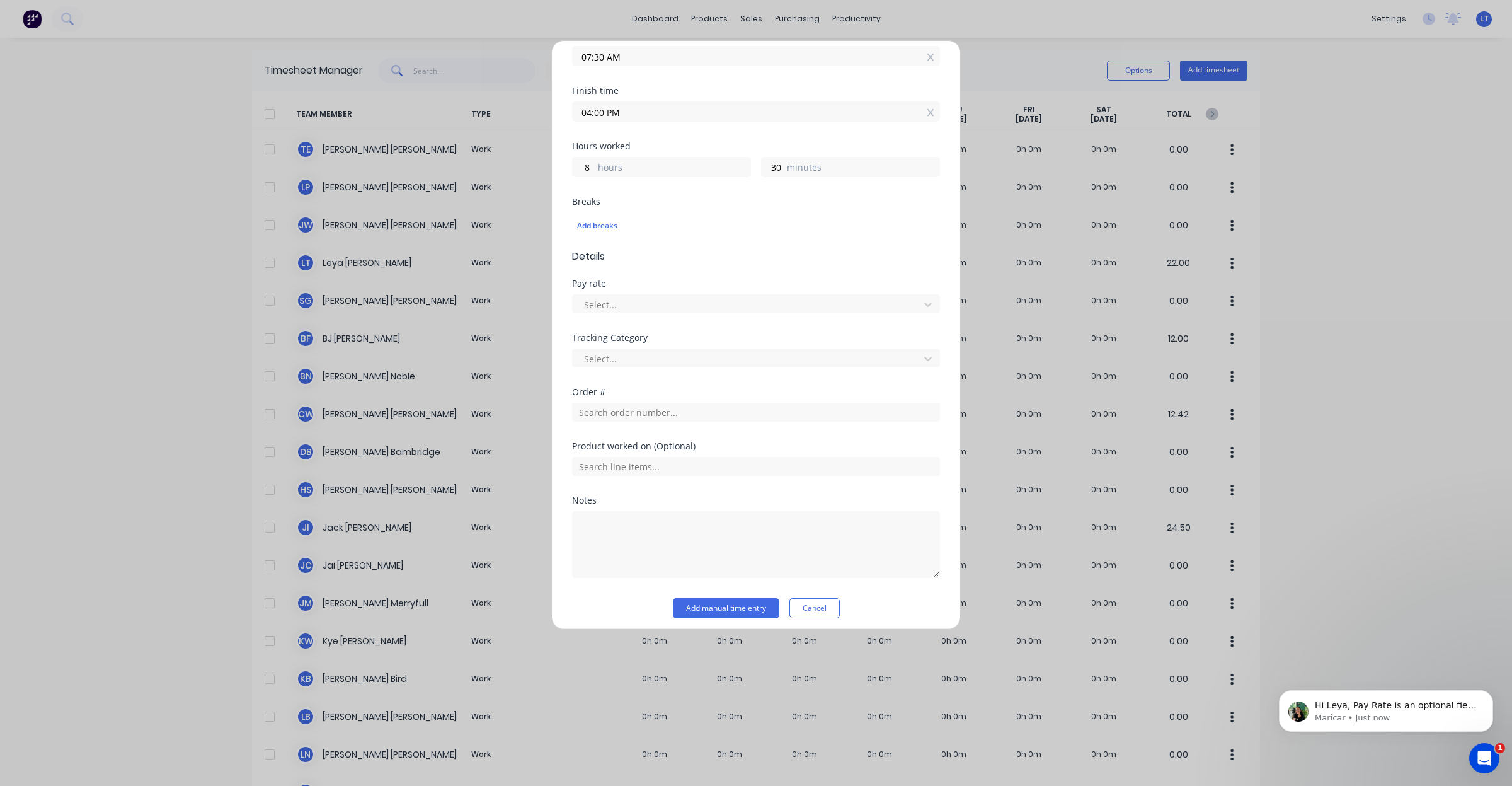
scroll to position [256, 0]
click at [744, 603] on button "Add manual time entry" at bounding box center [726, 601] width 107 height 20
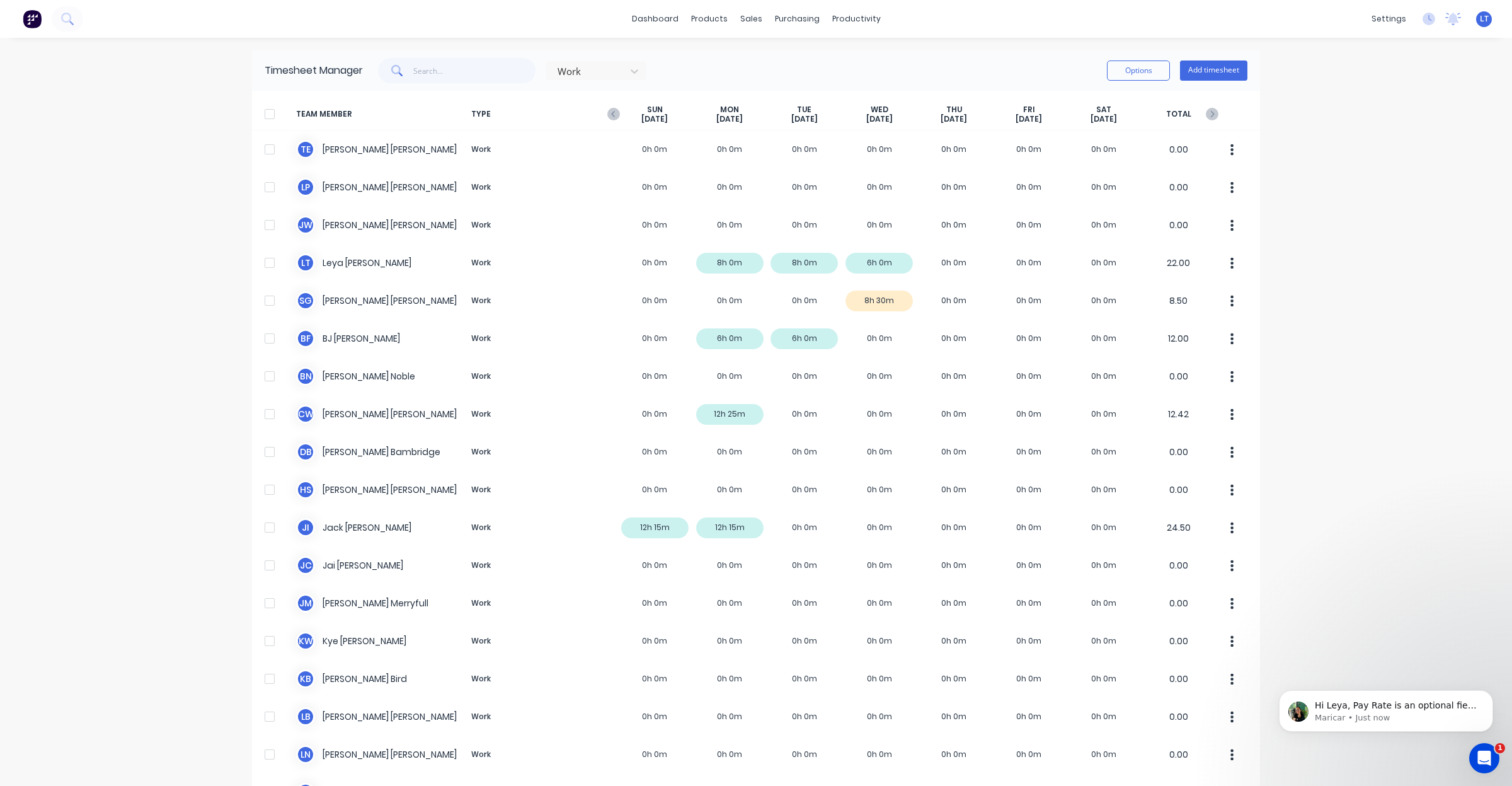
click at [1352, 295] on div "dashboard products sales purchasing productivity dashboard products Product Cat…" at bounding box center [756, 393] width 1512 height 786
drag, startPoint x: 1352, startPoint y: 295, endPoint x: 1349, endPoint y: 262, distance: 33.1
click at [1349, 262] on div "dashboard products sales purchasing productivity dashboard products Product Cat…" at bounding box center [756, 393] width 1512 height 786
click at [1345, 240] on div "dashboard products sales purchasing productivity dashboard products Product Cat…" at bounding box center [756, 393] width 1512 height 786
drag, startPoint x: 1372, startPoint y: 375, endPoint x: 1334, endPoint y: 332, distance: 57.4
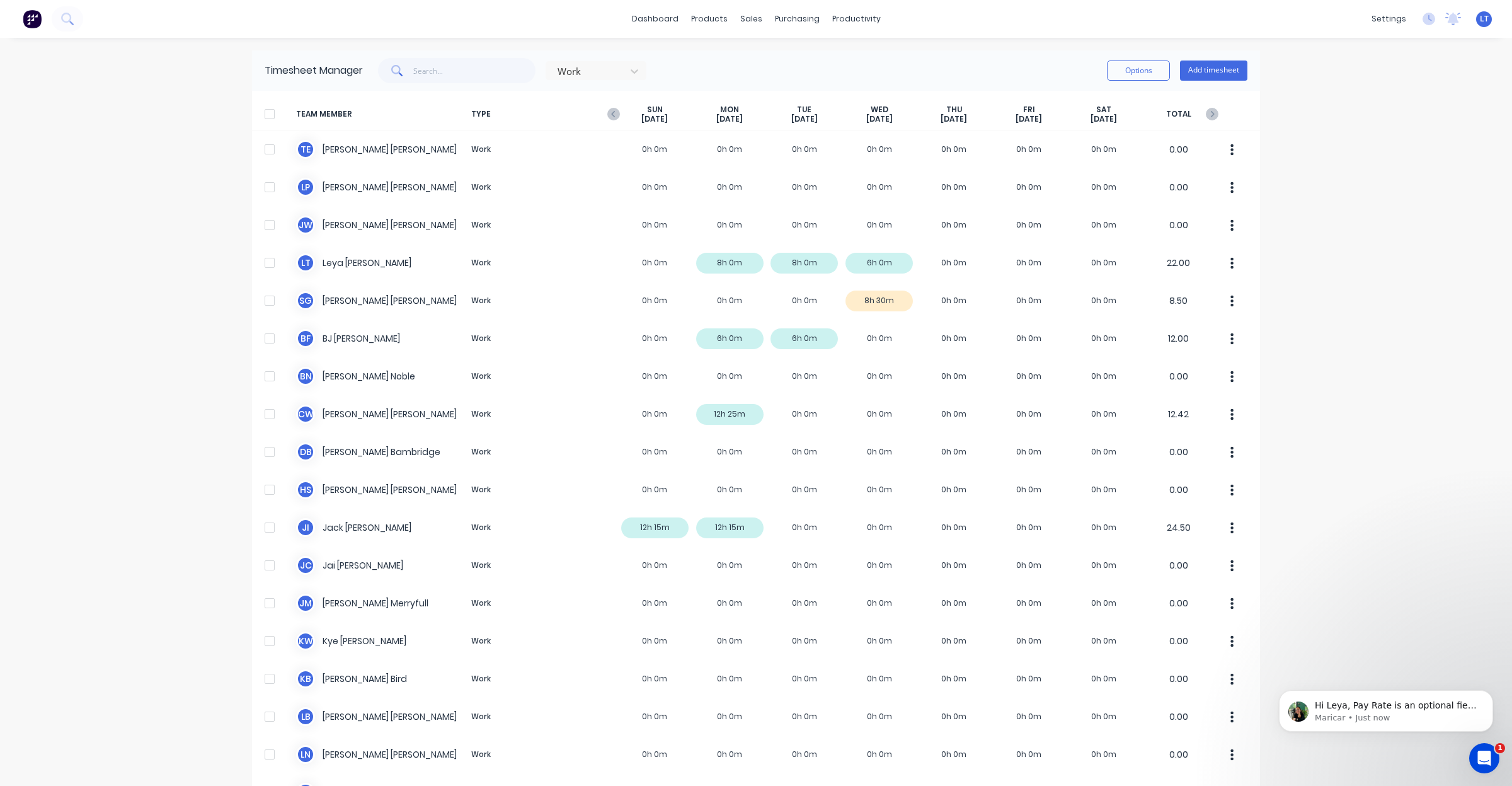
click at [1334, 332] on div "dashboard products sales purchasing productivity dashboard products Product Cat…" at bounding box center [756, 393] width 1512 height 786
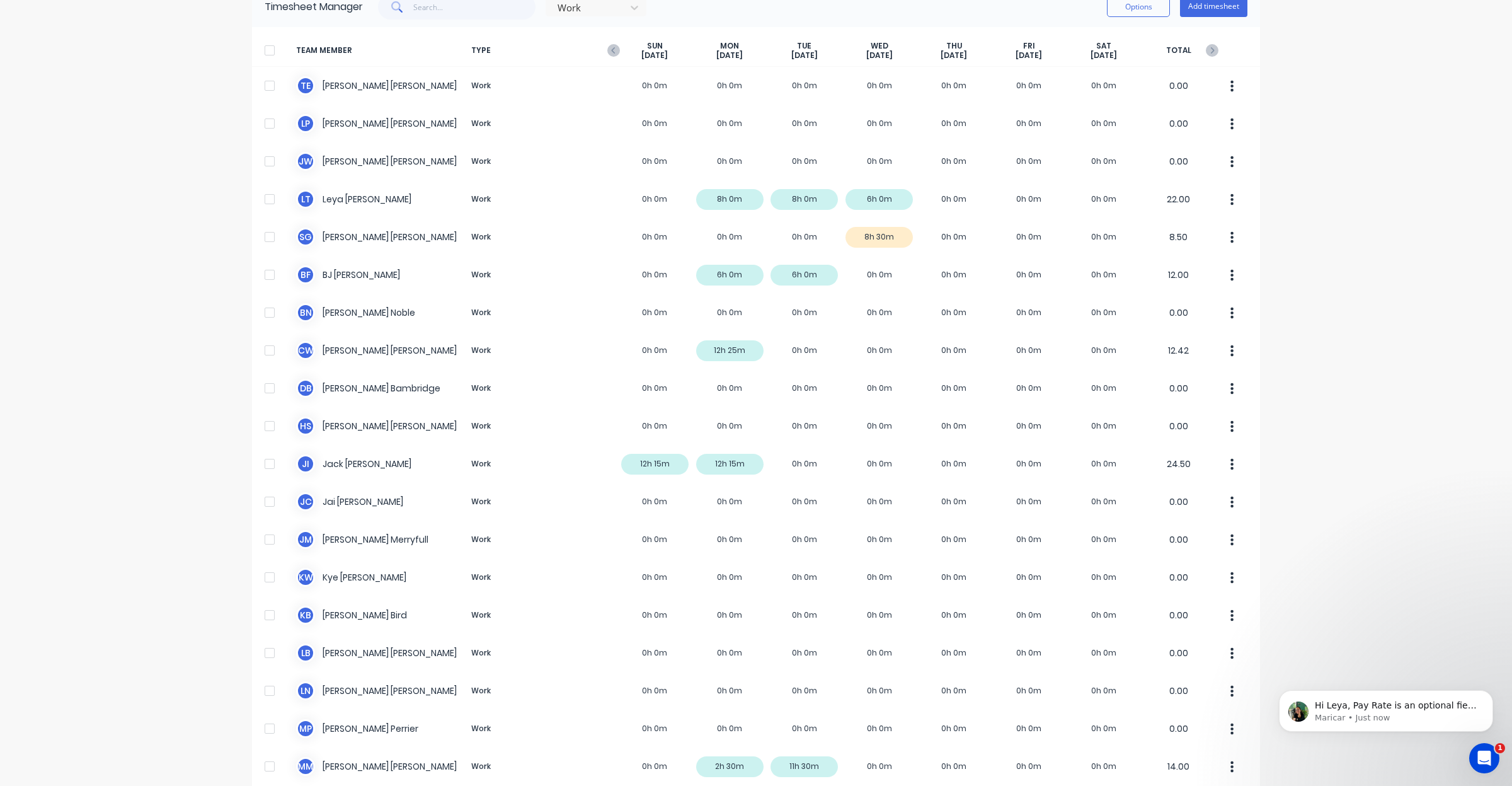
scroll to position [0, 0]
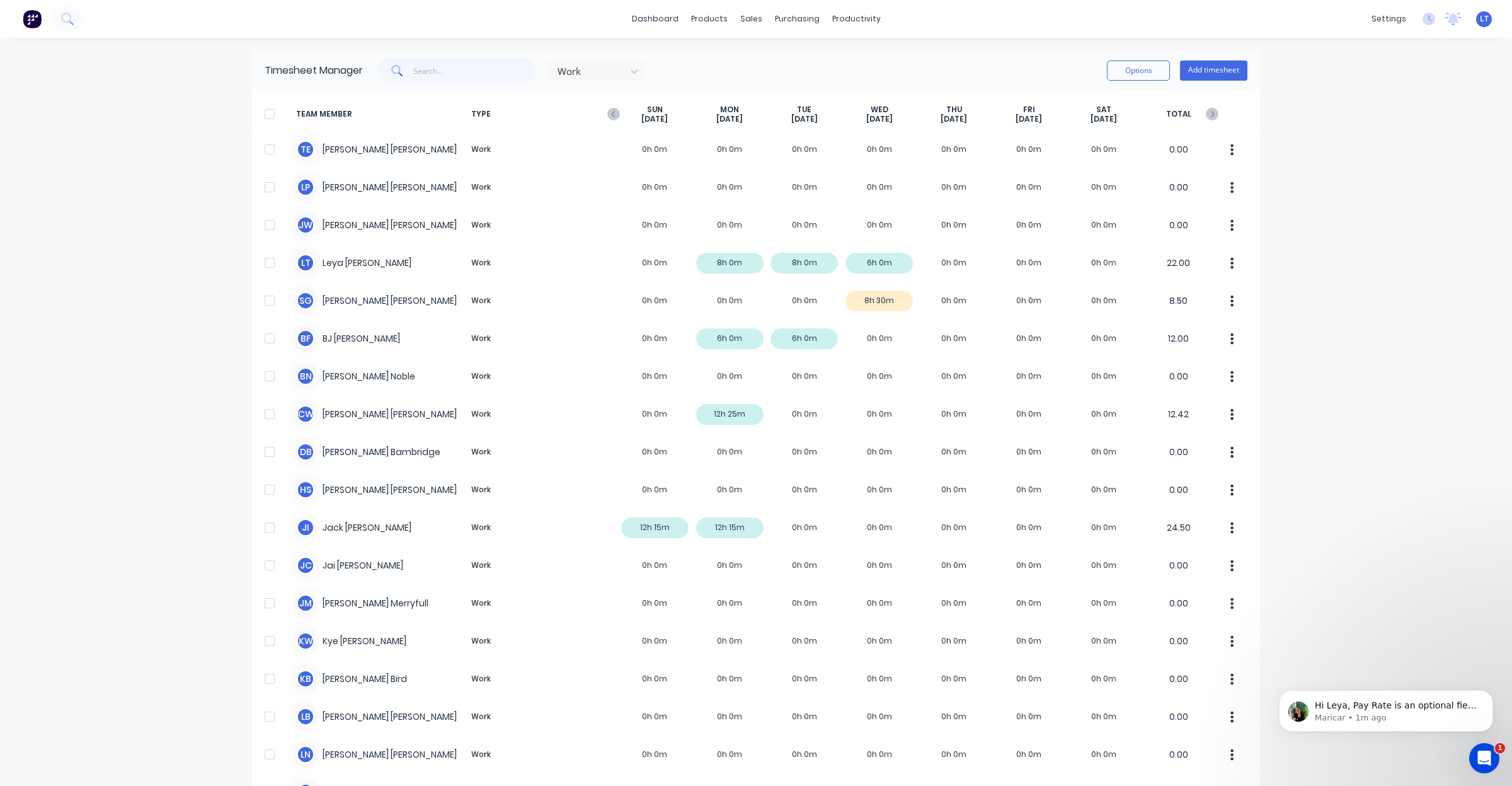
click at [1400, 298] on div "dashboard products sales purchasing productivity dashboard products Product Cat…" at bounding box center [756, 393] width 1512 height 786
drag, startPoint x: 1400, startPoint y: 298, endPoint x: 1375, endPoint y: 255, distance: 49.7
drag, startPoint x: 1375, startPoint y: 255, endPoint x: 1349, endPoint y: 228, distance: 37.5
click at [1349, 228] on div "dashboard products sales purchasing productivity dashboard products Product Cat…" at bounding box center [756, 393] width 1512 height 786
click at [1377, 717] on p "Maricar • 1m ago" at bounding box center [1396, 718] width 163 height 12
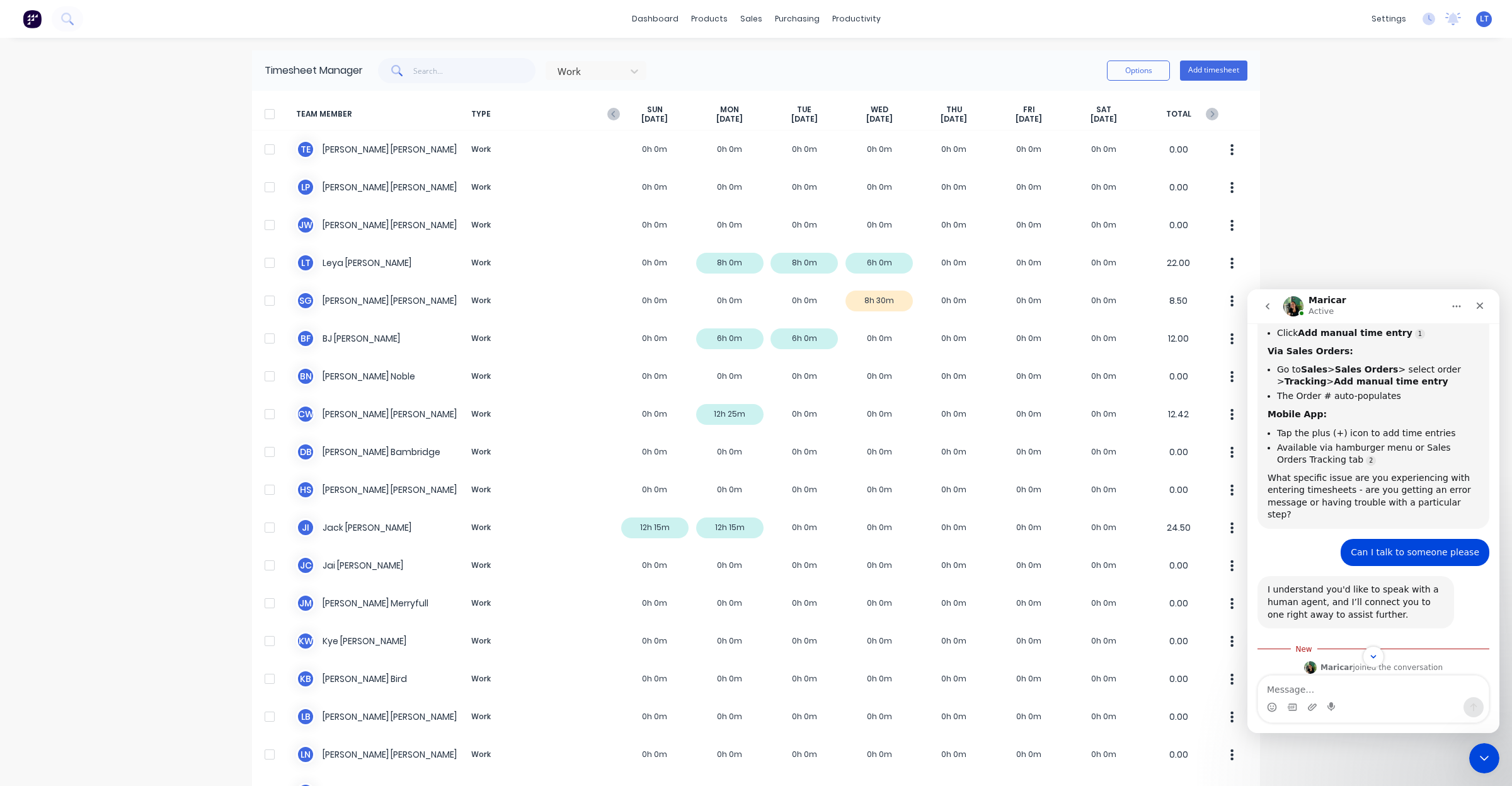
scroll to position [946, 0]
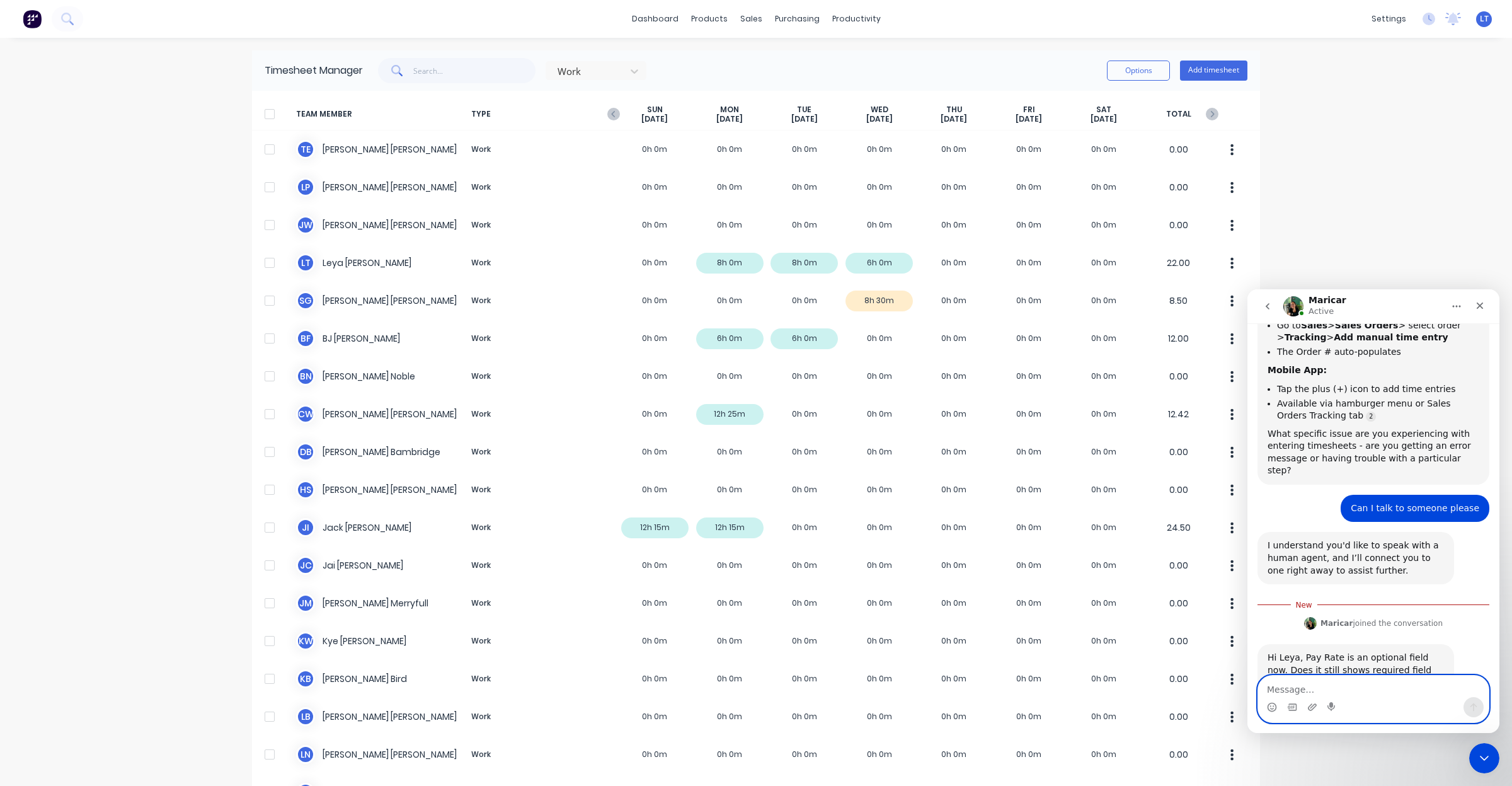
click at [1343, 685] on textarea "Message…" at bounding box center [1373, 686] width 230 height 21
type textarea "That's fixed it, thank you."
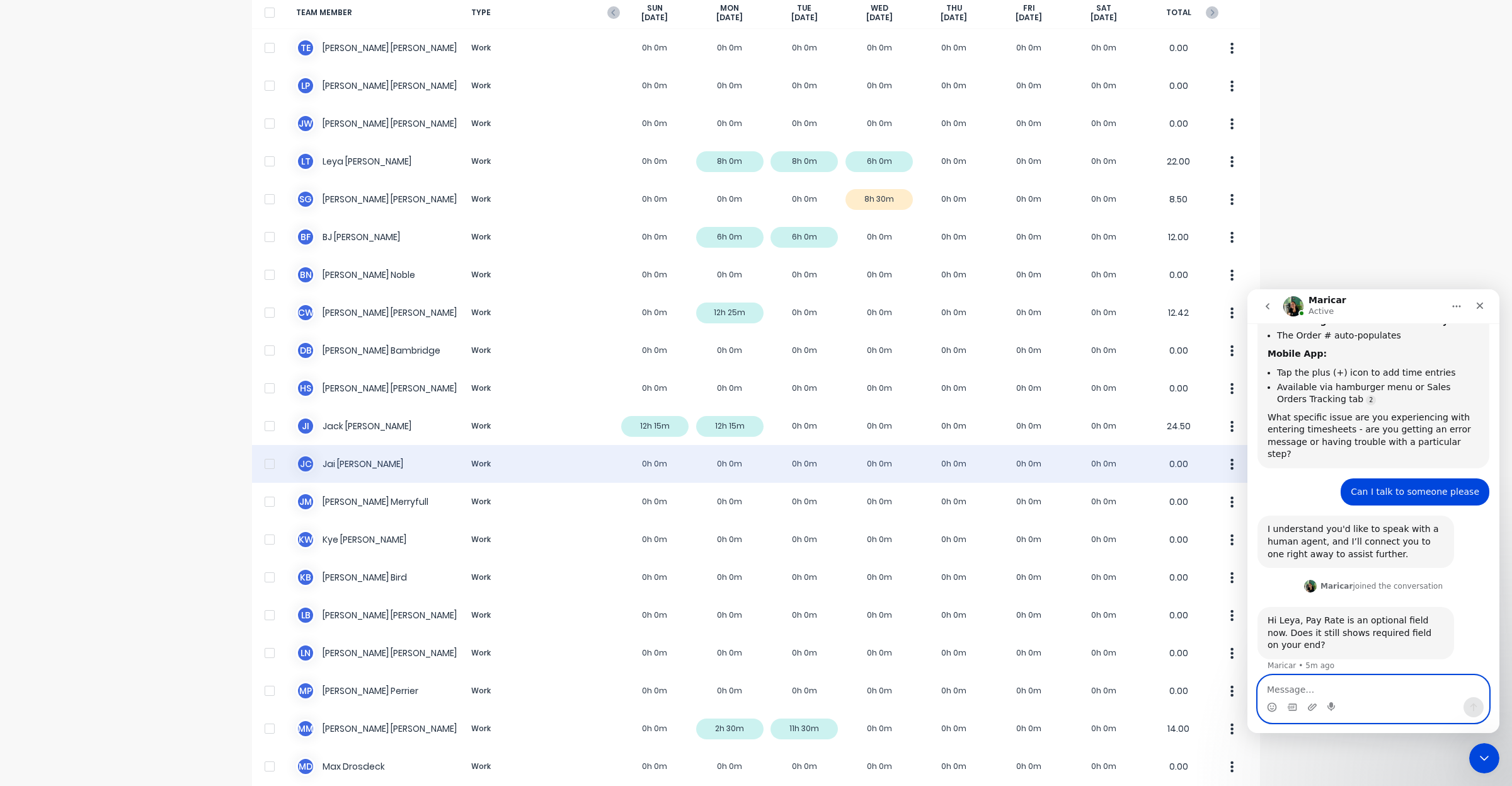
scroll to position [0, 0]
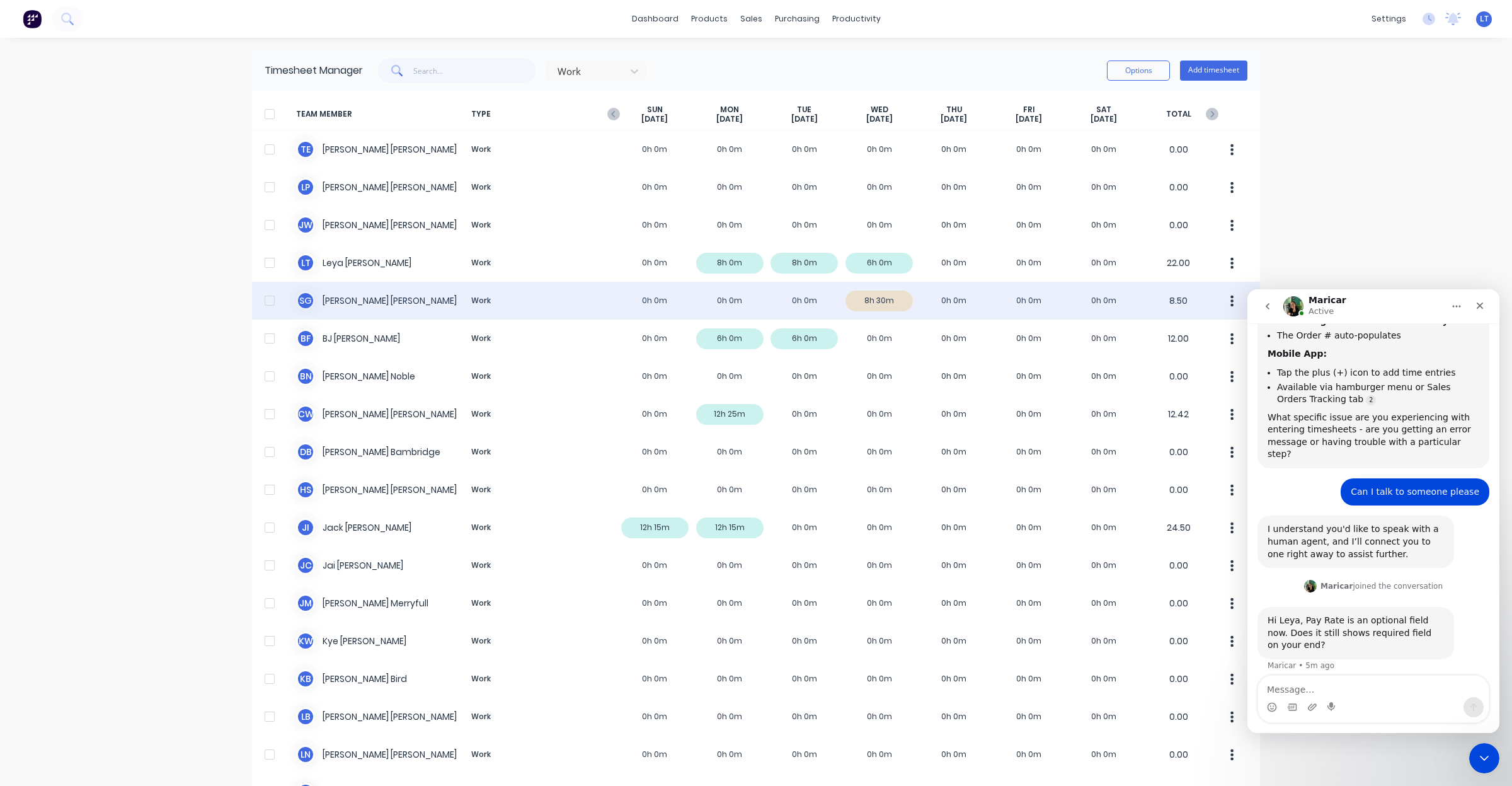
click at [1231, 306] on icon "button" at bounding box center [1233, 300] width 3 height 12
click at [877, 296] on div "S G [PERSON_NAME] Work 0h 0m 0h 0m 0h 0m 8h 30m 0h 0m 0h 0m 0h 0m 8.50" at bounding box center [755, 300] width 1008 height 38
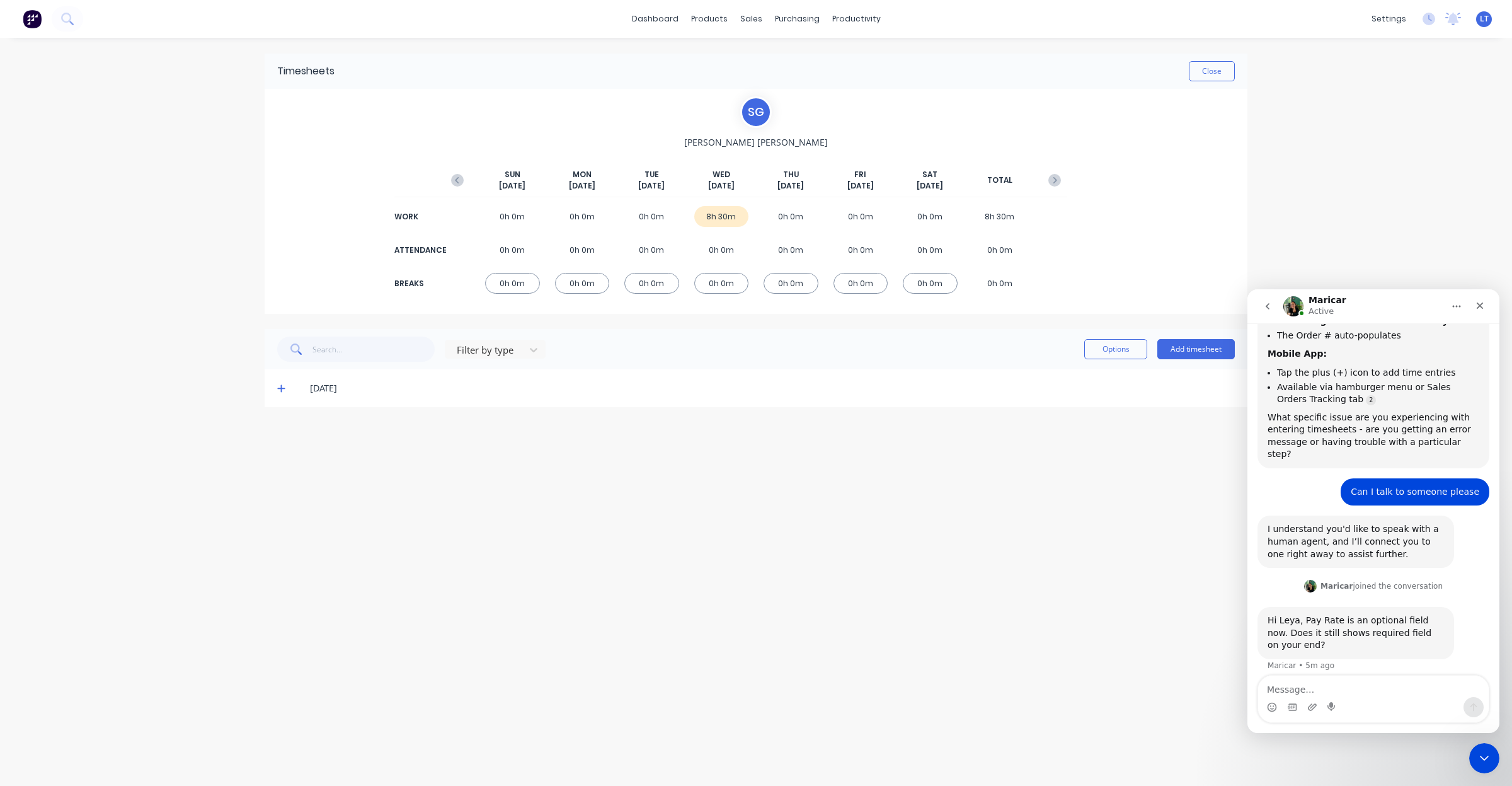
click at [280, 388] on icon at bounding box center [281, 388] width 8 height 8
click at [1472, 306] on div "Close" at bounding box center [1480, 305] width 23 height 23
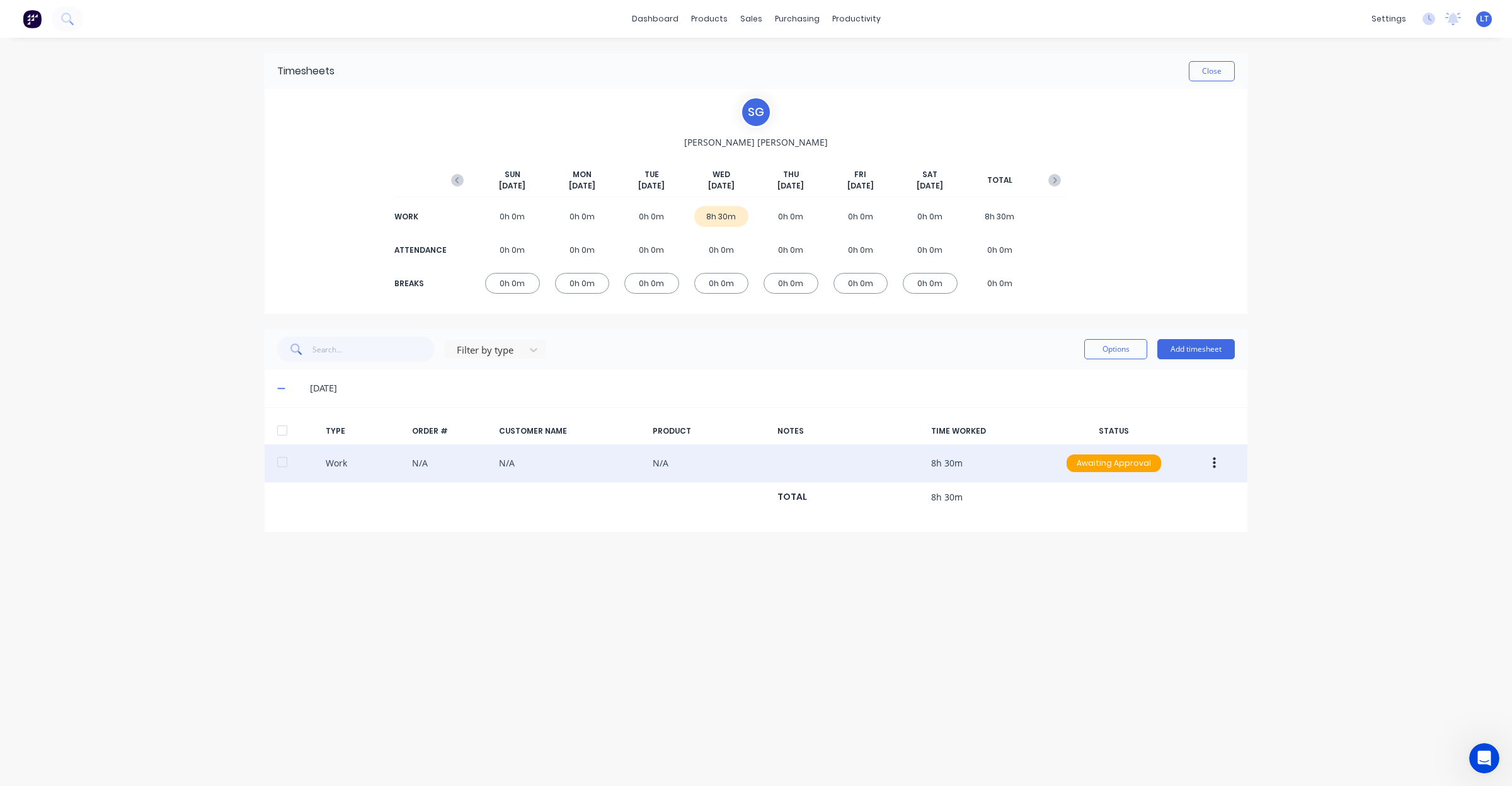
scroll to position [962, 0]
click at [1221, 467] on button "button" at bounding box center [1214, 464] width 30 height 23
click at [1184, 512] on div "Delete" at bounding box center [1169, 517] width 97 height 18
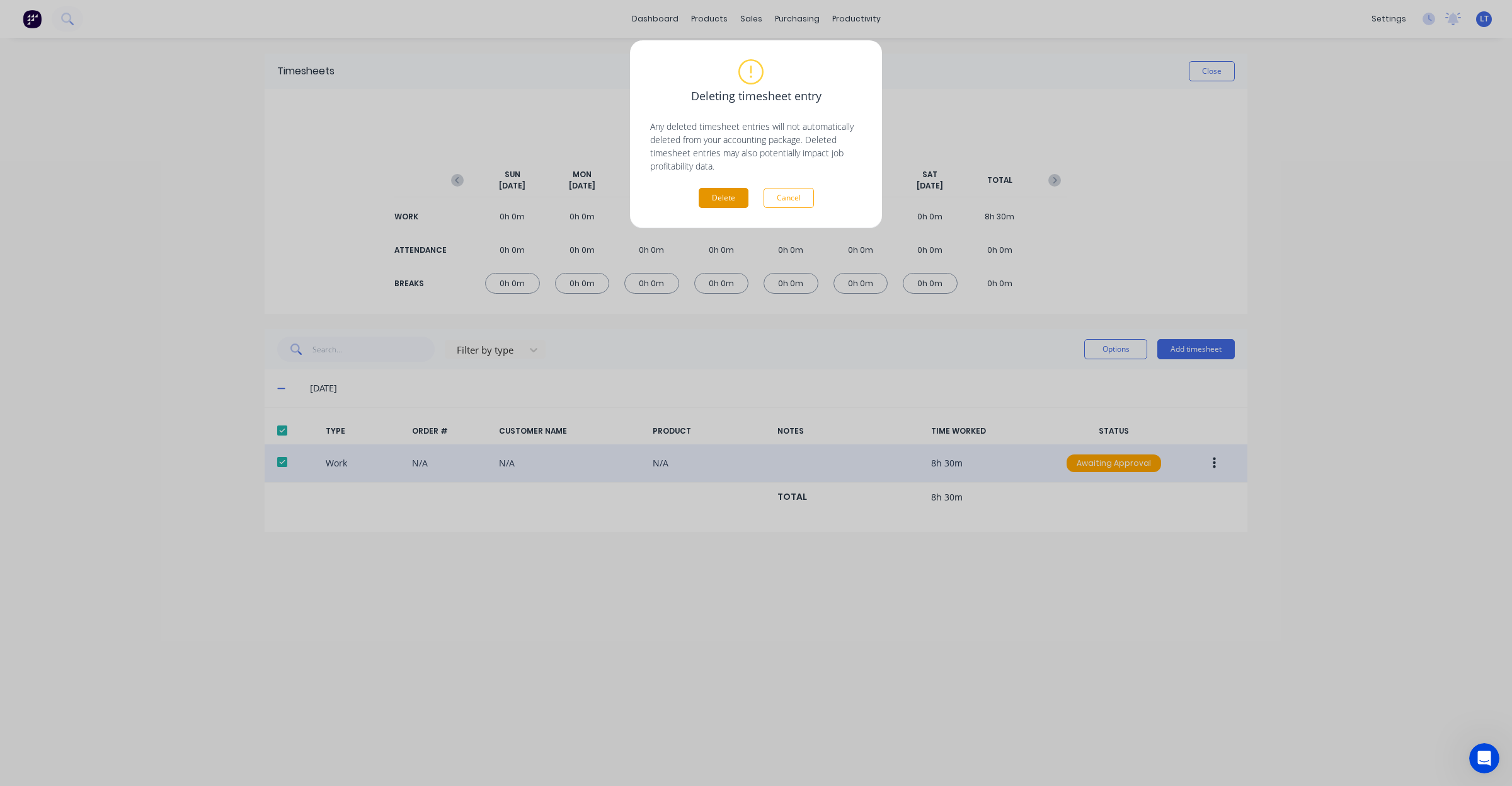
click at [732, 197] on button "Delete" at bounding box center [723, 198] width 50 height 20
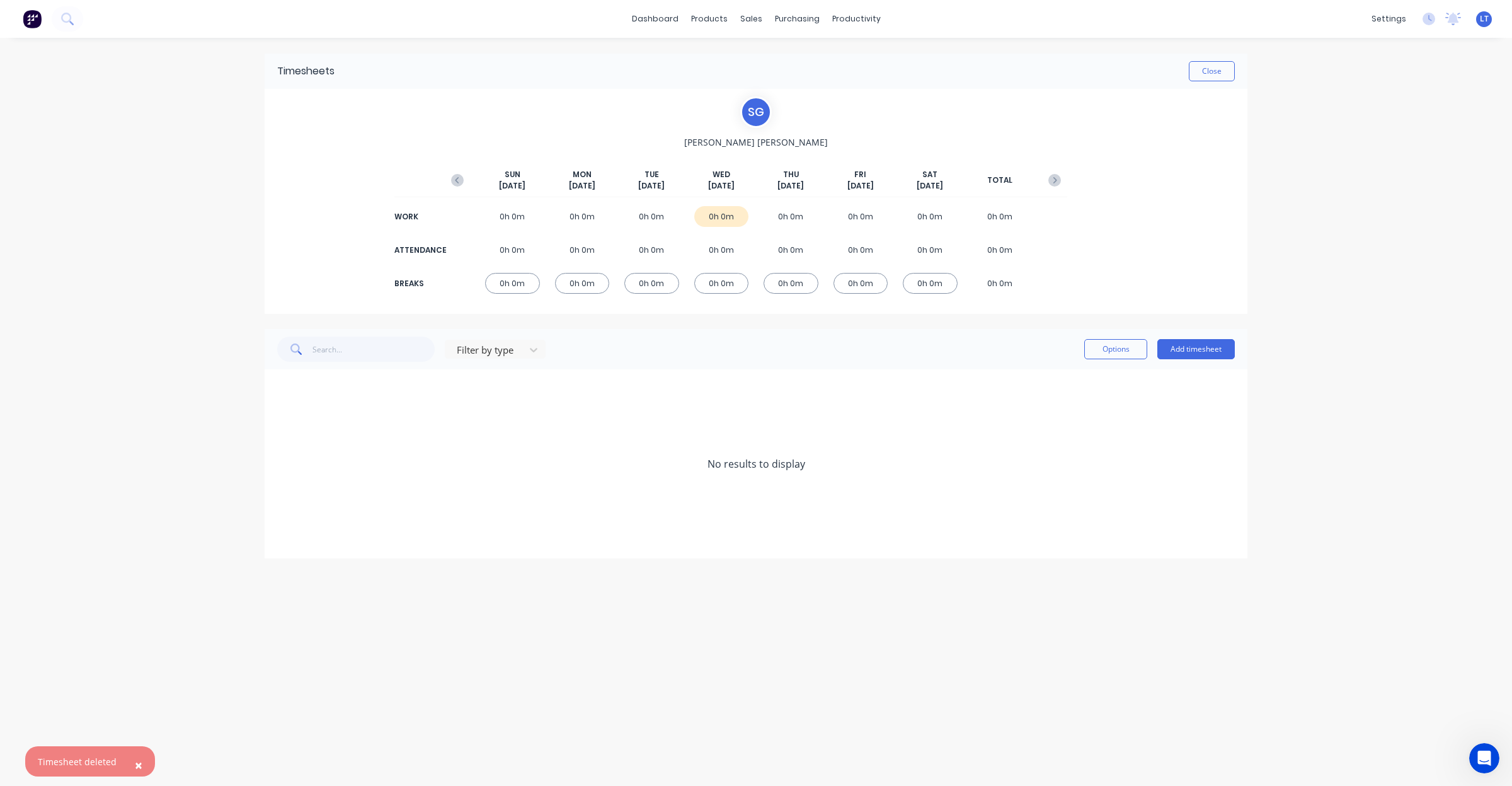
click at [1042, 619] on div "Timesheets Close S G [PERSON_NAME] [DATE] [DATE] [DATE] [DATE] [DATE] [DATE] [D…" at bounding box center [755, 398] width 1008 height 722
click at [885, 606] on div "Timesheets Close S G [PERSON_NAME] [DATE] [DATE] [DATE] [DATE] [DATE] [DATE] [D…" at bounding box center [755, 398] width 1008 height 722
drag, startPoint x: 876, startPoint y: 606, endPoint x: 768, endPoint y: 605, distance: 108.0
click at [768, 605] on div "Timesheets Close S G [PERSON_NAME] [DATE] [DATE] [DATE] [DATE] [DATE] [DATE] [D…" at bounding box center [755, 398] width 1008 height 722
drag, startPoint x: 784, startPoint y: 586, endPoint x: 782, endPoint y: 253, distance: 333.0
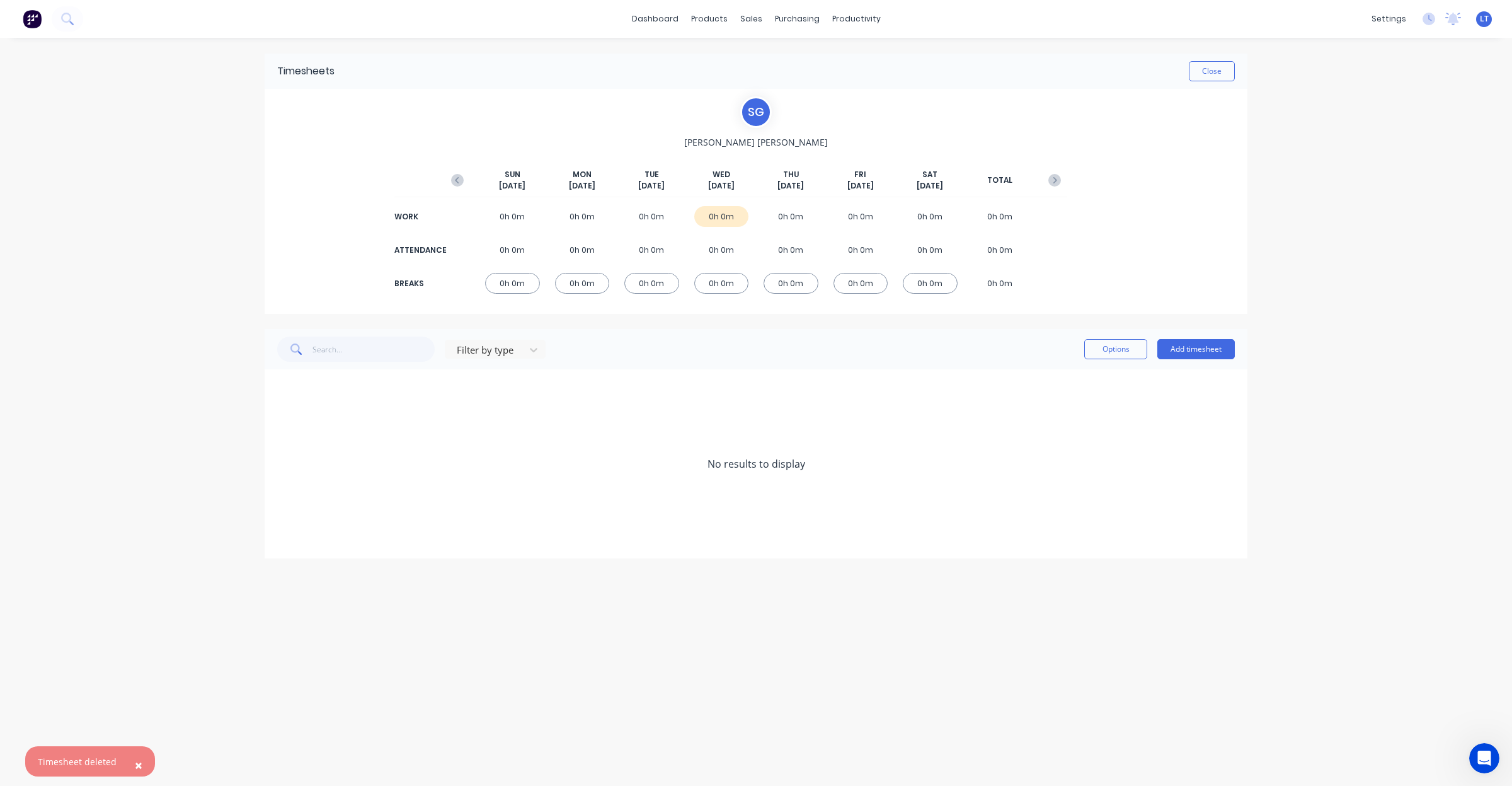
click at [784, 586] on div "Timesheets Close S G [PERSON_NAME] [DATE] [DATE] [DATE] [DATE] [DATE] [DATE] [D…" at bounding box center [755, 398] width 1008 height 722
click at [728, 215] on div "0h 0m" at bounding box center [721, 216] width 54 height 21
click at [1211, 72] on button "Close" at bounding box center [1212, 71] width 46 height 20
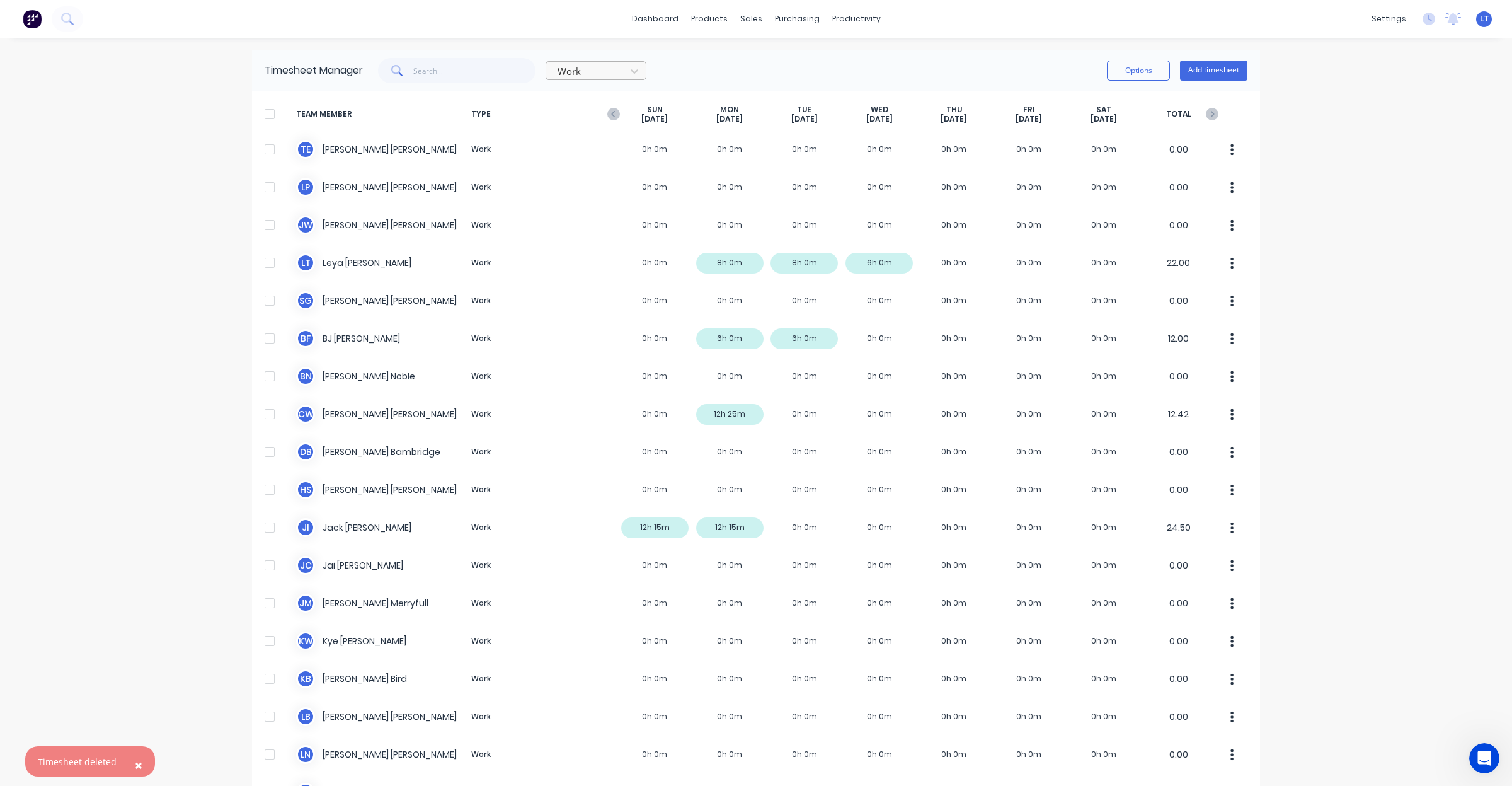
click at [596, 71] on div at bounding box center [588, 71] width 63 height 16
click at [606, 121] on div "Attendance" at bounding box center [596, 122] width 101 height 23
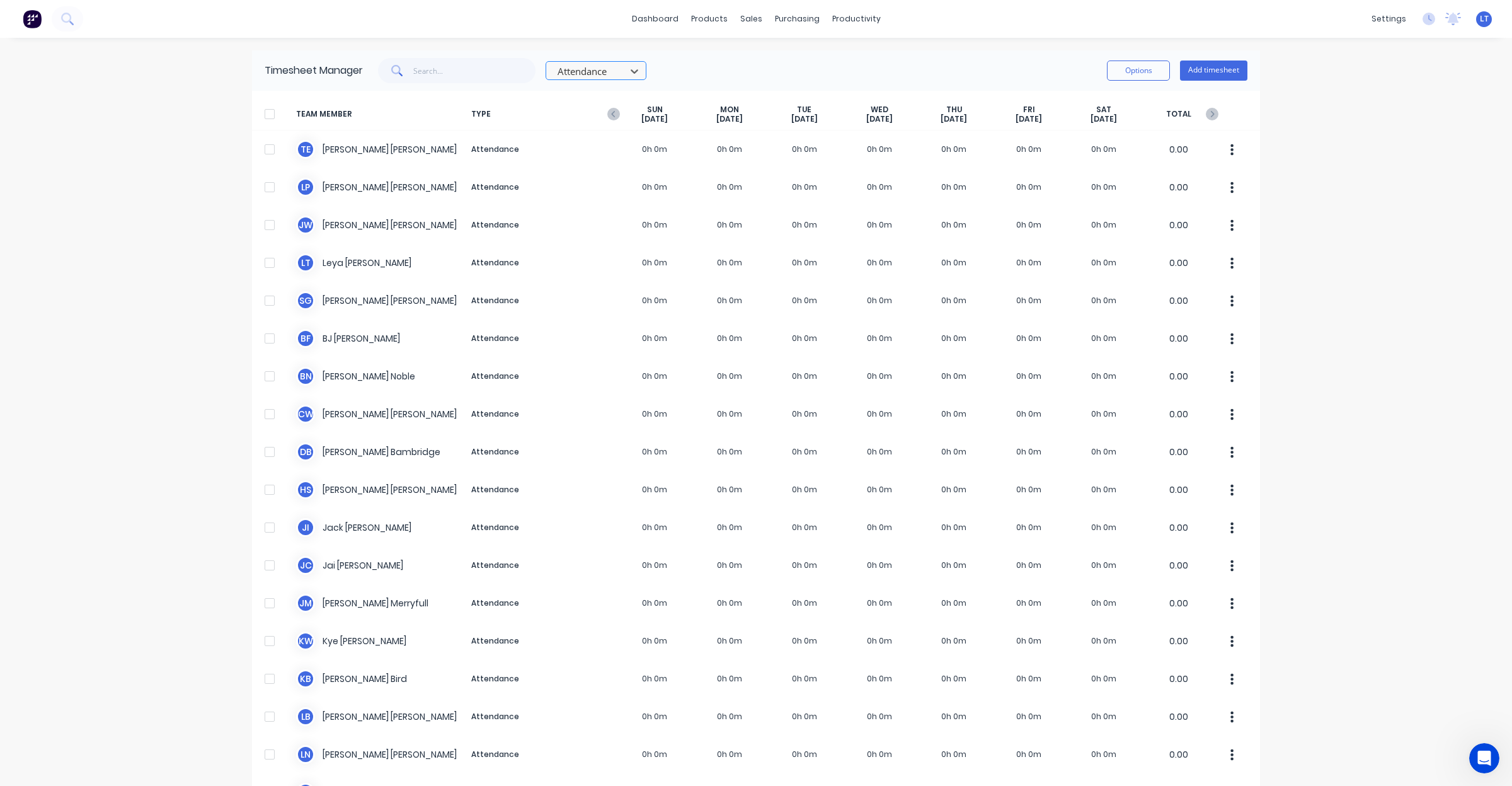
click at [608, 74] on div at bounding box center [588, 71] width 63 height 16
click at [609, 97] on div "Work" at bounding box center [596, 99] width 101 height 23
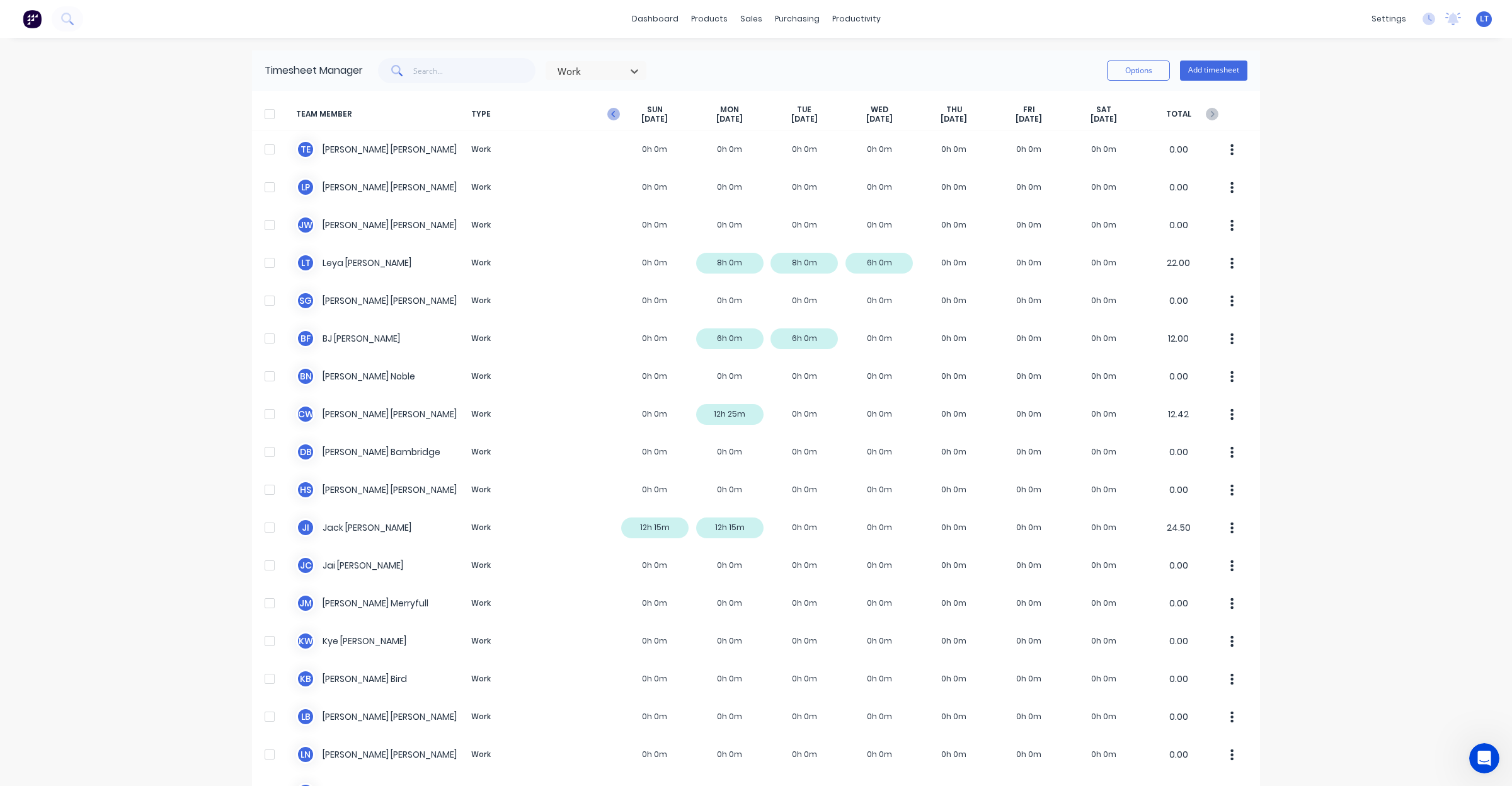
click at [613, 114] on icon "button" at bounding box center [613, 114] width 12 height 12
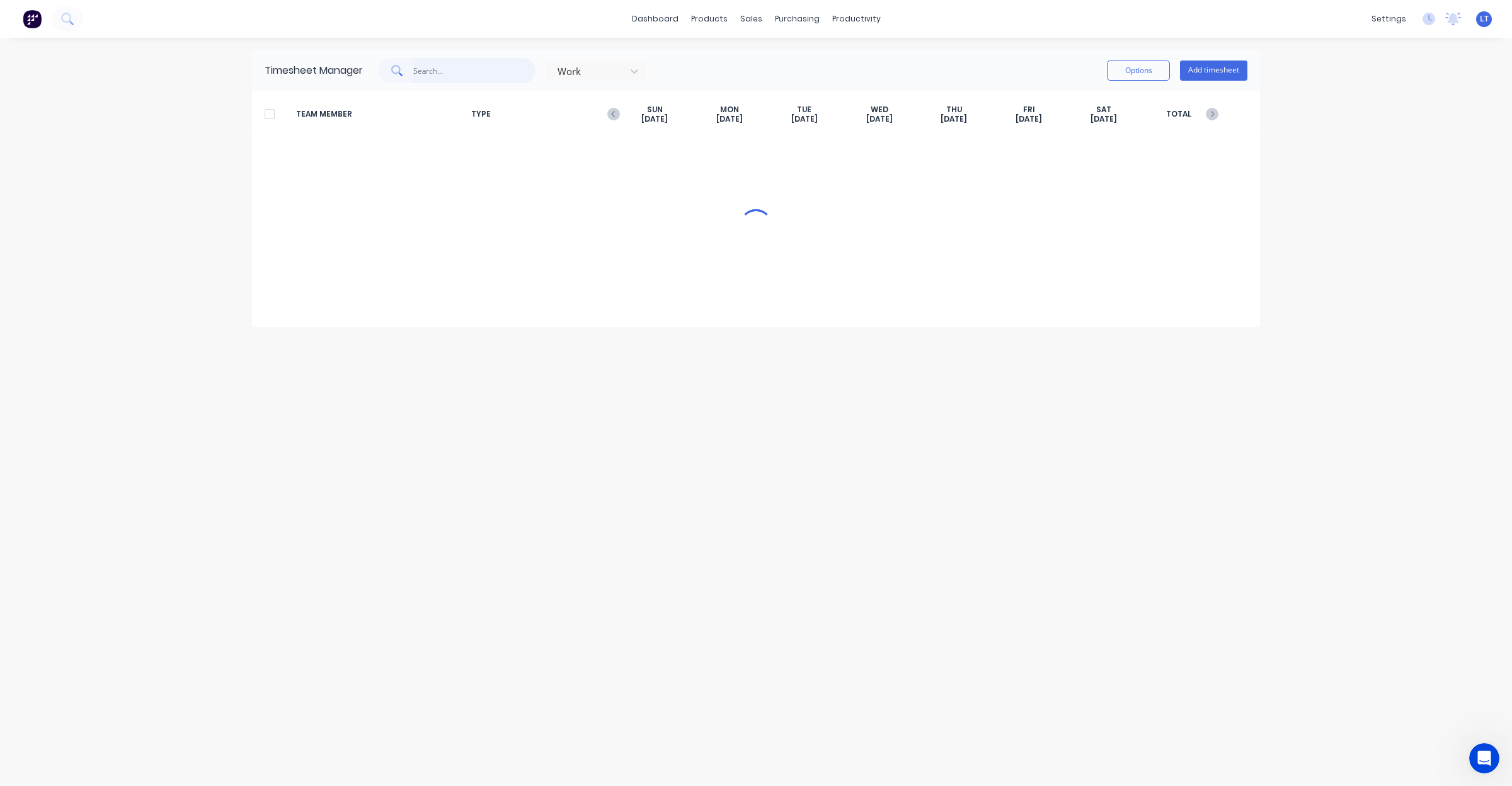
click at [499, 63] on input "text" at bounding box center [474, 71] width 123 height 25
drag, startPoint x: 486, startPoint y: 76, endPoint x: 391, endPoint y: 76, distance: 95.0
click at [381, 79] on div "lw" at bounding box center [456, 71] width 157 height 25
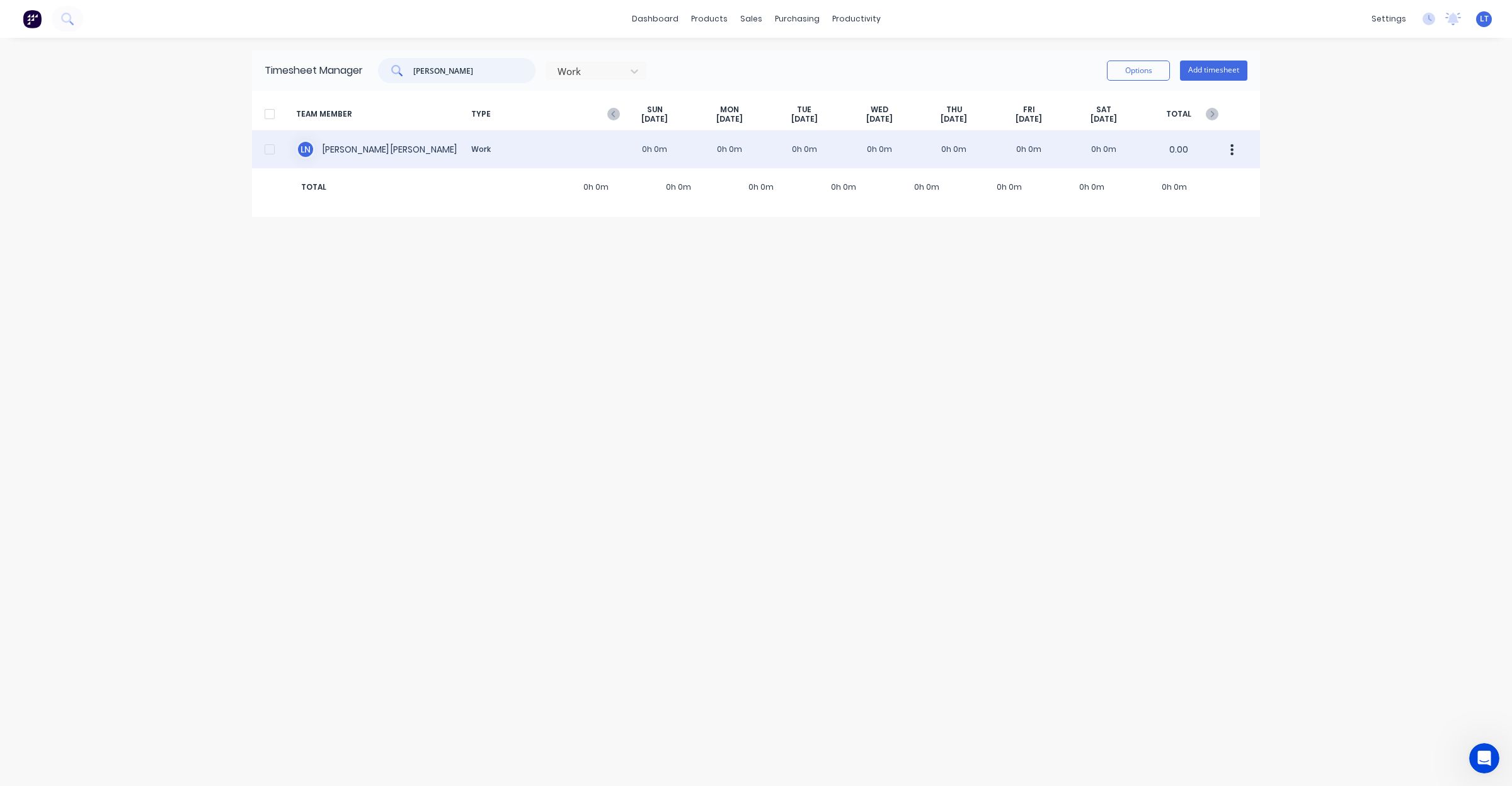
type input "[PERSON_NAME]"
click at [958, 152] on div "L N [PERSON_NAME] Work 0h 0m 0h 0m 0h 0m 0h 0m 0h 0m 0h 0m 0h 0m 0.00" at bounding box center [755, 149] width 1008 height 38
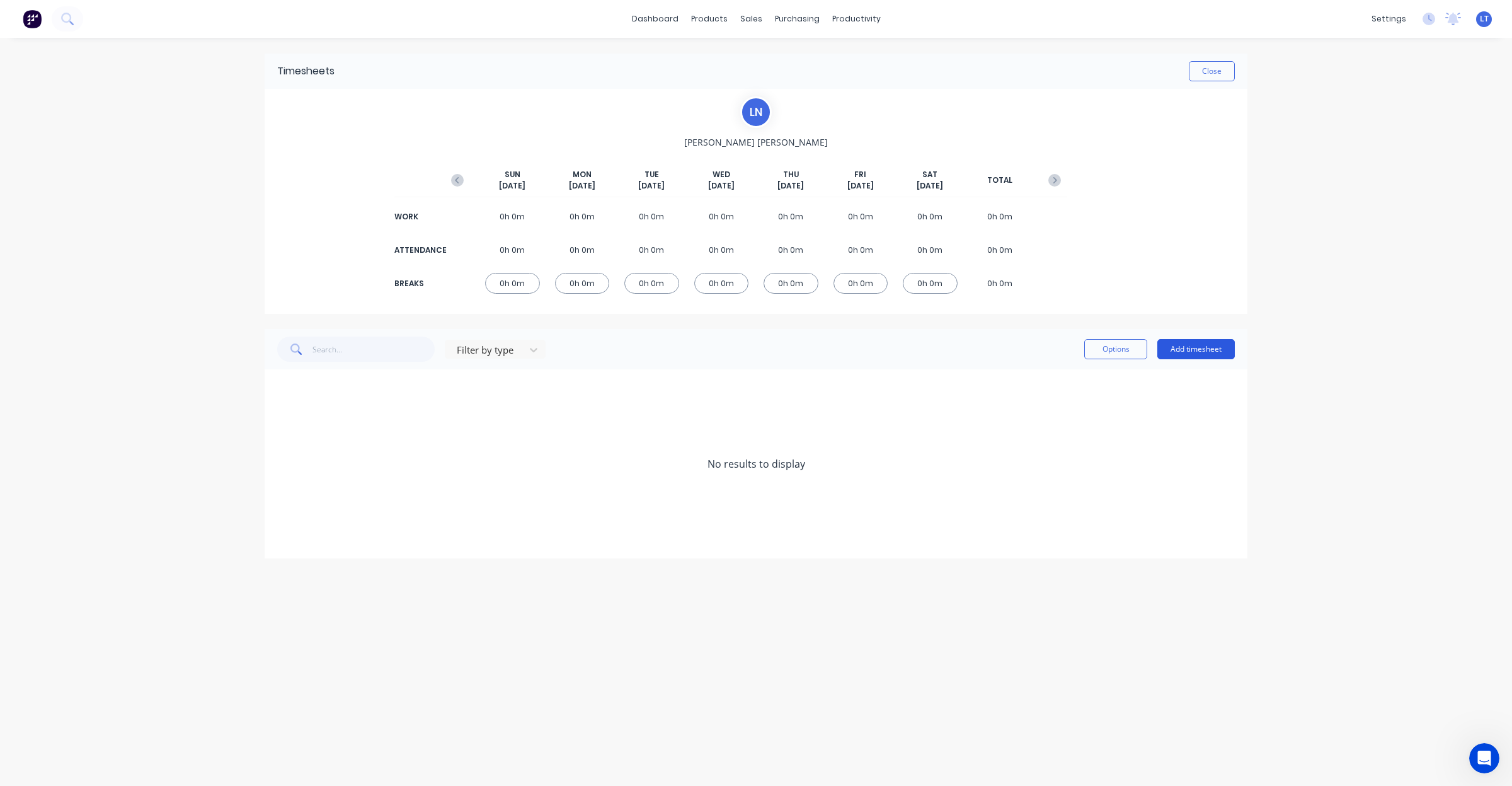
click at [1197, 356] on button "Add timesheet" at bounding box center [1196, 349] width 78 height 20
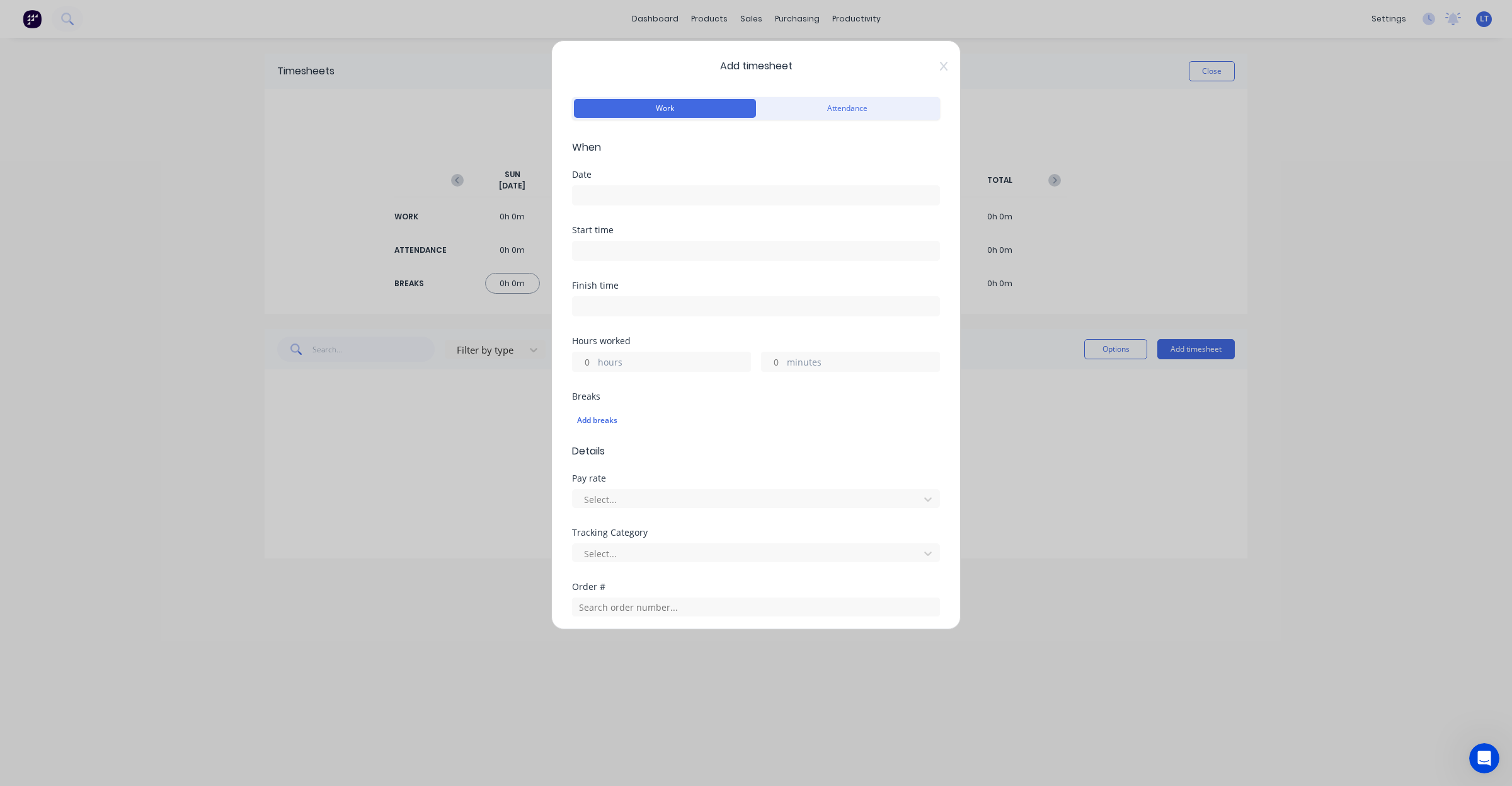
click at [716, 193] on input at bounding box center [756, 195] width 367 height 19
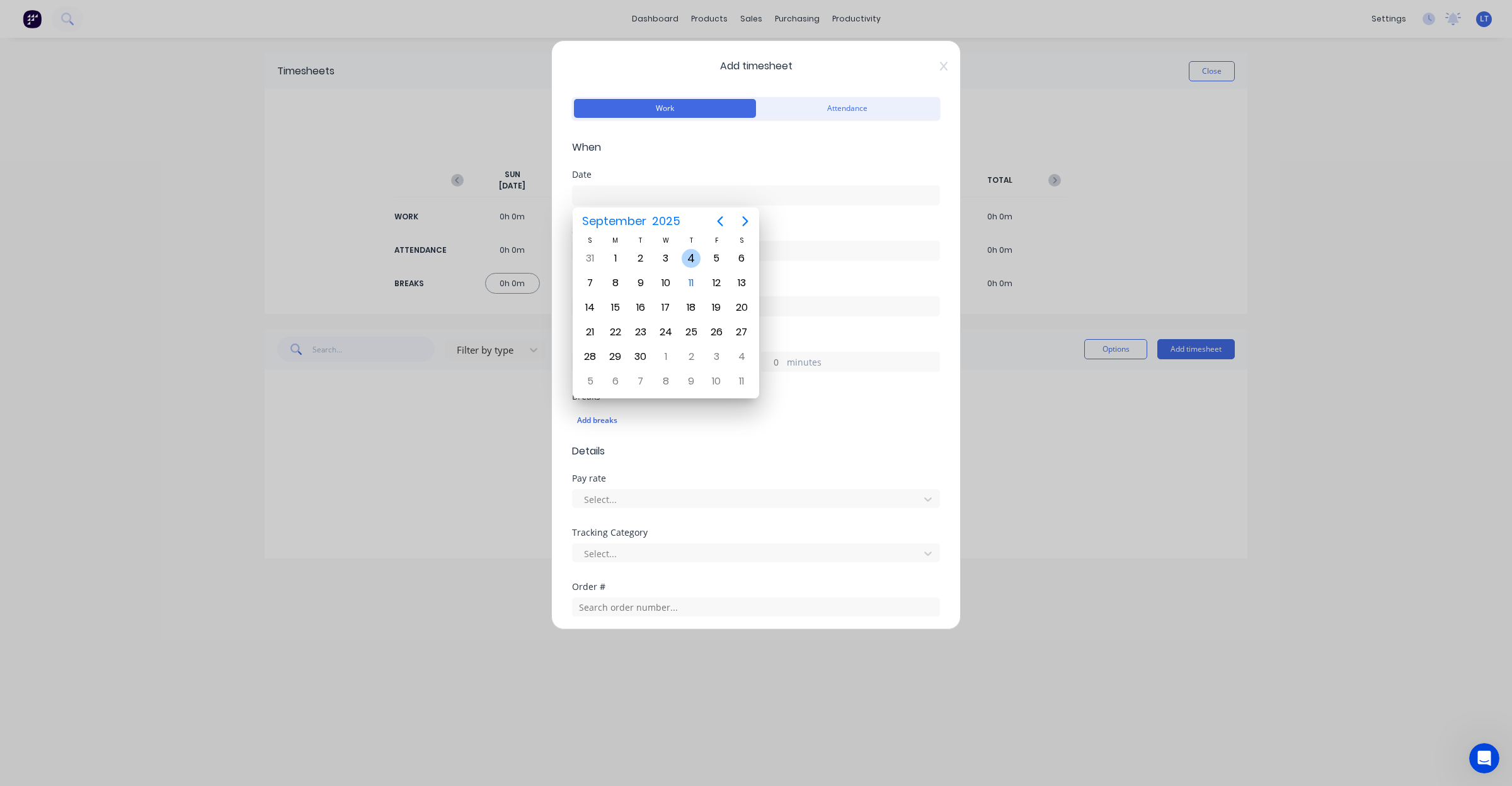
click at [684, 256] on div "4" at bounding box center [691, 258] width 19 height 19
type input "[DATE]"
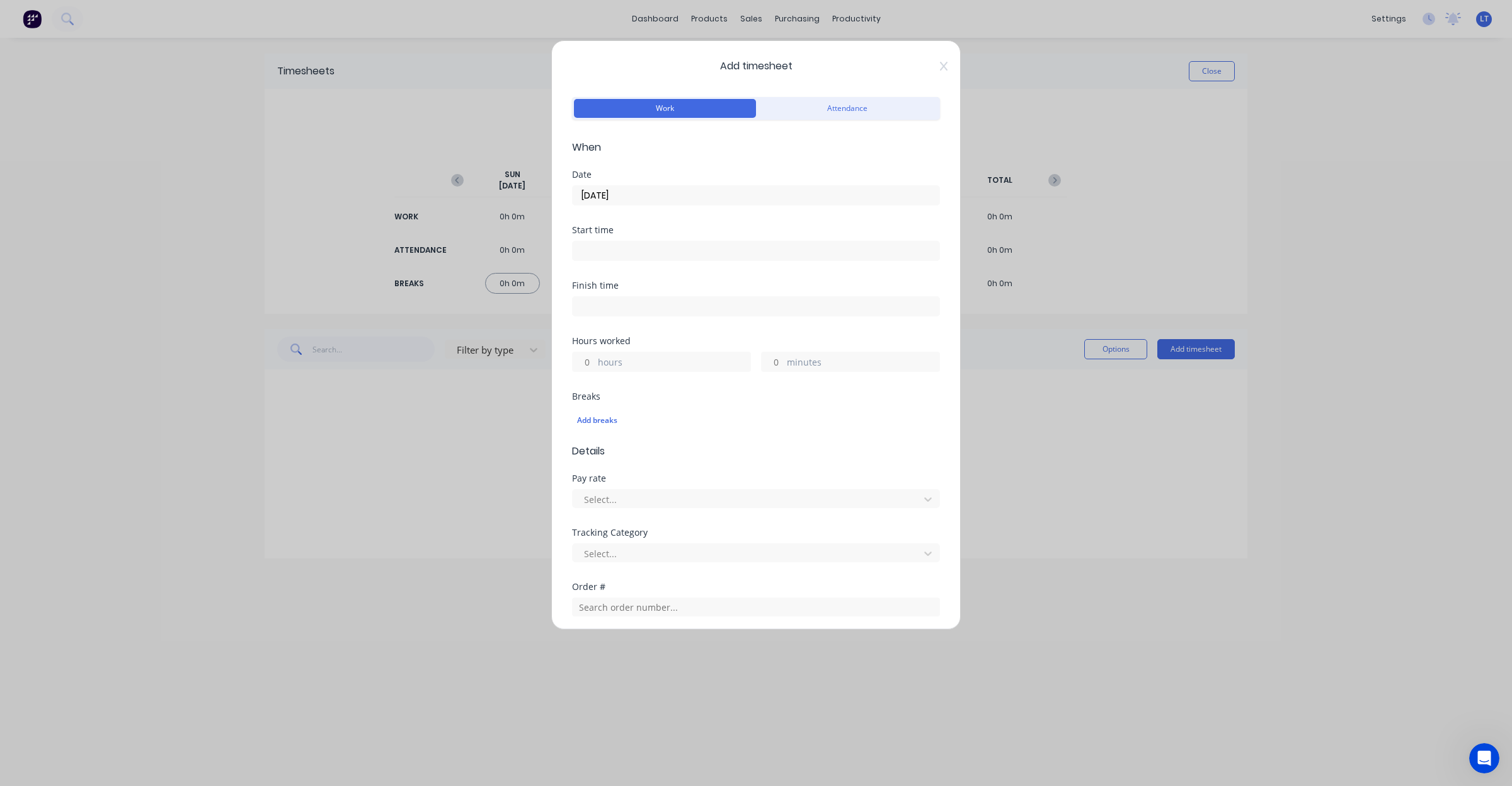
drag, startPoint x: 764, startPoint y: 364, endPoint x: 839, endPoint y: 342, distance: 78.2
click at [764, 364] on input "minutes" at bounding box center [772, 362] width 22 height 19
type input "30"
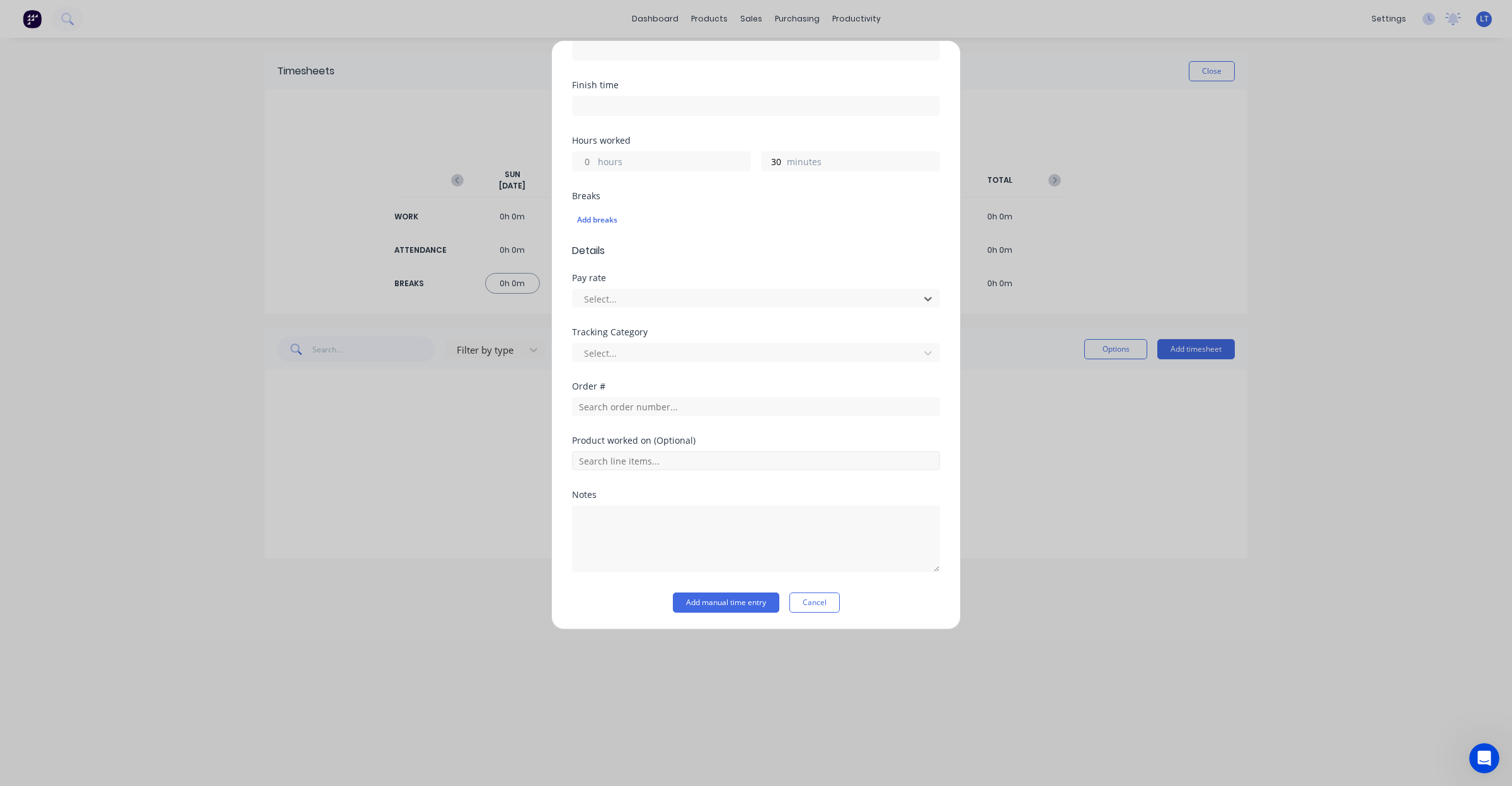
scroll to position [202, 0]
click at [775, 530] on textarea at bounding box center [755, 537] width 368 height 67
click at [734, 410] on input "text" at bounding box center [755, 405] width 368 height 19
type input "pile"
drag, startPoint x: 621, startPoint y: 408, endPoint x: 504, endPoint y: 402, distance: 117.2
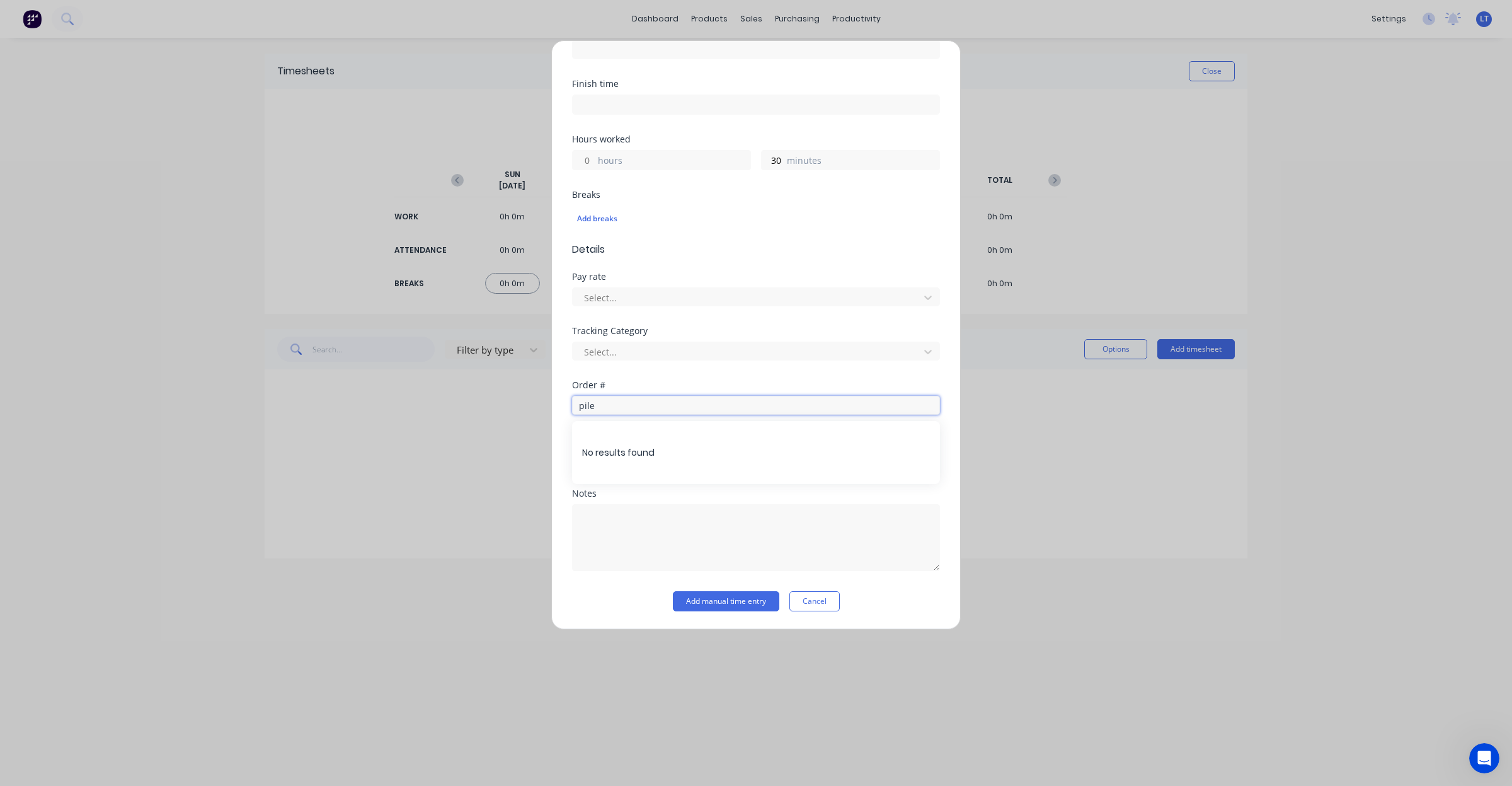
click at [504, 402] on div "Add timesheet Work Attendance When Date [DATE] Start time Finish time Hours wor…" at bounding box center [756, 393] width 1512 height 786
click at [766, 530] on textarea at bounding box center [755, 537] width 368 height 67
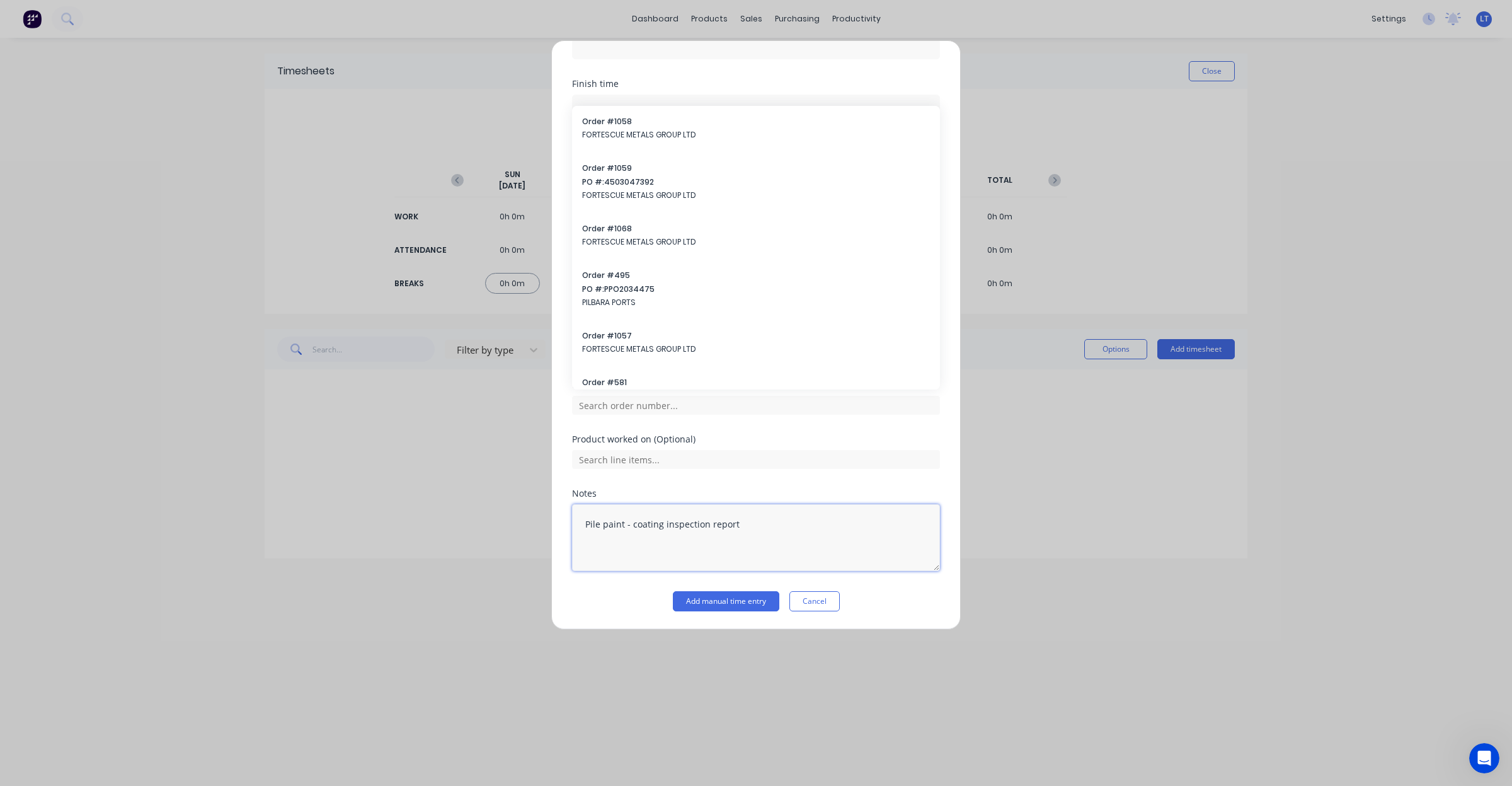
type textarea "Pile paint - coating inspection report"
click at [787, 492] on div "Notes" at bounding box center [755, 493] width 368 height 8
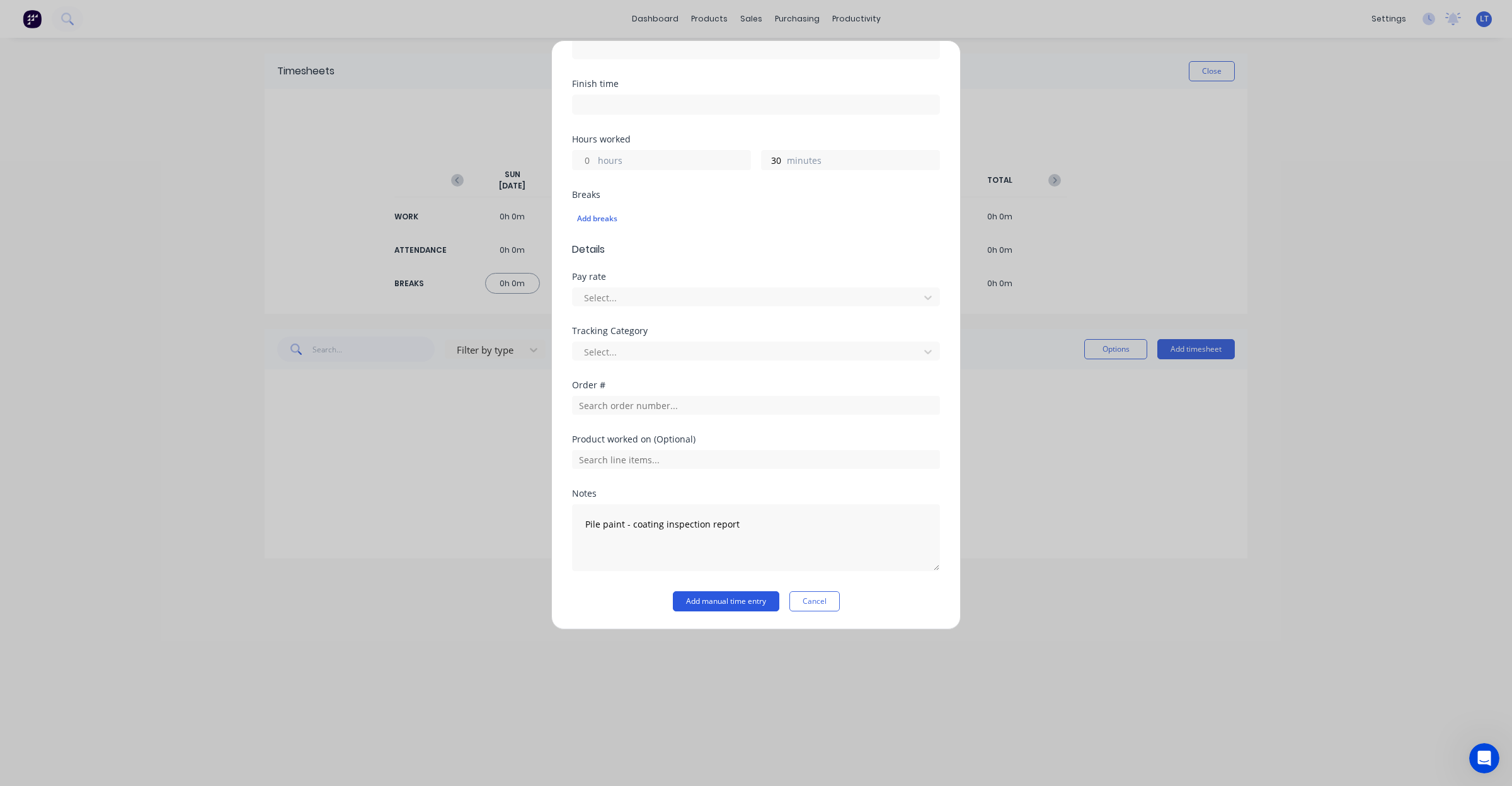
click at [716, 606] on button "Add manual time entry" at bounding box center [726, 601] width 107 height 20
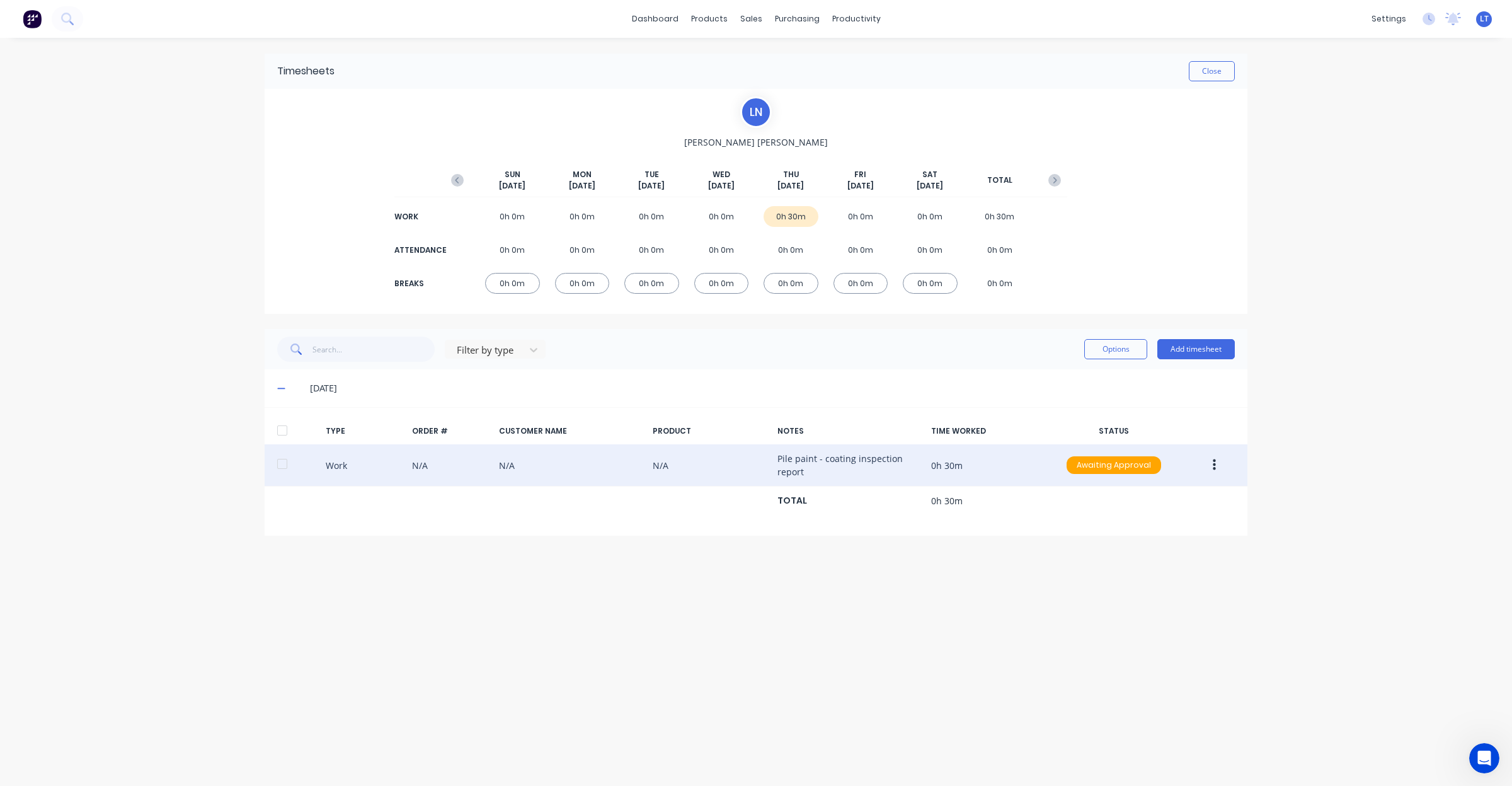
click at [1217, 463] on button "button" at bounding box center [1214, 465] width 30 height 23
click at [1176, 474] on div "Approve" at bounding box center [1169, 468] width 97 height 18
click at [1167, 593] on div "Timesheets Close L N [PERSON_NAME] [DATE] [DATE] [DATE] [DATE] [DATE] [DATE] [D…" at bounding box center [755, 398] width 1008 height 722
click at [992, 593] on div "Timesheets Close L N [PERSON_NAME] [DATE] [DATE] [DATE] [DATE] [DATE] [DATE] [D…" at bounding box center [755, 398] width 1008 height 722
drag, startPoint x: 992, startPoint y: 593, endPoint x: 944, endPoint y: 596, distance: 48.1
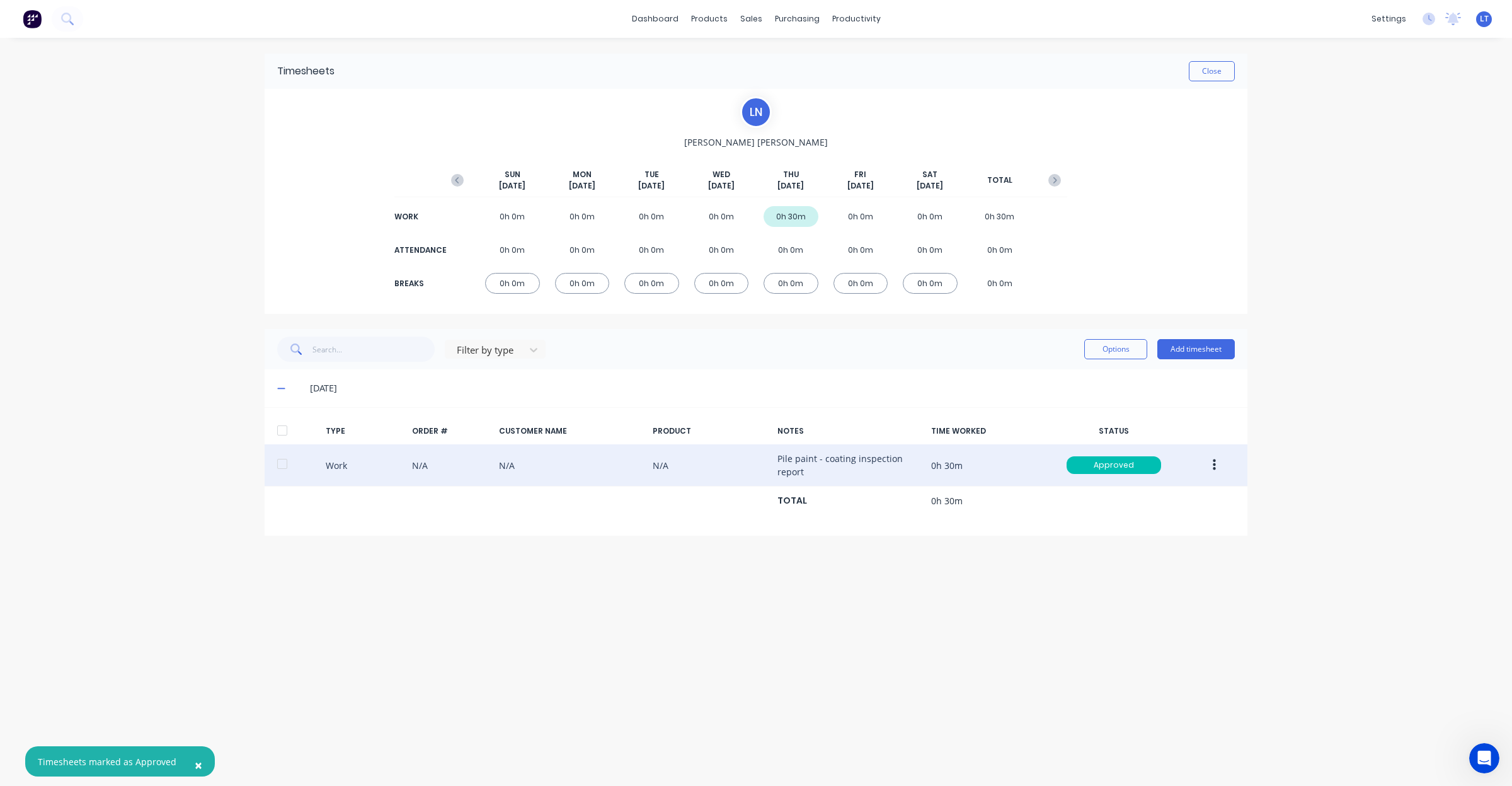
click at [944, 596] on div "Timesheets Close L N [PERSON_NAME] [DATE] [DATE] [DATE] [DATE] [DATE] [DATE] [D…" at bounding box center [755, 398] width 1008 height 722
click at [1207, 79] on button "Close" at bounding box center [1212, 71] width 46 height 20
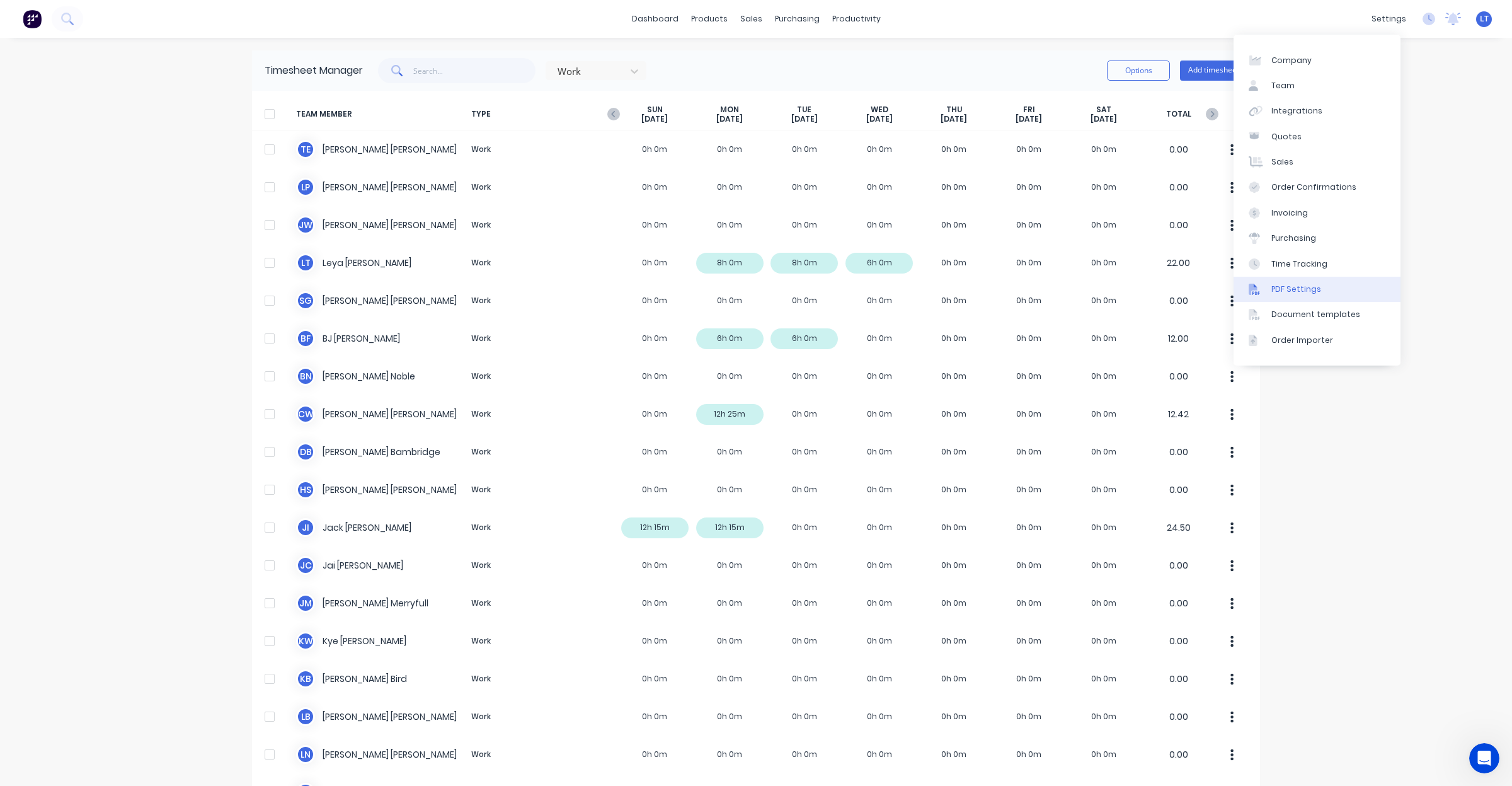
click at [1327, 294] on link "PDF Settings" at bounding box center [1317, 289] width 167 height 25
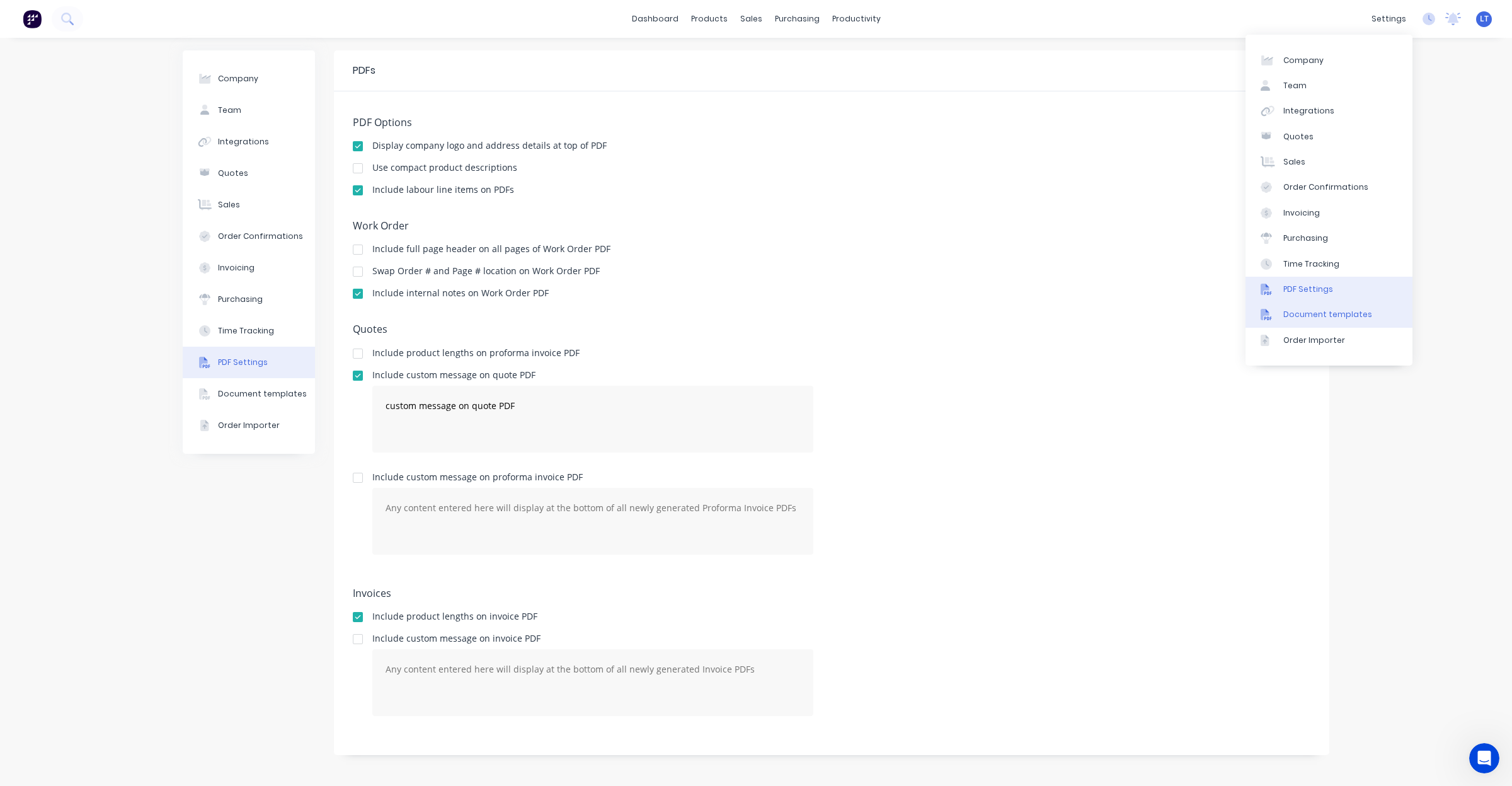
click at [1349, 322] on link "Document templates" at bounding box center [1329, 314] width 167 height 25
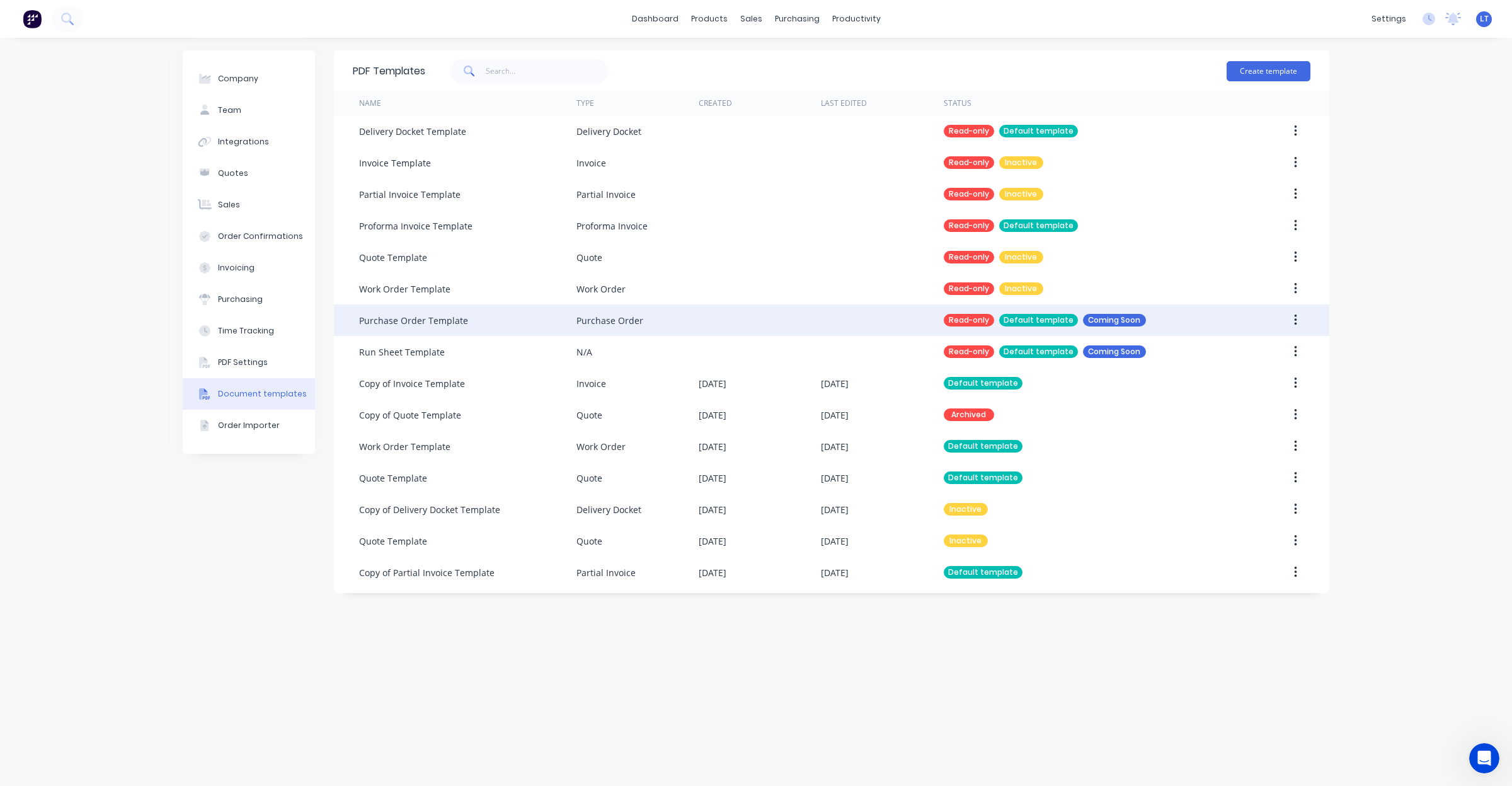
click at [1296, 319] on button "button" at bounding box center [1296, 320] width 30 height 23
